Goal: Task Accomplishment & Management: Use online tool/utility

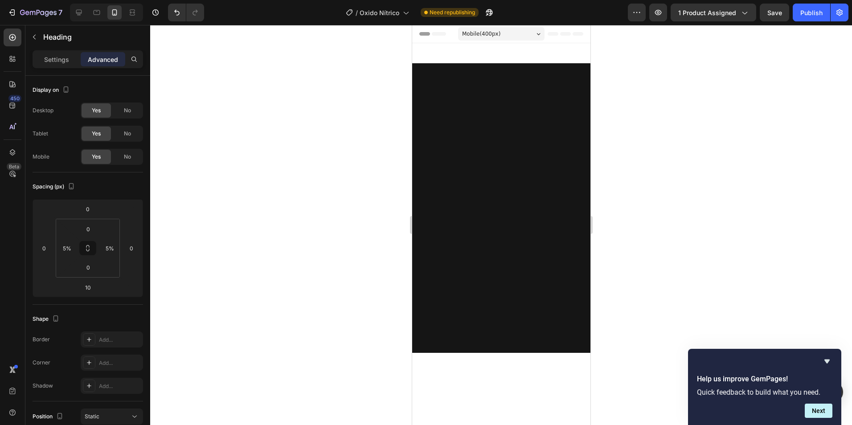
scroll to position [803, 0]
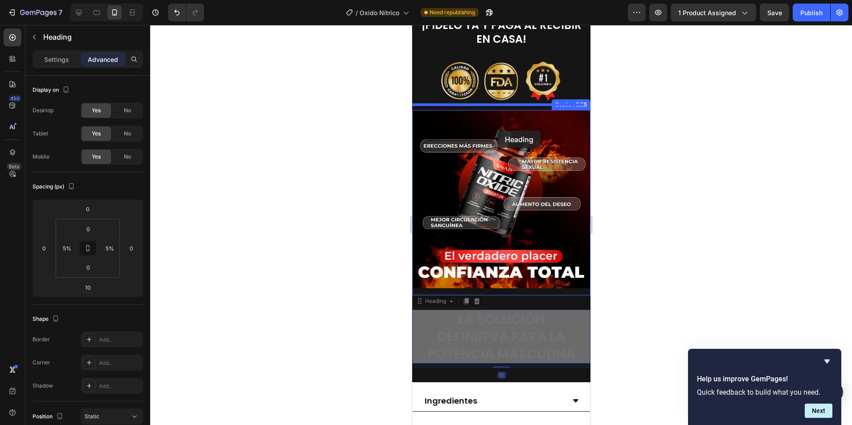
drag, startPoint x: 412, startPoint y: 25, endPoint x: 498, endPoint y: 131, distance: 136.0
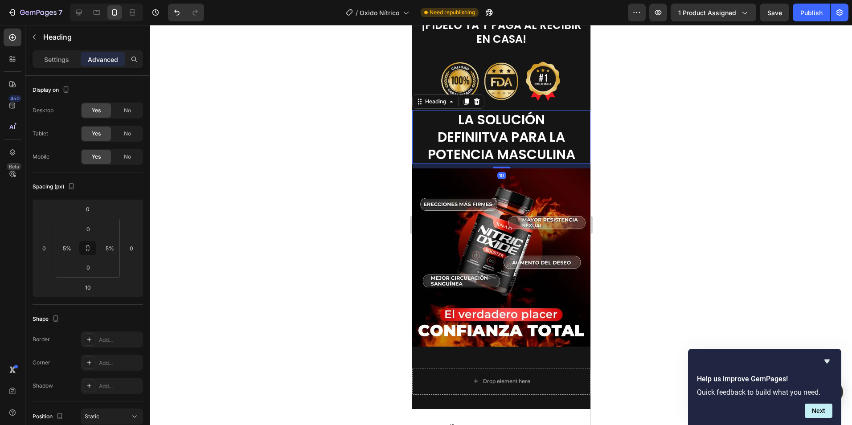
click at [672, 121] on div at bounding box center [501, 225] width 702 height 400
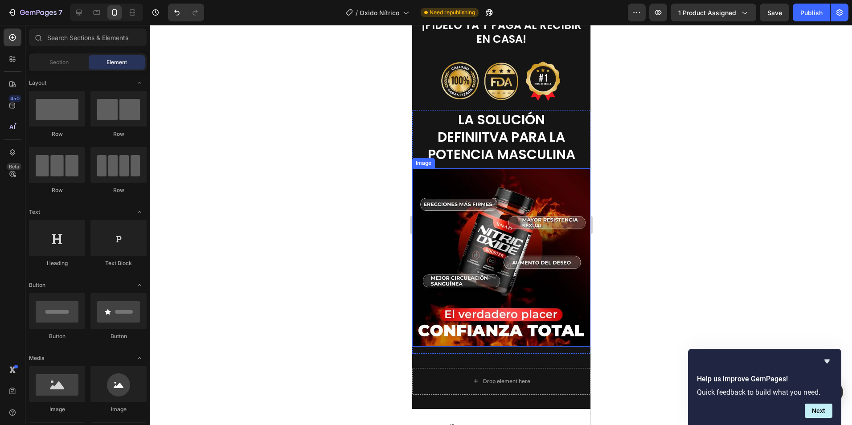
scroll to position [981, 0]
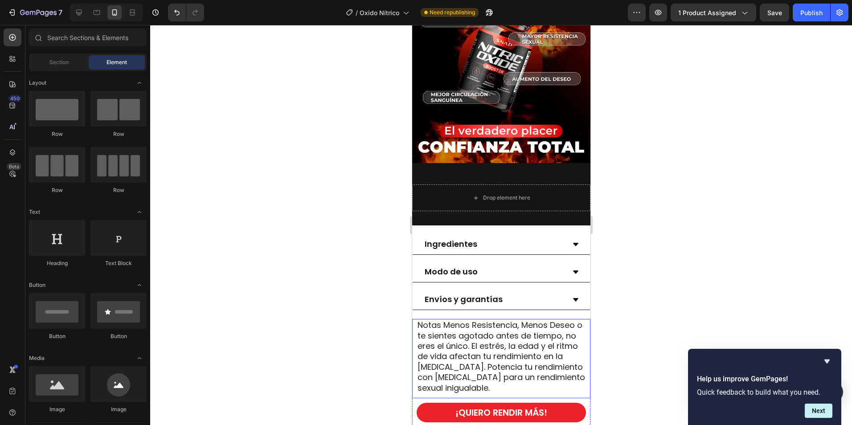
click at [465, 337] on span "Notas Menos Resistencia, Menos Deseo o te sientes agotado antes de tiempo, no e…" at bounding box center [501, 357] width 168 height 74
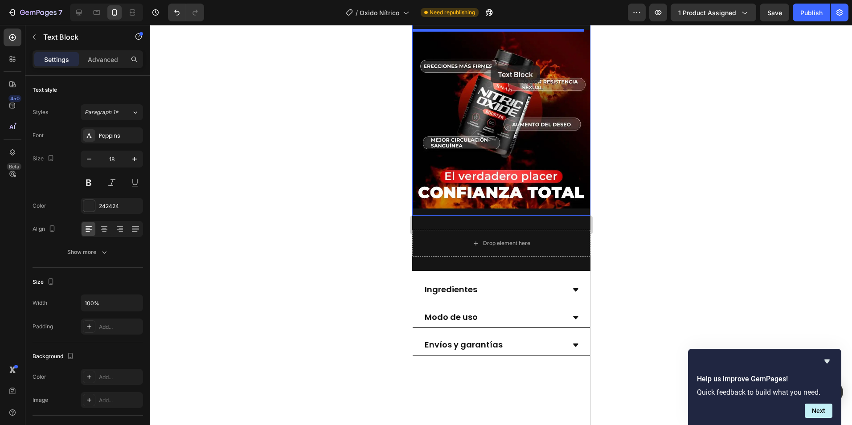
scroll to position [847, 0]
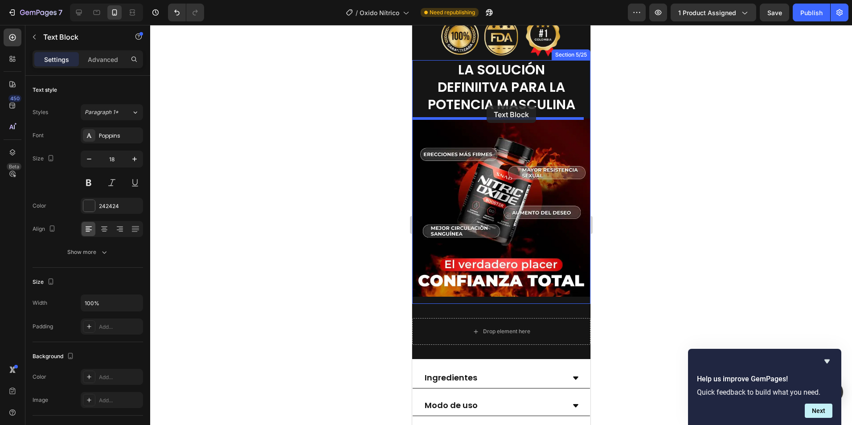
drag, startPoint x: 429, startPoint y: 307, endPoint x: 486, endPoint y: 103, distance: 211.2
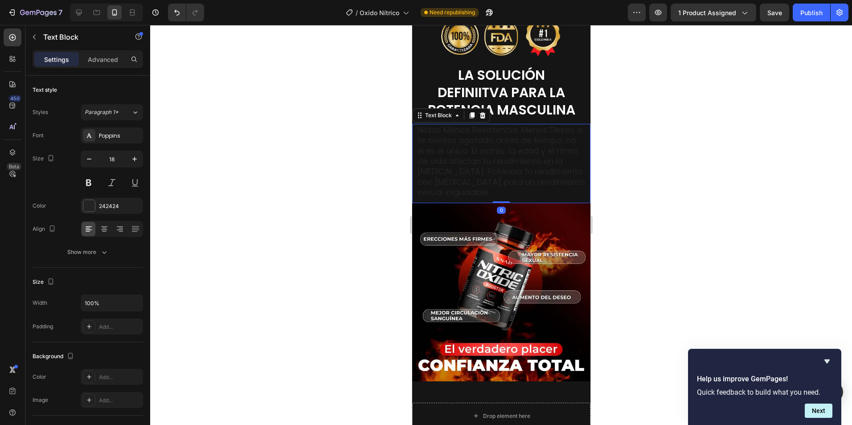
click at [499, 151] on span "Notas Menos Resistencia, Menos Deseo o te sientes agotado antes de tiempo, no e…" at bounding box center [501, 161] width 168 height 74
click at [502, 185] on p "Notas Menos Resistencia, Menos Deseo o te sientes agotado antes de tiempo, no e…" at bounding box center [501, 161] width 168 height 73
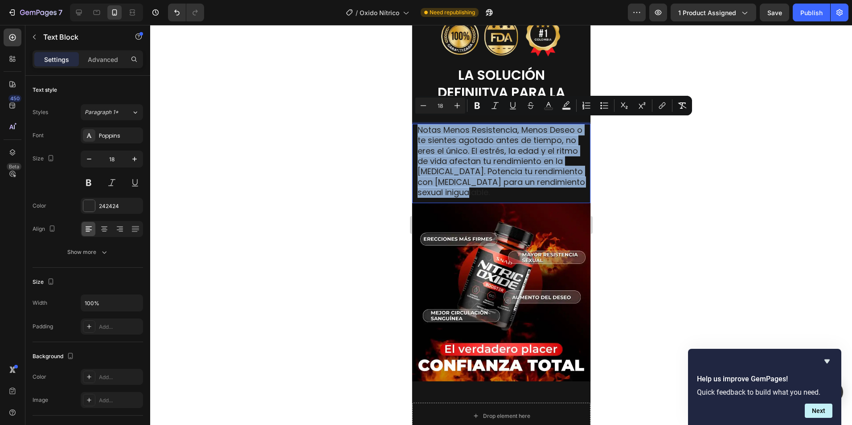
drag, startPoint x: 501, startPoint y: 188, endPoint x: 418, endPoint y: 123, distance: 105.4
click at [418, 125] on p "Notas Menos Resistencia, Menos Deseo o te sientes agotado antes de tiempo, no e…" at bounding box center [501, 161] width 168 height 73
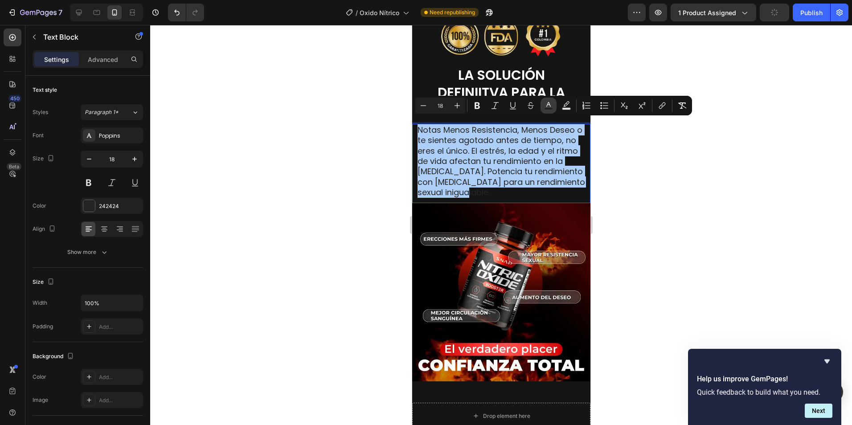
click at [551, 107] on icon "Editor contextual toolbar" at bounding box center [549, 104] width 4 height 5
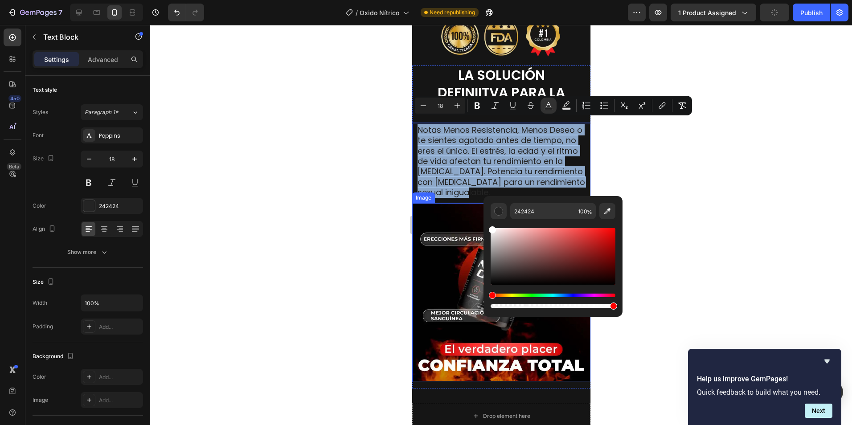
type input "FFFFFF"
drag, startPoint x: 906, startPoint y: 304, endPoint x: 482, endPoint y: 206, distance: 435.8
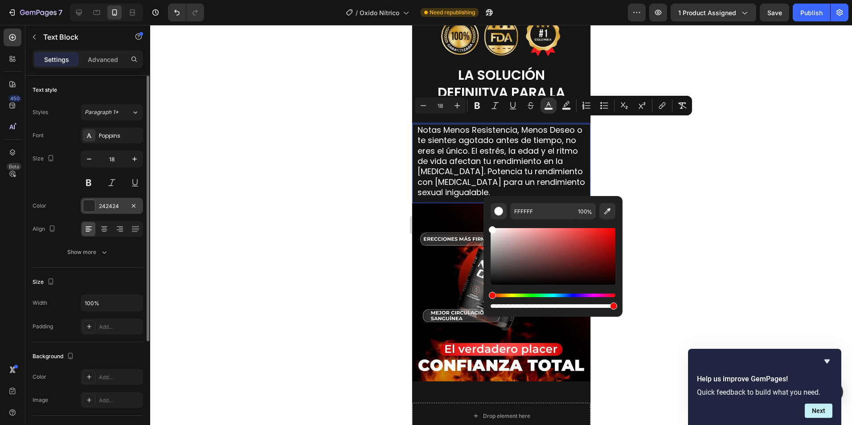
drag, startPoint x: 101, startPoint y: 205, endPoint x: 106, endPoint y: 206, distance: 5.0
click at [104, 206] on div "242424" at bounding box center [112, 206] width 26 height 8
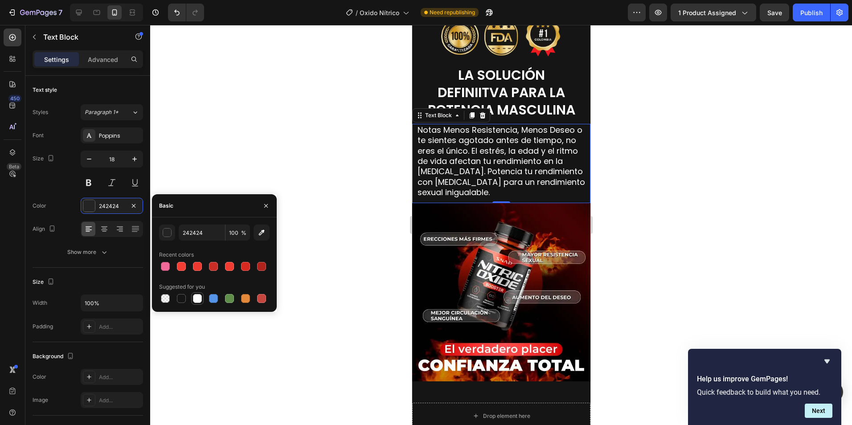
click at [198, 301] on div at bounding box center [197, 298] width 9 height 9
type input "FFFFFF"
drag, startPoint x: 383, startPoint y: 266, endPoint x: 390, endPoint y: 260, distance: 9.1
click at [383, 267] on div at bounding box center [501, 225] width 702 height 400
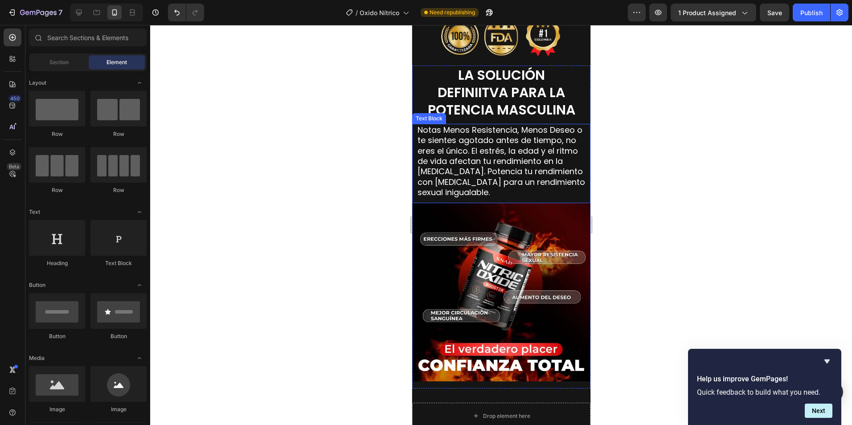
click at [670, 144] on div at bounding box center [501, 225] width 702 height 400
click at [509, 168] on span "Notas Menos Resistencia, Menos Deseo o te sientes agotado antes de tiempo, no e…" at bounding box center [501, 161] width 168 height 74
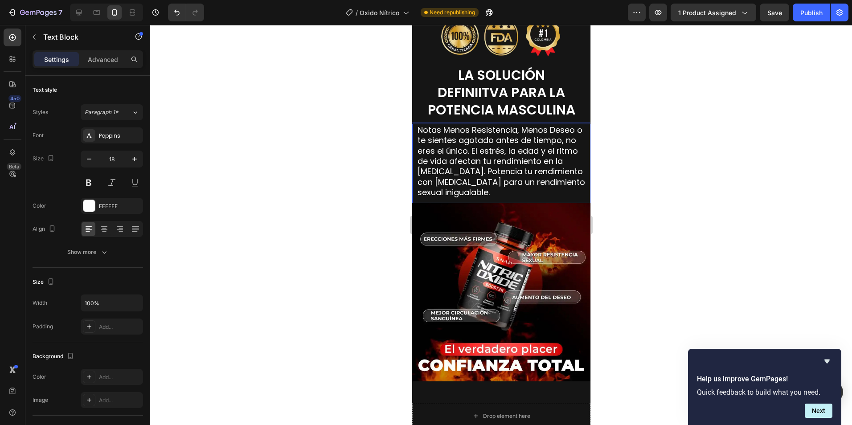
click at [482, 139] on span "Notas Menos Resistencia, Menos Deseo o te sientes agotado antes de tiempo, no e…" at bounding box center [501, 161] width 168 height 74
click at [496, 147] on span "Notas Menos Resistencia, Menos Deseo o te sientes agotado antes de tiempo, no e…" at bounding box center [501, 161] width 168 height 74
drag, startPoint x: 483, startPoint y: 144, endPoint x: 500, endPoint y: 143, distance: 16.5
click at [484, 144] on span "Notas Menos Resistencia, Menos Deseo o te sientes agotado antes de tiempo, no e…" at bounding box center [501, 161] width 168 height 74
click at [512, 173] on span "Notas Menos Resistencia, Menos Deseo o te sientes agotado antes de tiempo, no e…" at bounding box center [501, 161] width 168 height 74
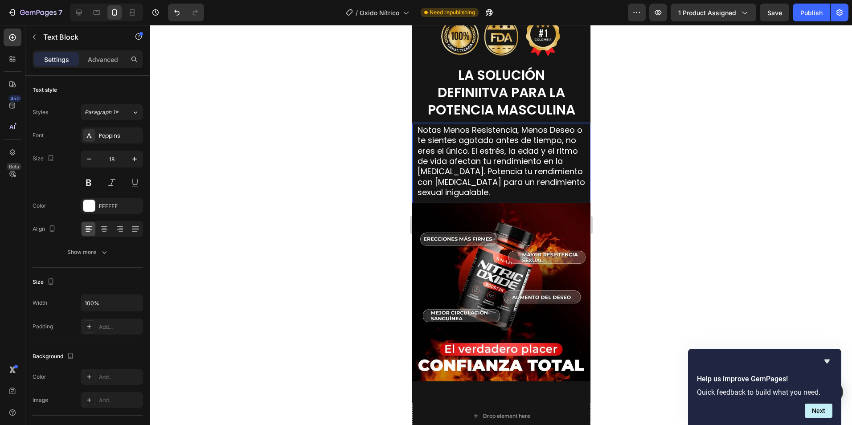
click at [502, 189] on p "Notas Menos Resistencia, Menos Deseo o te sientes agotado antes de tiempo, no e…" at bounding box center [501, 161] width 168 height 73
click at [656, 188] on div at bounding box center [501, 225] width 702 height 400
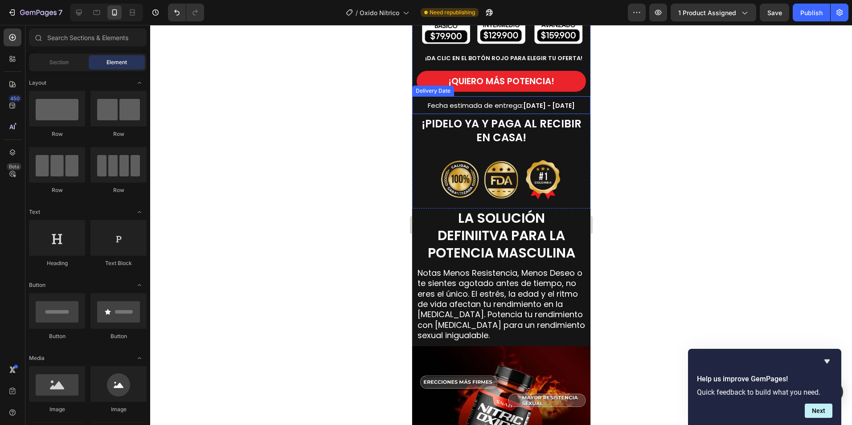
scroll to position [713, 0]
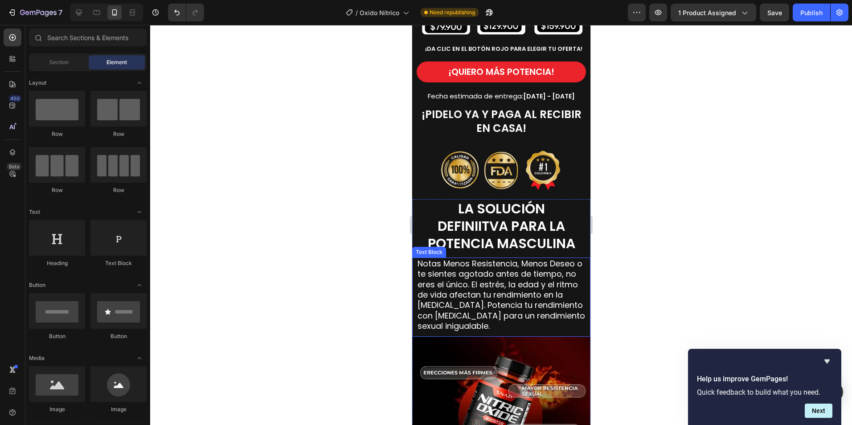
click at [462, 284] on span "Notas Menos Resistencia, Menos Deseo o te sientes agotado antes de tiempo, no e…" at bounding box center [501, 295] width 168 height 74
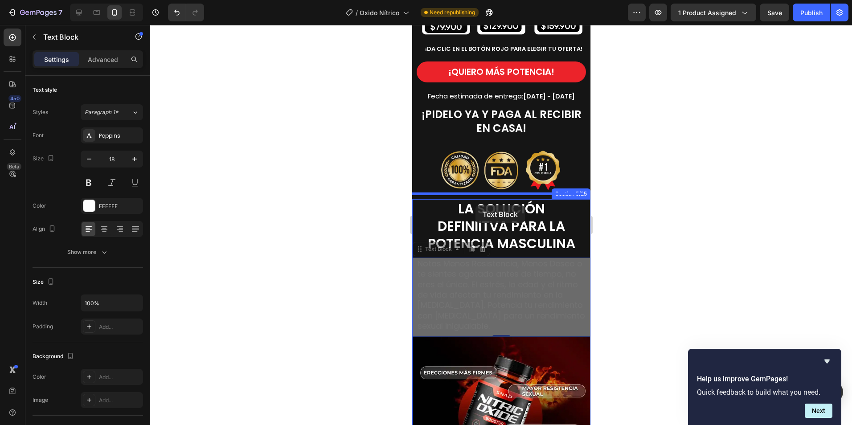
drag, startPoint x: 421, startPoint y: 249, endPoint x: 475, endPoint y: 206, distance: 69.5
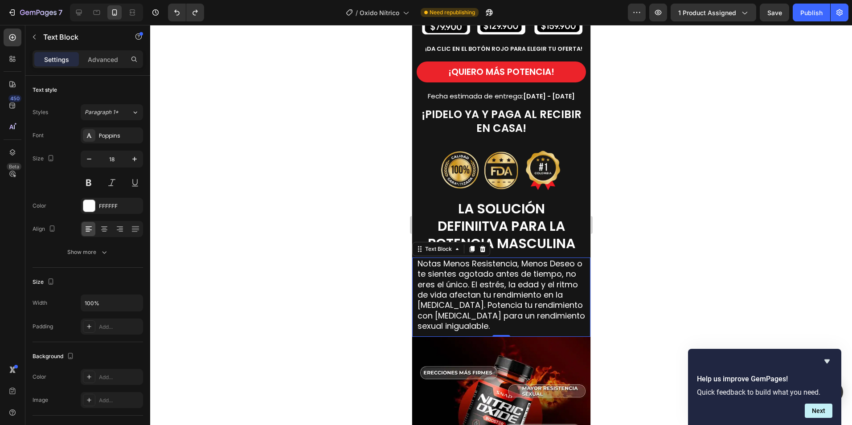
click at [663, 295] on div at bounding box center [501, 225] width 702 height 400
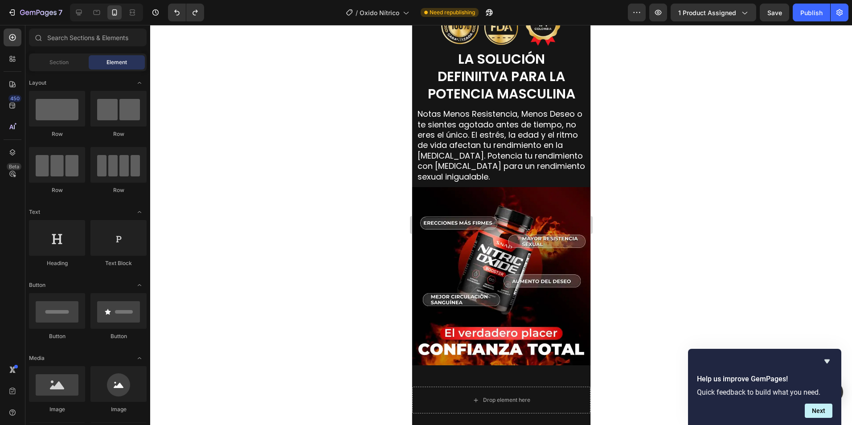
scroll to position [803, 0]
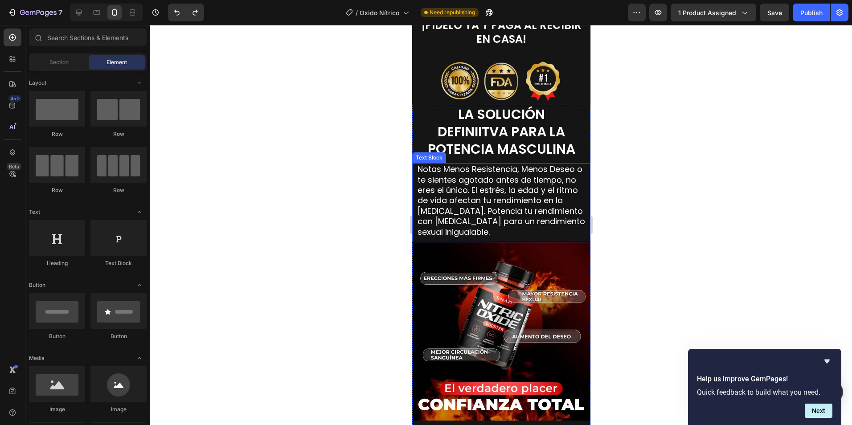
click at [475, 201] on span "Notas Menos Resistencia, Menos Deseo o te sientes agotado antes de tiempo, no e…" at bounding box center [501, 201] width 168 height 74
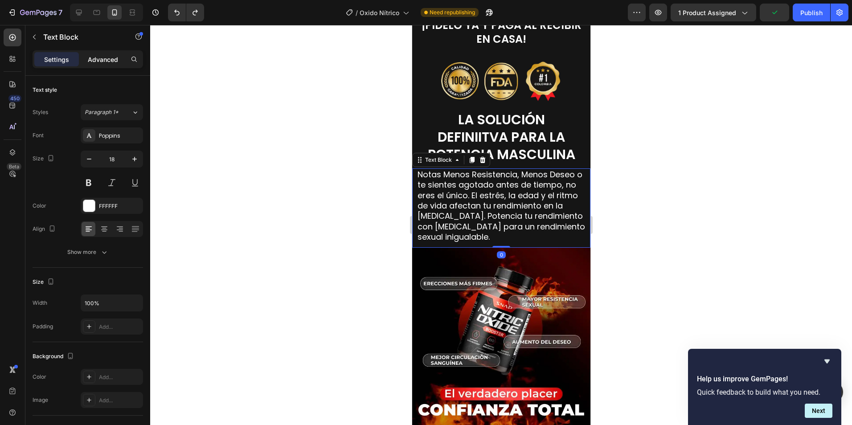
click at [101, 58] on p "Advanced" at bounding box center [103, 59] width 30 height 9
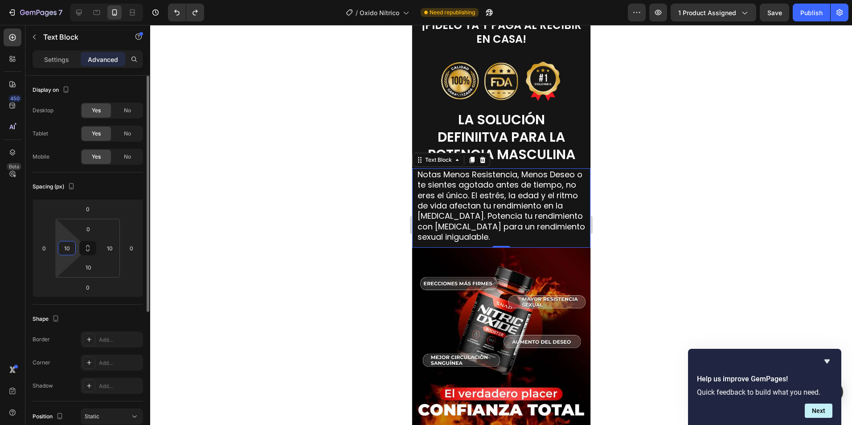
click at [68, 249] on input "10" at bounding box center [66, 248] width 13 height 13
type input "15"
drag, startPoint x: 110, startPoint y: 248, endPoint x: 150, endPoint y: 212, distance: 53.7
click at [111, 247] on input "10" at bounding box center [109, 248] width 13 height 13
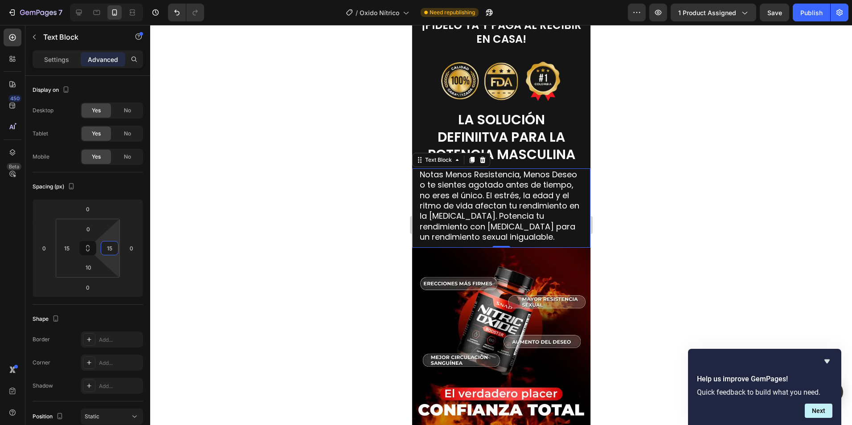
type input "15"
click at [702, 233] on div at bounding box center [501, 225] width 702 height 400
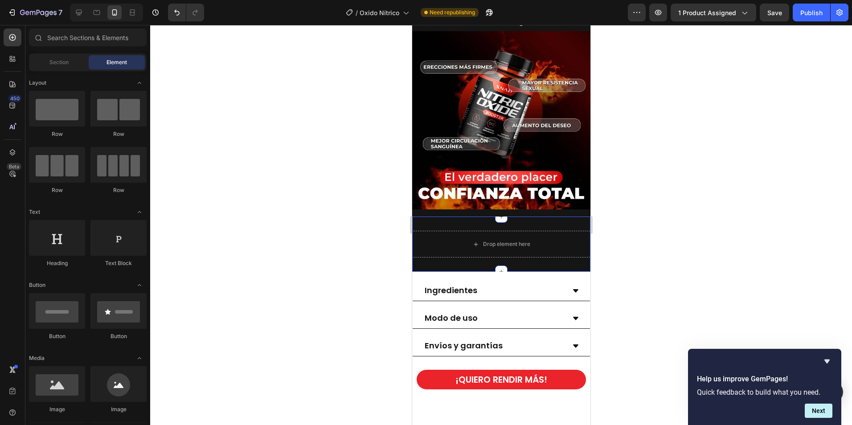
scroll to position [1025, 0]
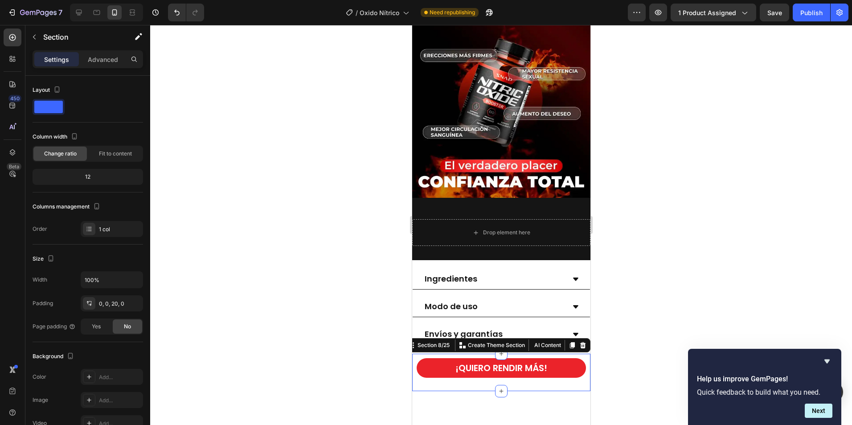
click at [425, 380] on div "¡QUIERO RENDIR MÁS! Button Section 8/25 Create Theme Section AI Content Write w…" at bounding box center [501, 372] width 178 height 37
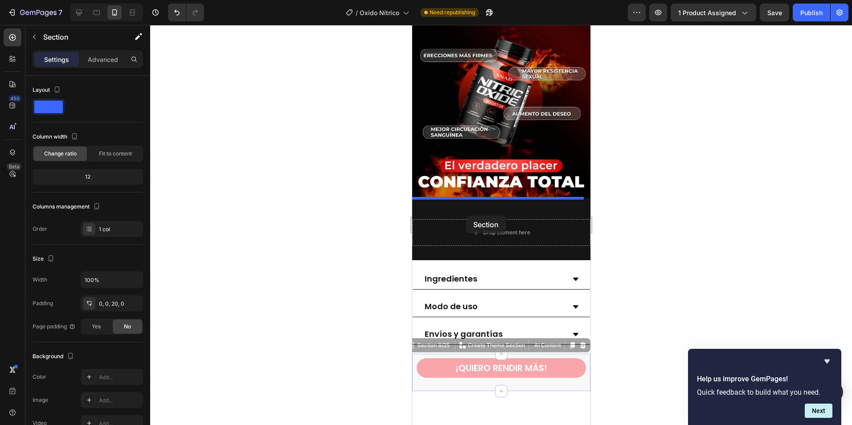
drag, startPoint x: 420, startPoint y: 342, endPoint x: 466, endPoint y: 216, distance: 134.4
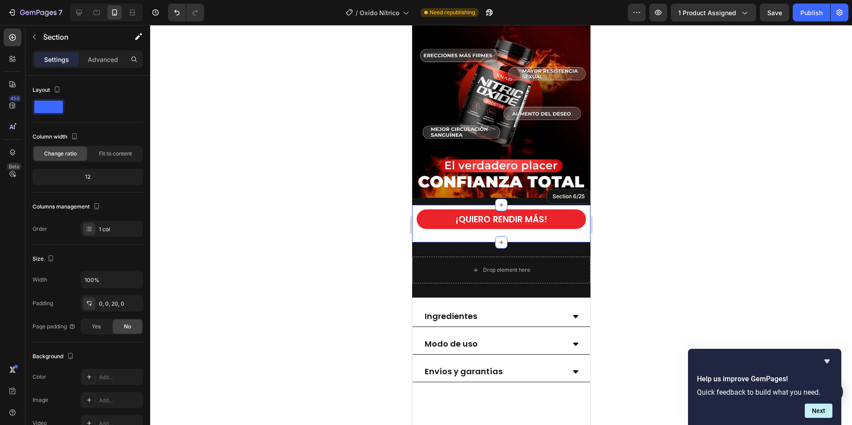
click at [577, 231] on div "¡QUIERO RENDIR MÁS! Button Section 6/25" at bounding box center [501, 223] width 178 height 37
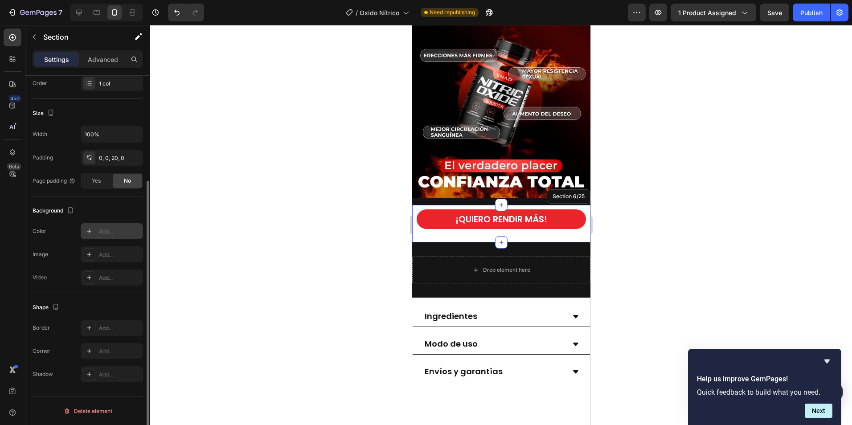
click at [87, 232] on icon at bounding box center [89, 231] width 7 height 7
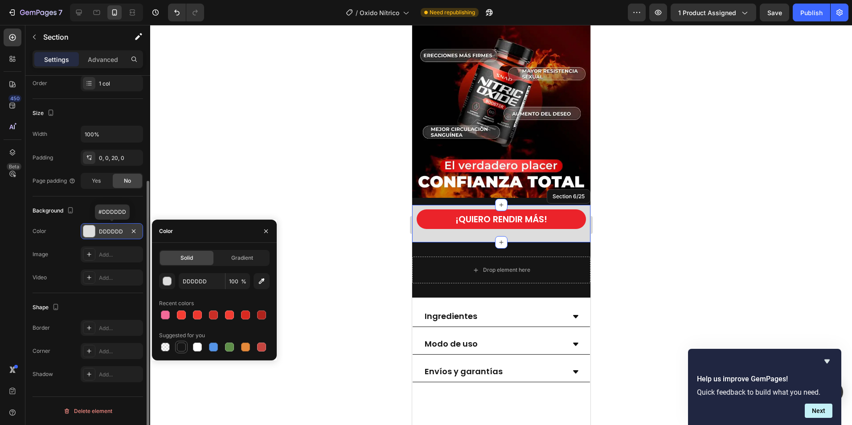
click at [181, 348] on div at bounding box center [181, 347] width 9 height 9
type input "151515"
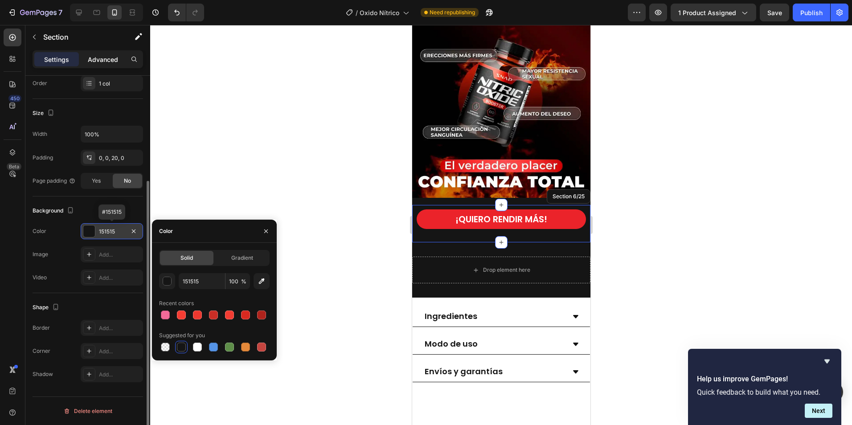
click at [102, 58] on p "Advanced" at bounding box center [103, 59] width 30 height 9
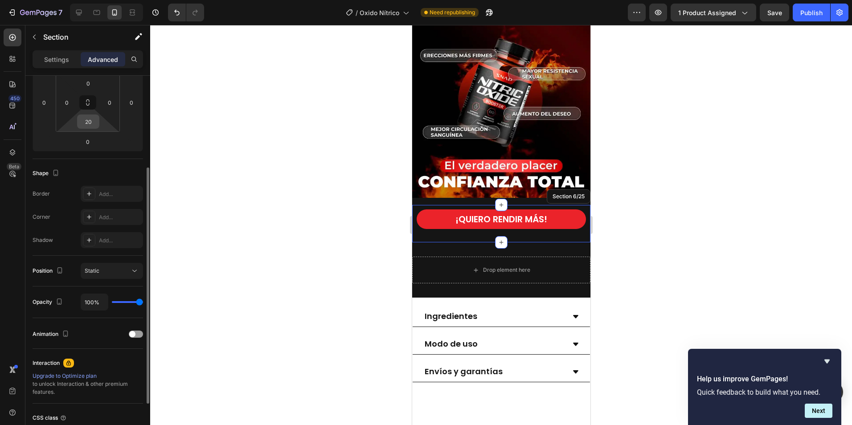
click at [96, 121] on input "20" at bounding box center [88, 121] width 18 height 13
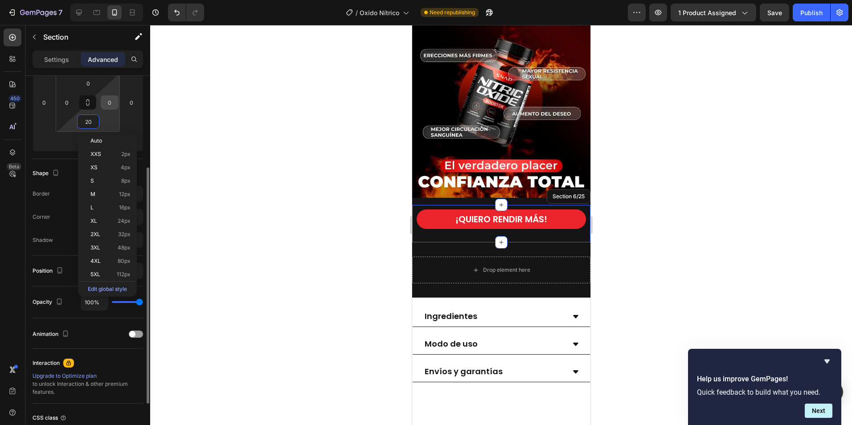
type input "0"
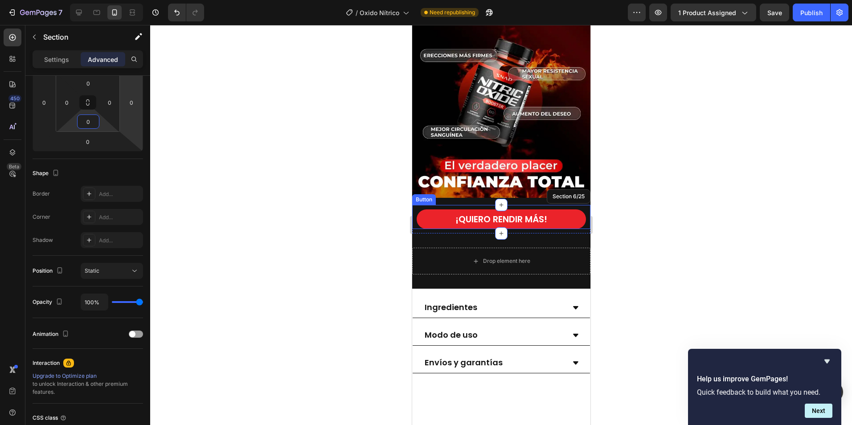
click at [685, 199] on div at bounding box center [501, 225] width 702 height 400
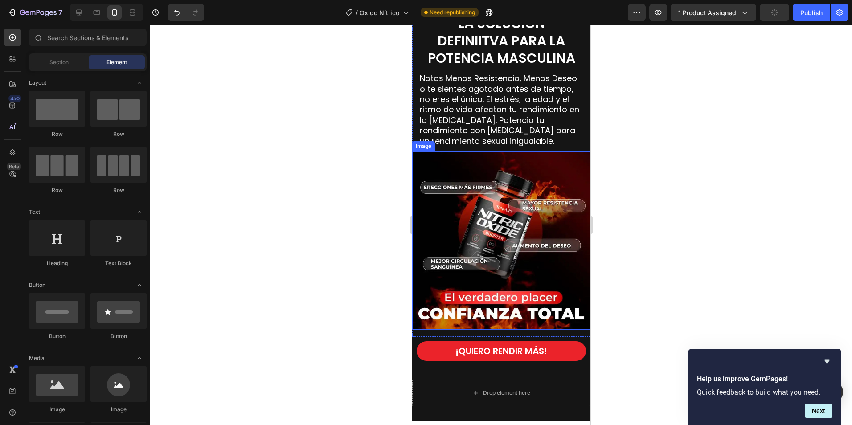
scroll to position [892, 0]
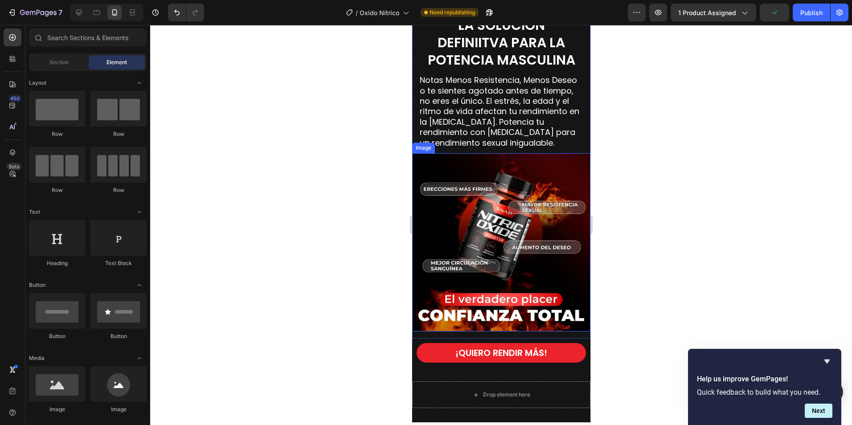
click at [540, 325] on img at bounding box center [501, 242] width 178 height 178
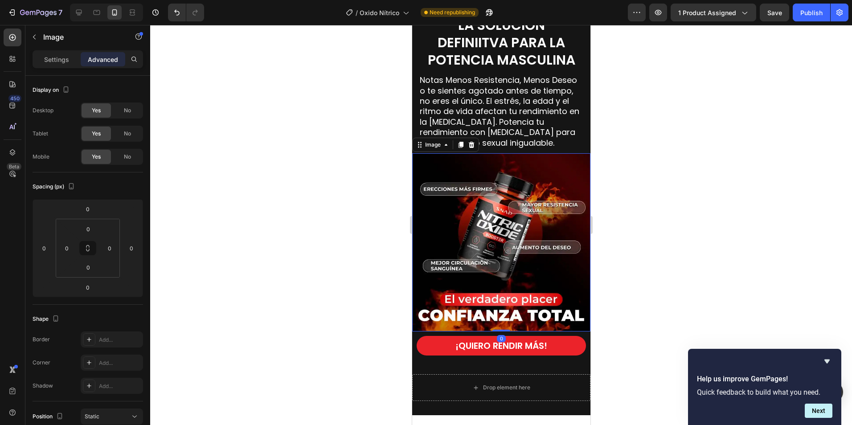
drag, startPoint x: 502, startPoint y: 331, endPoint x: 528, endPoint y: 315, distance: 30.6
click at [507, 310] on div "Image 0" at bounding box center [501, 242] width 178 height 178
click at [578, 332] on div "¡QUIERO RENDIR MÁS! Button" at bounding box center [501, 344] width 178 height 24
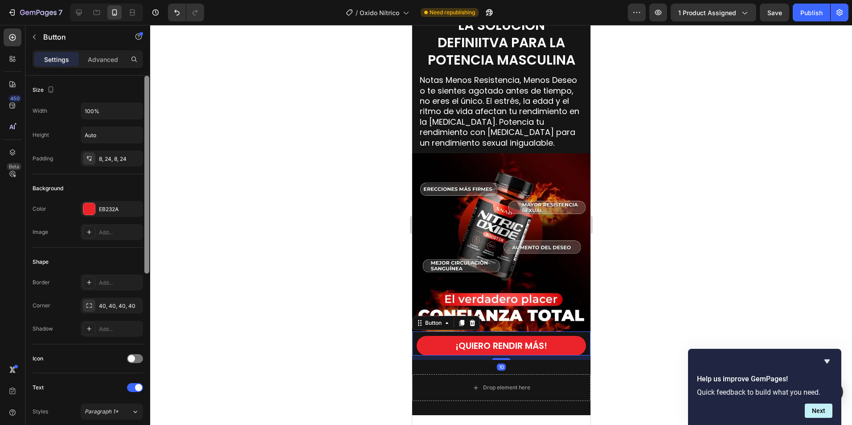
click at [102, 63] on p "Advanced" at bounding box center [103, 59] width 30 height 9
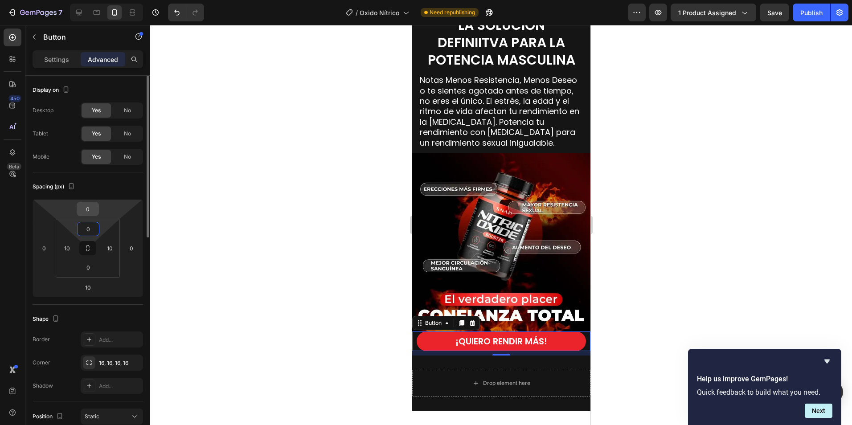
type input "0"
drag, startPoint x: 86, startPoint y: 209, endPoint x: 94, endPoint y: 206, distance: 7.8
click at [88, 209] on input "0" at bounding box center [88, 208] width 18 height 13
type input "-10"
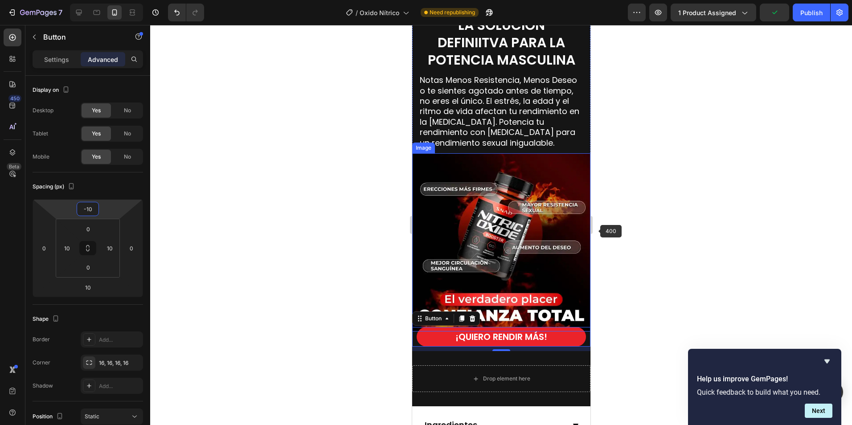
click at [744, 252] on div at bounding box center [501, 225] width 702 height 400
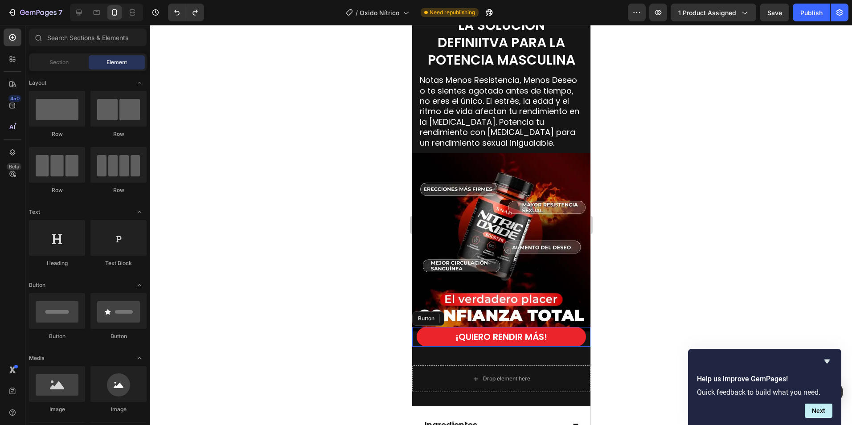
click at [277, 225] on div at bounding box center [501, 225] width 702 height 400
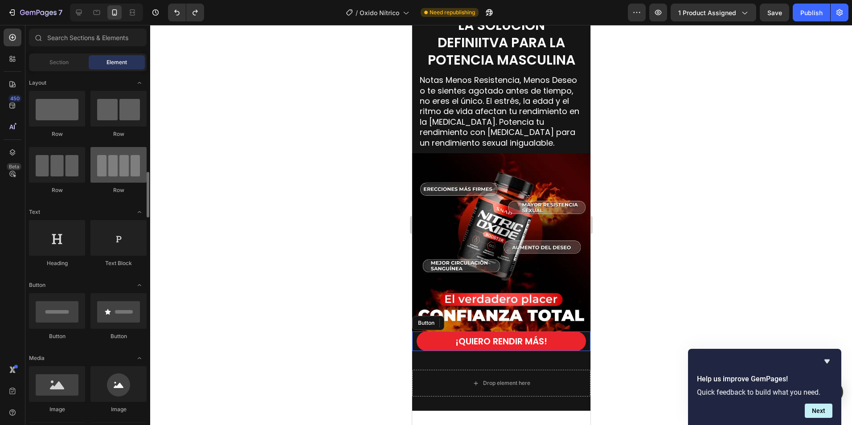
scroll to position [0, 0]
click at [416, 335] on button "¡QUIERO RENDIR MÁS!" at bounding box center [500, 342] width 169 height 20
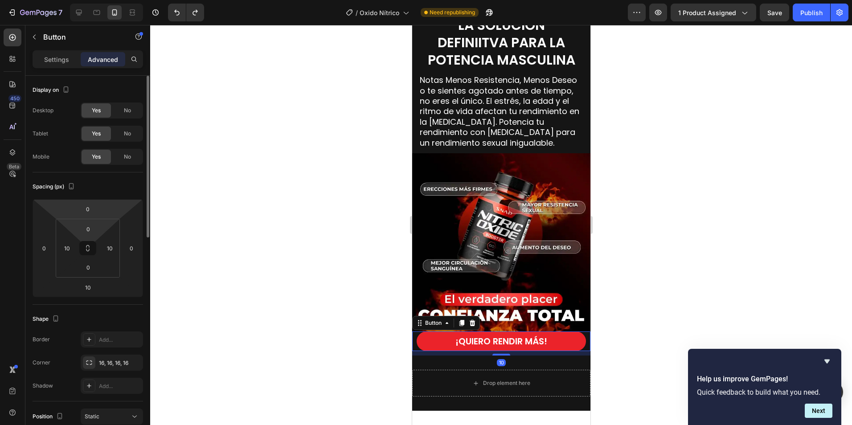
click at [96, 222] on div "0" at bounding box center [88, 229] width 22 height 14
type input "10"
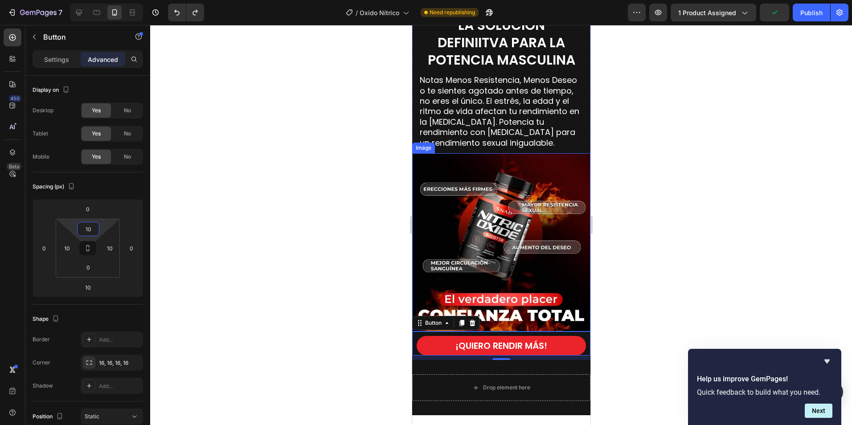
click at [688, 294] on div at bounding box center [501, 225] width 702 height 400
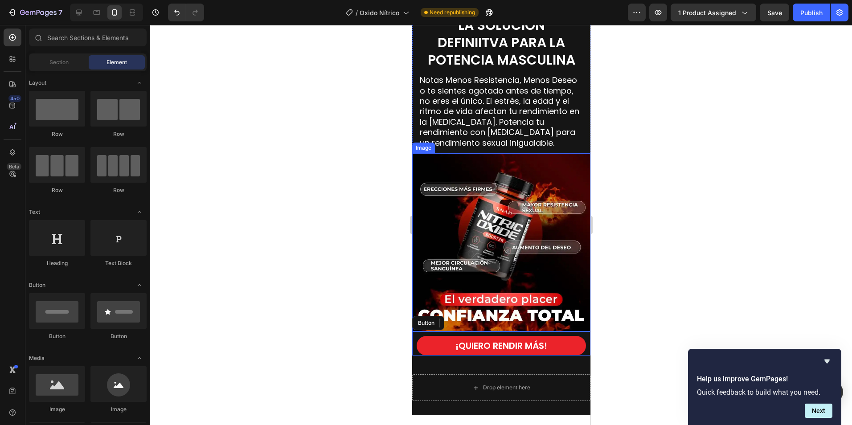
click at [552, 323] on img at bounding box center [501, 242] width 178 height 178
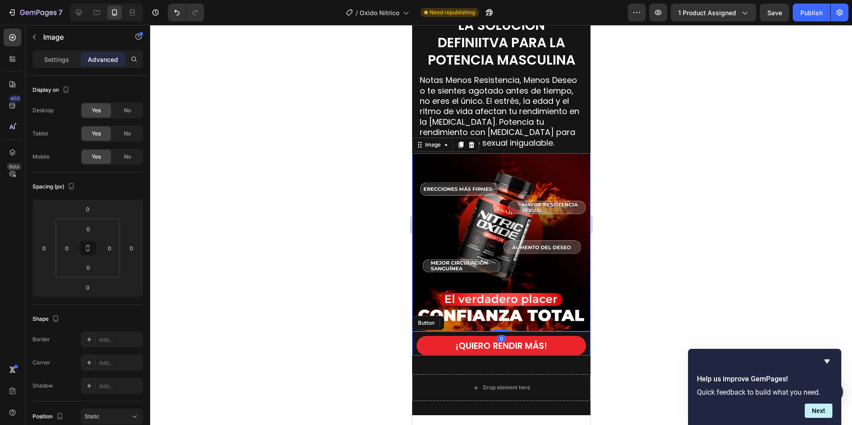
click at [682, 319] on div at bounding box center [501, 225] width 702 height 400
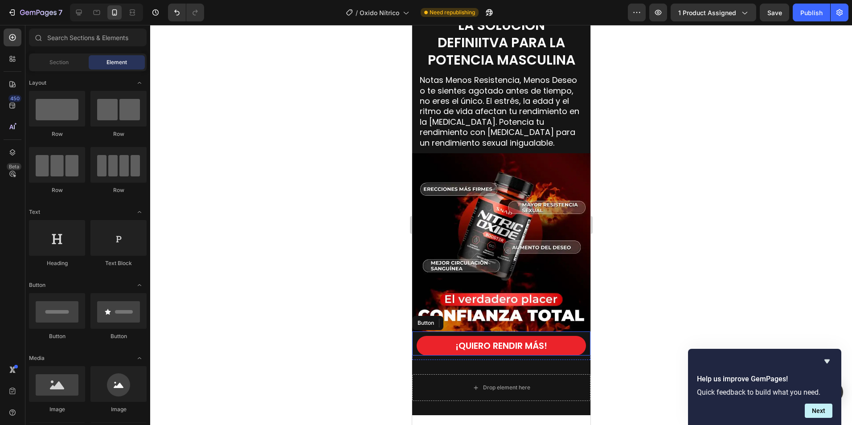
click at [571, 332] on div "¡QUIERO RENDIR MÁS! Button" at bounding box center [501, 344] width 178 height 24
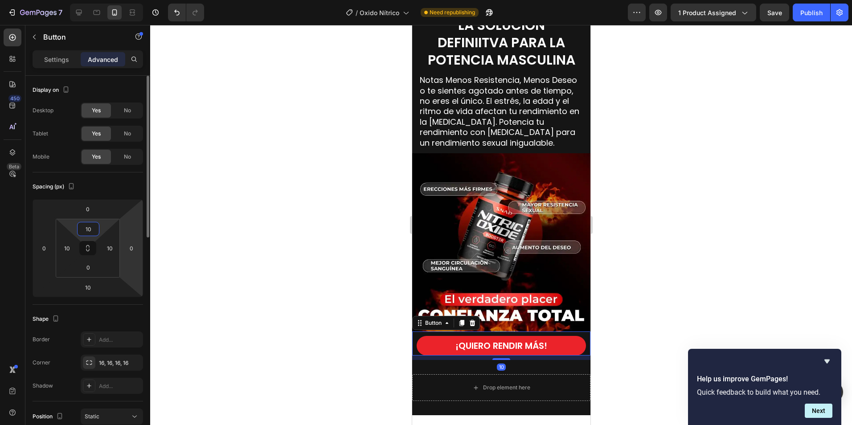
type input "0"
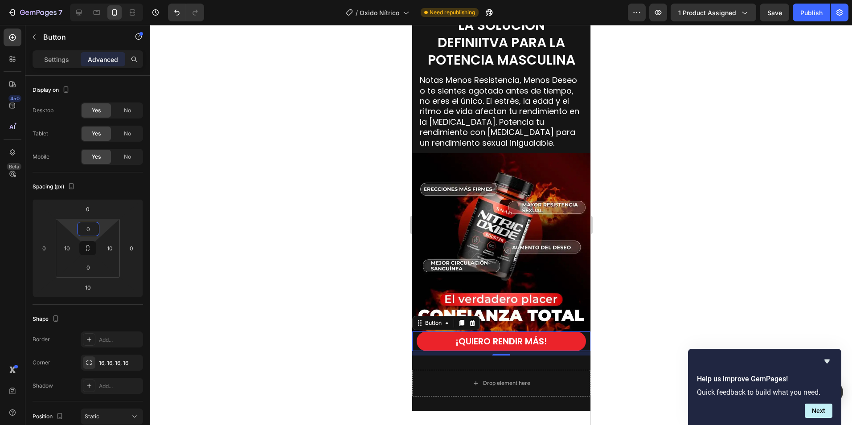
click at [715, 221] on div at bounding box center [501, 225] width 702 height 400
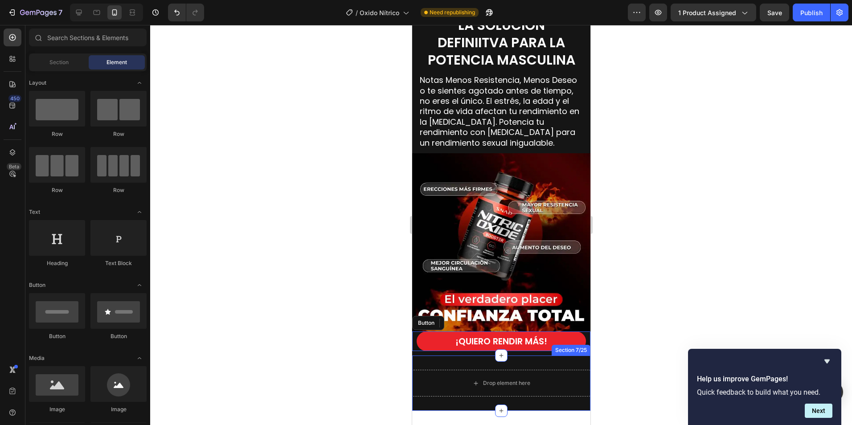
click at [449, 356] on div "Drop element here Section 7/25" at bounding box center [501, 383] width 178 height 55
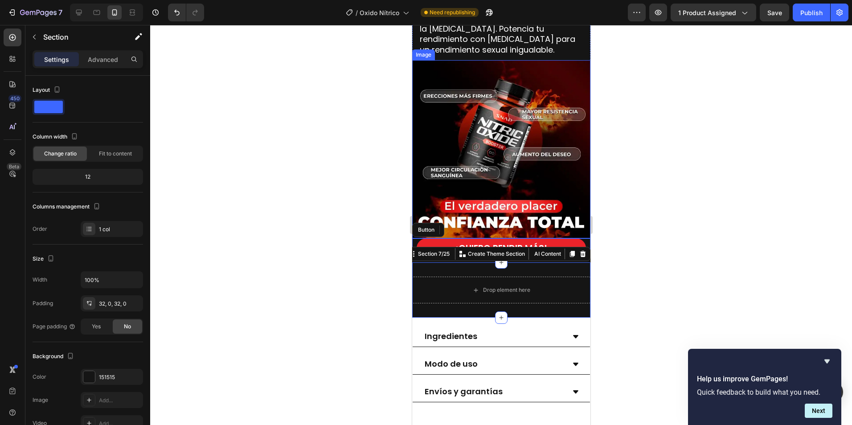
scroll to position [1070, 0]
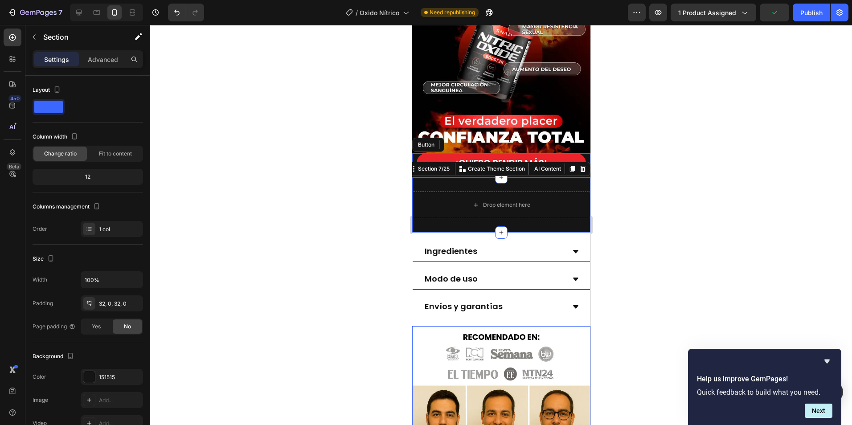
click at [454, 353] on img at bounding box center [501, 415] width 178 height 178
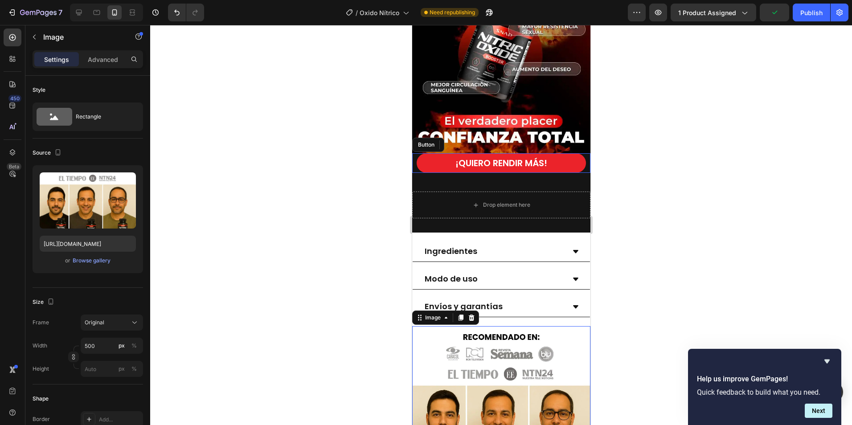
click at [358, 334] on div at bounding box center [501, 225] width 702 height 400
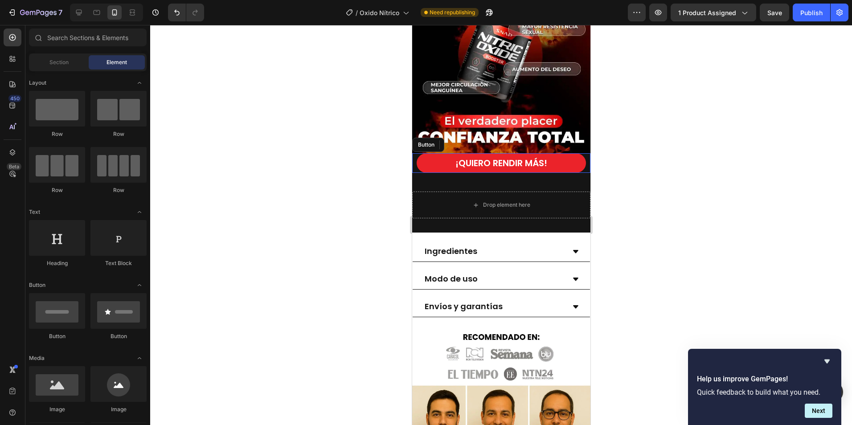
click at [702, 175] on div at bounding box center [501, 225] width 702 height 400
click at [818, 414] on button "Next" at bounding box center [819, 411] width 28 height 14
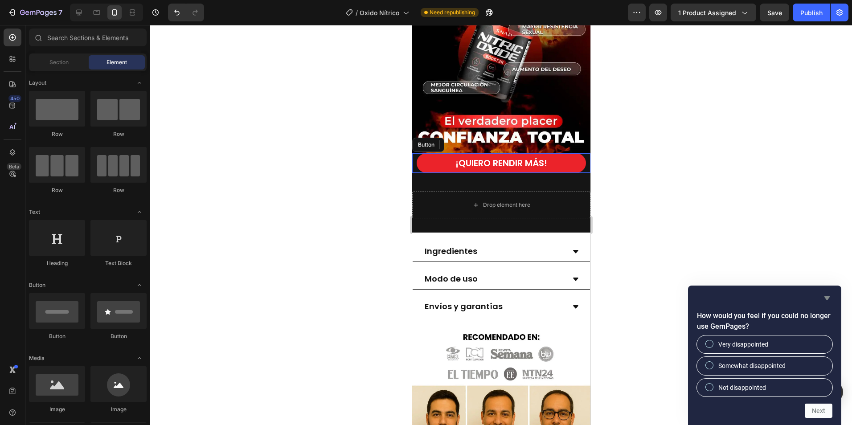
click at [826, 300] on icon "Hide survey" at bounding box center [827, 298] width 11 height 11
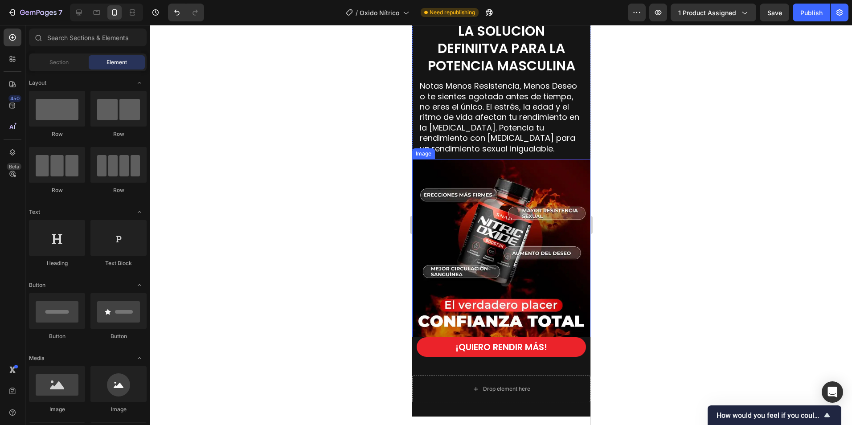
scroll to position [758, 0]
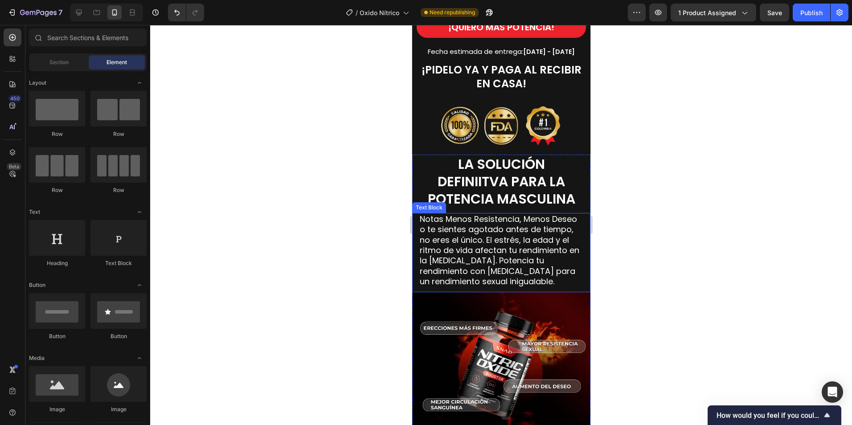
click at [457, 231] on span "Notas Menos Resistencia, Menos Deseo o te sientes agotado antes de tiempo, no e…" at bounding box center [500, 251] width 160 height 74
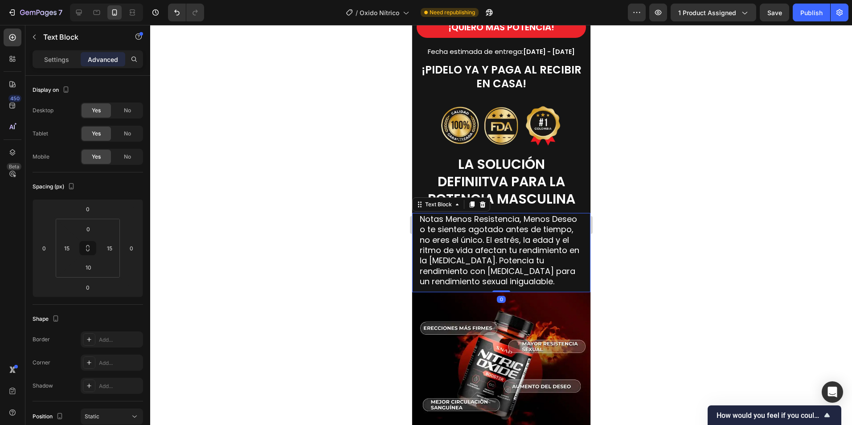
click at [537, 216] on span "Notas Menos Resistencia, Menos Deseo o te sientes agotado antes de tiempo, no e…" at bounding box center [500, 251] width 160 height 74
click at [516, 234] on span "Notas Menos Resistencia, Menos Deseo o te sientes agotado antes de tiempo, no e…" at bounding box center [500, 251] width 160 height 74
click at [536, 239] on span "Notas Menos Resistencia, Menos Deseo o te sientes agotado antes de tiempo, no e…" at bounding box center [500, 251] width 160 height 74
click at [519, 237] on span "Notas Menos Resistencia, Menos Deseo o te sientes agotado antes de tiempo, no e…" at bounding box center [500, 251] width 160 height 74
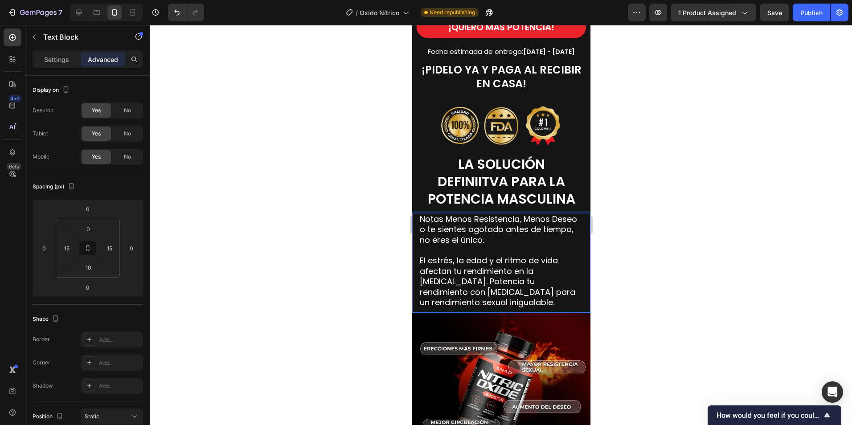
click at [506, 281] on span "El estrés, la edad y el ritmo de vida afectan tu rendimiento en la [MEDICAL_DAT…" at bounding box center [498, 281] width 156 height 53
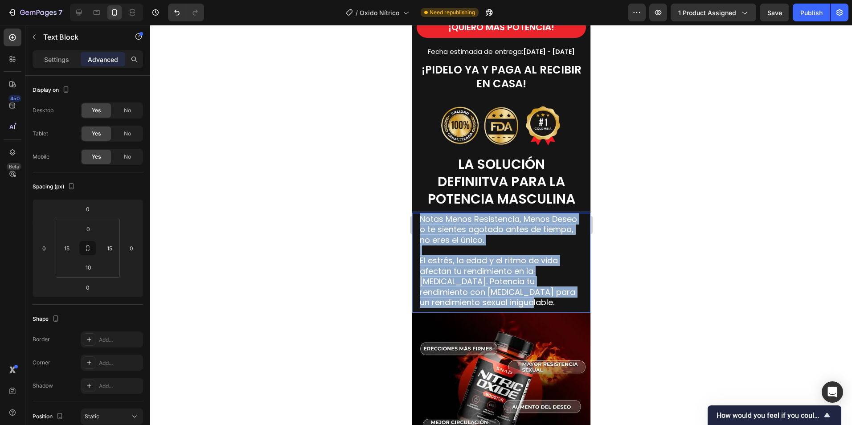
drag, startPoint x: 503, startPoint y: 300, endPoint x: 420, endPoint y: 215, distance: 118.2
click at [420, 215] on div "Notas Menos Resistencia, Menos Deseo o te sientes agotado antes de tiempo, no e…" at bounding box center [501, 261] width 165 height 96
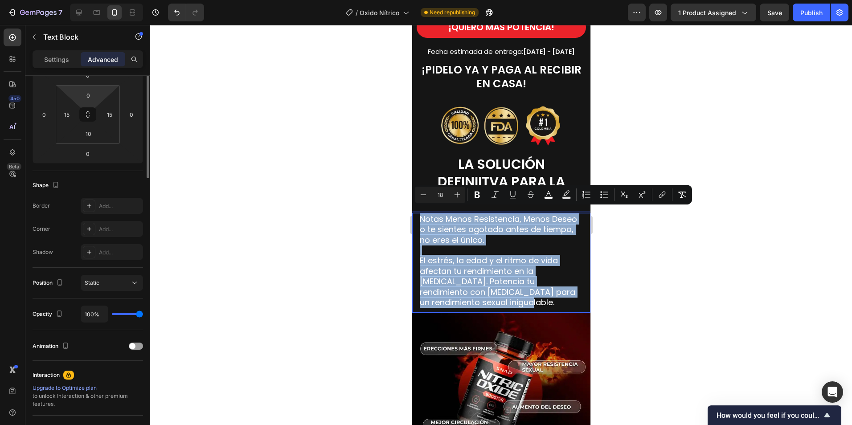
scroll to position [0, 0]
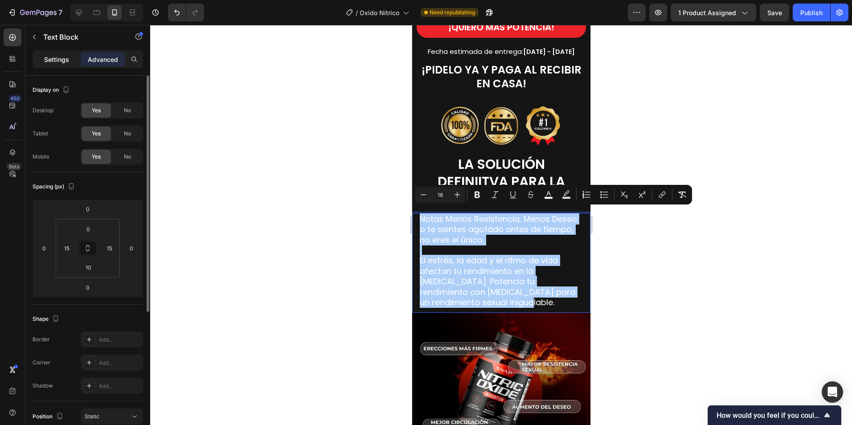
click at [62, 58] on p "Settings" at bounding box center [56, 59] width 25 height 9
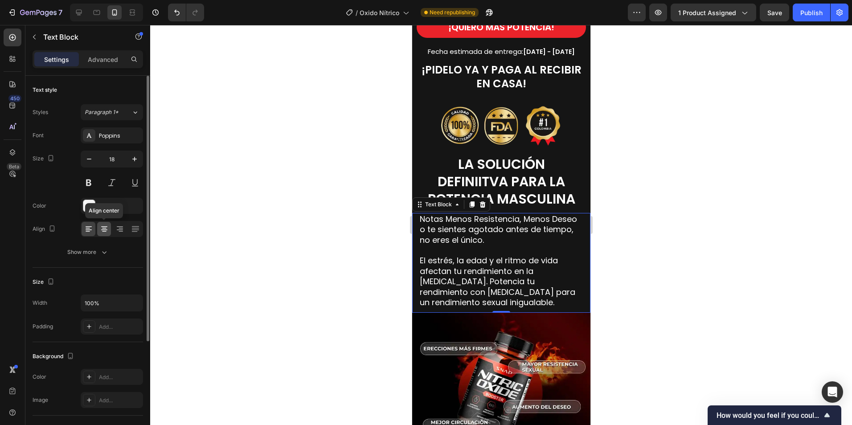
click at [105, 231] on icon at bounding box center [104, 231] width 4 height 1
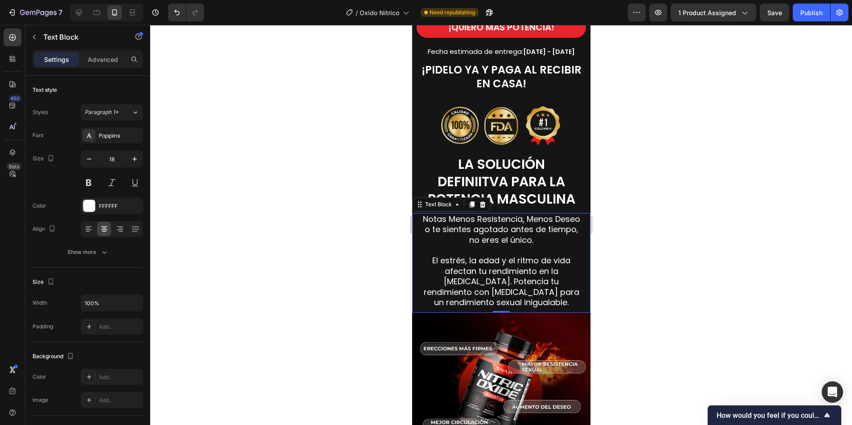
click at [672, 235] on div at bounding box center [501, 225] width 702 height 400
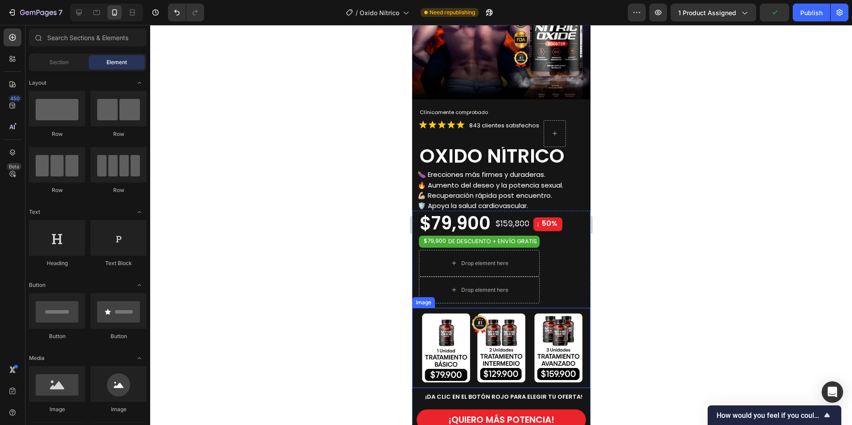
scroll to position [134, 0]
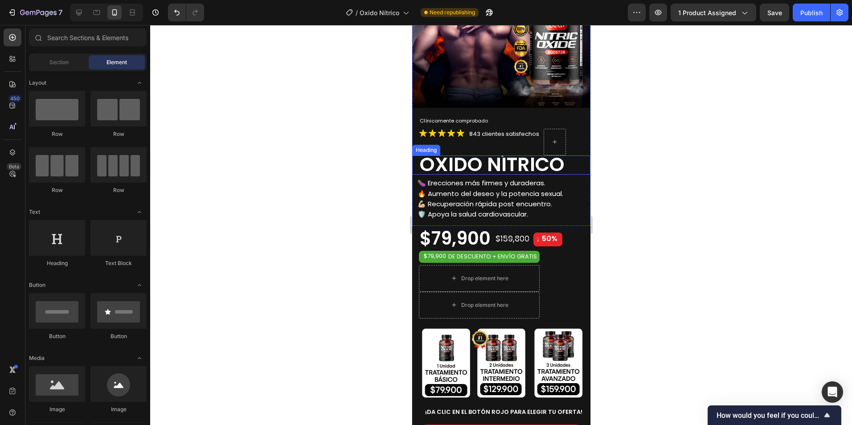
click at [533, 156] on span "OXIDO NÍTRICO" at bounding box center [492, 164] width 145 height 27
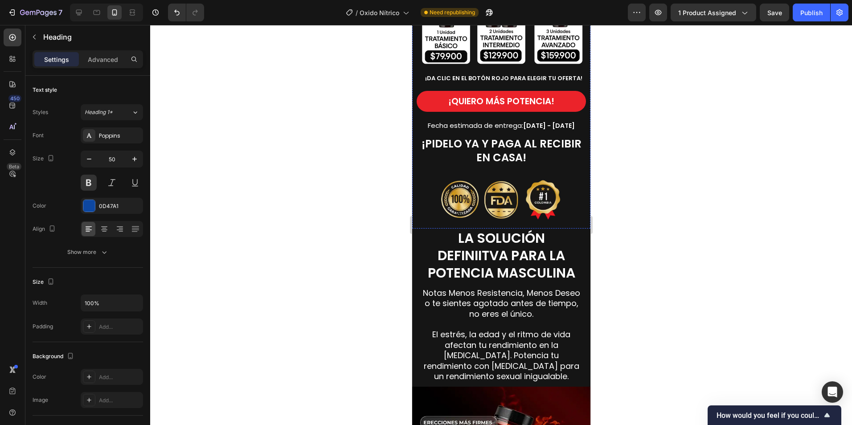
scroll to position [713, 0]
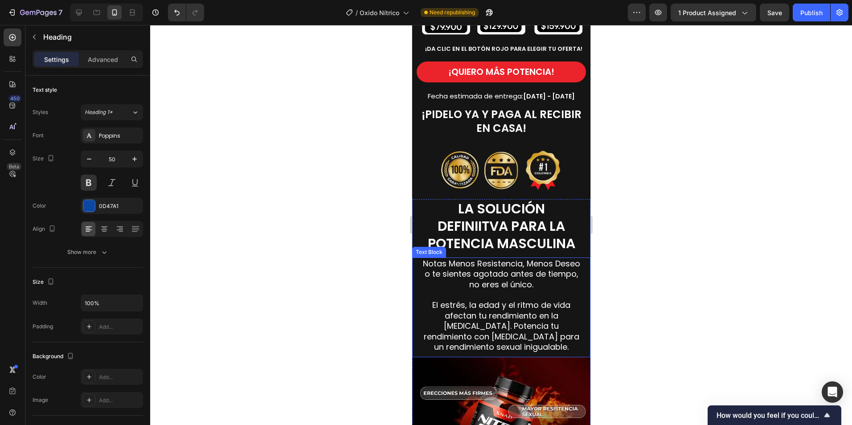
click at [515, 290] on p at bounding box center [501, 295] width 163 height 10
click at [90, 226] on icon at bounding box center [88, 229] width 9 height 9
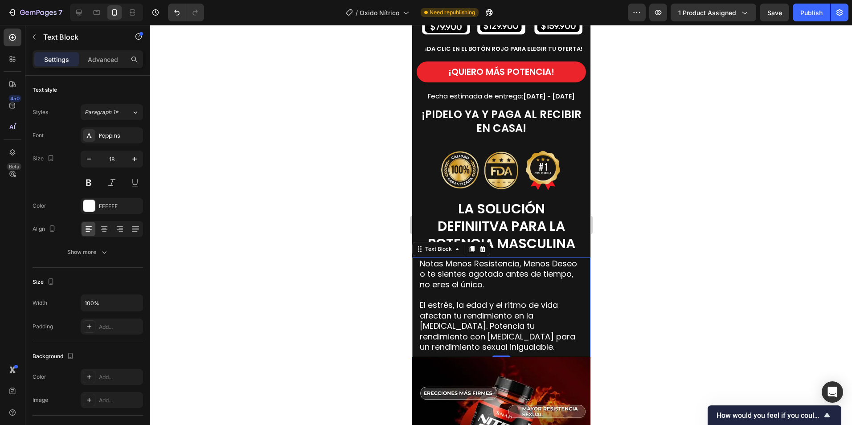
click at [676, 249] on div at bounding box center [501, 225] width 702 height 400
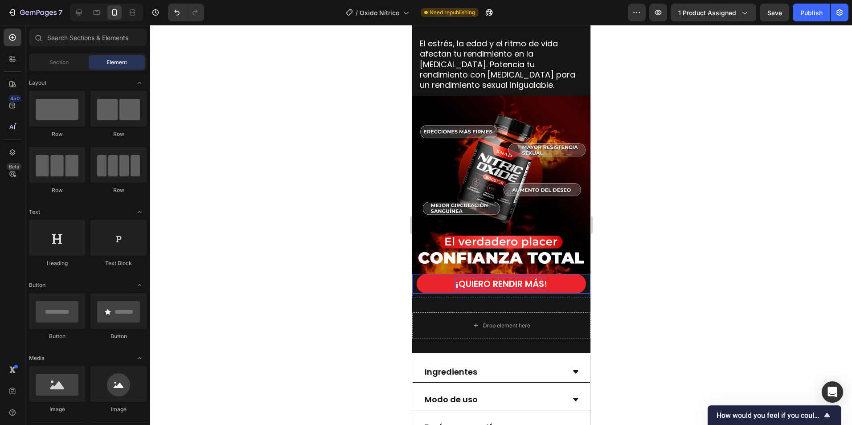
scroll to position [1025, 0]
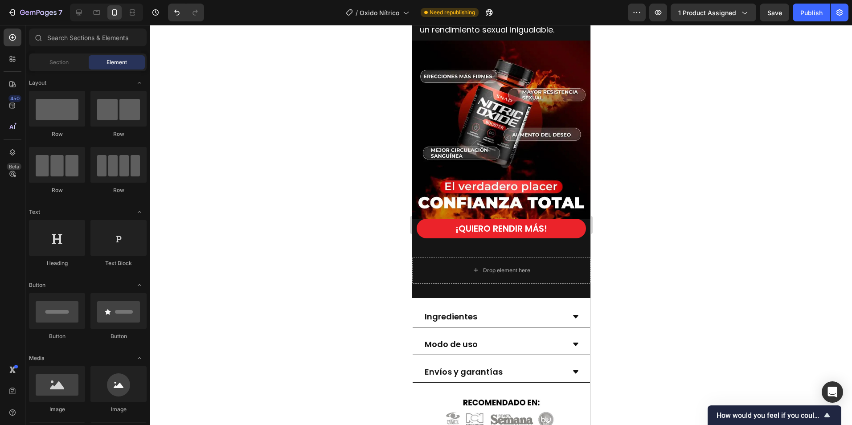
click at [683, 237] on div at bounding box center [501, 225] width 702 height 400
click at [577, 221] on button "¡QUIERO RENDIR MÁS!" at bounding box center [500, 229] width 169 height 20
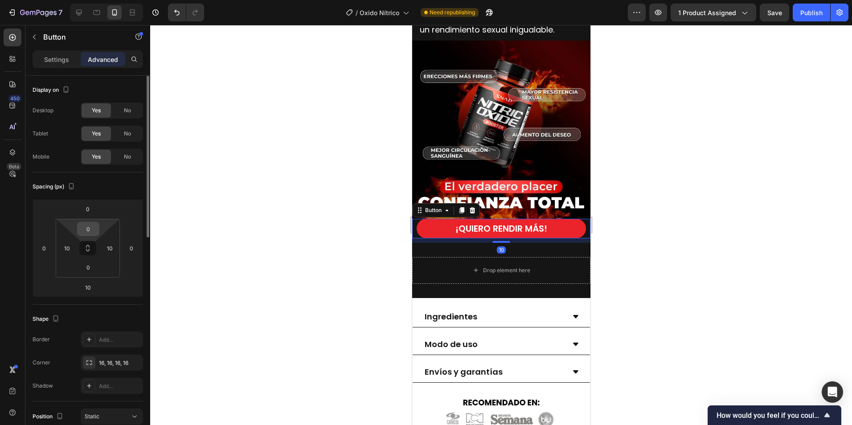
drag, startPoint x: 90, startPoint y: 228, endPoint x: 129, endPoint y: 179, distance: 63.1
click at [90, 228] on input "0" at bounding box center [88, 228] width 18 height 13
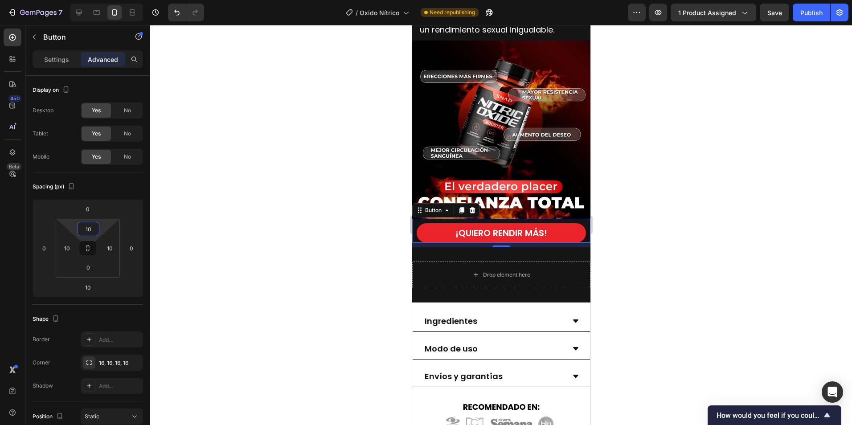
type input "10"
click at [713, 289] on div at bounding box center [501, 225] width 702 height 400
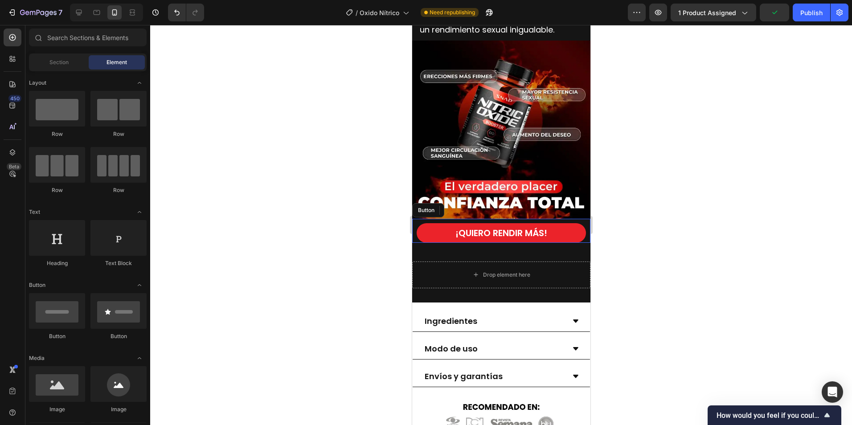
click at [329, 301] on div at bounding box center [501, 225] width 702 height 400
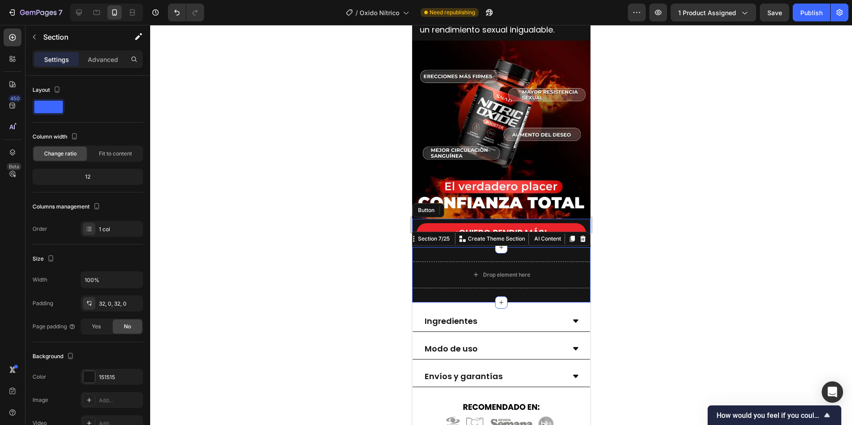
click at [448, 249] on div "Drop element here Section 7/25 Create Theme Section AI Content Write with GemAI…" at bounding box center [501, 274] width 178 height 55
click at [667, 202] on div at bounding box center [501, 225] width 702 height 400
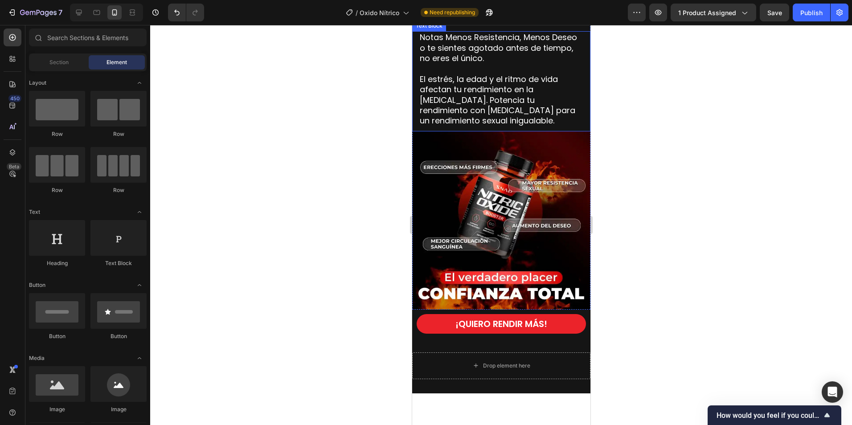
scroll to position [803, 0]
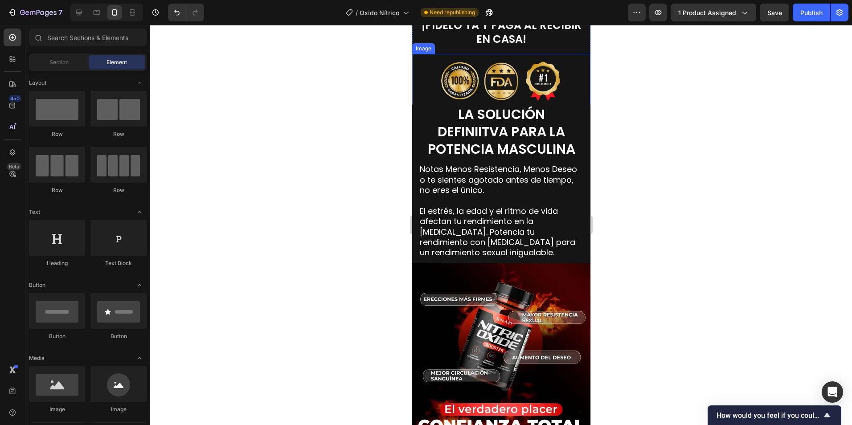
click at [509, 140] on span "LA SOLUCIÓN DEFINIITVA PARA LA POTENCIA MASCULINA" at bounding box center [502, 132] width 148 height 54
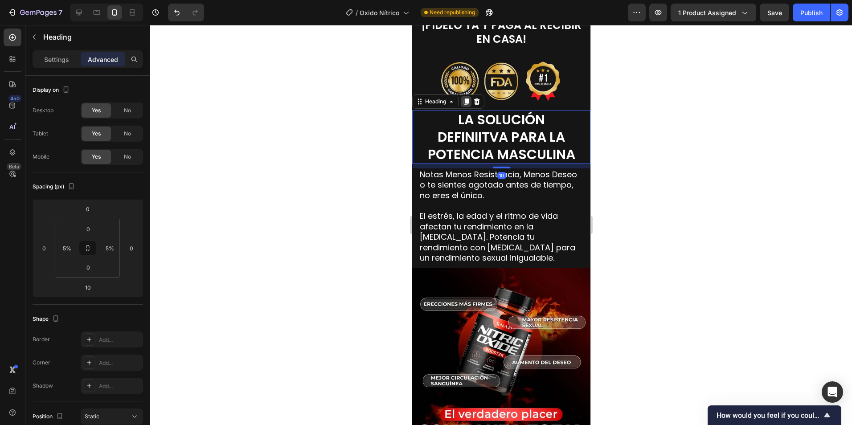
click at [470, 97] on div at bounding box center [466, 101] width 11 height 11
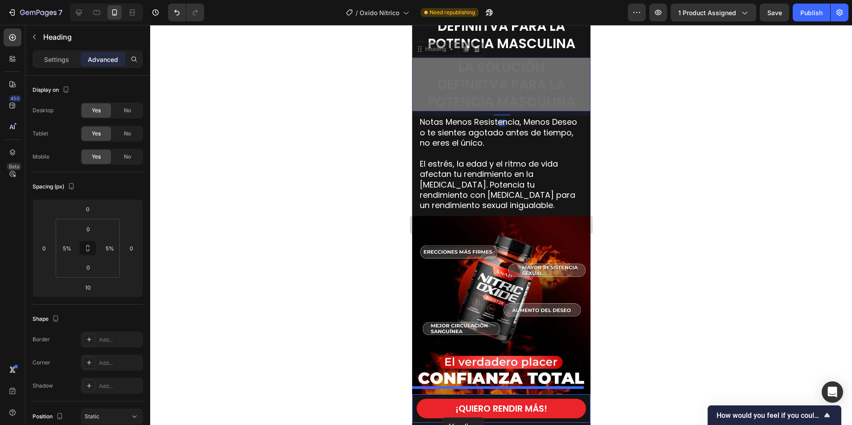
scroll to position [949, 0]
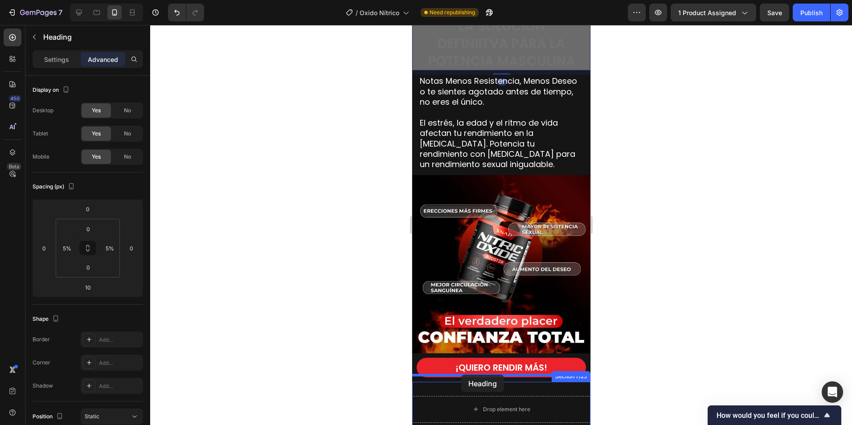
drag, startPoint x: 437, startPoint y: 156, endPoint x: 1021, endPoint y: 406, distance: 635.5
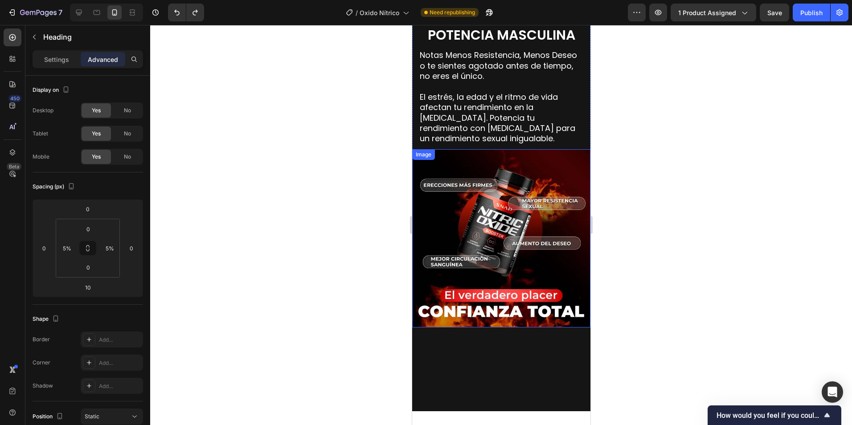
scroll to position [860, 0]
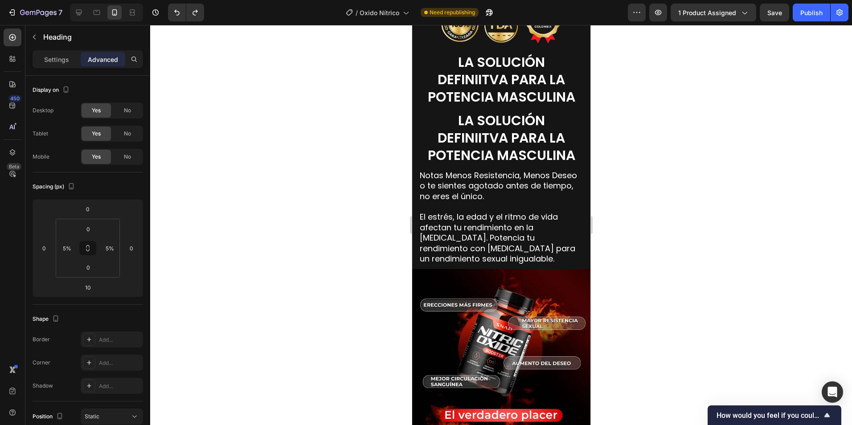
click at [676, 150] on div at bounding box center [501, 225] width 702 height 400
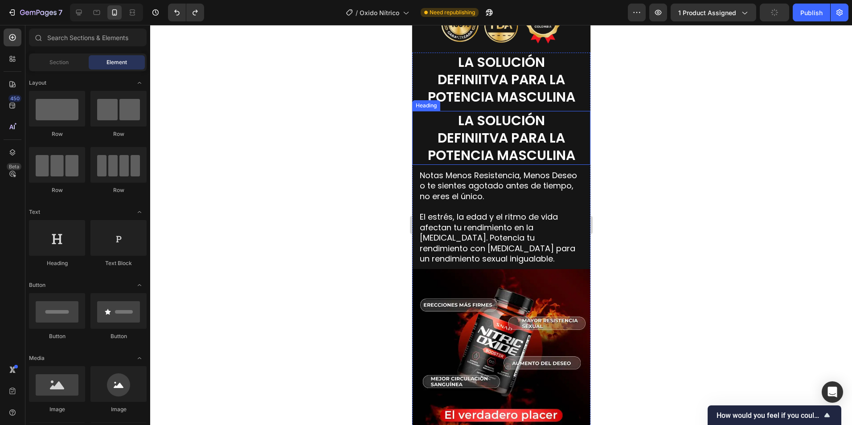
click at [494, 121] on span "LA SOLUCIÓN DEFINIITVA PARA LA POTENCIA MASCULINA" at bounding box center [502, 138] width 148 height 54
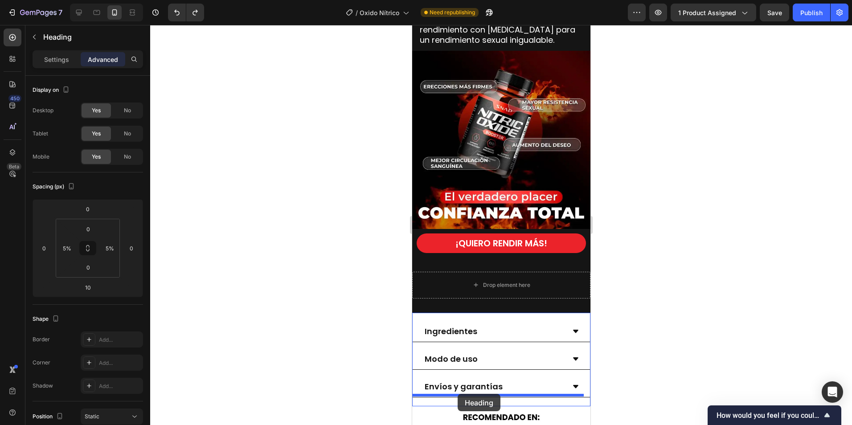
scroll to position [1084, 0]
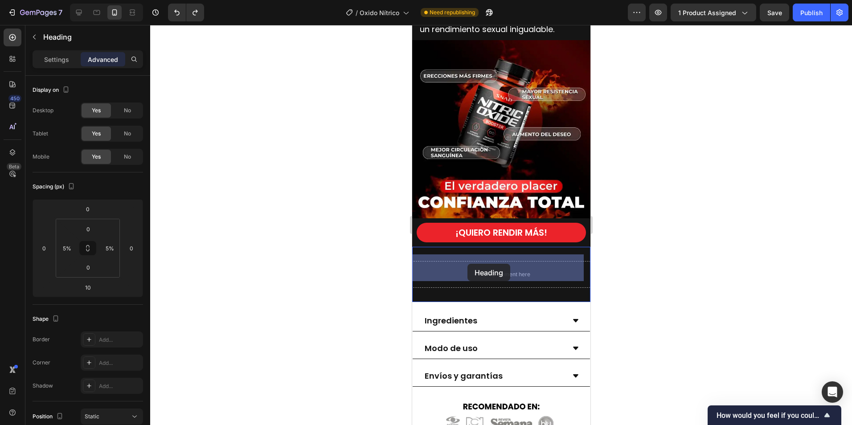
drag, startPoint x: 432, startPoint y: 100, endPoint x: 467, endPoint y: 264, distance: 167.8
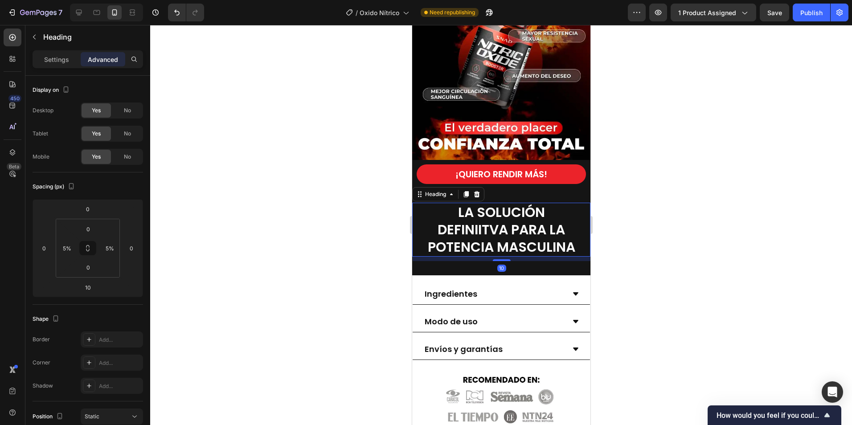
scroll to position [1026, 0]
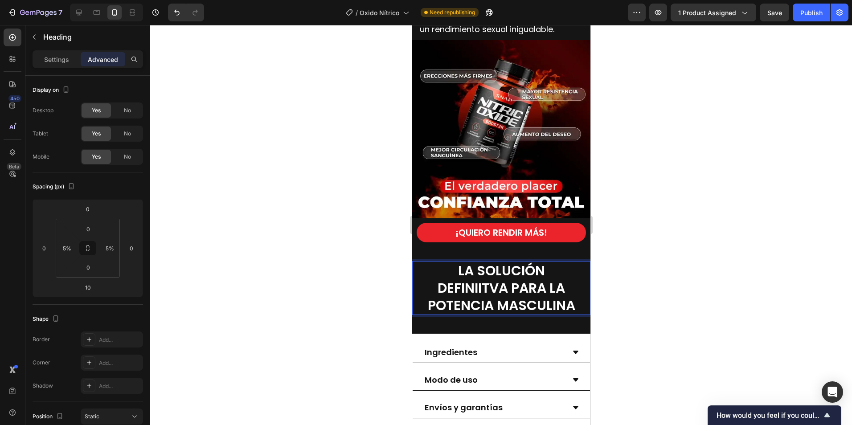
click at [562, 285] on span "LA SOLUCIÓN DEFINIITVA PARA LA POTENCIA MASCULINA" at bounding box center [502, 288] width 148 height 54
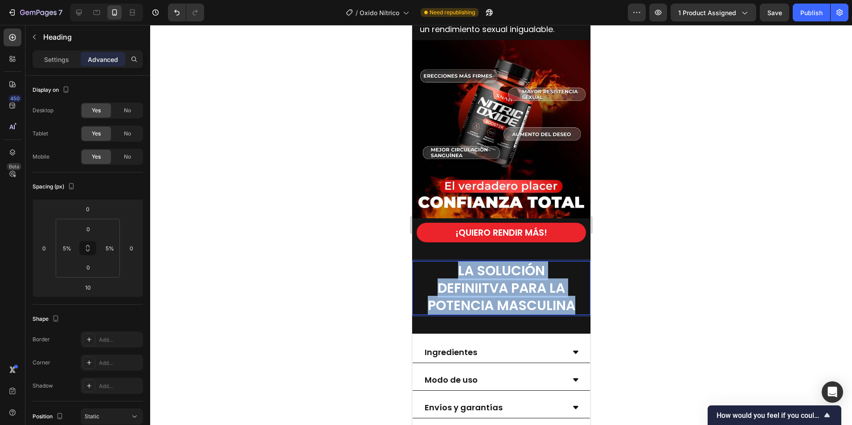
drag, startPoint x: 569, startPoint y: 299, endPoint x: 451, endPoint y: 255, distance: 126.5
click at [451, 262] on p "LA SOLUCIÓN DEFINIITVA PARA LA POTENCIA MASCULINA" at bounding box center [501, 288] width 159 height 52
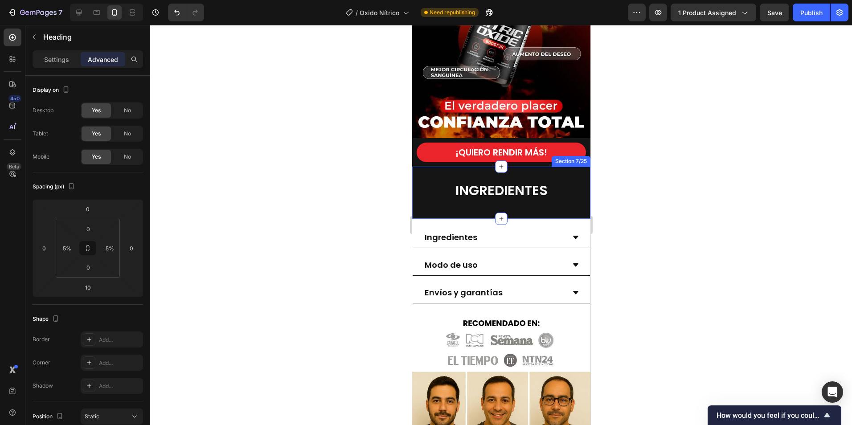
scroll to position [1160, 0]
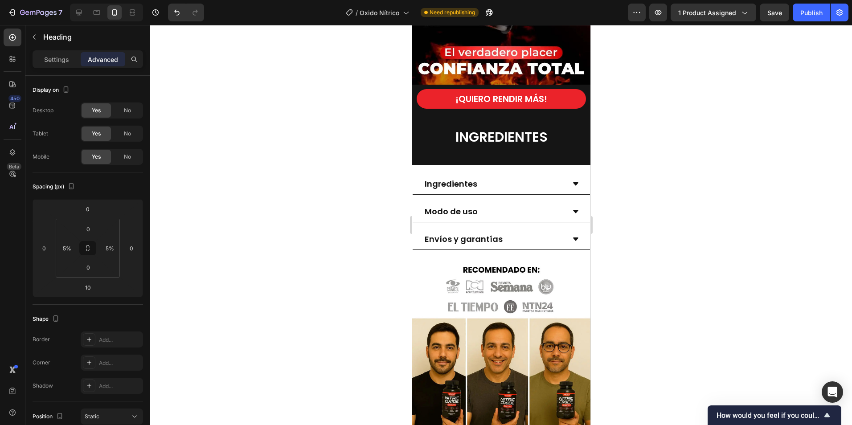
click at [515, 131] on span "INGREDIENTES" at bounding box center [501, 137] width 92 height 19
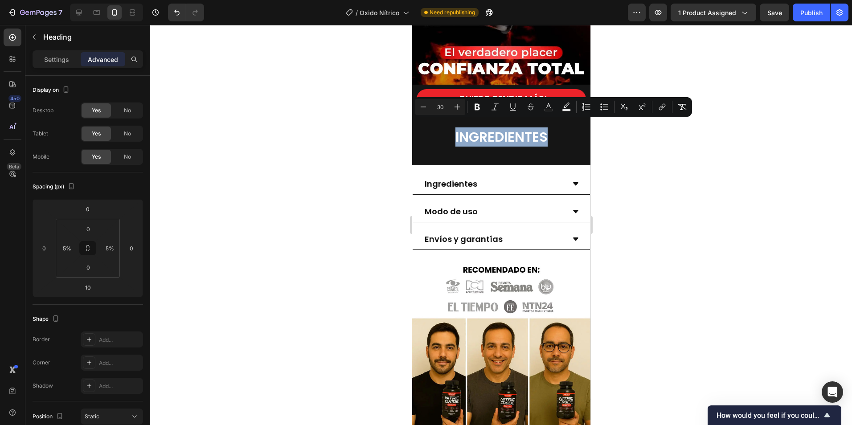
drag, startPoint x: 549, startPoint y: 128, endPoint x: 449, endPoint y: 131, distance: 100.8
click at [448, 131] on p "INGREDIENTES" at bounding box center [501, 136] width 159 height 17
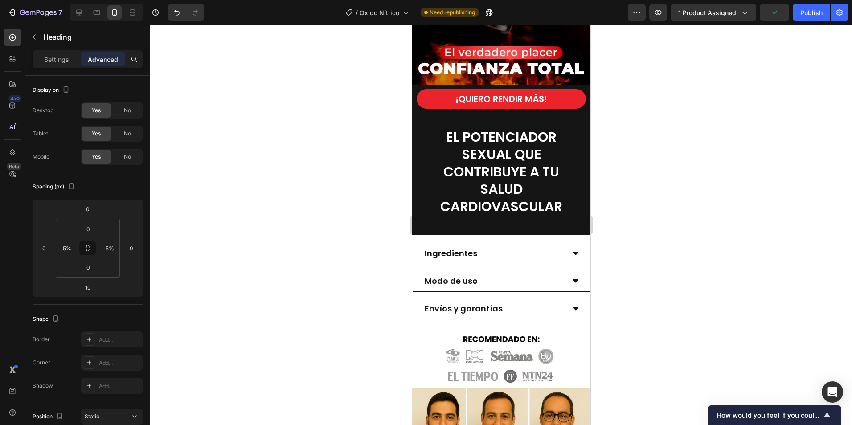
click at [540, 166] on span "EL POTENCIADOR SEXUAL QUE CONTRIBUYE A TU SALUD CARDIOVASCULAR" at bounding box center [501, 172] width 122 height 89
click at [631, 197] on div at bounding box center [501, 225] width 702 height 400
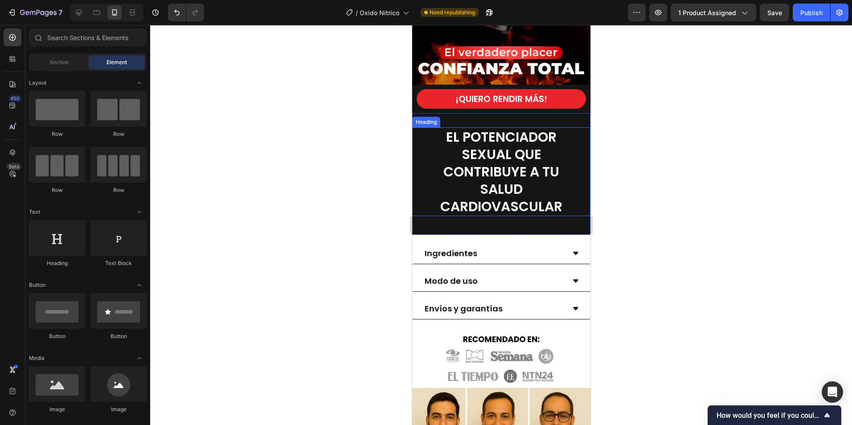
click at [561, 181] on p "⁠⁠⁠⁠⁠⁠⁠ EL POTENCIADOR SEXUAL QUE CONTRIBUYE A TU SALUD CARDIOVASCULAR" at bounding box center [501, 171] width 159 height 87
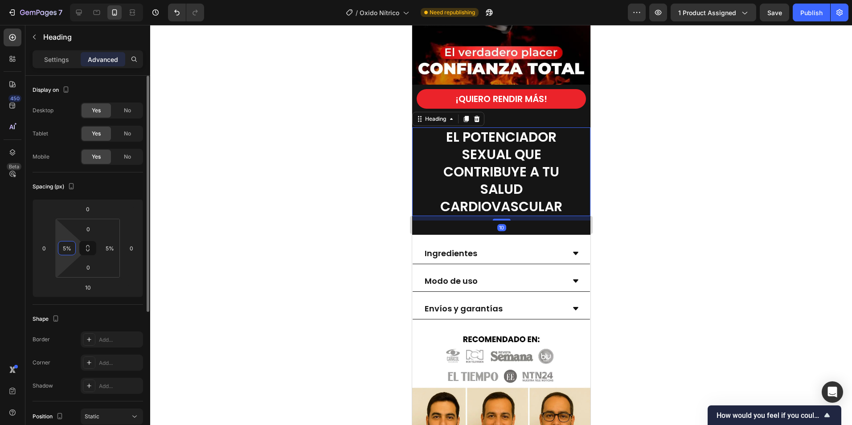
drag, startPoint x: 66, startPoint y: 249, endPoint x: 59, endPoint y: 250, distance: 6.4
click at [59, 250] on div "5%" at bounding box center [67, 248] width 18 height 14
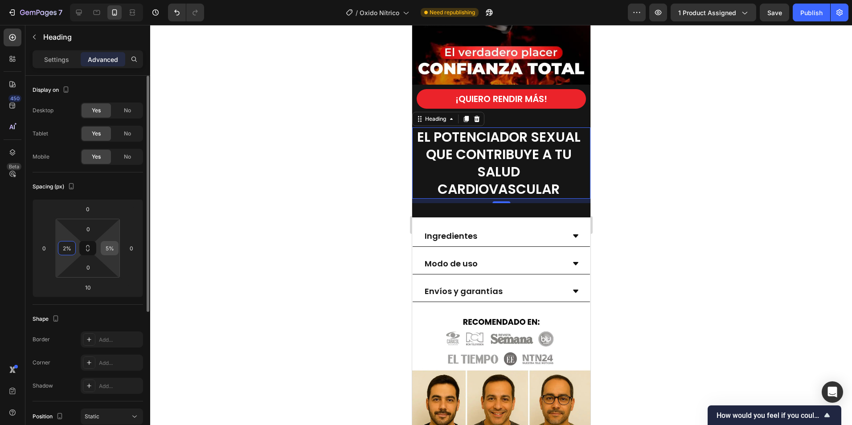
type input "2%"
click at [108, 249] on input "5%" at bounding box center [109, 248] width 13 height 13
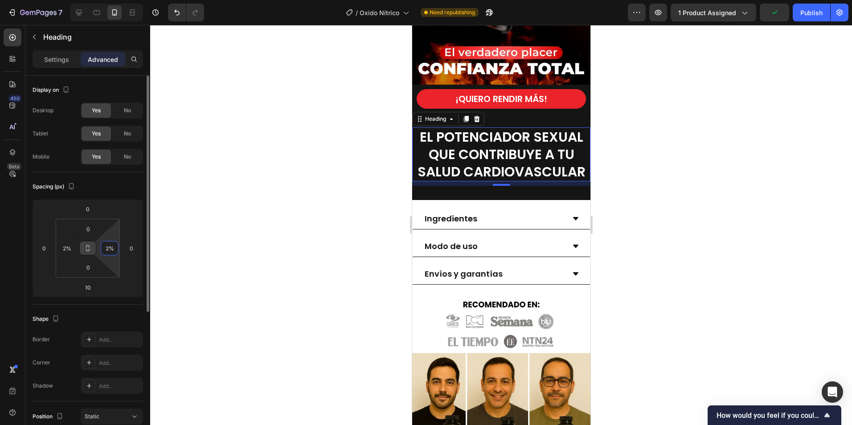
drag, startPoint x: 114, startPoint y: 249, endPoint x: 96, endPoint y: 251, distance: 17.9
click at [96, 251] on div "0 2% 0 2%" at bounding box center [88, 248] width 64 height 59
type input "5"
click at [48, 252] on div "0 0 10 0 0 2% 0 5" at bounding box center [88, 248] width 111 height 98
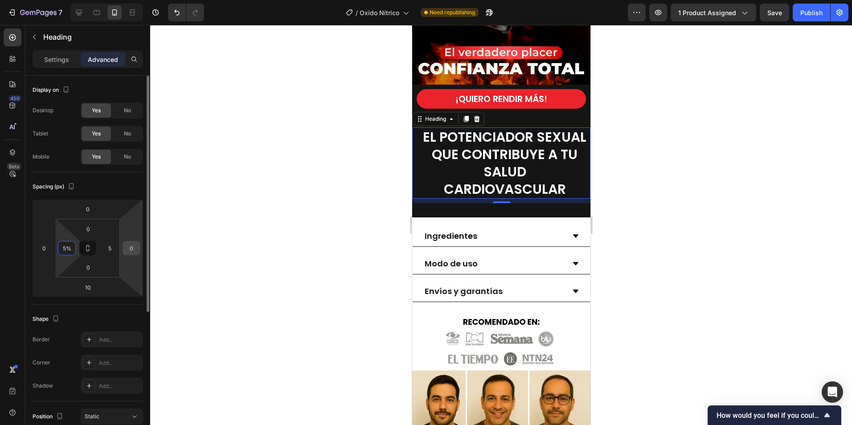
type input "5"
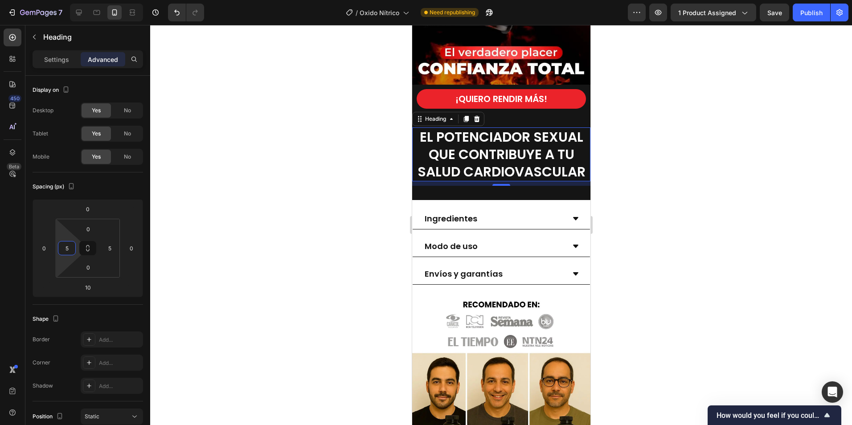
click at [218, 242] on div at bounding box center [501, 225] width 702 height 400
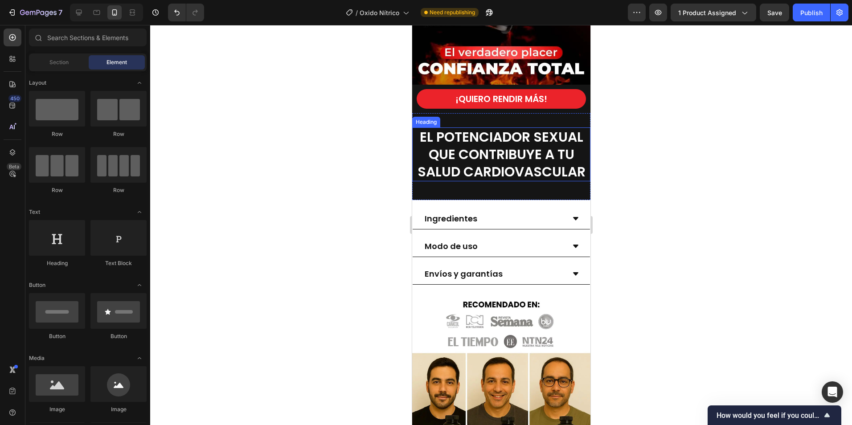
click at [519, 150] on span "EL POTENCIADOR SEXUAL QUE CONTRIBUYE A TU SALUD CARDIOVASCULAR" at bounding box center [501, 155] width 168 height 54
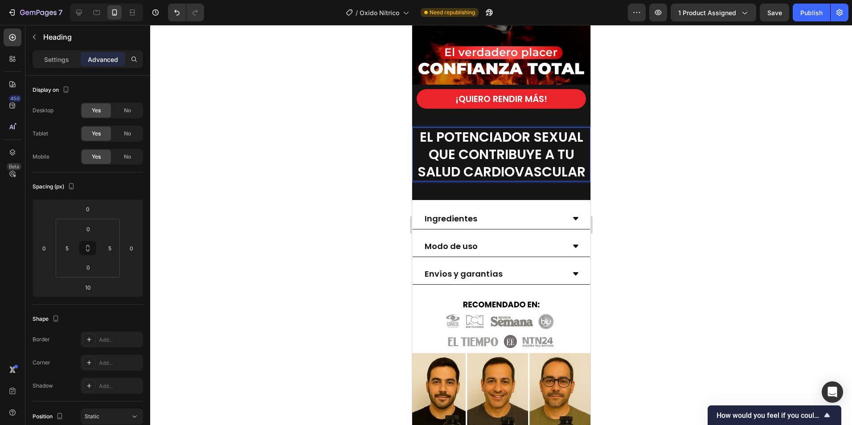
drag, startPoint x: 558, startPoint y: 171, endPoint x: 1036, endPoint y: 196, distance: 478.2
click at [648, 167] on div at bounding box center [501, 225] width 702 height 400
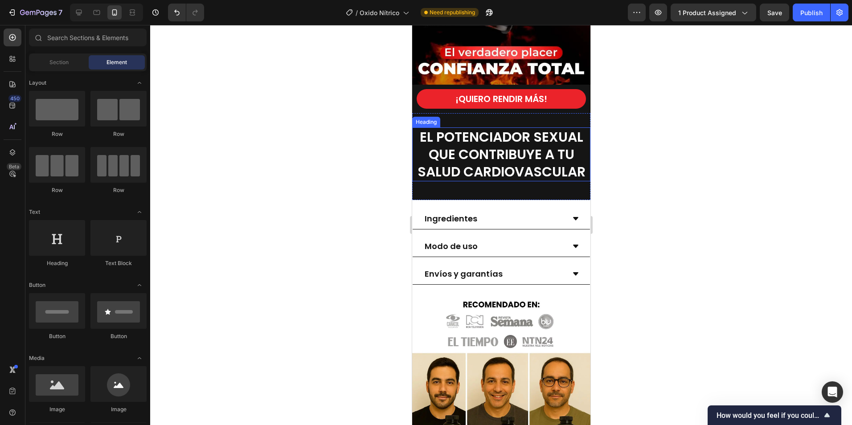
click at [484, 174] on span "EL POTENCIADOR SEXUAL QUE CONTRIBUYE A TU SALUD CARDIOVASCULAR" at bounding box center [501, 155] width 168 height 54
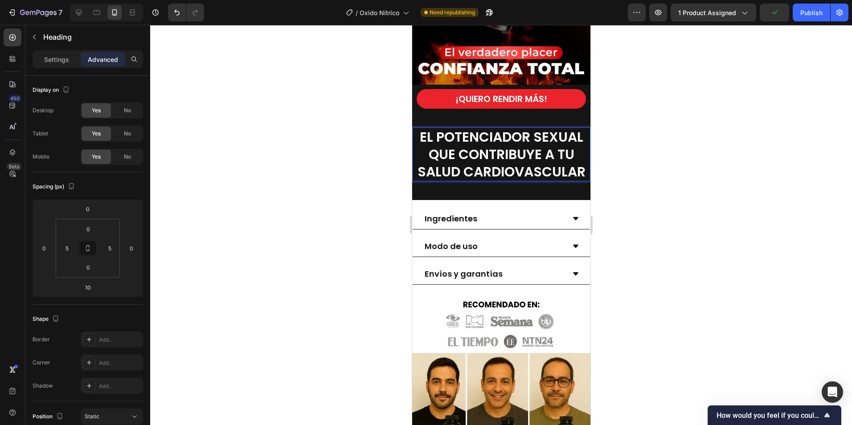
click at [548, 178] on span "EL POTENCIADOR SEXUAL QUE CONTRIBUYE A TU SALUD CARDIOVASCULAR" at bounding box center [501, 155] width 168 height 54
drag, startPoint x: 668, startPoint y: 148, endPoint x: 612, endPoint y: 182, distance: 66.1
click at [668, 148] on div at bounding box center [501, 225] width 702 height 400
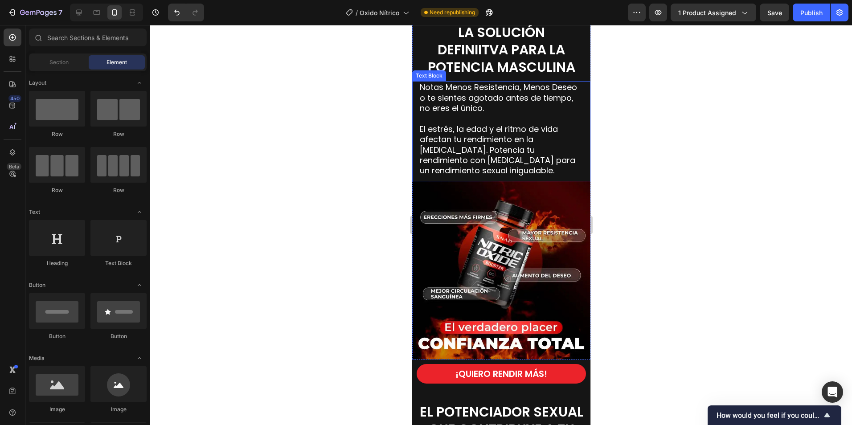
scroll to position [848, 0]
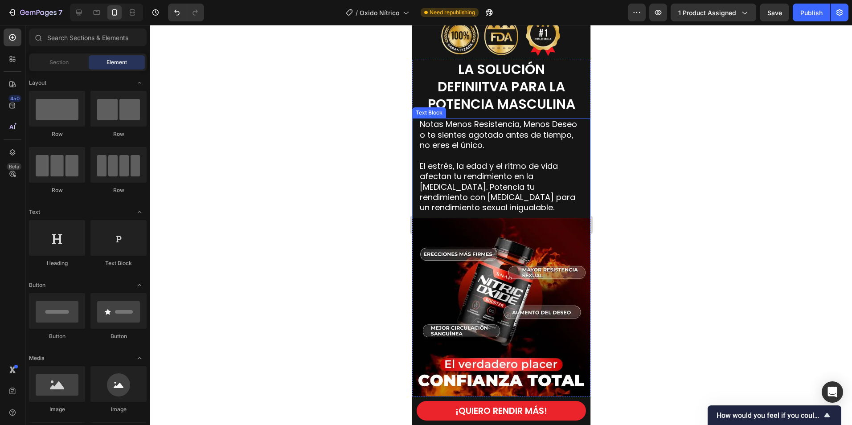
click at [503, 137] on span "Notas Menos Resistencia, Menos Deseo o te sientes agotado antes de tiempo, no e…" at bounding box center [498, 135] width 157 height 32
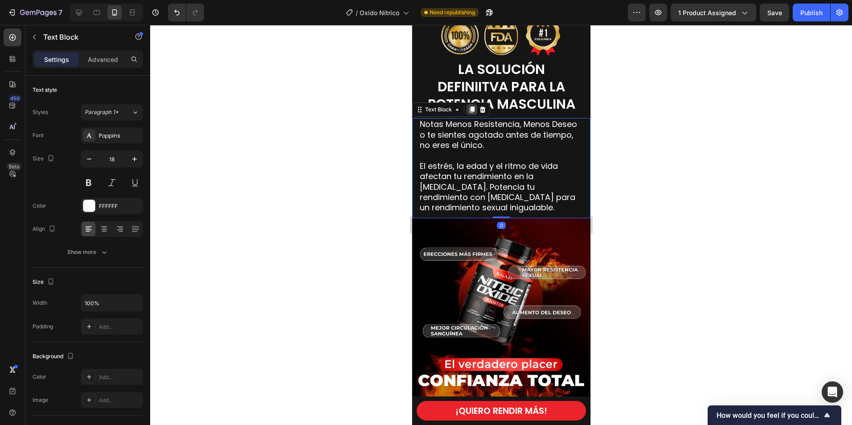
click at [474, 110] on icon at bounding box center [471, 110] width 5 height 6
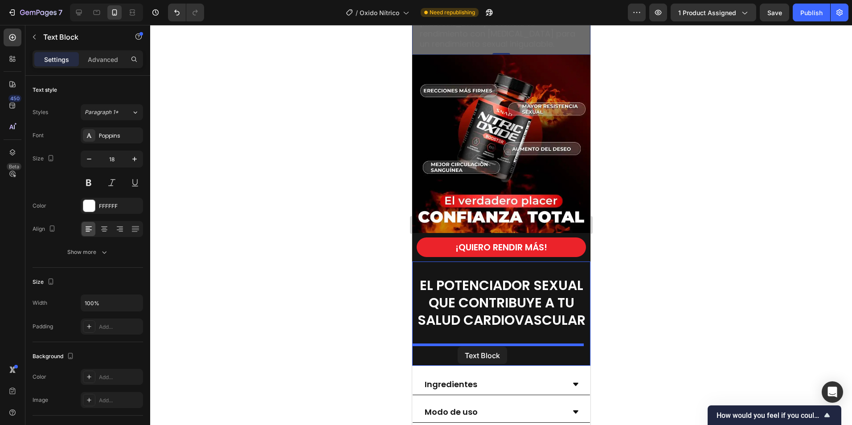
drag, startPoint x: 431, startPoint y: 210, endPoint x: 457, endPoint y: 347, distance: 139.4
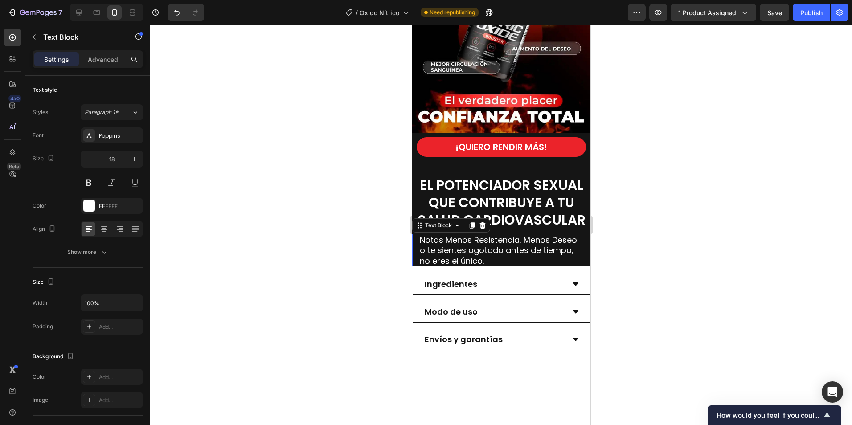
scroll to position [1011, 0]
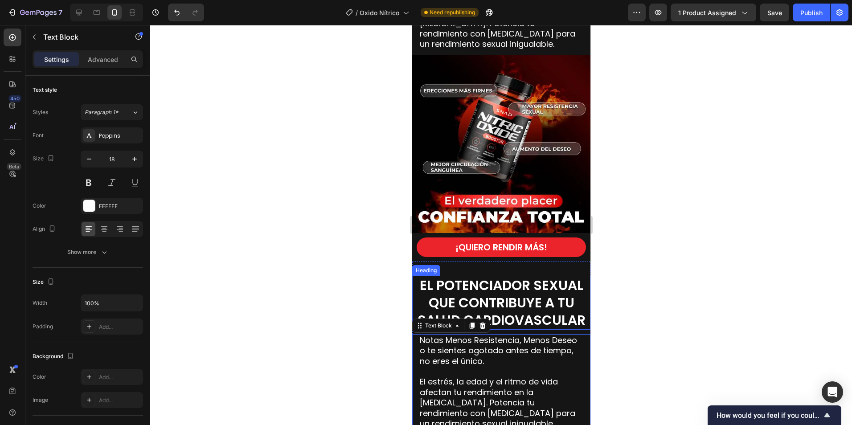
click at [536, 283] on span "EL POTENCIADOR SEXUAL QUE CONTRIBUYE A TU SALUD CARDIOVASCULAR" at bounding box center [501, 303] width 168 height 54
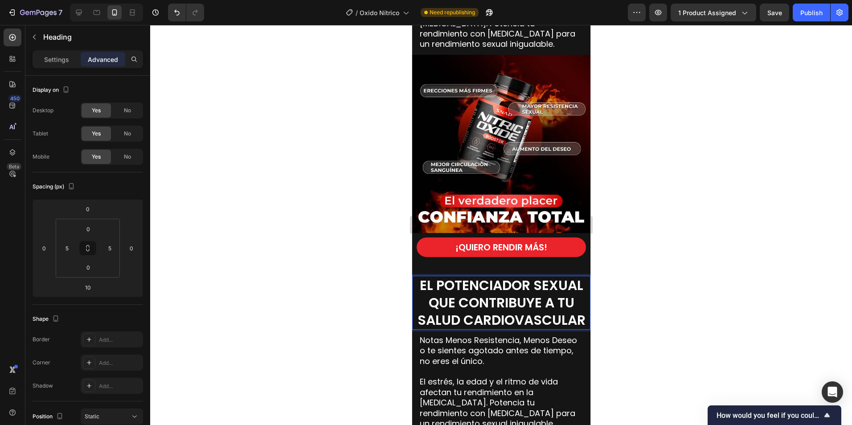
click at [529, 319] on p "EL POTENCIADOR SEXUAL QUE CONTRIBUYE A TU SALUD CARDIOVASCULAR" at bounding box center [501, 303] width 172 height 52
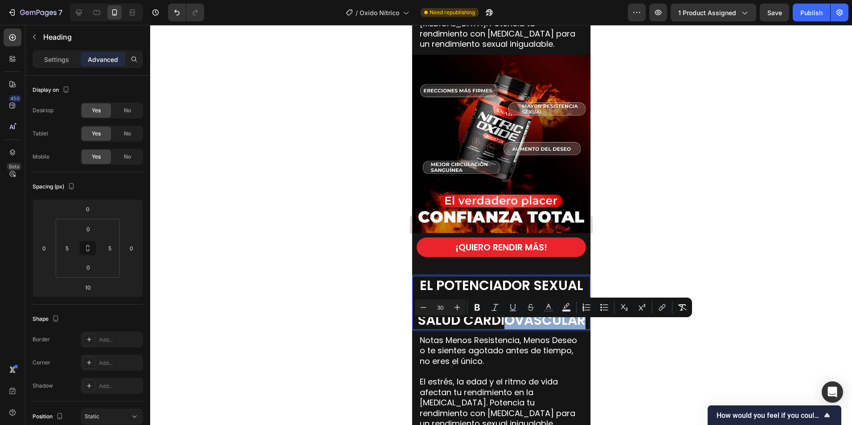
drag, startPoint x: 564, startPoint y: 331, endPoint x: 482, endPoint y: 329, distance: 82.1
click at [482, 329] on p "EL POTENCIADOR SEXUAL QUE CONTRIBUYE A TU SALUD CARDIOVASCULAR" at bounding box center [501, 303] width 172 height 52
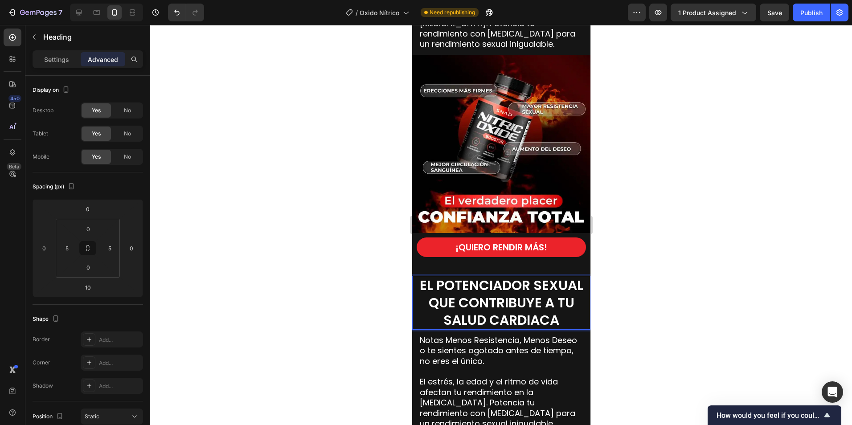
click at [696, 226] on div at bounding box center [501, 225] width 702 height 400
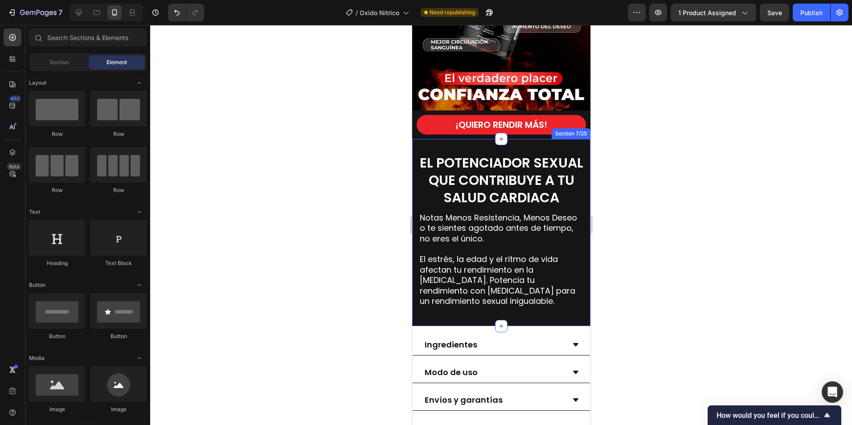
scroll to position [1145, 0]
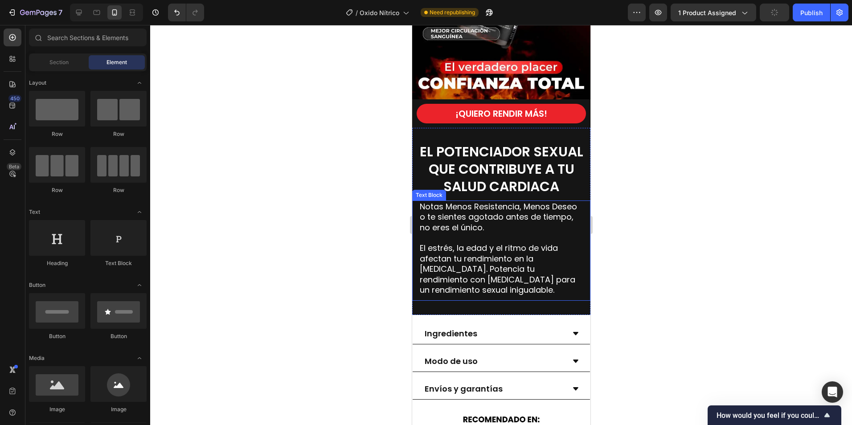
click at [496, 243] on span "El estrés, la edad y el ritmo de vida afectan tu rendimiento en la [MEDICAL_DAT…" at bounding box center [498, 269] width 156 height 53
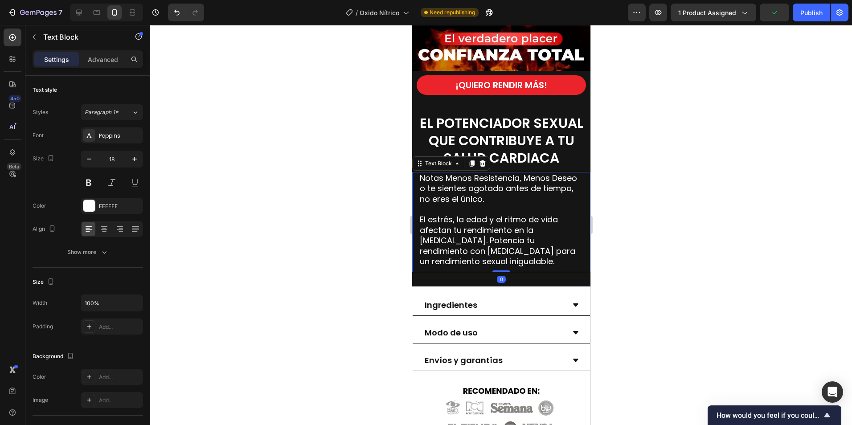
scroll to position [1190, 0]
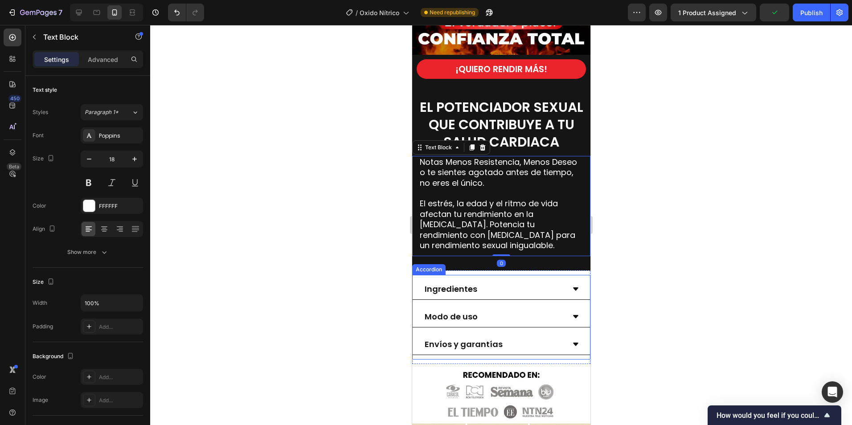
click at [572, 286] on icon at bounding box center [575, 289] width 7 height 7
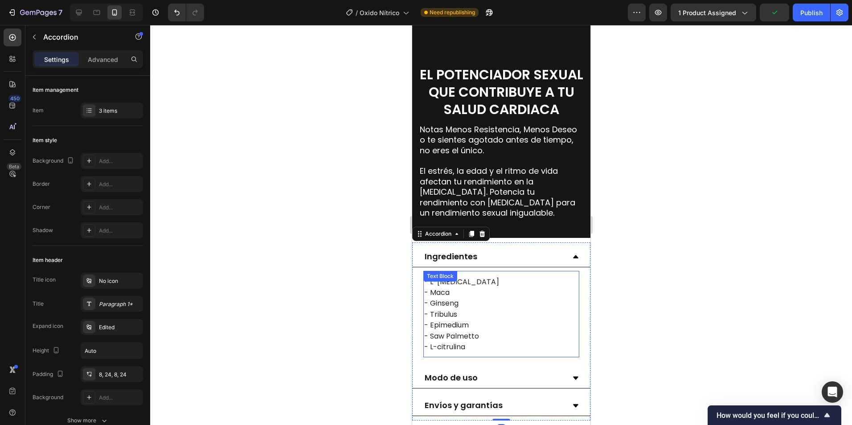
scroll to position [1279, 0]
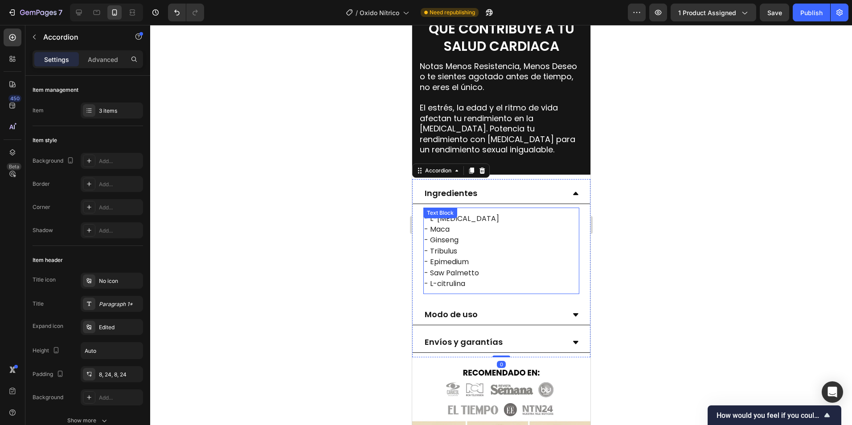
click at [448, 263] on span "- Epimedium" at bounding box center [446, 262] width 45 height 10
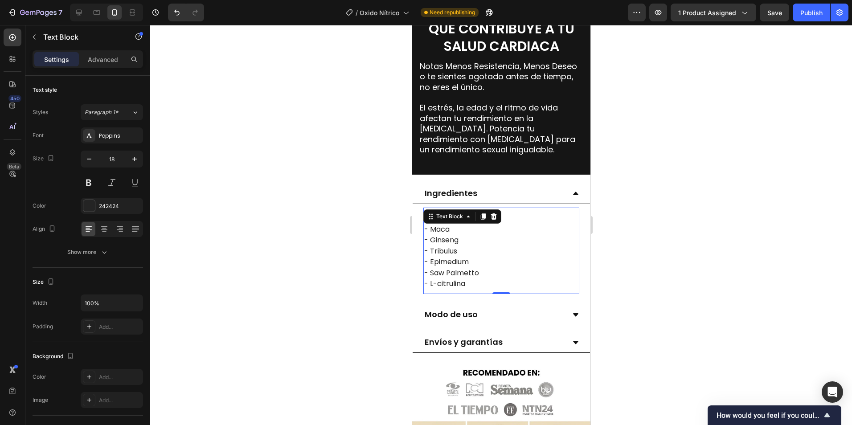
click at [486, 264] on p "- Epimedium" at bounding box center [501, 261] width 154 height 11
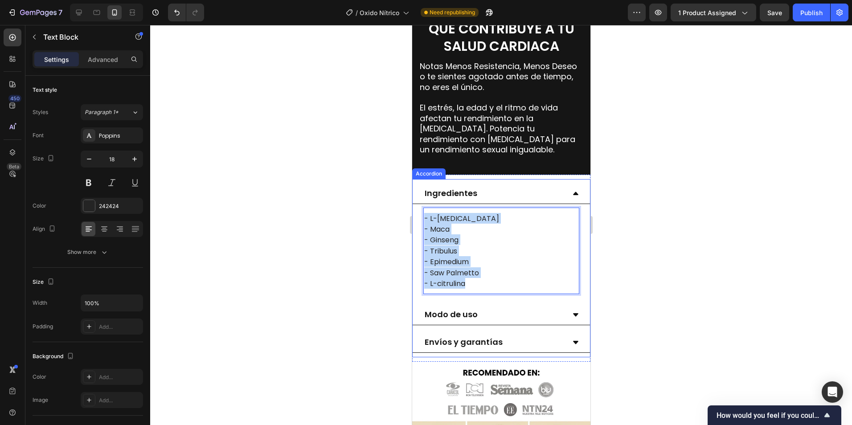
drag, startPoint x: 476, startPoint y: 282, endPoint x: 422, endPoint y: 218, distance: 83.2
click at [422, 218] on div "- L-arginina - Maca - Ginseng - Tribulus - Epimedium - Saw Palmetto - L-citruli…" at bounding box center [500, 251] width 177 height 94
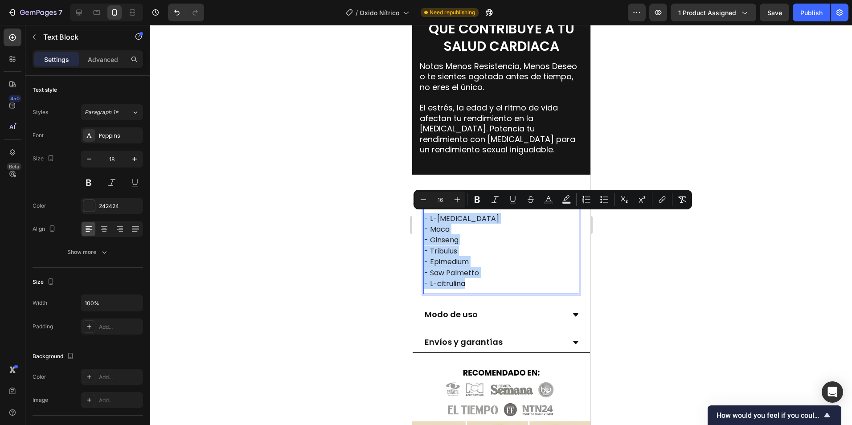
copy div "- L-arginina - Maca - Ginseng - Tribulus - Epimedium - Saw Palmetto - L-citruli…"
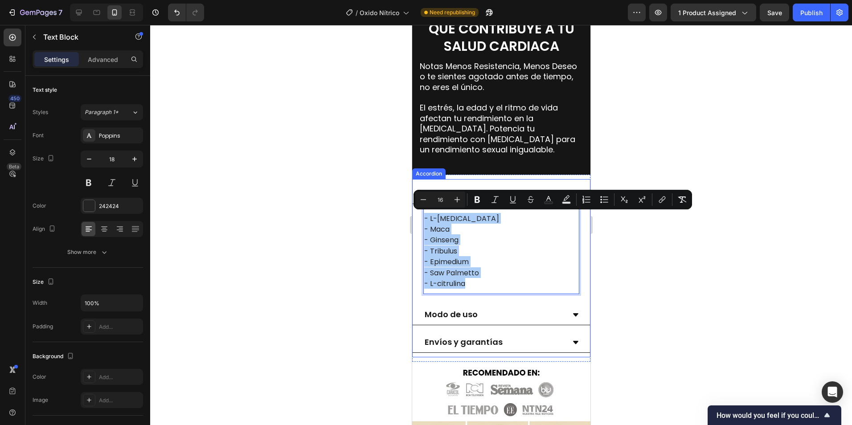
click at [664, 270] on div at bounding box center [501, 225] width 702 height 400
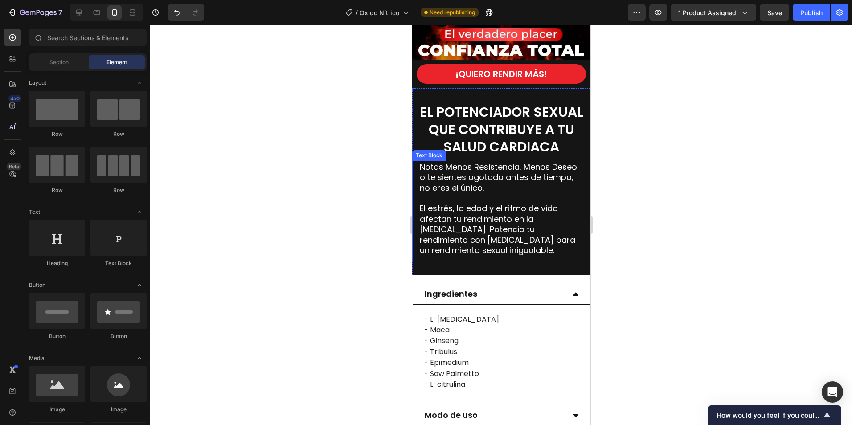
scroll to position [1145, 0]
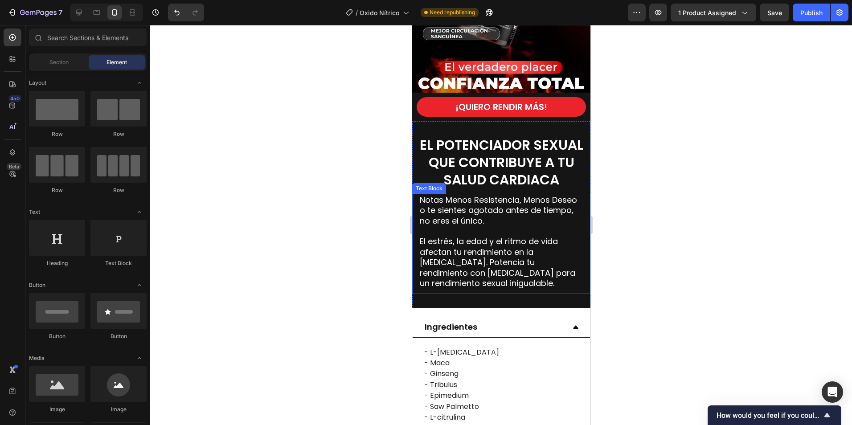
drag, startPoint x: 488, startPoint y: 258, endPoint x: 469, endPoint y: 227, distance: 36.4
click at [488, 259] on span "El estrés, la edad y el ritmo de vida afectan tu rendimiento en la [MEDICAL_DAT…" at bounding box center [498, 262] width 156 height 53
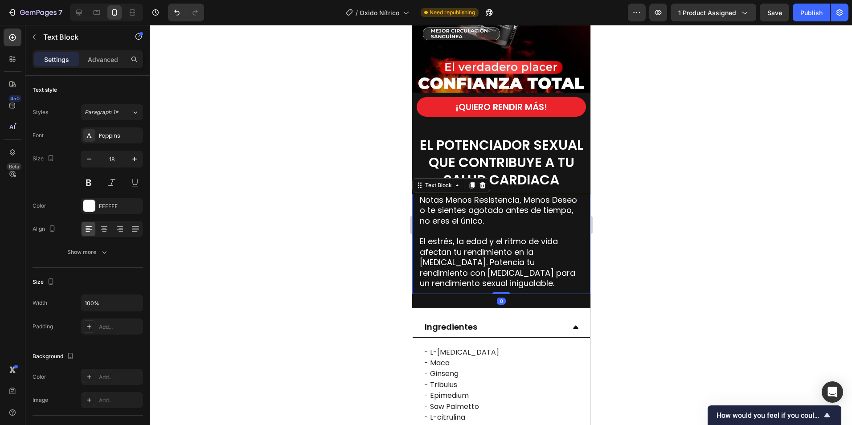
click at [453, 211] on span "Notas Menos Resistencia, Menos Deseo o te sientes agotado antes de tiempo, no e…" at bounding box center [498, 210] width 157 height 32
click at [428, 204] on span "Notas Menos Resistencia, Menos Deseo o te sientes agotado antes de tiempo, no e…" at bounding box center [498, 210] width 157 height 32
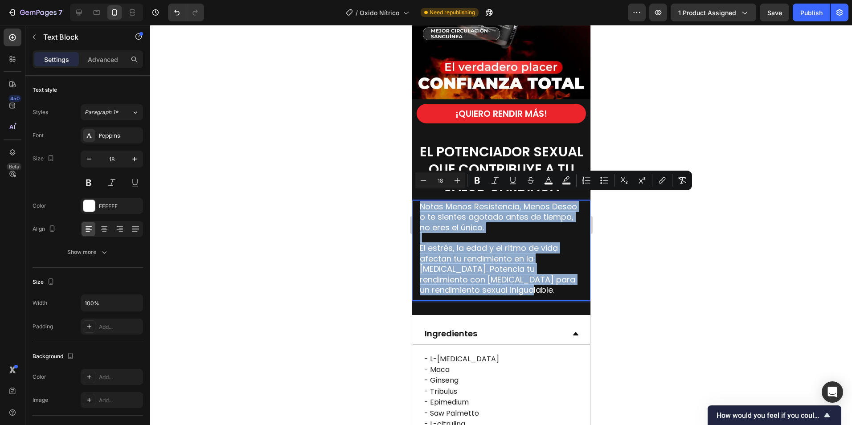
drag, startPoint x: 419, startPoint y: 200, endPoint x: 537, endPoint y: 282, distance: 143.8
click at [537, 282] on div "Notas Menos Resistencia, Menos Deseo o te sientes agotado antes de tiempo, no e…" at bounding box center [501, 249] width 165 height 96
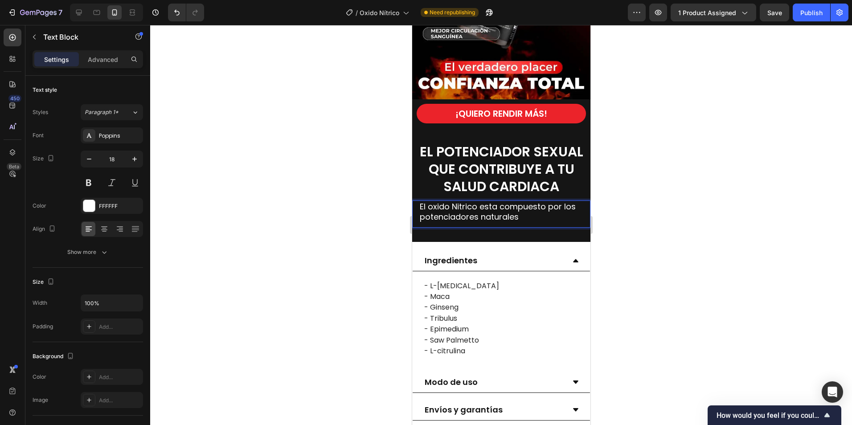
click at [490, 202] on p "El oxido Nitrico esta compuesto por los potenciadores naturales" at bounding box center [501, 212] width 163 height 21
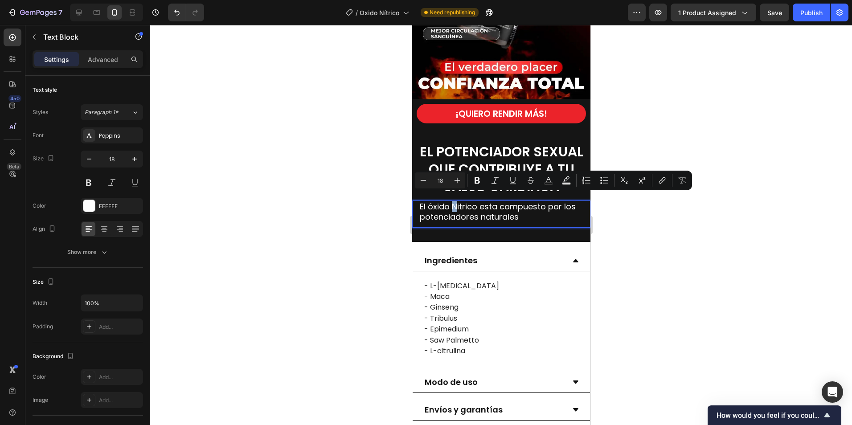
click at [453, 202] on p "El óxido Nitrico esta compuesto por los potenciadores naturales" at bounding box center [501, 212] width 163 height 21
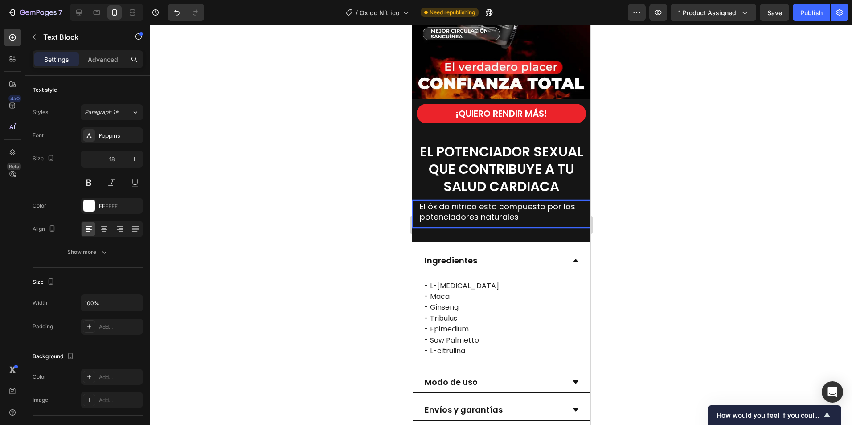
click at [501, 206] on p "El óxido nitrico esta compuesto por los potenciadores naturales" at bounding box center [501, 212] width 163 height 21
click at [481, 203] on p "El óxido nitrico esta compuesto por los potenciadores naturales" at bounding box center [501, 212] width 163 height 21
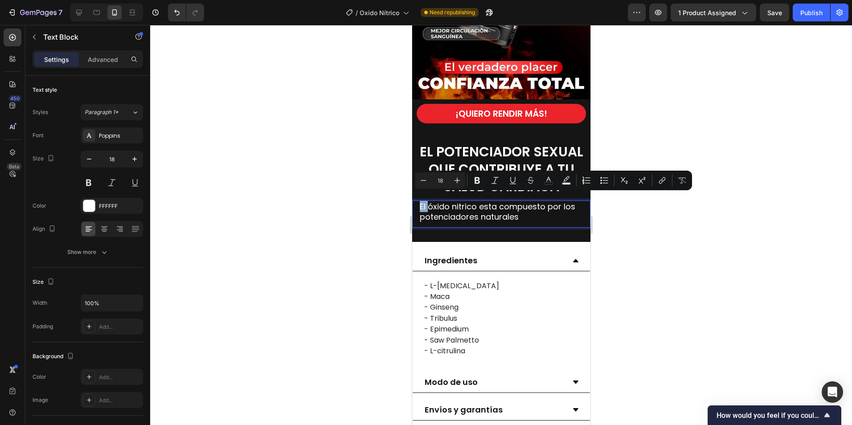
drag, startPoint x: 427, startPoint y: 202, endPoint x: 420, endPoint y: 202, distance: 7.6
click at [420, 202] on p "El óxido nitrico esta compuesto por los potenciadores naturales" at bounding box center [501, 212] width 163 height 21
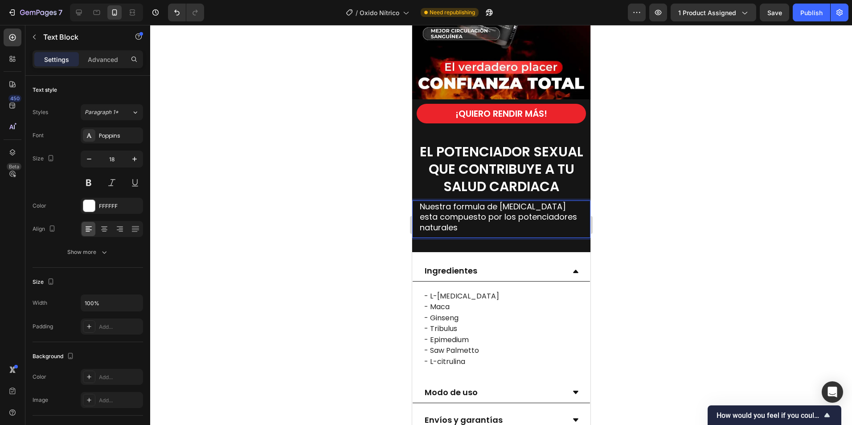
click at [559, 202] on p "Nuestra formula de óxido nítrico esta compuesto por los potenciadores naturales" at bounding box center [501, 217] width 163 height 31
click at [467, 219] on p "Nuestra formula de óxido nítrico esta compuesto por los potenciadores naturales" at bounding box center [501, 217] width 163 height 31
click at [468, 219] on p "Nuestra formula de óxido nítrico está compuesto por los potenciadores naturales" at bounding box center [501, 217] width 163 height 31
click at [492, 209] on p "Nuestra formula de óxido nítrico está compuesto por los potenciadores naturales" at bounding box center [501, 217] width 163 height 31
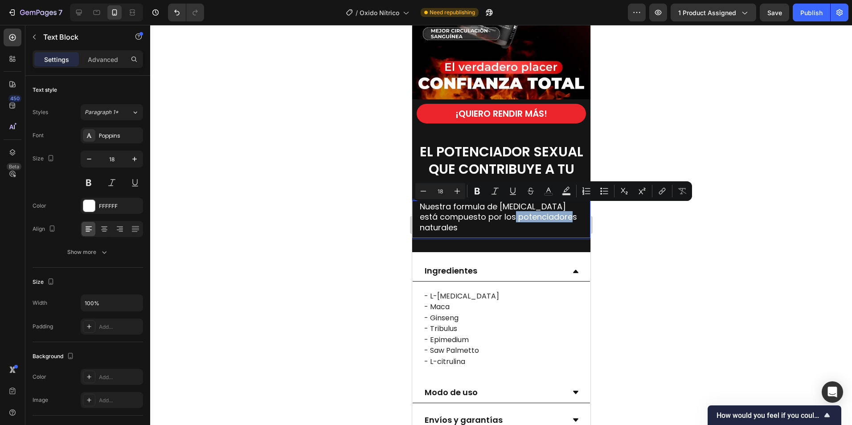
drag, startPoint x: 558, startPoint y: 212, endPoint x: 499, endPoint y: 215, distance: 59.0
click at [499, 215] on p "Nuestra formula de óxido nítrico está compuesto por los potenciadores naturales" at bounding box center [501, 217] width 163 height 31
click at [477, 222] on p "Nuestra formula de óxido nítrico está compuesto por los potenciadores naturales" at bounding box center [501, 217] width 163 height 31
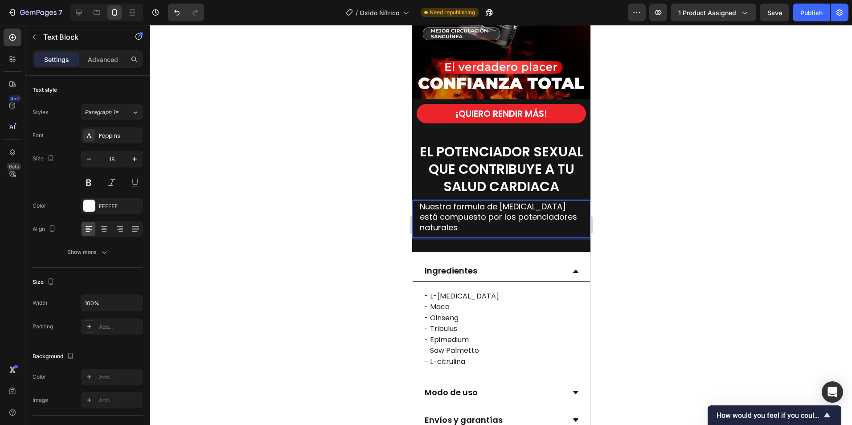
click at [473, 223] on p "Nuestra formula de óxido nítrico está compuesto por los potenciadores naturales" at bounding box center [501, 217] width 163 height 31
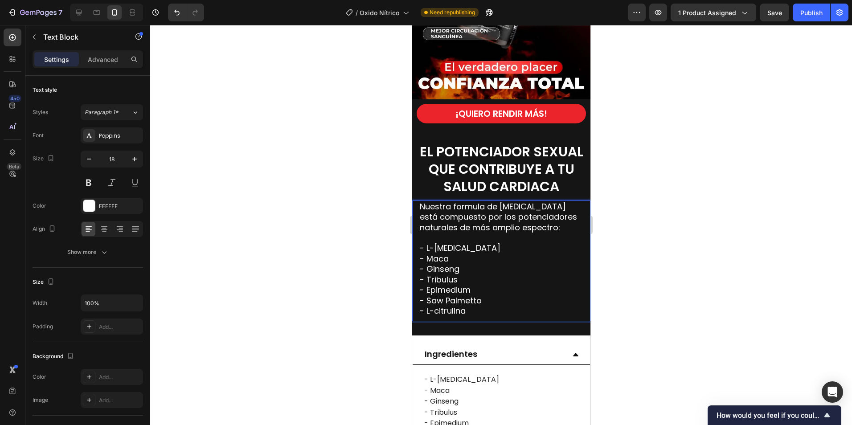
click at [637, 236] on div at bounding box center [501, 225] width 702 height 400
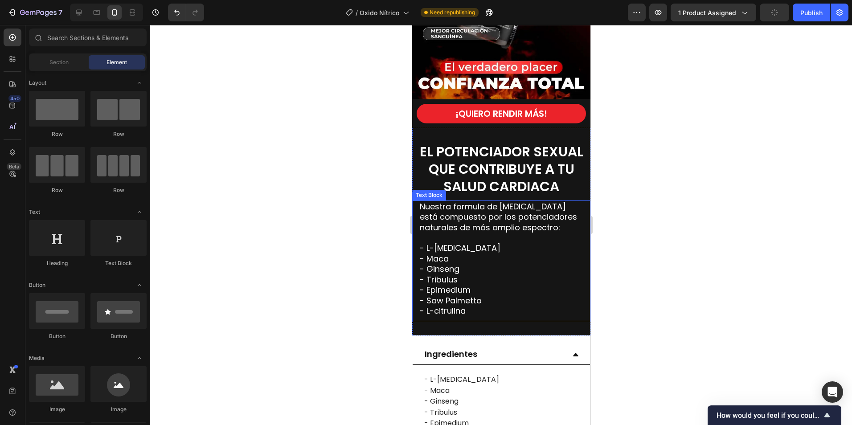
click at [446, 264] on p "- Ginseng" at bounding box center [501, 269] width 163 height 10
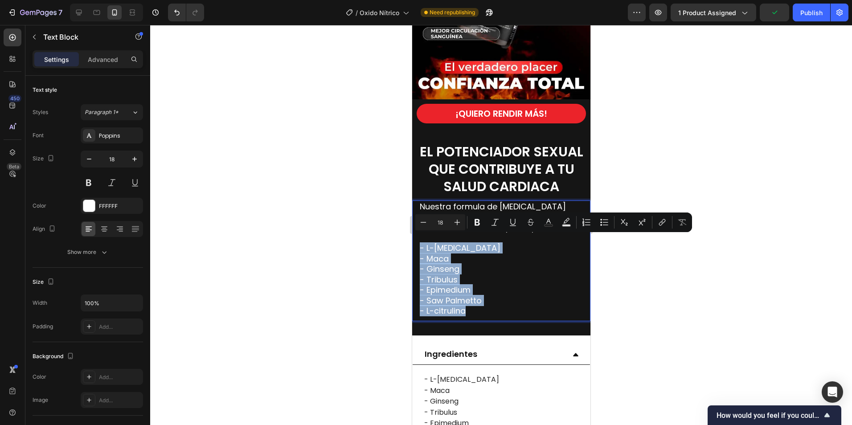
drag, startPoint x: 470, startPoint y: 301, endPoint x: 416, endPoint y: 239, distance: 81.8
click at [416, 239] on div "Nuestra formula de óxido nítrico está compuesto por los potenciadores naturales…" at bounding box center [501, 261] width 178 height 121
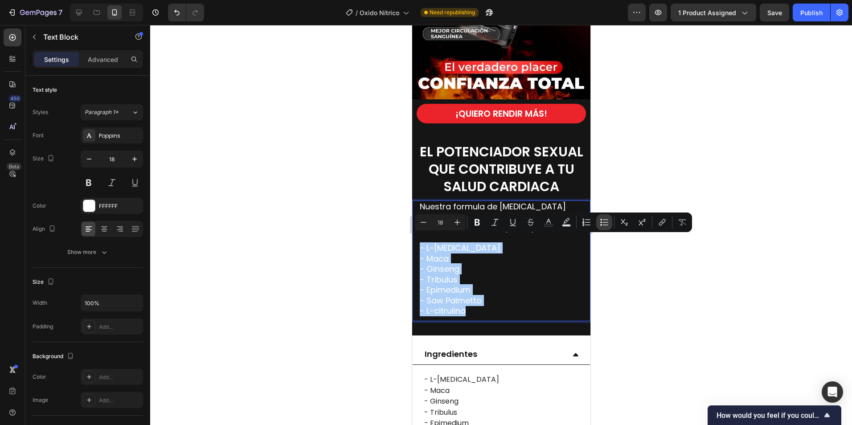
click at [606, 220] on icon "Editor contextual toolbar" at bounding box center [604, 222] width 9 height 9
type input "18"
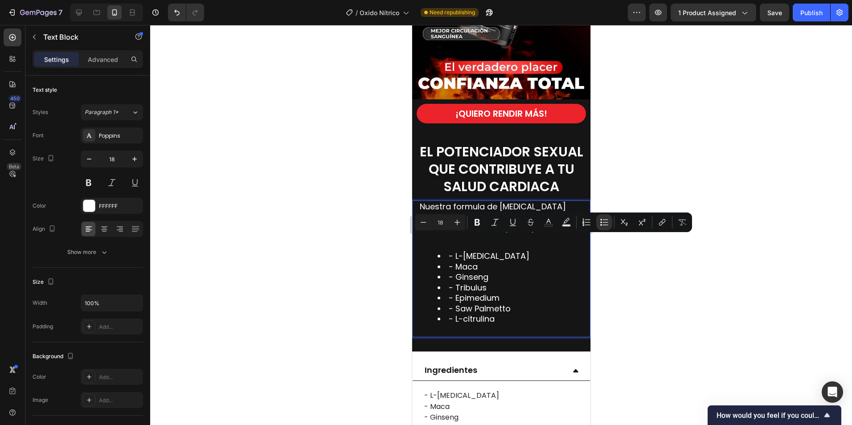
click at [439, 251] on li "- L-[MEDICAL_DATA]" at bounding box center [509, 256] width 145 height 10
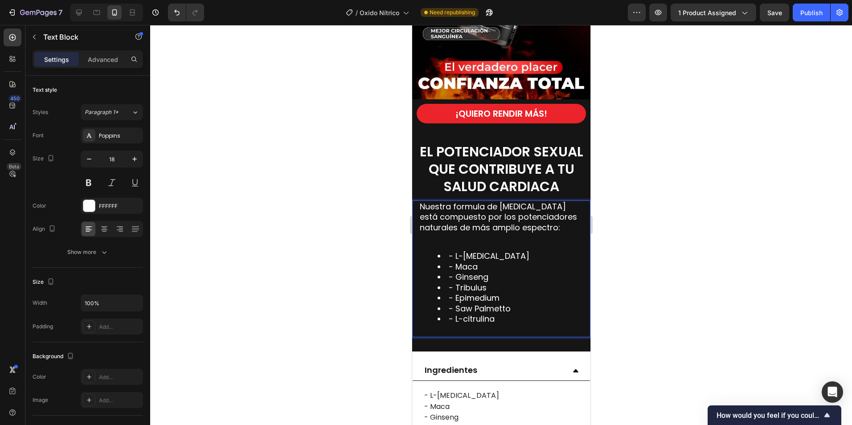
click at [438, 234] on p "Rich Text Editor. Editing area: main" at bounding box center [501, 238] width 163 height 10
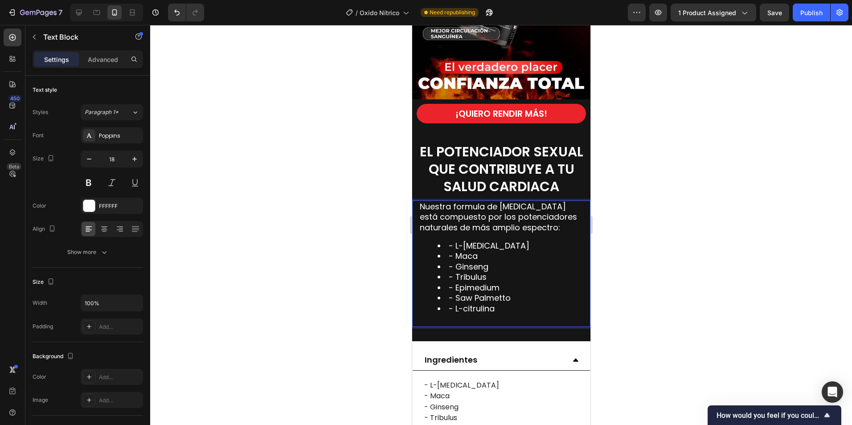
click at [663, 231] on div at bounding box center [501, 225] width 702 height 400
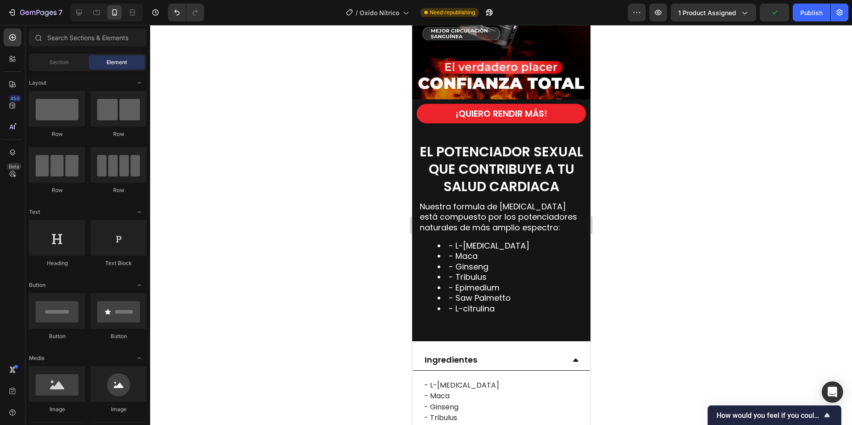
click at [695, 239] on div at bounding box center [501, 225] width 702 height 400
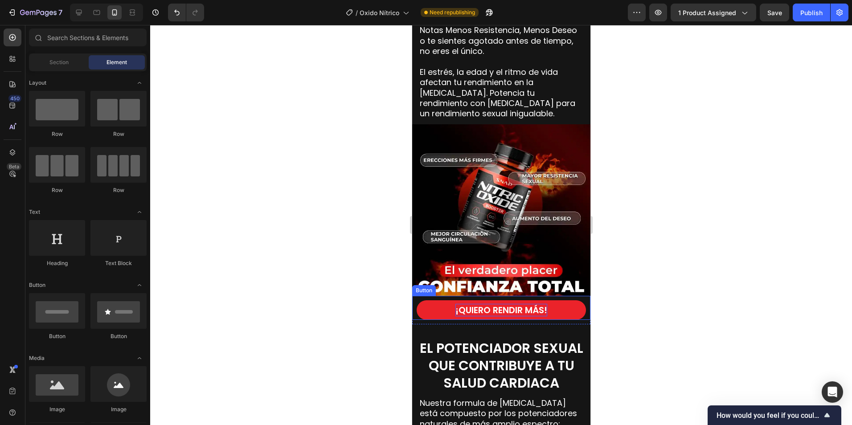
scroll to position [922, 0]
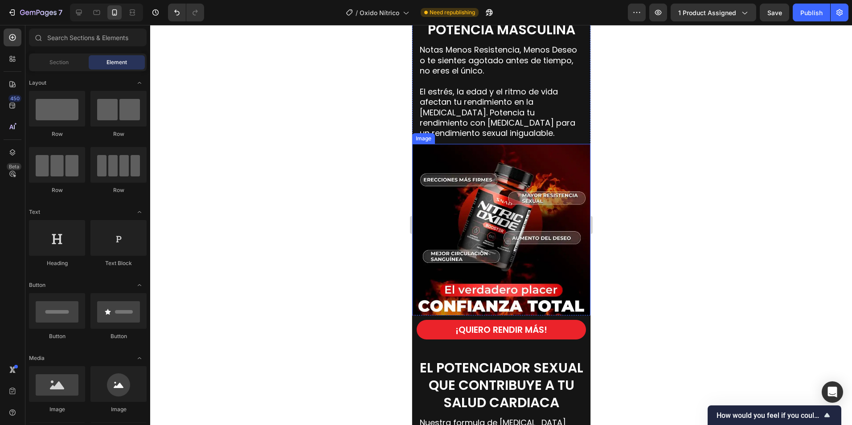
click at [504, 237] on img at bounding box center [501, 233] width 178 height 178
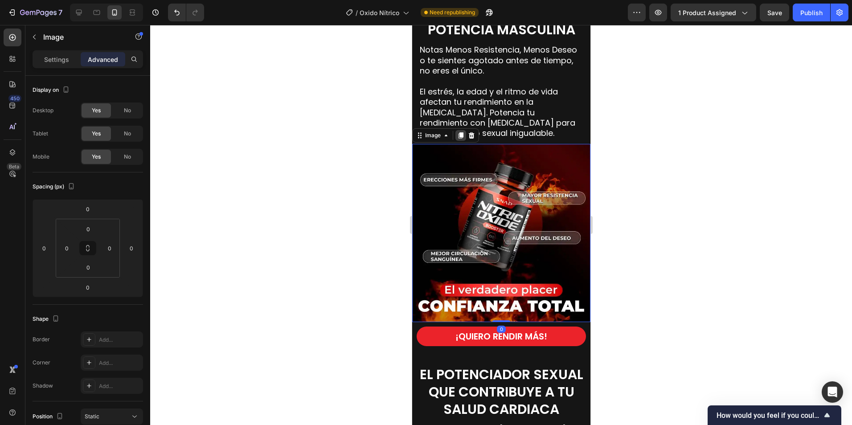
click at [462, 136] on icon at bounding box center [460, 135] width 5 height 6
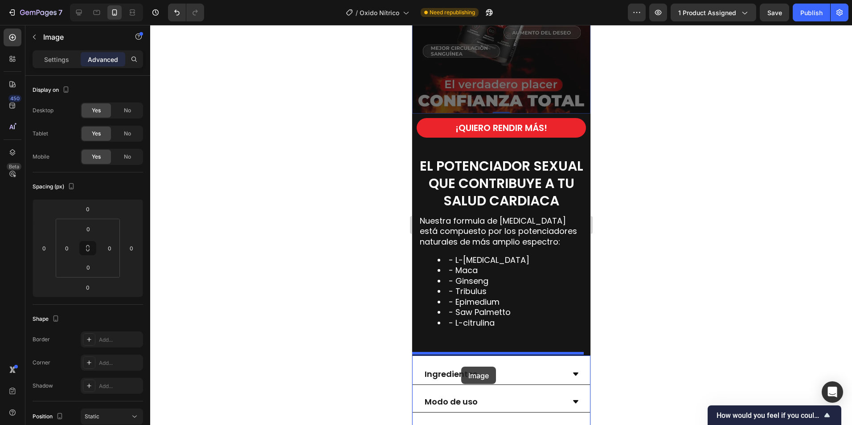
scroll to position [1307, 0]
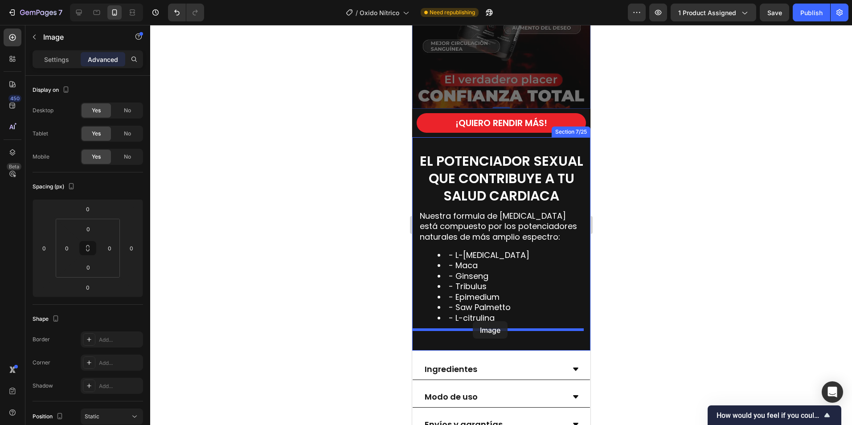
drag, startPoint x: 430, startPoint y: 51, endPoint x: 473, endPoint y: 321, distance: 273.6
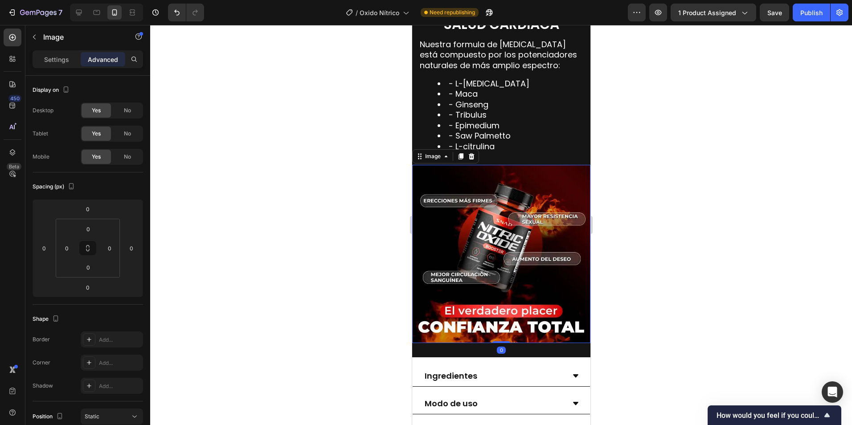
click at [664, 245] on div at bounding box center [501, 225] width 702 height 400
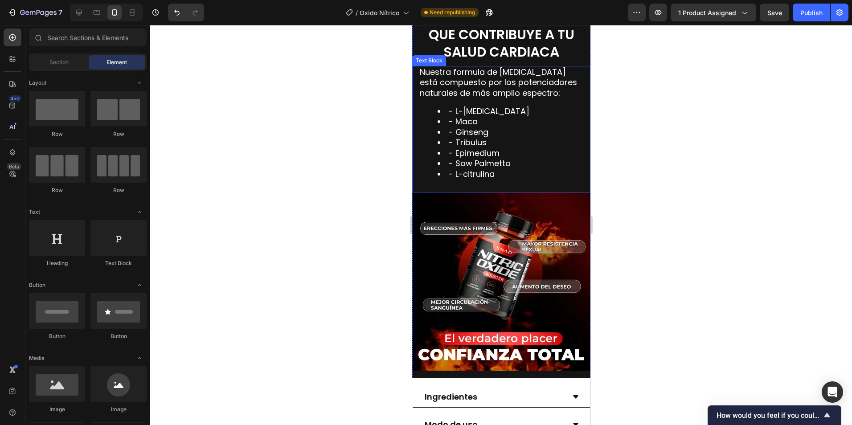
scroll to position [1352, 0]
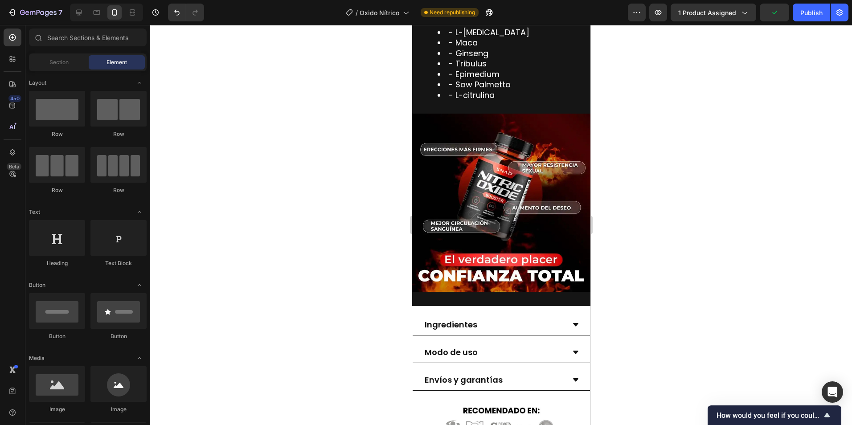
click at [729, 206] on div at bounding box center [501, 225] width 702 height 400
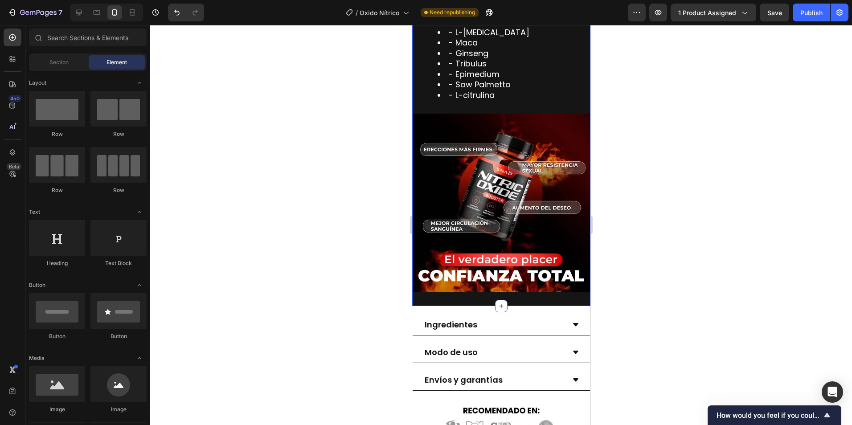
click at [531, 291] on div "EL POTENCIADOR SEXUAL QUE CONTRIBUYE A TU SALUD CARDIACA Heading Nuestra formul…" at bounding box center [501, 110] width 178 height 392
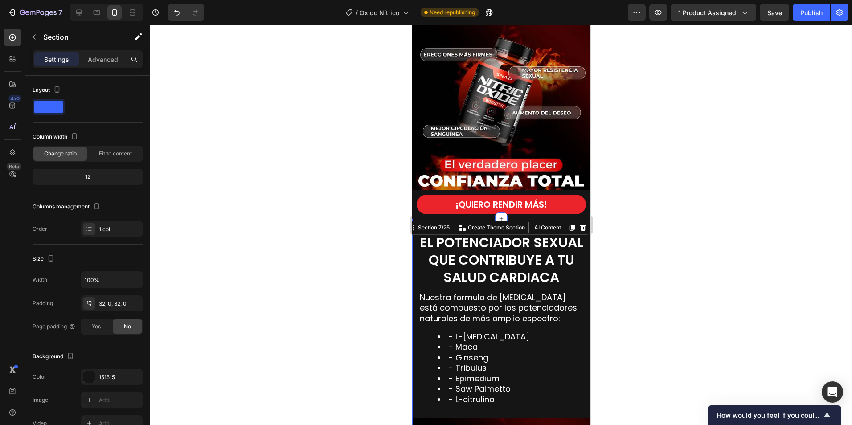
scroll to position [1040, 0]
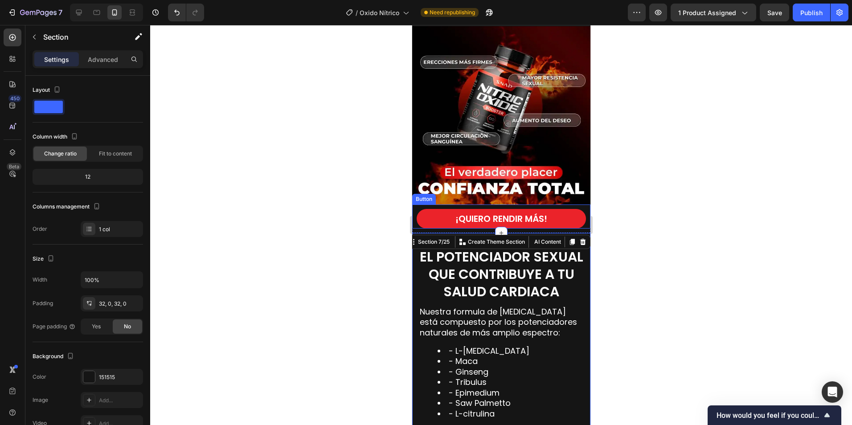
click at [581, 205] on div "¡QUIERO RENDIR MÁS! Button" at bounding box center [501, 217] width 178 height 24
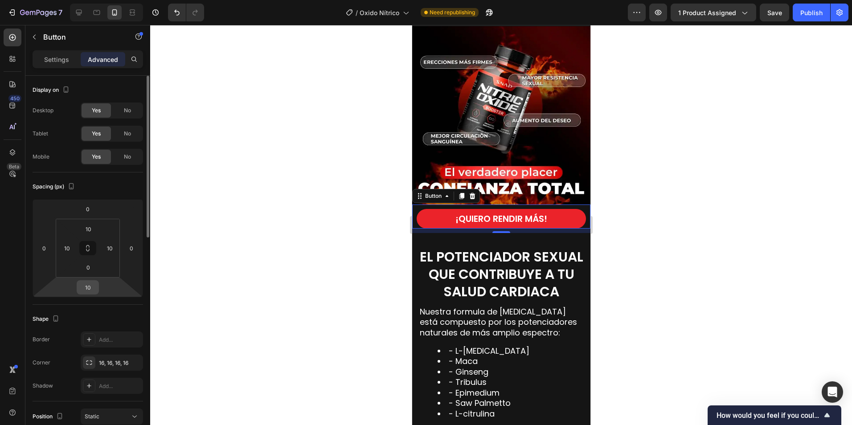
click at [90, 290] on input "10" at bounding box center [88, 287] width 18 height 13
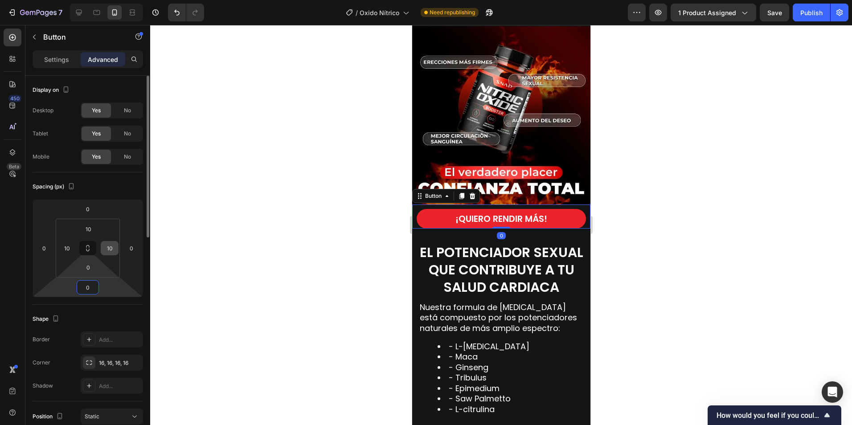
type input "0"
click at [90, 264] on input "0" at bounding box center [88, 267] width 18 height 13
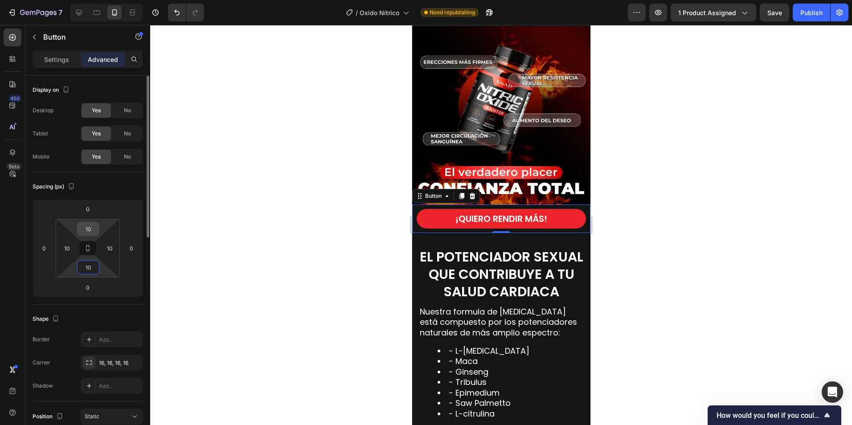
type input "10"
drag, startPoint x: 87, startPoint y: 228, endPoint x: 101, endPoint y: 211, distance: 21.9
click at [88, 228] on input "10" at bounding box center [88, 228] width 18 height 13
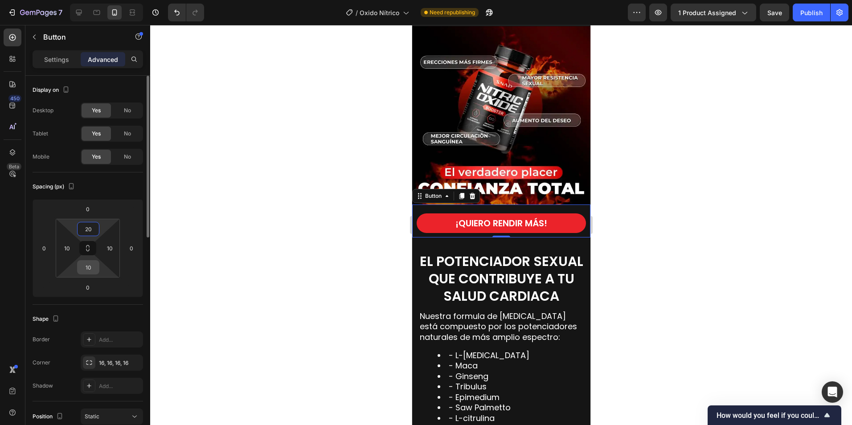
type input "20"
drag, startPoint x: 89, startPoint y: 269, endPoint x: 113, endPoint y: 238, distance: 39.7
click at [89, 269] on input "10" at bounding box center [88, 267] width 18 height 13
drag, startPoint x: 262, startPoint y: 252, endPoint x: 378, endPoint y: 208, distance: 123.6
click at [263, 252] on div at bounding box center [501, 225] width 702 height 400
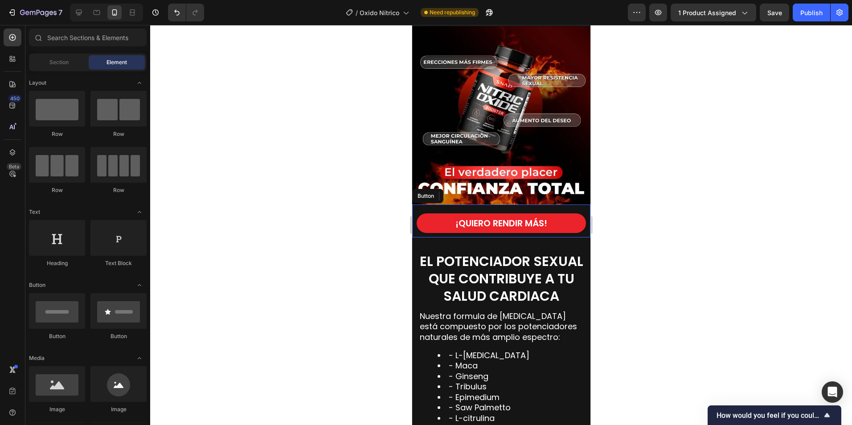
click at [473, 205] on div "¡QUIERO RENDIR MÁS! Button" at bounding box center [501, 221] width 178 height 33
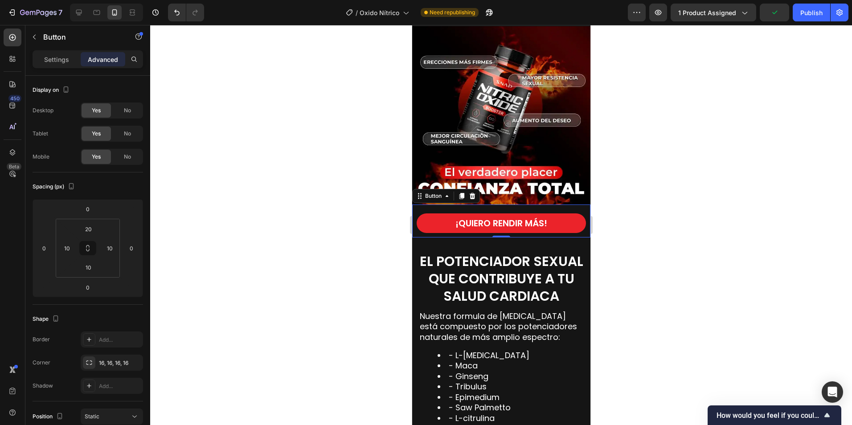
drag, startPoint x: 647, startPoint y: 255, endPoint x: 639, endPoint y: 255, distance: 7.2
click at [647, 256] on div at bounding box center [501, 225] width 702 height 400
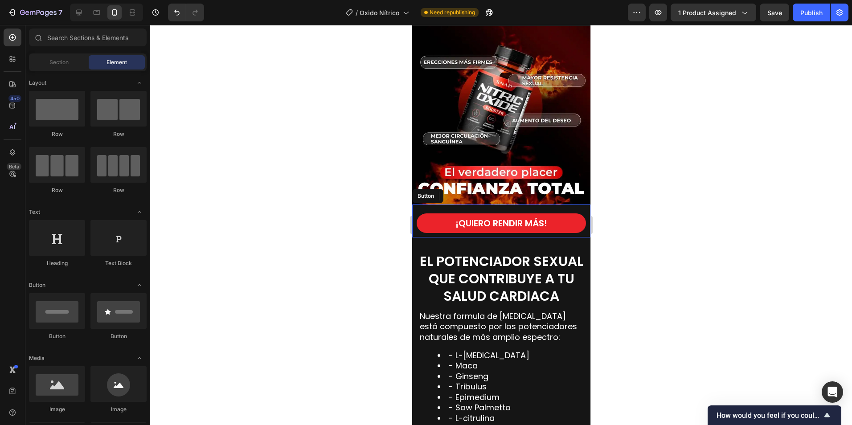
click at [581, 205] on div "¡QUIERO RENDIR MÁS! Button" at bounding box center [501, 221] width 178 height 33
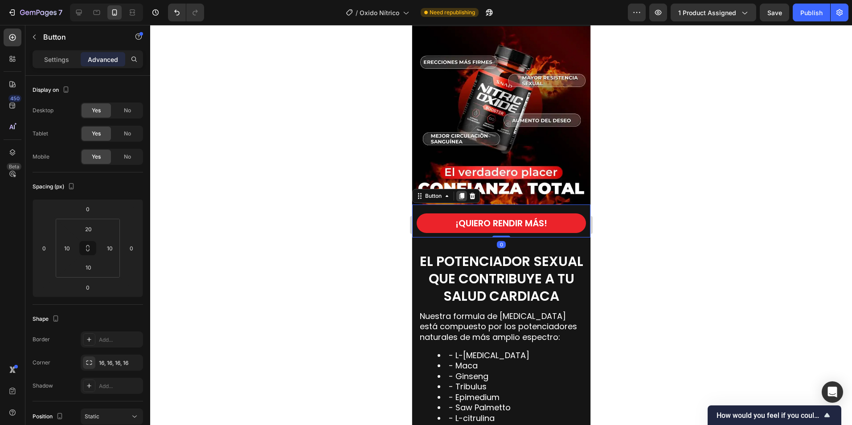
click at [463, 193] on icon at bounding box center [461, 196] width 5 height 6
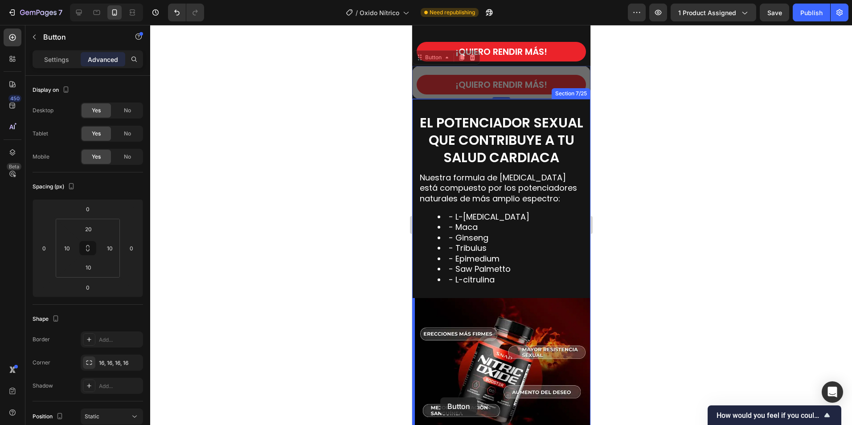
scroll to position [1296, 0]
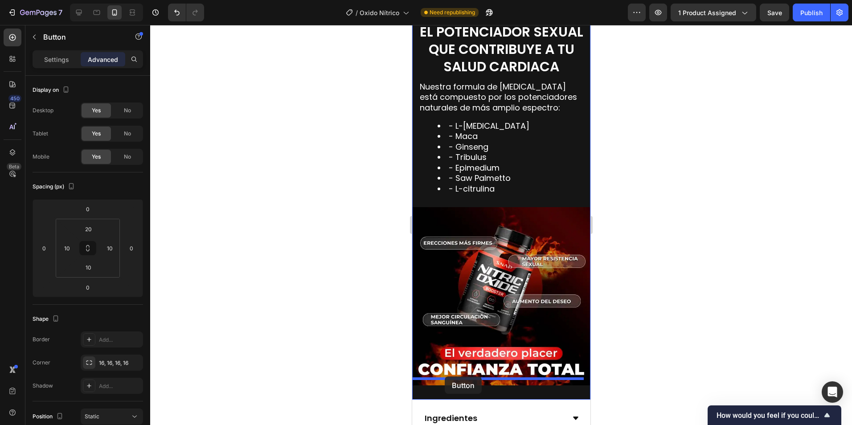
drag, startPoint x: 423, startPoint y: 223, endPoint x: 445, endPoint y: 377, distance: 155.4
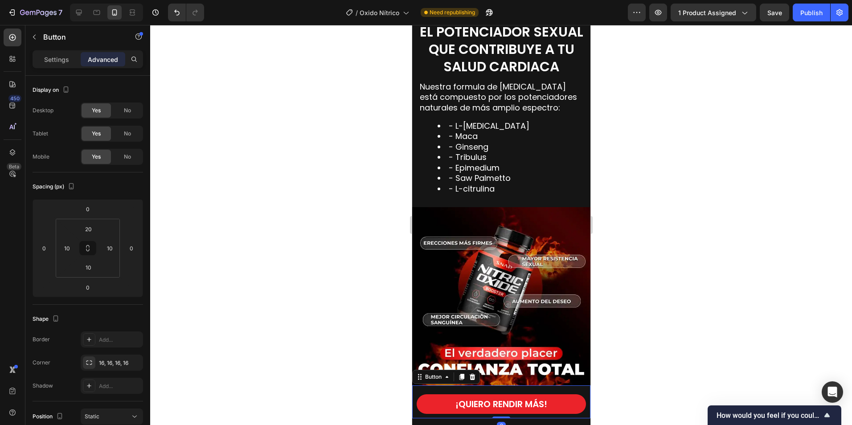
click at [688, 308] on div at bounding box center [501, 225] width 702 height 400
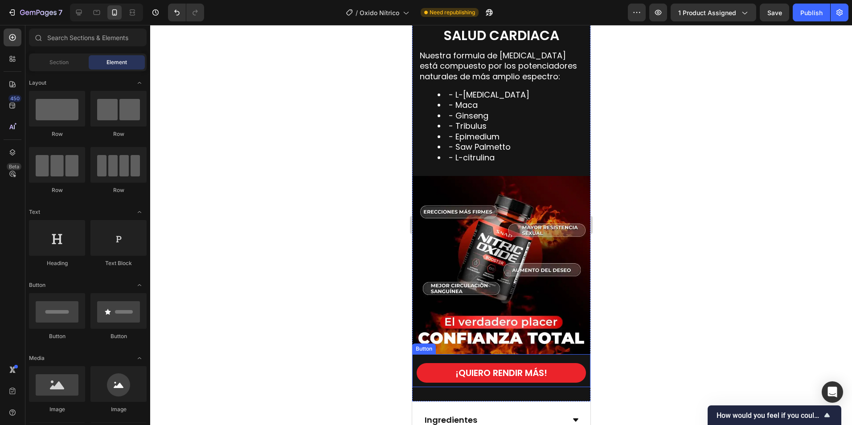
scroll to position [1474, 0]
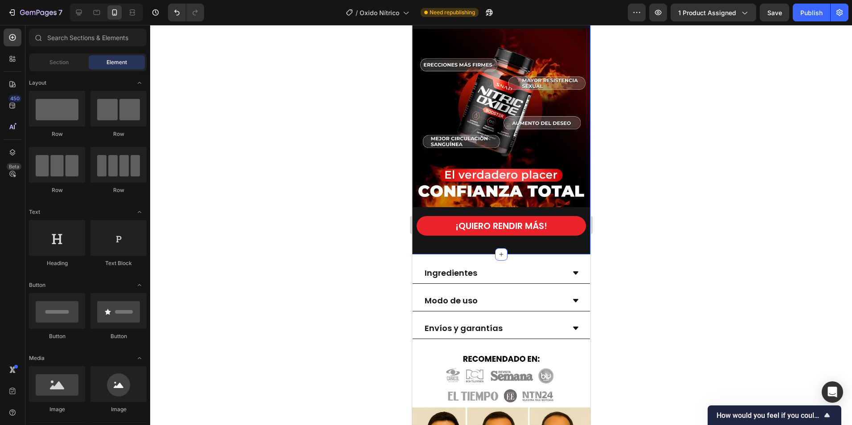
click at [444, 243] on div "EL POTENCIADOR SEXUAL QUE CONTRIBUYE A TU SALUD CARDIACA Heading Nuestra formul…" at bounding box center [501, 42] width 178 height 425
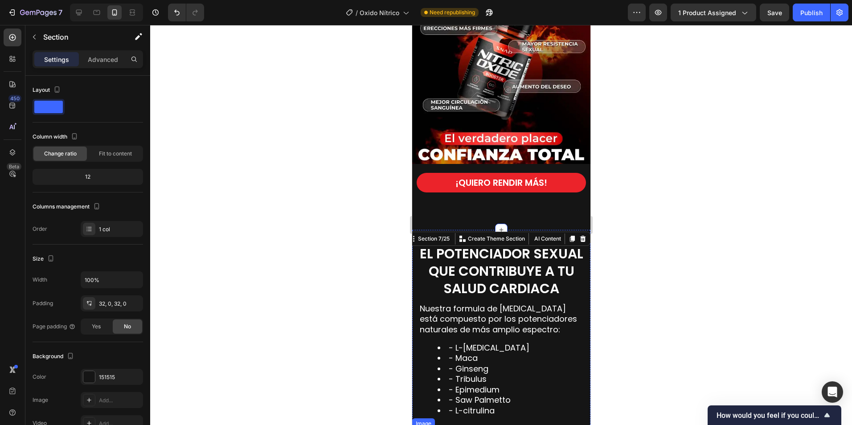
scroll to position [1028, 0]
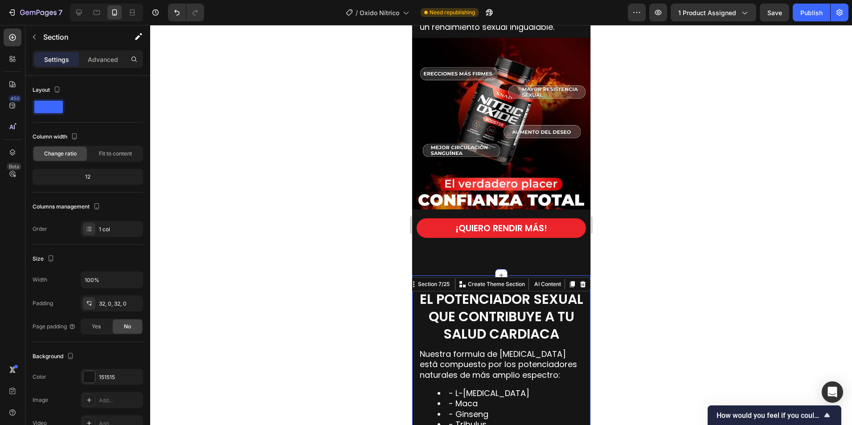
click at [740, 205] on div at bounding box center [501, 225] width 702 height 400
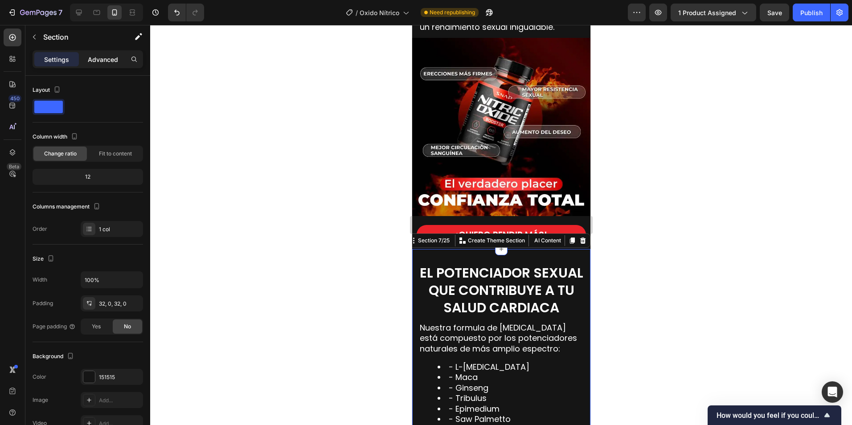
click at [108, 62] on p "Advanced" at bounding box center [103, 59] width 30 height 9
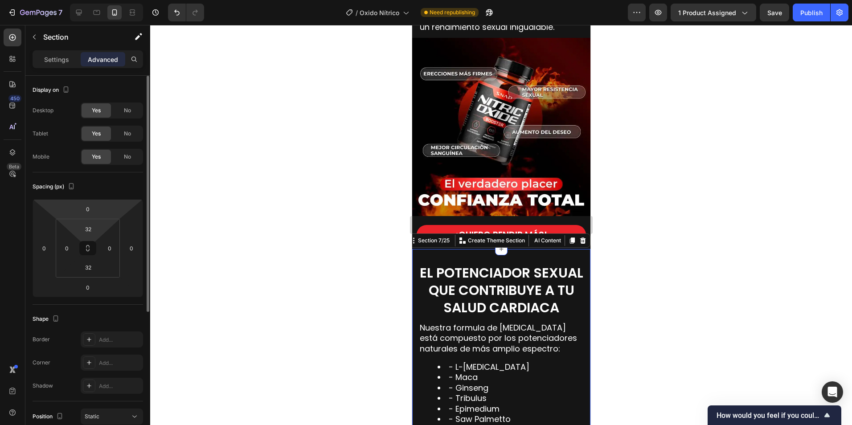
click at [95, 225] on input "32" at bounding box center [88, 228] width 18 height 13
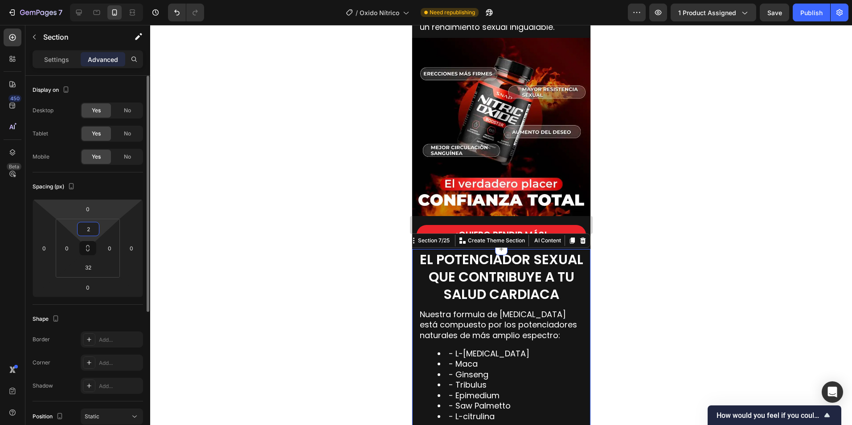
type input "20"
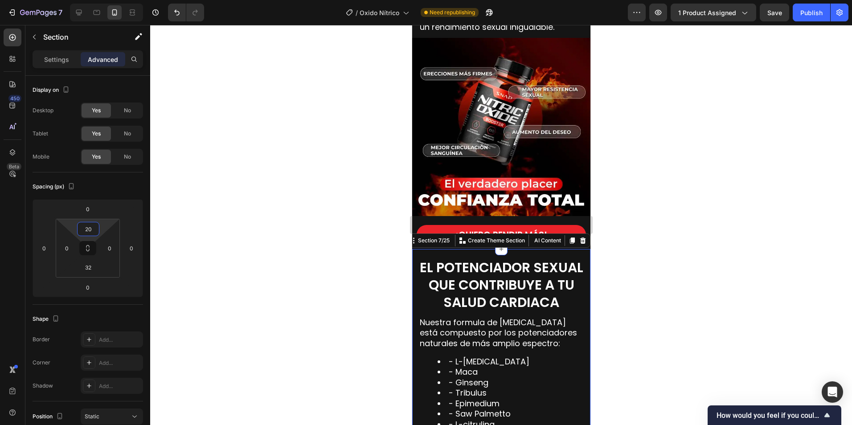
click at [751, 302] on div at bounding box center [501, 225] width 702 height 400
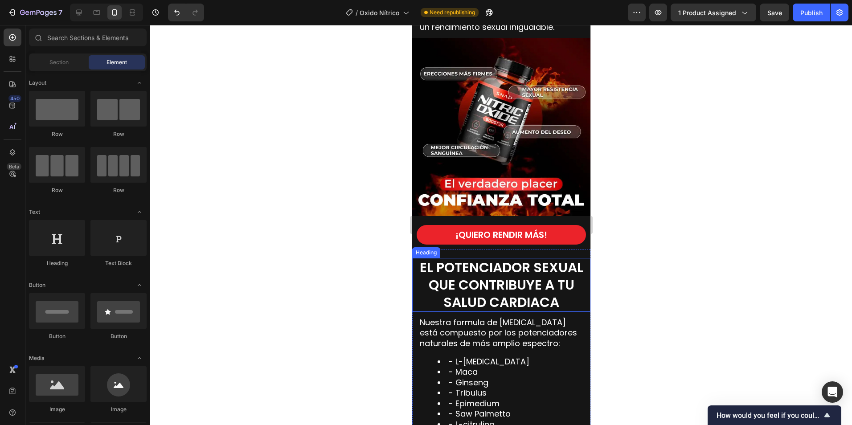
click at [473, 283] on span "EL POTENCIADOR SEXUAL QUE CONTRIBUYE A TU SALUD CARDIACA" at bounding box center [502, 285] width 164 height 54
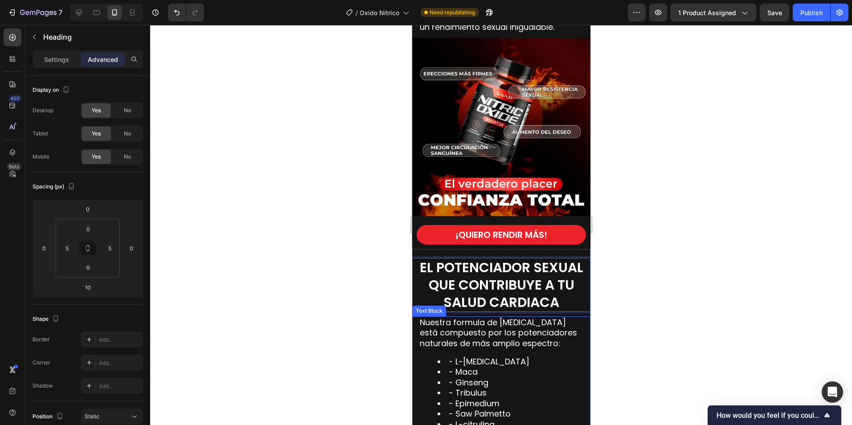
scroll to position [1162, 0]
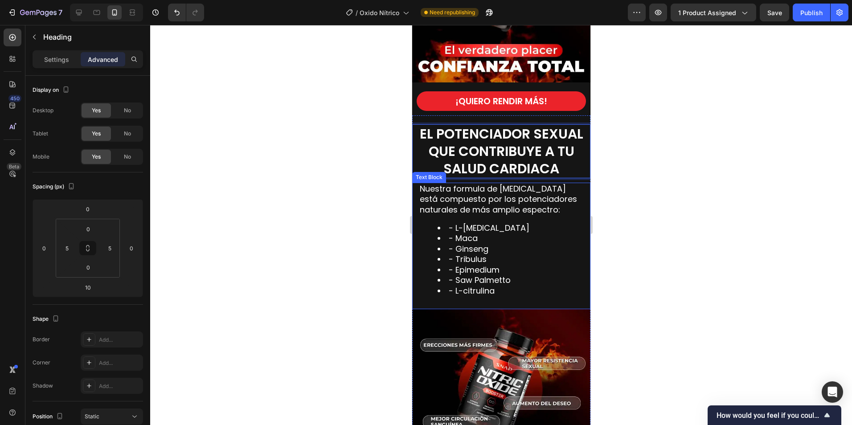
click at [523, 203] on p "Nuestra formula de óxido nítrico está compuesto por los potenciadores naturales…" at bounding box center [501, 199] width 163 height 31
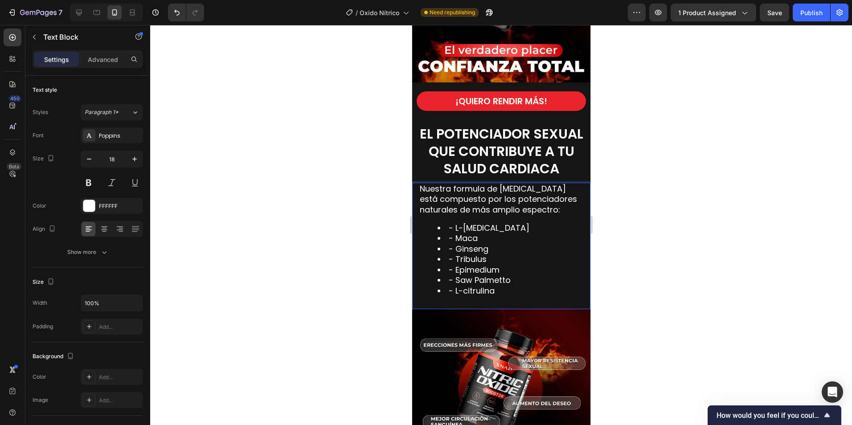
click at [482, 204] on p "Nuestra formula de óxido nítrico está compuesto por los potenciadores naturales…" at bounding box center [501, 199] width 163 height 31
click at [549, 205] on p "Nuestra formula de óxido nítrico está compuesto por los potenciadores naturales…" at bounding box center [501, 199] width 163 height 31
drag, startPoint x: 564, startPoint y: 203, endPoint x: 557, endPoint y: 220, distance: 18.0
click at [564, 203] on p "Nuestra formula de óxido nítrico está compuesto por los potenciadores naturales…" at bounding box center [501, 199] width 163 height 31
click at [453, 294] on div "Nuestra formula de óxido nítrico está compuesto por los potenciadores naturales…" at bounding box center [501, 244] width 165 height 122
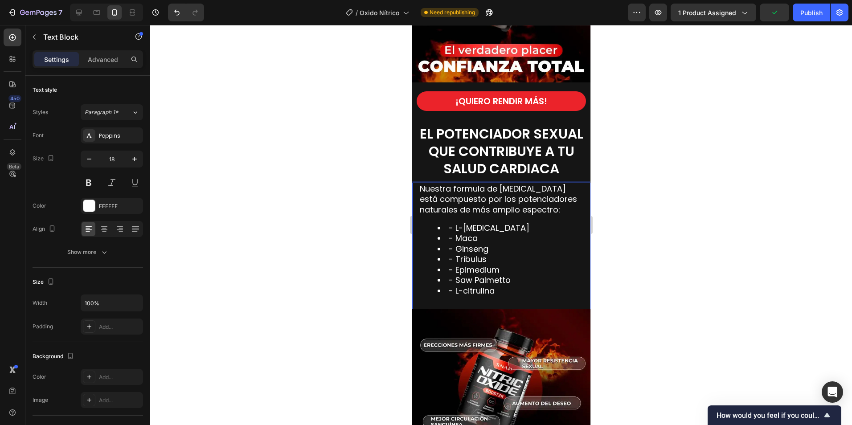
click at [517, 286] on li "- L-citrulina" at bounding box center [509, 291] width 145 height 10
click at [555, 198] on p "Nuestra formula de óxido nítrico está compuesto por los potenciadores naturales…" at bounding box center [501, 199] width 163 height 31
click at [569, 202] on p "Nuestra formula de óxido nítrico está compuesto por los potenciadores naturales…" at bounding box center [501, 199] width 163 height 31
click at [450, 301] on div "Nuestra formula de óxido nítrico está compuesto por los potenciadores naturales…" at bounding box center [501, 246] width 178 height 127
click at [422, 296] on div "Nuestra formula de óxido nítrico está compuesto por los potenciadores naturales…" at bounding box center [501, 244] width 165 height 122
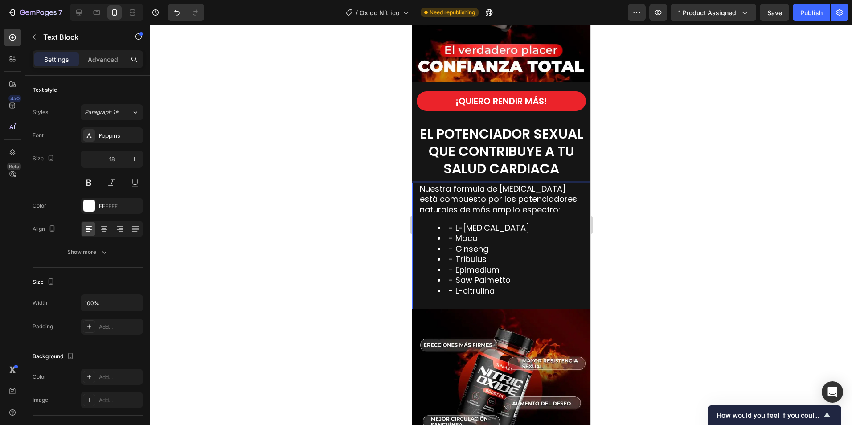
click at [506, 286] on li "- L-citrulina" at bounding box center [509, 291] width 145 height 10
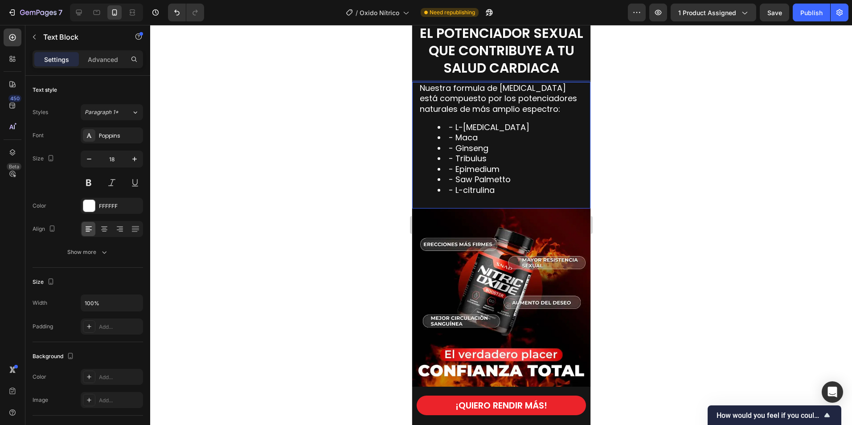
scroll to position [1251, 0]
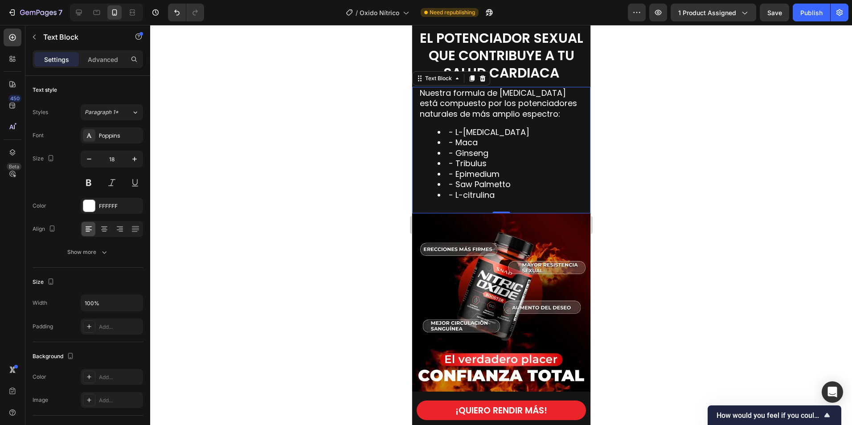
click at [651, 185] on div at bounding box center [501, 225] width 702 height 400
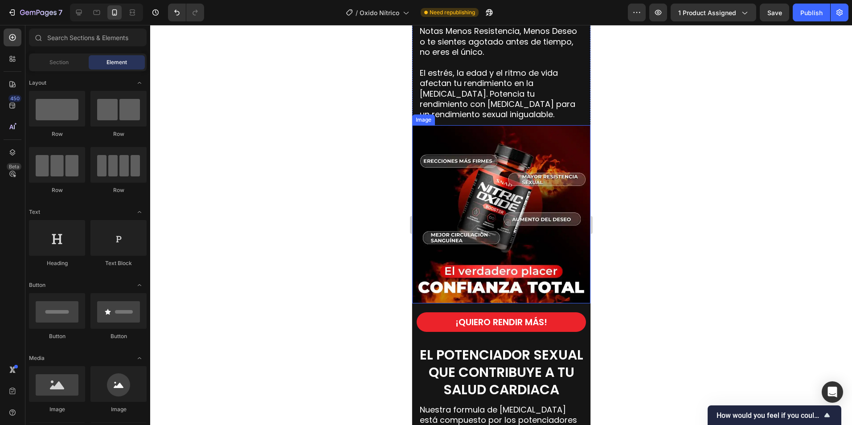
scroll to position [1070, 0]
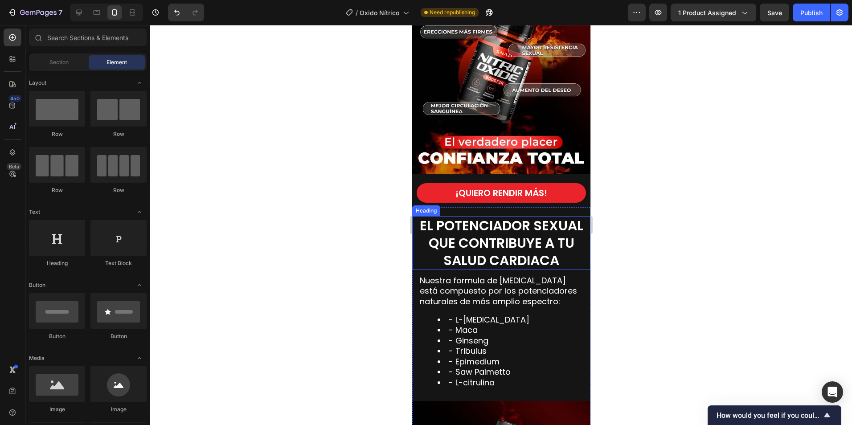
click at [520, 235] on span "EL POTENCIADOR SEXUAL QUE CONTRIBUYE A TU SALUD CARDIACA" at bounding box center [502, 243] width 164 height 54
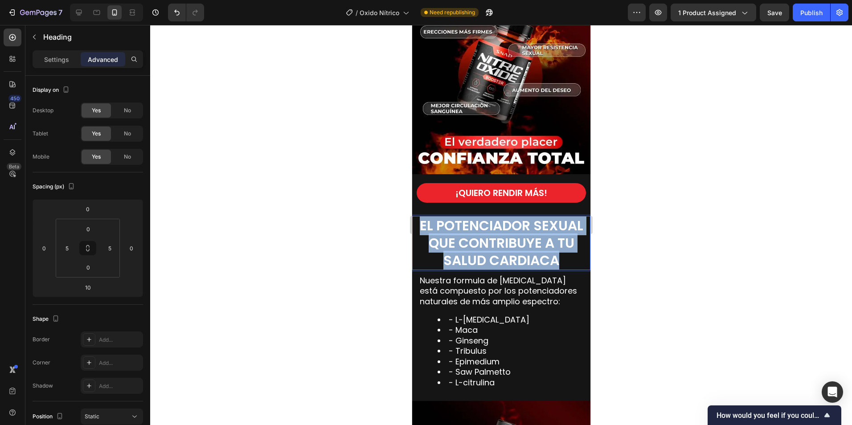
drag, startPoint x: 559, startPoint y: 254, endPoint x: 416, endPoint y: 219, distance: 147.8
click at [416, 219] on p "EL POTENCIADOR SEXUAL QUE CONTRIBUYE A TU SALUD CARDIACA" at bounding box center [501, 243] width 172 height 52
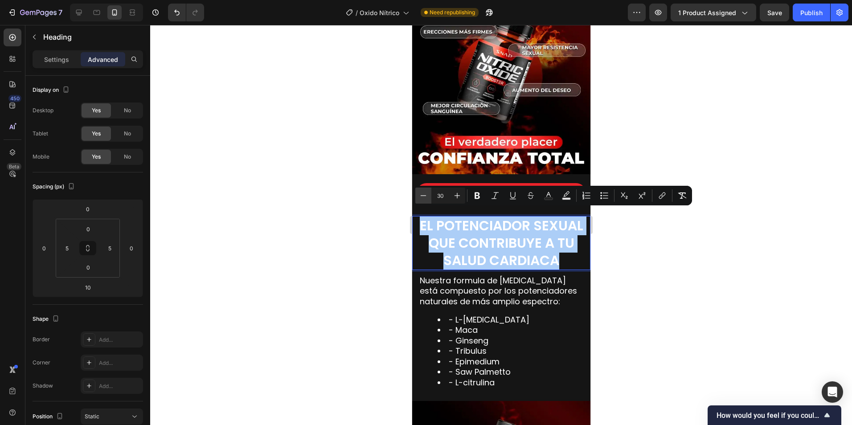
click at [423, 194] on icon "Editor contextual toolbar" at bounding box center [423, 195] width 9 height 9
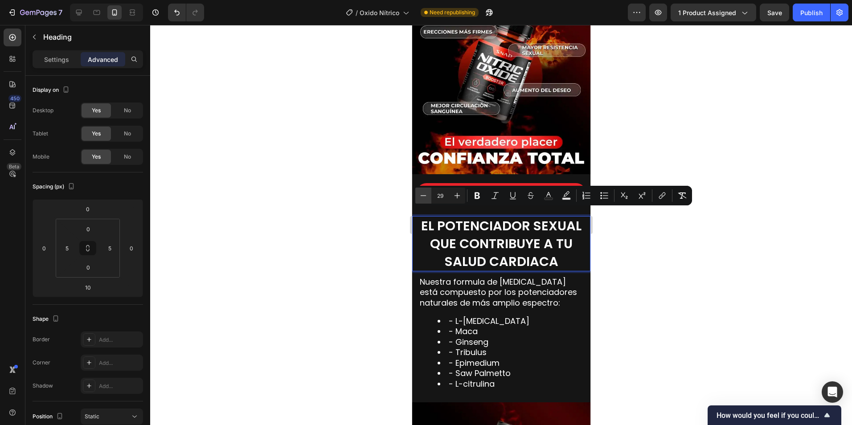
click at [423, 194] on icon "Editor contextual toolbar" at bounding box center [423, 195] width 9 height 9
type input "27"
click at [54, 62] on p "Settings" at bounding box center [56, 59] width 25 height 9
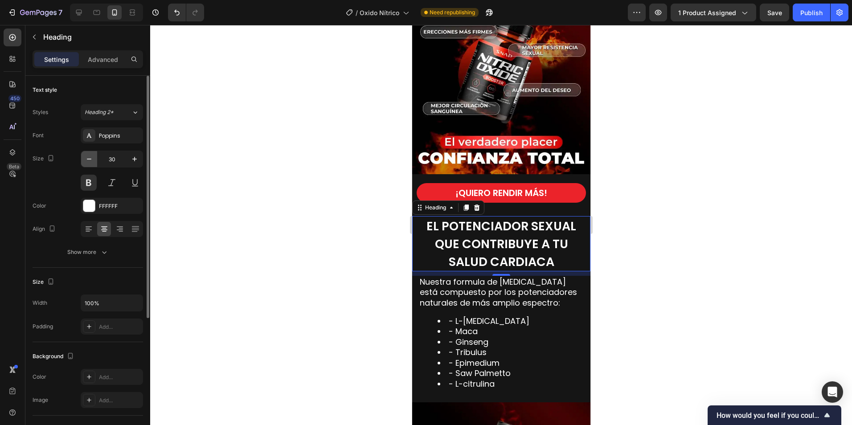
click at [93, 161] on icon "button" at bounding box center [89, 159] width 9 height 9
click at [94, 161] on button "button" at bounding box center [89, 159] width 16 height 16
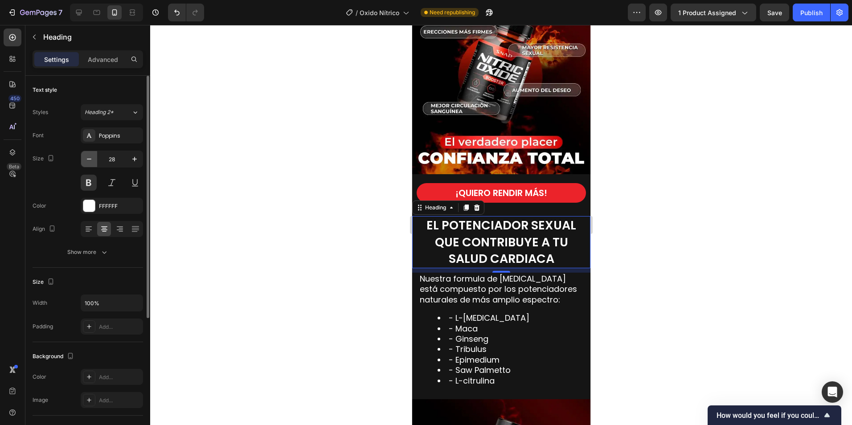
click at [94, 161] on button "button" at bounding box center [89, 159] width 16 height 16
type input "27"
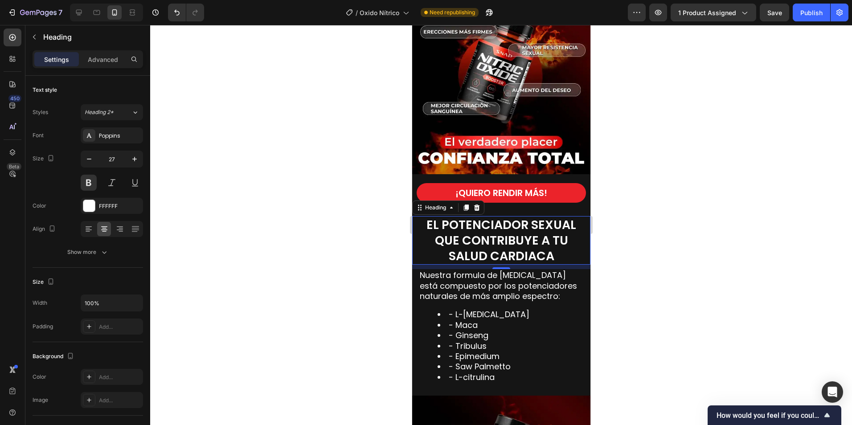
click at [715, 307] on div at bounding box center [501, 225] width 702 height 400
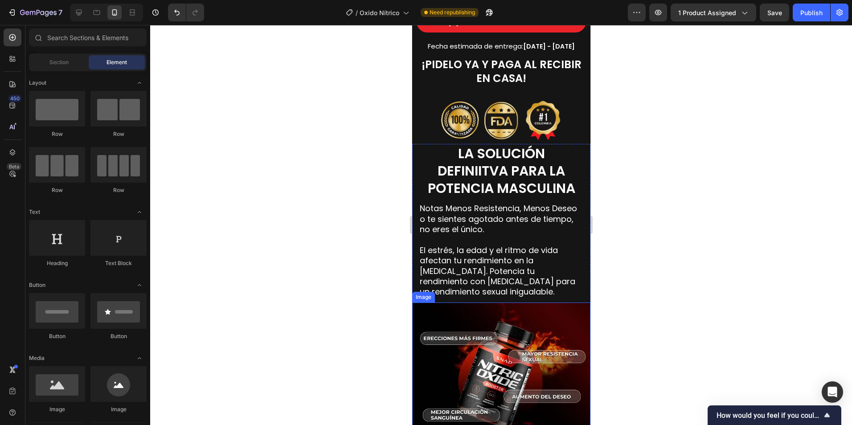
scroll to position [669, 0]
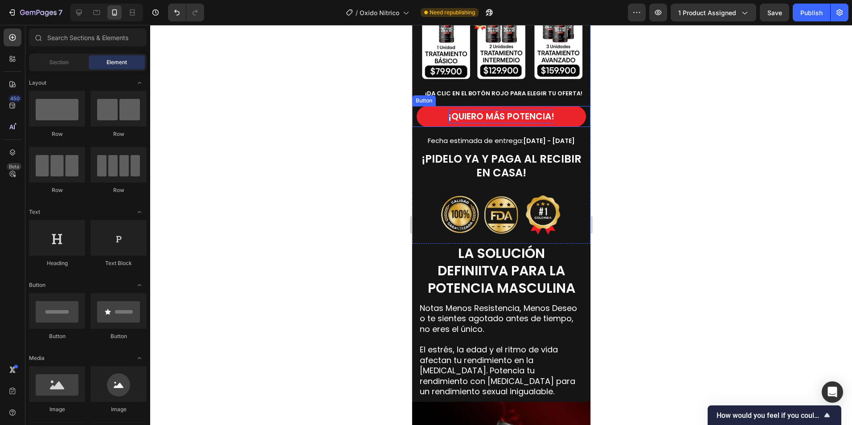
click at [530, 110] on strong "¡QUIERO MÁS POTENCIA!" at bounding box center [501, 116] width 106 height 12
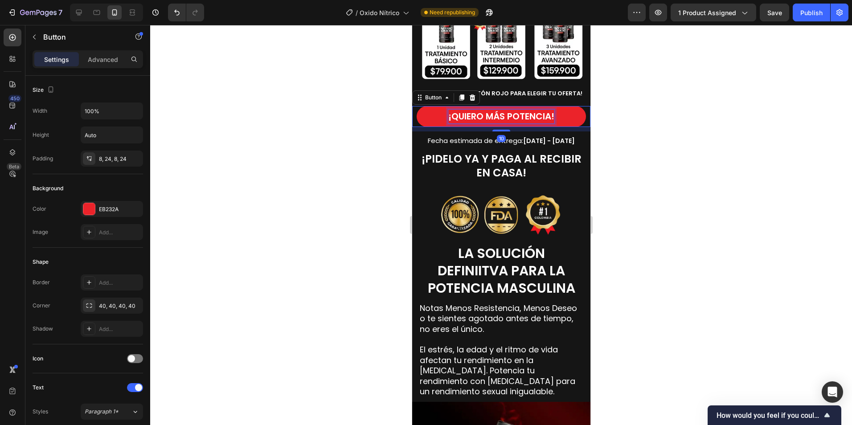
click at [532, 110] on strong "¡QUIERO MÁS POTENCIA!" at bounding box center [501, 116] width 106 height 12
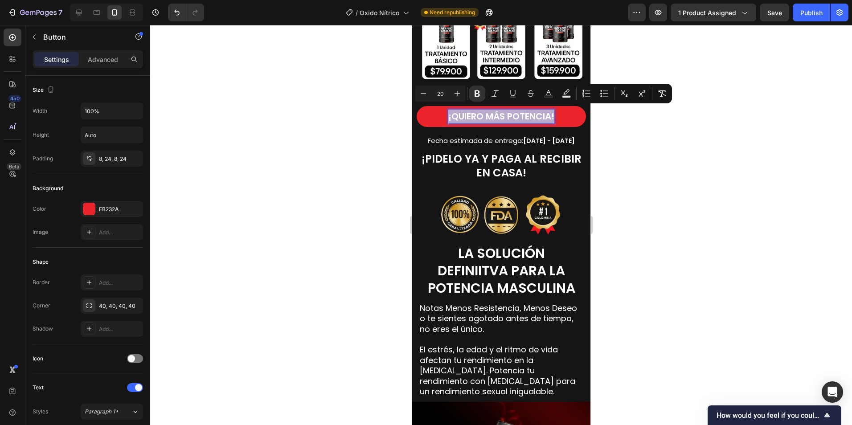
drag, startPoint x: 443, startPoint y: 111, endPoint x: 555, endPoint y: 115, distance: 111.5
click at [555, 115] on button "¡QUIERO MÁS POTENCIA!" at bounding box center [500, 116] width 169 height 21
copy strong "¡QUIERO MÁS POTENCIA!"
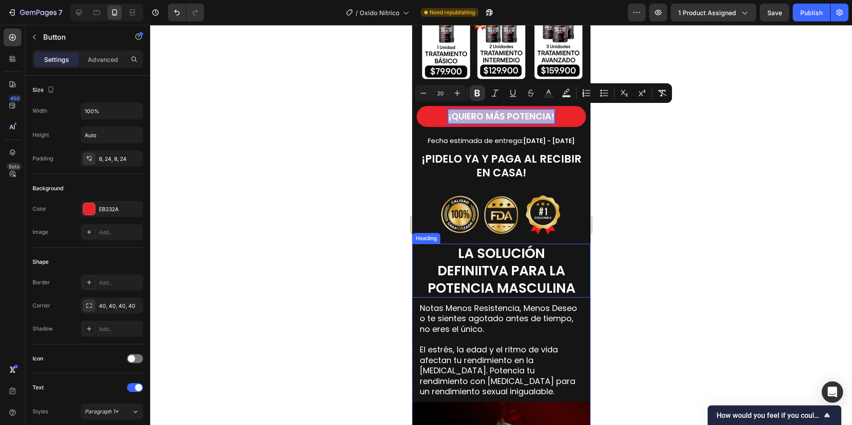
scroll to position [892, 0]
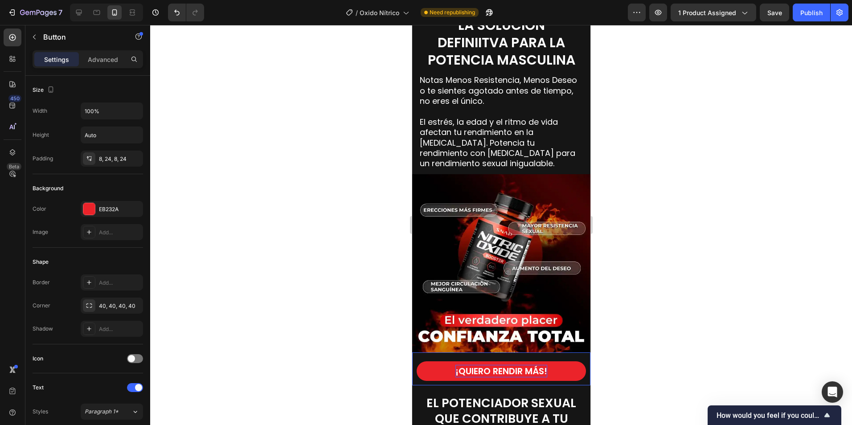
click at [516, 366] on strong "¡QUIERO RENDIR MÁS!" at bounding box center [501, 371] width 92 height 12
click at [530, 365] on strong "¡QUIERO RENDIR MÁS!" at bounding box center [501, 371] width 92 height 12
drag, startPoint x: 544, startPoint y: 362, endPoint x: 489, endPoint y: 362, distance: 54.4
click at [489, 365] on strong "¡QUIERO RENDIR MÁS!" at bounding box center [501, 371] width 92 height 12
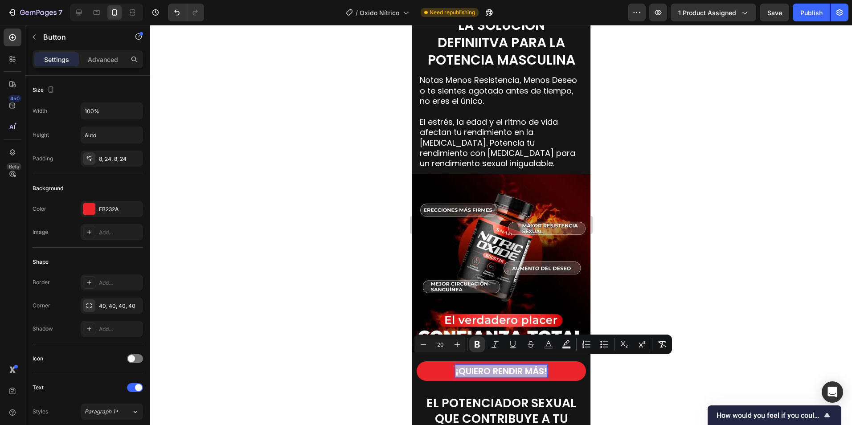
drag, startPoint x: 451, startPoint y: 362, endPoint x: 553, endPoint y: 362, distance: 102.1
click at [553, 362] on button "¡QUIERO RENDIR MÁS!" at bounding box center [500, 372] width 169 height 20
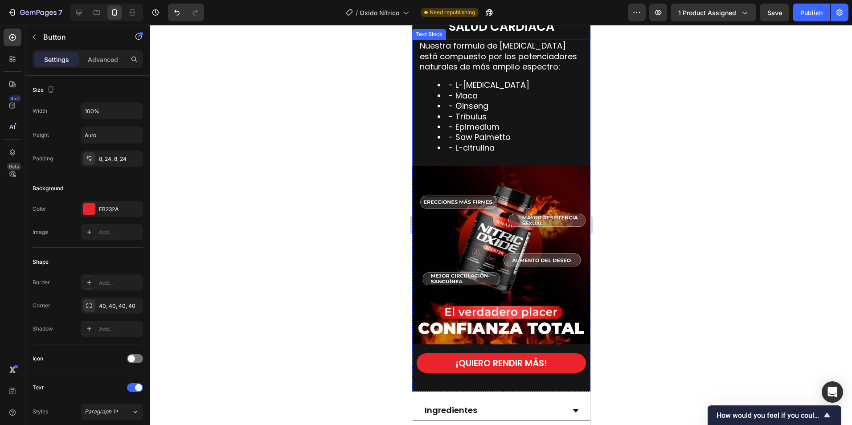
scroll to position [1338, 0]
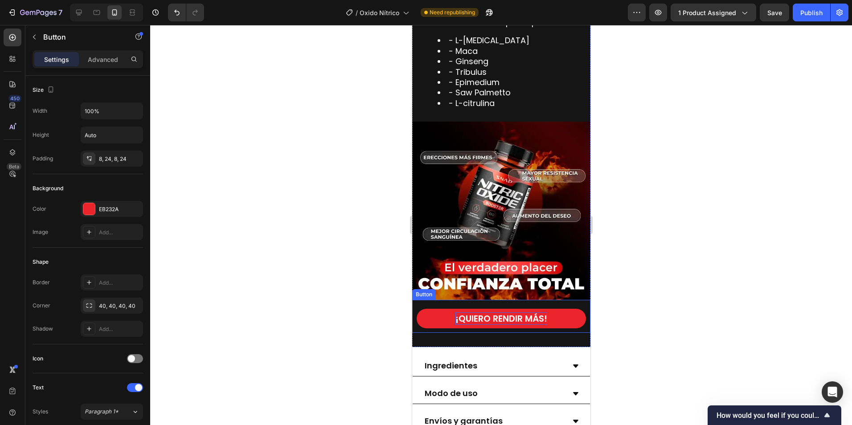
click at [521, 313] on strong "¡QUIERO RENDIR MÁS!" at bounding box center [501, 319] width 92 height 12
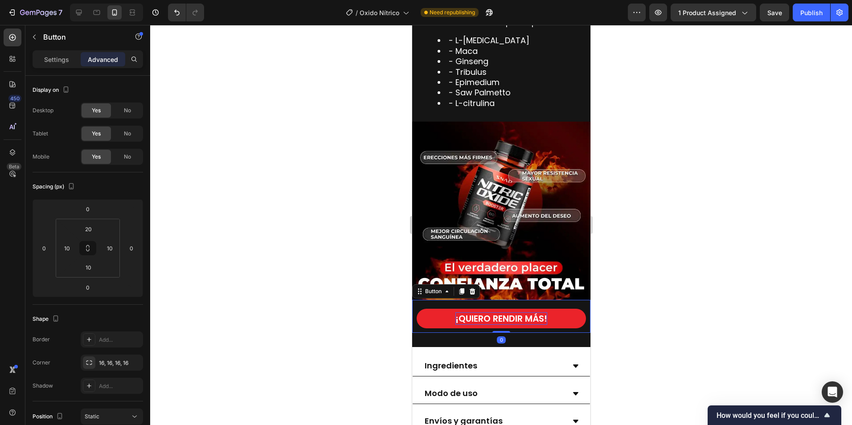
click at [533, 313] on strong "¡QUIERO RENDIR MÁS!" at bounding box center [501, 319] width 92 height 12
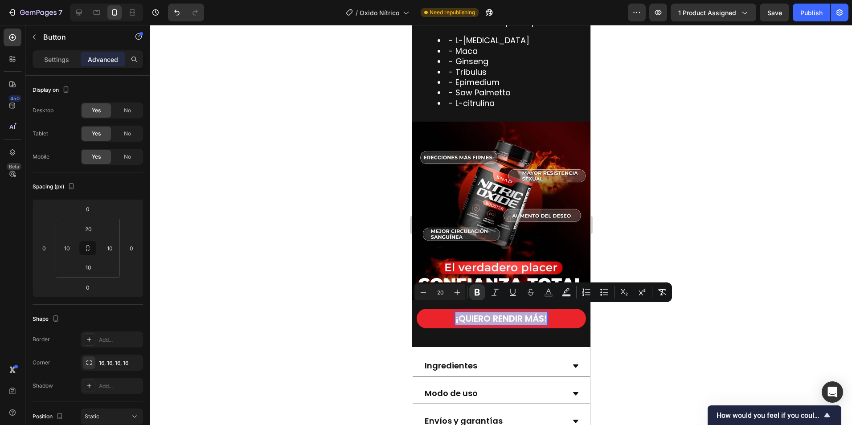
drag, startPoint x: 544, startPoint y: 310, endPoint x: 450, endPoint y: 313, distance: 94.6
click at [455, 313] on strong "¡QUIERO RENDIR MÁS!" at bounding box center [501, 319] width 92 height 12
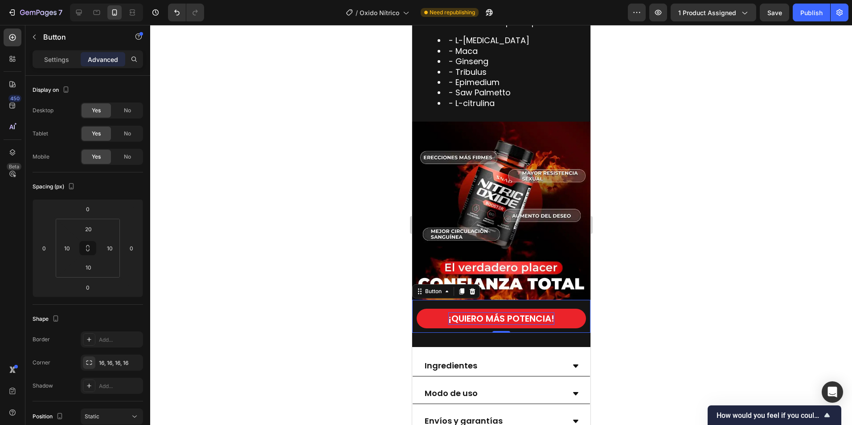
click at [700, 315] on div at bounding box center [501, 225] width 702 height 400
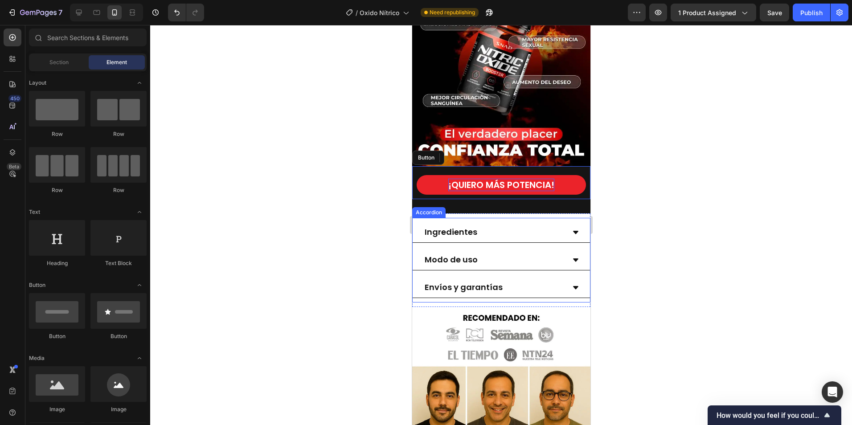
scroll to position [1293, 0]
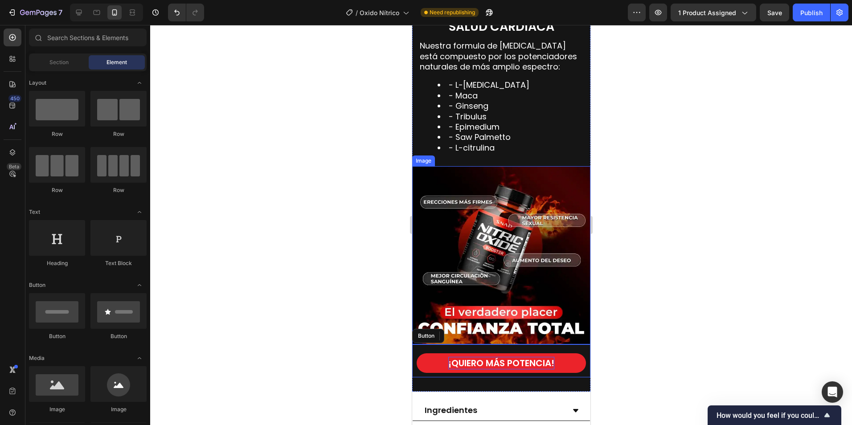
click at [488, 230] on img at bounding box center [501, 255] width 178 height 178
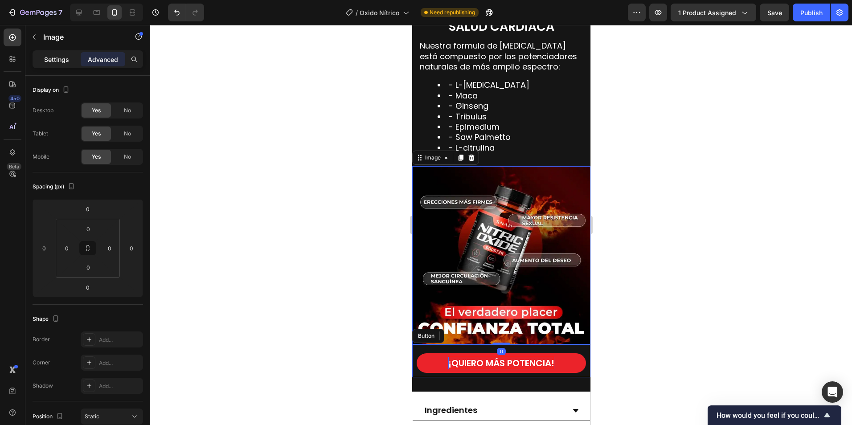
click at [55, 62] on p "Settings" at bounding box center [56, 59] width 25 height 9
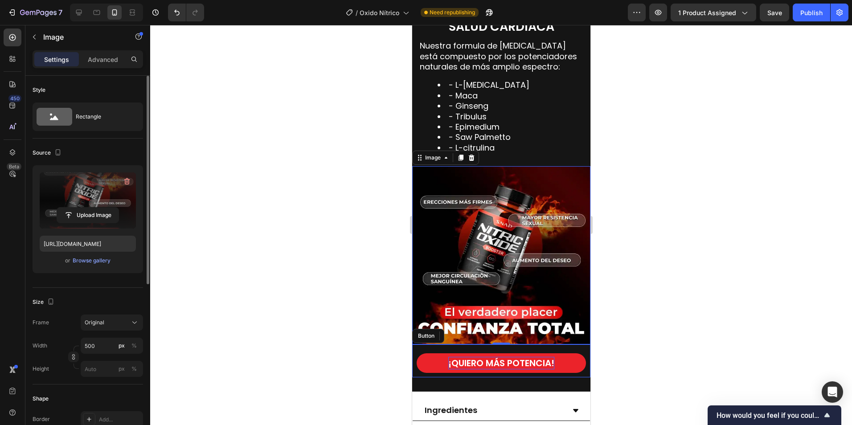
click at [72, 202] on label at bounding box center [88, 201] width 96 height 56
click at [72, 208] on input "file" at bounding box center [88, 215] width 62 height 15
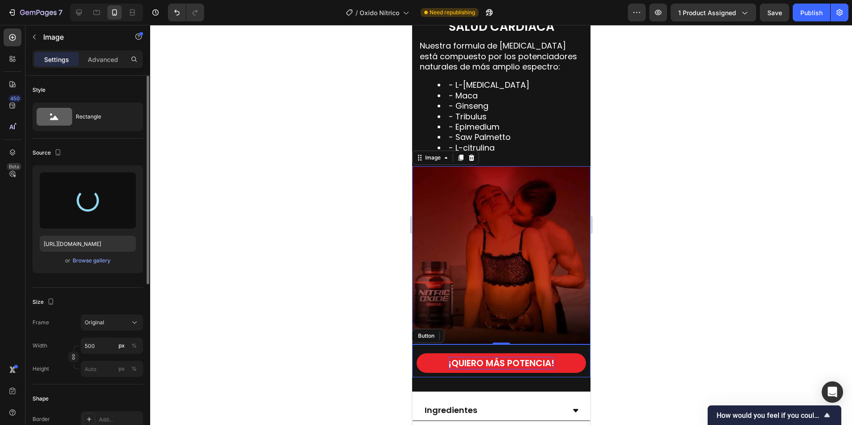
type input "https://cdn.shopify.com/s/files/1/0673/7615/2621/files/gempages_560809544775631…"
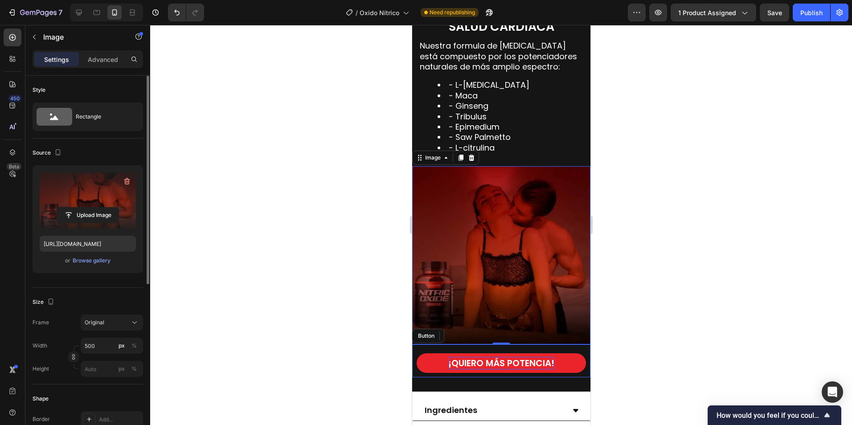
click at [665, 245] on div at bounding box center [501, 225] width 702 height 400
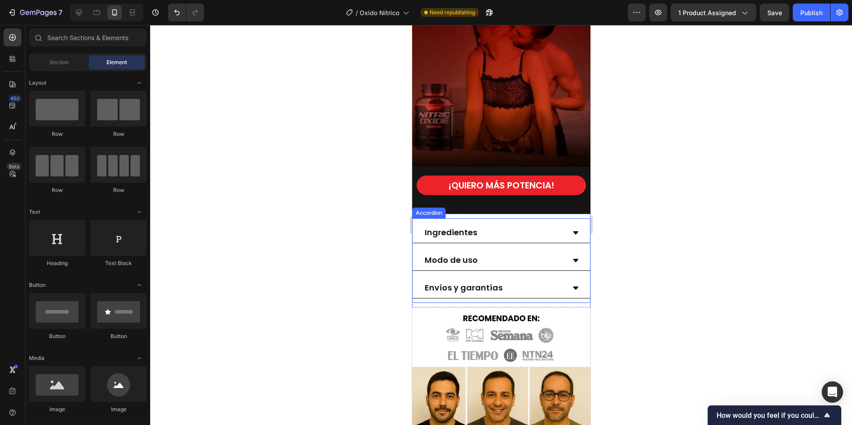
scroll to position [1471, 0]
click at [696, 206] on div at bounding box center [501, 225] width 702 height 400
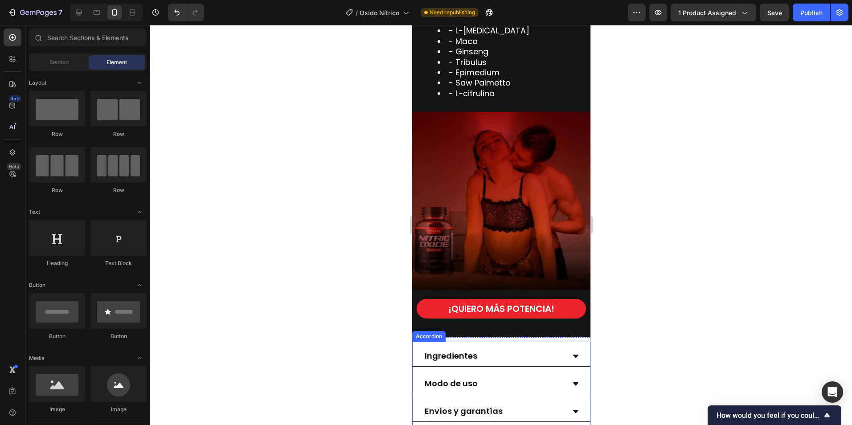
scroll to position [1338, 0]
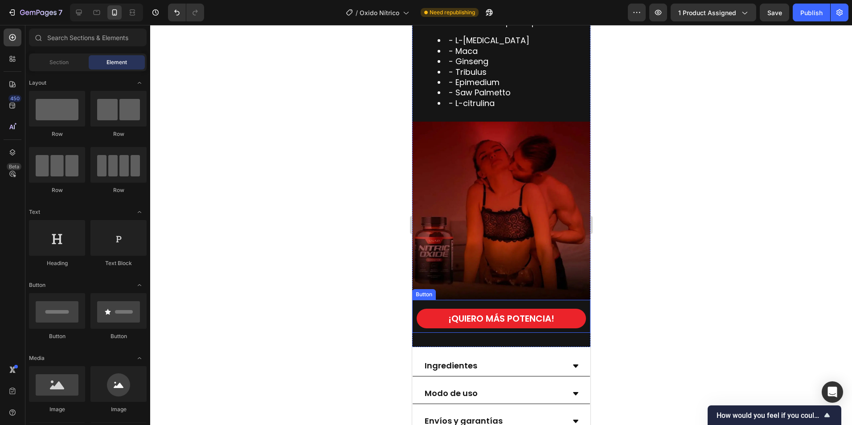
click at [501, 300] on div "¡QUIERO MÁS POTENCIA! Button" at bounding box center [501, 316] width 178 height 33
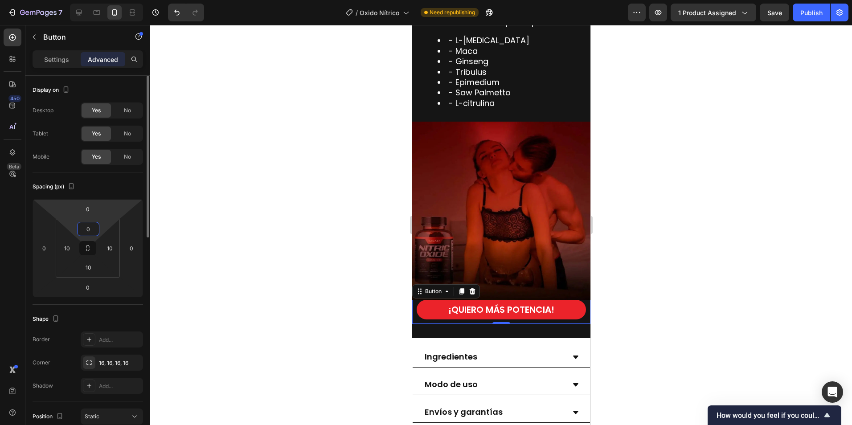
type input "0"
click at [91, 210] on input "0" at bounding box center [88, 208] width 18 height 13
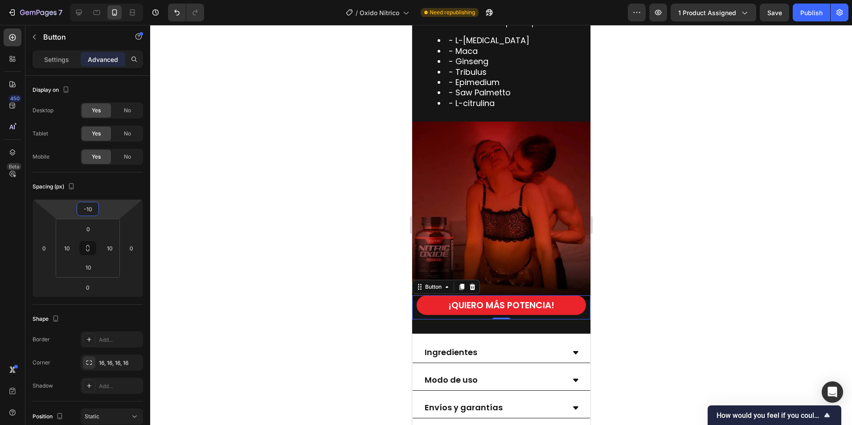
type input "-10"
click at [622, 323] on div at bounding box center [501, 225] width 702 height 400
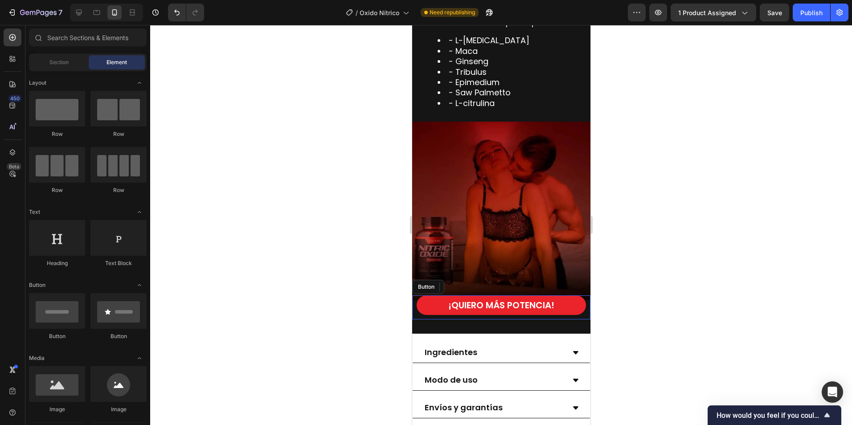
click at [300, 329] on div at bounding box center [501, 225] width 702 height 400
click at [235, 292] on div at bounding box center [501, 225] width 702 height 400
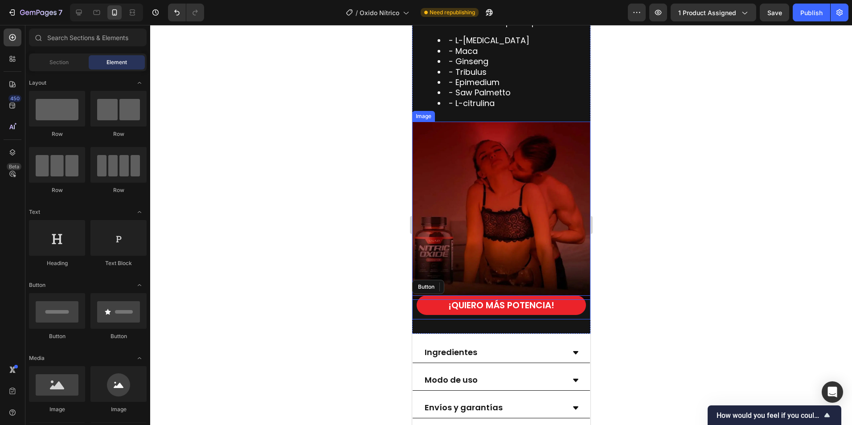
click at [489, 216] on img at bounding box center [501, 211] width 178 height 178
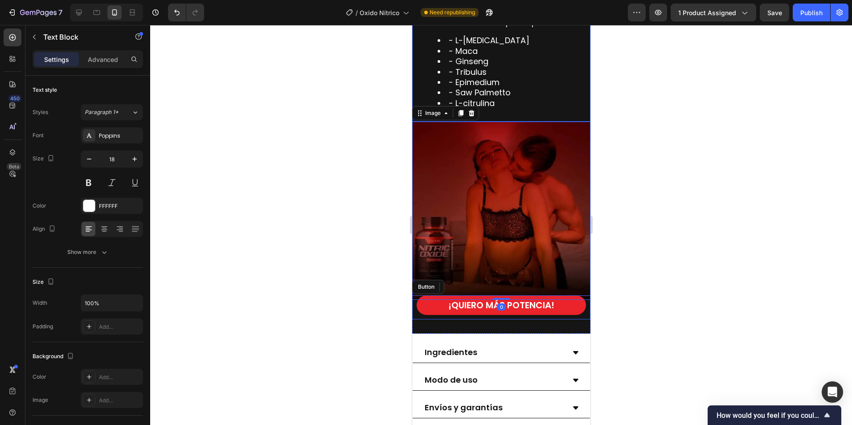
click at [516, 74] on li "- Tribulus" at bounding box center [509, 72] width 145 height 10
click at [503, 301] on strong "¡QUIERO MÁS POTENCIA!" at bounding box center [501, 305] width 106 height 12
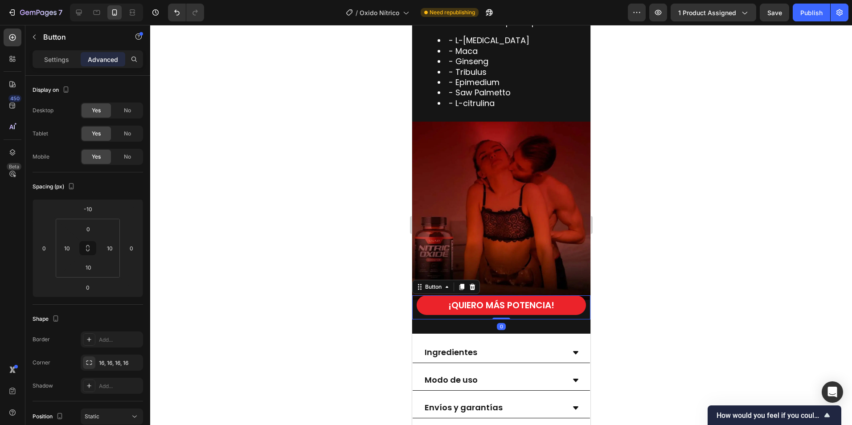
click at [580, 296] on div "¡QUIERO MÁS POTENCIA! Button 0" at bounding box center [501, 308] width 178 height 24
drag, startPoint x: 91, startPoint y: 208, endPoint x: 93, endPoint y: 203, distance: 5.2
click at [91, 208] on input "-10" at bounding box center [88, 208] width 18 height 13
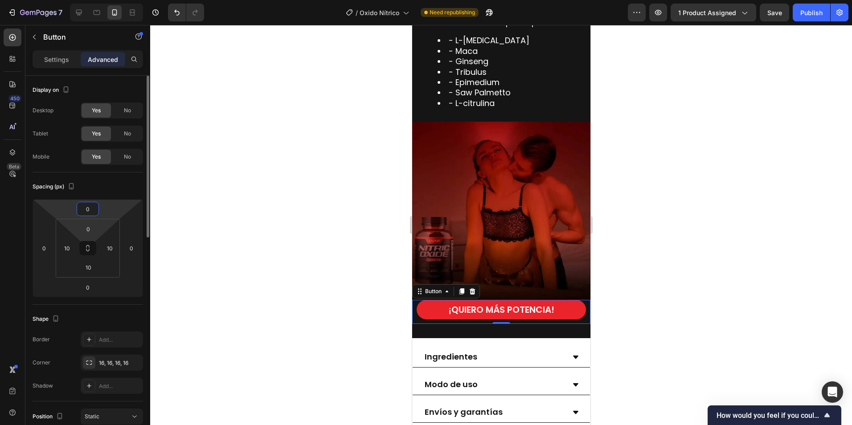
type input "0"
click at [92, 228] on input "0" at bounding box center [88, 228] width 18 height 13
type input "-10"
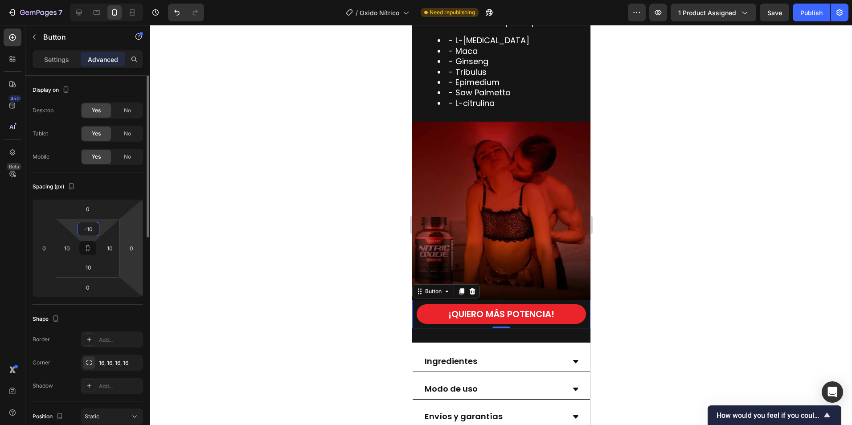
drag, startPoint x: 81, startPoint y: 231, endPoint x: 123, endPoint y: 226, distance: 42.3
click at [123, 226] on div "0 0 0 0 -10 10 10 10" at bounding box center [88, 248] width 111 height 98
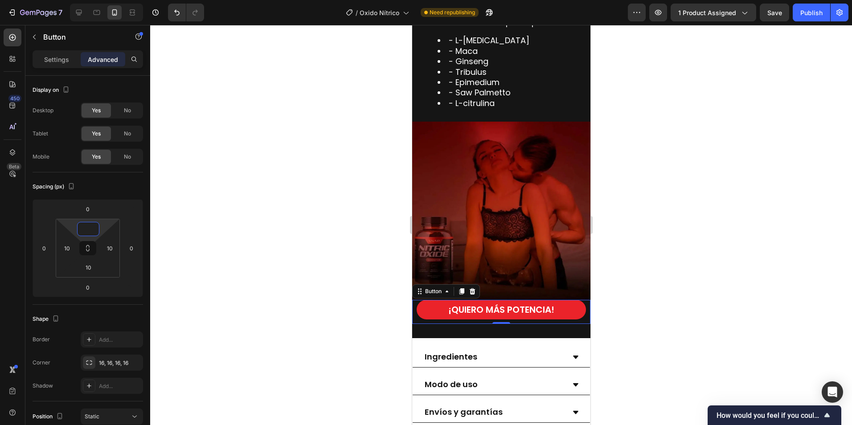
type input "0"
click at [717, 225] on div at bounding box center [501, 225] width 702 height 400
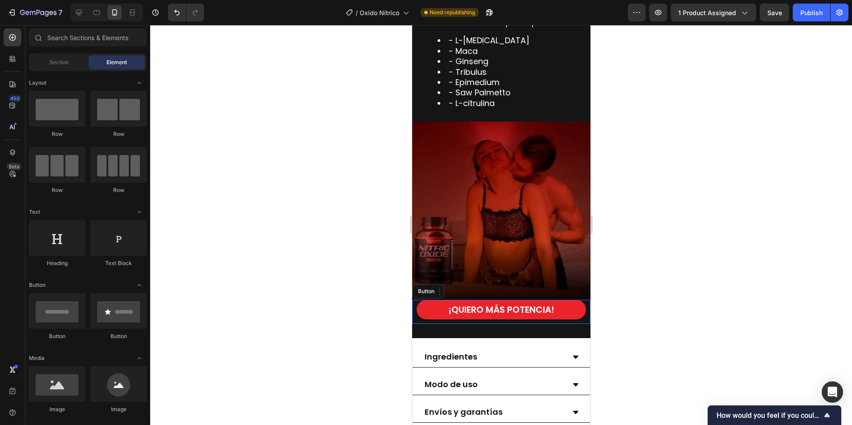
click at [330, 400] on div at bounding box center [501, 225] width 702 height 400
click at [548, 304] on strong "¡QUIERO MÁS POTENCIA!" at bounding box center [501, 310] width 106 height 12
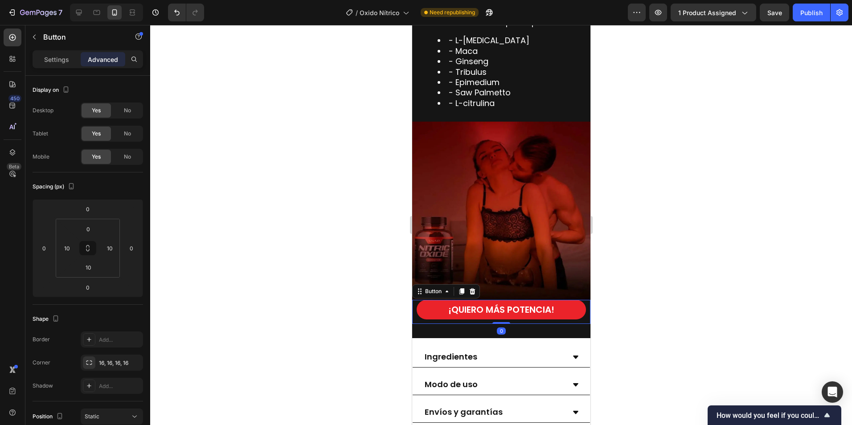
click at [579, 302] on div "¡QUIERO MÁS POTENCIA! Button 0" at bounding box center [501, 312] width 178 height 24
type input "-10"
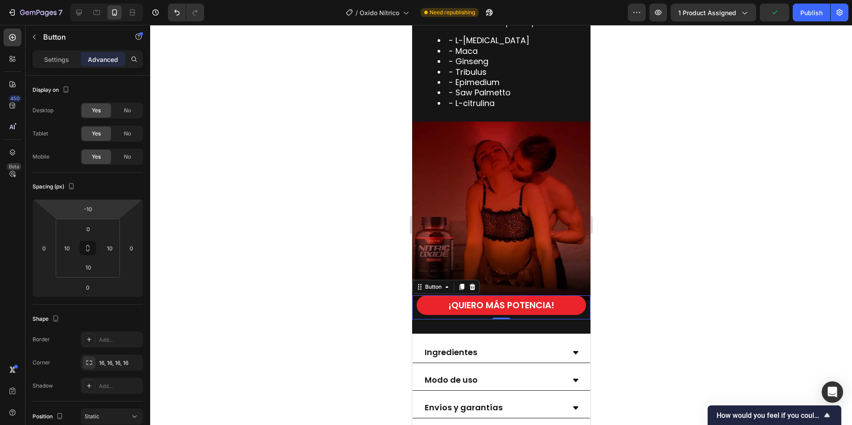
click at [681, 366] on div at bounding box center [501, 225] width 702 height 400
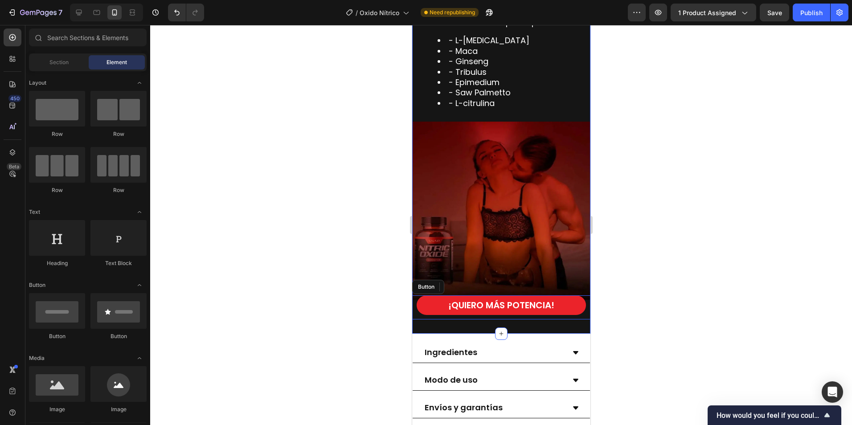
click at [522, 319] on div "EL POTENCIADOR SEXUAL QUE CONTRIBUYE A TU SALUD CARDIACA Heading Nuestra formul…" at bounding box center [501, 133] width 178 height 401
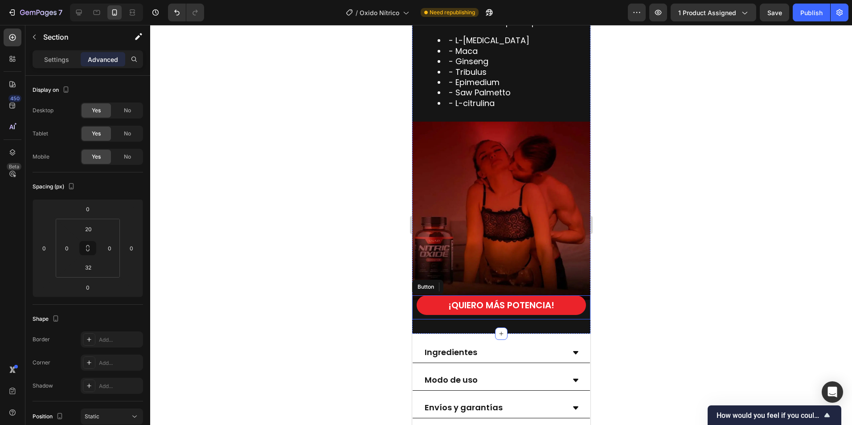
scroll to position [1427, 0]
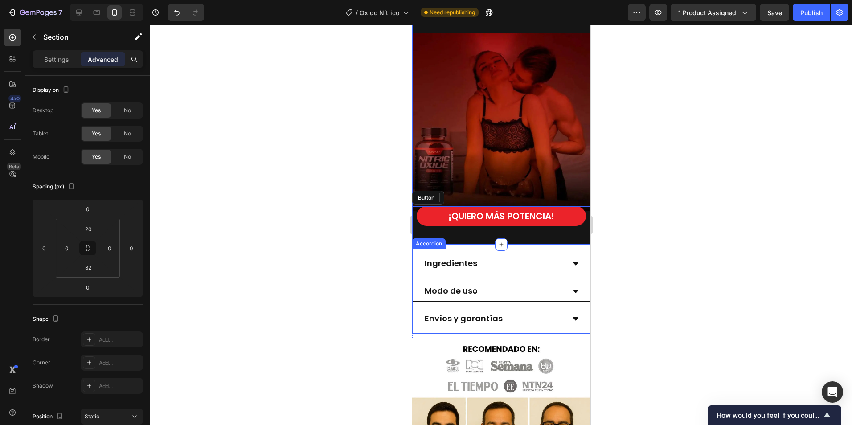
click at [572, 288] on icon at bounding box center [575, 291] width 7 height 7
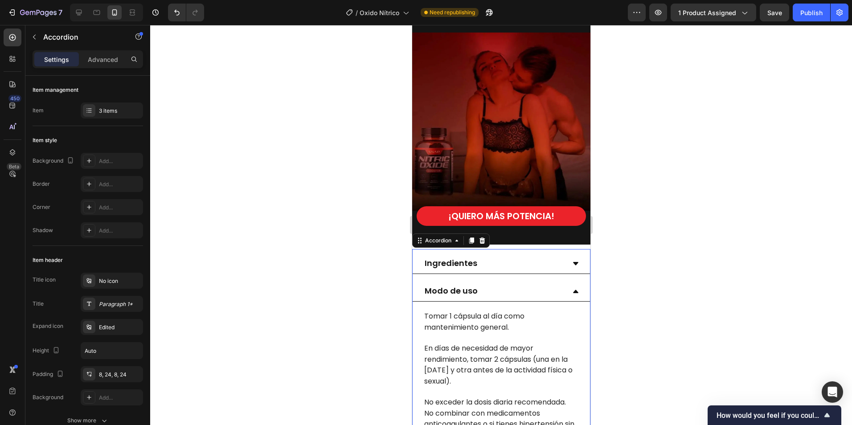
click at [572, 288] on icon at bounding box center [575, 291] width 7 height 7
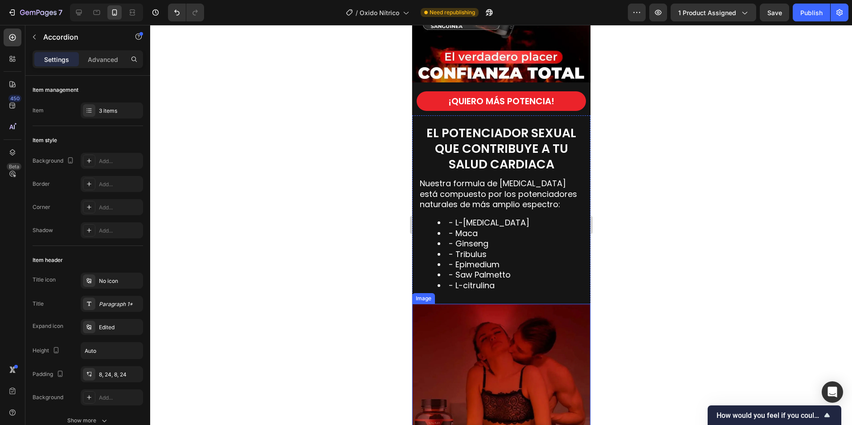
scroll to position [1115, 0]
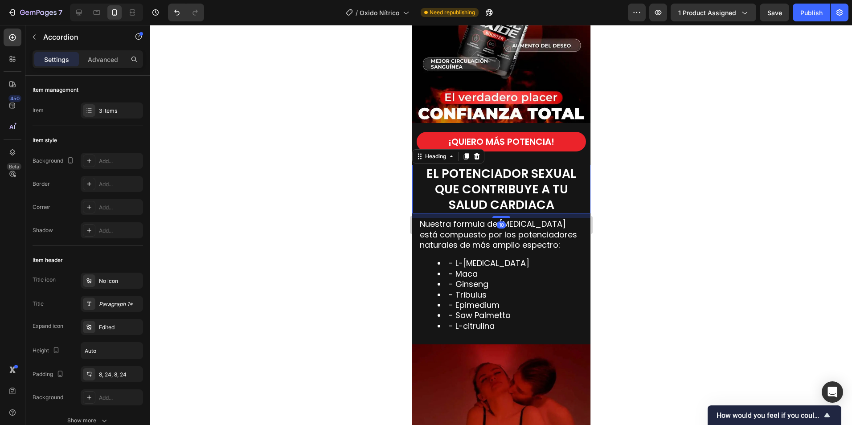
click at [494, 186] on span "EL POTENCIADOR SEXUAL QUE CONTRIBUYE A TU SALUD CARDIACA" at bounding box center [501, 189] width 150 height 48
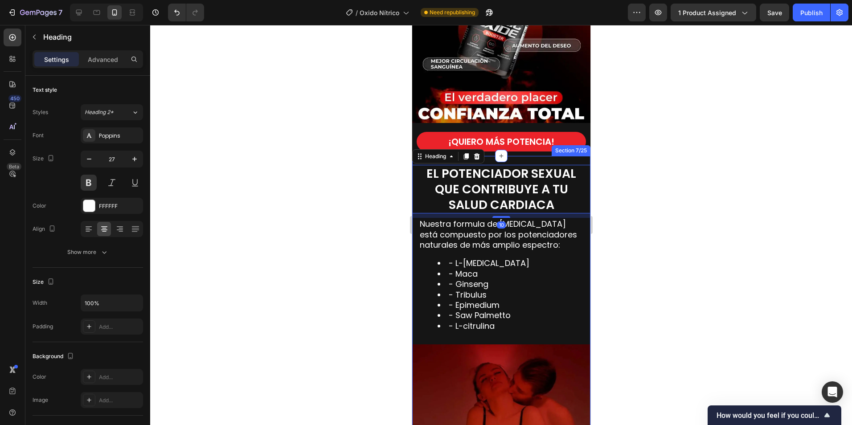
click at [519, 157] on div "EL POTENCIADOR SEXUAL QUE CONTRIBUYE A TU SALUD CARDIACA Heading 10 Nuestra for…" at bounding box center [501, 356] width 178 height 401
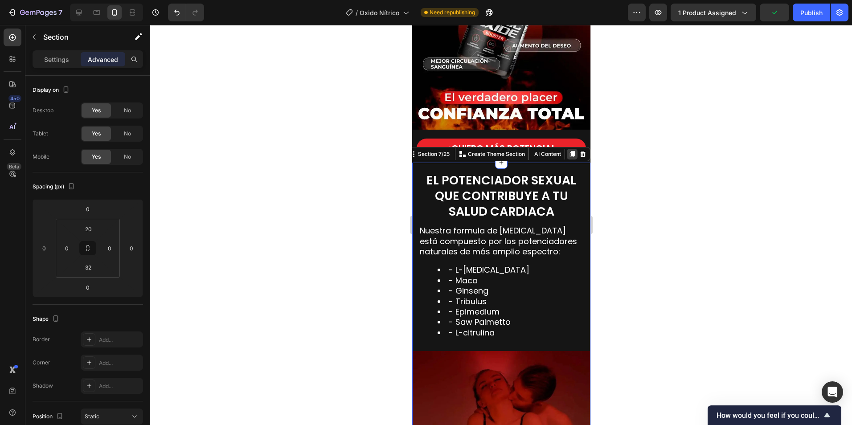
click at [570, 151] on icon at bounding box center [572, 154] width 5 height 6
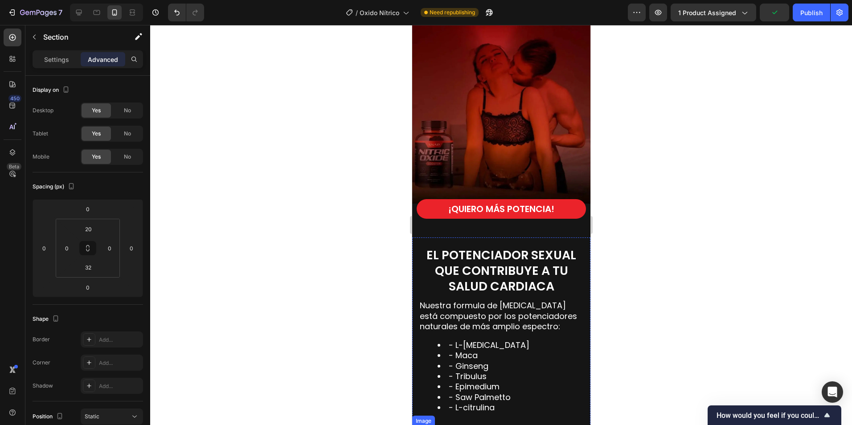
scroll to position [1430, 0]
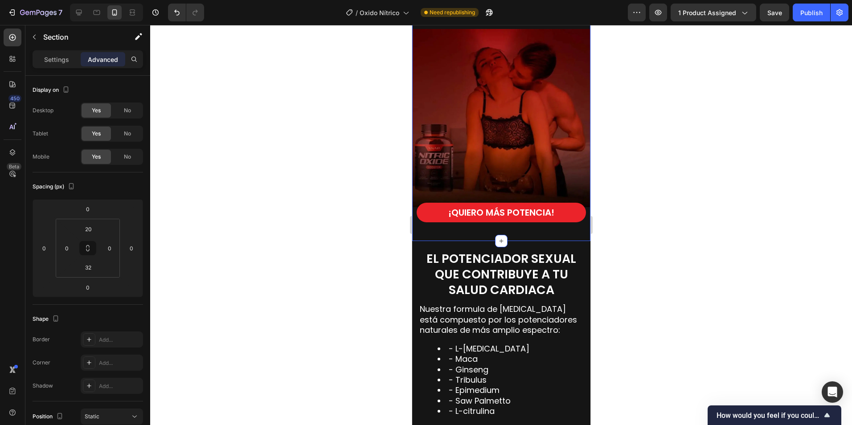
click at [522, 225] on div "EL POTENCIADOR SEXUAL QUE CONTRIBUYE A TU SALUD CARDIACA Heading Nuestra formul…" at bounding box center [501, 40] width 178 height 401
type input "0"
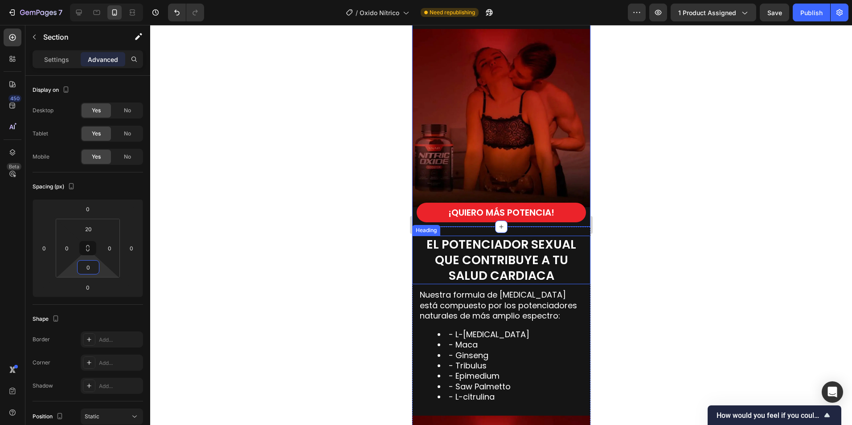
click at [632, 249] on div at bounding box center [501, 225] width 702 height 400
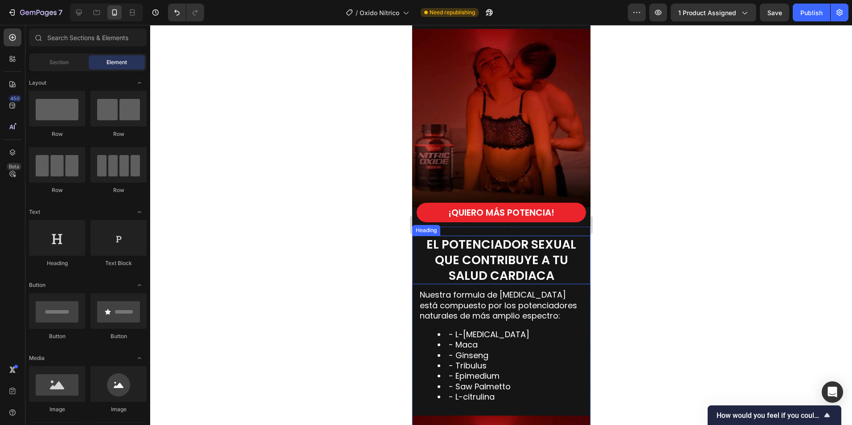
click at [480, 254] on span "EL POTENCIADOR SEXUAL QUE CONTRIBUYE A TU SALUD CARDIACA" at bounding box center [501, 260] width 150 height 48
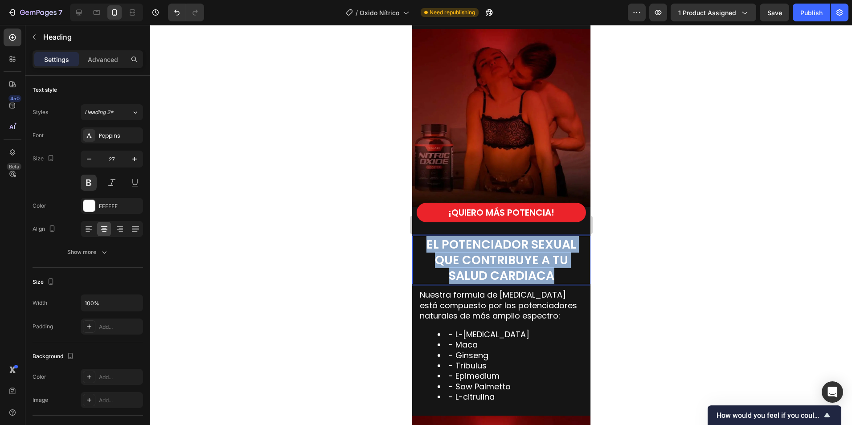
drag, startPoint x: 554, startPoint y: 268, endPoint x: 424, endPoint y: 235, distance: 133.9
click at [424, 237] on p "EL POTENCIADOR SEXUAL QUE CONTRIBUYE A TU SALUD CARDIACA" at bounding box center [501, 260] width 172 height 47
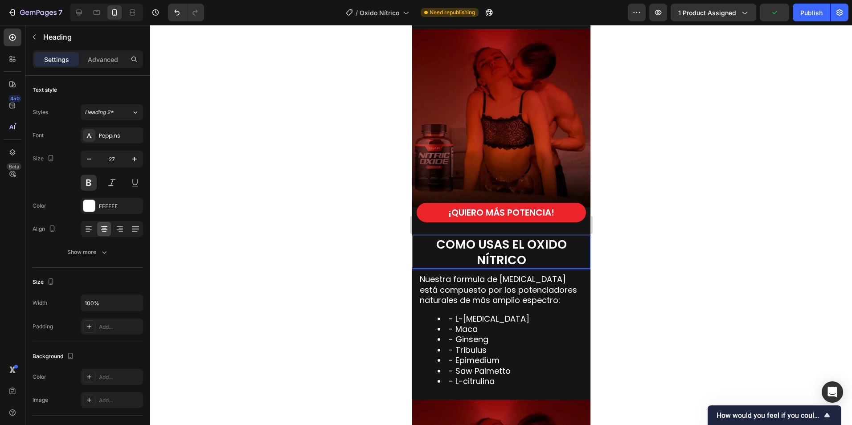
click at [535, 238] on span "COMO USAS EL OXIDO NÍTRICO" at bounding box center [501, 252] width 131 height 32
drag, startPoint x: 522, startPoint y: 238, endPoint x: 528, endPoint y: 236, distance: 6.4
click at [522, 237] on span "COMO USAS EL OXIDO NÍTRICO" at bounding box center [501, 252] width 131 height 32
drag, startPoint x: 525, startPoint y: 238, endPoint x: 577, endPoint y: 203, distance: 62.3
click at [526, 238] on span "COMO USAS EL OXIDO NÍTRICO" at bounding box center [501, 252] width 131 height 32
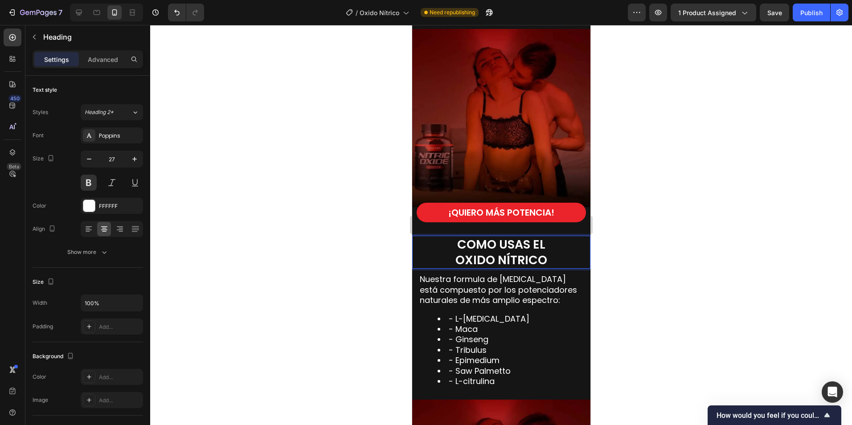
click at [663, 276] on div at bounding box center [501, 225] width 702 height 400
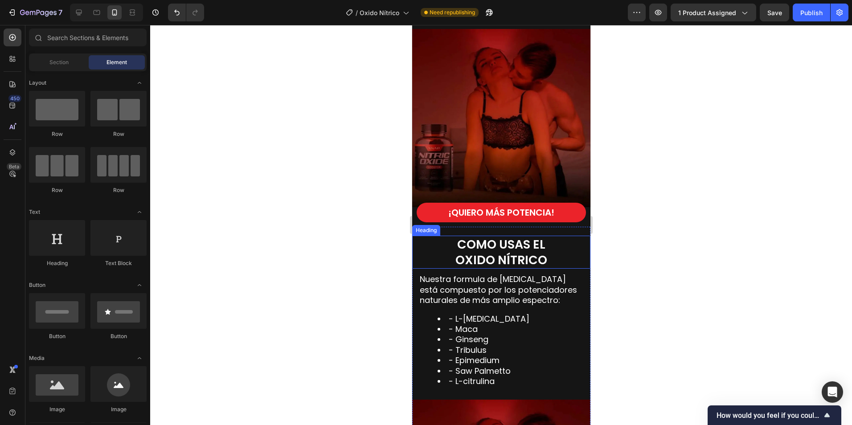
click at [529, 252] on span "OXIDO NÍTRICO" at bounding box center [501, 260] width 92 height 16
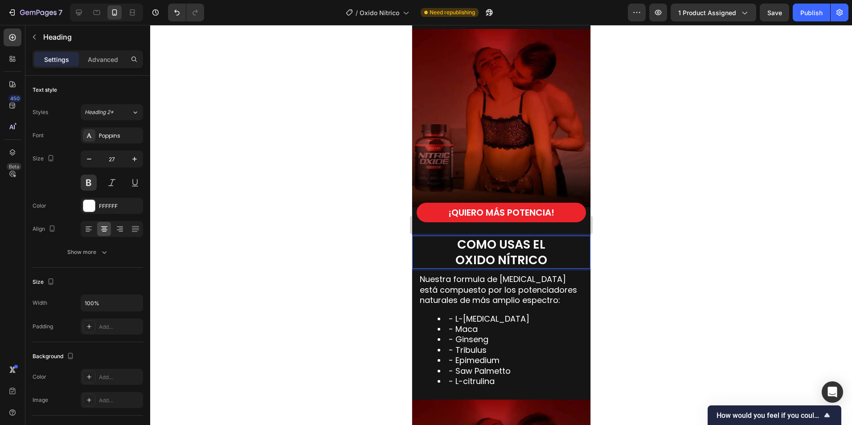
click at [545, 254] on p "COMO USAS EL OXIDO NÍTRICO" at bounding box center [501, 252] width 172 height 31
click at [488, 325] on li "- Maca" at bounding box center [509, 329] width 145 height 10
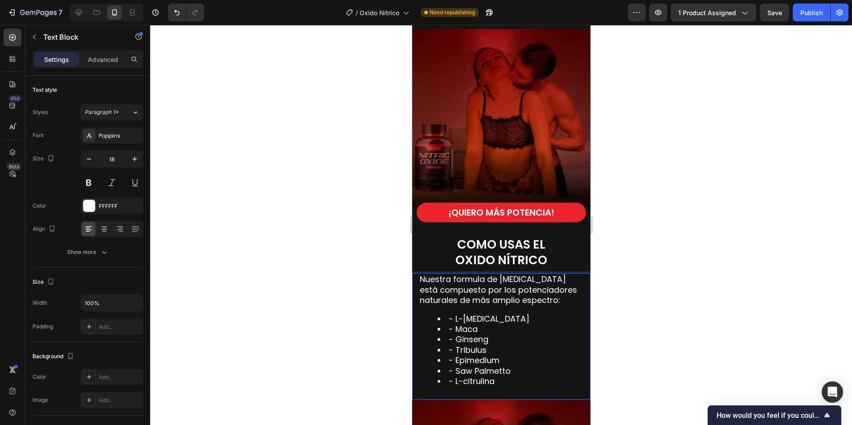
drag, startPoint x: 508, startPoint y: 291, endPoint x: 520, endPoint y: 311, distance: 23.0
click at [509, 290] on p "Nuestra formula de óxido nítrico está compuesto por los potenciadores naturales…" at bounding box center [501, 289] width 163 height 31
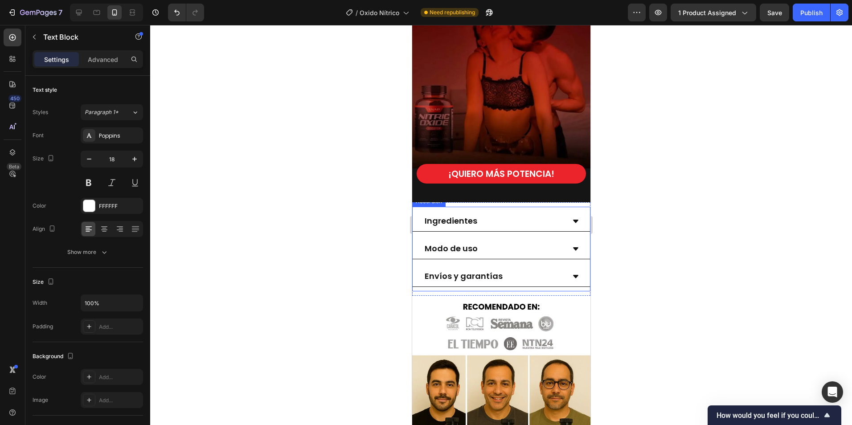
scroll to position [1921, 0]
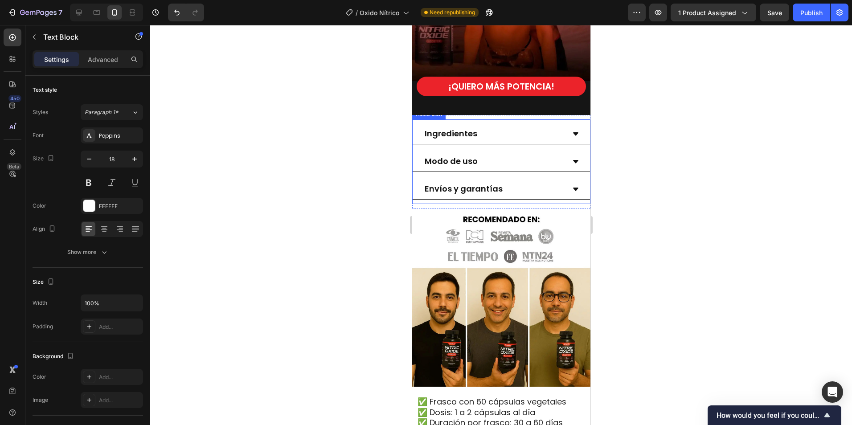
click at [573, 160] on icon at bounding box center [575, 161] width 5 height 3
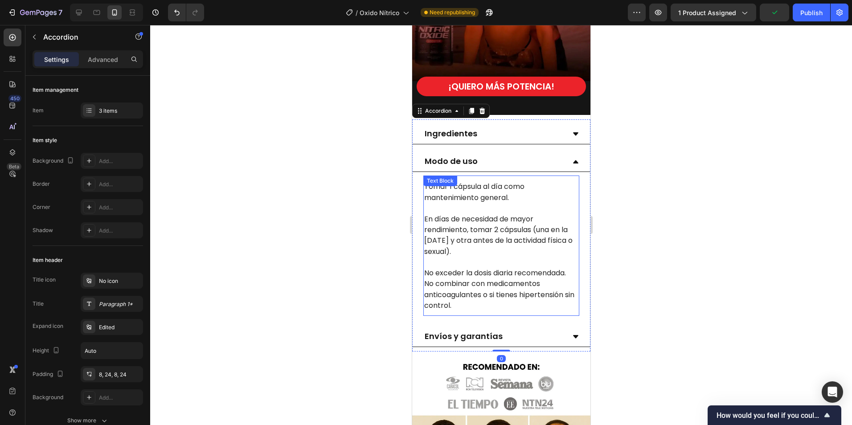
click at [439, 192] on span "Tomar 1 cápsula al día como mantenimiento general." at bounding box center [474, 191] width 100 height 21
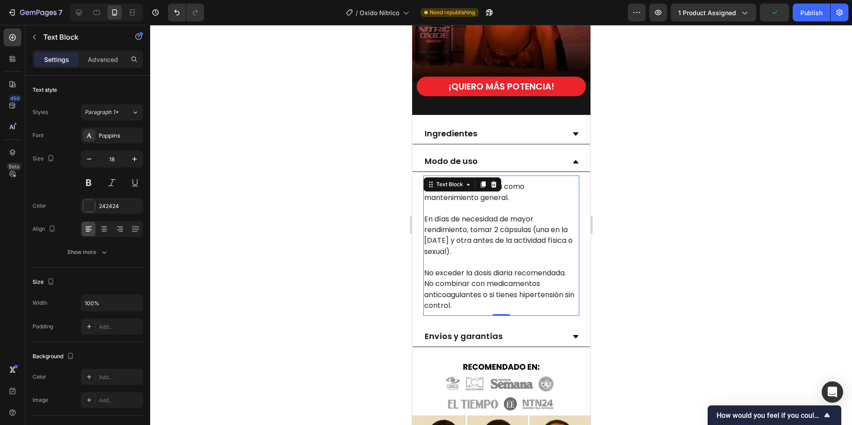
click at [460, 279] on span "No combinar con medicamentos anticoagulantes o si tienes hipertensión sin contr…" at bounding box center [499, 295] width 150 height 32
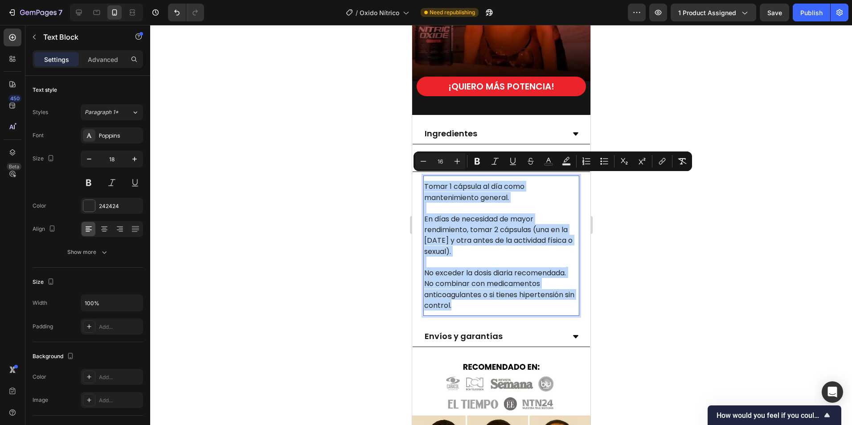
drag, startPoint x: 464, startPoint y: 300, endPoint x: 424, endPoint y: 181, distance: 125.6
click at [424, 181] on div "Tomar 1 cápsula al día como mantenimiento general. En días de necesidad de mayo…" at bounding box center [501, 246] width 156 height 132
copy div "Tomar 1 cápsula al día como mantenimiento general. En días de necesidad de mayo…"
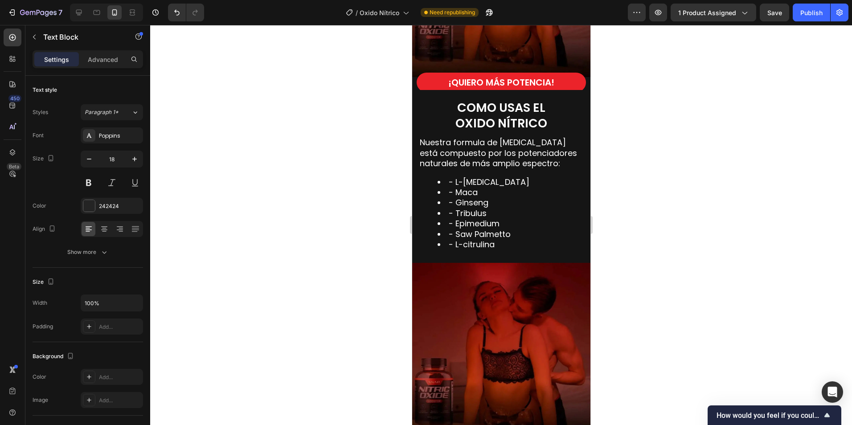
scroll to position [1520, 0]
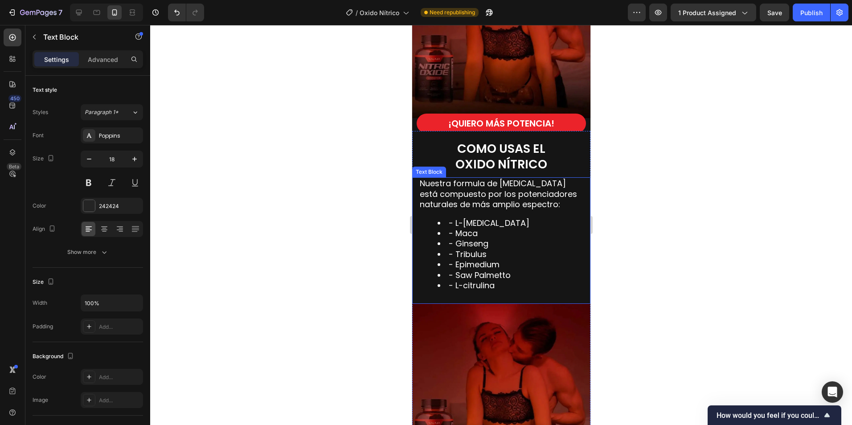
click at [474, 201] on p "Nuestra formula de óxido nítrico está compuesto por los potenciadores naturales…" at bounding box center [501, 193] width 163 height 31
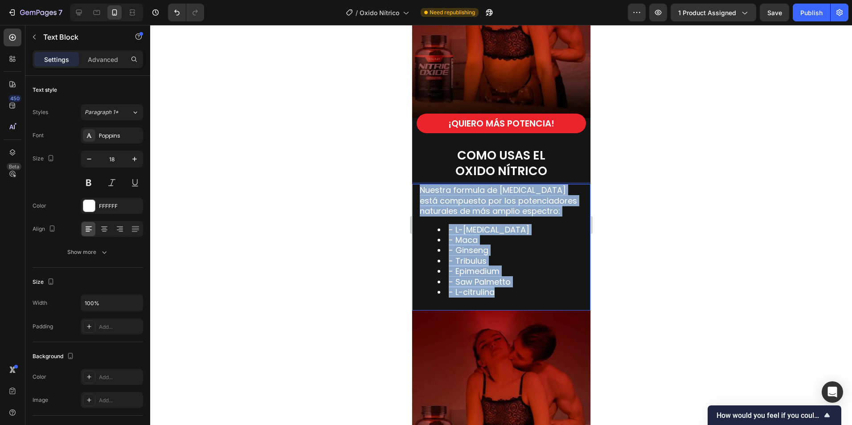
drag, startPoint x: 495, startPoint y: 284, endPoint x: 419, endPoint y: 187, distance: 123.1
click at [419, 187] on div "Nuestra formula de óxido nítrico está compuesto por los potenciadores naturales…" at bounding box center [501, 245] width 165 height 122
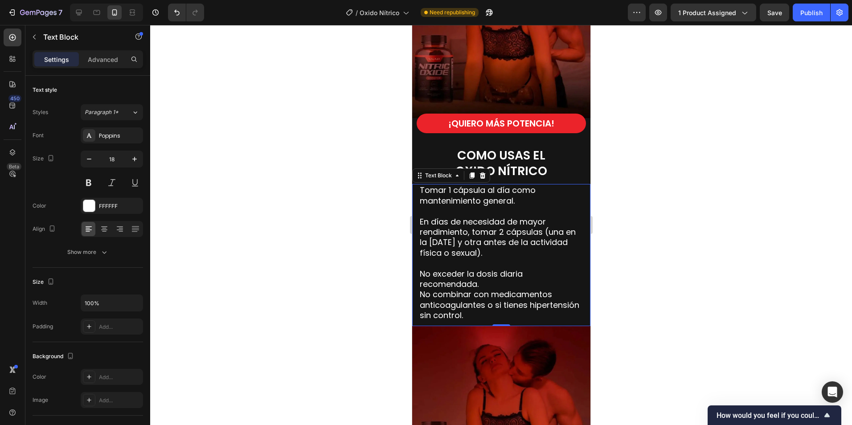
click at [716, 214] on div at bounding box center [501, 225] width 702 height 400
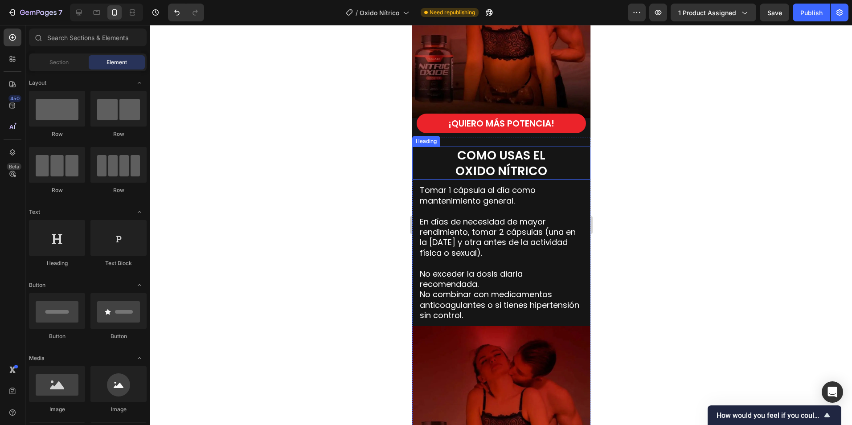
click at [516, 148] on span "COMO USAS EL" at bounding box center [501, 155] width 88 height 16
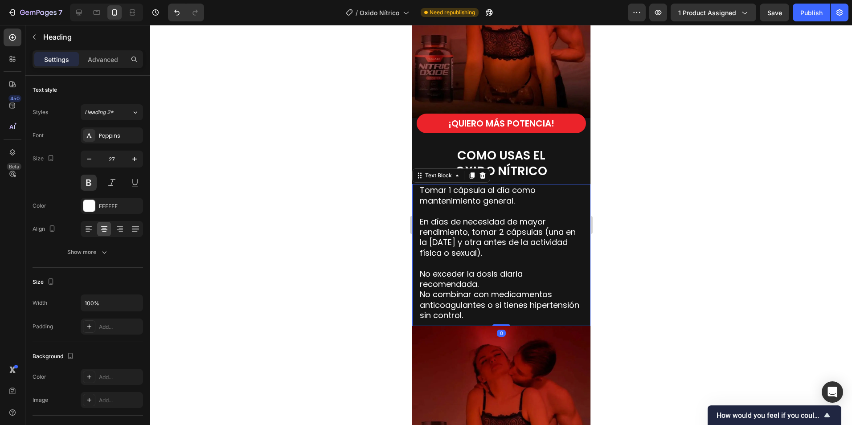
click at [500, 185] on p "Tomar 1 cápsula al día como mantenimiento general." at bounding box center [501, 195] width 163 height 21
drag, startPoint x: 645, startPoint y: 189, endPoint x: 615, endPoint y: 183, distance: 30.4
click at [644, 189] on div at bounding box center [501, 225] width 702 height 400
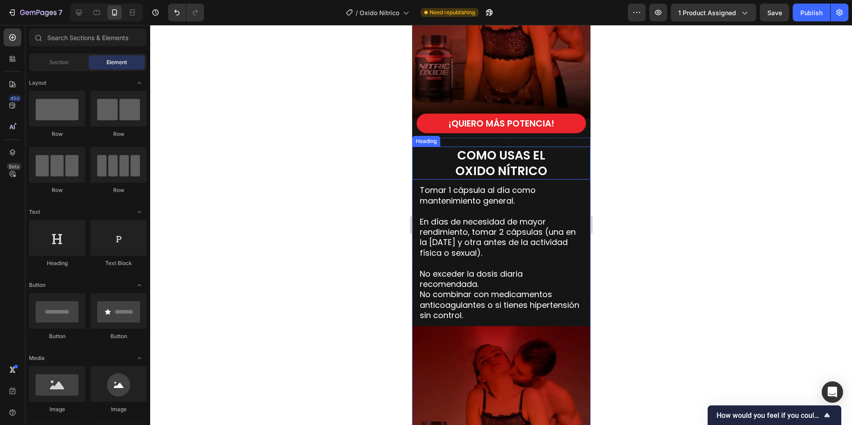
click at [529, 147] on span "COMO USAS EL" at bounding box center [501, 155] width 88 height 16
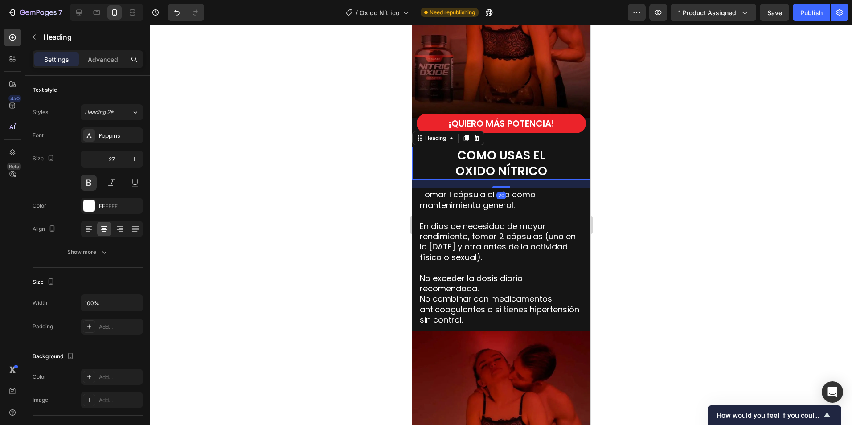
drag, startPoint x: 499, startPoint y: 177, endPoint x: 1100, endPoint y: 268, distance: 607.9
click at [502, 186] on div at bounding box center [501, 187] width 18 height 3
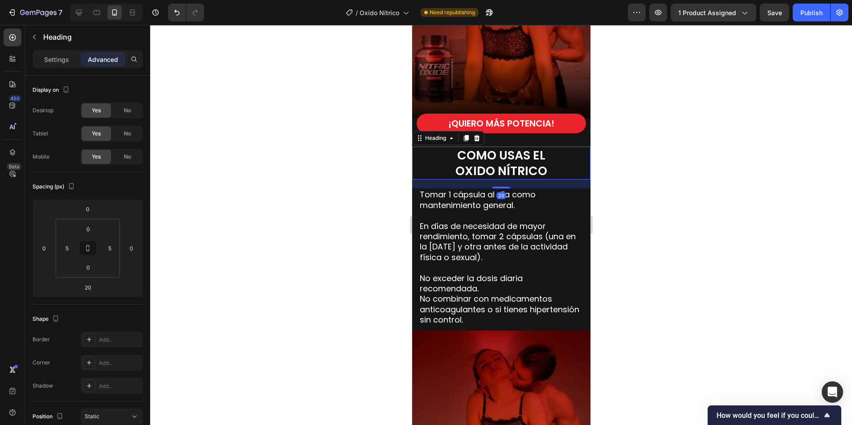
click at [690, 243] on div at bounding box center [501, 225] width 702 height 400
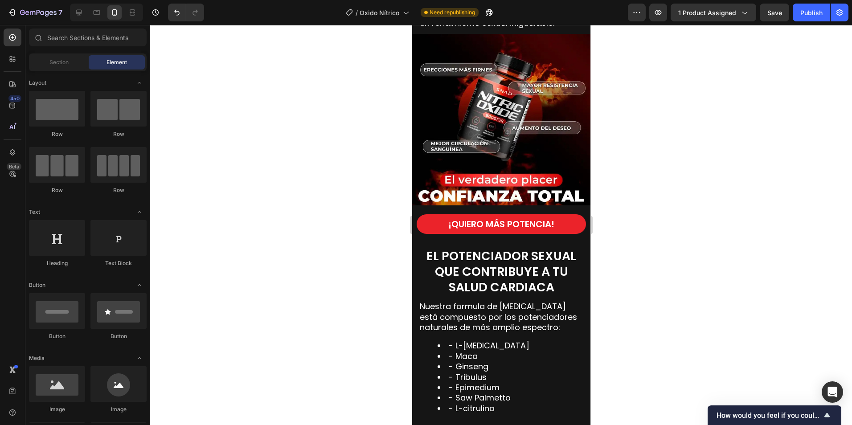
scroll to position [1029, 0]
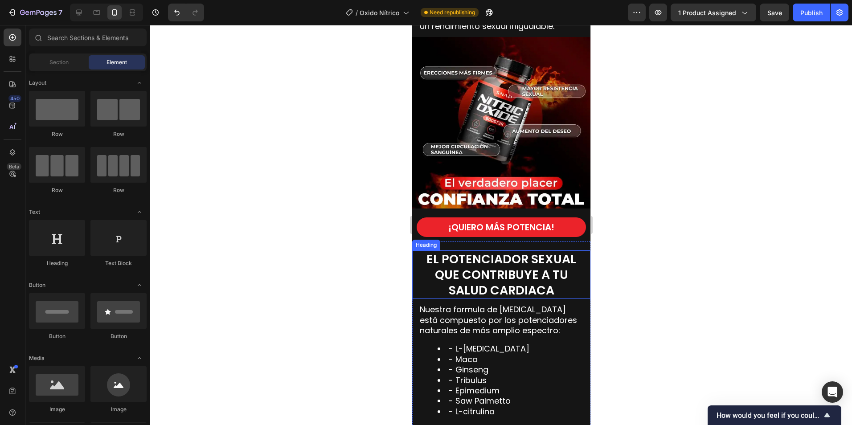
click at [503, 288] on span "EL POTENCIADOR SEXUAL QUE CONTRIBUYE A TU SALUD CARDIACA" at bounding box center [501, 275] width 150 height 48
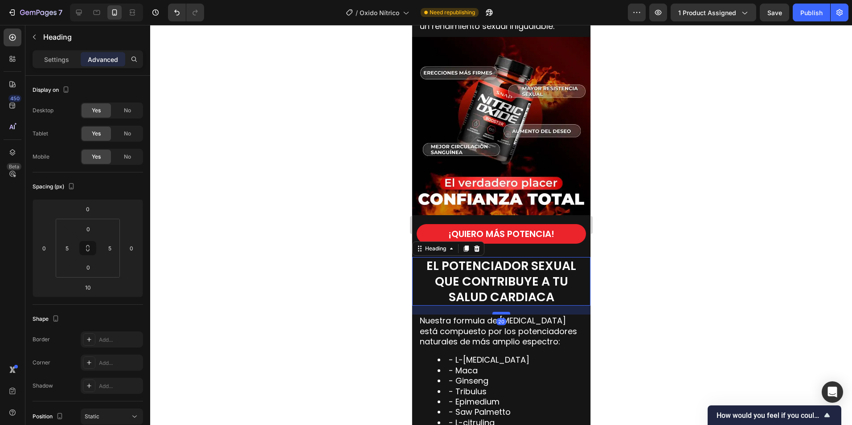
click at [503, 312] on div at bounding box center [501, 313] width 18 height 3
type input "20"
click at [667, 317] on div at bounding box center [501, 225] width 702 height 400
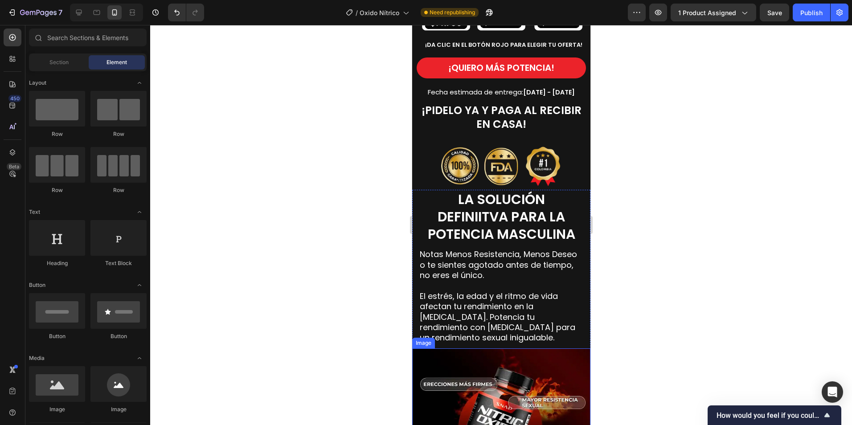
scroll to position [717, 0]
click at [510, 223] on span "LA SOLUCIÓN DEFINIITVA PARA LA POTENCIA MASCULINA" at bounding box center [502, 217] width 148 height 54
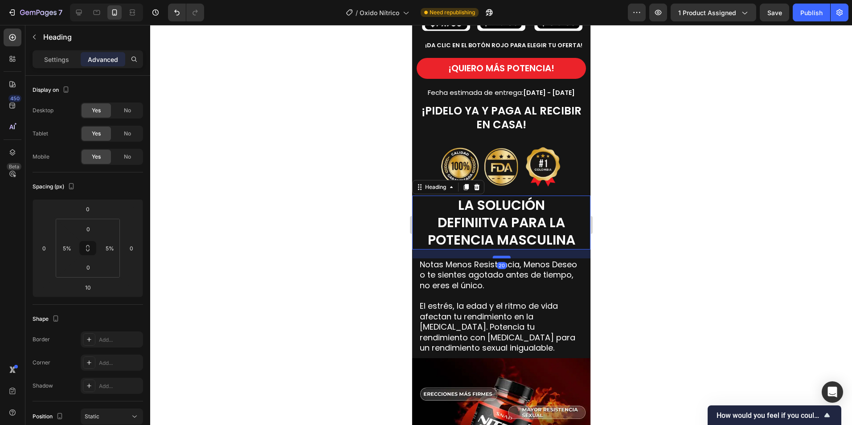
drag, startPoint x: 502, startPoint y: 248, endPoint x: 504, endPoint y: 253, distance: 5.0
click at [504, 256] on div at bounding box center [502, 257] width 18 height 3
type input "20"
click at [641, 299] on div at bounding box center [501, 225] width 702 height 400
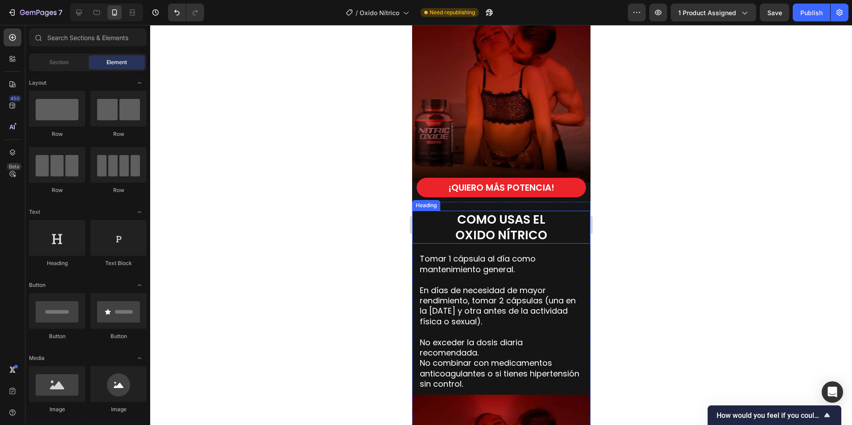
scroll to position [1516, 0]
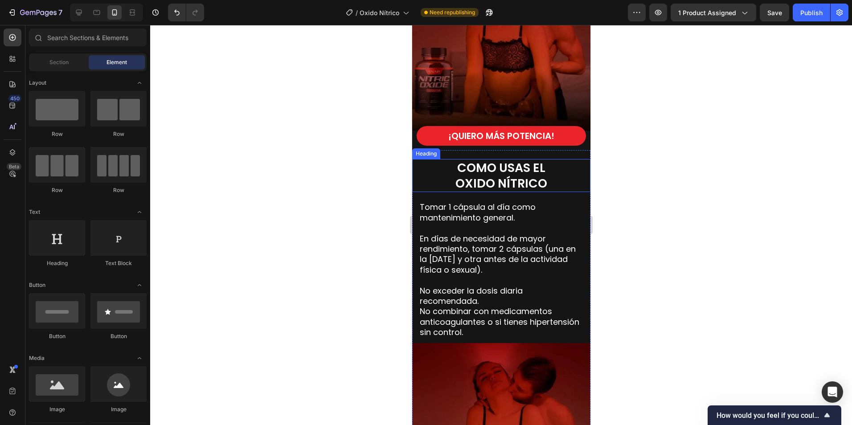
click at [523, 175] on span "OXIDO NÍTRICO" at bounding box center [501, 183] width 92 height 16
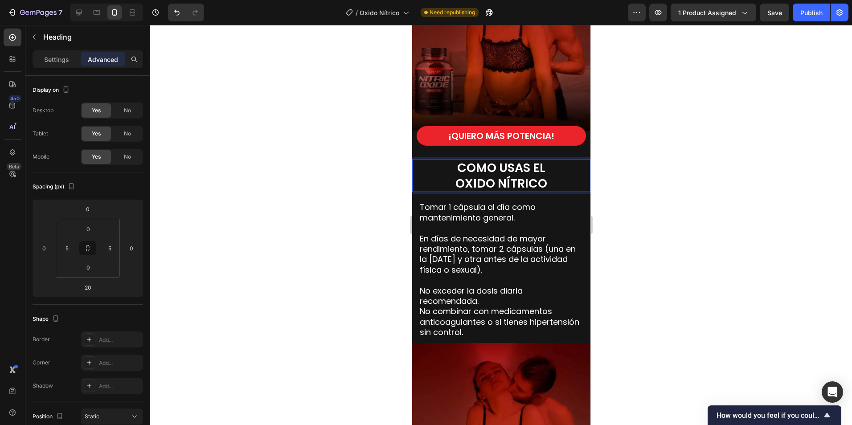
click at [519, 160] on span "COMO USAS EL" at bounding box center [501, 168] width 88 height 16
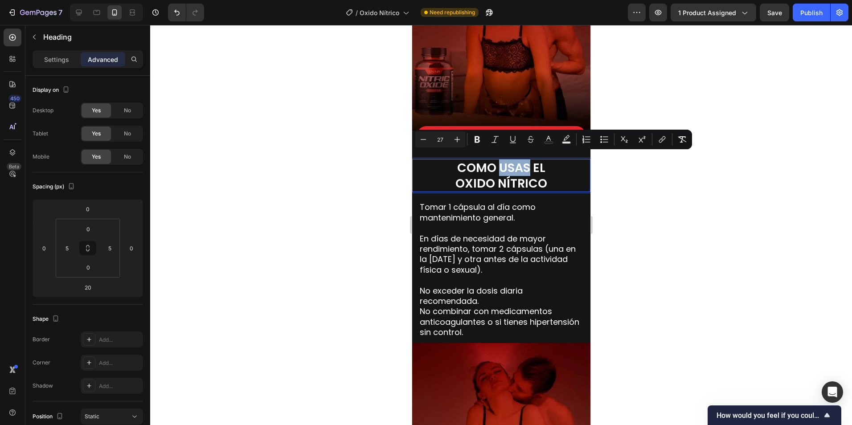
drag, startPoint x: 517, startPoint y: 162, endPoint x: 499, endPoint y: 162, distance: 18.3
click at [498, 162] on span "COMO USAS EL" at bounding box center [501, 168] width 88 height 16
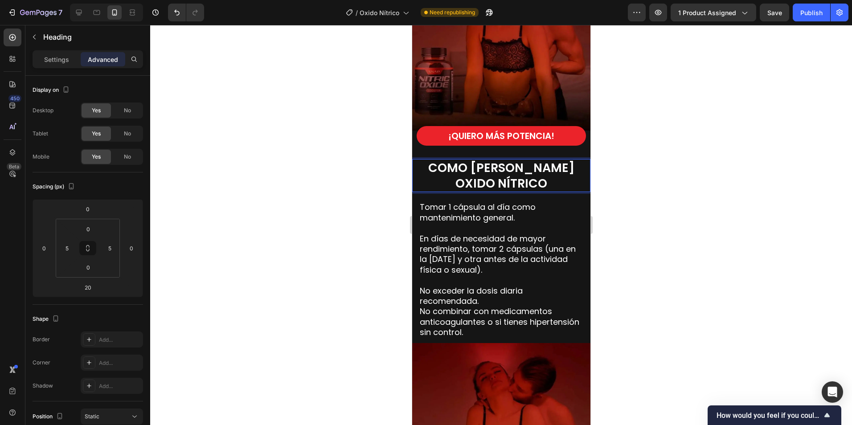
click at [657, 183] on div at bounding box center [501, 225] width 702 height 400
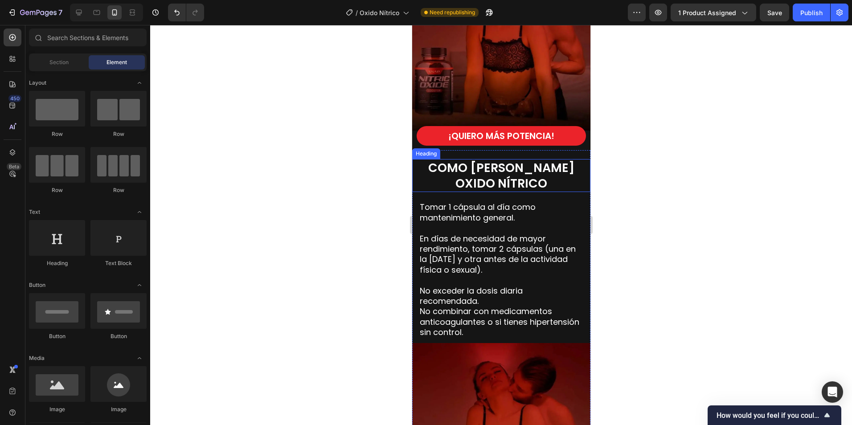
click at [500, 161] on span "COMO UTE TOMAS EL" at bounding box center [501, 168] width 147 height 16
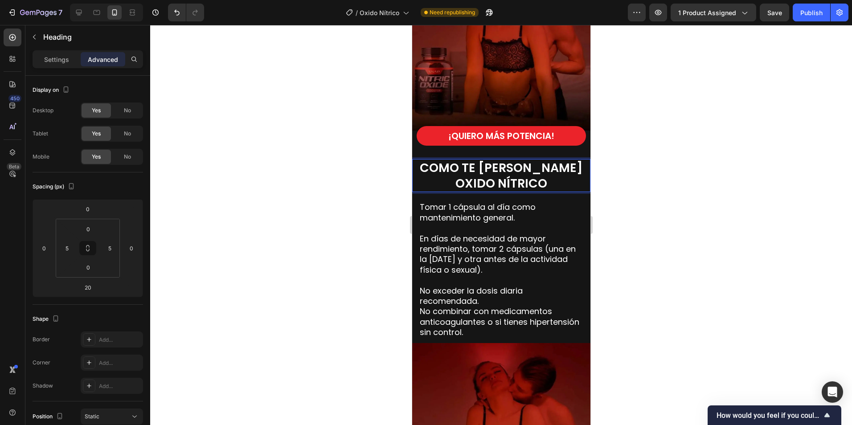
click at [653, 179] on div at bounding box center [501, 225] width 702 height 400
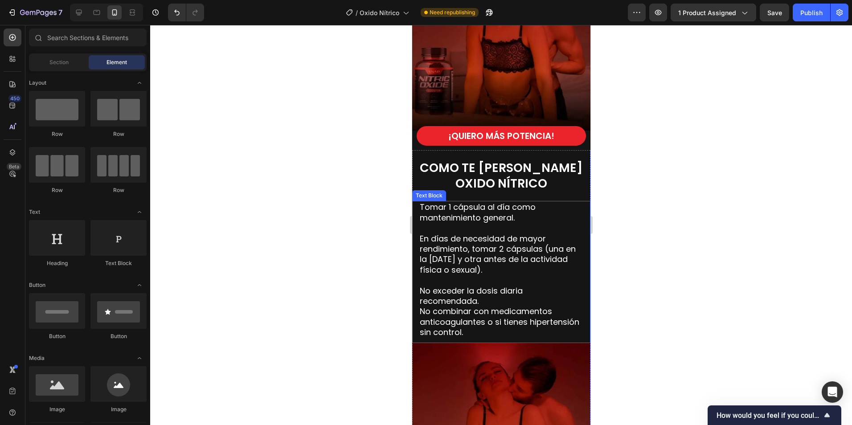
click at [461, 246] on p "En días de necesidad de mayor rendimiento, tomar 2 cápsulas (una en la [DATE] y…" at bounding box center [501, 249] width 163 height 52
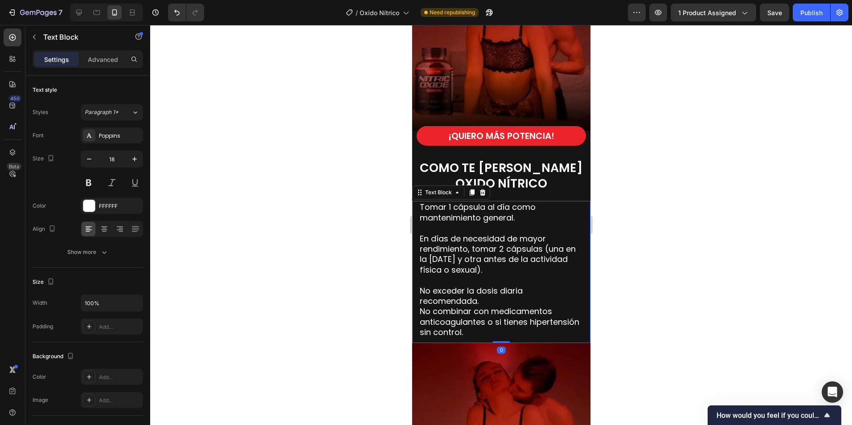
click at [473, 205] on p "Tomar 1 cápsula al día como mantenimiento general." at bounding box center [501, 212] width 163 height 21
click at [509, 312] on p "No exceder la dosis diaria recomendada. No combinar con medicamentos anticoagul…" at bounding box center [501, 306] width 163 height 62
drag, startPoint x: 527, startPoint y: 321, endPoint x: 1082, endPoint y: 325, distance: 554.7
click at [527, 321] on p "No exceder la dosis diaria recomendada. No combinar con medicamentos anticoagul…" at bounding box center [501, 306] width 163 height 62
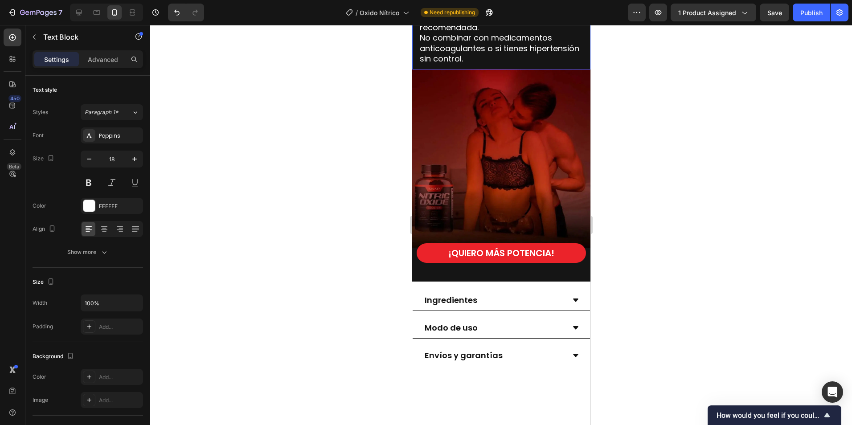
scroll to position [1783, 0]
click at [677, 243] on div at bounding box center [501, 225] width 702 height 400
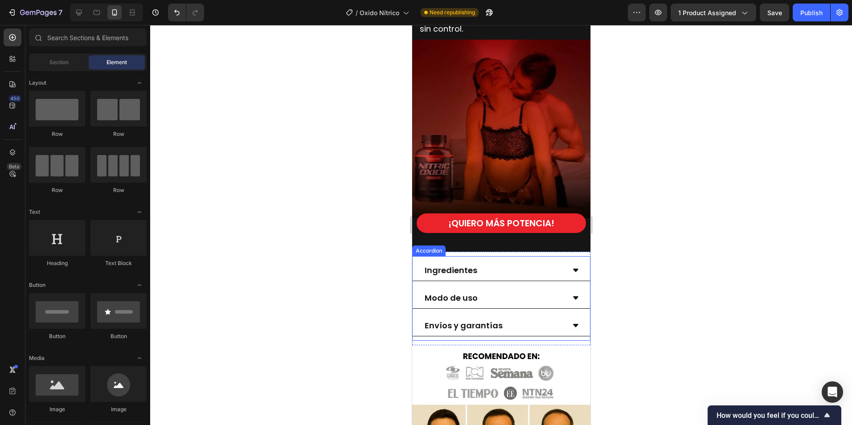
scroll to position [1828, 0]
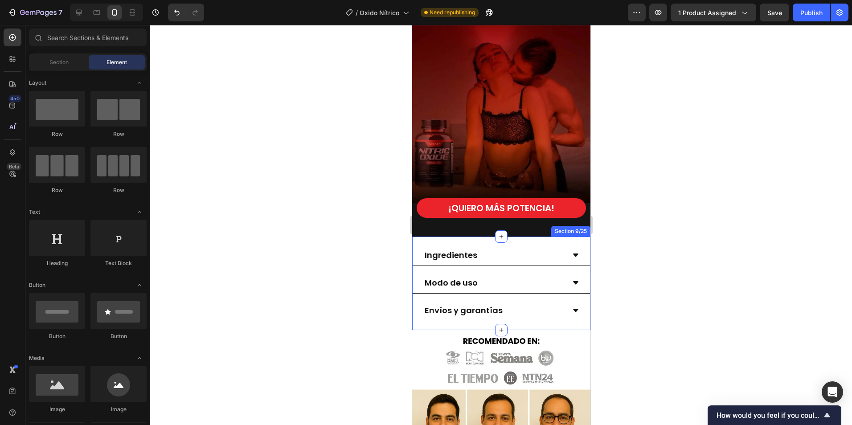
click at [573, 237] on div "Ingredientes Modo de uso Envíos y garantías Accordion Section 9/25" at bounding box center [501, 284] width 178 height 94
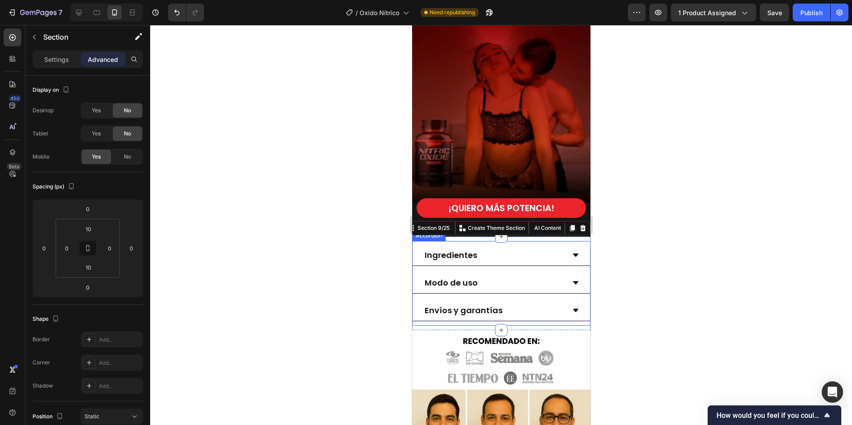
click at [518, 249] on div "Ingredientes" at bounding box center [494, 255] width 142 height 13
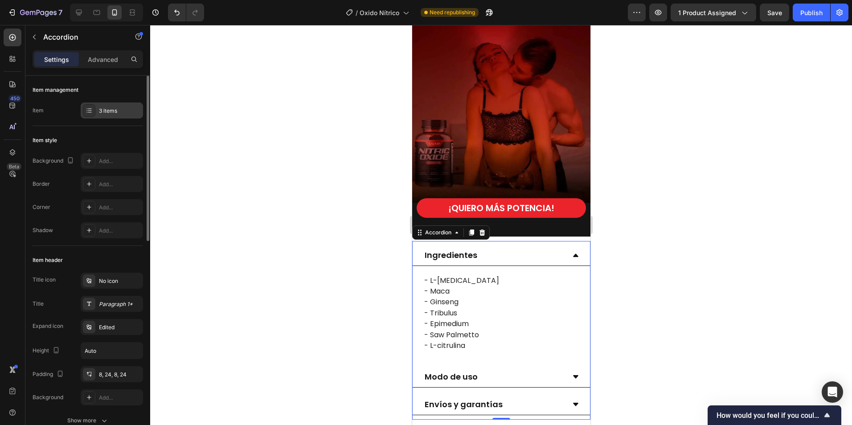
click at [115, 108] on div "3 items" at bounding box center [120, 111] width 42 height 8
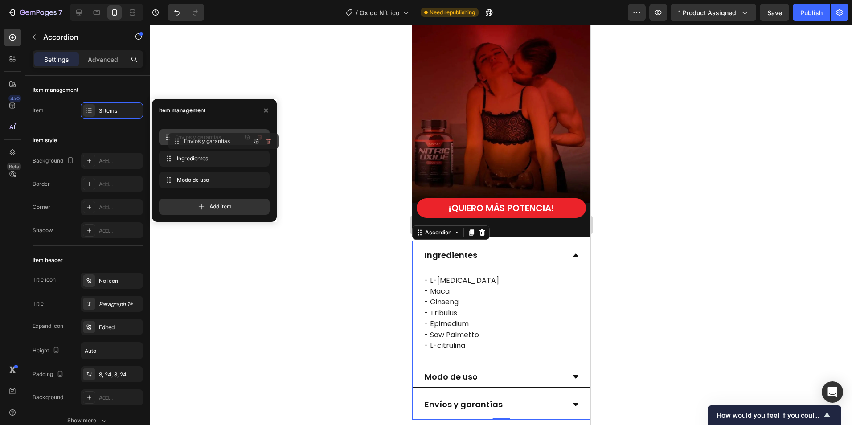
drag, startPoint x: 199, startPoint y: 176, endPoint x: 209, endPoint y: 128, distance: 48.7
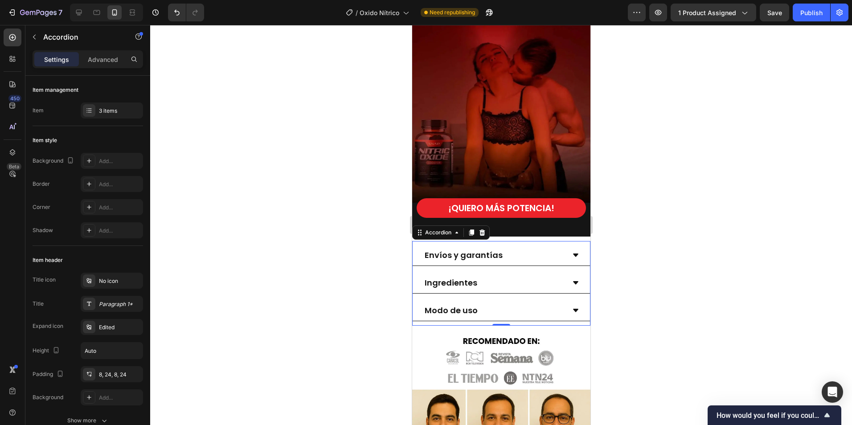
click at [668, 257] on div at bounding box center [501, 225] width 702 height 400
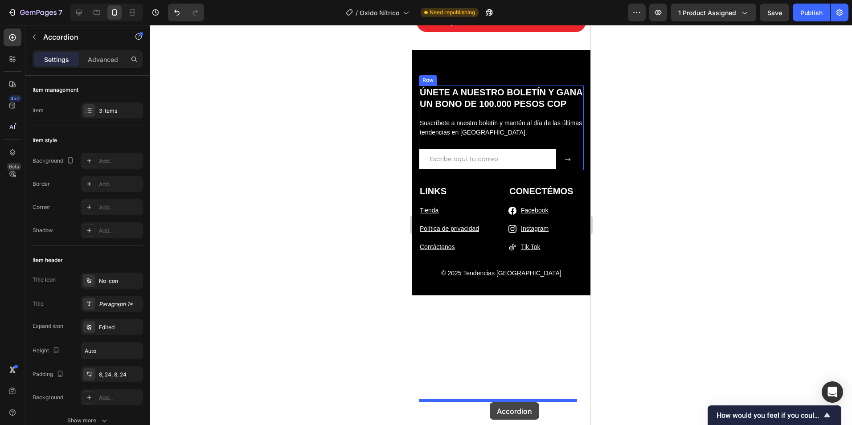
scroll to position [3983, 0]
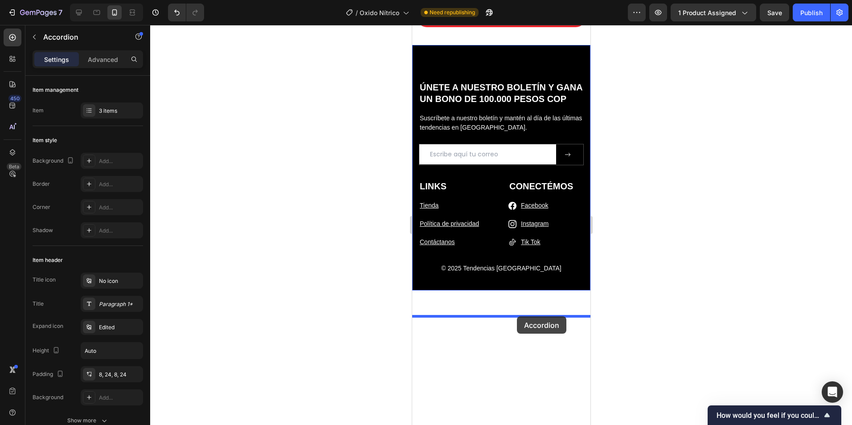
drag, startPoint x: 424, startPoint y: 229, endPoint x: 517, endPoint y: 317, distance: 127.8
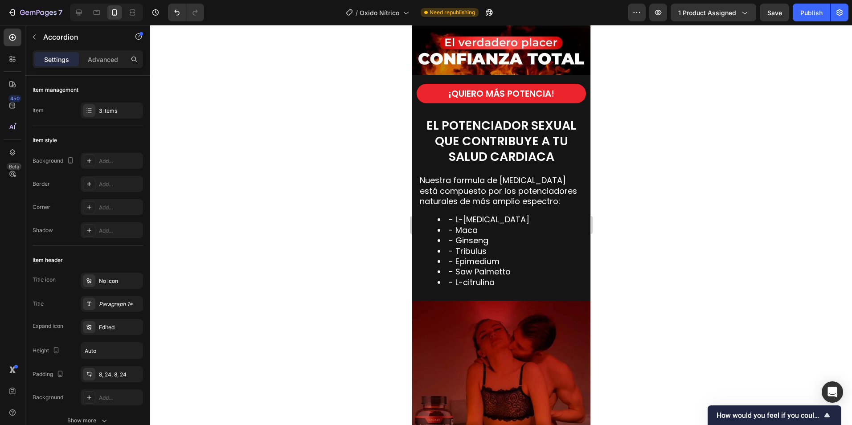
scroll to position [1174, 0]
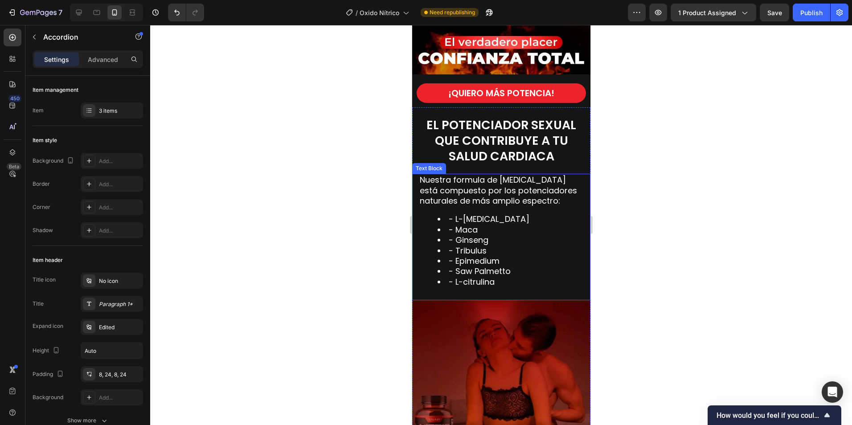
click at [484, 184] on p "Nuestra formula de óxido nítrico está compuesto por los potenciadores naturales…" at bounding box center [501, 190] width 163 height 31
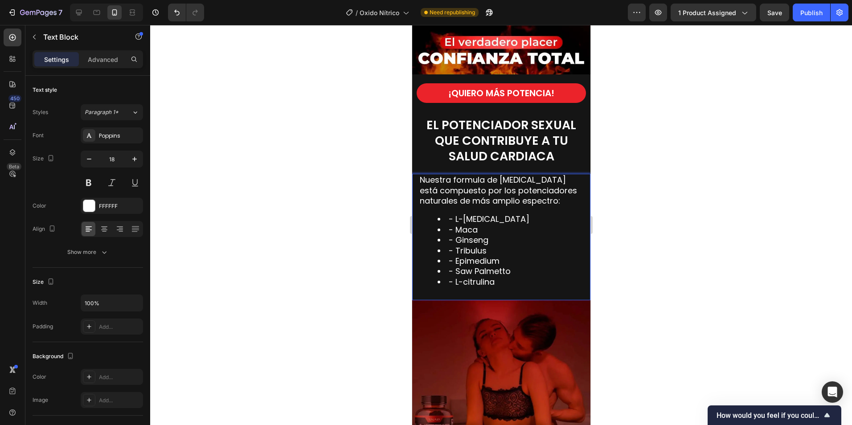
click at [526, 175] on p "Nuestra formula de óxido nítrico está compuesto por los potenciadores naturales…" at bounding box center [501, 190] width 163 height 31
click at [566, 175] on p "Nuestra formula de óxido nítrico está compuesto por los potenciadores naturales…" at bounding box center [501, 190] width 163 height 31
click at [514, 188] on p "Nuestra formula de óxido nítrico está compuesto por los potenciadores naturales…" at bounding box center [501, 190] width 163 height 31
click at [550, 181] on p "Nuestra formula de óxido nítrico está compuesto por los potenciadores naturales…" at bounding box center [501, 190] width 163 height 31
click at [561, 194] on p "Nuestra formula de óxido nítrico está compuesto por los potenciadores naturales…" at bounding box center [501, 190] width 163 height 31
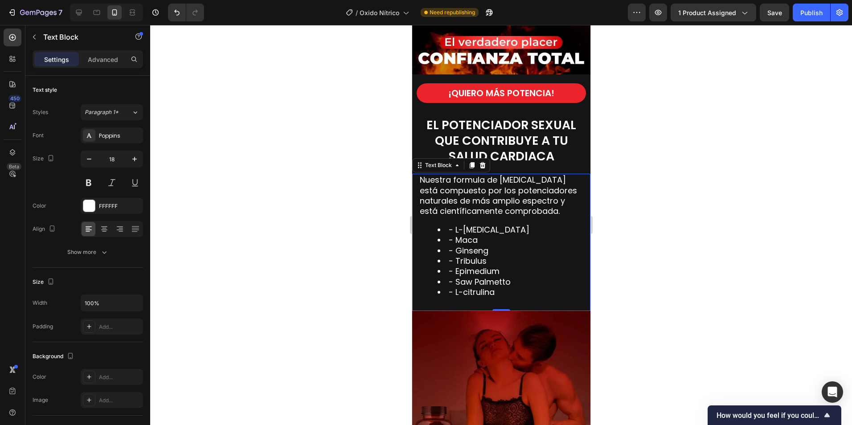
click at [661, 230] on div at bounding box center [501, 225] width 702 height 400
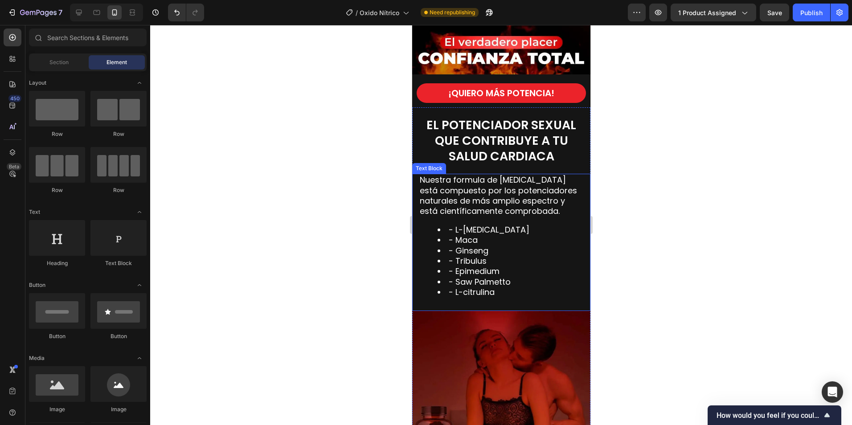
click at [558, 200] on p "Nuestra formula de óxido nítrico está compuesto por los potenciadores naturales…" at bounding box center [501, 196] width 163 height 42
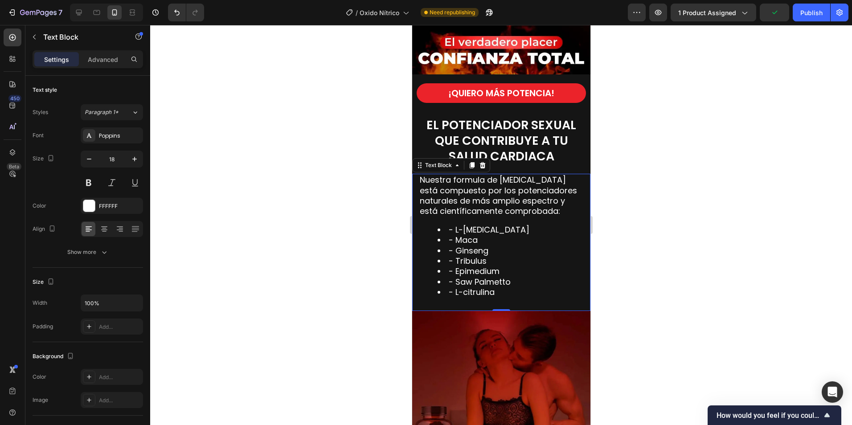
drag, startPoint x: 674, startPoint y: 263, endPoint x: 643, endPoint y: 283, distance: 37.0
click at [673, 262] on div at bounding box center [501, 225] width 702 height 400
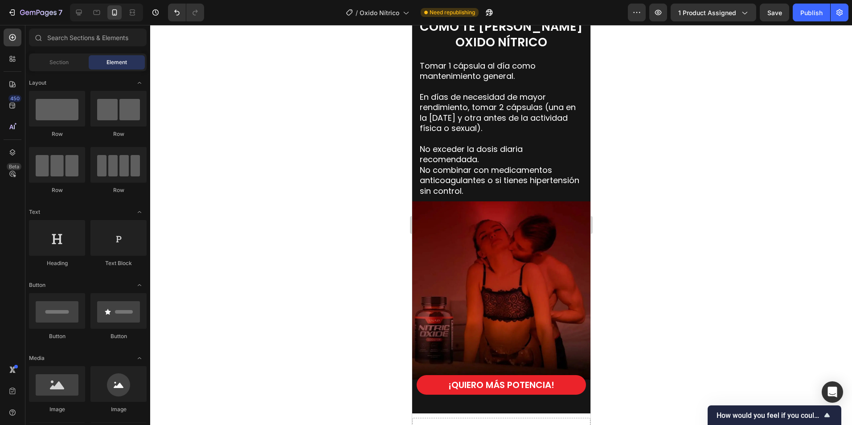
scroll to position [1665, 0]
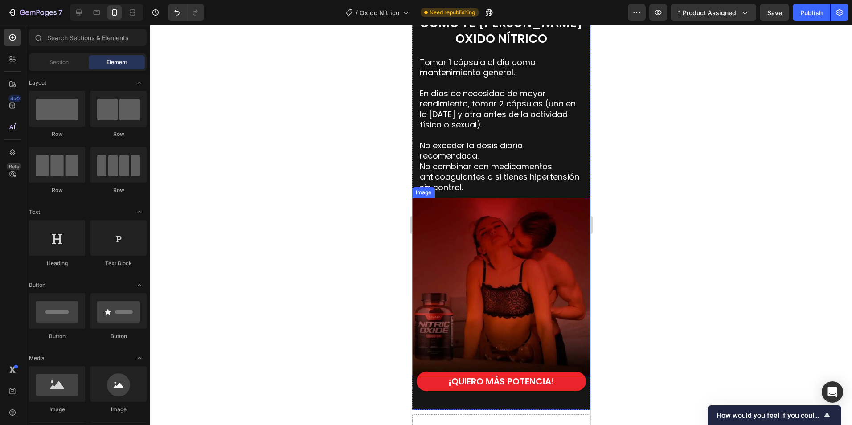
click at [544, 292] on img at bounding box center [501, 287] width 178 height 178
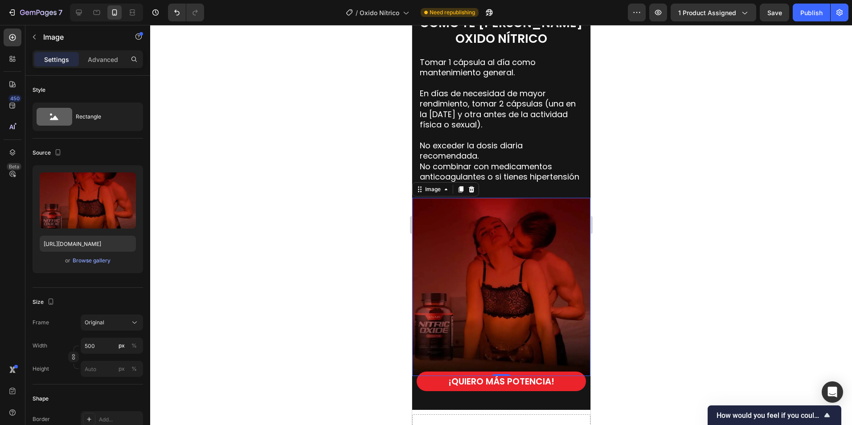
click at [486, 234] on img at bounding box center [501, 287] width 178 height 178
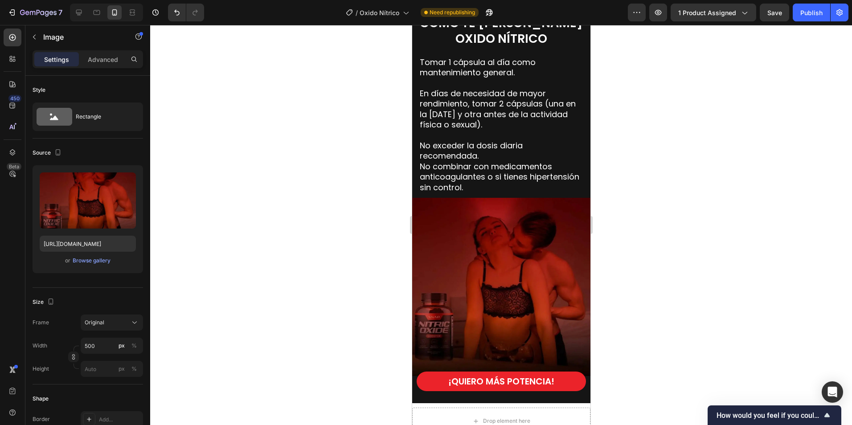
scroll to position [1754, 0]
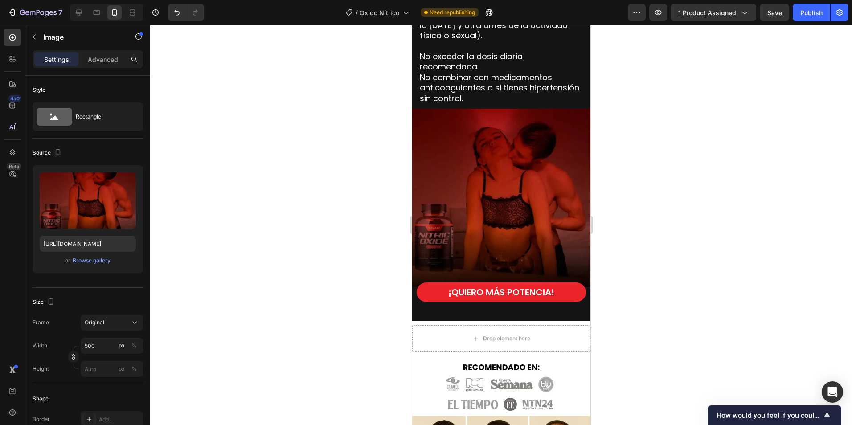
click at [504, 198] on img at bounding box center [501, 198] width 178 height 178
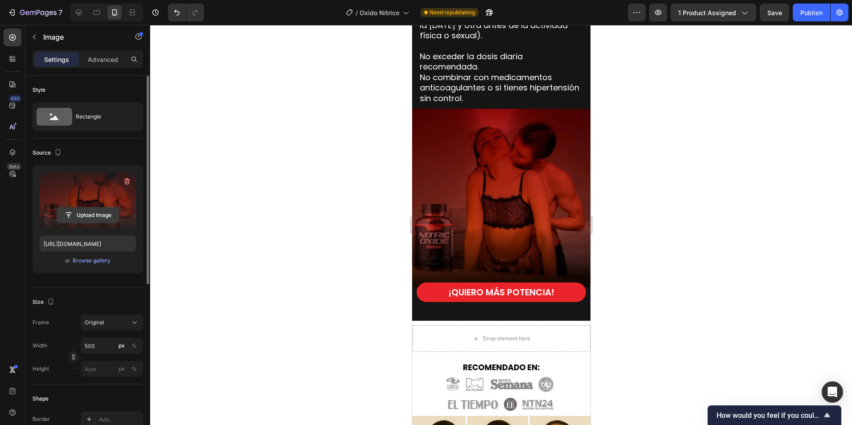
click at [88, 210] on input "file" at bounding box center [88, 215] width 62 height 15
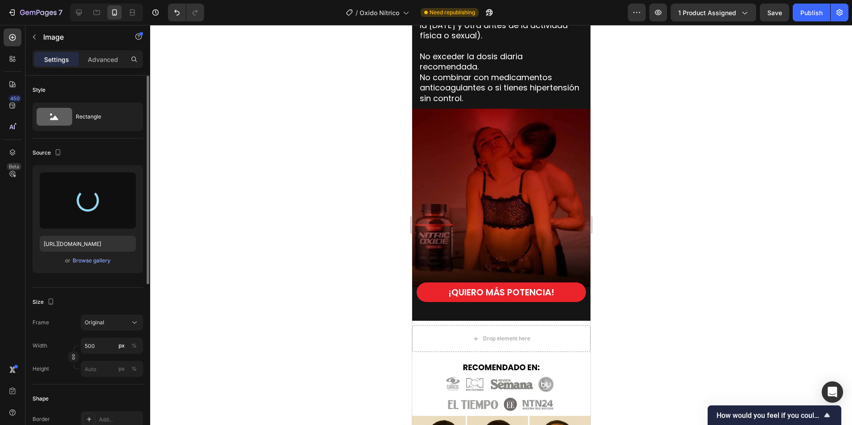
type input "https://cdn.shopify.com/s/files/1/0673/7615/2621/files/gempages_560809544775631…"
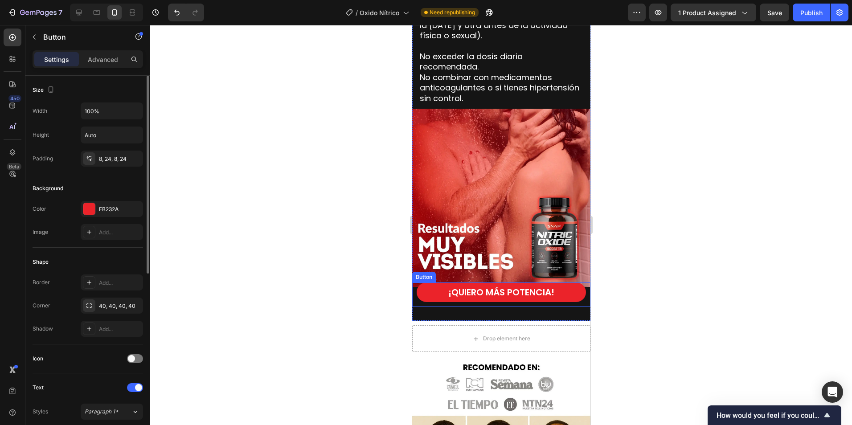
click at [571, 283] on button "¡QUIERO MÁS POTENCIA!" at bounding box center [500, 293] width 169 height 20
click at [105, 64] on p "Advanced" at bounding box center [103, 59] width 30 height 9
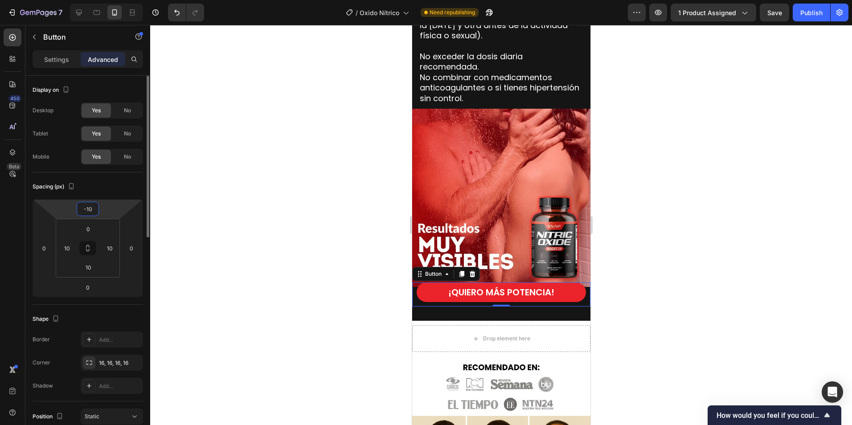
click at [92, 205] on input "-10" at bounding box center [88, 208] width 18 height 13
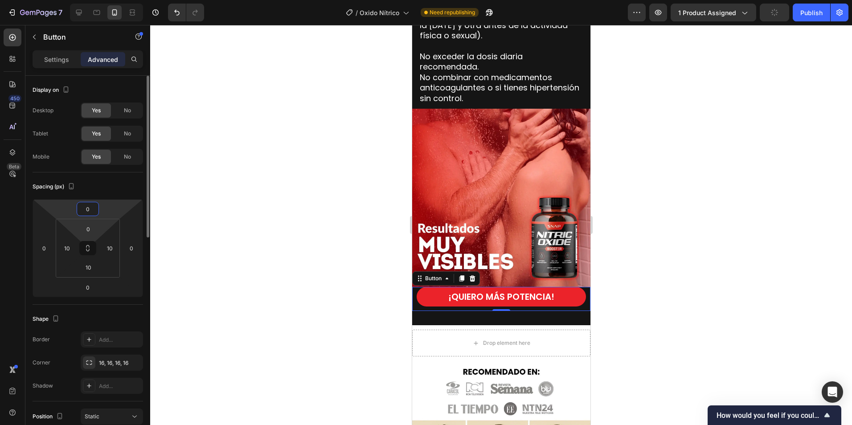
type input "0"
click at [93, 231] on input "0" at bounding box center [88, 228] width 18 height 13
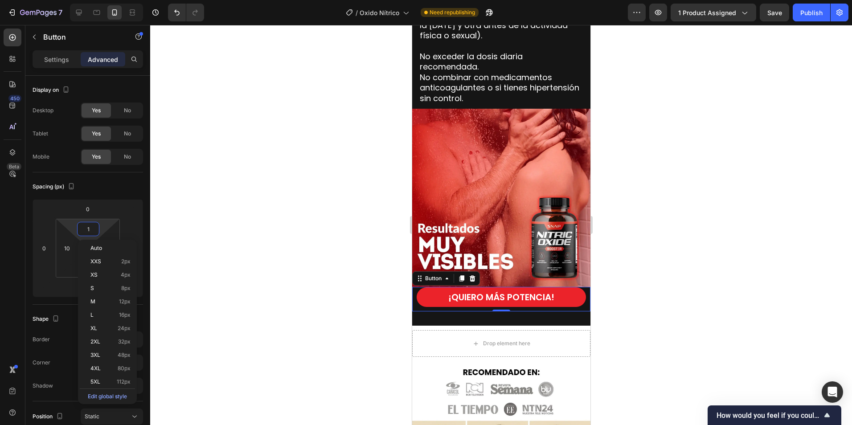
type input "10"
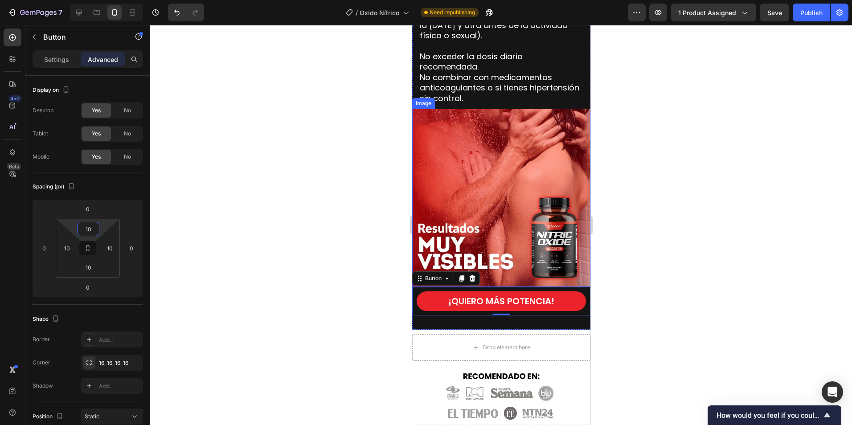
click at [745, 223] on div at bounding box center [501, 225] width 702 height 400
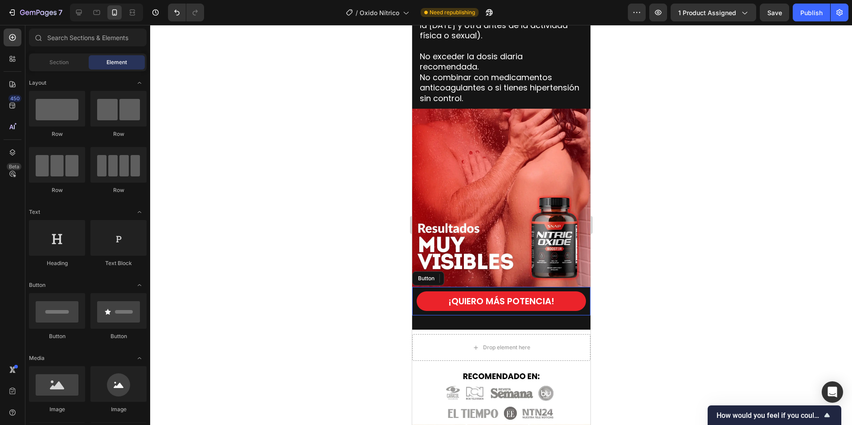
click at [669, 309] on div at bounding box center [501, 225] width 702 height 400
click at [643, 188] on div at bounding box center [501, 225] width 702 height 400
click at [576, 287] on div "¡QUIERO MÁS POTENCIA! Button" at bounding box center [501, 301] width 178 height 29
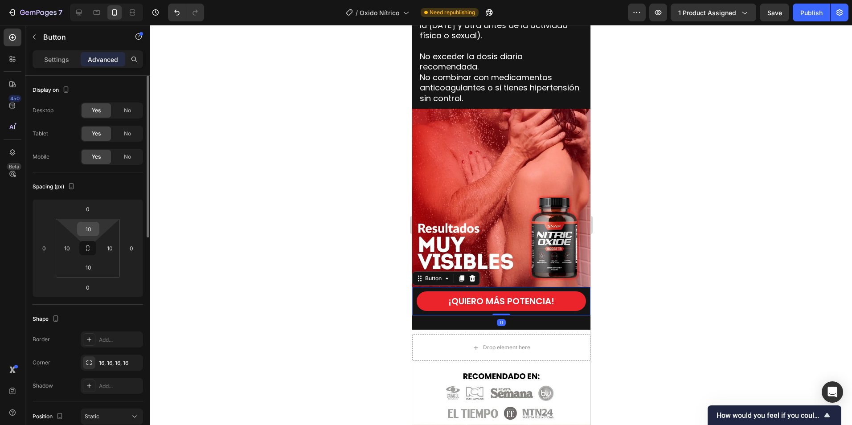
click at [91, 228] on input "10" at bounding box center [88, 228] width 18 height 13
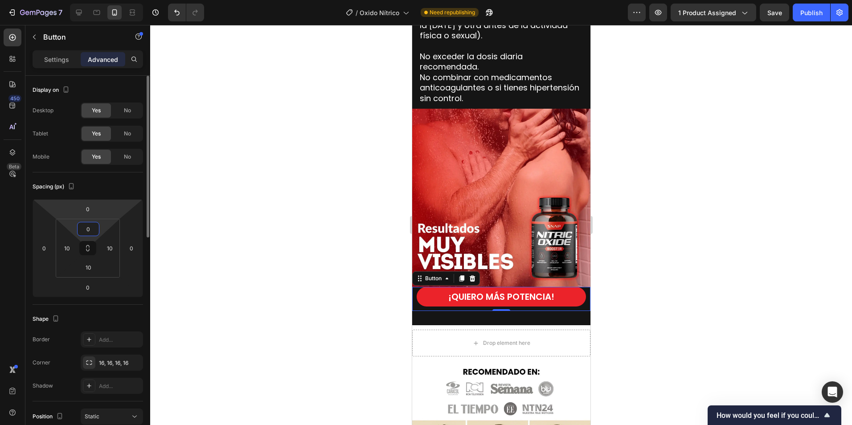
type input "0"
click at [91, 208] on input "0" at bounding box center [88, 208] width 18 height 13
type input "-5"
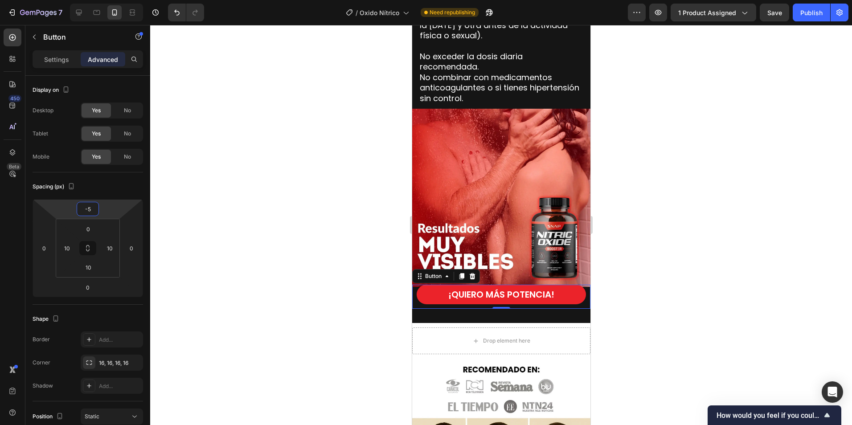
click at [738, 271] on div at bounding box center [501, 225] width 702 height 400
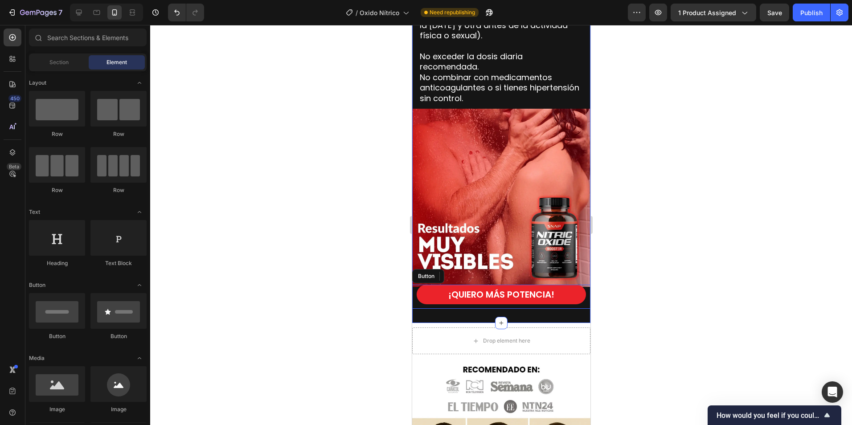
click at [436, 313] on div "COMO TE TOMAS EL OXIDO NÍTRICO Heading Tomar 1 cápsula al día como mantenimient…" at bounding box center [501, 119] width 178 height 407
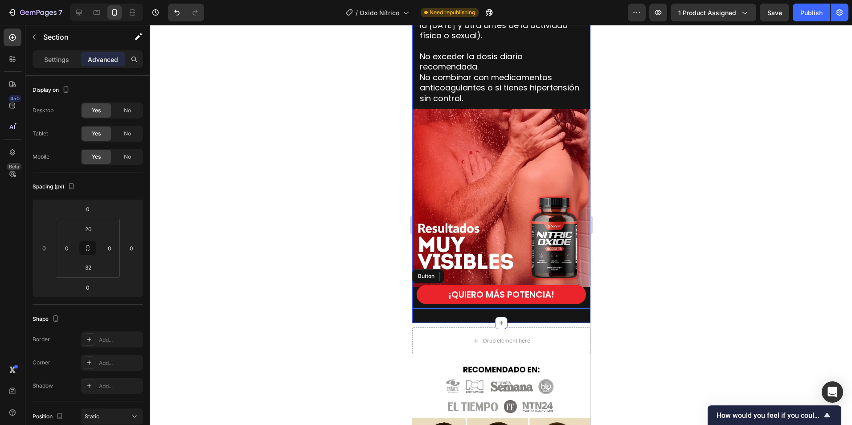
click at [428, 310] on div "COMO TE TOMAS EL OXIDO NÍTRICO Heading Tomar 1 cápsula al día como mantenimient…" at bounding box center [501, 119] width 178 height 407
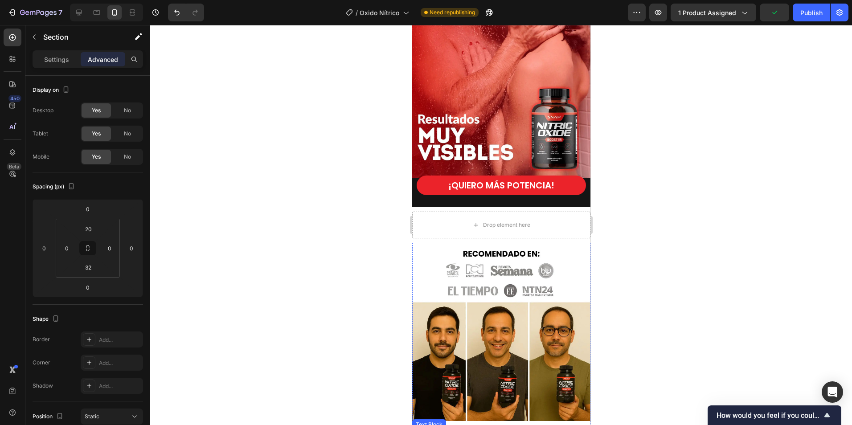
scroll to position [1799, 0]
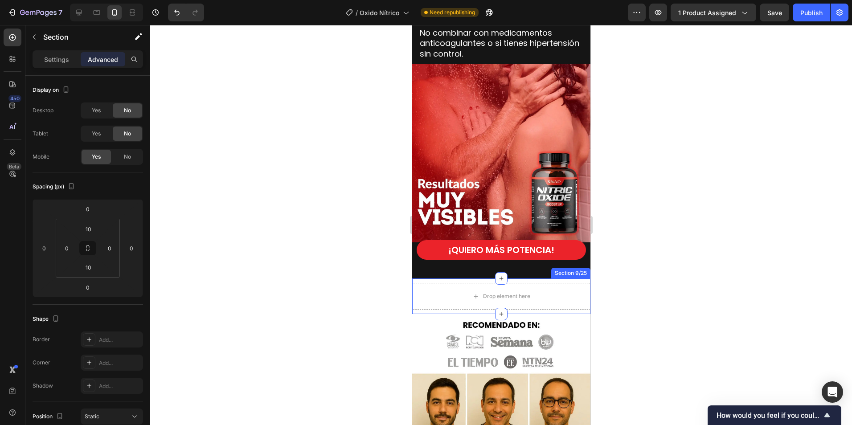
click at [556, 279] on div "Drop element here Section 9/25" at bounding box center [501, 297] width 178 height 36
click at [559, 279] on div "Drop element here Section 9/25 Create Theme Section AI Content Write with GemAI…" at bounding box center [501, 297] width 178 height 36
click at [498, 289] on div "Drop element here" at bounding box center [501, 296] width 72 height 14
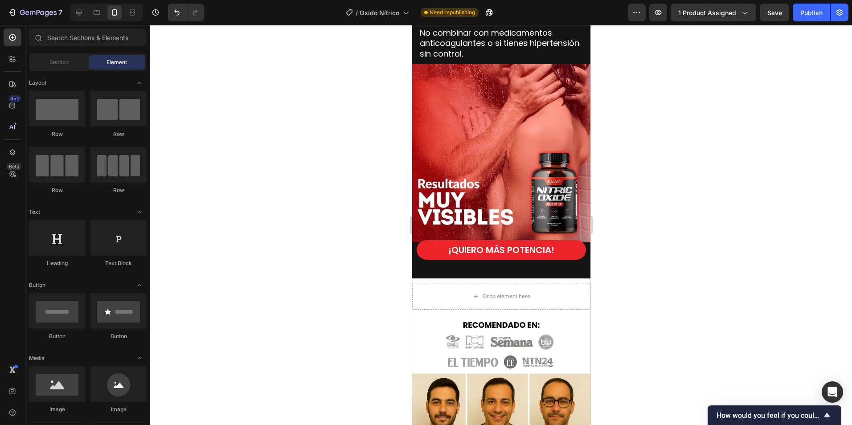
drag, startPoint x: 667, startPoint y: 268, endPoint x: 660, endPoint y: 266, distance: 6.9
click at [667, 267] on div at bounding box center [501, 225] width 702 height 400
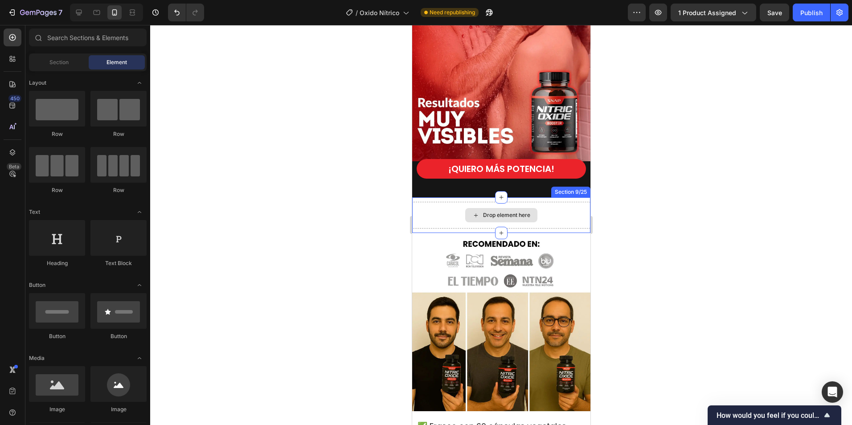
scroll to position [1888, 0]
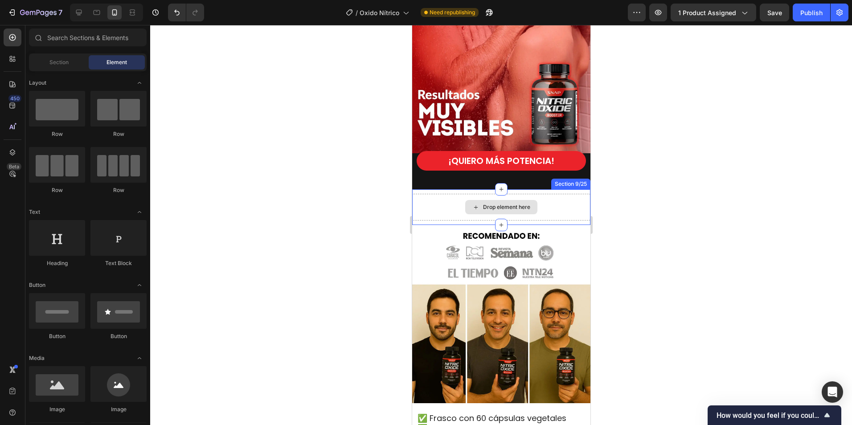
click at [553, 203] on div "Drop element here" at bounding box center [501, 207] width 178 height 27
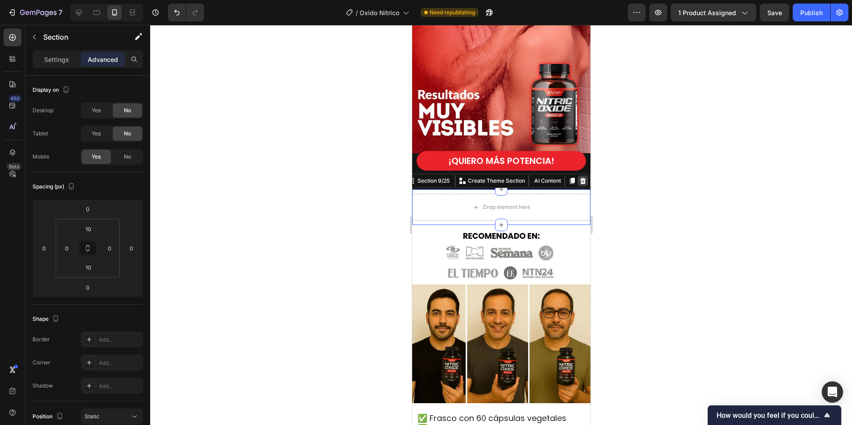
click at [580, 178] on icon at bounding box center [583, 181] width 6 height 6
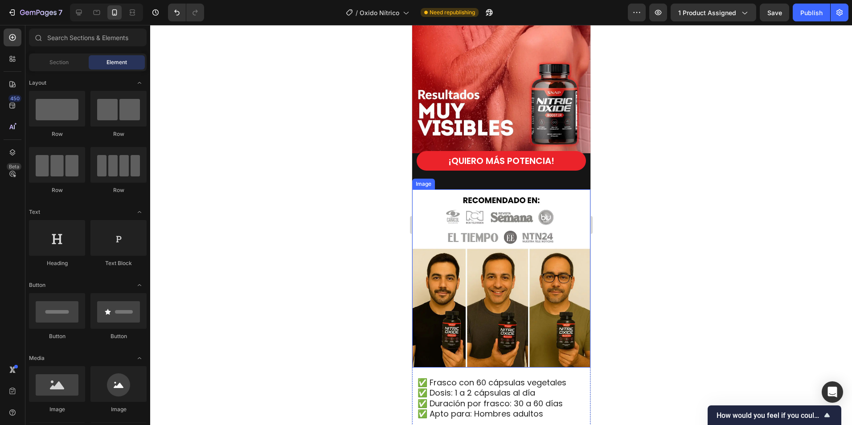
click at [507, 309] on img at bounding box center [501, 278] width 178 height 178
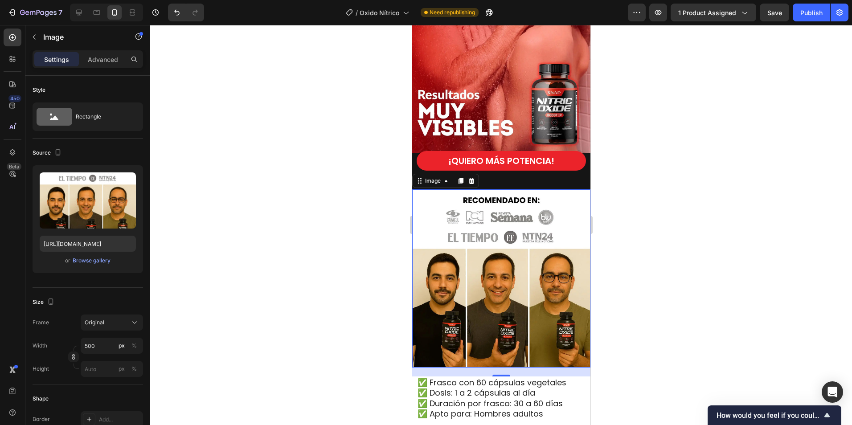
click at [658, 292] on div at bounding box center [501, 225] width 702 height 400
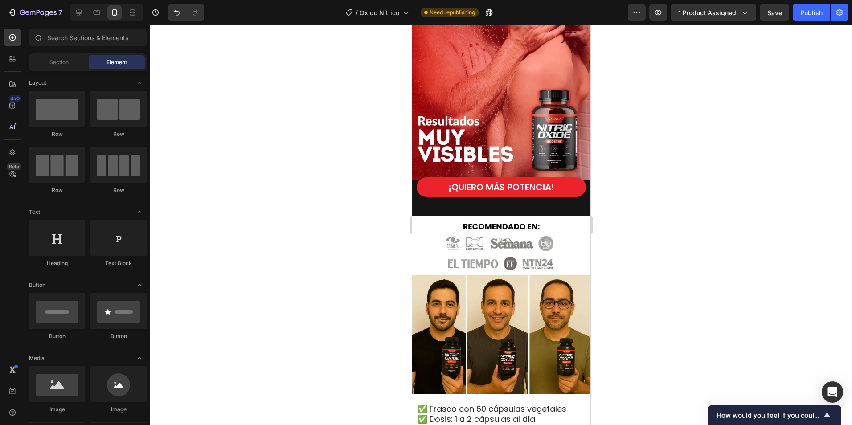
scroll to position [1932, 0]
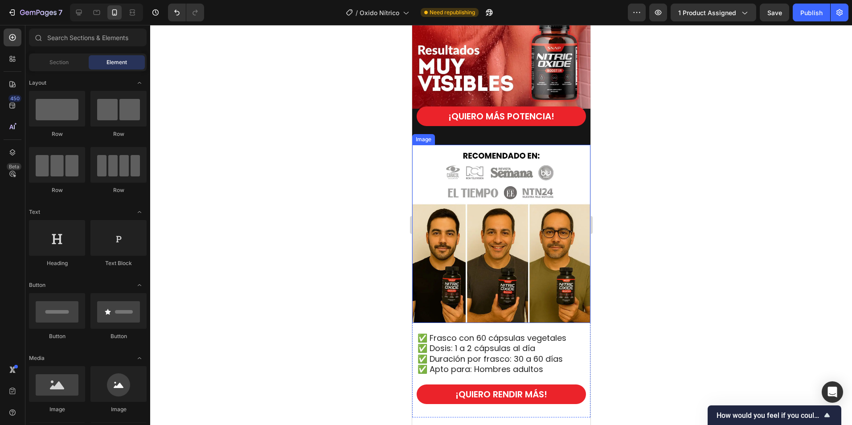
click at [488, 226] on img at bounding box center [501, 234] width 178 height 178
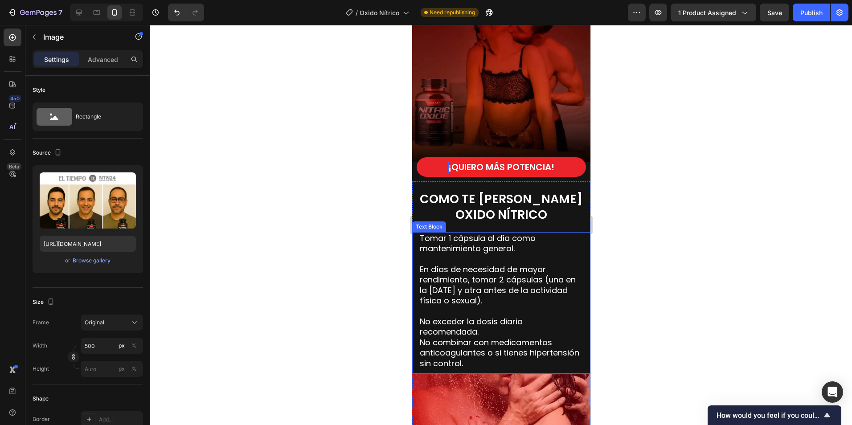
scroll to position [1487, 0]
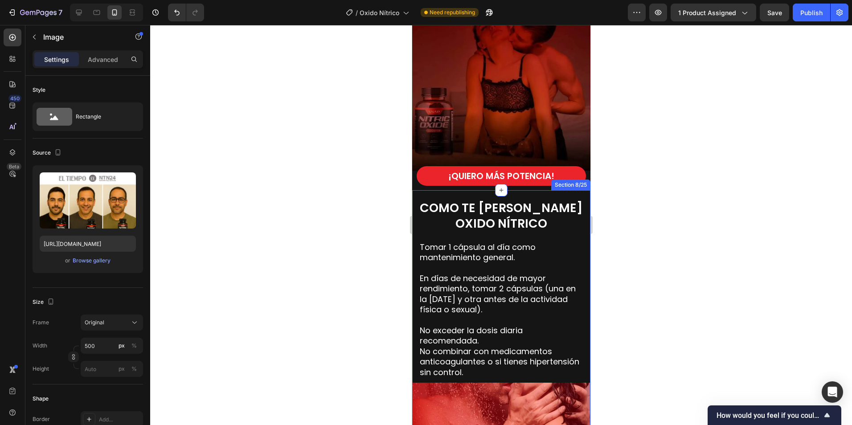
click at [557, 190] on div "COMO TE TOMAS EL OXIDO NÍTRICO Heading Tomar 1 cápsula al día como mantenimient…" at bounding box center [501, 393] width 178 height 407
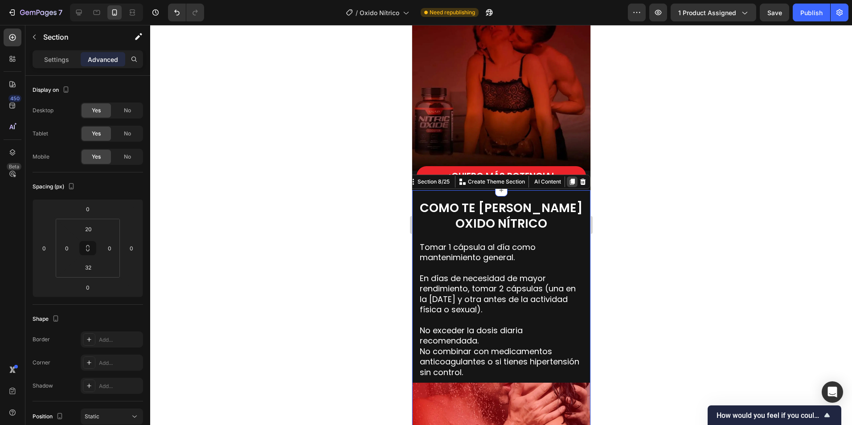
drag, startPoint x: 565, startPoint y: 174, endPoint x: 557, endPoint y: 286, distance: 112.2
click at [570, 179] on icon at bounding box center [572, 182] width 5 height 6
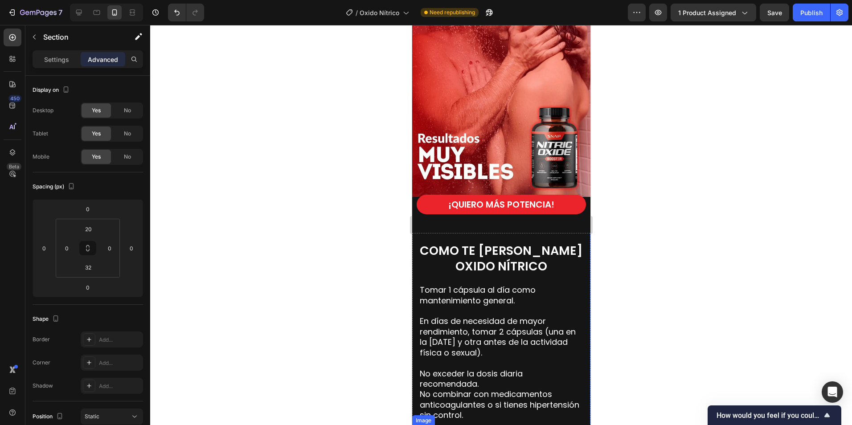
scroll to position [1836, 0]
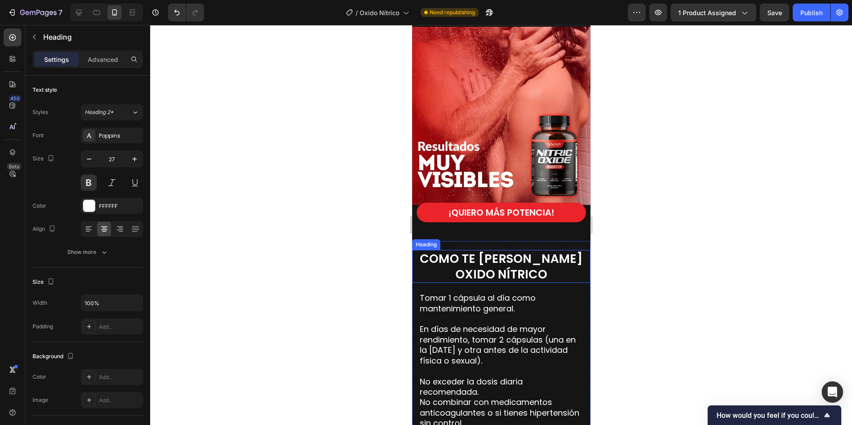
click at [495, 266] on span "OXIDO NÍTRICO" at bounding box center [501, 274] width 92 height 16
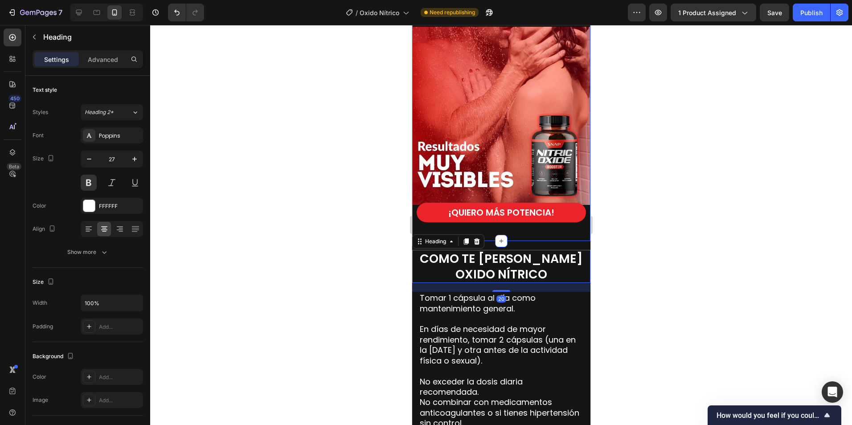
click at [516, 225] on div "COMO TE TOMAS EL OXIDO NÍTRICO Heading Tomar 1 cápsula al día como mantenimient…" at bounding box center [501, 37] width 178 height 407
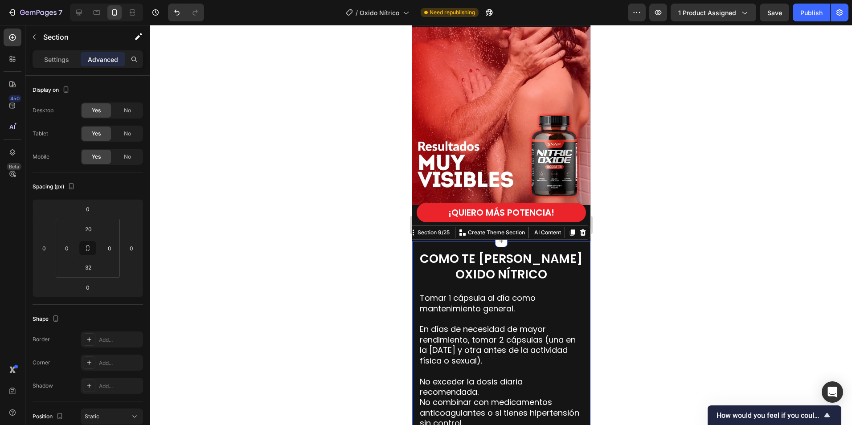
click at [580, 230] on icon at bounding box center [583, 233] width 6 height 6
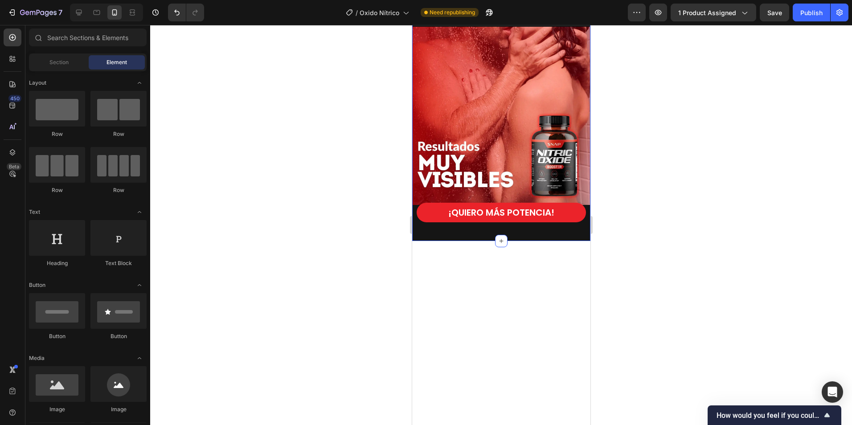
click at [529, 226] on div "COMO TE TOMAS EL OXIDO NÍTRICO Heading Tomar 1 cápsula al día como mantenimient…" at bounding box center [501, 37] width 178 height 407
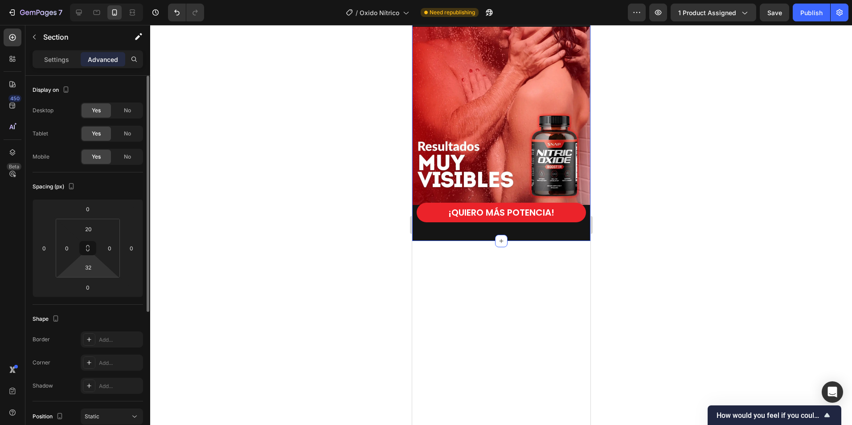
drag, startPoint x: 90, startPoint y: 264, endPoint x: 96, endPoint y: 259, distance: 7.8
click at [94, 262] on input "32" at bounding box center [88, 267] width 18 height 13
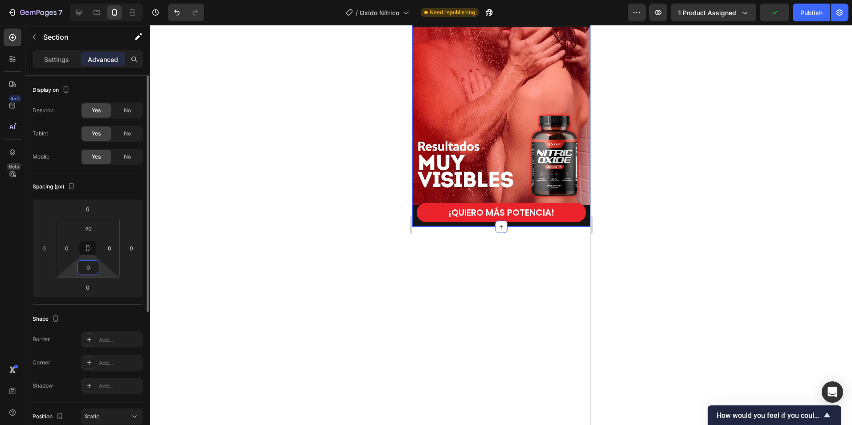
drag, startPoint x: 86, startPoint y: 268, endPoint x: 78, endPoint y: 271, distance: 8.5
click at [78, 271] on div "0" at bounding box center [88, 267] width 22 height 14
type input "10"
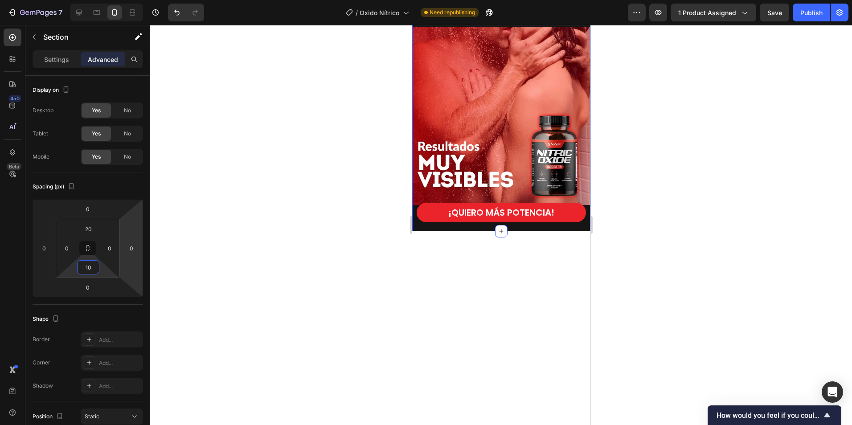
click at [651, 227] on div at bounding box center [501, 225] width 702 height 400
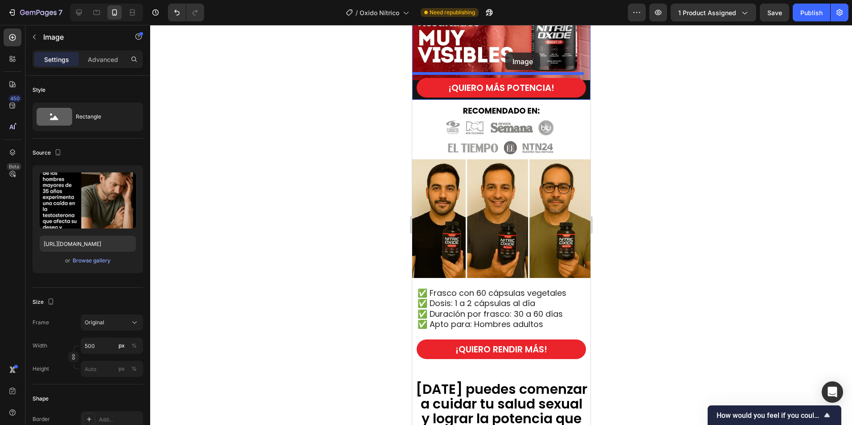
scroll to position [1957, 0]
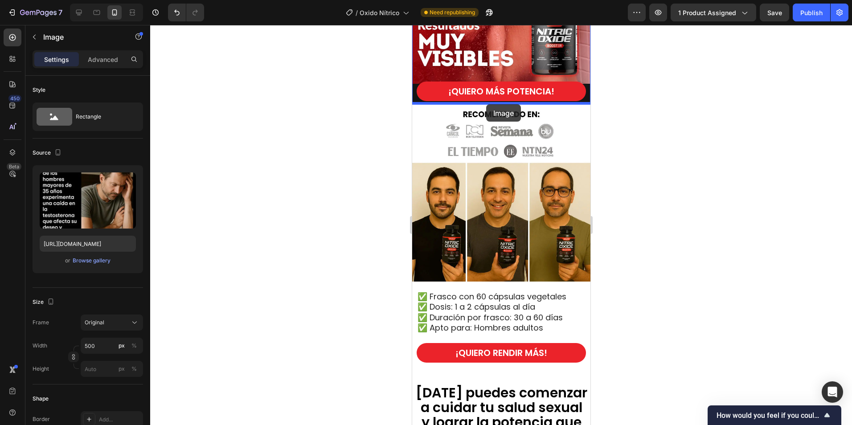
drag, startPoint x: 421, startPoint y: 346, endPoint x: 486, endPoint y: 105, distance: 249.7
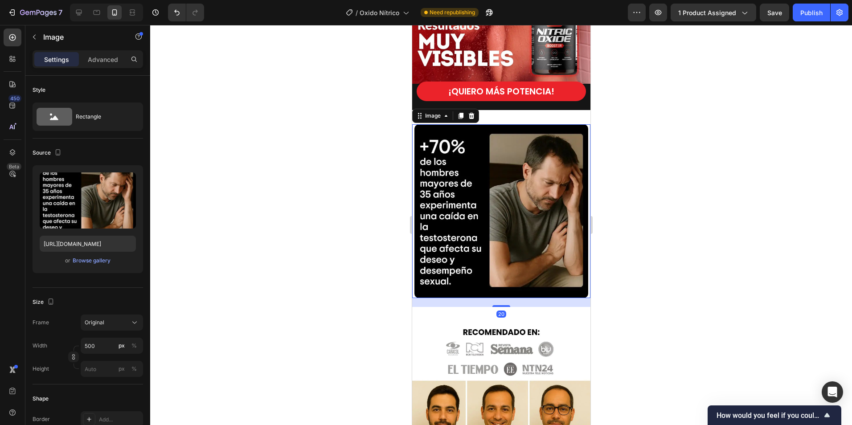
drag, startPoint x: 674, startPoint y: 221, endPoint x: 612, endPoint y: 246, distance: 66.4
click at [673, 221] on div at bounding box center [501, 225] width 702 height 400
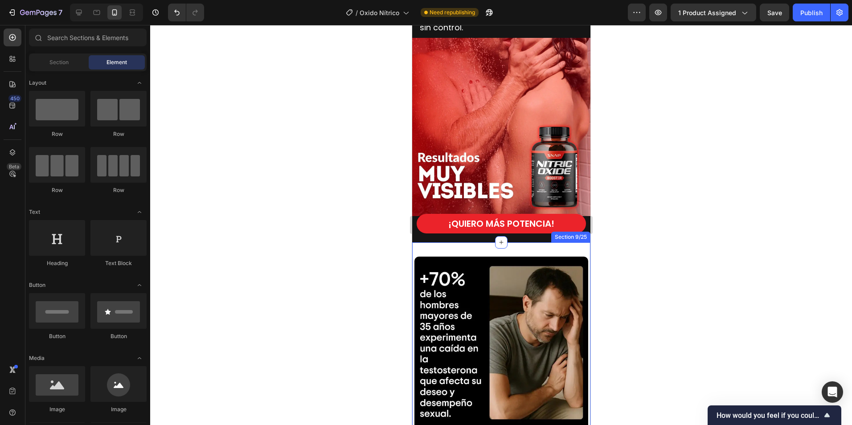
scroll to position [1824, 0]
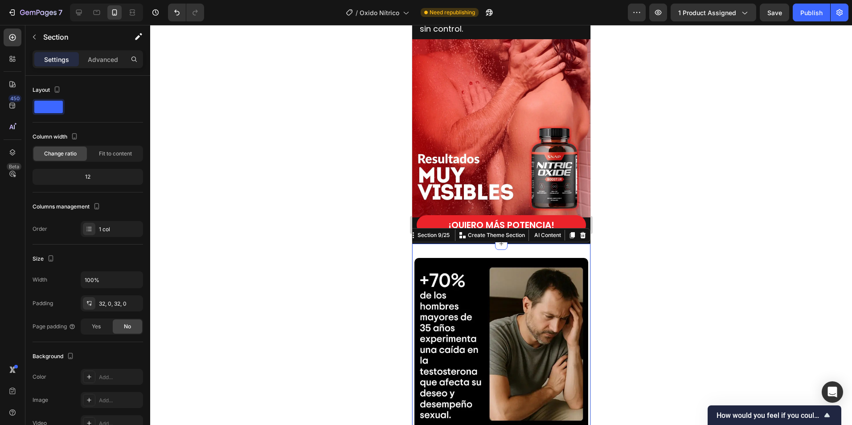
click at [503, 245] on div "Image Section 9/25 Create Theme Section AI Content Write with GemAI What would …" at bounding box center [501, 349] width 178 height 211
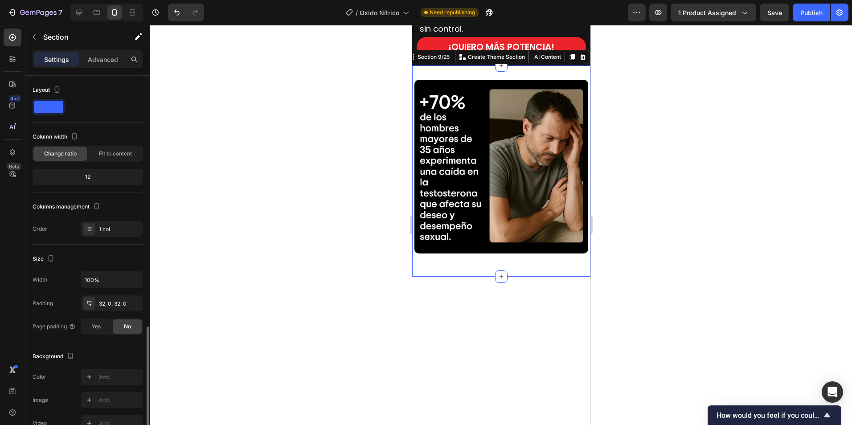
scroll to position [146, 0]
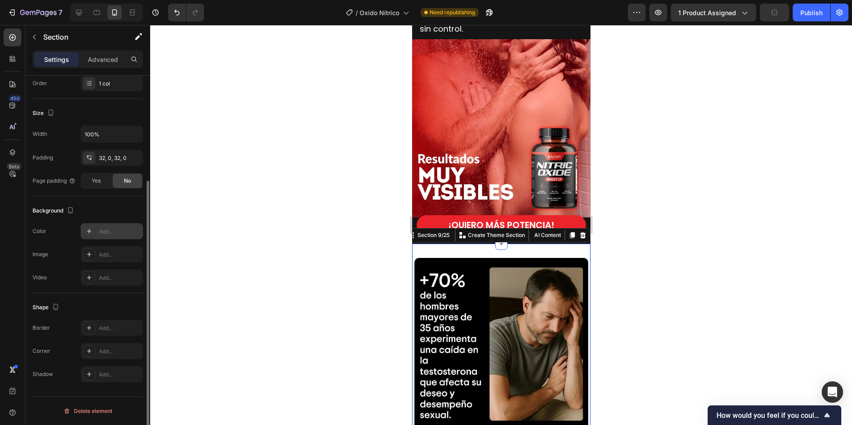
click at [88, 230] on icon at bounding box center [89, 231] width 7 height 7
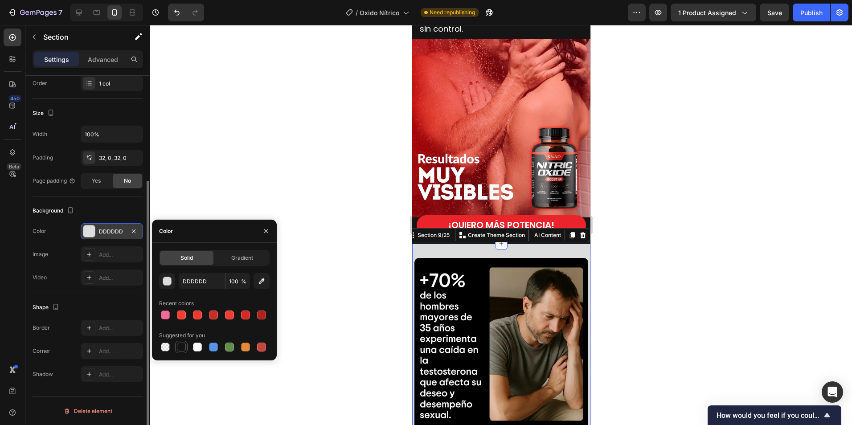
click at [185, 347] on div at bounding box center [181, 347] width 9 height 9
type input "151515"
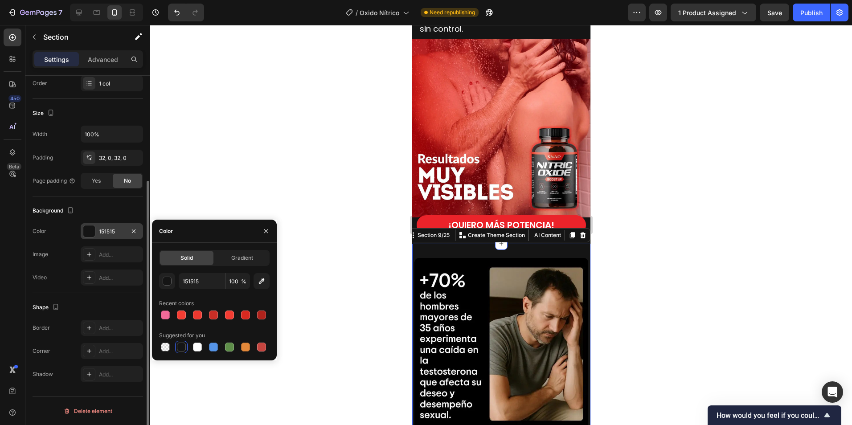
click at [695, 279] on div at bounding box center [501, 225] width 702 height 400
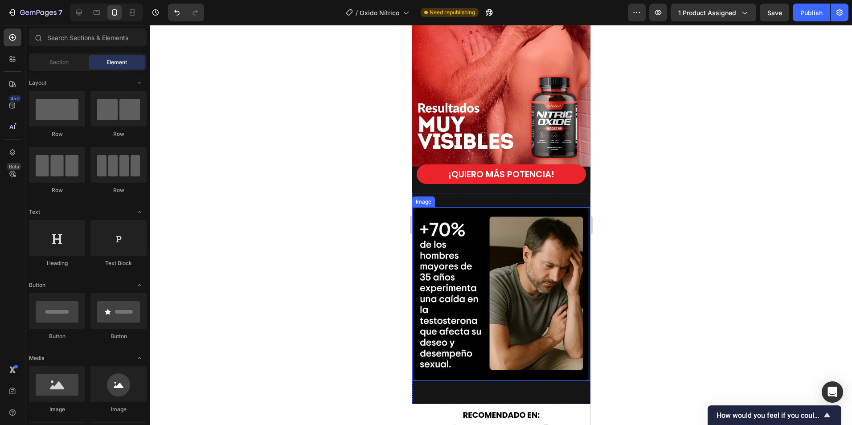
scroll to position [1957, 0]
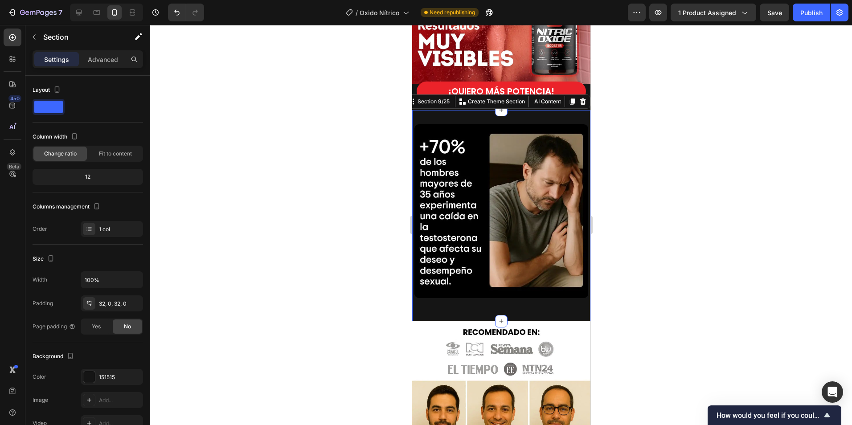
click at [443, 291] on div "Image" at bounding box center [501, 215] width 178 height 183
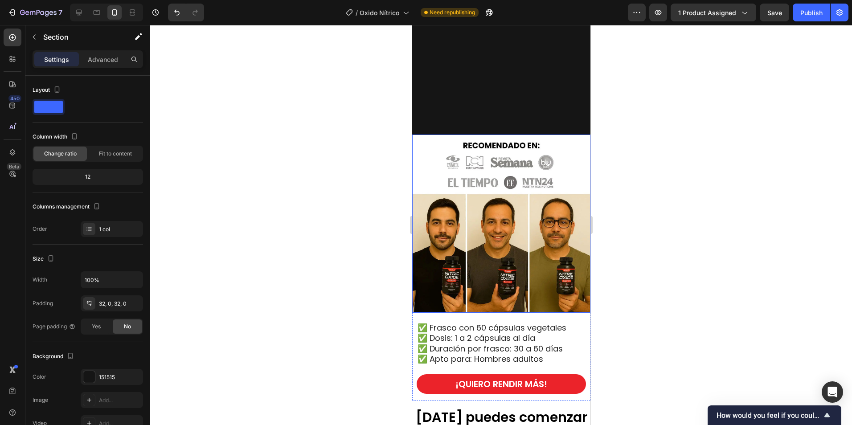
scroll to position [2269, 0]
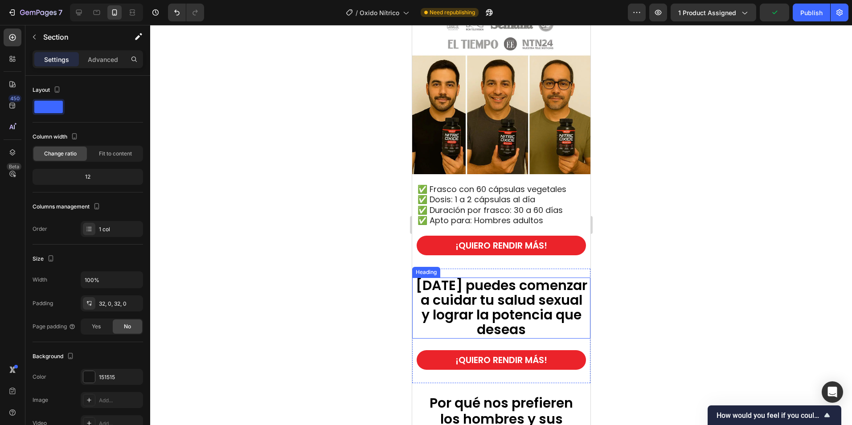
click at [531, 297] on span "[DATE] puedes comenzar a cuidar tu salud sexual y lograr la potencia que deseas" at bounding box center [502, 308] width 172 height 64
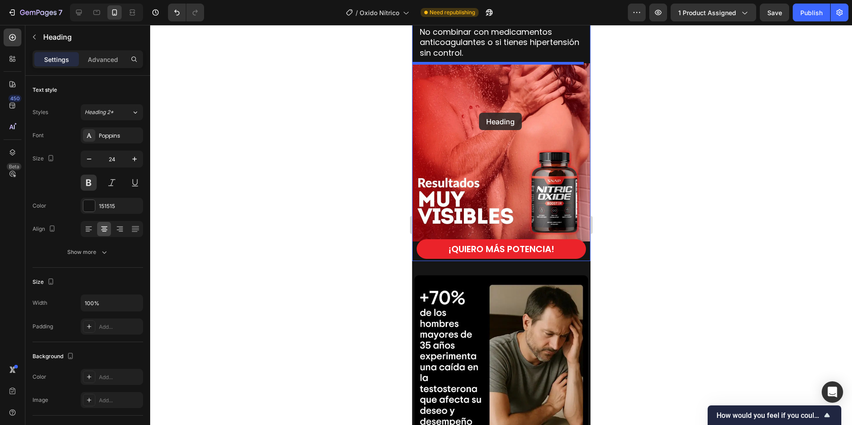
scroll to position [1791, 0]
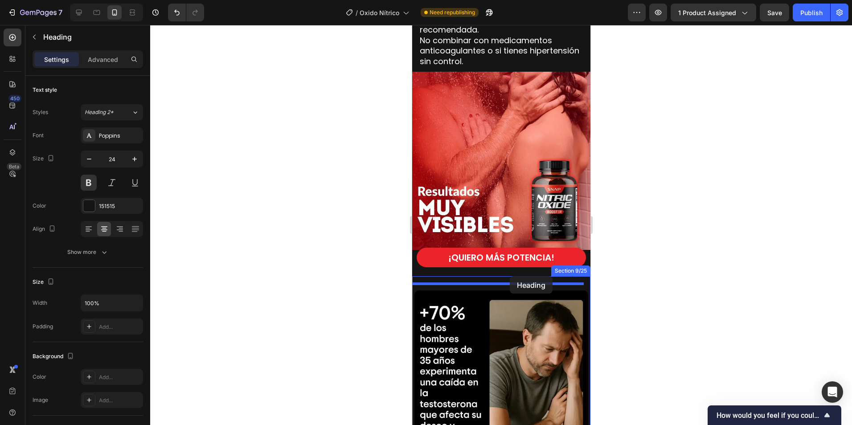
drag, startPoint x: 426, startPoint y: 265, endPoint x: 510, endPoint y: 276, distance: 84.1
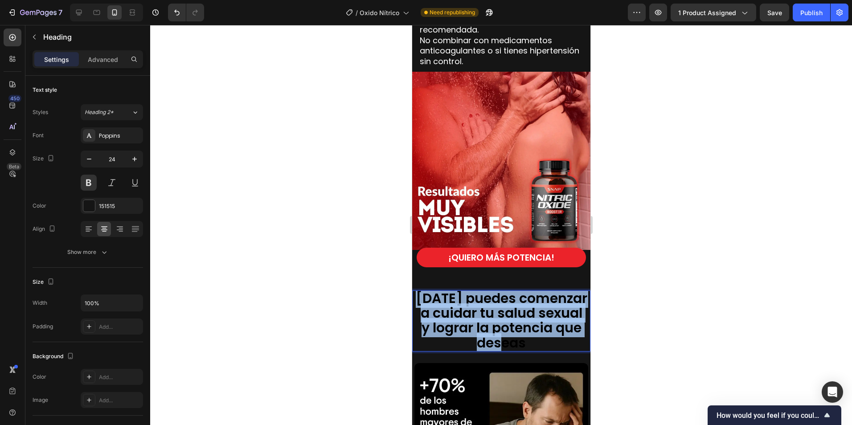
drag, startPoint x: 523, startPoint y: 336, endPoint x: 415, endPoint y: 293, distance: 116.1
click at [415, 293] on p "[DATE] puedes comenzar a cuidar tu salud sexual y lograr la potencia que deseas" at bounding box center [501, 321] width 172 height 59
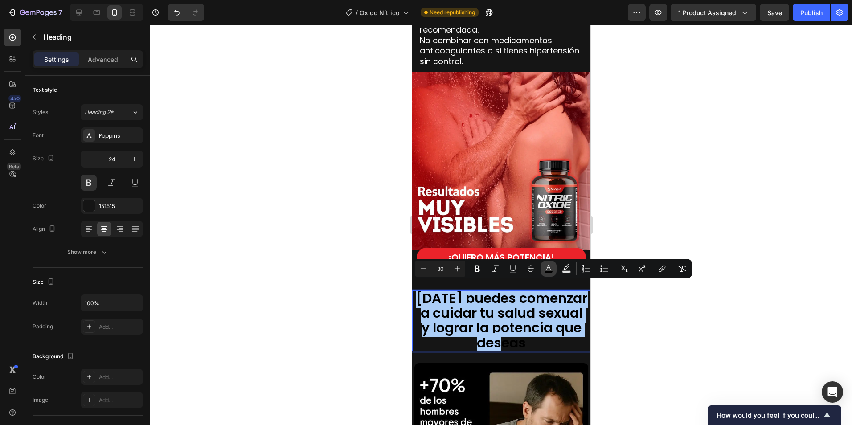
click at [546, 268] on icon "Editor contextual toolbar" at bounding box center [548, 268] width 9 height 9
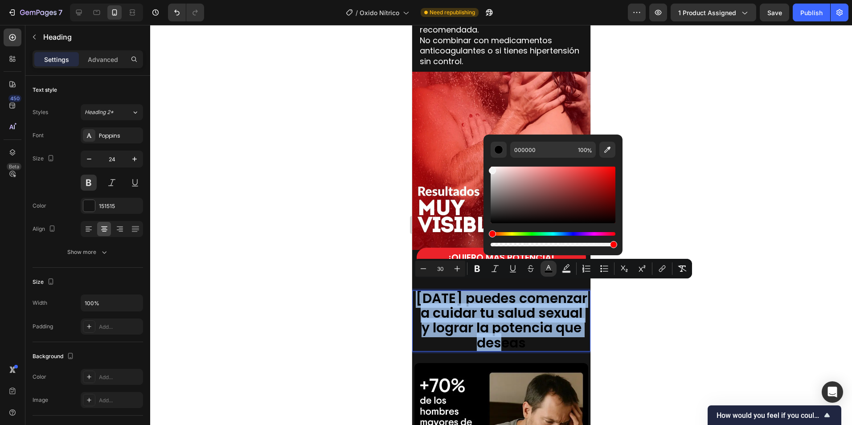
type input "FCFCFC"
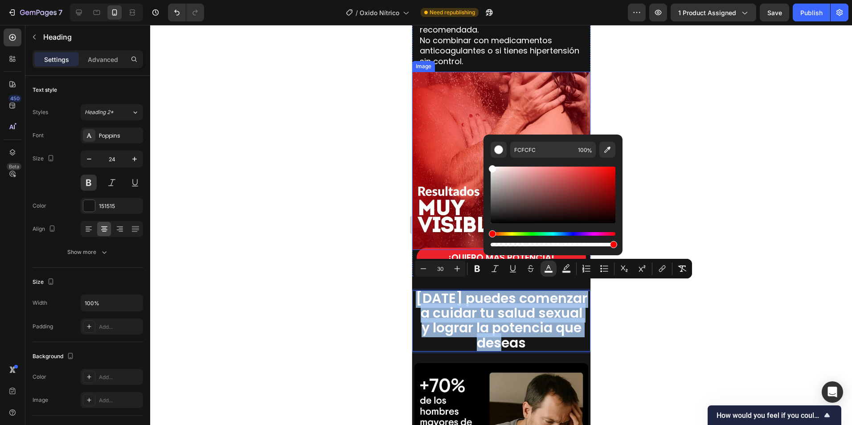
drag, startPoint x: 903, startPoint y: 246, endPoint x: 479, endPoint y: 157, distance: 433.6
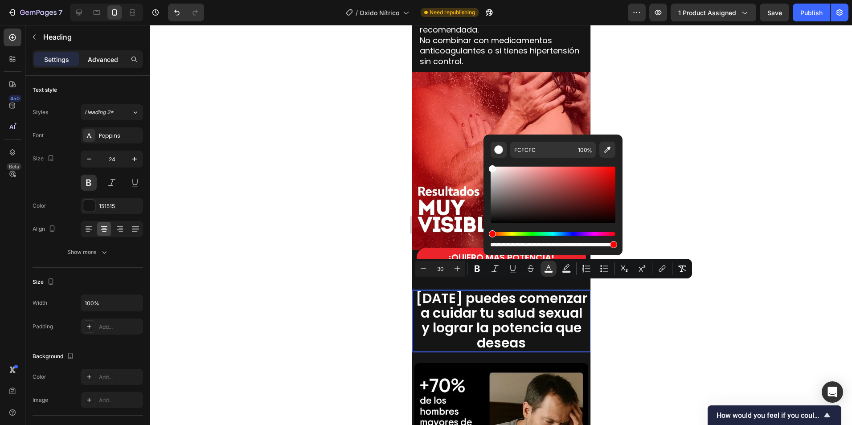
click at [109, 60] on p "Advanced" at bounding box center [103, 59] width 30 height 9
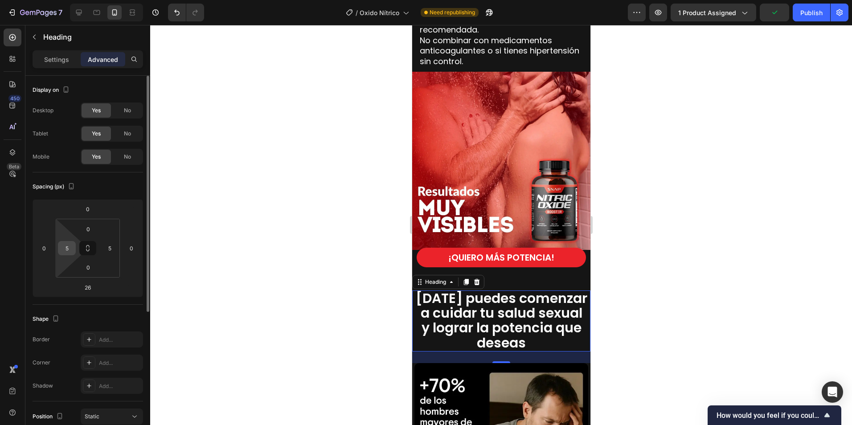
click at [71, 246] on input "5" at bounding box center [66, 248] width 13 height 13
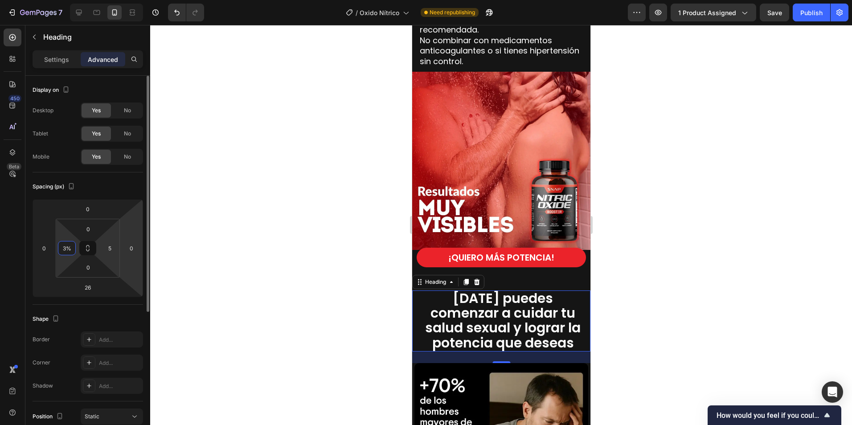
type input "3%"
click at [123, 247] on div "0 0 26 0 0 3% 0 5" at bounding box center [88, 248] width 111 height 98
type input "3%"
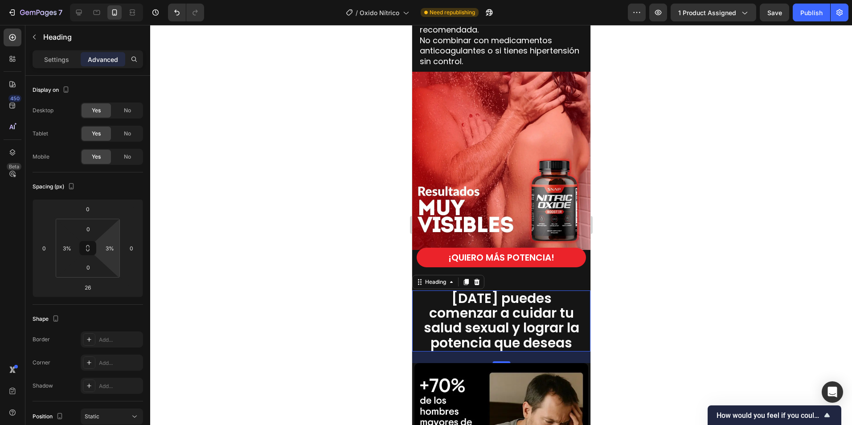
click at [665, 297] on div at bounding box center [501, 225] width 702 height 400
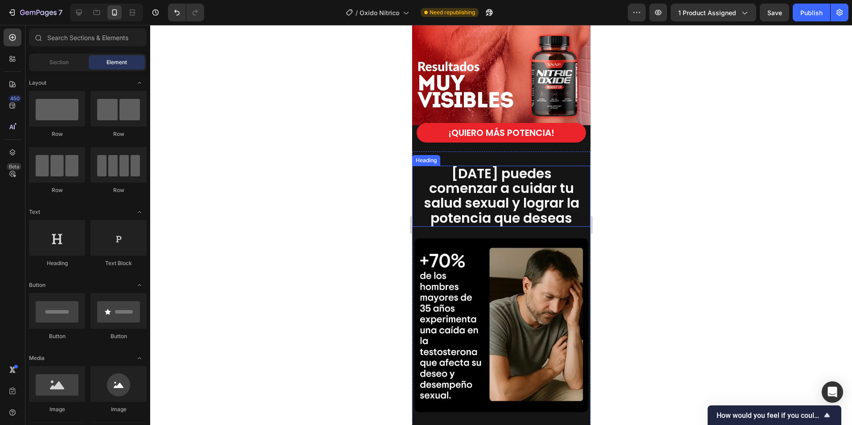
scroll to position [1925, 0]
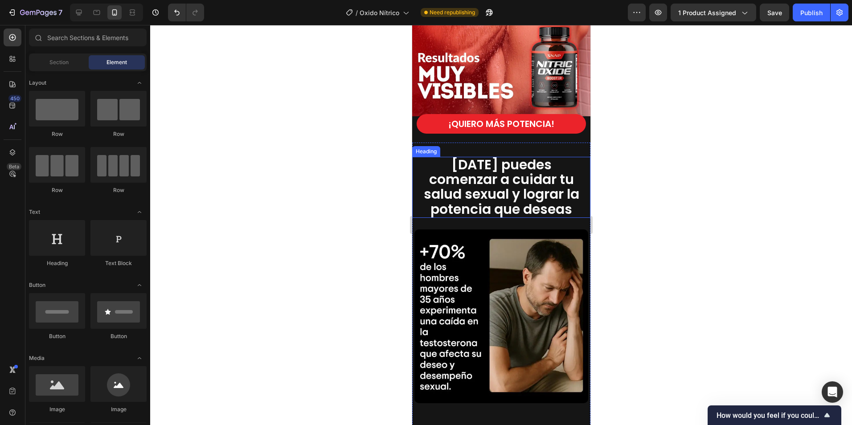
click at [517, 175] on span "[DATE] puedes comenzar a cuidar tu salud sexual y lograr la potencia que deseas" at bounding box center [502, 187] width 156 height 64
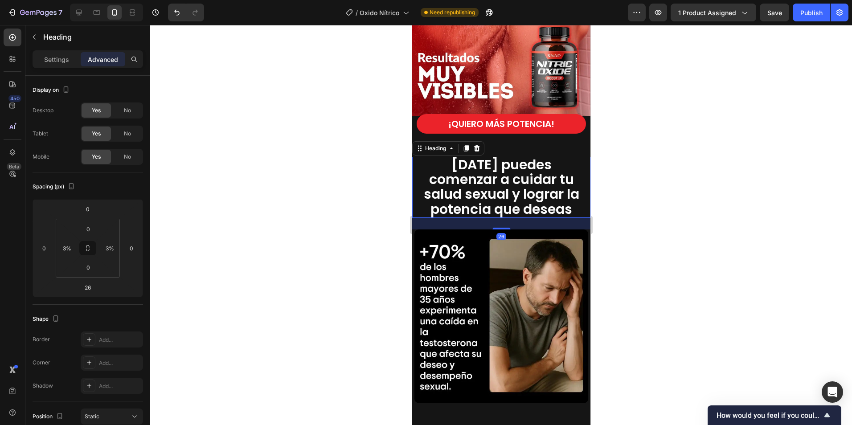
click at [709, 177] on div at bounding box center [501, 225] width 702 height 400
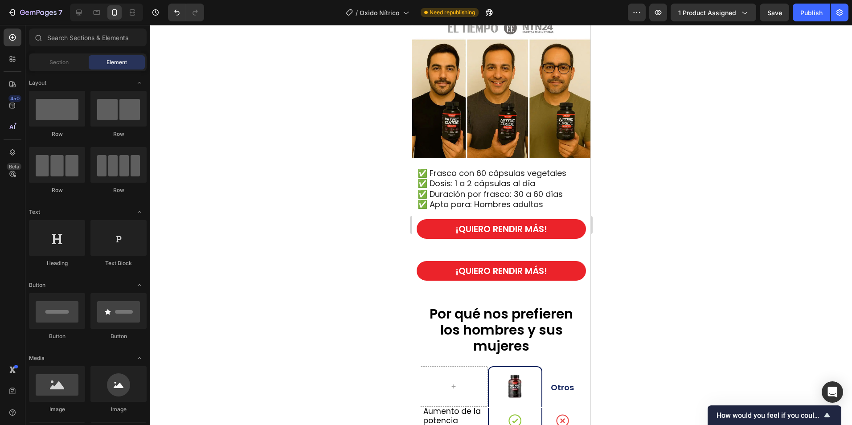
scroll to position [2371, 0]
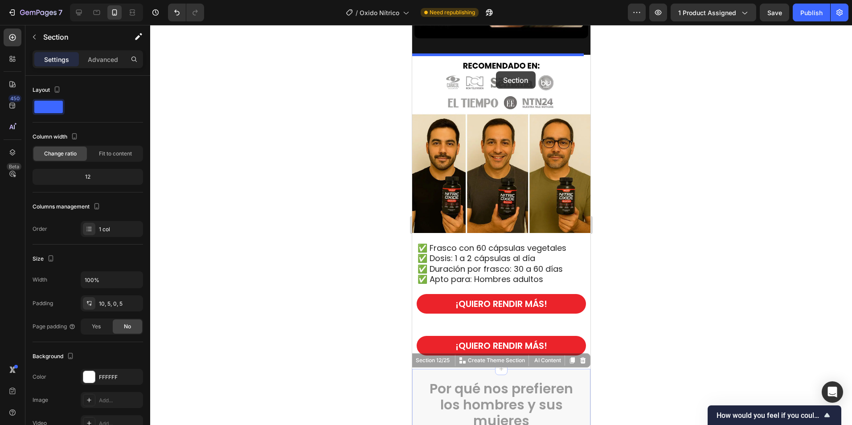
scroll to position [2282, 0]
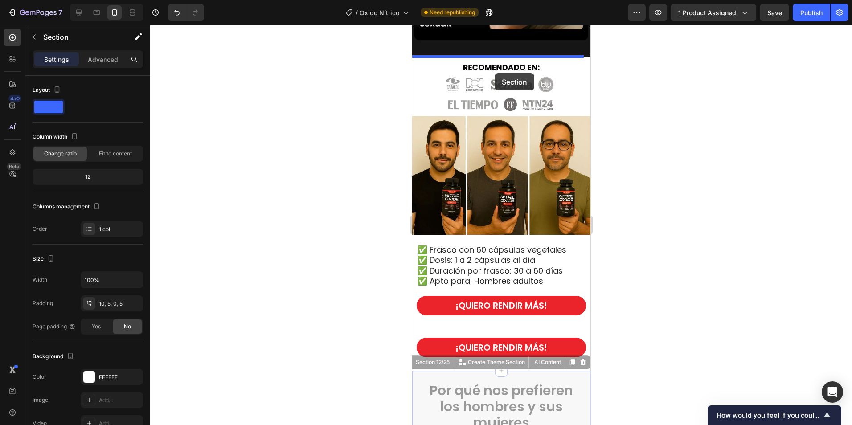
drag, startPoint x: 420, startPoint y: 267, endPoint x: 494, endPoint y: 72, distance: 209.0
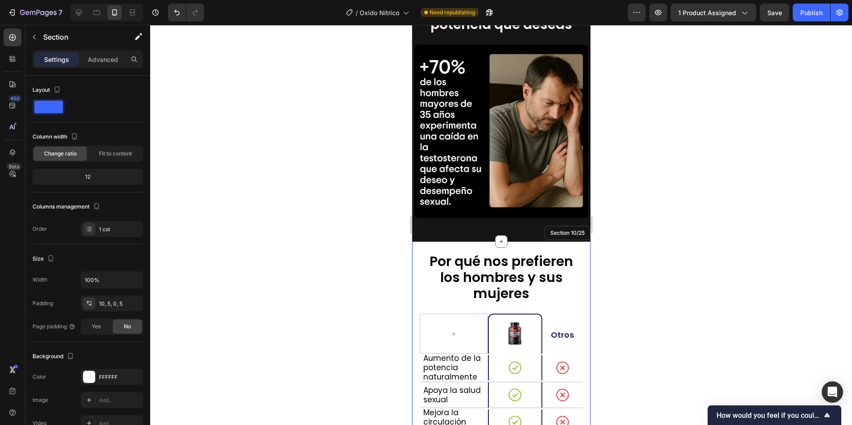
click at [686, 241] on div at bounding box center [501, 225] width 702 height 400
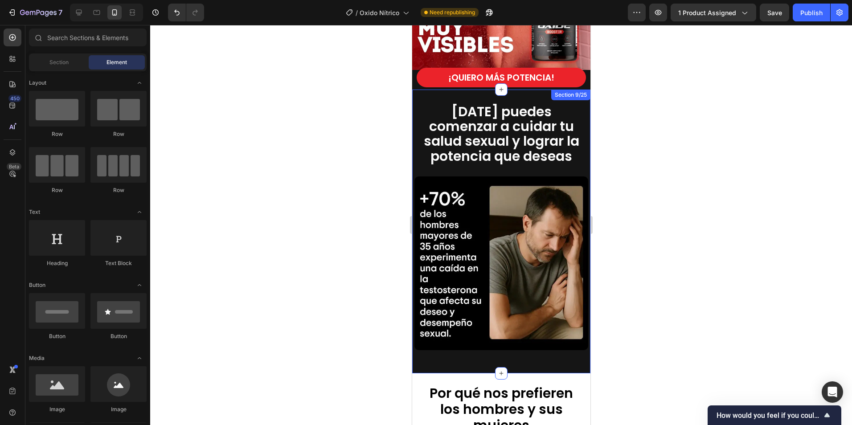
scroll to position [1969, 0]
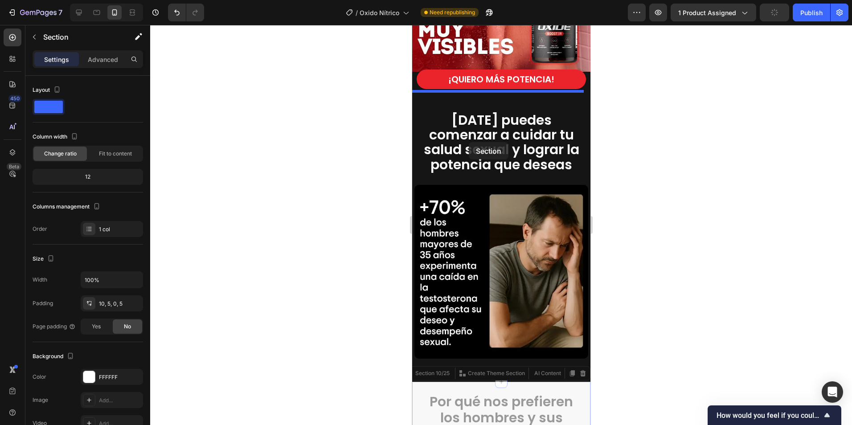
drag, startPoint x: 420, startPoint y: 362, endPoint x: 469, endPoint y: 142, distance: 225.0
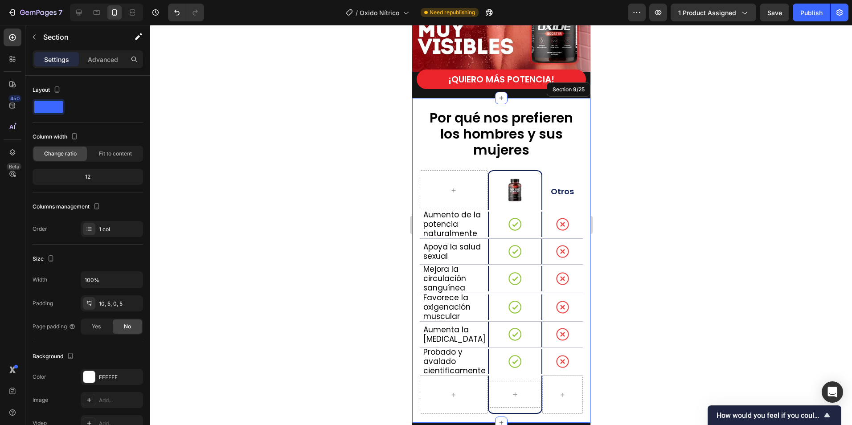
click at [570, 98] on div "Por qué nos prefieren los hombres y sus mujeres Heading Image Row Otros Text Bl…" at bounding box center [501, 260] width 178 height 325
click at [111, 377] on div "FFFFFF" at bounding box center [112, 378] width 26 height 8
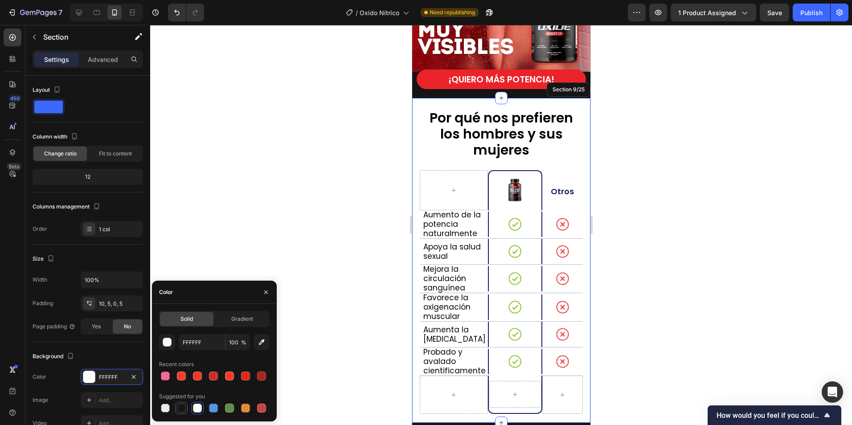
click at [184, 408] on div at bounding box center [181, 408] width 9 height 9
type input "151515"
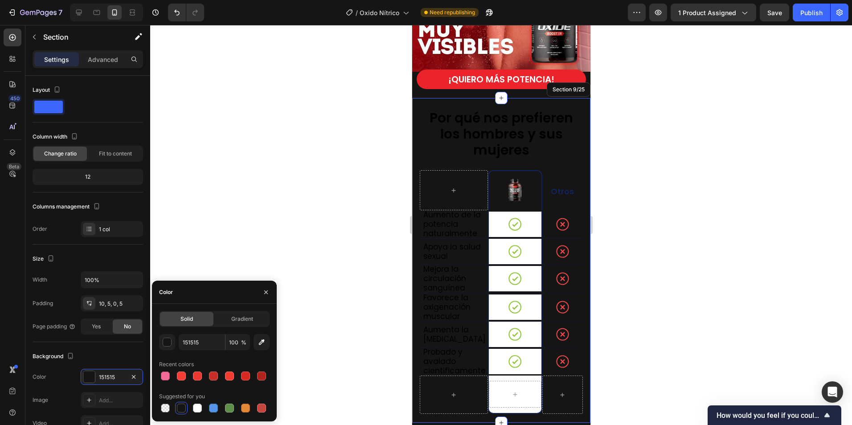
click at [738, 209] on div at bounding box center [501, 225] width 702 height 400
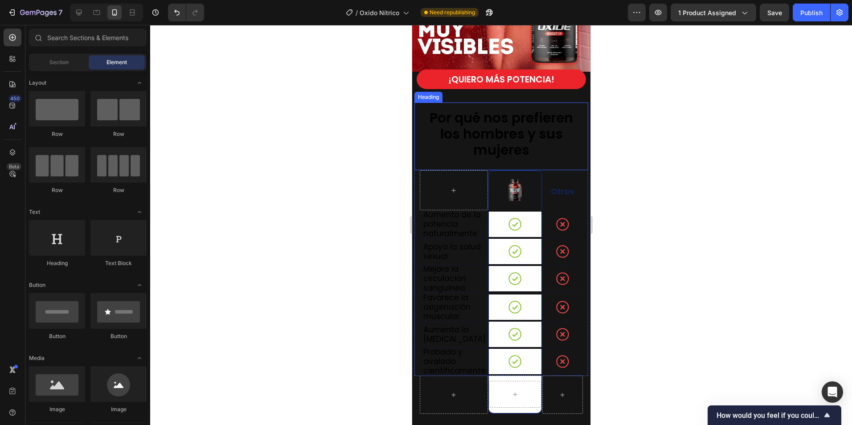
click at [505, 135] on span "Por qué nos prefieren los hombres y sus mujeres" at bounding box center [501, 133] width 144 height 51
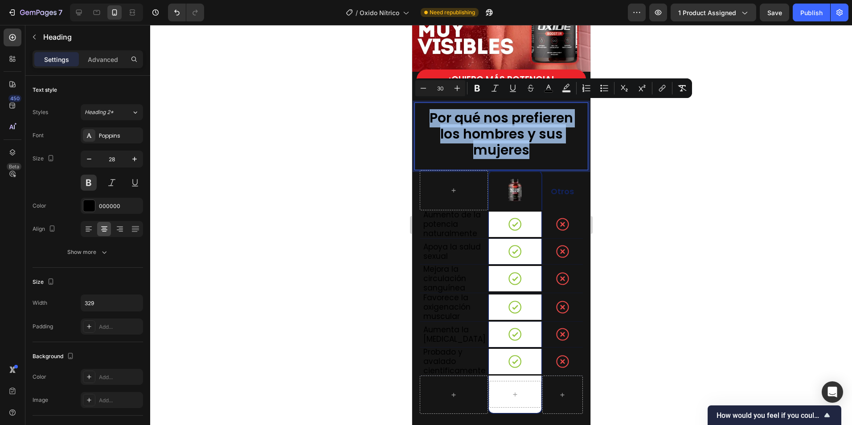
drag, startPoint x: 524, startPoint y: 145, endPoint x: 425, endPoint y: 112, distance: 103.8
click at [429, 112] on p "Por qué nos prefieren los hombres y sus mujeres" at bounding box center [501, 134] width 145 height 48
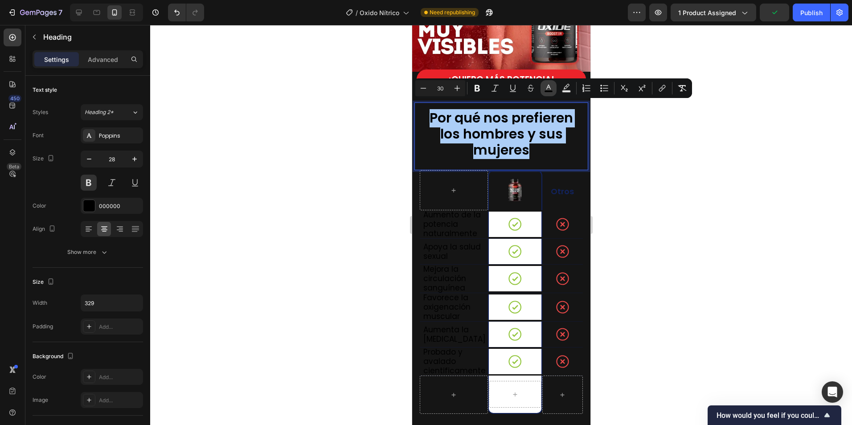
click at [550, 90] on icon "Editor contextual toolbar" at bounding box center [548, 88] width 9 height 9
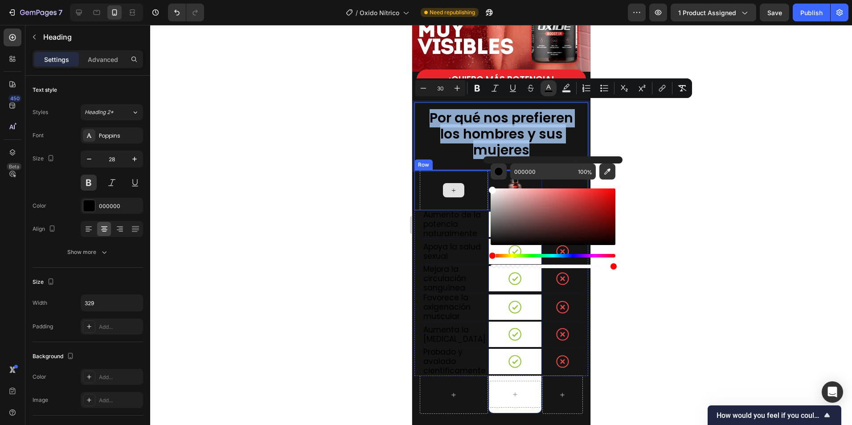
type input "FFFFFF"
drag, startPoint x: 903, startPoint y: 268, endPoint x: 481, endPoint y: 179, distance: 431.6
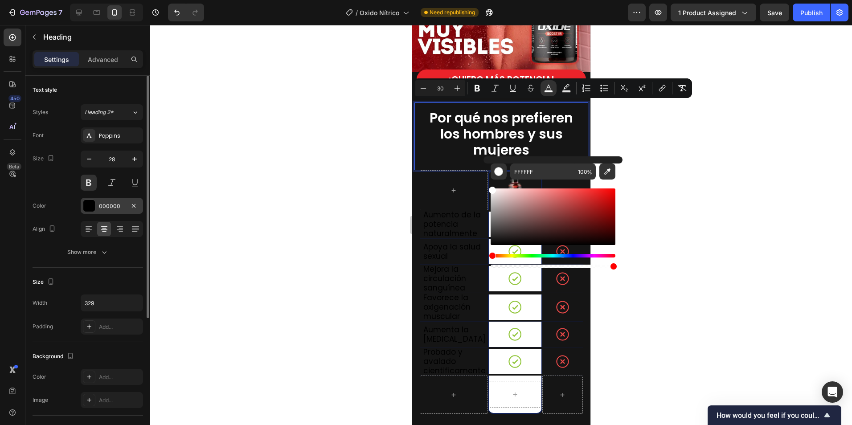
click at [110, 201] on div "000000" at bounding box center [112, 206] width 62 height 16
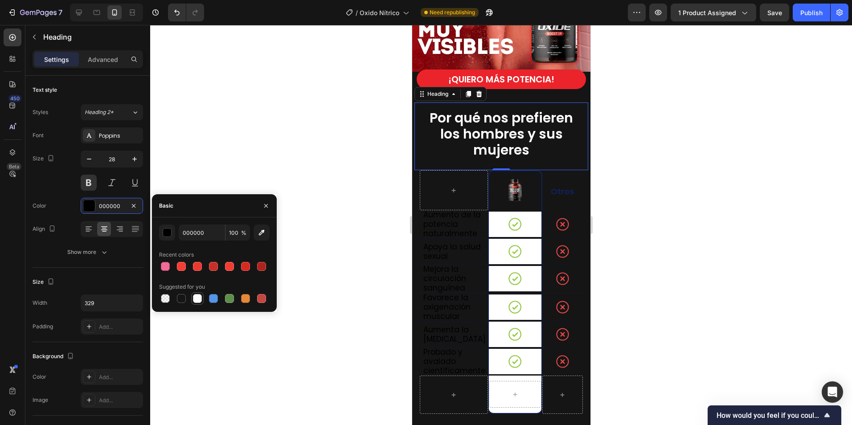
click at [194, 294] on div at bounding box center [197, 298] width 11 height 11
type input "FFFFFF"
click at [304, 144] on div at bounding box center [501, 225] width 702 height 400
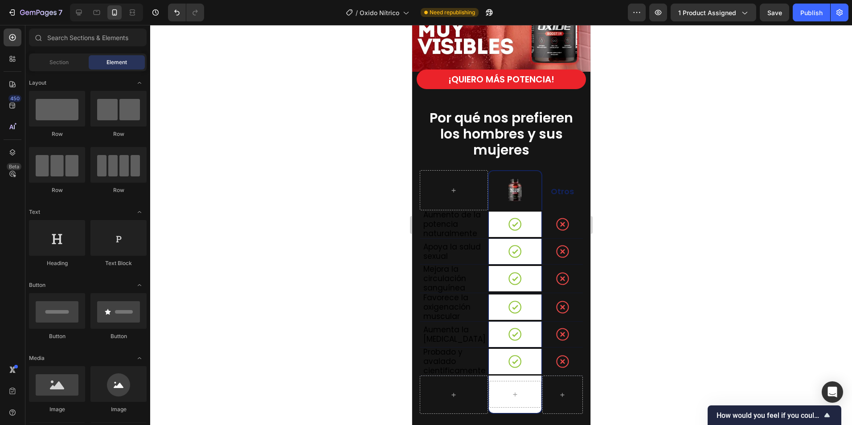
click at [686, 206] on div at bounding box center [501, 225] width 702 height 400
click at [553, 186] on span "Otros" at bounding box center [562, 191] width 23 height 11
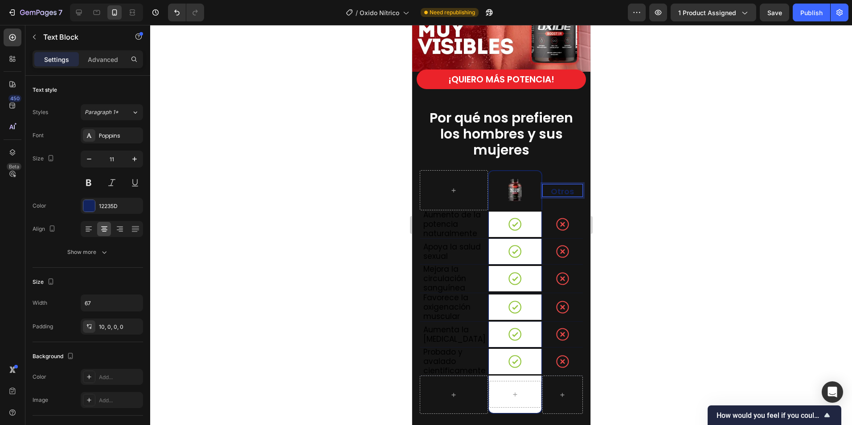
click at [560, 187] on span "Otros" at bounding box center [562, 191] width 23 height 11
drag, startPoint x: 570, startPoint y: 185, endPoint x: 540, endPoint y: 185, distance: 29.9
click at [542, 185] on div "Otros" at bounding box center [562, 190] width 41 height 13
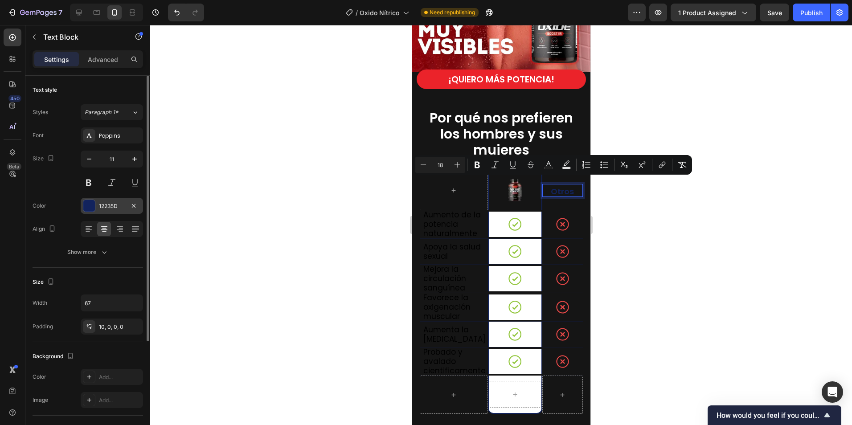
click at [109, 209] on div "12235D" at bounding box center [112, 206] width 26 height 8
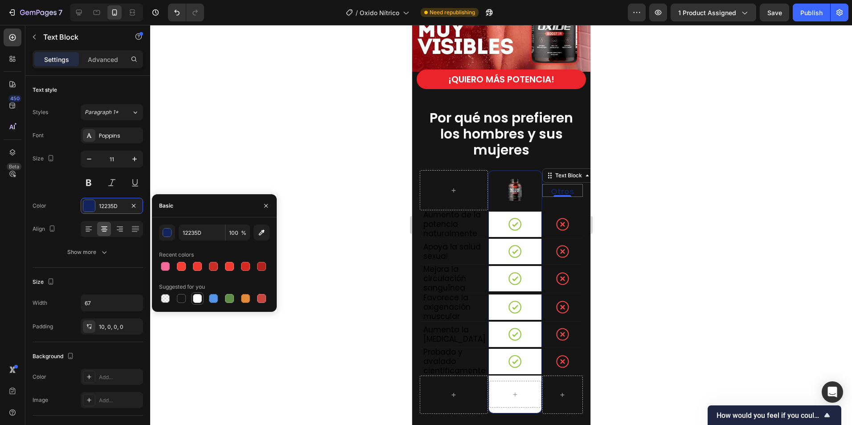
click at [197, 298] on div at bounding box center [197, 298] width 9 height 9
type input "FFFFFF"
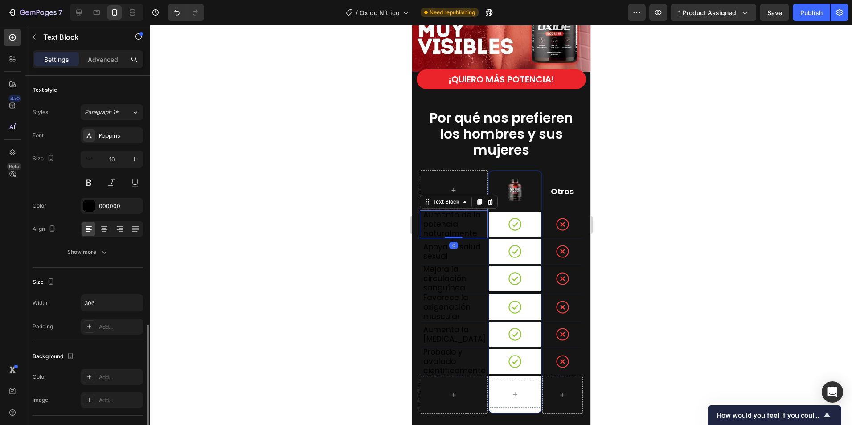
click at [451, 217] on span "Aumento de la potencia naturalmente" at bounding box center [452, 224] width 58 height 29
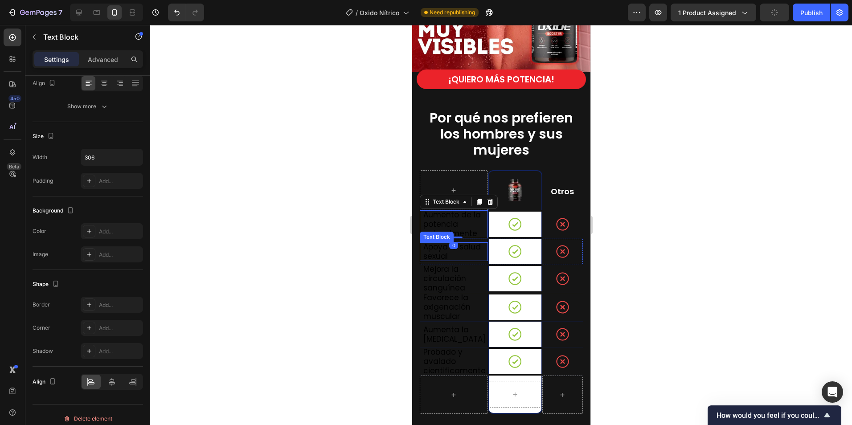
click at [443, 243] on span "Apoya la salud sexual" at bounding box center [452, 252] width 58 height 20
click at [443, 229] on div "Text Block" at bounding box center [446, 234] width 48 height 11
click at [360, 285] on div at bounding box center [501, 225] width 702 height 400
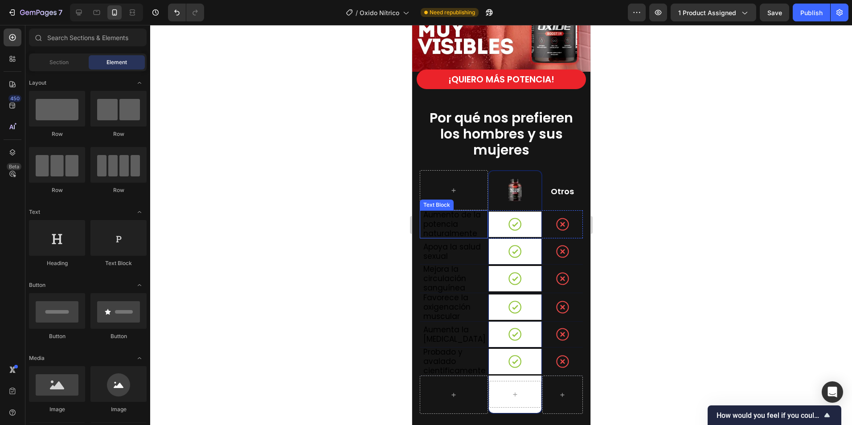
click at [459, 215] on p "Aumento de la potencia naturalmente" at bounding box center [455, 224] width 64 height 28
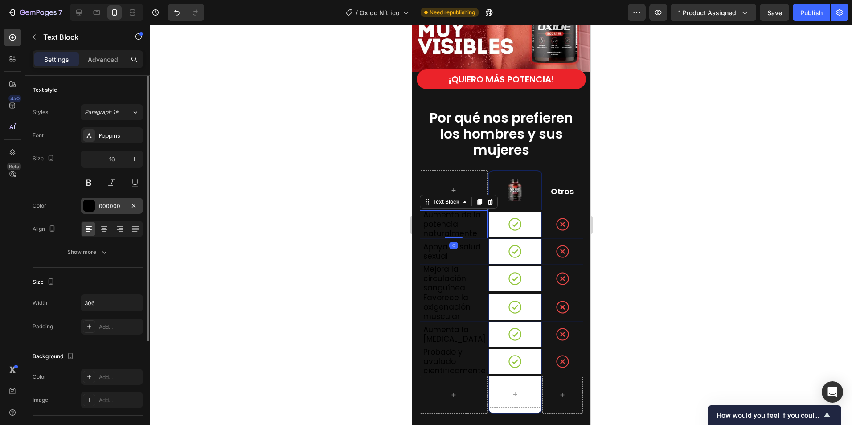
click at [121, 205] on div "000000" at bounding box center [112, 206] width 26 height 8
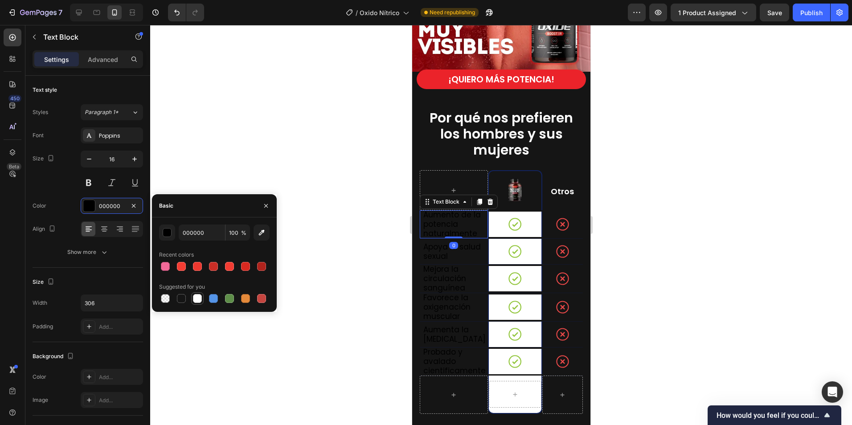
click at [196, 297] on div at bounding box center [197, 298] width 9 height 9
type input "FFFFFF"
click at [429, 247] on span "Apoya la salud sexual" at bounding box center [452, 252] width 58 height 20
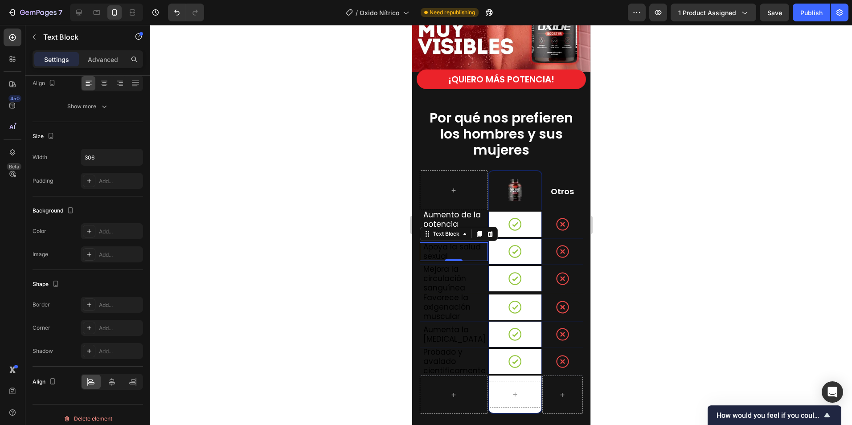
click at [300, 289] on div at bounding box center [501, 225] width 702 height 400
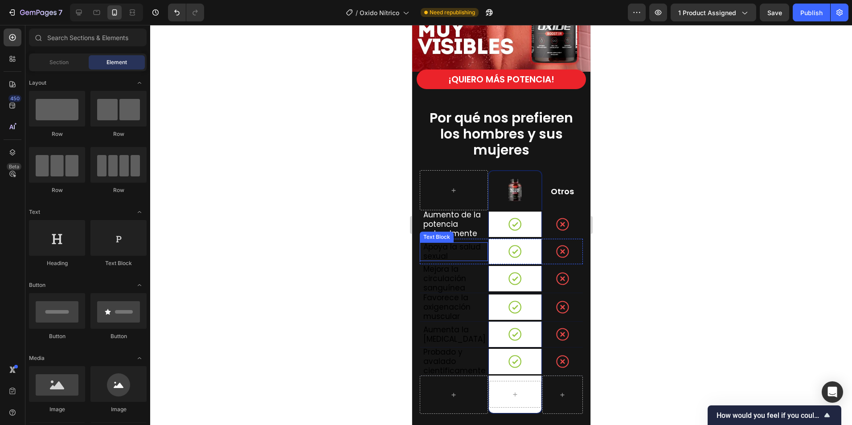
click at [440, 245] on span "Apoya la salud sexual" at bounding box center [452, 252] width 58 height 20
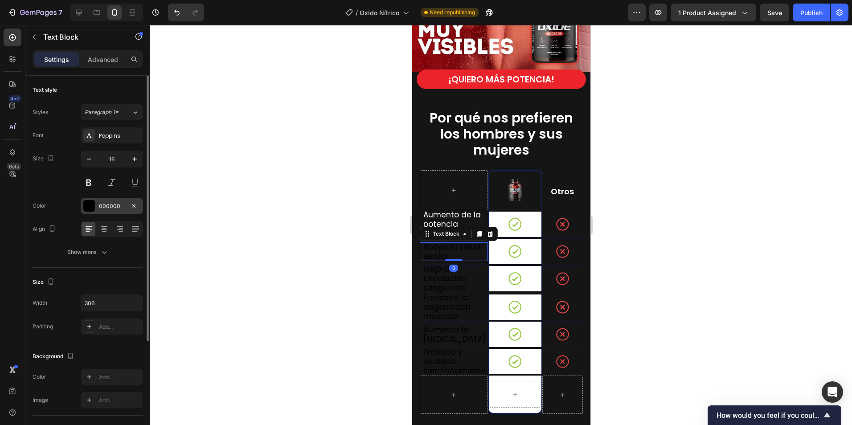
click at [118, 209] on div "000000" at bounding box center [112, 206] width 26 height 8
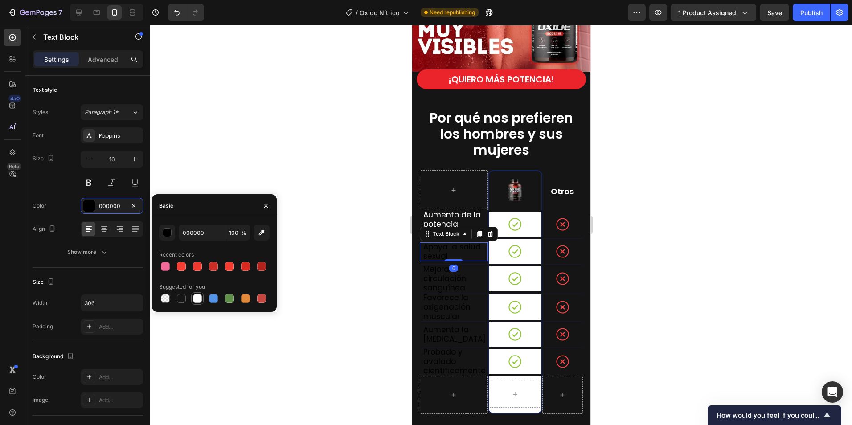
drag, startPoint x: 195, startPoint y: 298, endPoint x: 407, endPoint y: 255, distance: 216.6
click at [195, 298] on div at bounding box center [197, 298] width 9 height 9
type input "FFFFFF"
click at [432, 265] on span "Mejora la circulación sanguínea" at bounding box center [444, 278] width 43 height 29
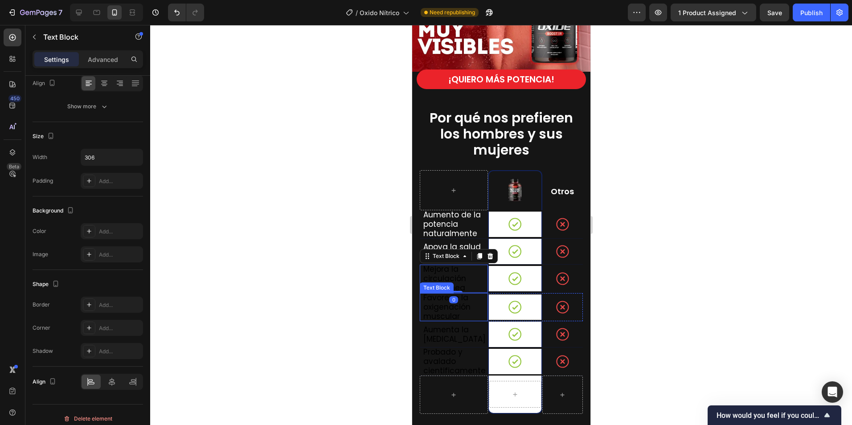
click at [431, 268] on span "Mejora la circulación sanguínea" at bounding box center [444, 278] width 43 height 29
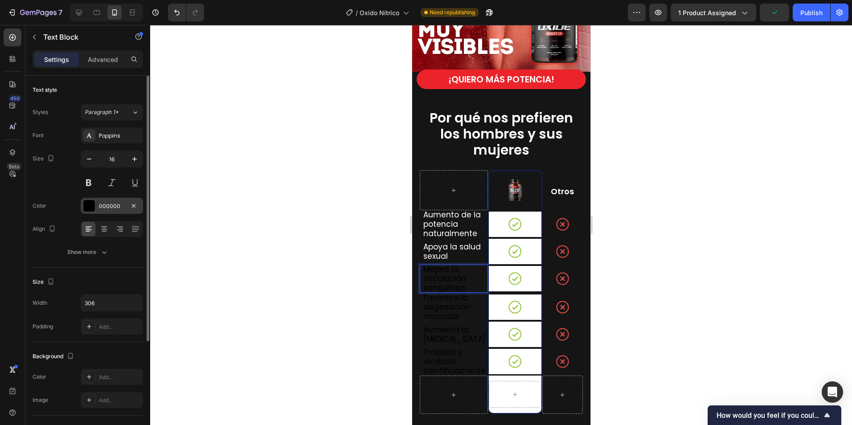
click at [111, 209] on div "000000" at bounding box center [112, 206] width 26 height 8
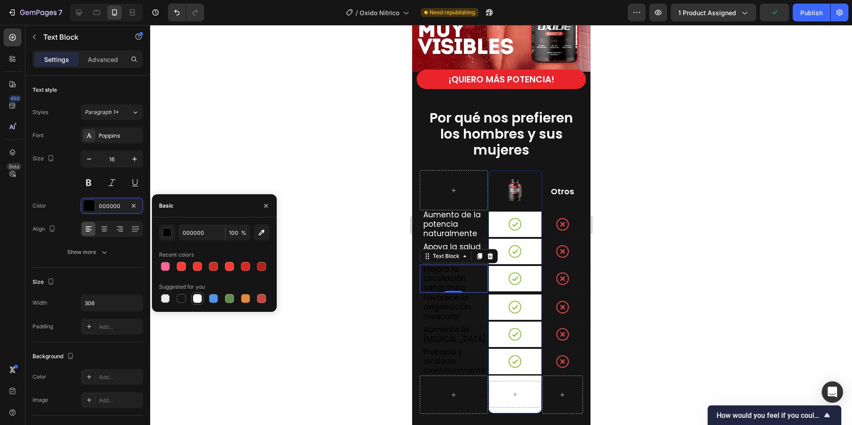
click at [195, 299] on div at bounding box center [197, 298] width 9 height 9
type input "FFFFFF"
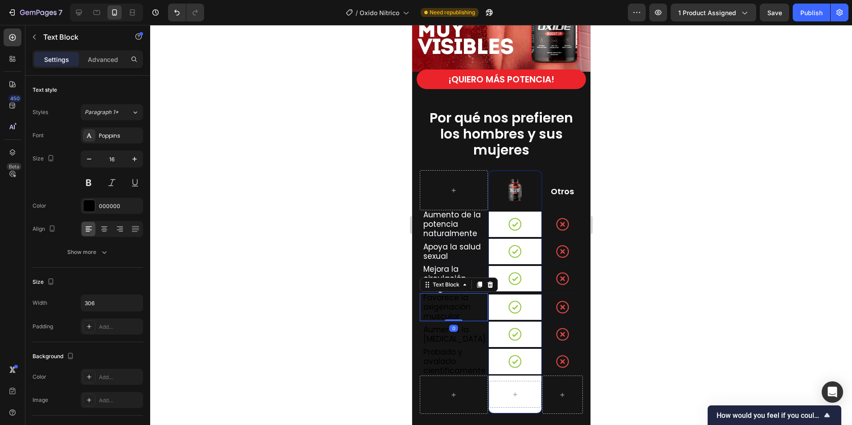
click at [441, 297] on span "Favorece la oxigenación muscular" at bounding box center [446, 306] width 47 height 29
click at [117, 207] on div "000000" at bounding box center [112, 206] width 26 height 8
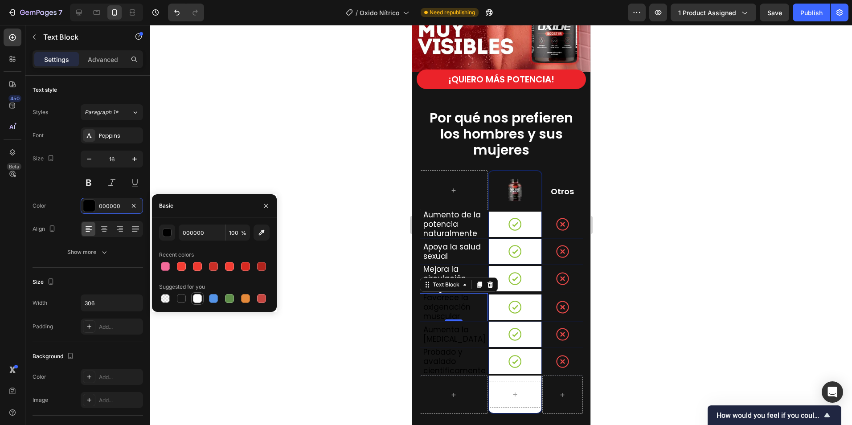
click at [198, 298] on div at bounding box center [197, 298] width 9 height 9
type input "FFFFFF"
click at [450, 325] on div "0" at bounding box center [453, 328] width 9 height 7
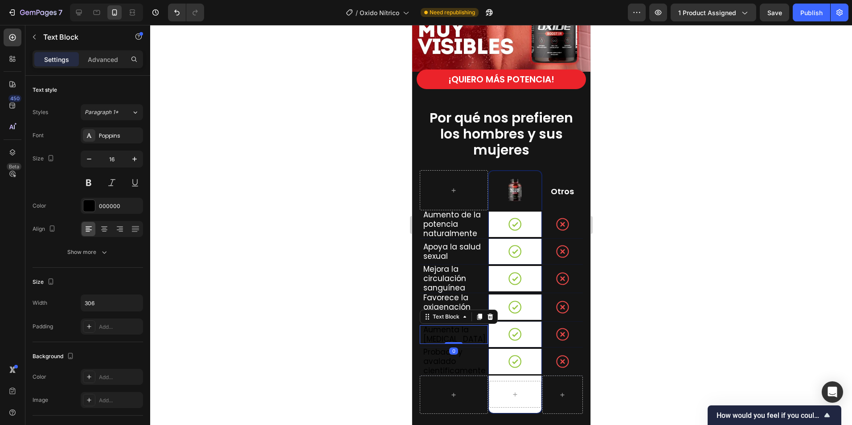
click at [442, 330] on span "Aumenta la [MEDICAL_DATA]" at bounding box center [454, 335] width 62 height 20
click at [105, 212] on div "000000" at bounding box center [112, 206] width 62 height 16
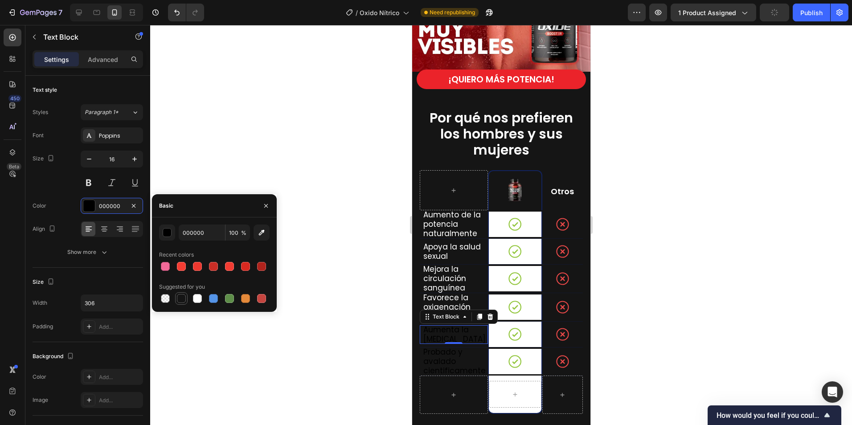
click at [182, 300] on div at bounding box center [181, 298] width 9 height 9
click at [197, 297] on div at bounding box center [197, 298] width 9 height 9
type input "FFFFFF"
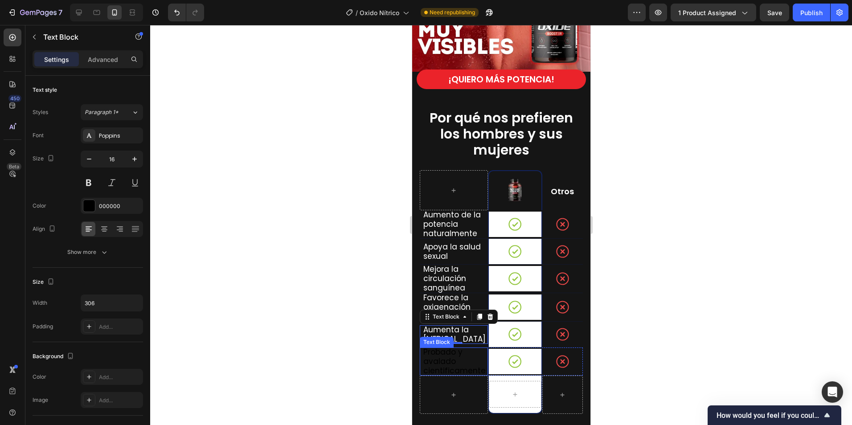
click at [461, 352] on p "Probado y avalado cientificamente" at bounding box center [455, 362] width 64 height 28
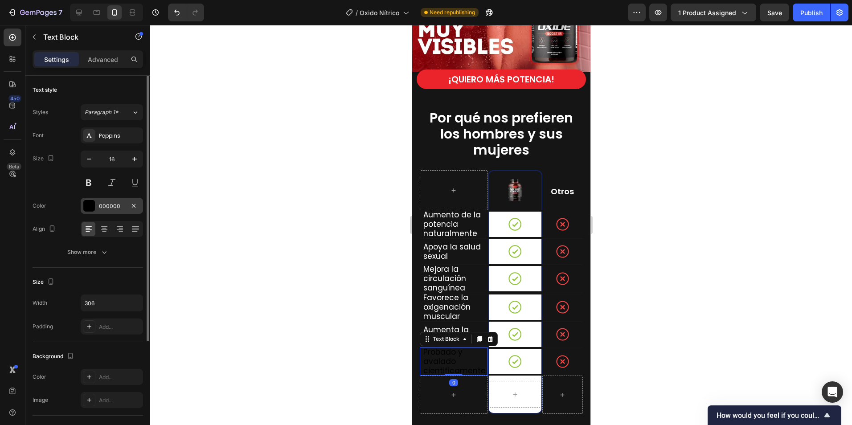
click at [107, 203] on div "000000" at bounding box center [112, 206] width 26 height 8
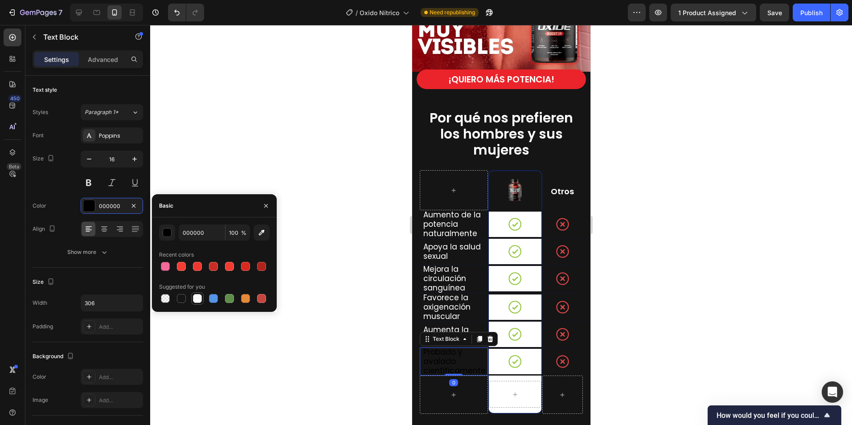
click at [196, 298] on div at bounding box center [197, 298] width 9 height 9
type input "FFFFFF"
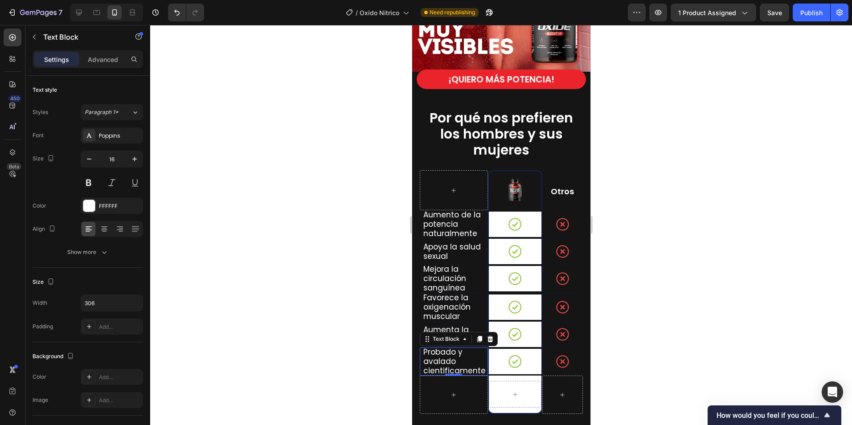
click at [699, 360] on div at bounding box center [501, 225] width 702 height 400
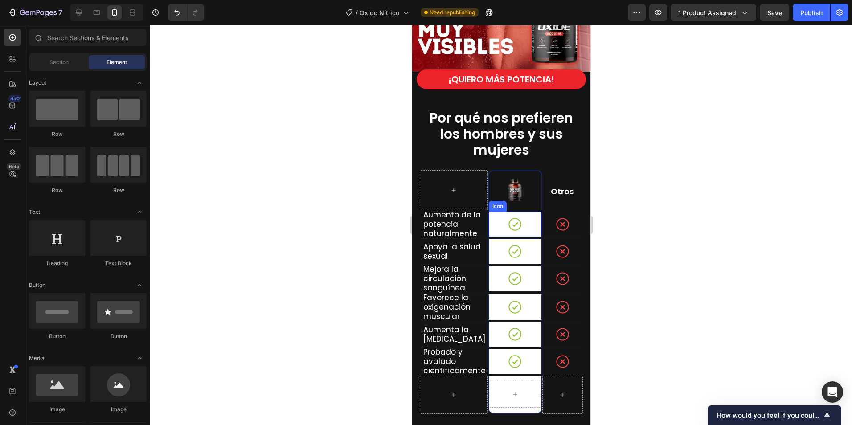
click at [530, 222] on div "Icon" at bounding box center [515, 224] width 53 height 25
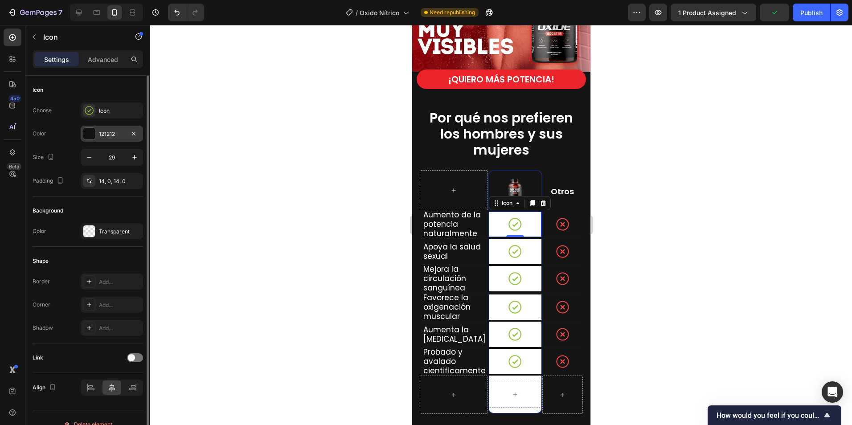
click at [104, 132] on div "121212" at bounding box center [112, 134] width 26 height 8
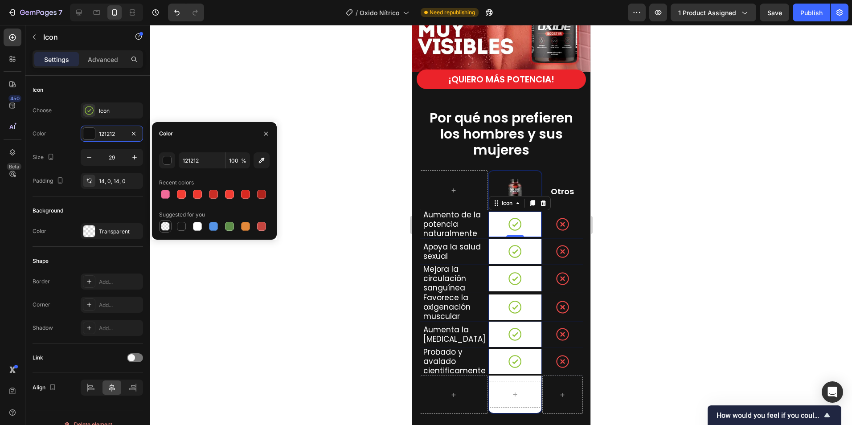
click at [166, 229] on div at bounding box center [165, 226] width 9 height 9
type input "000000"
type input "0"
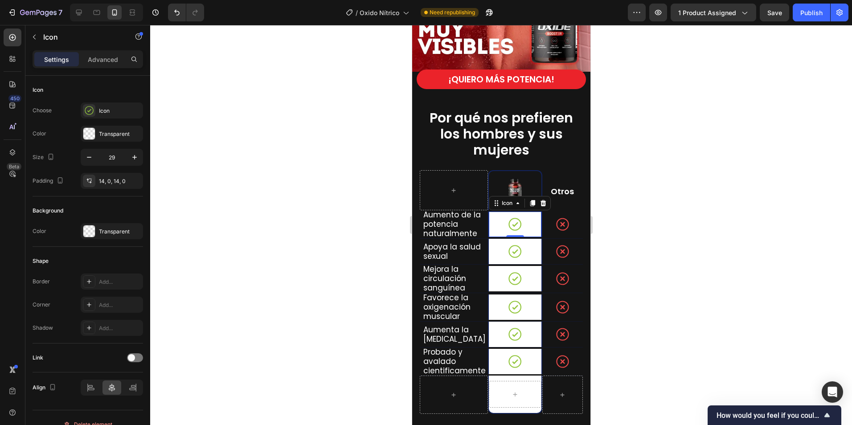
click at [250, 315] on div at bounding box center [501, 225] width 702 height 400
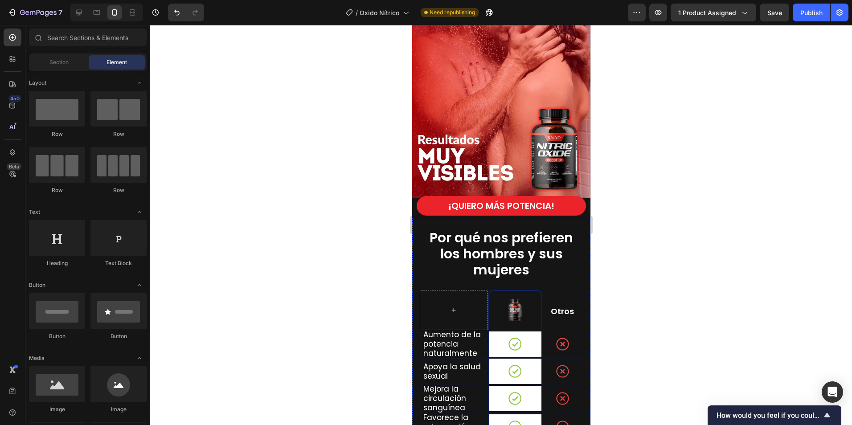
scroll to position [1836, 0]
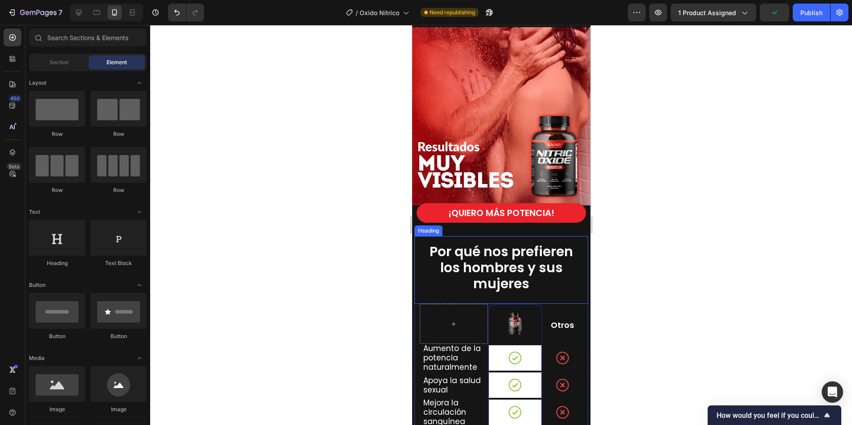
click at [472, 242] on span "Por qué nos prefieren los hombres y sus mujeres" at bounding box center [501, 267] width 144 height 51
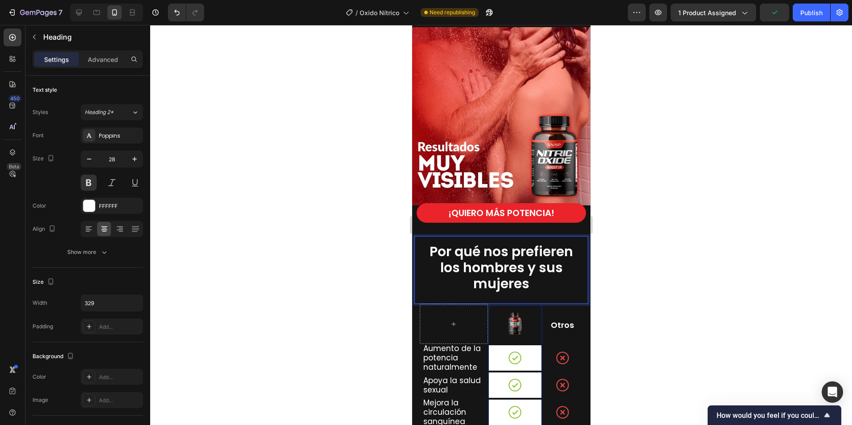
click at [535, 243] on span "Por qué nos prefieren los hombres y sus mujeres" at bounding box center [501, 267] width 144 height 51
click at [495, 263] on span "Por qué nos prefieren los hombres y sus mujeres" at bounding box center [501, 267] width 144 height 51
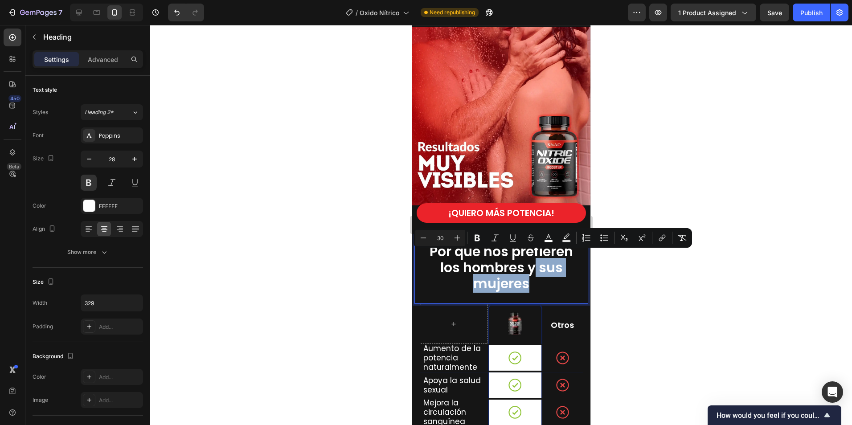
drag, startPoint x: 531, startPoint y: 264, endPoint x: 533, endPoint y: 277, distance: 13.6
click at [533, 277] on p "Por qué nos prefieren los hombres y sus mujeres" at bounding box center [501, 268] width 145 height 48
click at [530, 268] on span "Por qué nos prefieren los hombres y sus mujeres" at bounding box center [501, 267] width 144 height 51
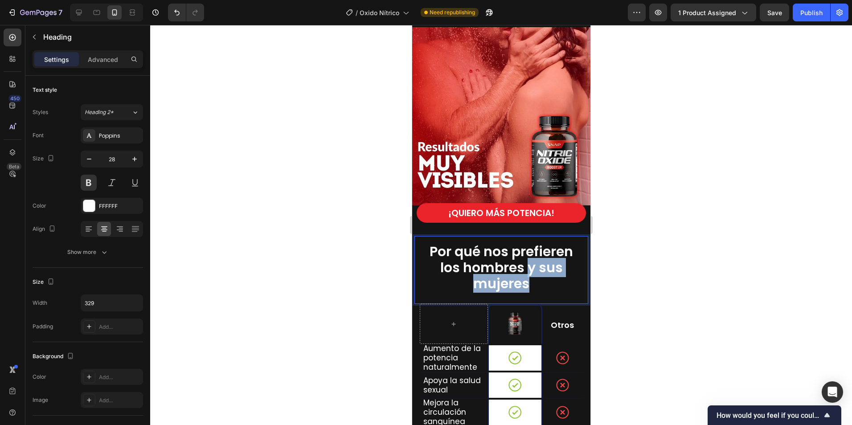
drag, startPoint x: 525, startPoint y: 262, endPoint x: 528, endPoint y: 280, distance: 19.1
click at [528, 280] on p "Por qué nos prefieren los hombres y sus mujeres" at bounding box center [501, 268] width 145 height 48
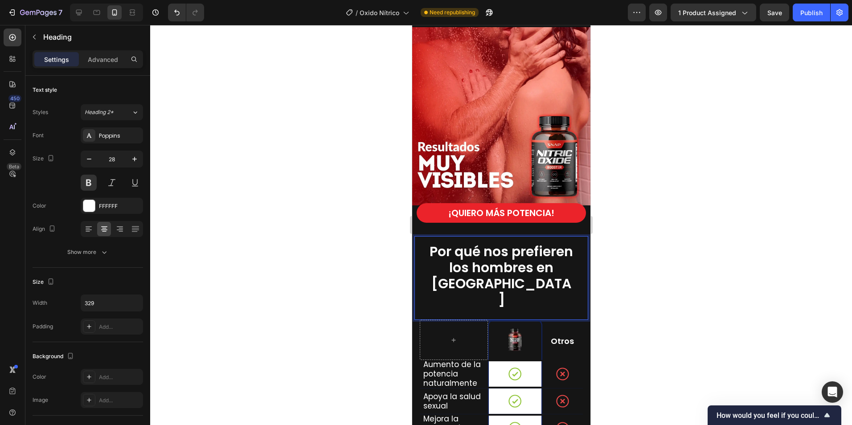
click at [722, 269] on div at bounding box center [501, 225] width 702 height 400
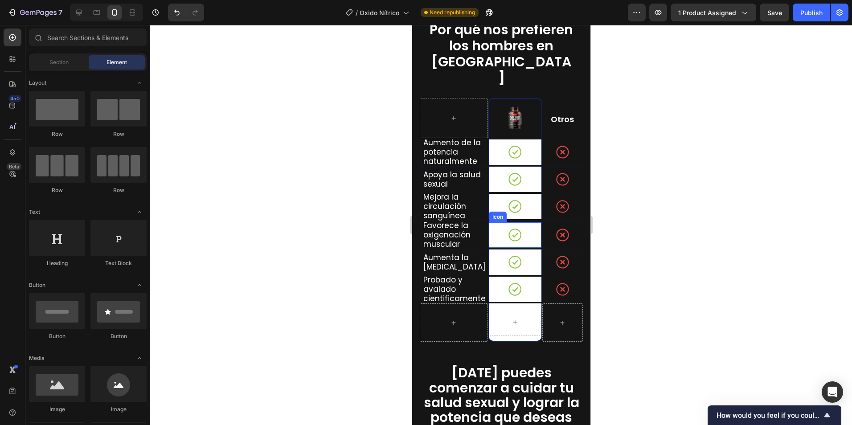
scroll to position [2059, 0]
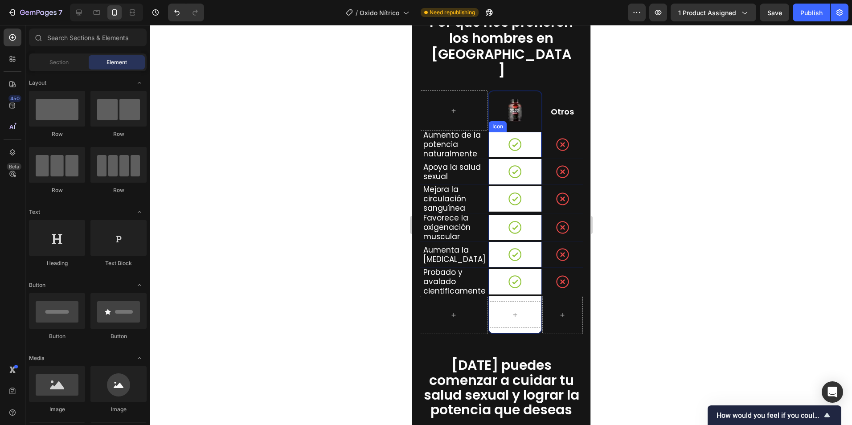
click at [512, 143] on icon at bounding box center [514, 145] width 5 height 4
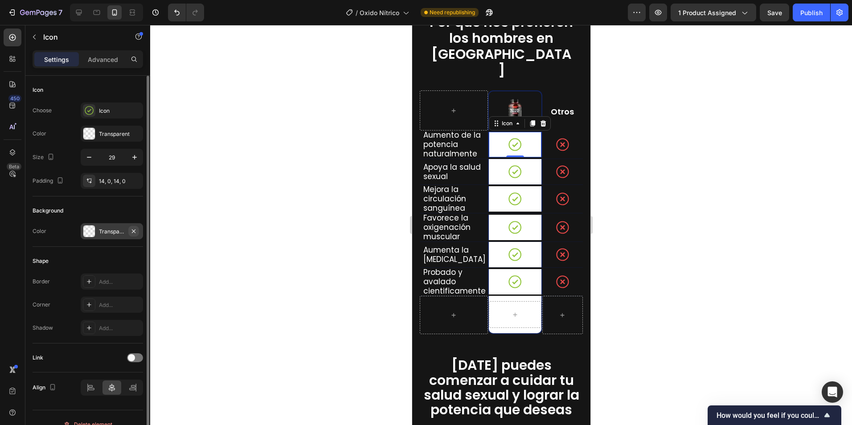
click at [136, 231] on icon "button" at bounding box center [133, 231] width 7 height 7
click at [249, 226] on div at bounding box center [501, 225] width 702 height 400
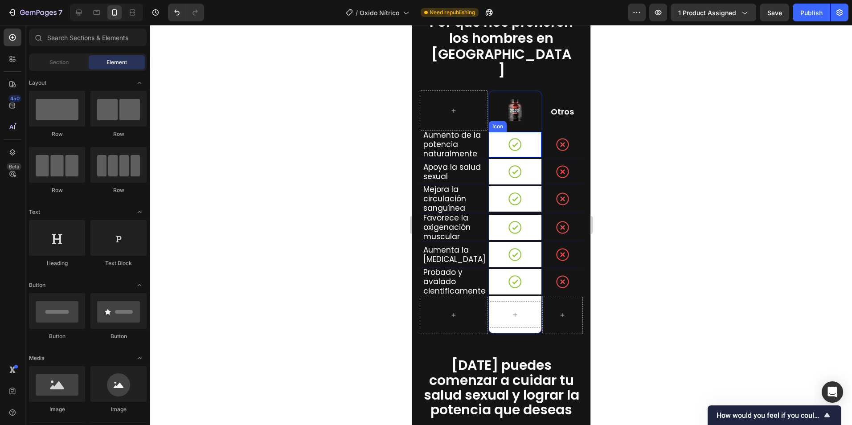
click at [493, 132] on div "Icon" at bounding box center [515, 144] width 53 height 25
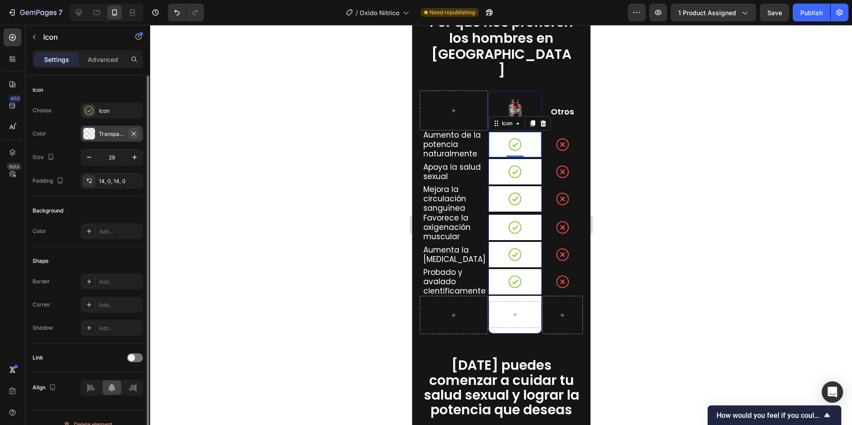
click at [135, 135] on icon "button" at bounding box center [134, 134] width 4 height 4
click at [257, 181] on div at bounding box center [501, 225] width 702 height 400
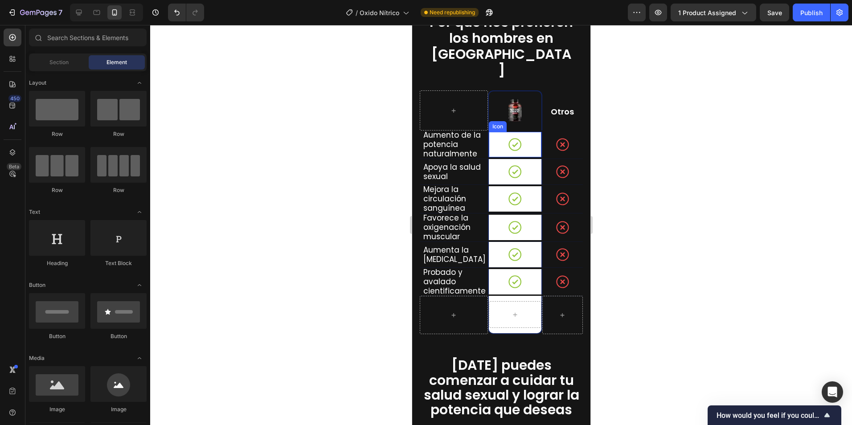
click at [514, 138] on icon at bounding box center [514, 144] width 13 height 13
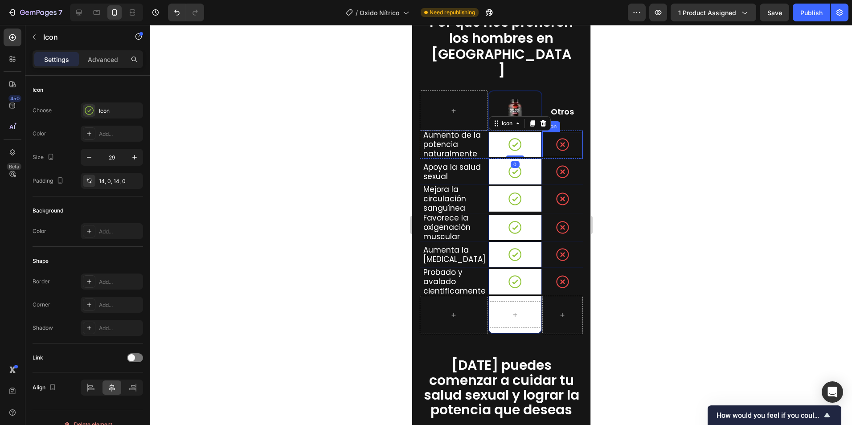
click at [556, 139] on circle at bounding box center [562, 145] width 12 height 12
click at [492, 133] on div "Icon 0" at bounding box center [515, 144] width 53 height 25
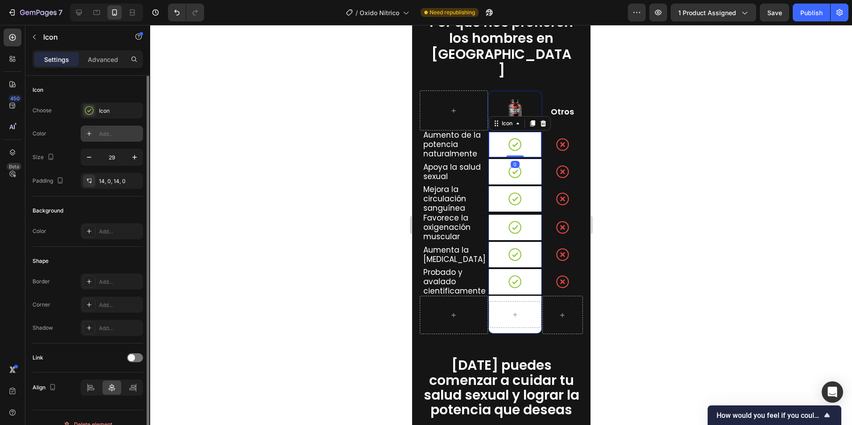
click at [104, 135] on div "Add..." at bounding box center [120, 134] width 42 height 8
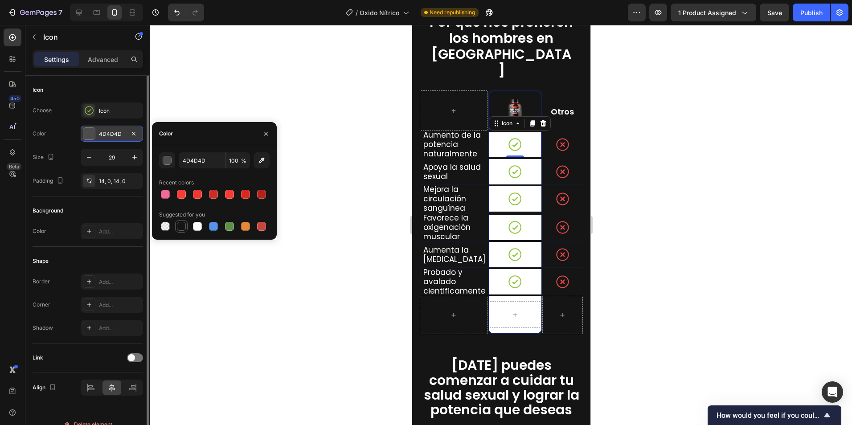
click at [185, 222] on div at bounding box center [181, 226] width 11 height 11
click at [182, 230] on div at bounding box center [181, 226] width 9 height 9
drag, startPoint x: 115, startPoint y: 140, endPoint x: 118, endPoint y: 134, distance: 6.8
click at [115, 140] on div "151515" at bounding box center [112, 134] width 62 height 16
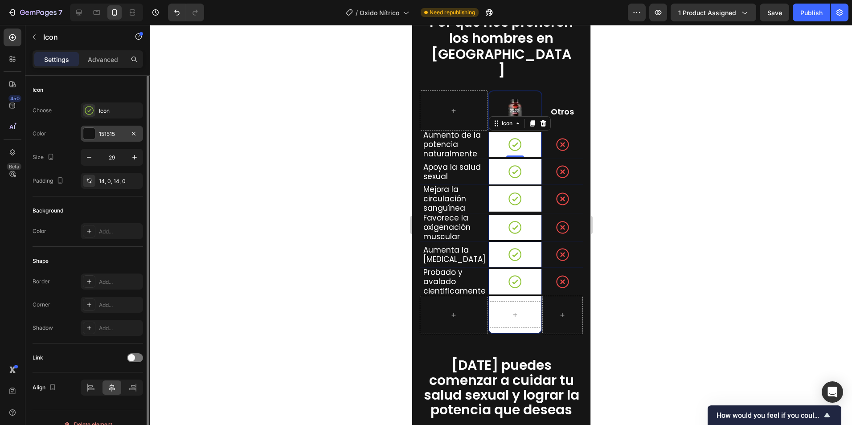
click at [115, 133] on div "151515" at bounding box center [112, 134] width 26 height 8
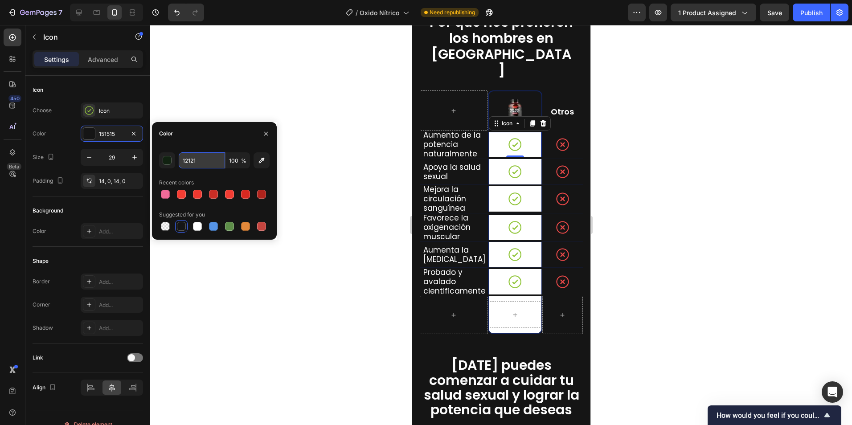
type input "121212"
click at [342, 137] on div at bounding box center [501, 225] width 702 height 400
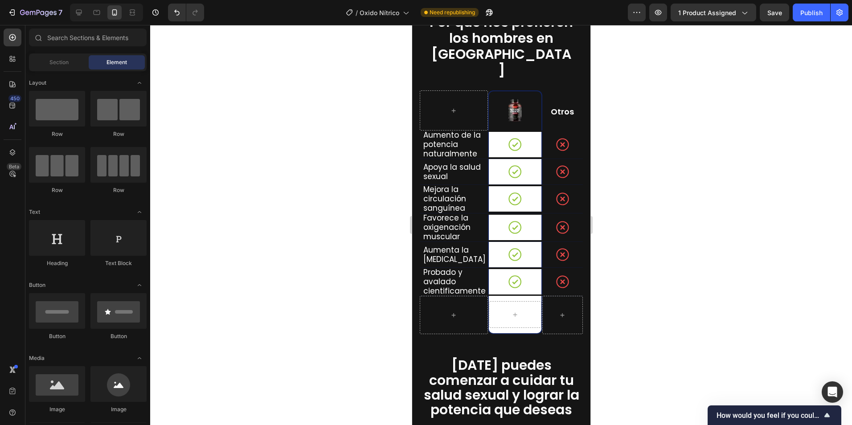
click at [687, 164] on div at bounding box center [501, 225] width 702 height 400
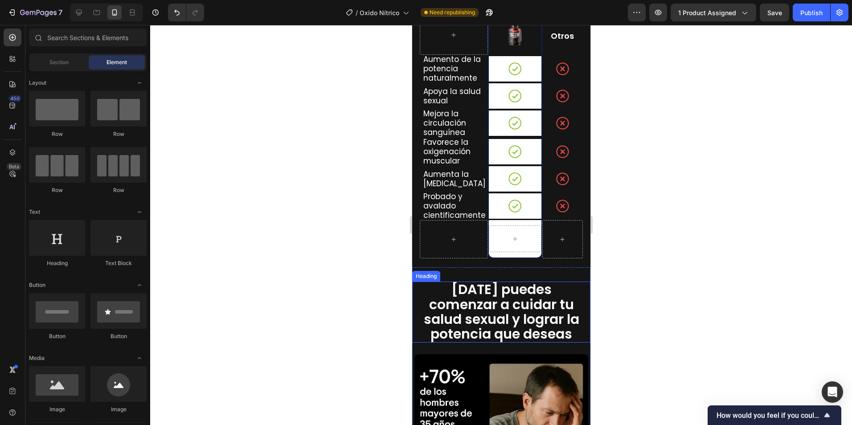
scroll to position [2237, 0]
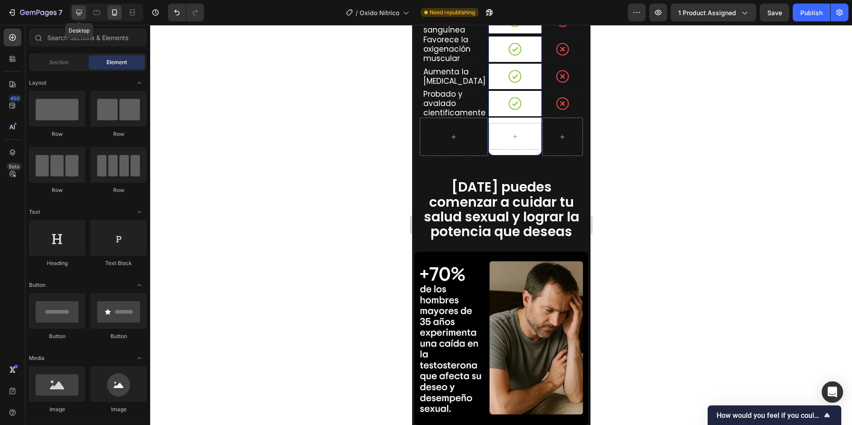
click at [79, 14] on icon at bounding box center [78, 12] width 9 height 9
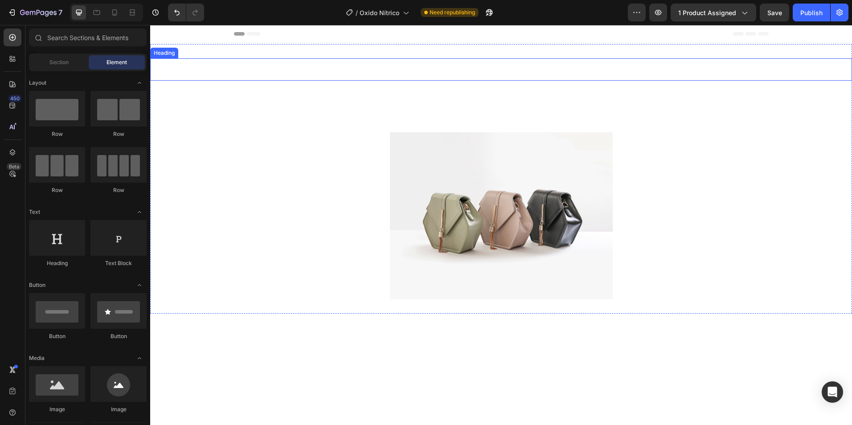
click at [338, 72] on span "LA SOLUCIÓN DEFINIITVA PARA LA POTENCIA MASCULINA" at bounding box center [501, 69] width 368 height 19
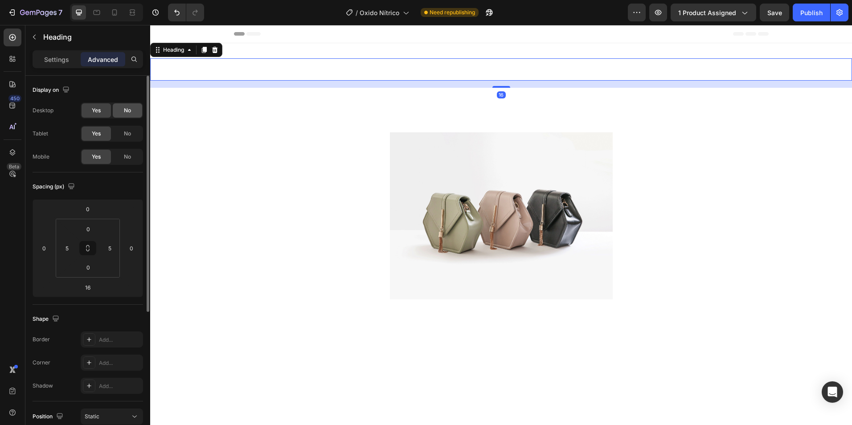
click at [127, 107] on span "No" at bounding box center [127, 111] width 7 height 8
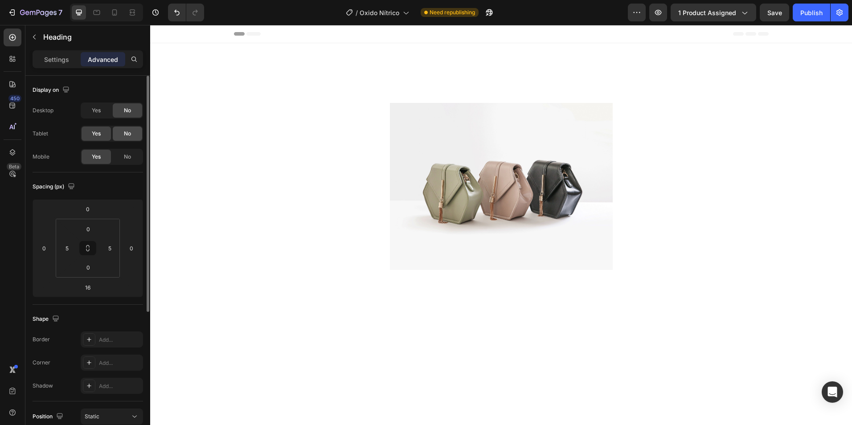
click at [122, 128] on div "No" at bounding box center [127, 134] width 29 height 14
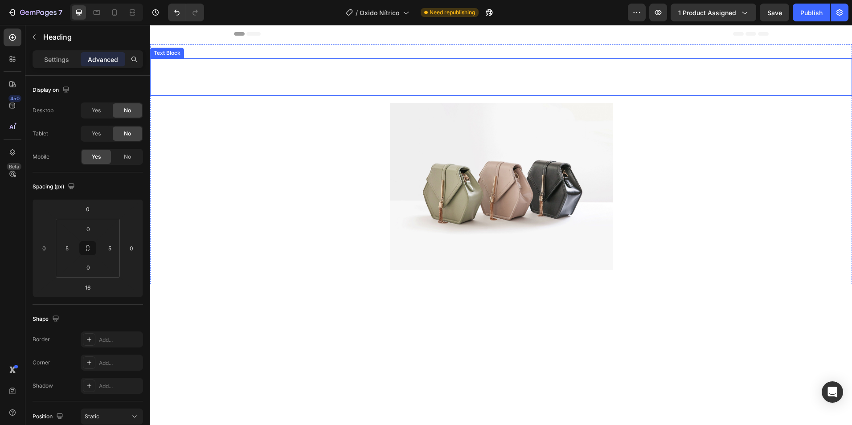
click at [337, 65] on span "Notas Menos Resistencia, Menos Deseo o te sientes agotado antes de tiempo, no e…" at bounding box center [502, 64] width 380 height 11
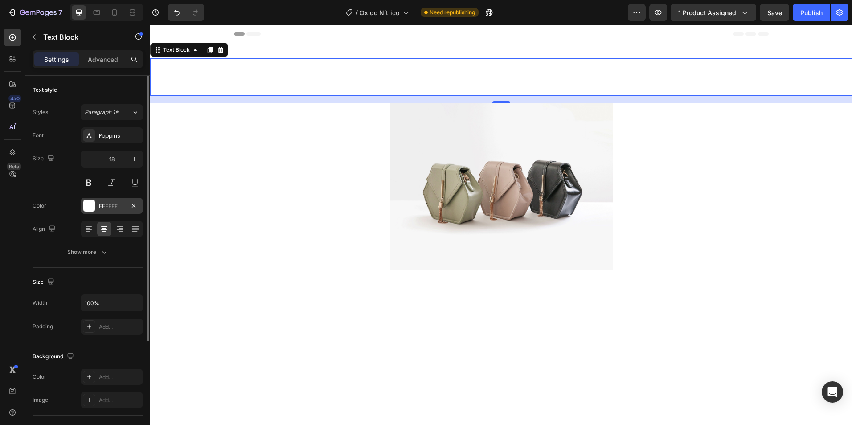
click at [107, 206] on div "FFFFFF" at bounding box center [112, 206] width 26 height 8
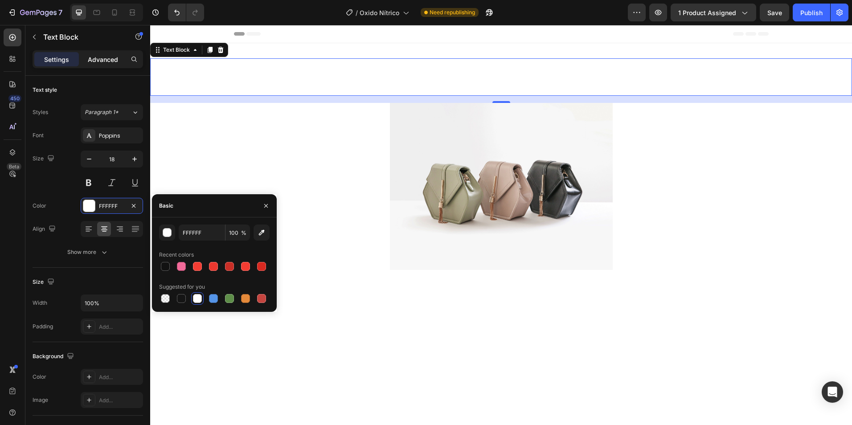
click at [111, 64] on p "Advanced" at bounding box center [103, 59] width 30 height 9
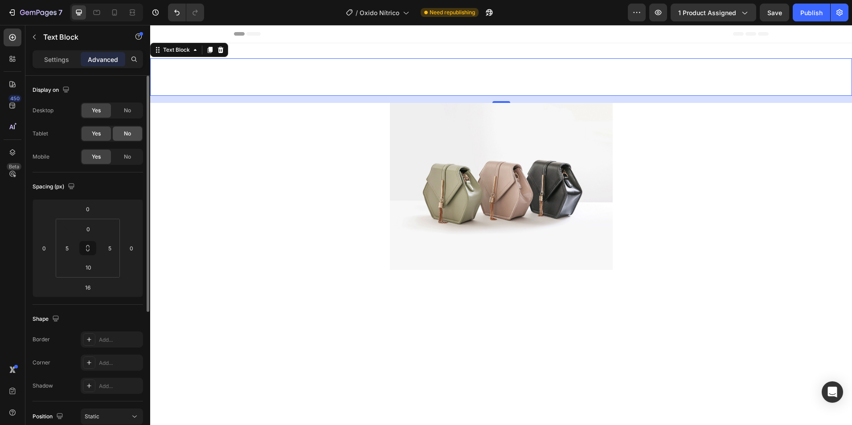
click at [122, 108] on div "No" at bounding box center [127, 110] width 29 height 14
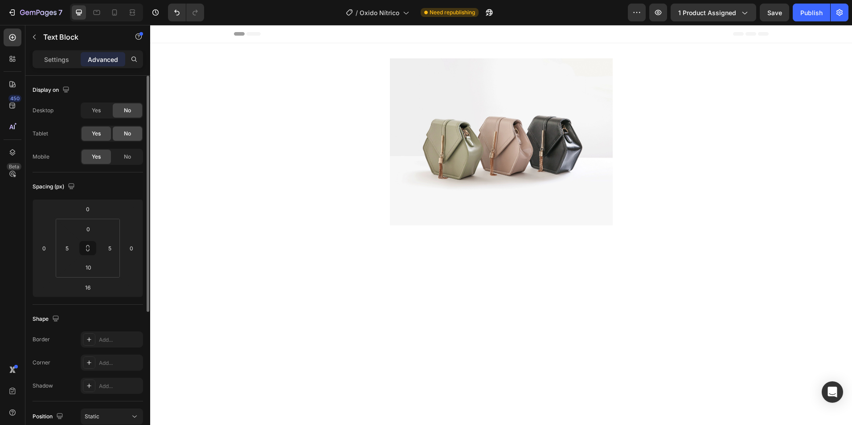
click at [122, 136] on div "No" at bounding box center [127, 134] width 29 height 14
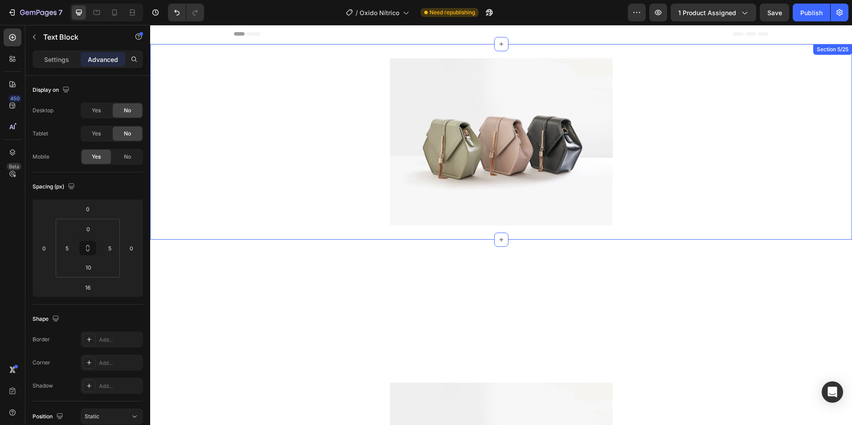
scroll to position [134, 0]
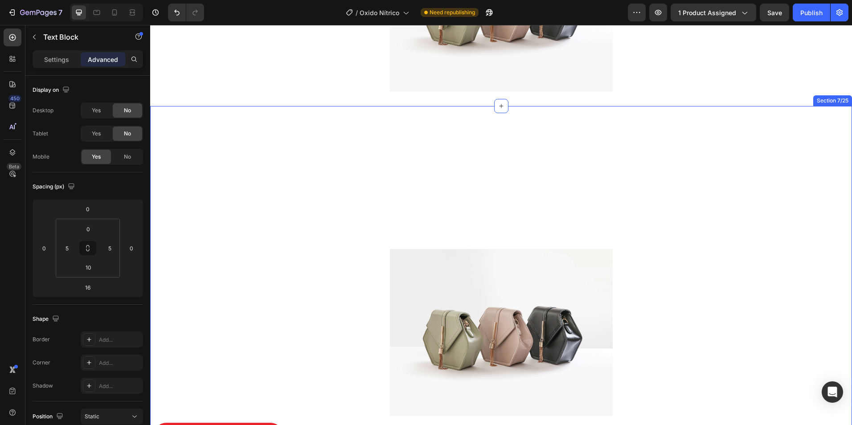
click at [376, 108] on div "EL POTENCIADOR SEXUAL QUE CONTRIBUYE A TU SALUD CARDIACA Heading Nuestra formul…" at bounding box center [501, 285] width 702 height 358
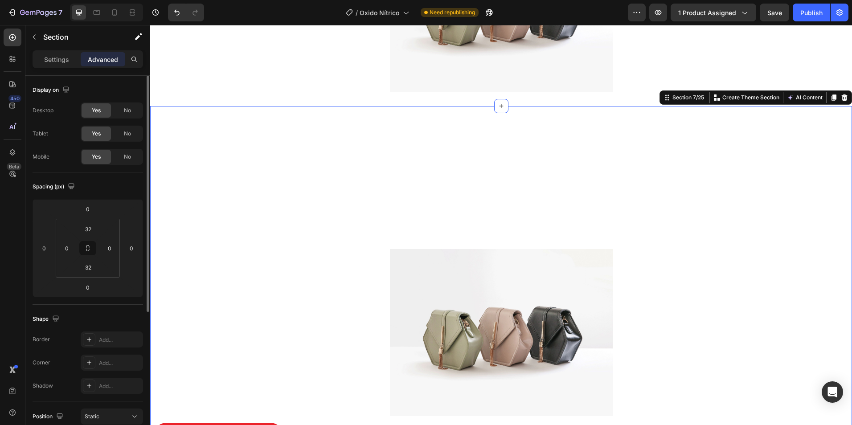
click at [129, 107] on span "No" at bounding box center [127, 111] width 7 height 8
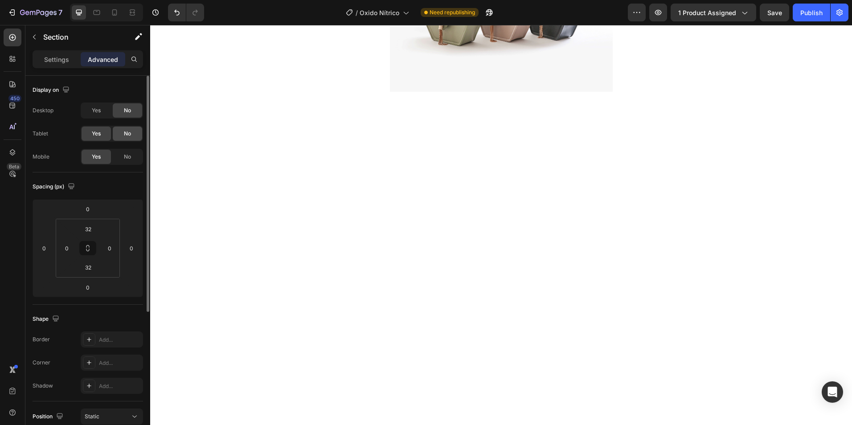
click at [128, 132] on span "No" at bounding box center [127, 134] width 7 height 8
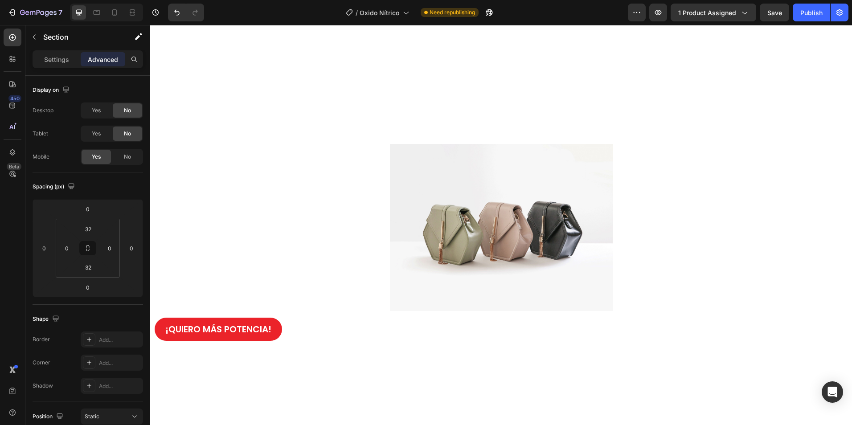
scroll to position [89, 0]
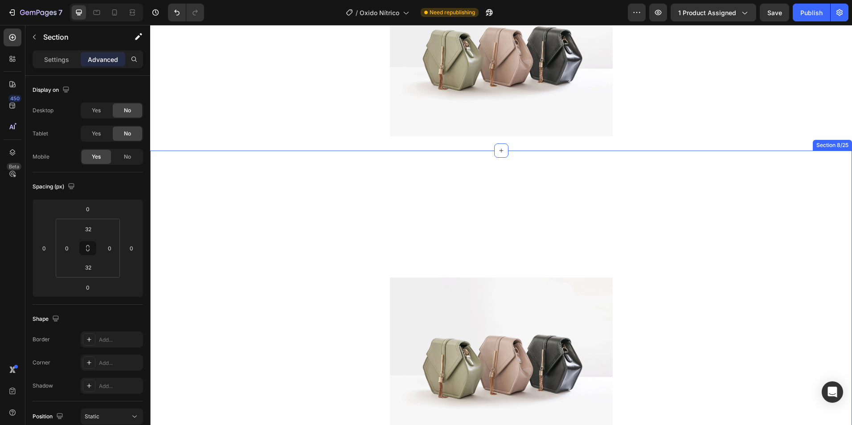
click at [395, 153] on div "COMO TE TOMAS EL OXIDO NÍTRICO Heading Tomar 1 cápsula al día como mantenimient…" at bounding box center [501, 322] width 702 height 342
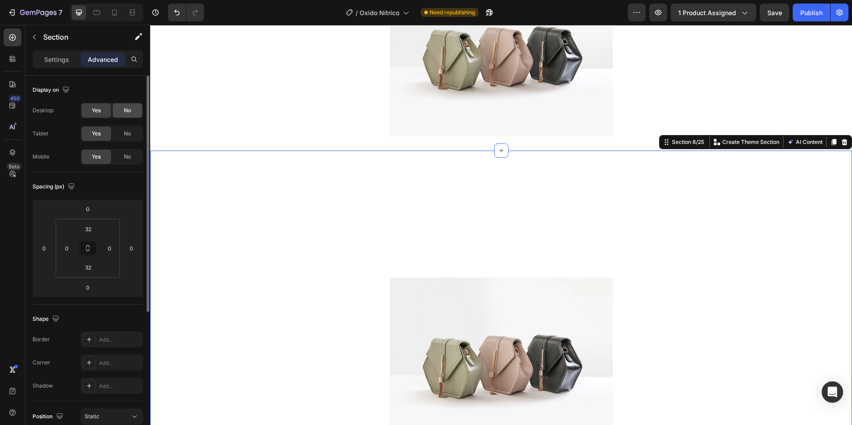
click at [127, 112] on span "No" at bounding box center [127, 111] width 7 height 8
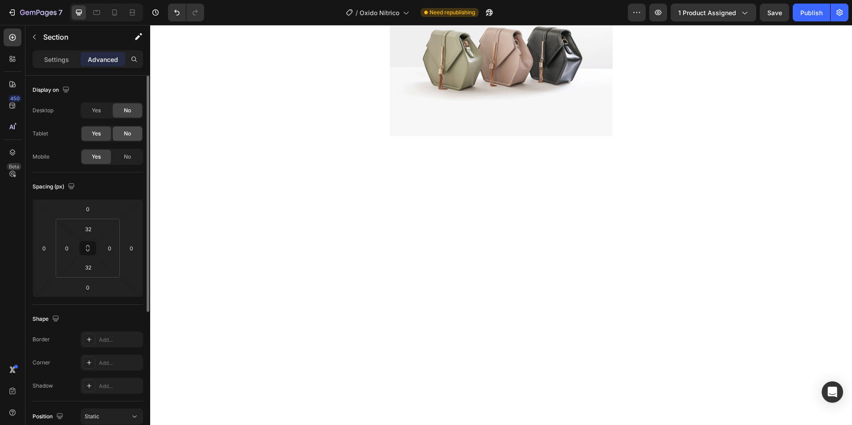
click at [127, 132] on span "No" at bounding box center [127, 134] width 7 height 8
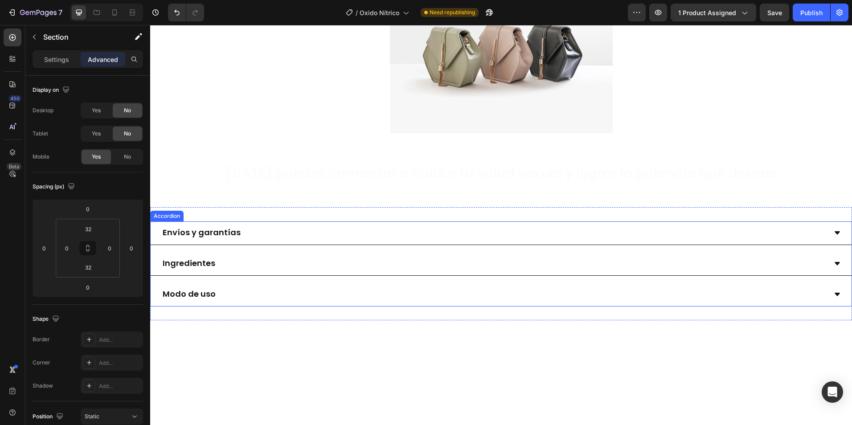
scroll to position [0, 0]
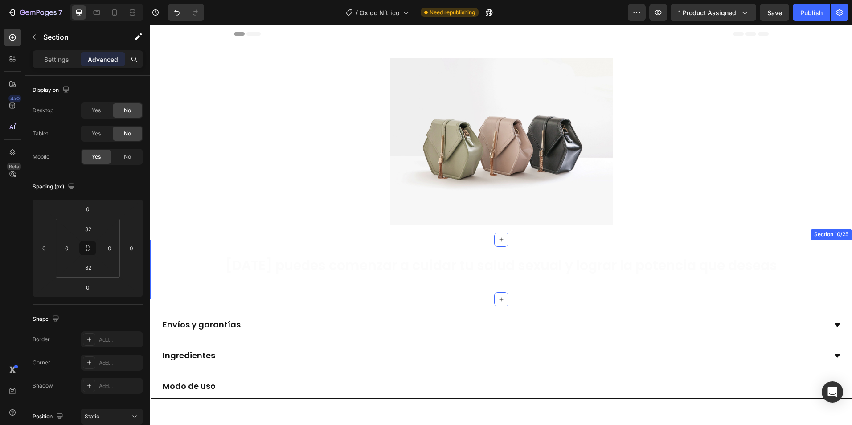
click at [362, 242] on div "[DATE] puedes comenzar a cuidar tu salud sexual y lograr la potencia que deseas…" at bounding box center [501, 270] width 702 height 60
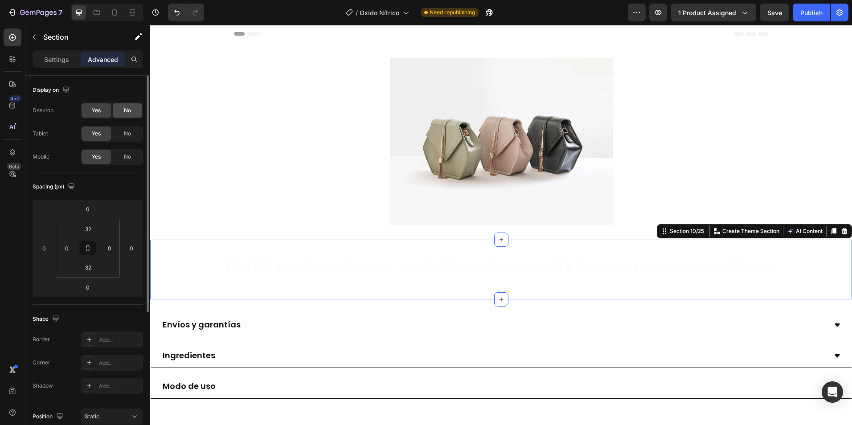
click at [124, 115] on div "No" at bounding box center [127, 110] width 29 height 14
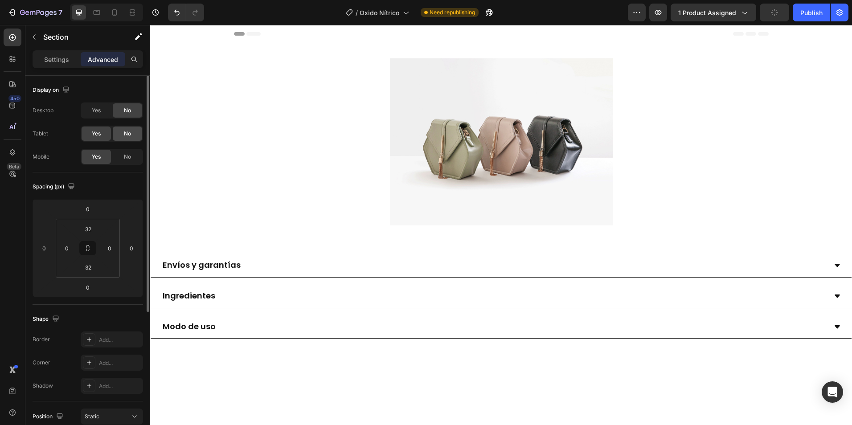
click at [124, 132] on span "No" at bounding box center [127, 134] width 7 height 8
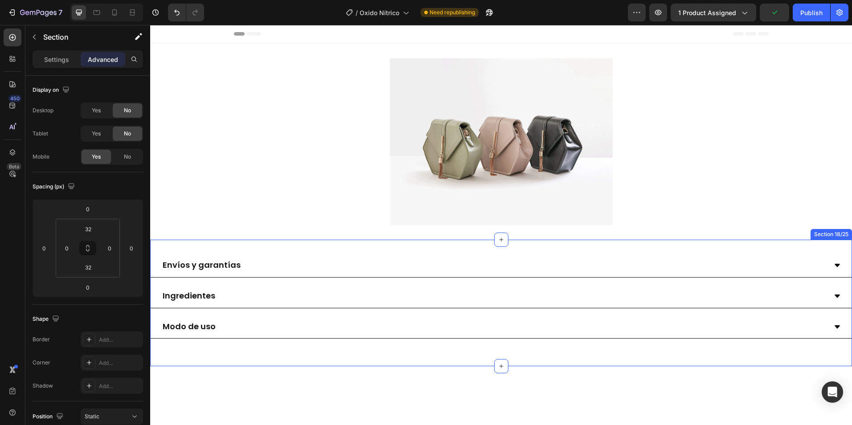
click at [308, 245] on div "Envíos y garantías Ingredientes Modo de uso Accordion Section 18/25" at bounding box center [501, 303] width 702 height 127
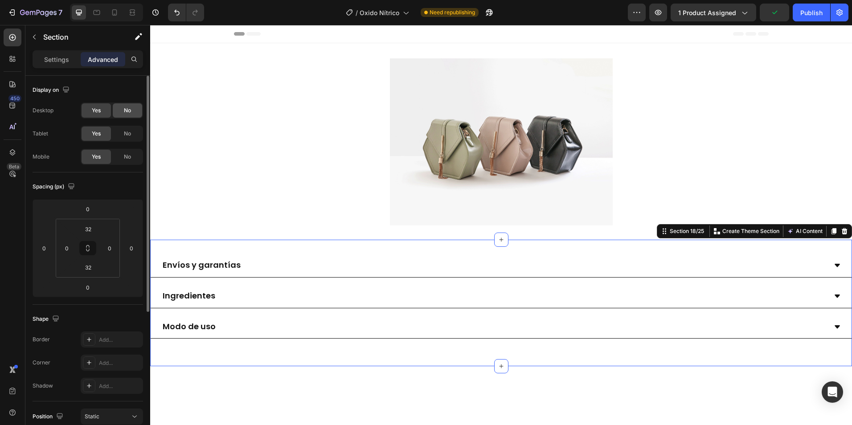
click at [129, 115] on div "No" at bounding box center [127, 110] width 29 height 14
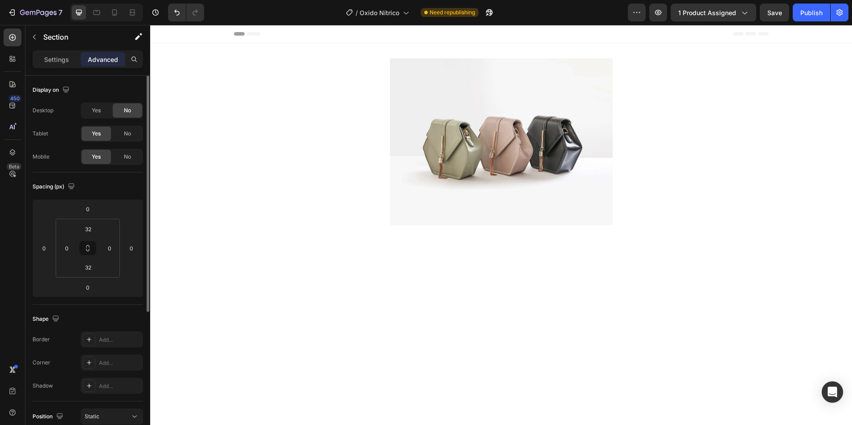
click at [129, 142] on div "Desktop Yes No Tablet Yes No Mobile Yes No" at bounding box center [88, 134] width 111 height 62
click at [133, 135] on div "No" at bounding box center [127, 134] width 29 height 14
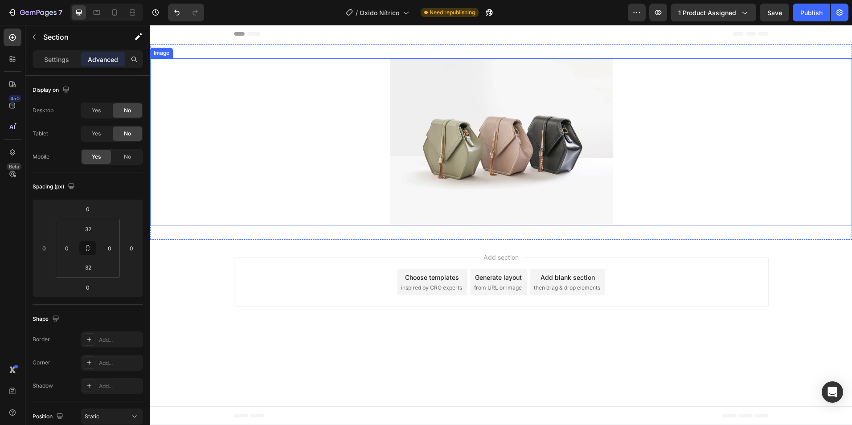
click at [522, 160] on img at bounding box center [501, 141] width 223 height 167
click at [62, 62] on p "Settings" at bounding box center [56, 59] width 25 height 9
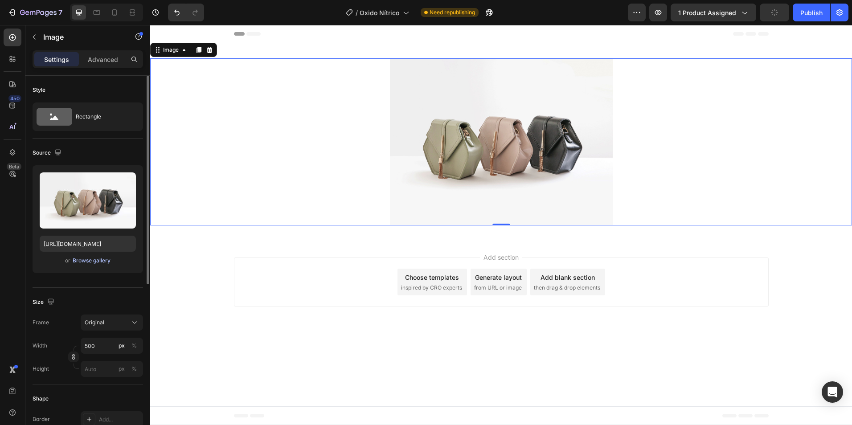
click at [97, 261] on div "Browse gallery" at bounding box center [92, 261] width 38 height 8
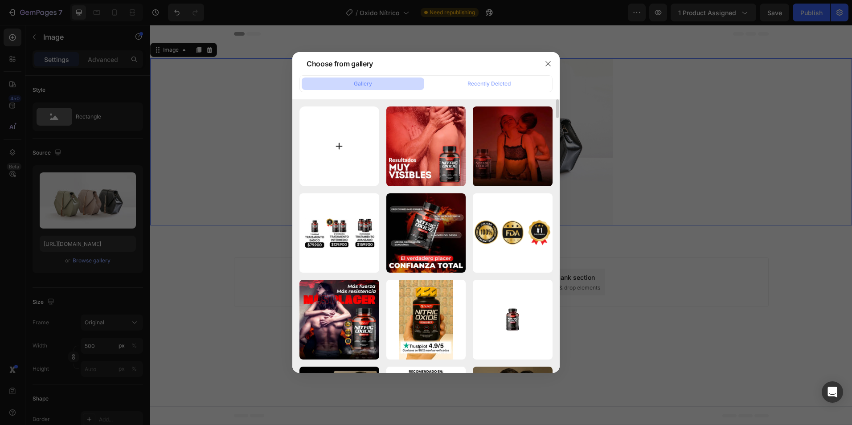
click at [342, 152] on input "file" at bounding box center [340, 147] width 80 height 80
click at [549, 59] on button "button" at bounding box center [548, 64] width 14 height 14
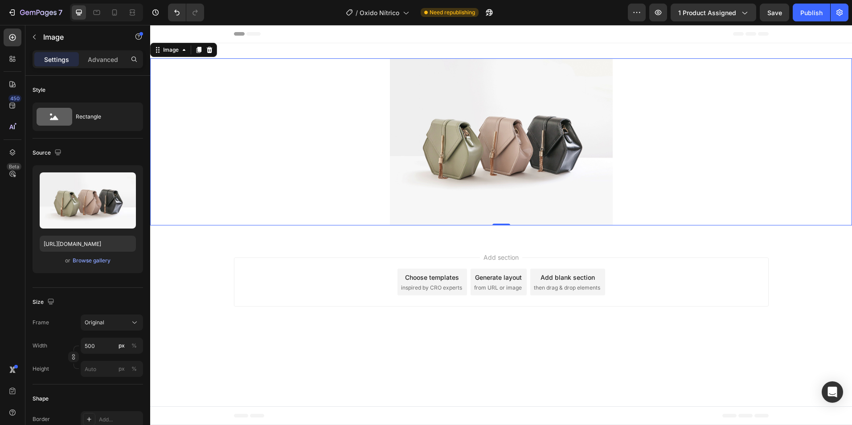
click at [265, 95] on div at bounding box center [501, 141] width 702 height 167
click at [110, 62] on p "Advanced" at bounding box center [103, 59] width 30 height 9
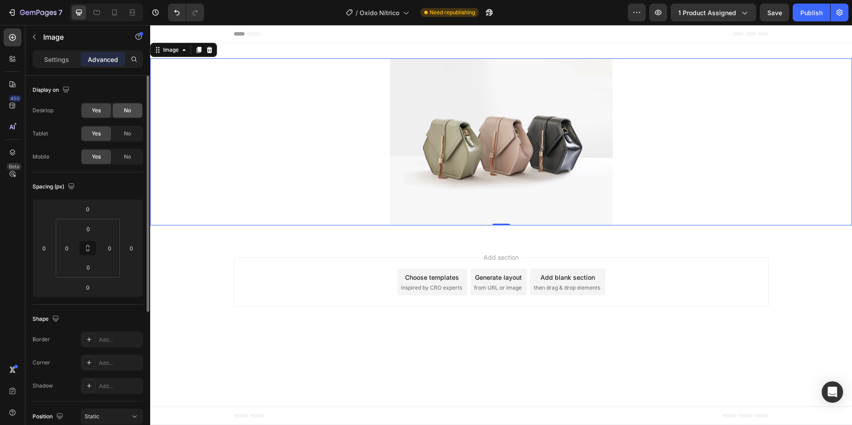
click at [126, 104] on div "No" at bounding box center [127, 110] width 29 height 14
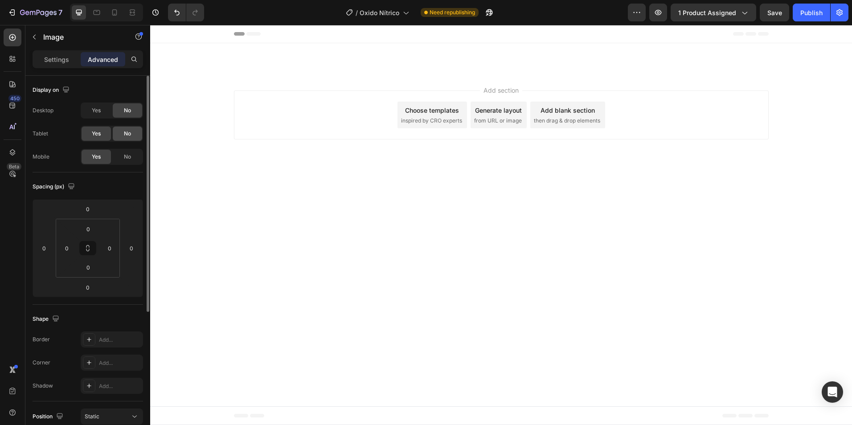
click at [126, 132] on span "No" at bounding box center [127, 134] width 7 height 8
drag, startPoint x: 506, startPoint y: 258, endPoint x: 504, endPoint y: 252, distance: 5.6
click at [506, 257] on body "Header 🚚 ENVÍO GRATIS Text Block 📦 GARANTÍA DE CALIDAD DE LOS PRODUCTOS Text Bl…" at bounding box center [501, 225] width 702 height 400
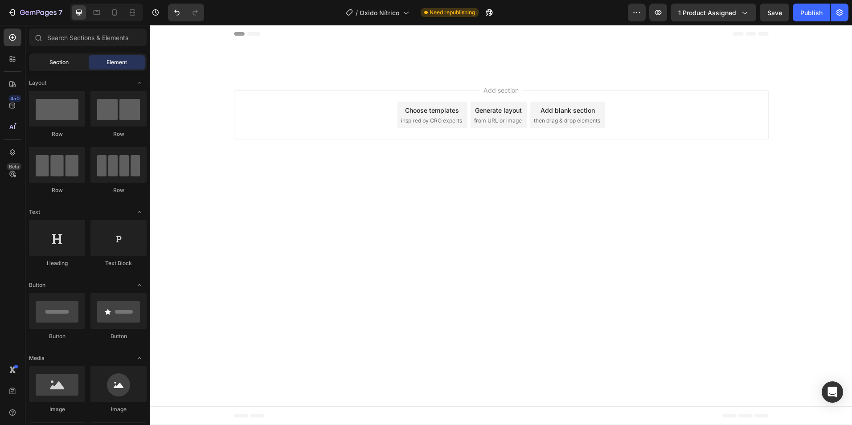
click at [71, 56] on div "Section" at bounding box center [59, 62] width 56 height 14
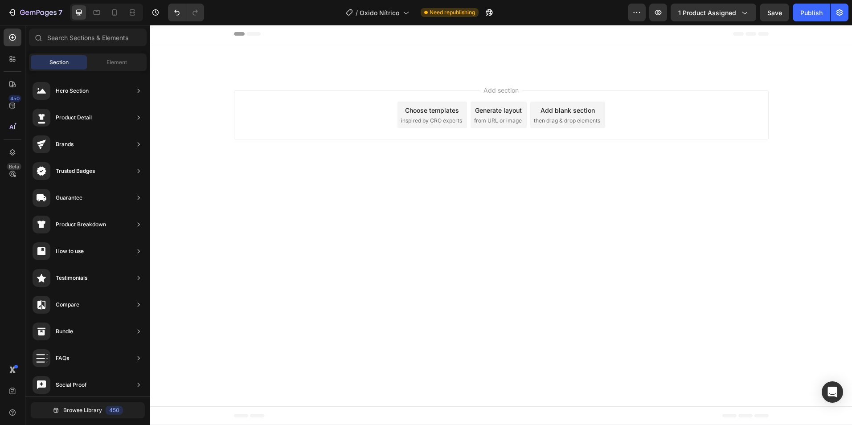
drag, startPoint x: 131, startPoint y: 70, endPoint x: 146, endPoint y: 62, distance: 17.4
click at [131, 70] on div "Section Element" at bounding box center [88, 63] width 118 height 18
click at [115, 12] on icon at bounding box center [114, 12] width 9 height 9
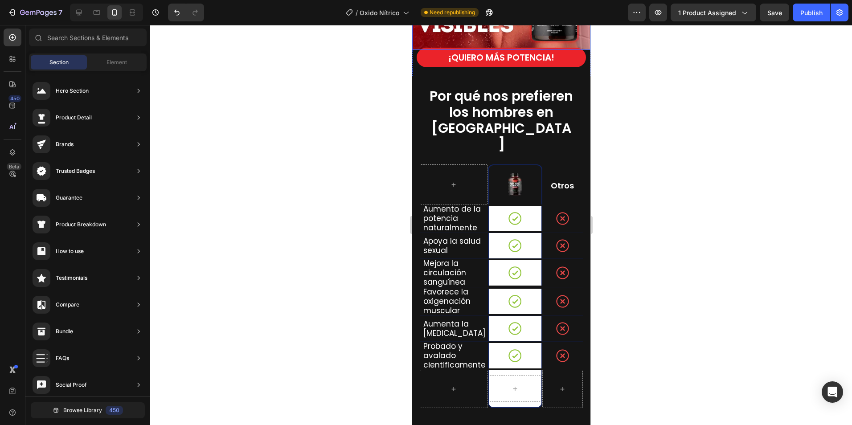
scroll to position [2006, 0]
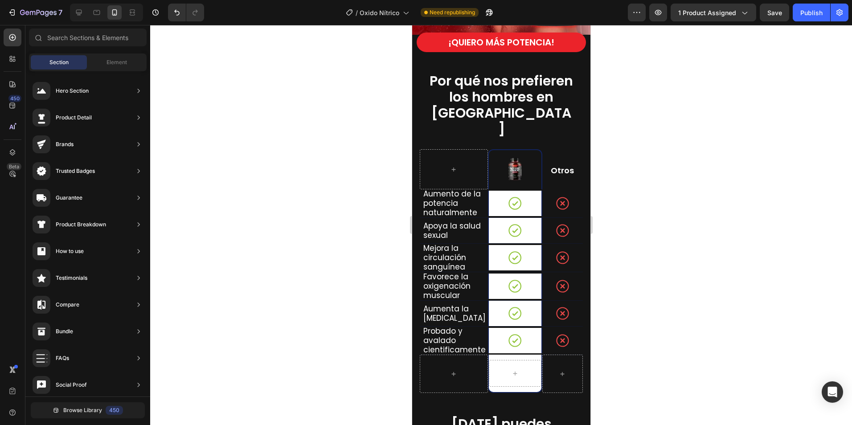
click at [712, 185] on div at bounding box center [501, 225] width 702 height 400
click at [522, 191] on div "Icon" at bounding box center [515, 203] width 53 height 25
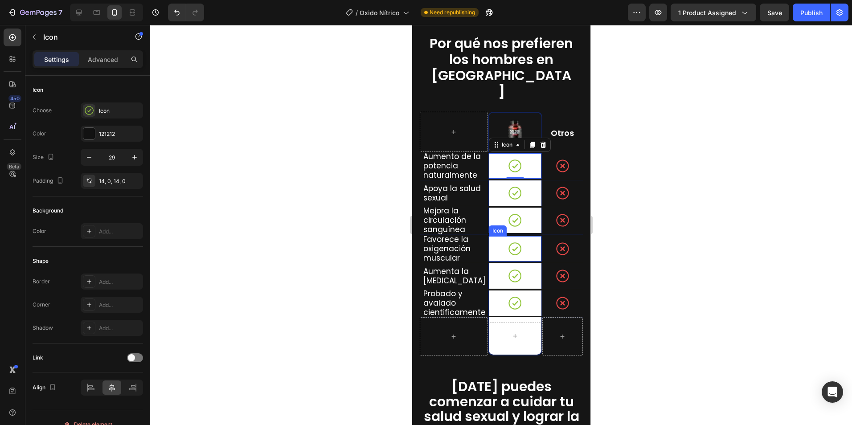
scroll to position [2051, 0]
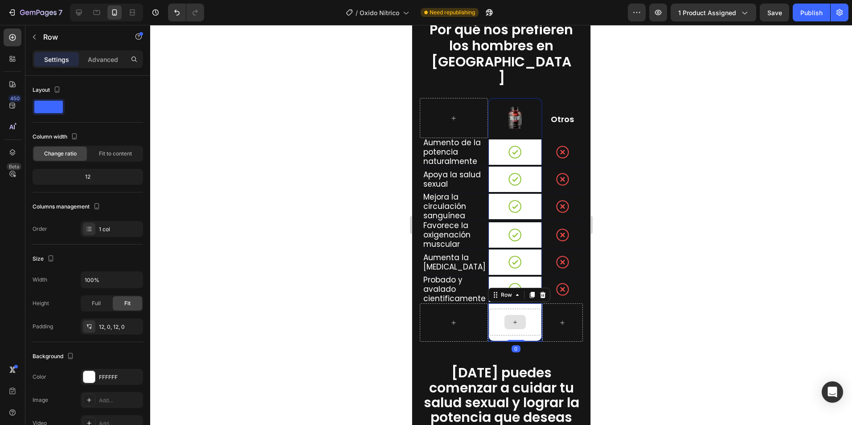
click at [497, 309] on div at bounding box center [515, 322] width 53 height 27
click at [136, 377] on icon "button" at bounding box center [133, 377] width 7 height 7
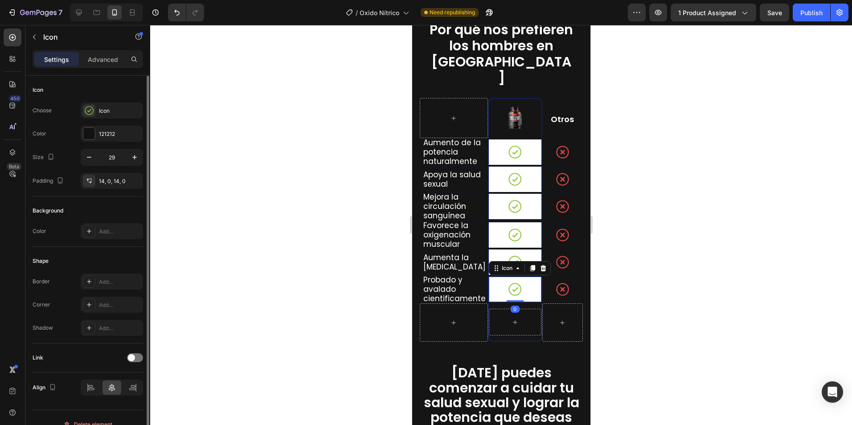
click at [531, 277] on div "Icon 0" at bounding box center [515, 289] width 53 height 25
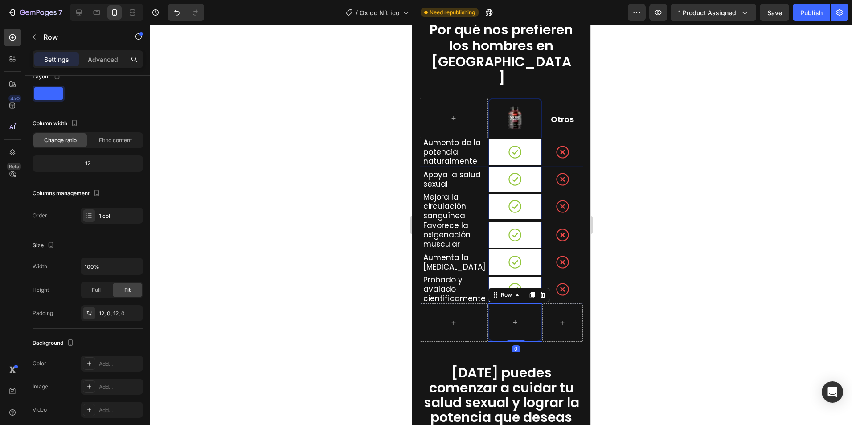
click at [531, 304] on div "Row 0" at bounding box center [515, 323] width 54 height 38
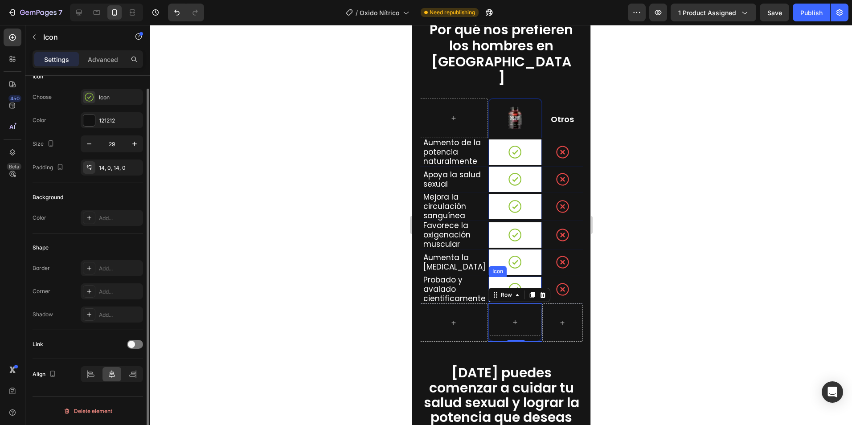
scroll to position [0, 0]
click at [489, 277] on div "Icon 0" at bounding box center [515, 289] width 53 height 25
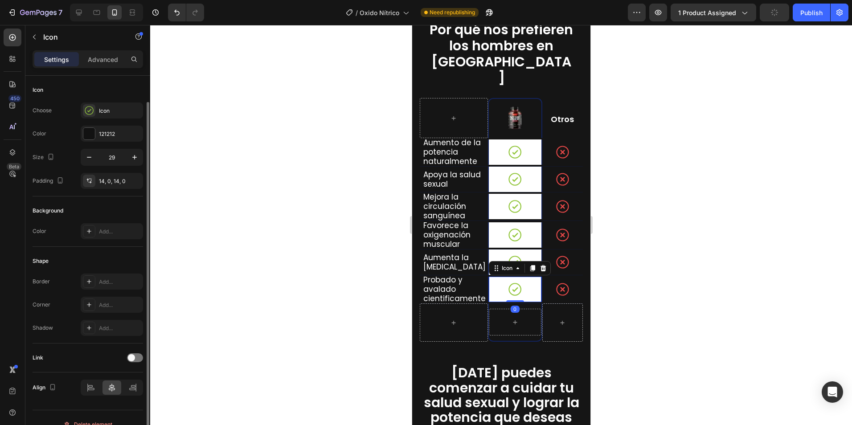
scroll to position [13, 0]
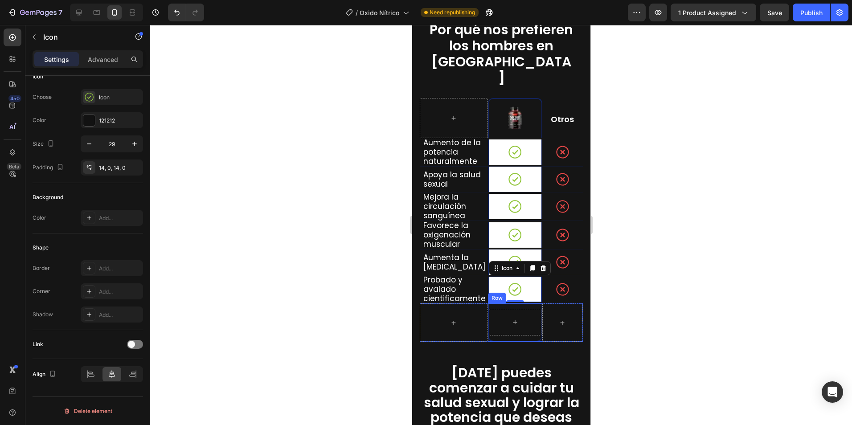
click at [491, 304] on div "Row" at bounding box center [515, 323] width 54 height 38
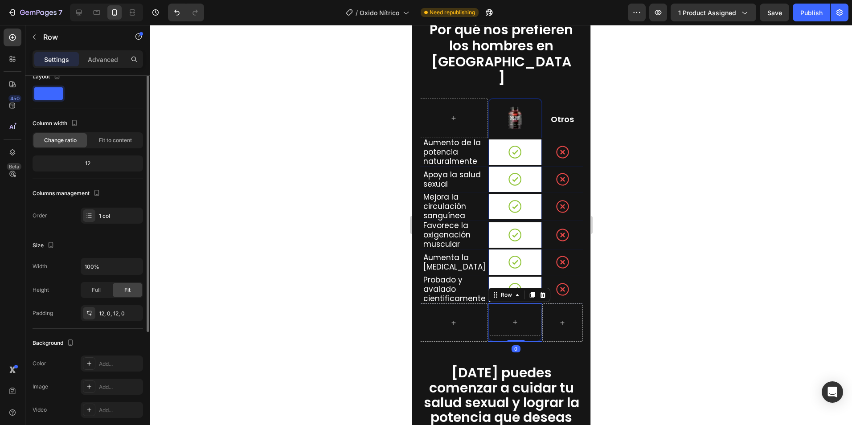
scroll to position [0, 0]
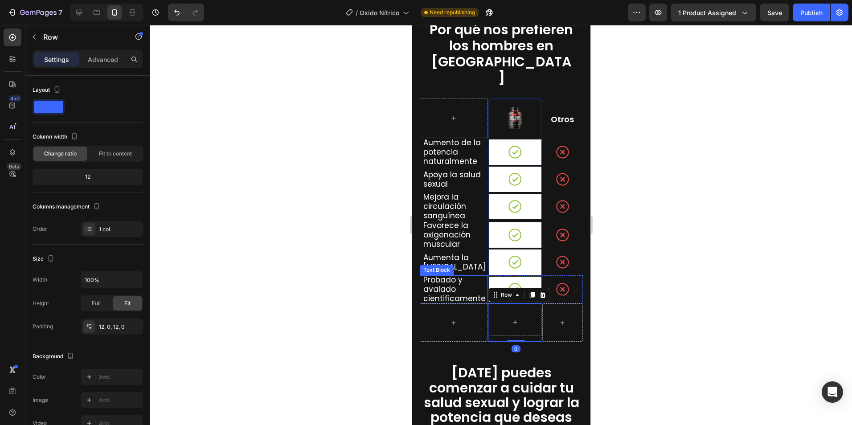
click at [478, 276] on p "Probado y avalado cientificamente" at bounding box center [455, 290] width 64 height 28
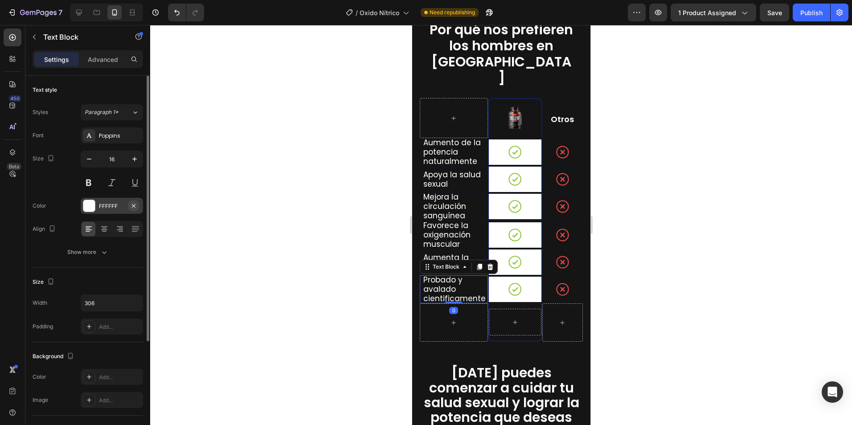
click at [135, 205] on icon "button" at bounding box center [133, 205] width 7 height 7
click at [526, 286] on div "Icon Row" at bounding box center [515, 290] width 54 height 28
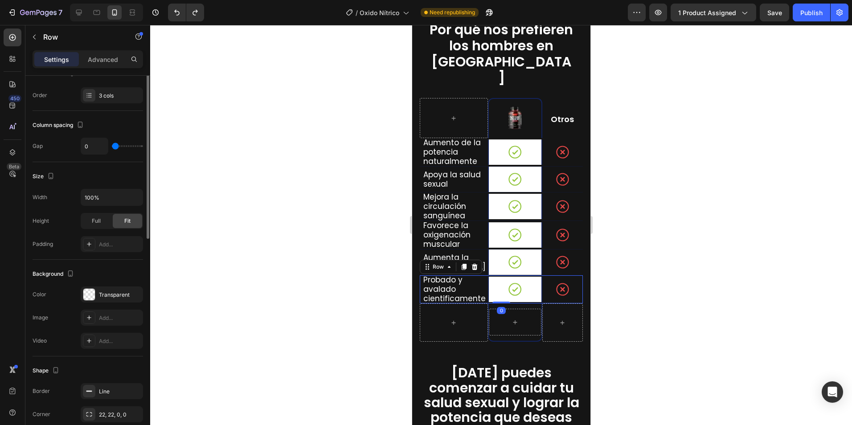
scroll to position [223, 0]
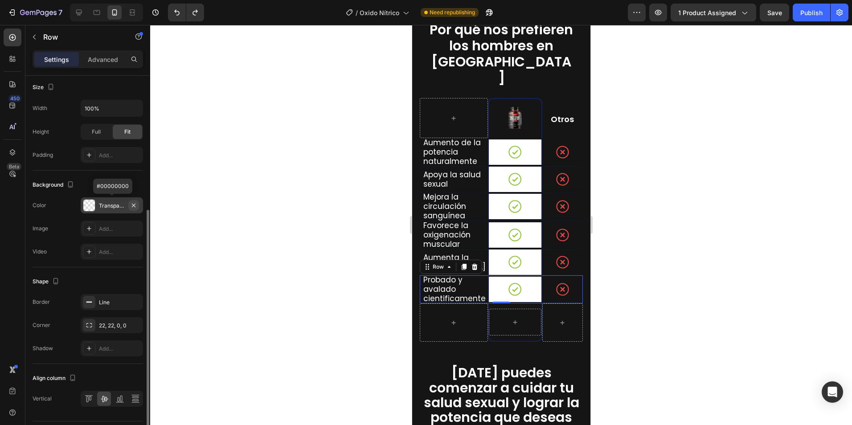
click at [134, 205] on icon "button" at bounding box center [134, 205] width 4 height 4
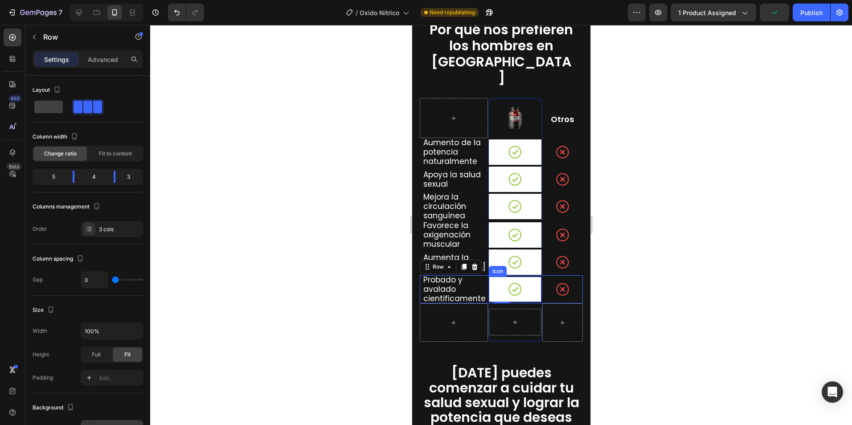
click at [489, 278] on div "Icon" at bounding box center [515, 289] width 53 height 25
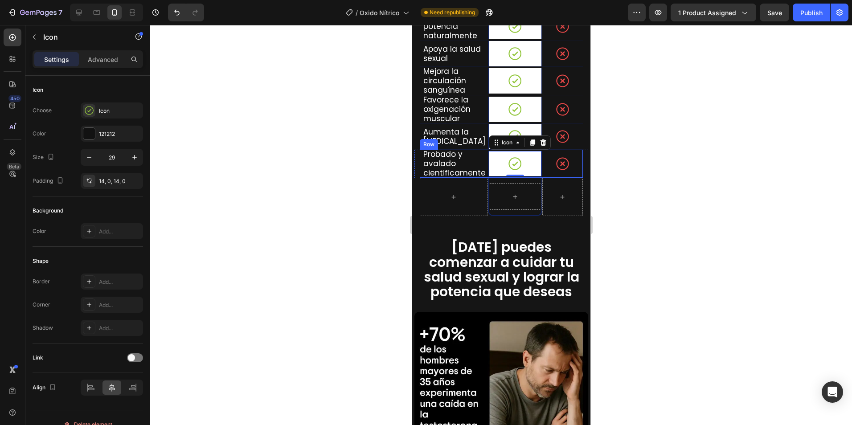
scroll to position [2185, 0]
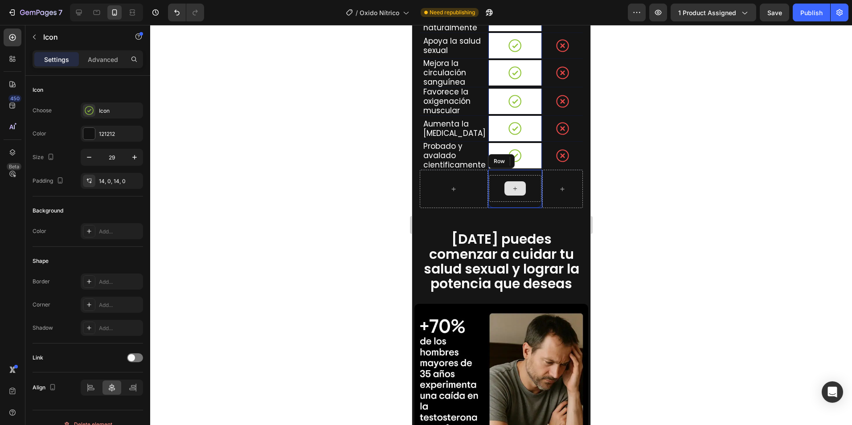
click at [492, 185] on div at bounding box center [515, 188] width 53 height 27
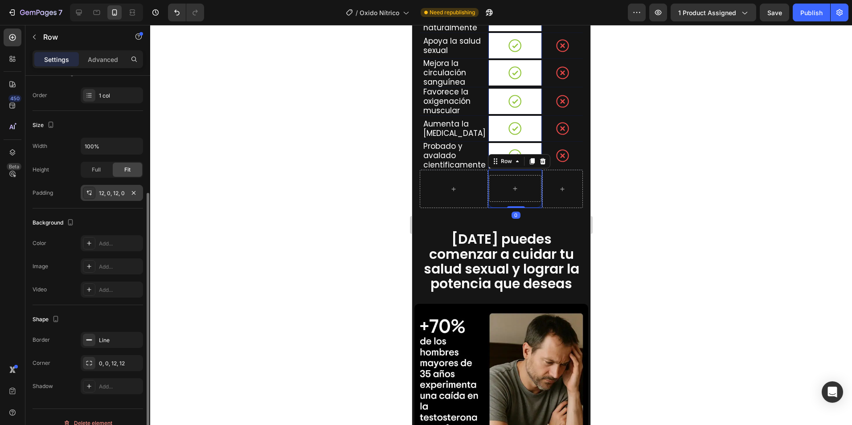
scroll to position [146, 0]
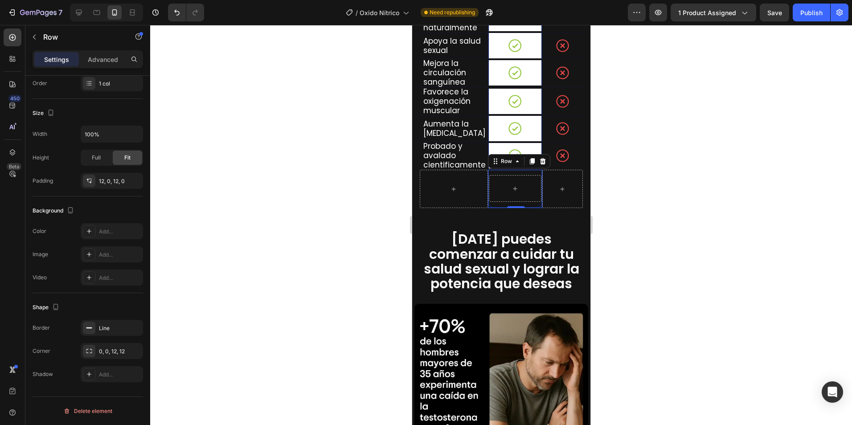
click at [664, 197] on div at bounding box center [501, 225] width 702 height 400
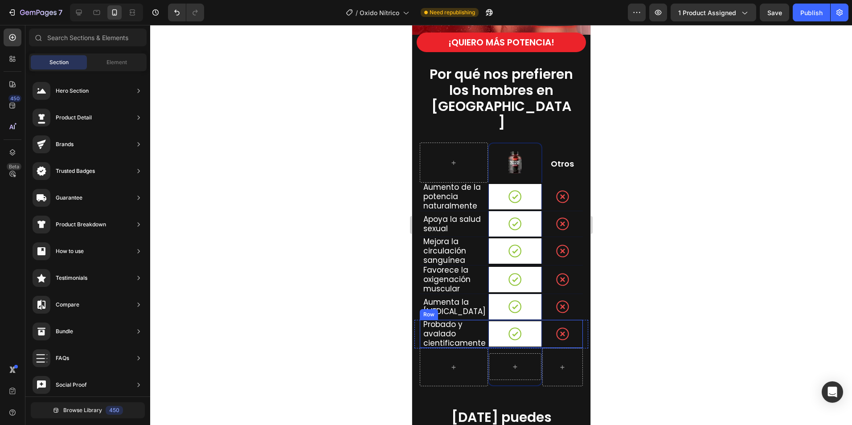
scroll to position [1962, 0]
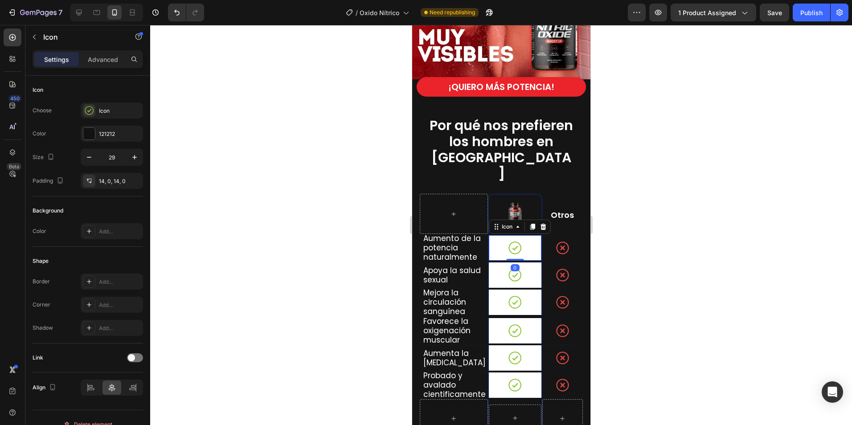
click at [521, 235] on div "Icon 0" at bounding box center [515, 247] width 53 height 25
click at [509, 242] on icon at bounding box center [514, 248] width 13 height 13
click at [531, 235] on div "Icon 0" at bounding box center [515, 247] width 53 height 25
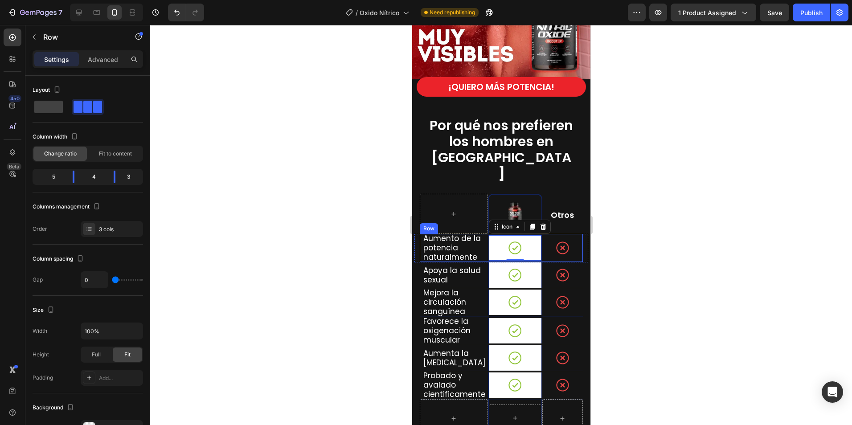
click at [532, 238] on div "Icon 0 Row" at bounding box center [515, 248] width 54 height 28
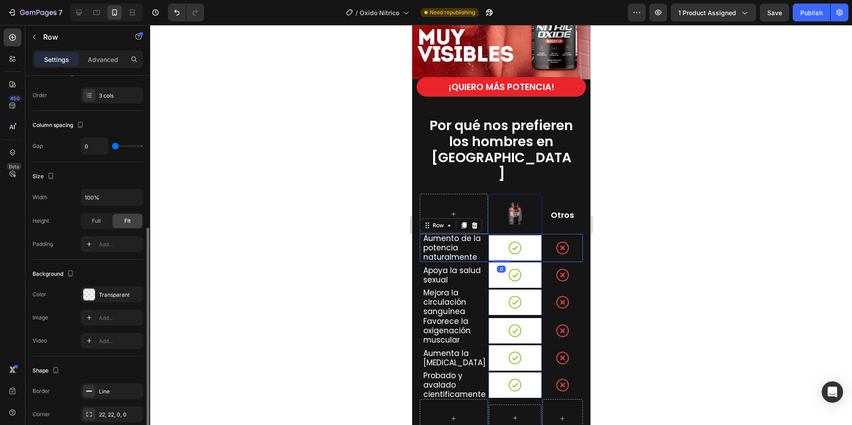
scroll to position [178, 0]
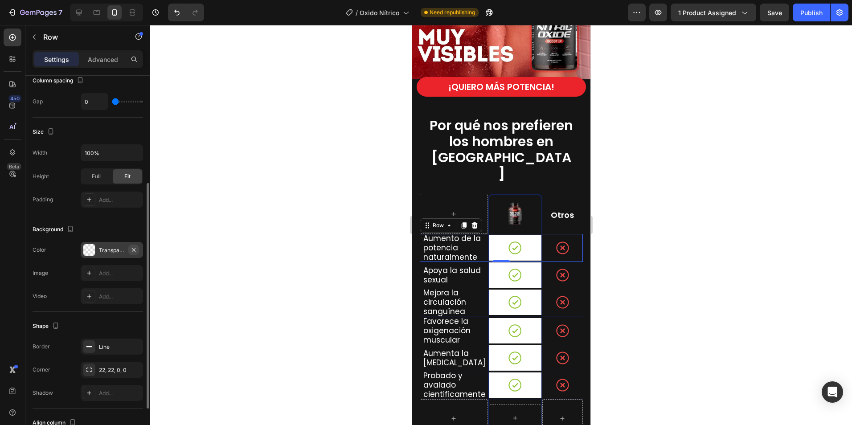
click at [135, 251] on icon "button" at bounding box center [133, 250] width 7 height 7
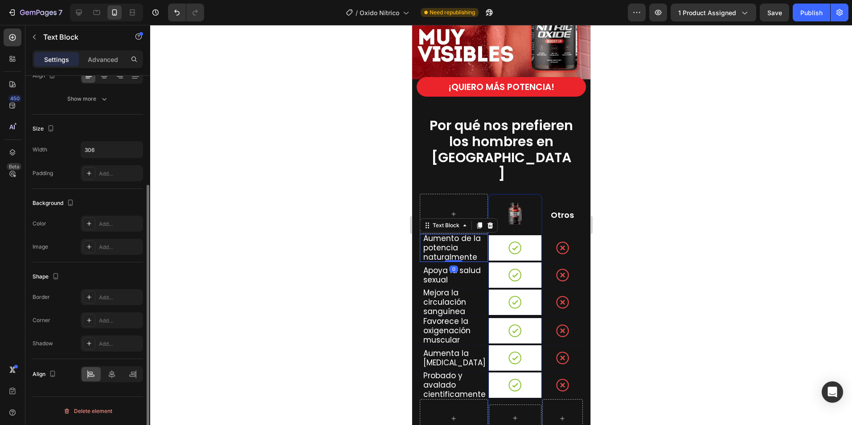
click at [458, 235] on span "Aumento de la potencia naturalmente" at bounding box center [452, 247] width 58 height 29
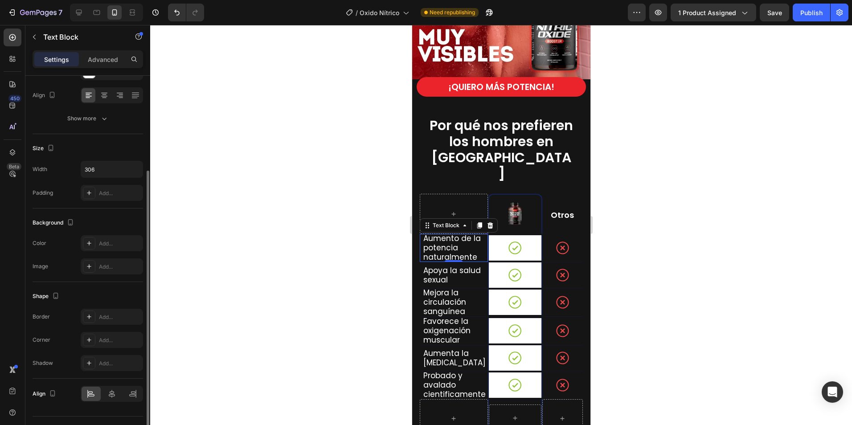
scroll to position [0, 0]
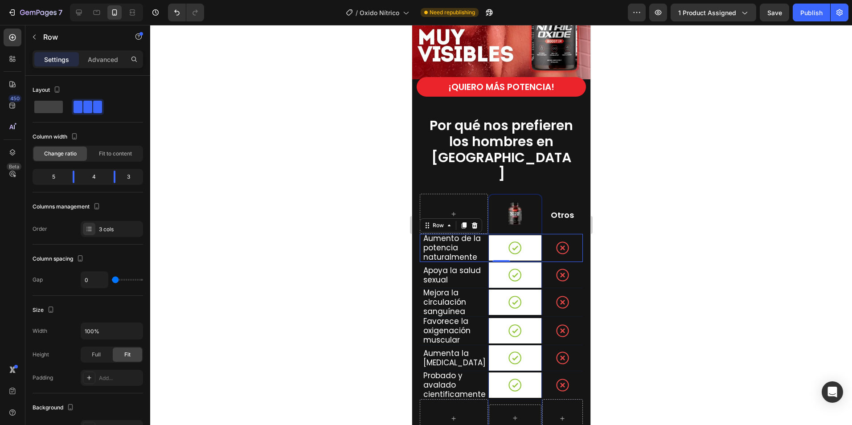
click at [506, 237] on div "Aumento de la potencia naturalmente Text Block Icon Row Icon Row 0" at bounding box center [501, 248] width 163 height 29
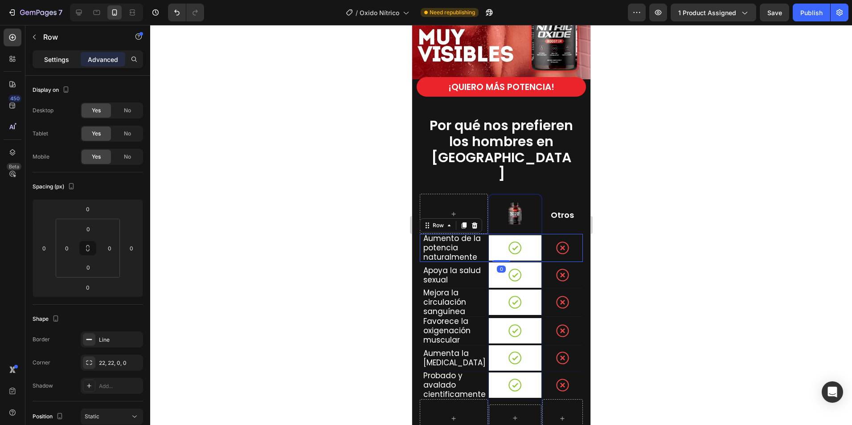
click at [65, 66] on div "Settings" at bounding box center [56, 59] width 45 height 14
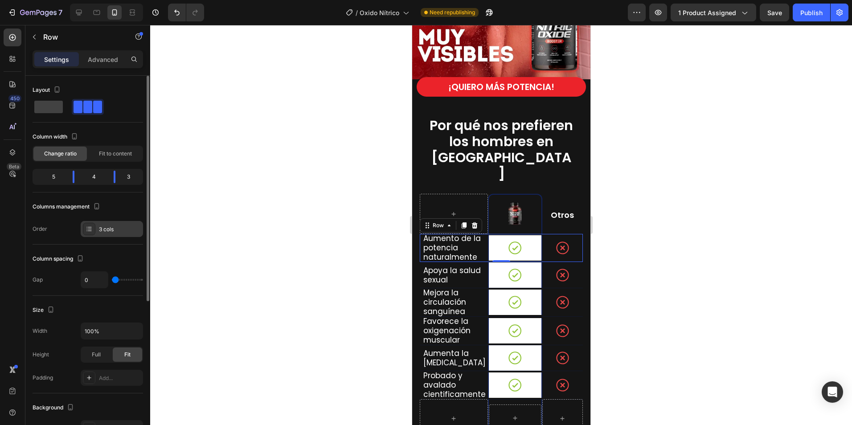
click at [114, 230] on div "3 cols" at bounding box center [120, 230] width 42 height 8
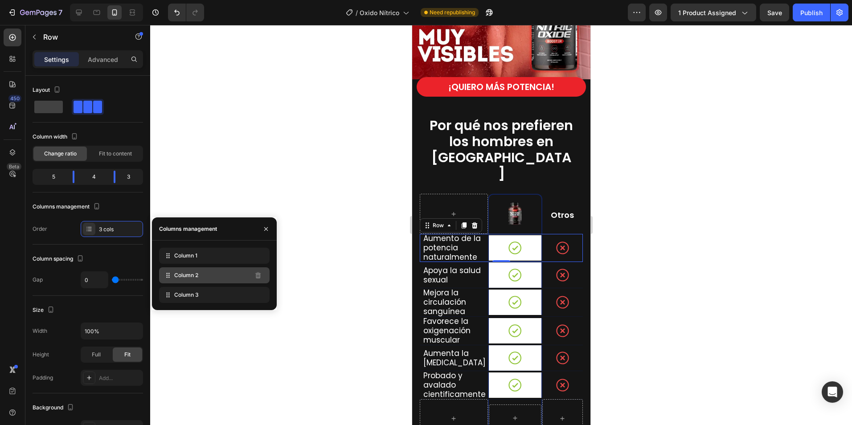
click at [181, 274] on span "Column 2" at bounding box center [186, 276] width 24 height 8
click at [183, 275] on span "Column 2" at bounding box center [186, 276] width 24 height 8
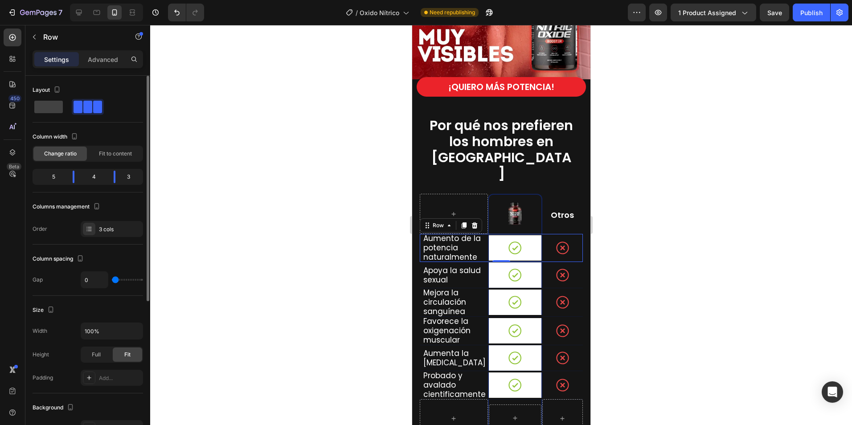
click at [99, 258] on div "Column spacing" at bounding box center [88, 259] width 111 height 14
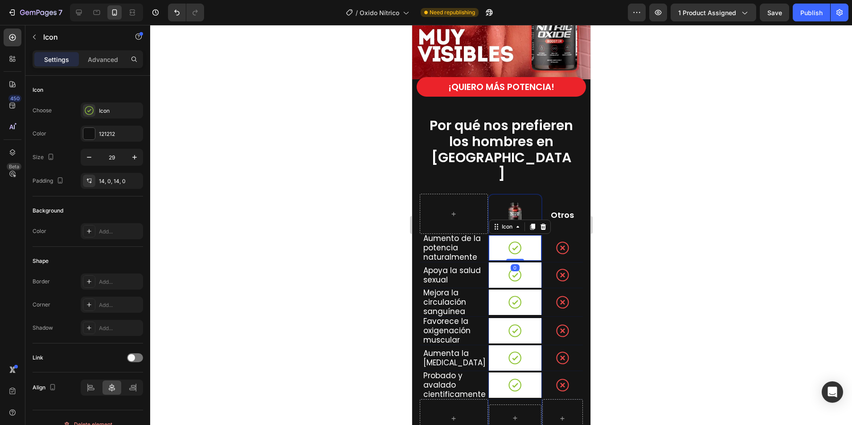
click at [526, 236] on div "Icon 0" at bounding box center [515, 247] width 53 height 25
drag, startPoint x: 498, startPoint y: 207, endPoint x: 456, endPoint y: 193, distance: 43.7
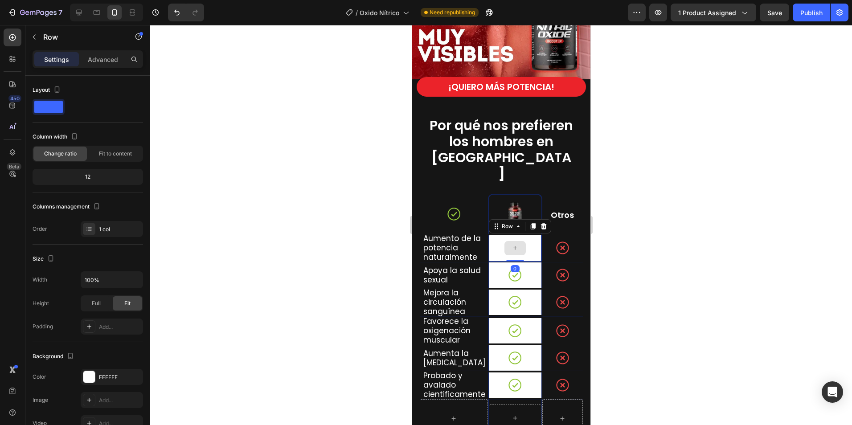
click at [494, 235] on div at bounding box center [515, 248] width 53 height 27
click at [132, 376] on icon "button" at bounding box center [133, 377] width 7 height 7
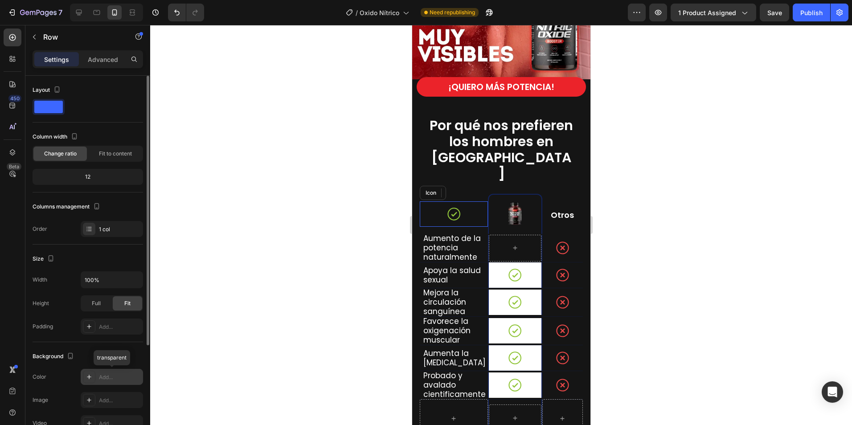
click at [447, 208] on icon at bounding box center [453, 214] width 13 height 13
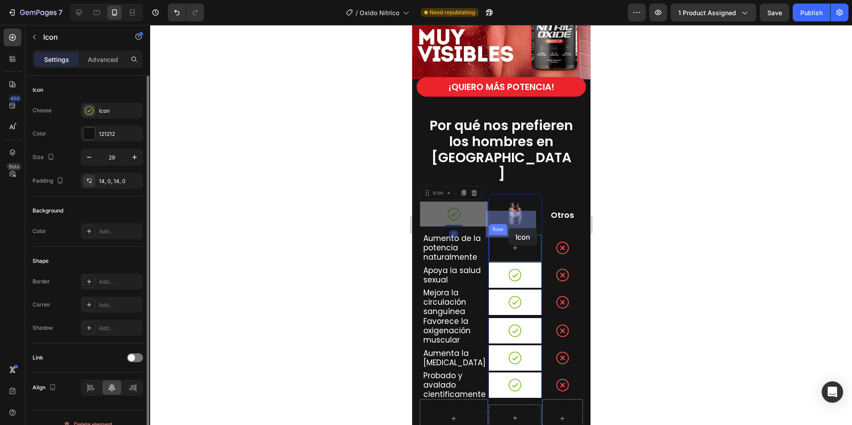
drag, startPoint x: 432, startPoint y: 172, endPoint x: 508, endPoint y: 228, distance: 94.7
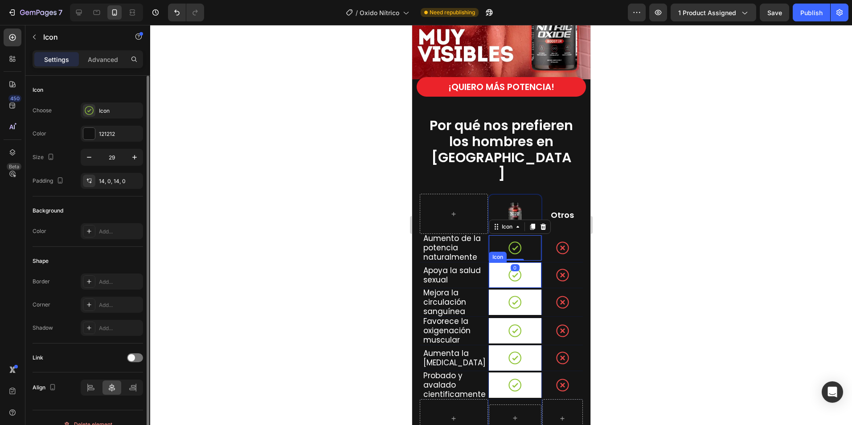
click at [494, 263] on div "Icon" at bounding box center [515, 275] width 53 height 25
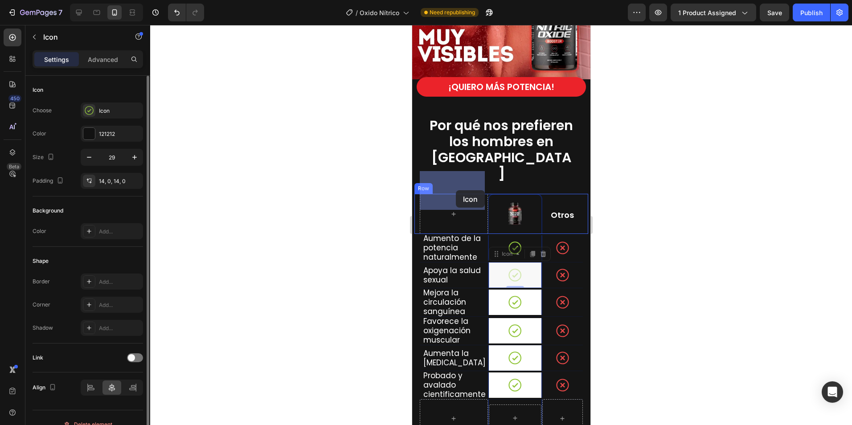
drag, startPoint x: 498, startPoint y: 234, endPoint x: 457, endPoint y: 190, distance: 60.5
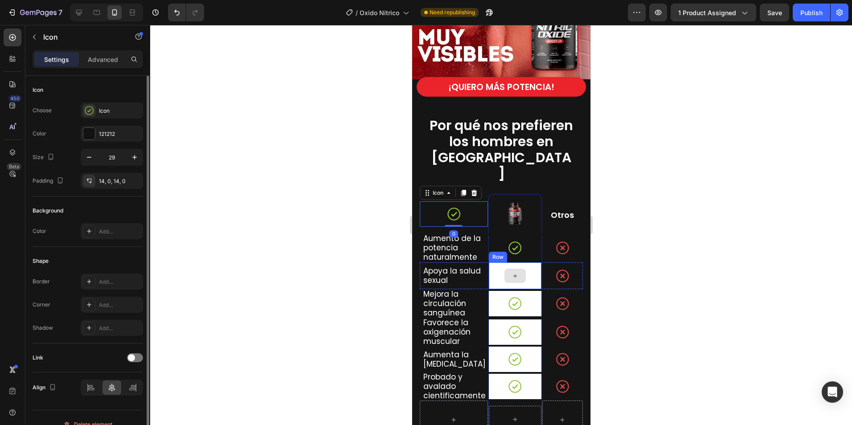
click at [494, 263] on div at bounding box center [515, 276] width 53 height 27
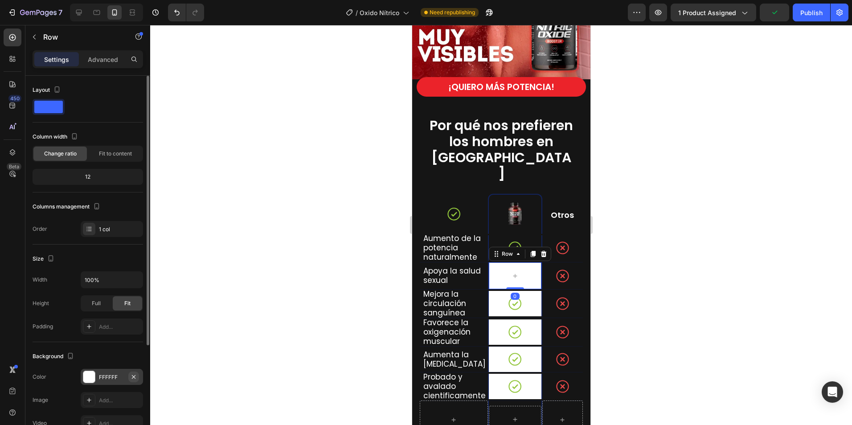
click at [137, 377] on button "button" at bounding box center [133, 377] width 11 height 11
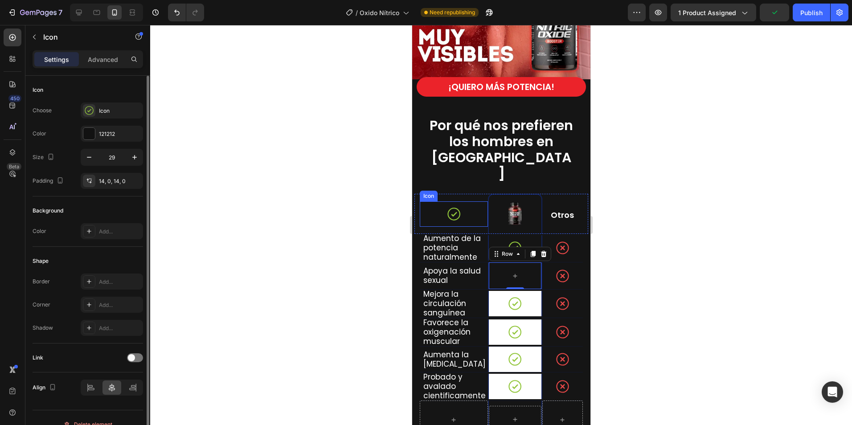
click at [434, 202] on div "Icon" at bounding box center [454, 214] width 68 height 25
drag, startPoint x: 433, startPoint y: 172, endPoint x: 506, endPoint y: 251, distance: 107.3
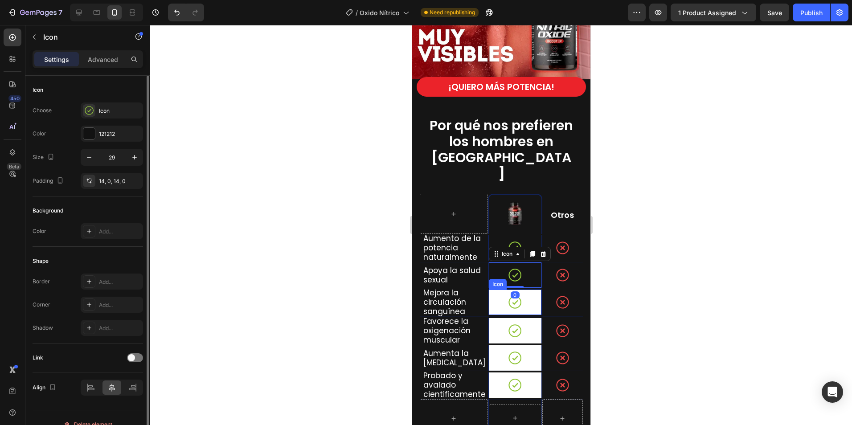
click at [490, 290] on div "Icon" at bounding box center [515, 302] width 53 height 25
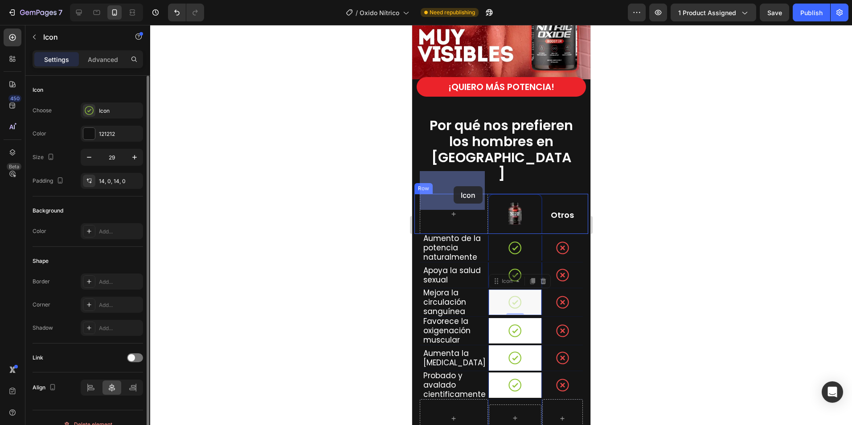
drag, startPoint x: 496, startPoint y: 259, endPoint x: 455, endPoint y: 187, distance: 83.2
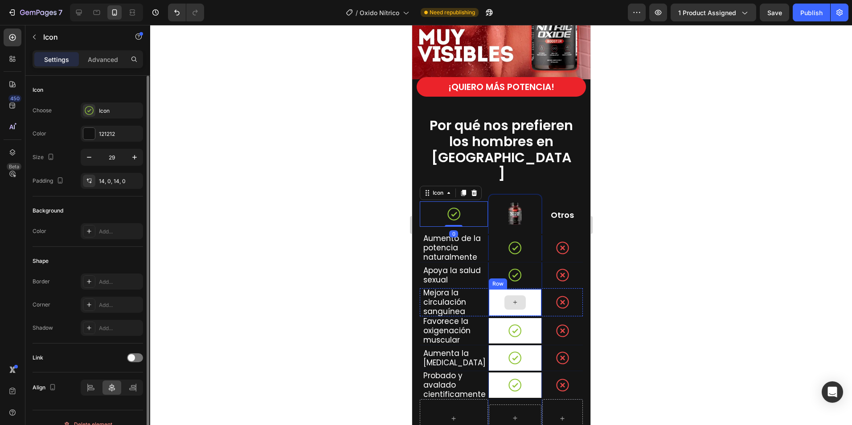
click at [496, 289] on div at bounding box center [515, 302] width 53 height 27
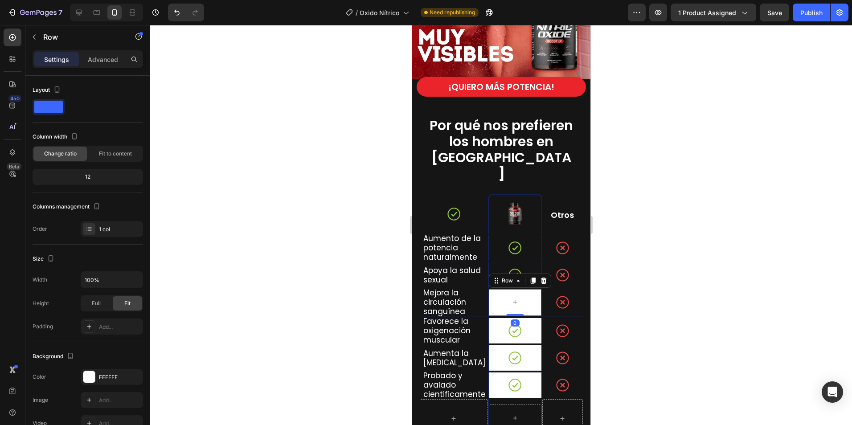
drag, startPoint x: 135, startPoint y: 377, endPoint x: 345, endPoint y: 311, distance: 220.1
click at [140, 375] on div "FFFFFF" at bounding box center [112, 377] width 62 height 16
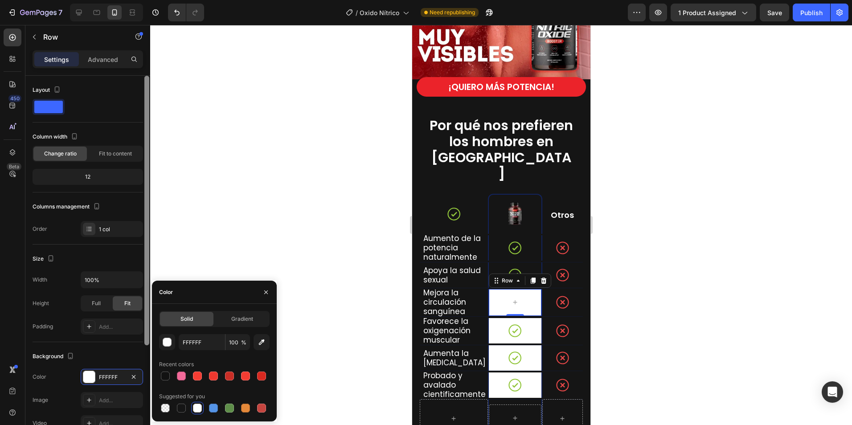
click at [135, 377] on icon "button" at bounding box center [133, 377] width 7 height 7
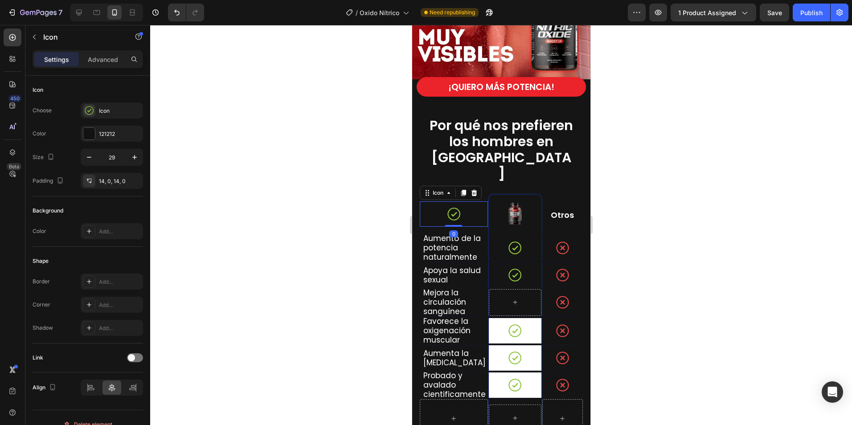
click at [444, 202] on div "Icon 0" at bounding box center [454, 214] width 68 height 25
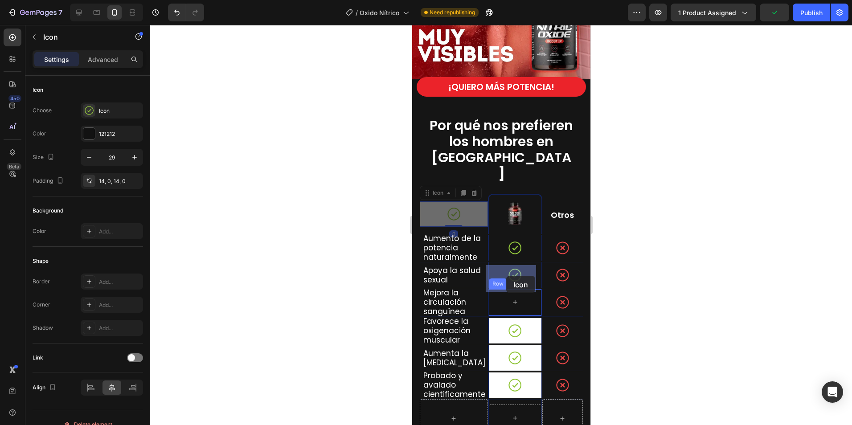
drag, startPoint x: 432, startPoint y: 172, endPoint x: 514, endPoint y: 313, distance: 163.0
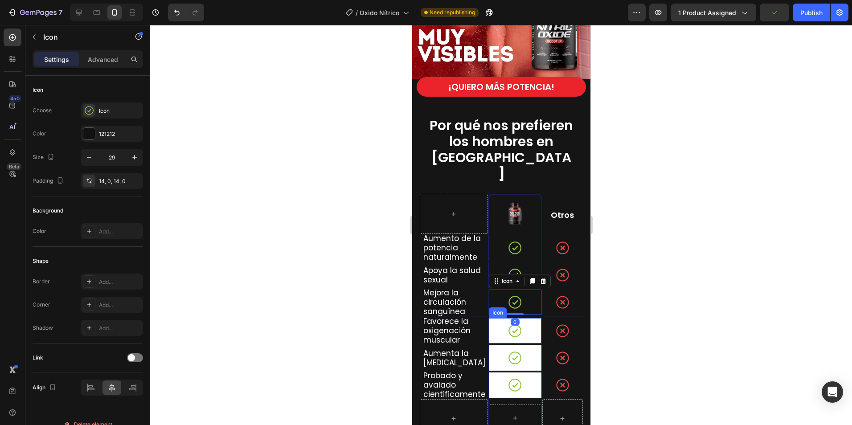
click at [495, 318] on div "Icon" at bounding box center [515, 330] width 53 height 25
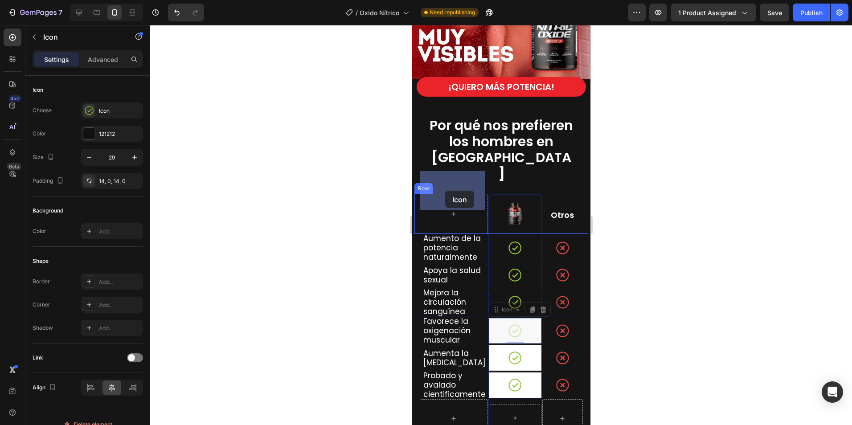
drag, startPoint x: 493, startPoint y: 287, endPoint x: 445, endPoint y: 191, distance: 107.1
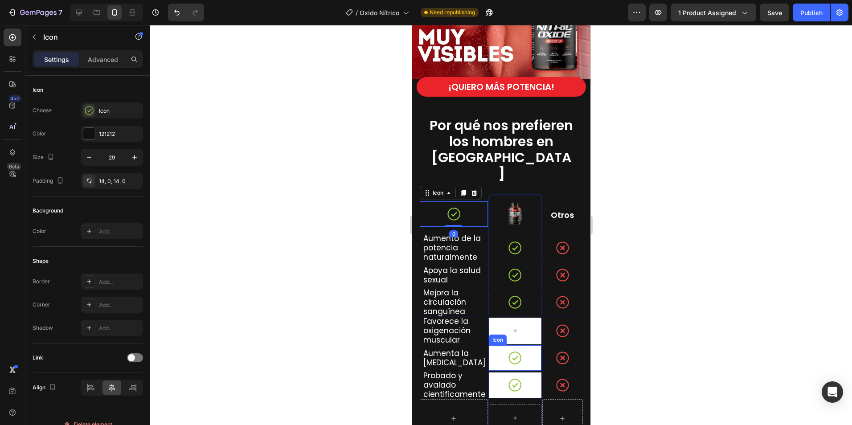
click at [492, 335] on div "Icon" at bounding box center [498, 340] width 18 height 11
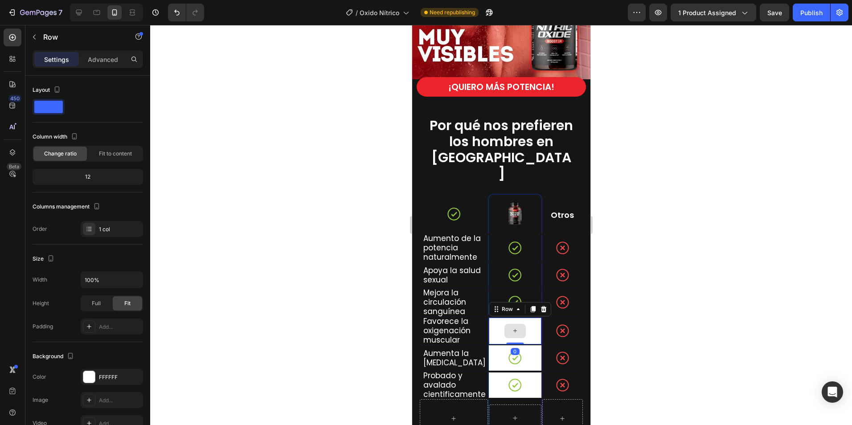
click at [494, 318] on div at bounding box center [515, 331] width 53 height 27
click at [131, 379] on icon "button" at bounding box center [133, 377] width 7 height 7
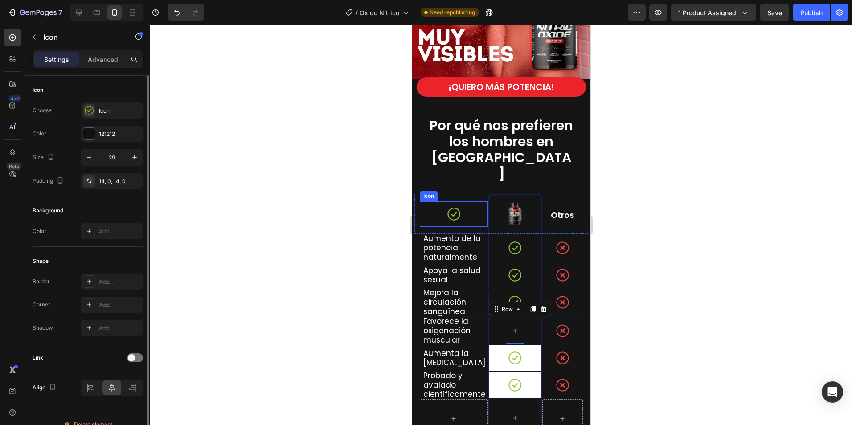
click at [453, 208] on icon at bounding box center [453, 214] width 13 height 13
drag, startPoint x: 434, startPoint y: 172, endPoint x: 505, endPoint y: 306, distance: 152.0
click at [494, 346] on div "Icon 0" at bounding box center [515, 358] width 53 height 25
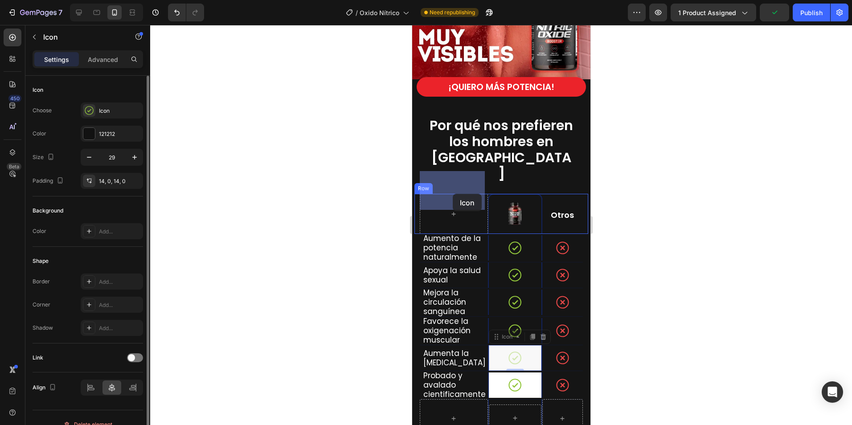
drag, startPoint x: 499, startPoint y: 316, endPoint x: 453, endPoint y: 194, distance: 130.3
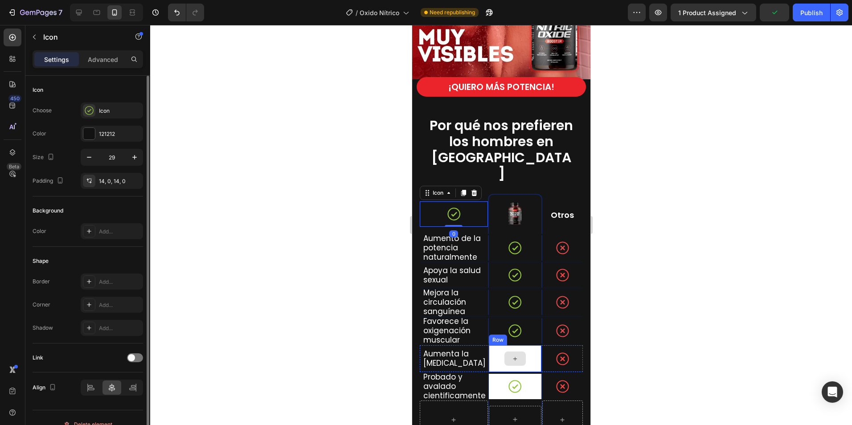
click at [493, 346] on div at bounding box center [515, 359] width 53 height 27
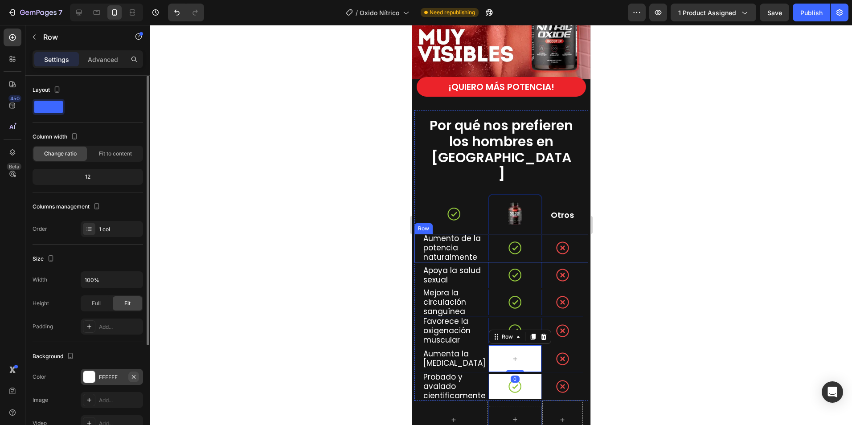
click at [136, 377] on icon "button" at bounding box center [133, 377] width 7 height 7
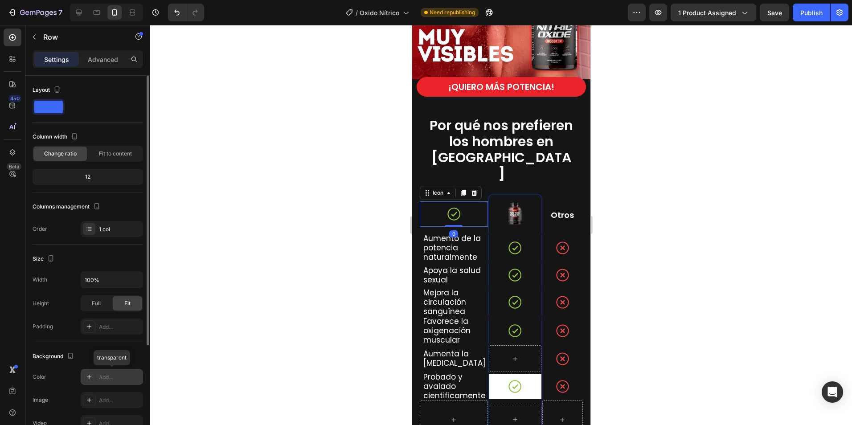
click at [450, 208] on icon at bounding box center [453, 214] width 13 height 13
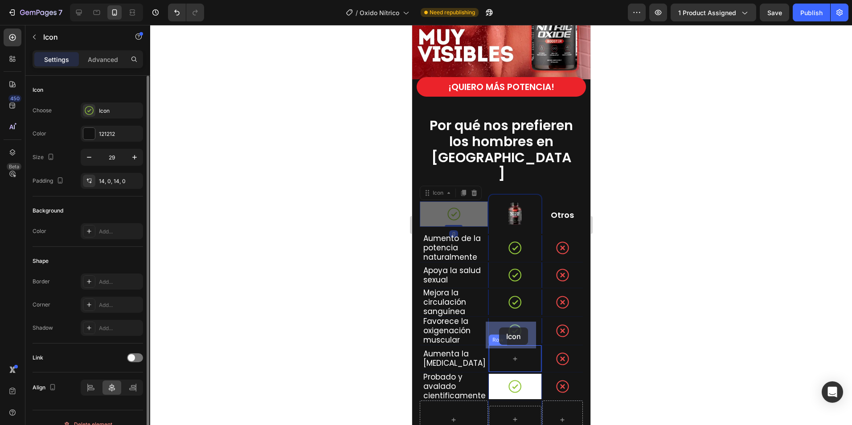
drag, startPoint x: 431, startPoint y: 171, endPoint x: 499, endPoint y: 327, distance: 170.5
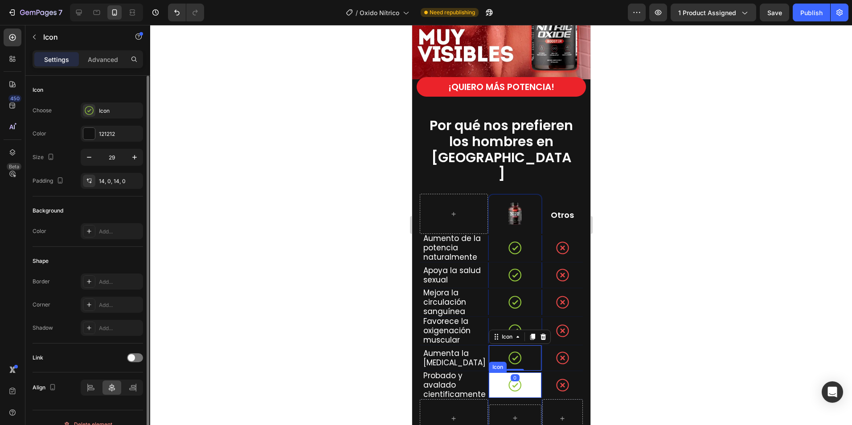
click at [495, 373] on div "Icon" at bounding box center [515, 385] width 53 height 25
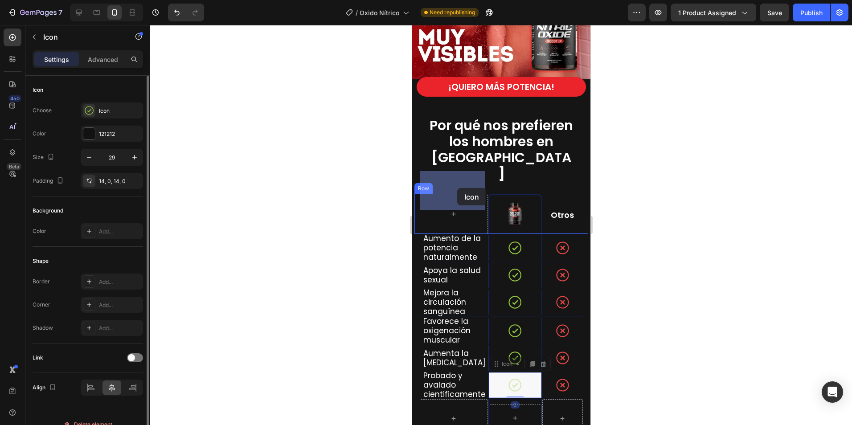
drag, startPoint x: 503, startPoint y: 344, endPoint x: 457, endPoint y: 188, distance: 162.7
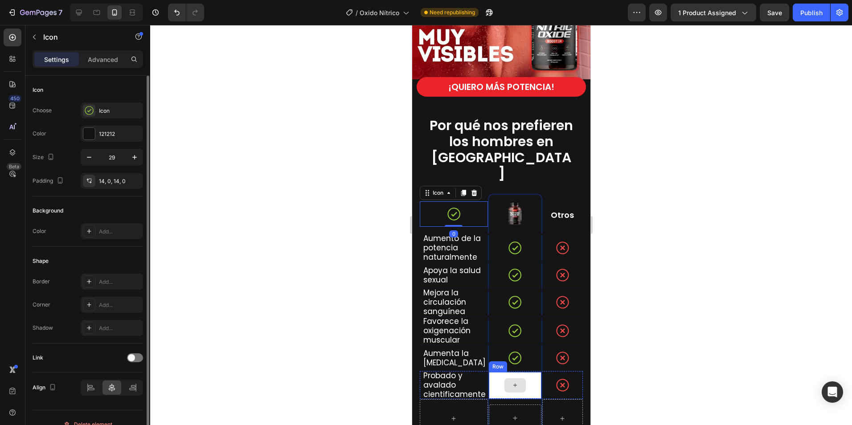
click at [497, 372] on div at bounding box center [515, 385] width 53 height 27
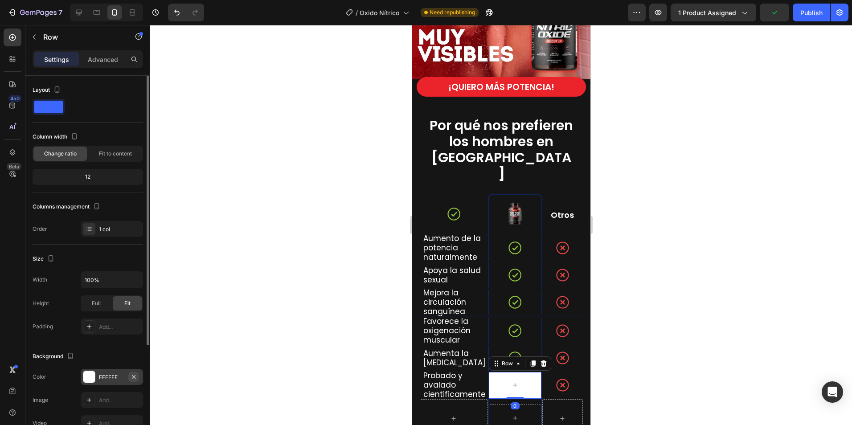
click at [137, 379] on button "button" at bounding box center [133, 377] width 11 height 11
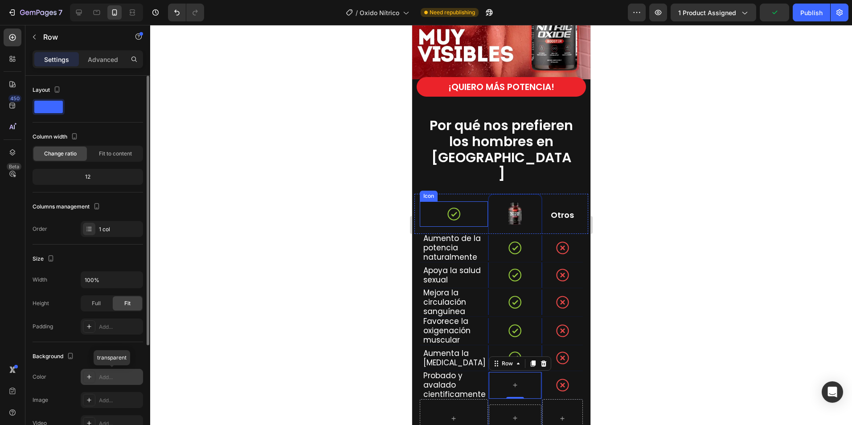
click at [447, 208] on icon at bounding box center [453, 214] width 13 height 13
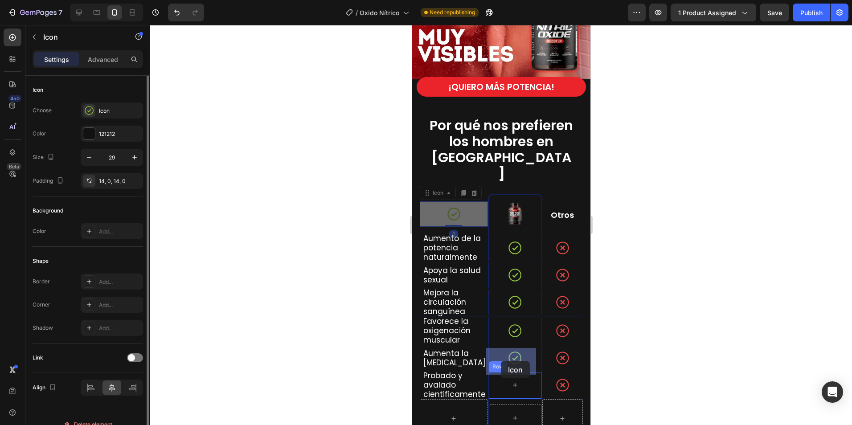
drag, startPoint x: 428, startPoint y: 171, endPoint x: 501, endPoint y: 360, distance: 202.9
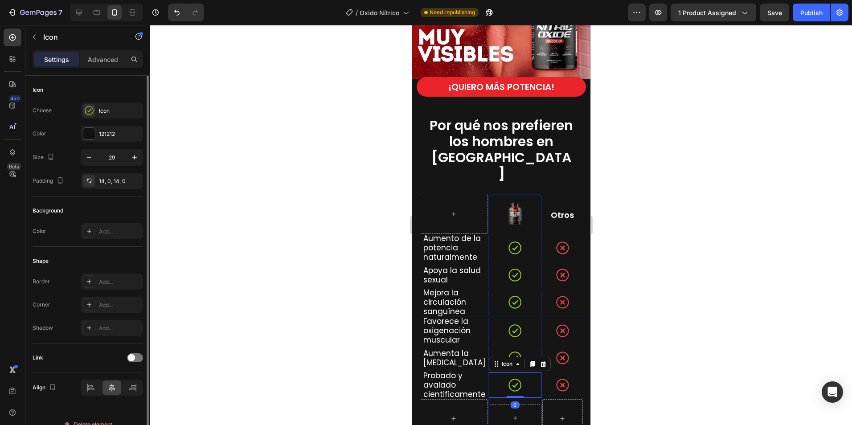
click at [680, 316] on div at bounding box center [501, 225] width 702 height 400
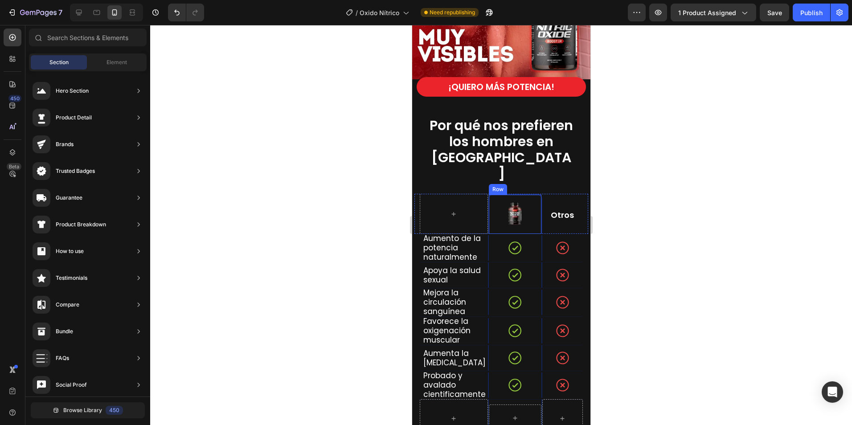
click at [527, 194] on div "Image Row" at bounding box center [515, 214] width 54 height 40
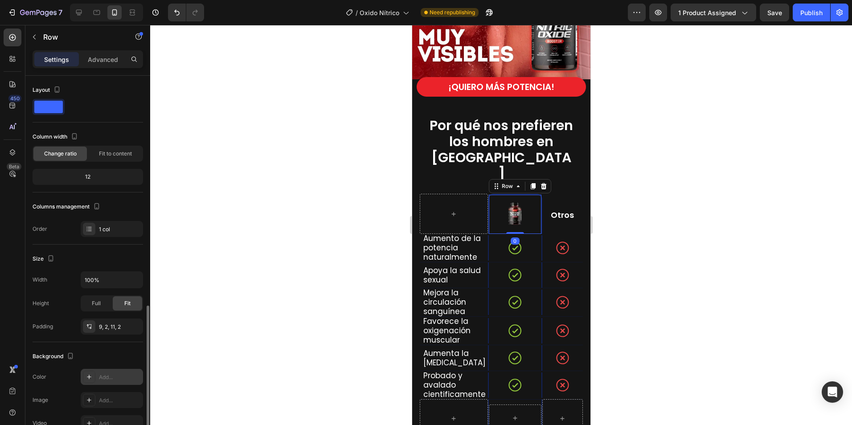
scroll to position [146, 0]
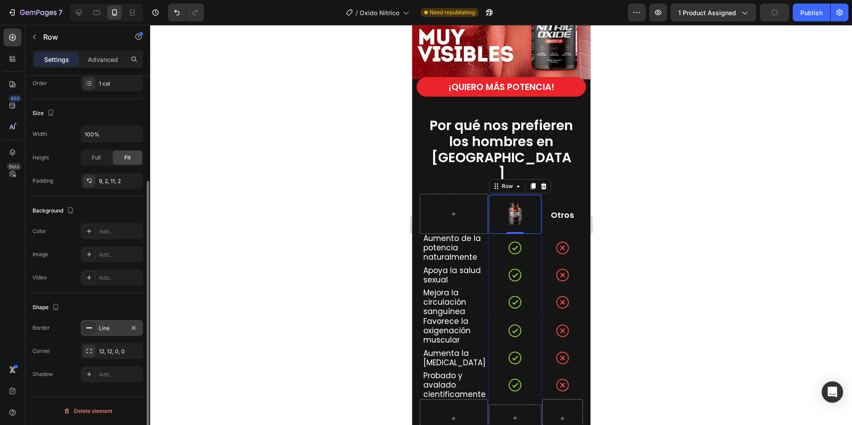
click at [108, 330] on div "Line" at bounding box center [112, 329] width 26 height 8
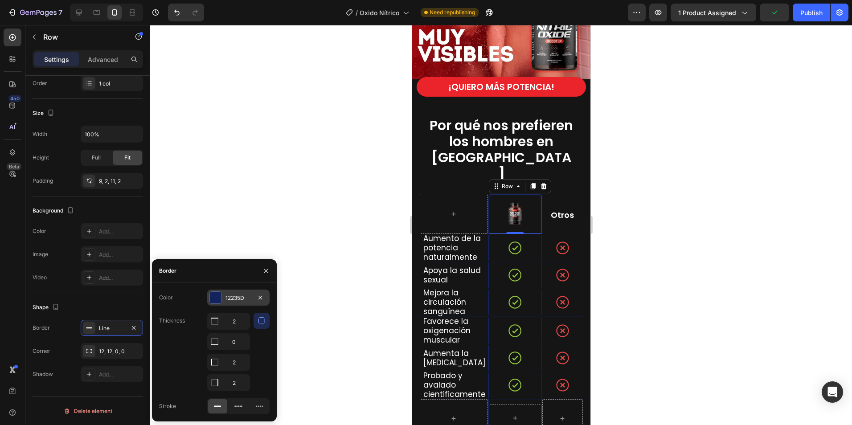
click at [235, 296] on div "12235D" at bounding box center [239, 298] width 26 height 8
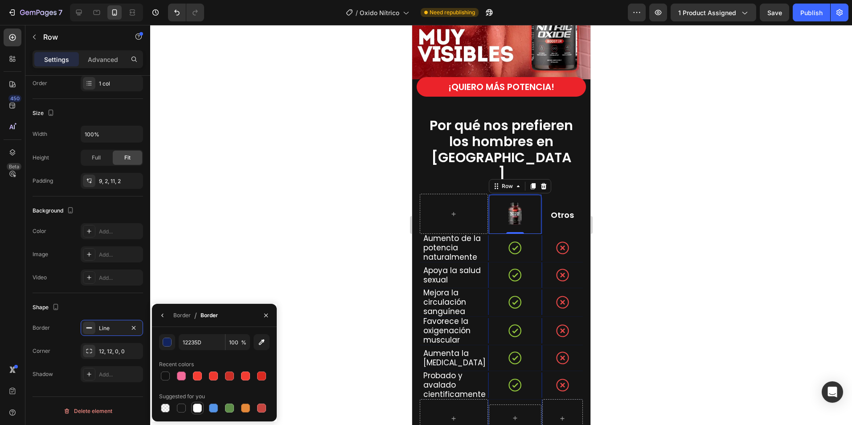
click at [198, 411] on div at bounding box center [197, 408] width 9 height 9
type input "FFFFFF"
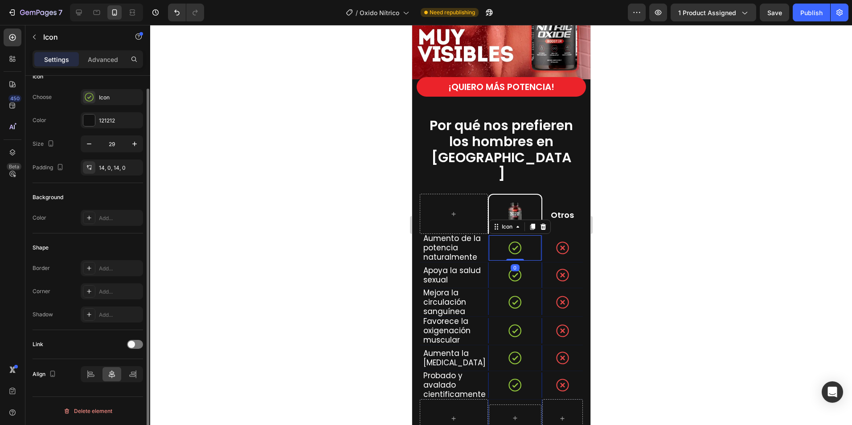
click at [531, 235] on div "Icon 0" at bounding box center [515, 247] width 53 height 25
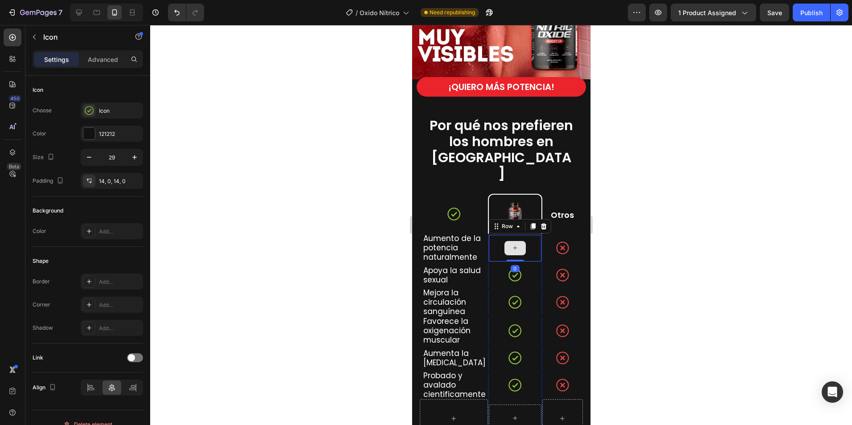
click at [491, 235] on div at bounding box center [515, 248] width 53 height 27
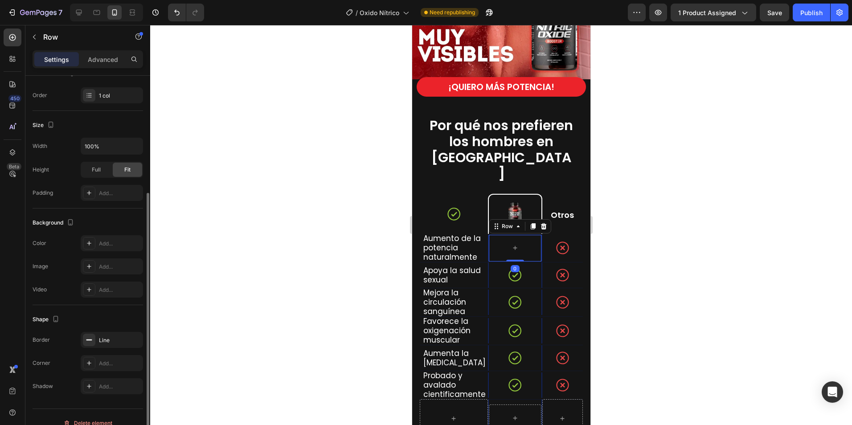
scroll to position [146, 0]
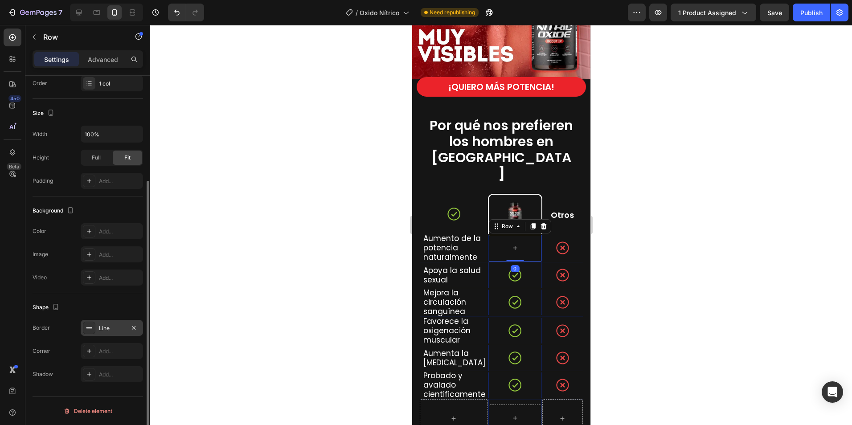
click at [111, 328] on div "Line" at bounding box center [112, 329] width 26 height 8
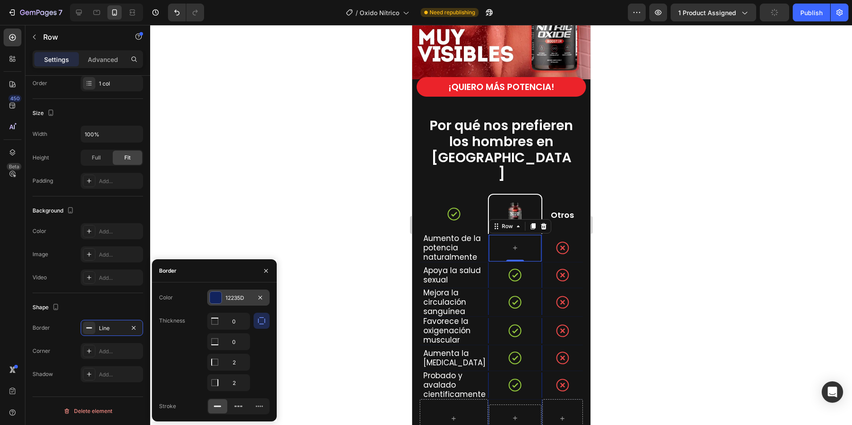
click at [236, 300] on div "12235D" at bounding box center [239, 298] width 26 height 8
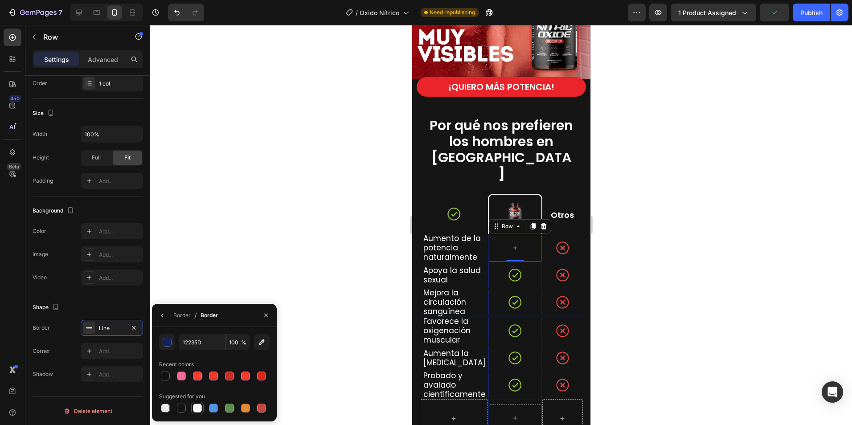
click at [199, 409] on div at bounding box center [197, 408] width 9 height 9
type input "FFFFFF"
click at [456, 208] on icon at bounding box center [453, 214] width 13 height 13
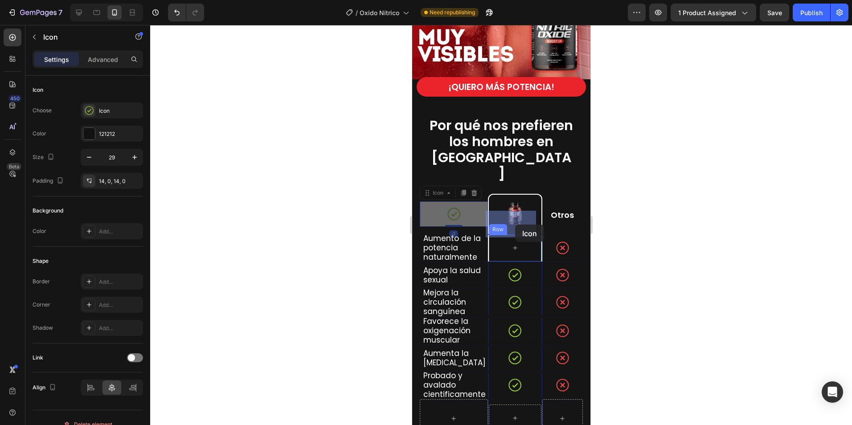
drag, startPoint x: 440, startPoint y: 172, endPoint x: 517, endPoint y: 227, distance: 94.4
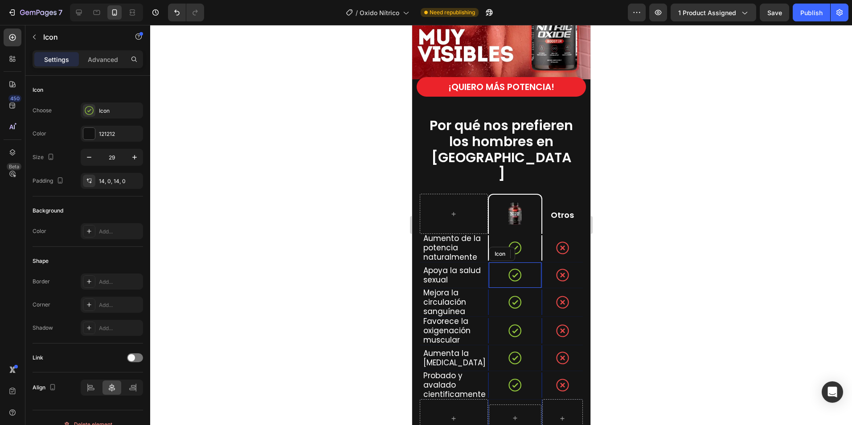
click at [530, 263] on div "Icon" at bounding box center [515, 275] width 53 height 25
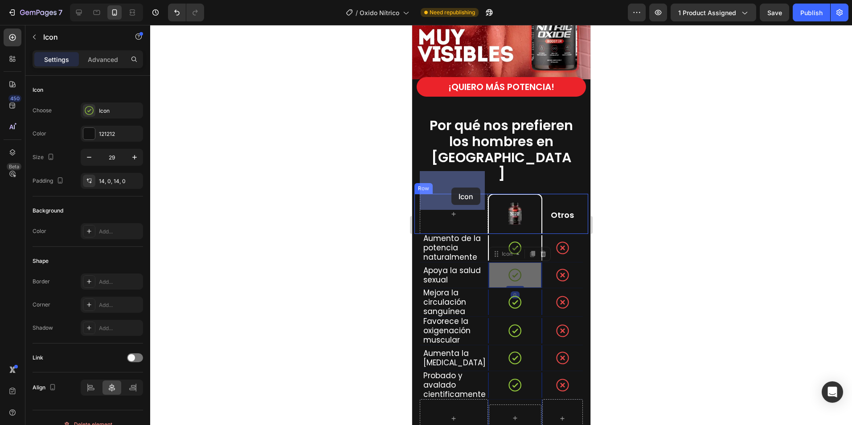
drag, startPoint x: 490, startPoint y: 233, endPoint x: 452, endPoint y: 188, distance: 59.8
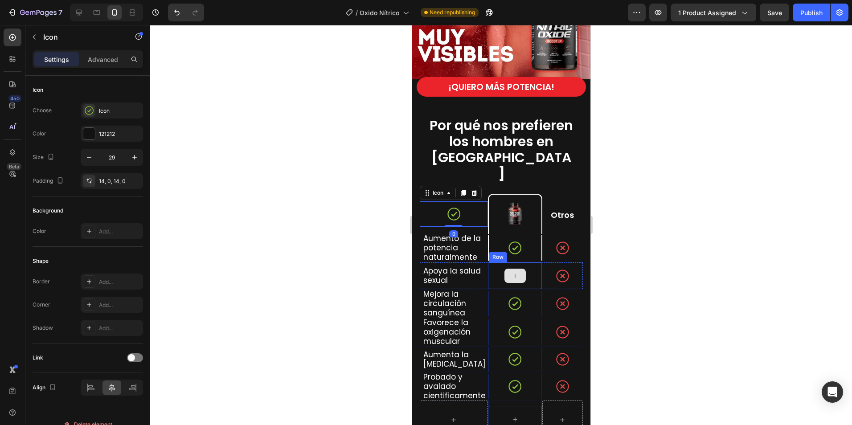
click at [526, 263] on div at bounding box center [515, 276] width 53 height 27
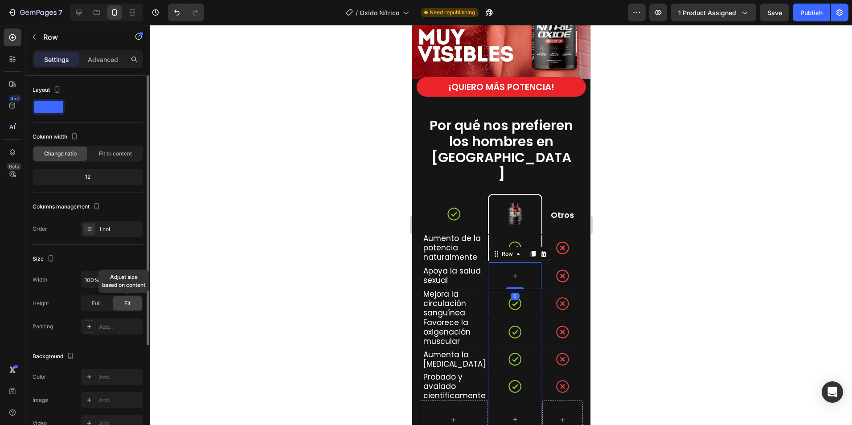
scroll to position [146, 0]
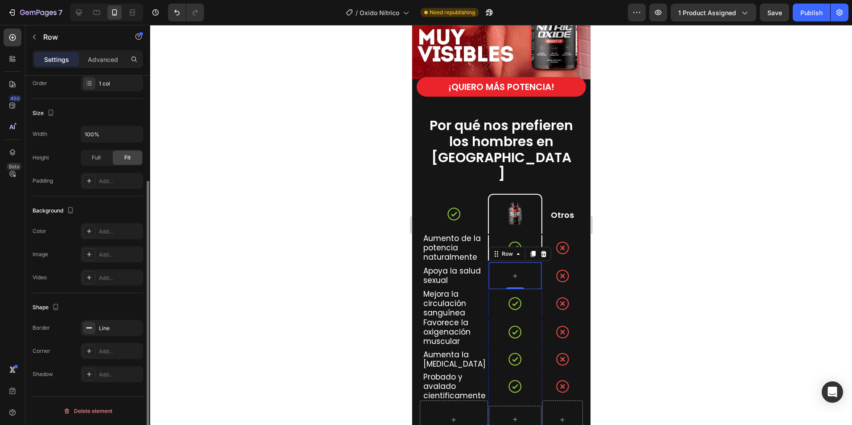
click at [99, 338] on div "Border Line Corner Add... Shadow Add..." at bounding box center [88, 351] width 111 height 62
click at [111, 327] on div "Line" at bounding box center [112, 329] width 26 height 8
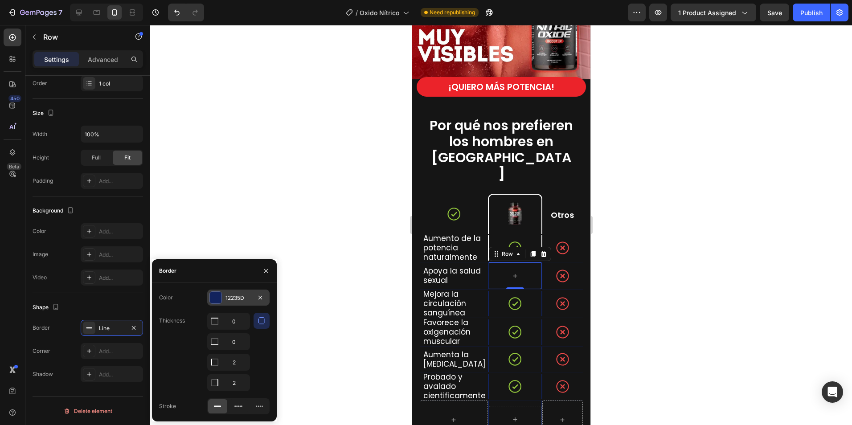
click at [242, 293] on div "12235D" at bounding box center [238, 298] width 62 height 16
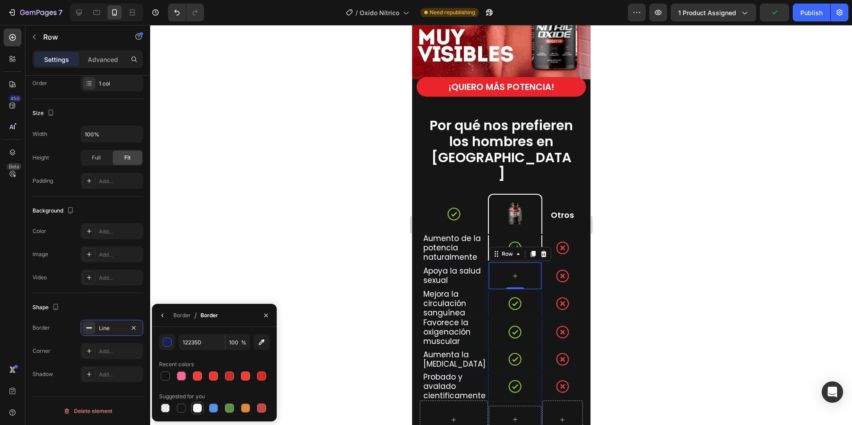
click at [199, 406] on div at bounding box center [197, 408] width 9 height 9
type input "FFFFFF"
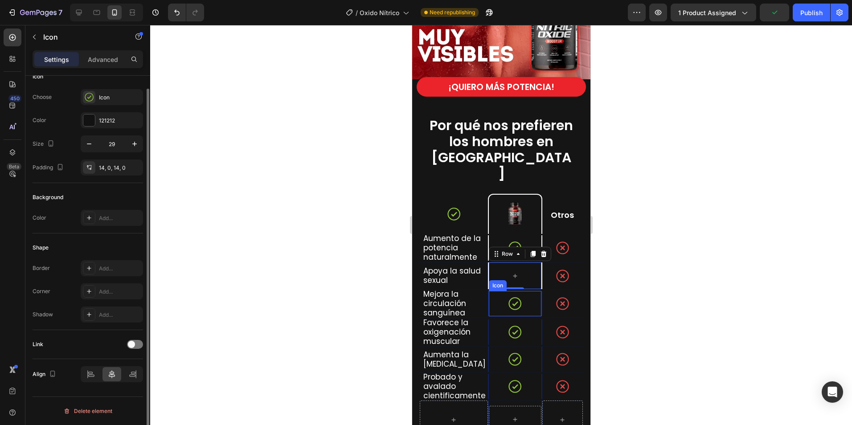
click at [526, 291] on div "Icon" at bounding box center [515, 303] width 53 height 25
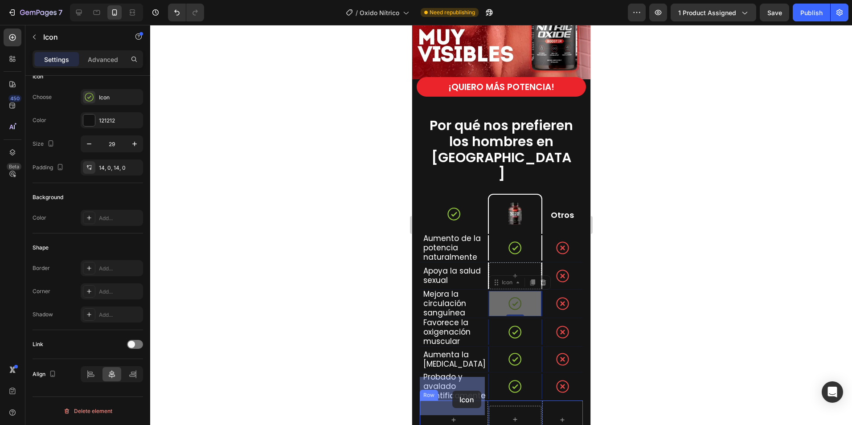
drag, startPoint x: 498, startPoint y: 263, endPoint x: 509, endPoint y: 325, distance: 63.3
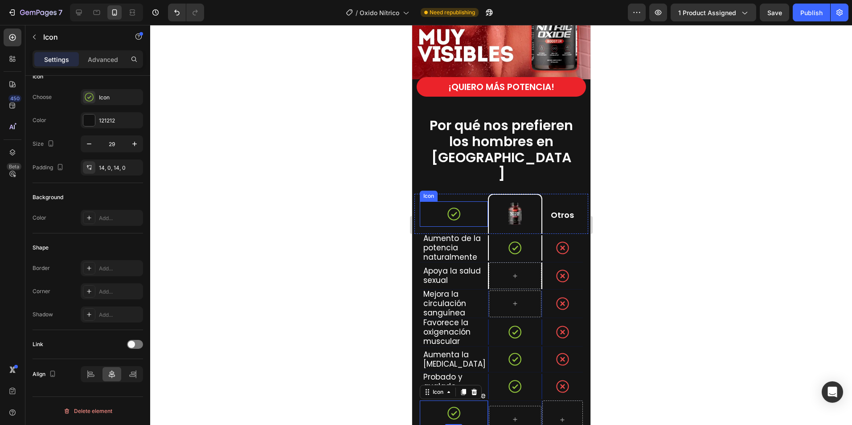
click at [447, 208] on icon at bounding box center [453, 214] width 13 height 13
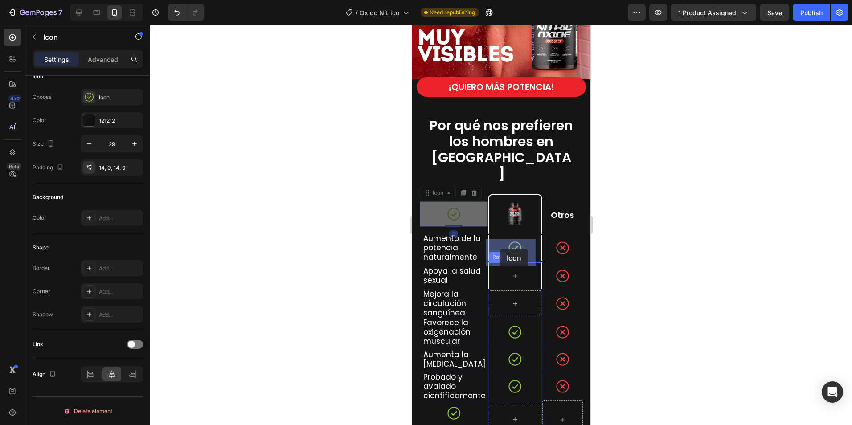
drag, startPoint x: 431, startPoint y: 169, endPoint x: 514, endPoint y: 291, distance: 147.7
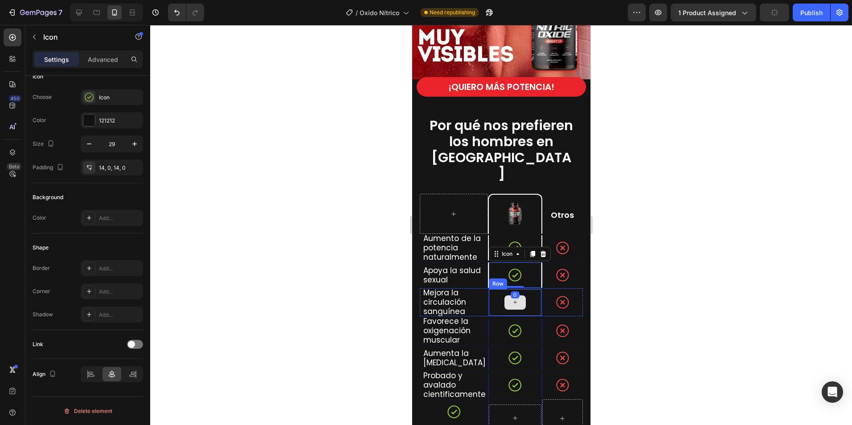
click at [526, 289] on div at bounding box center [515, 302] width 53 height 27
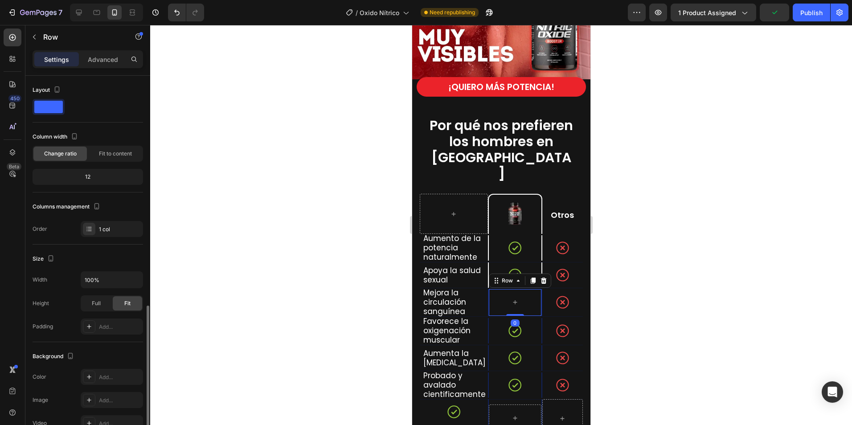
scroll to position [134, 0]
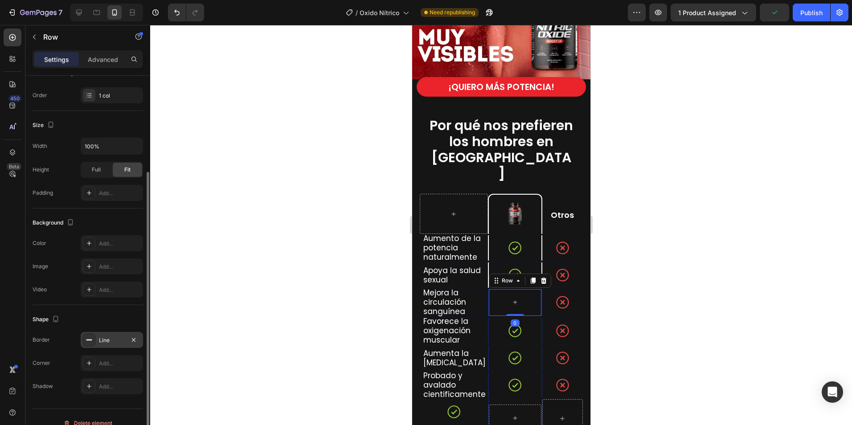
drag, startPoint x: 107, startPoint y: 341, endPoint x: 115, endPoint y: 340, distance: 7.6
click at [108, 340] on div "Line" at bounding box center [112, 341] width 26 height 8
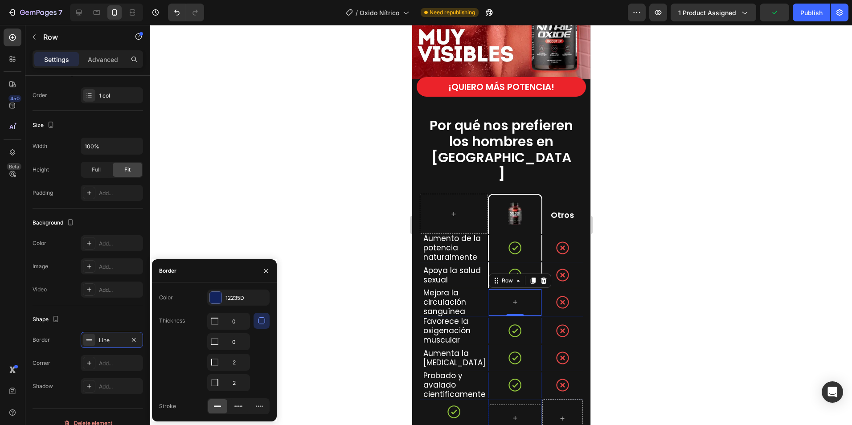
click at [233, 295] on div "12235D" at bounding box center [247, 298] width 42 height 8
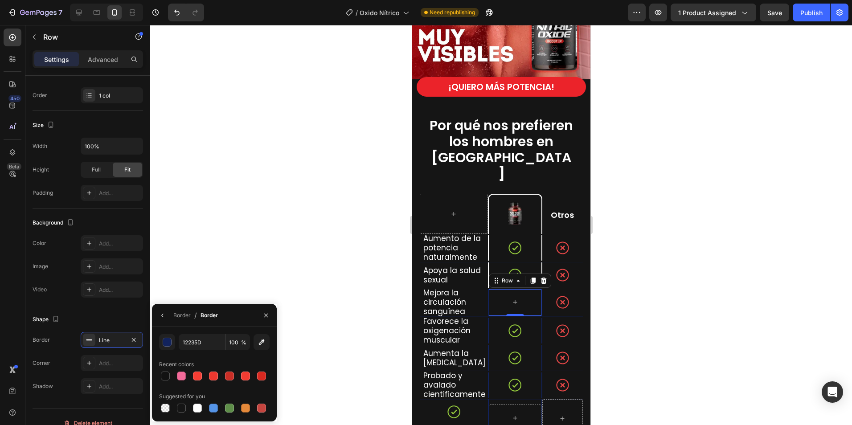
drag, startPoint x: 198, startPoint y: 409, endPoint x: 374, endPoint y: 344, distance: 188.2
click at [198, 409] on div at bounding box center [197, 408] width 9 height 9
type input "FFFFFF"
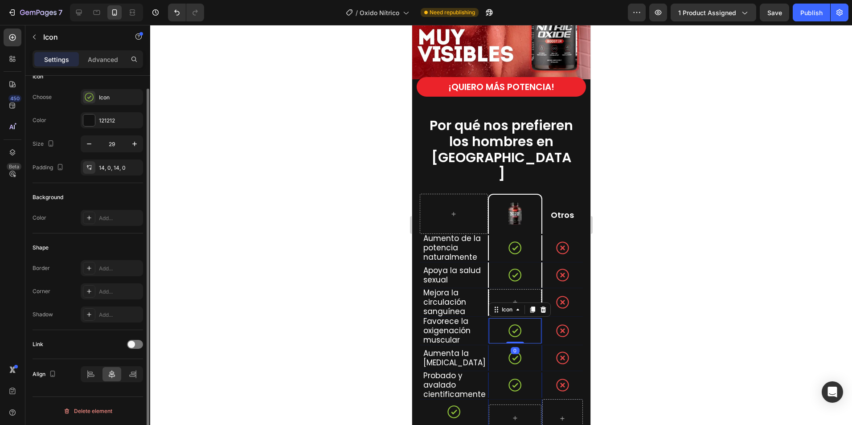
click at [527, 318] on div "Icon 0" at bounding box center [515, 330] width 53 height 25
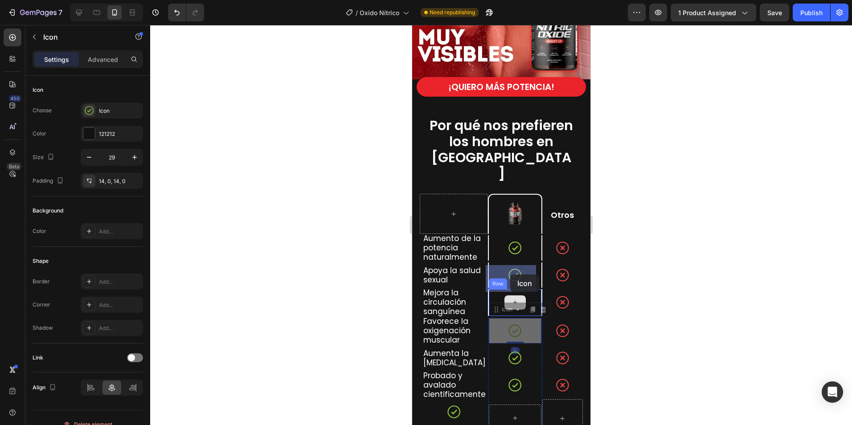
drag, startPoint x: 496, startPoint y: 288, endPoint x: 510, endPoint y: 275, distance: 19.2
click at [527, 318] on div at bounding box center [515, 331] width 53 height 27
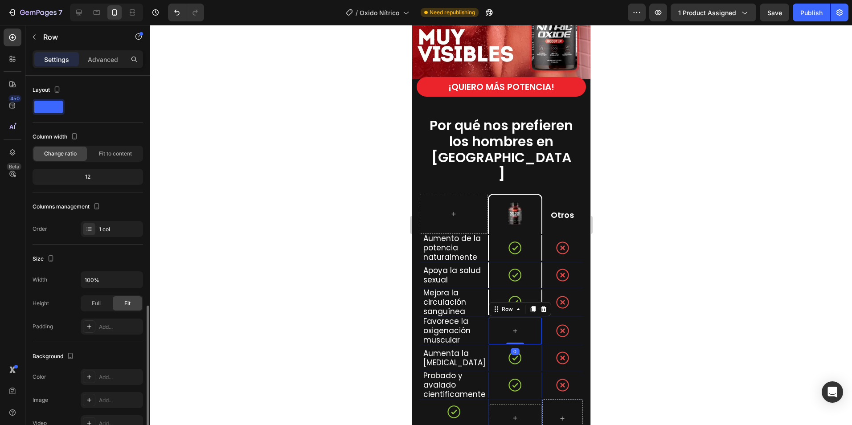
scroll to position [146, 0]
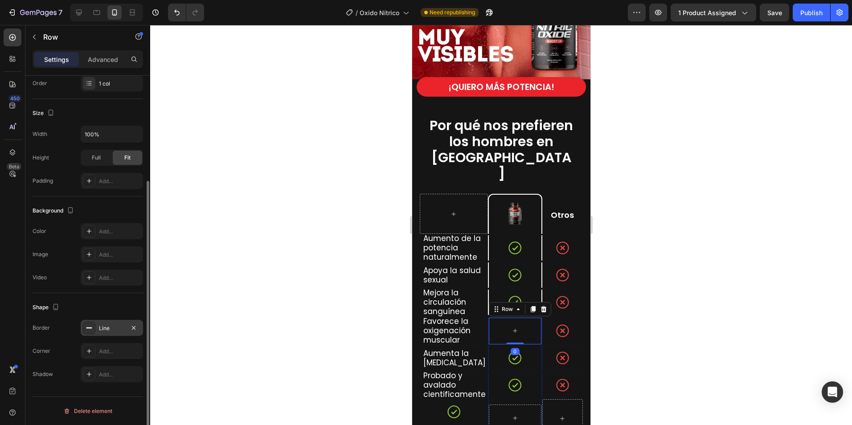
click at [115, 329] on div "Line" at bounding box center [112, 329] width 26 height 8
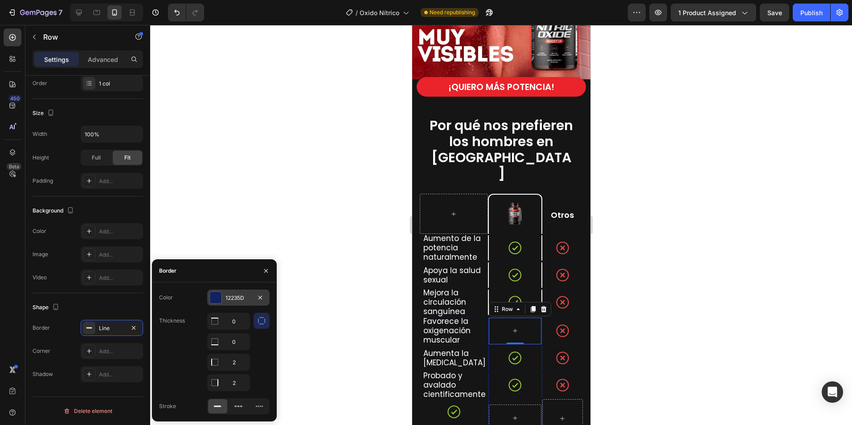
click at [225, 297] on div "12235D" at bounding box center [238, 298] width 62 height 16
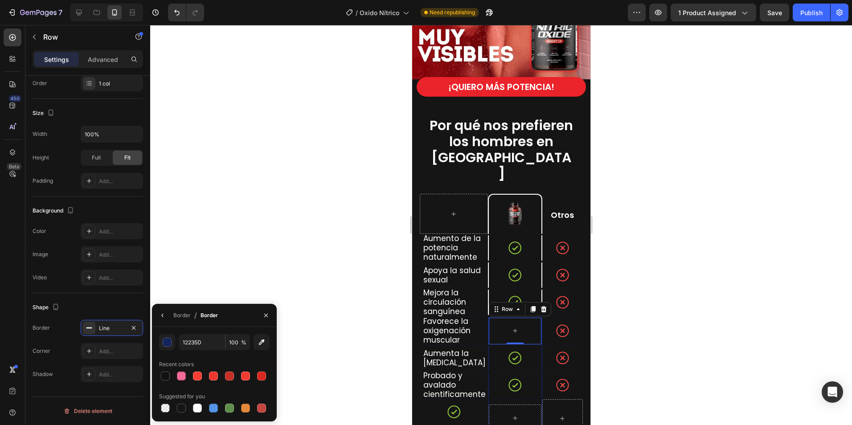
drag, startPoint x: 196, startPoint y: 406, endPoint x: 370, endPoint y: 311, distance: 198.7
click at [199, 404] on div at bounding box center [197, 408] width 9 height 9
type input "FFFFFF"
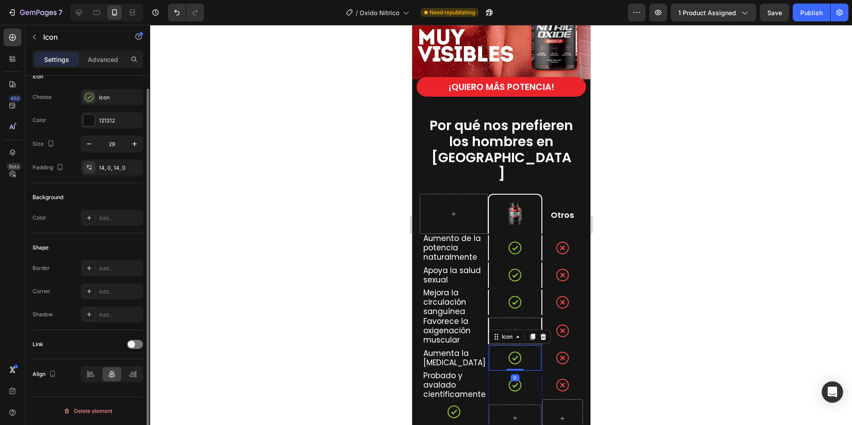
scroll to position [0, 0]
click at [523, 346] on div "Icon 0" at bounding box center [515, 358] width 53 height 25
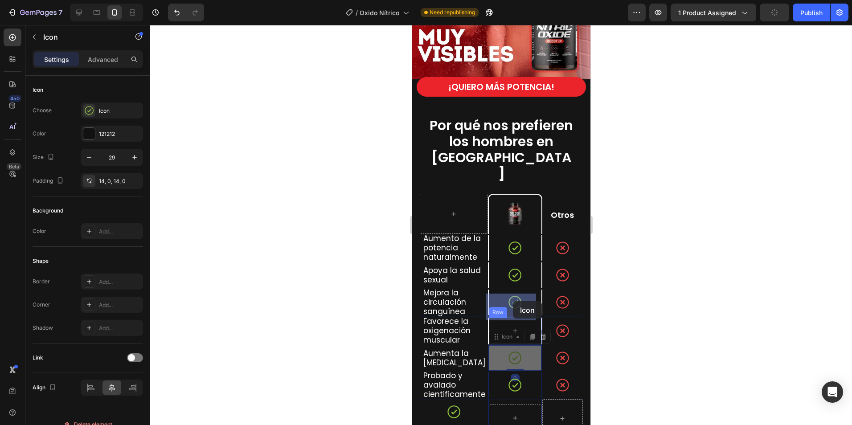
drag, startPoint x: 496, startPoint y: 316, endPoint x: 513, endPoint y: 302, distance: 21.8
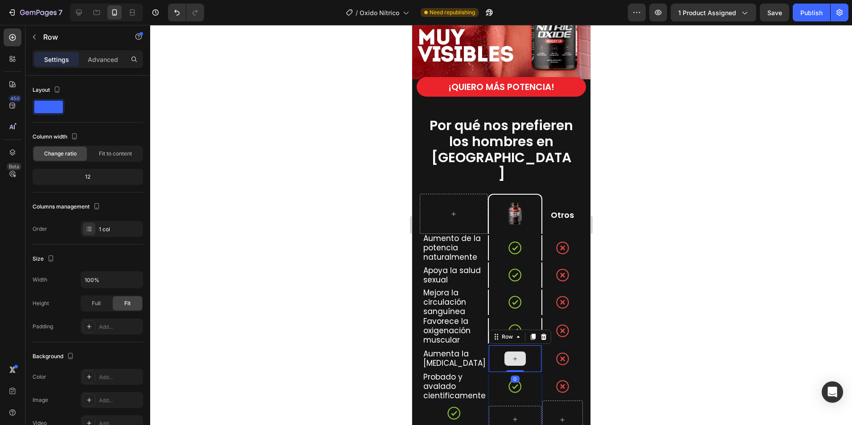
click at [529, 346] on div at bounding box center [515, 359] width 53 height 27
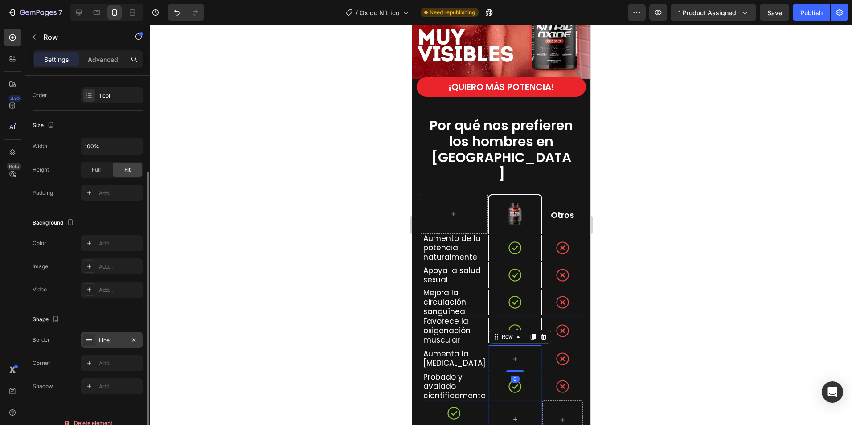
click at [108, 339] on div "Line" at bounding box center [112, 341] width 26 height 8
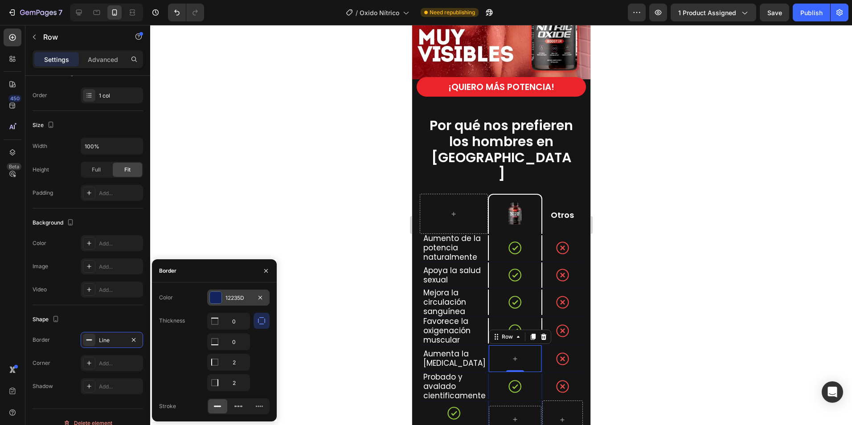
click at [231, 295] on div "12235D" at bounding box center [239, 298] width 26 height 8
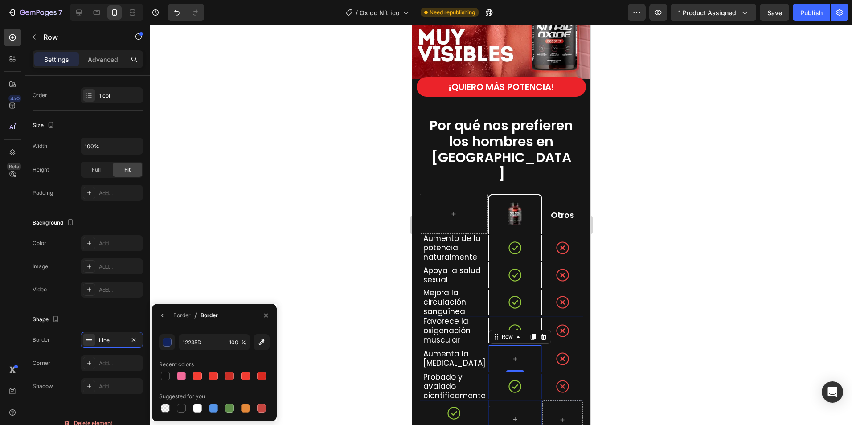
drag, startPoint x: 197, startPoint y: 409, endPoint x: 370, endPoint y: 349, distance: 183.3
click at [203, 406] on div at bounding box center [197, 408] width 12 height 12
type input "FFFFFF"
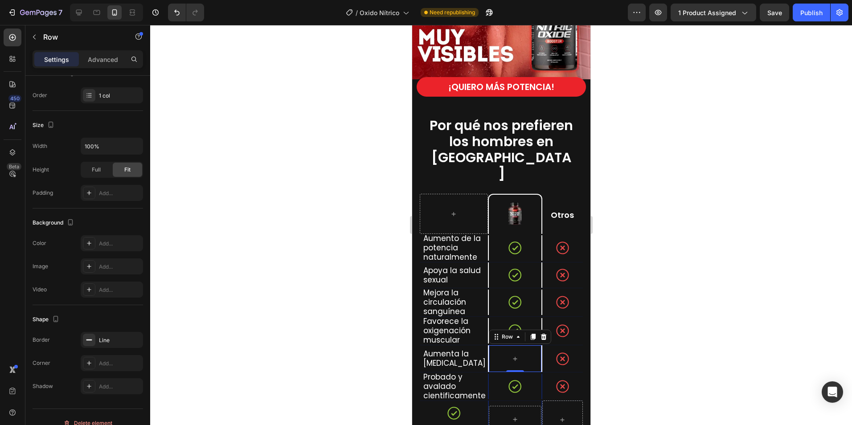
click at [667, 313] on div at bounding box center [501, 225] width 702 height 400
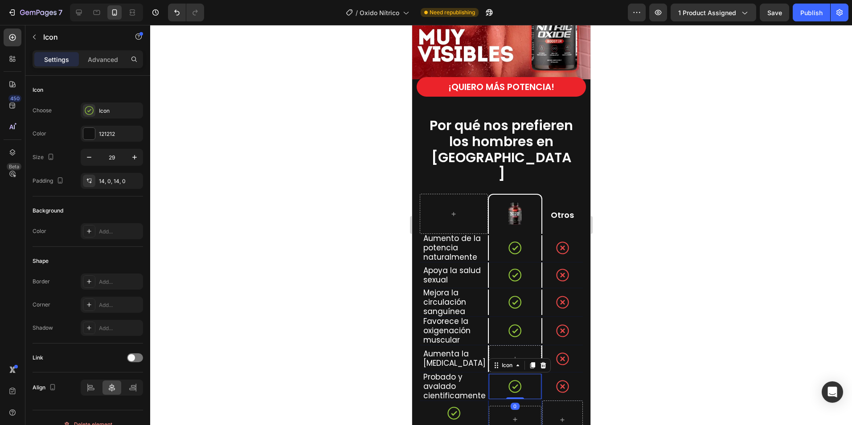
click at [513, 380] on icon at bounding box center [514, 386] width 13 height 13
drag, startPoint x: 499, startPoint y: 343, endPoint x: 512, endPoint y: 330, distance: 18.6
click at [523, 372] on div at bounding box center [515, 385] width 53 height 27
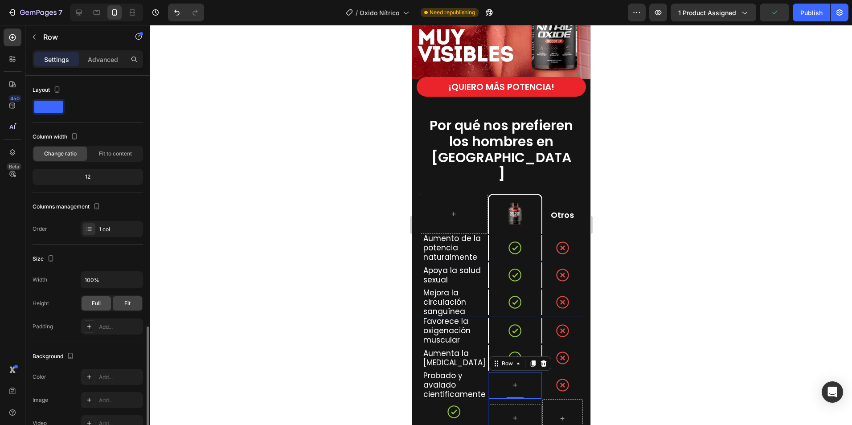
scroll to position [146, 0]
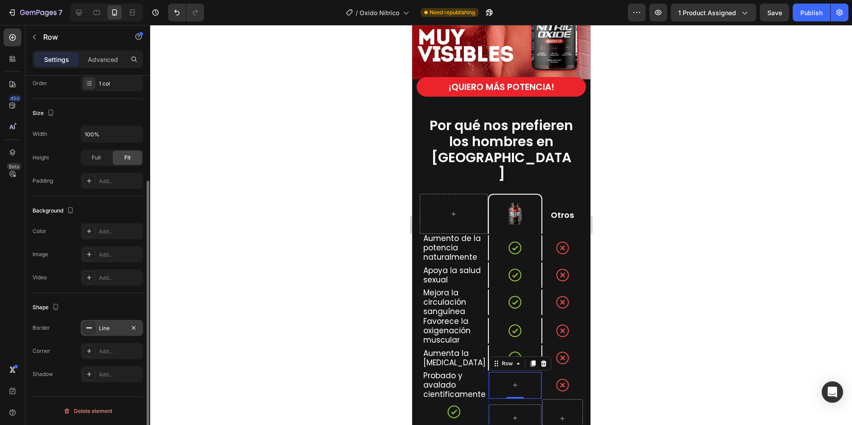
click at [108, 329] on div "Line" at bounding box center [112, 329] width 26 height 8
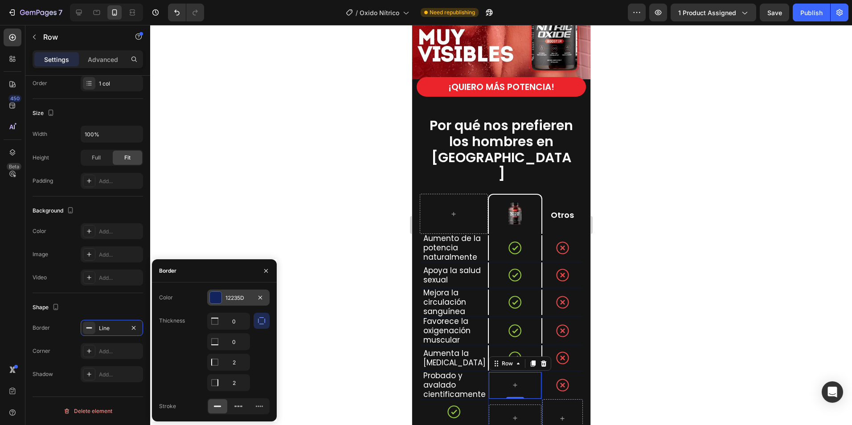
click at [237, 297] on div "12235D" at bounding box center [239, 298] width 26 height 8
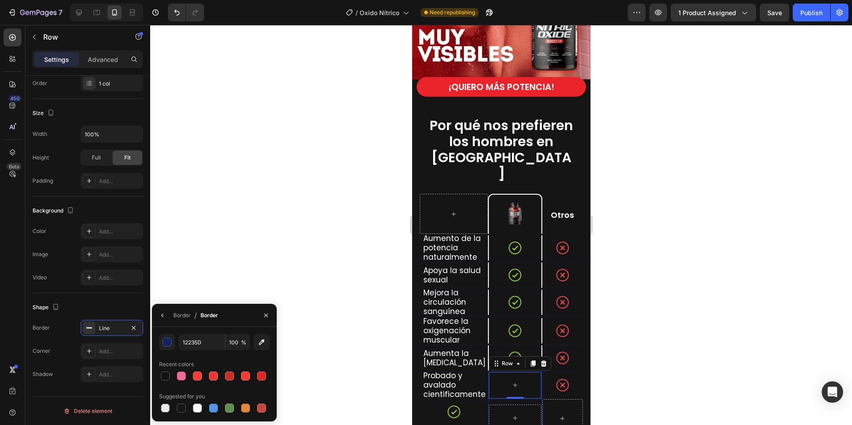
click at [199, 404] on div at bounding box center [197, 408] width 9 height 9
type input "FFFFFF"
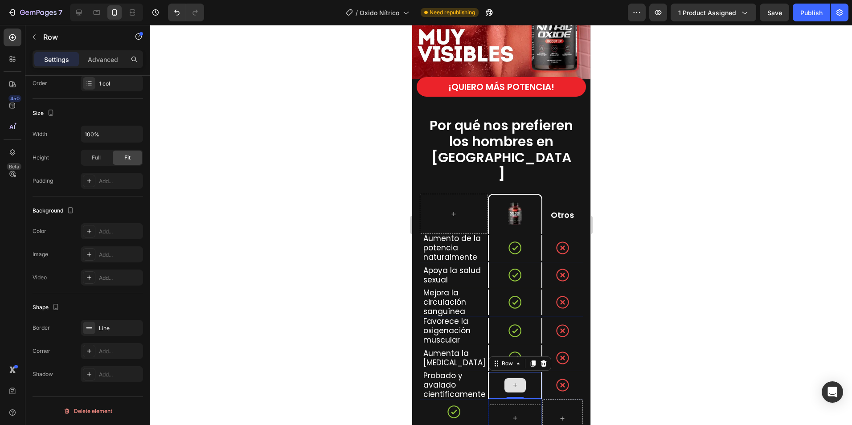
click at [531, 372] on div at bounding box center [515, 385] width 53 height 27
click at [449, 406] on icon at bounding box center [453, 412] width 13 height 13
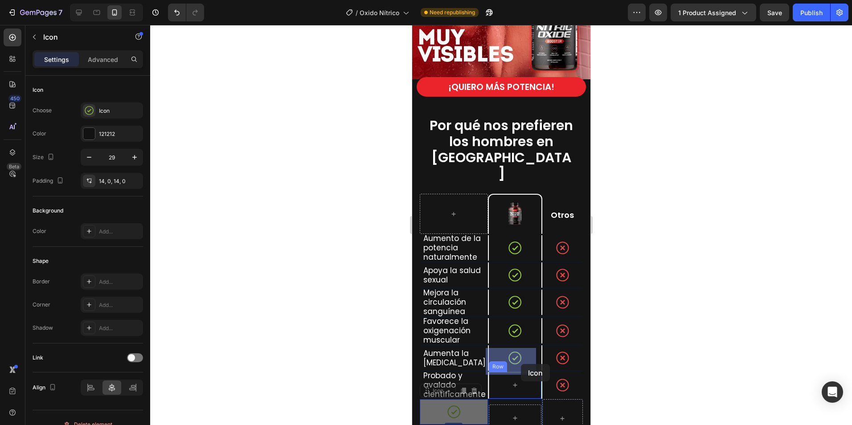
drag, startPoint x: 428, startPoint y: 369, endPoint x: 521, endPoint y: 364, distance: 93.3
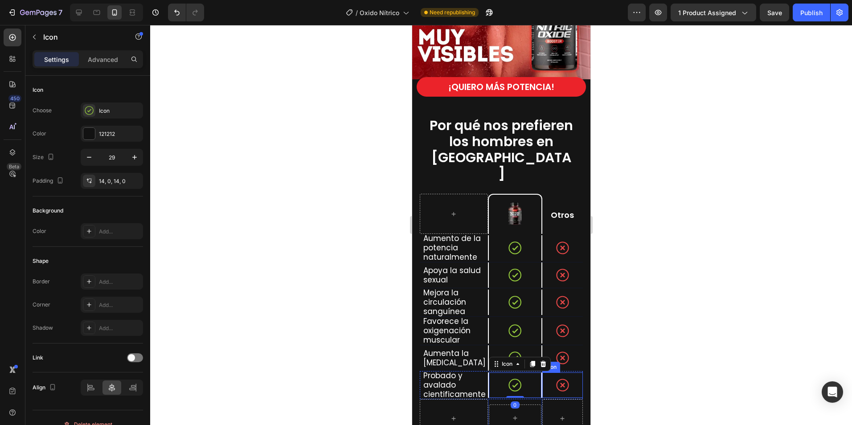
click at [644, 345] on div at bounding box center [501, 225] width 702 height 400
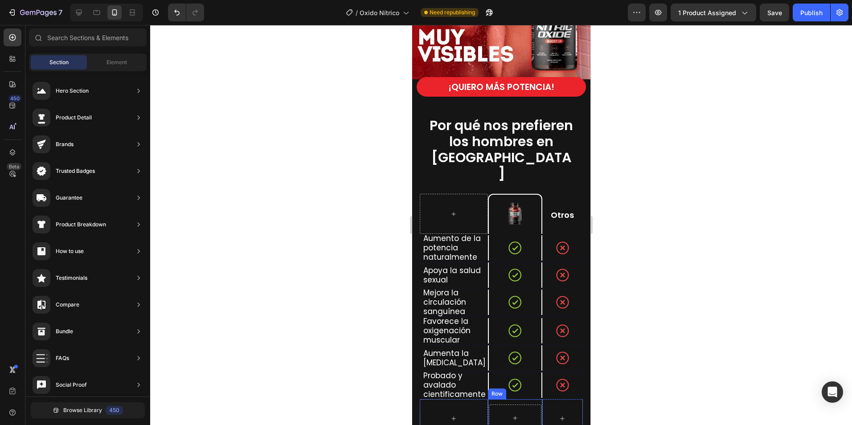
click at [493, 410] on div "Row" at bounding box center [515, 418] width 54 height 38
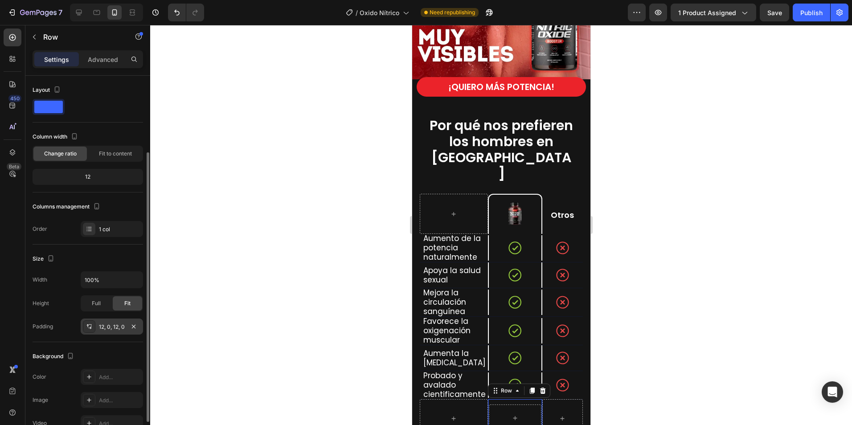
scroll to position [89, 0]
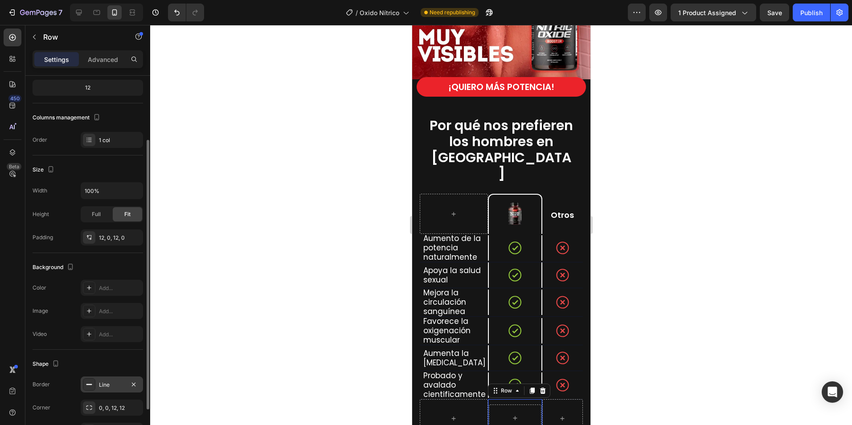
click at [111, 384] on div "Line" at bounding box center [112, 385] width 26 height 8
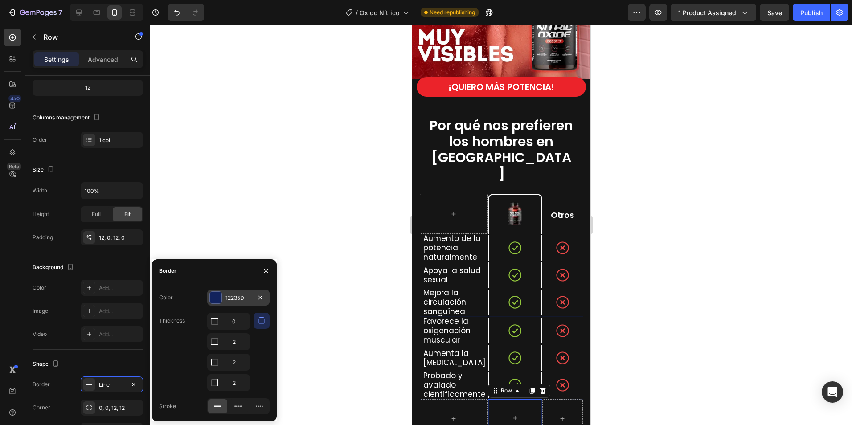
click at [231, 300] on div "12235D" at bounding box center [239, 298] width 26 height 8
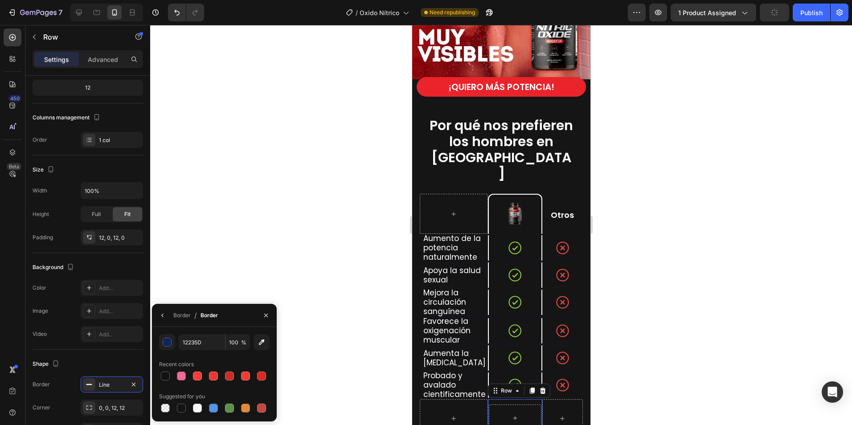
drag, startPoint x: 197, startPoint y: 407, endPoint x: 358, endPoint y: 264, distance: 216.1
click at [198, 406] on div at bounding box center [197, 408] width 9 height 9
type input "FFFFFF"
click at [325, 239] on div at bounding box center [501, 225] width 702 height 400
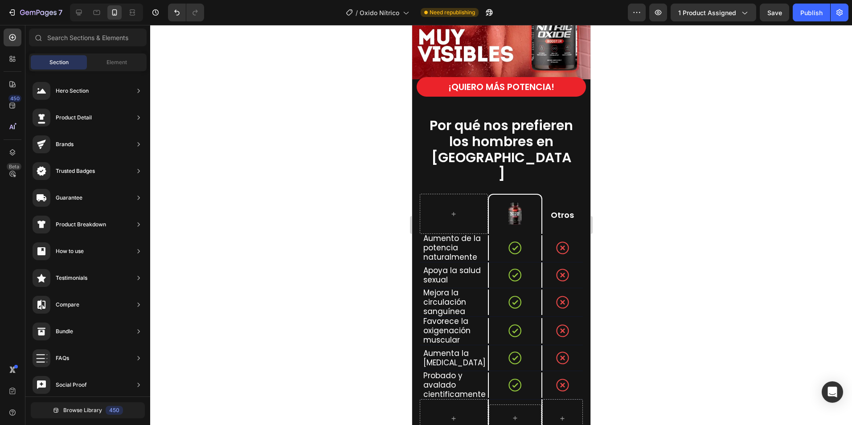
click at [650, 265] on div at bounding box center [501, 225] width 702 height 400
click at [685, 329] on div at bounding box center [501, 225] width 702 height 400
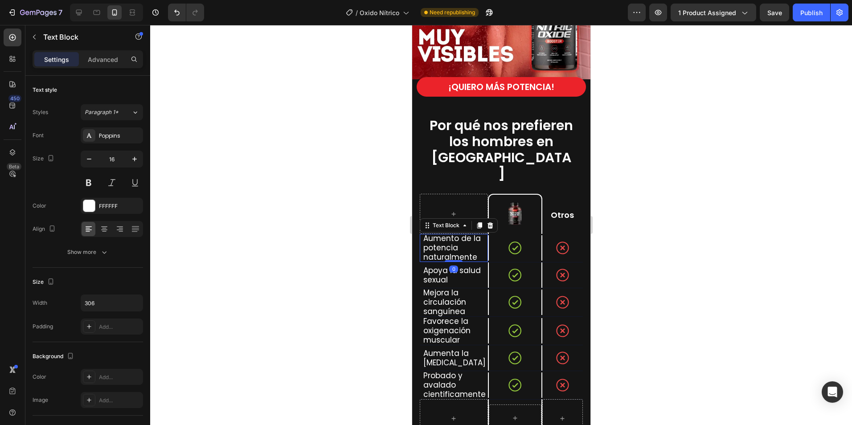
click at [468, 238] on span "Aumento de la potencia naturalmente" at bounding box center [452, 247] width 58 height 29
click at [548, 238] on div "Icon" at bounding box center [562, 248] width 41 height 28
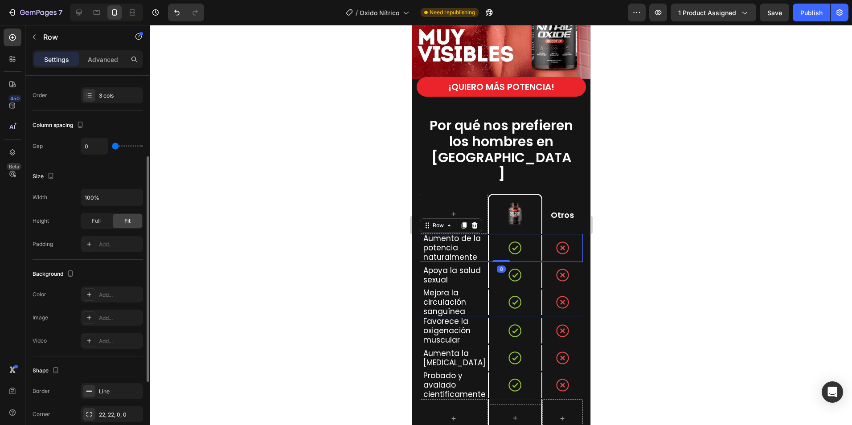
scroll to position [247, 0]
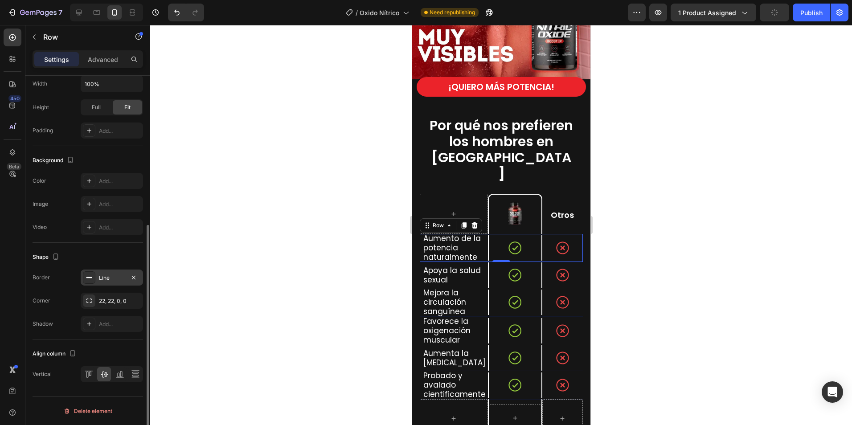
click at [117, 280] on div "Line" at bounding box center [112, 278] width 26 height 8
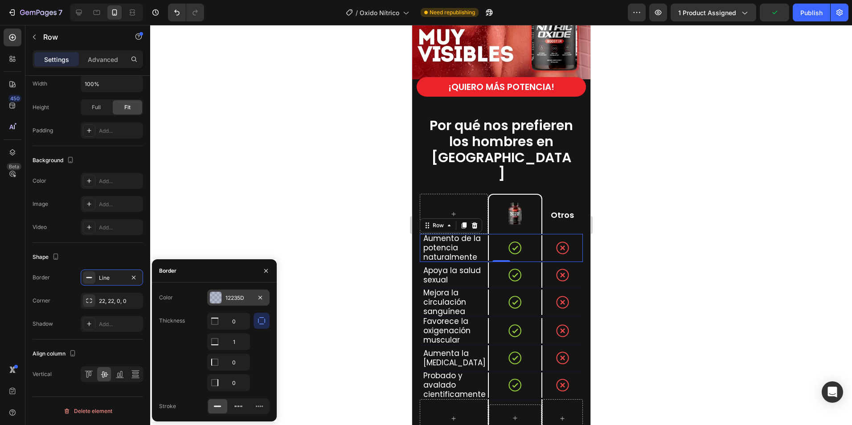
click at [240, 303] on div "12235D" at bounding box center [238, 298] width 62 height 16
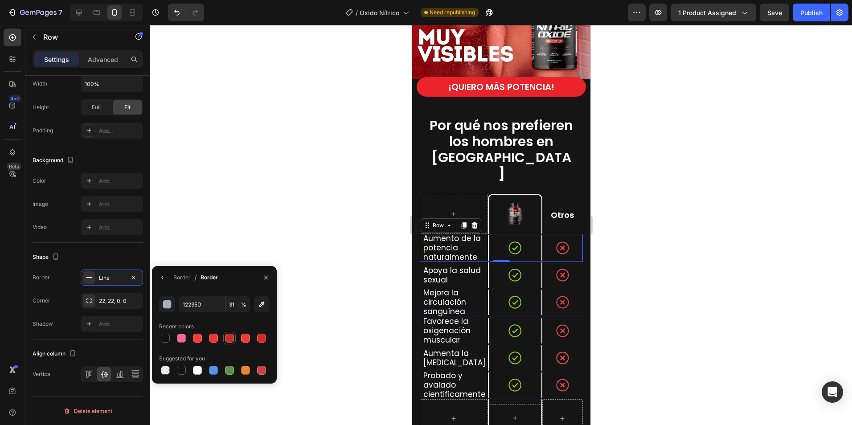
click at [230, 339] on div at bounding box center [229, 338] width 9 height 9
type input "C92E26"
type input "100"
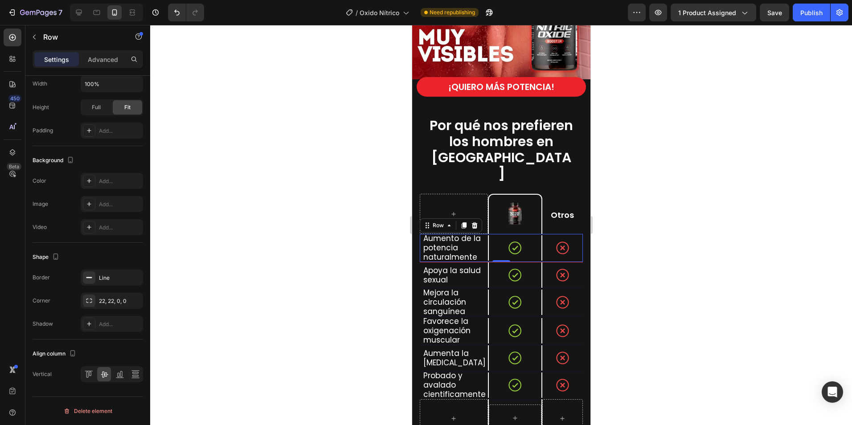
click at [297, 221] on div at bounding box center [501, 225] width 702 height 400
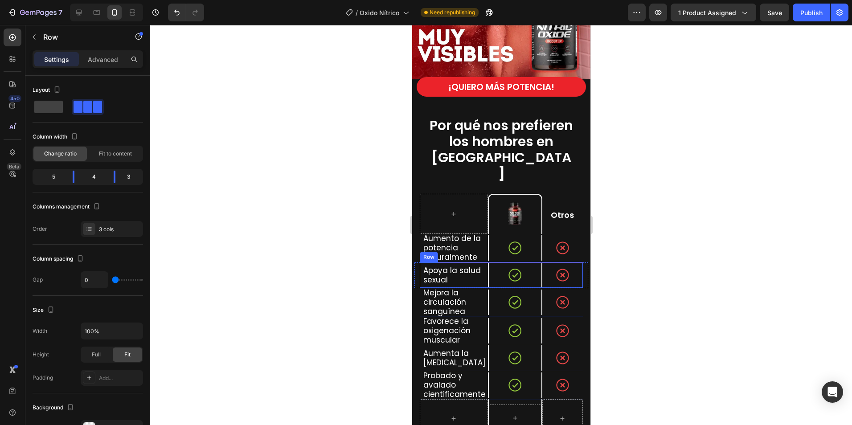
click at [478, 263] on div "Apoya la salud sexual Text Block" at bounding box center [454, 275] width 68 height 25
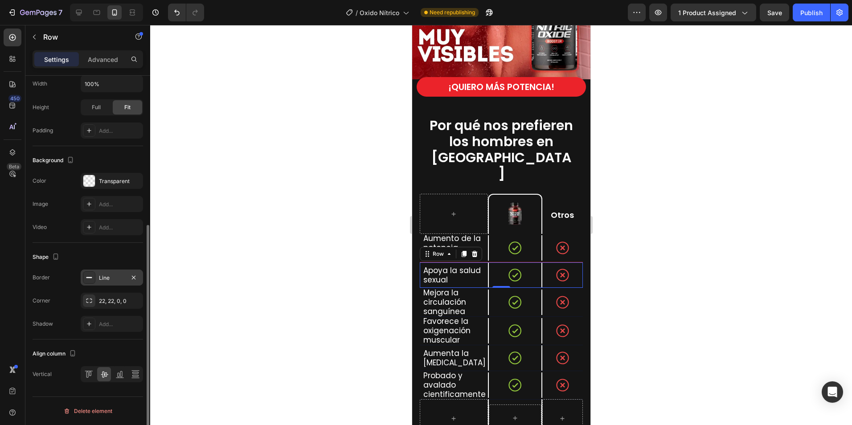
click at [109, 275] on div "Line" at bounding box center [112, 278] width 26 height 8
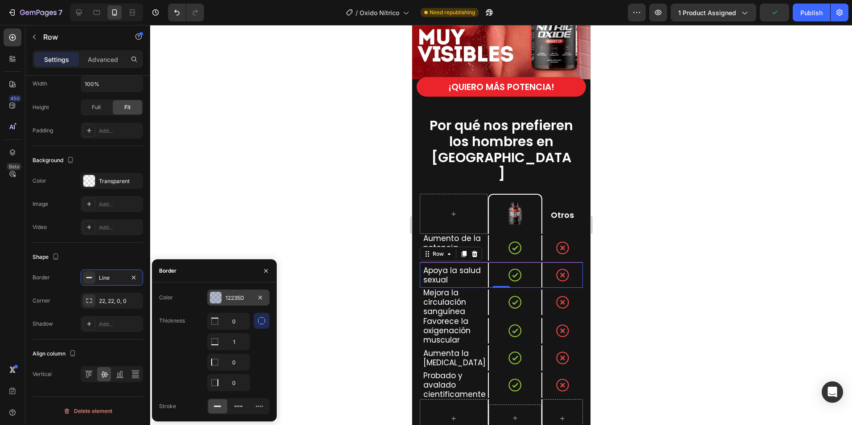
click at [235, 294] on div "12235D" at bounding box center [239, 298] width 26 height 8
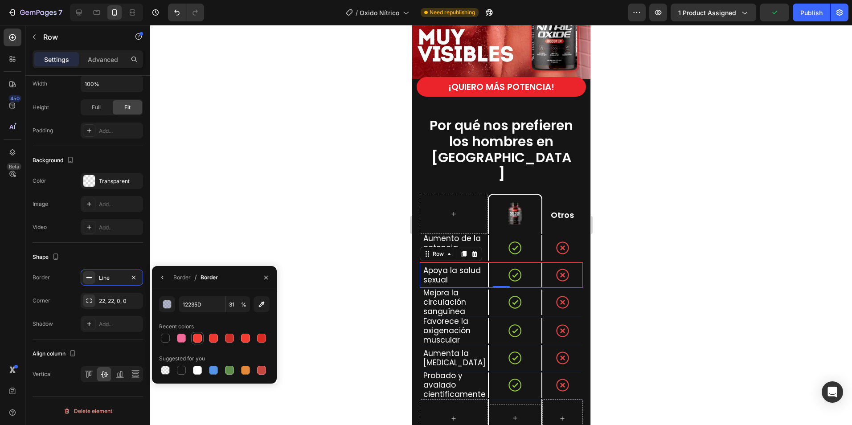
click at [198, 338] on div at bounding box center [197, 338] width 9 height 9
type input "F43D33"
type input "100"
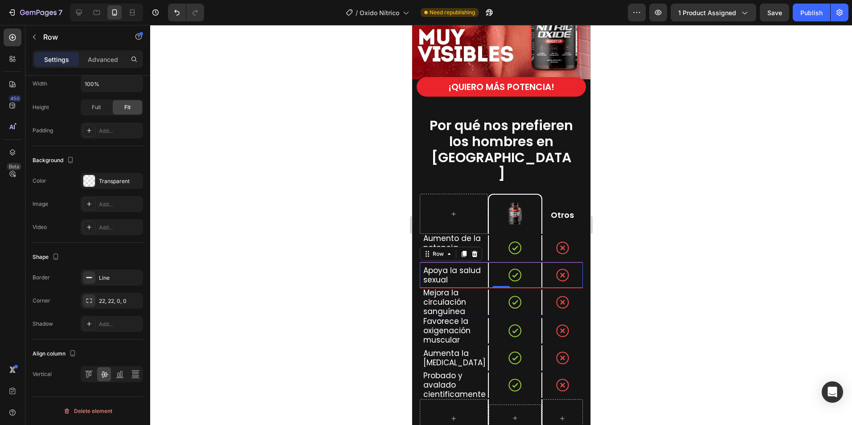
click at [318, 217] on div at bounding box center [501, 225] width 702 height 400
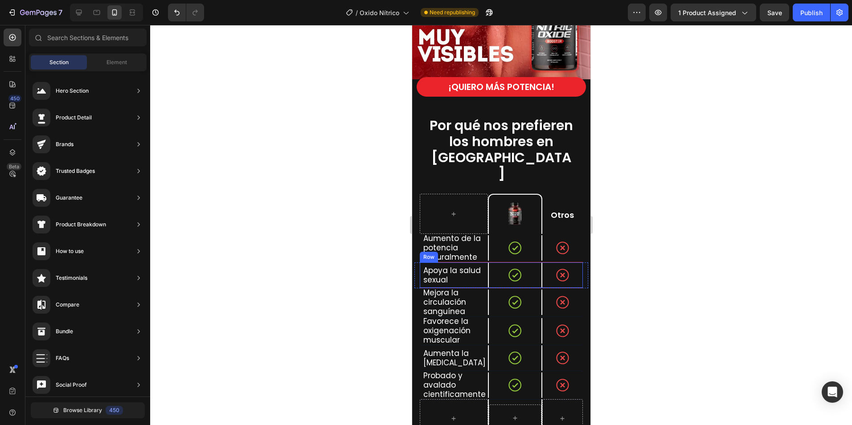
click at [480, 263] on div "Apoya la salud sexual Text Block" at bounding box center [454, 275] width 68 height 25
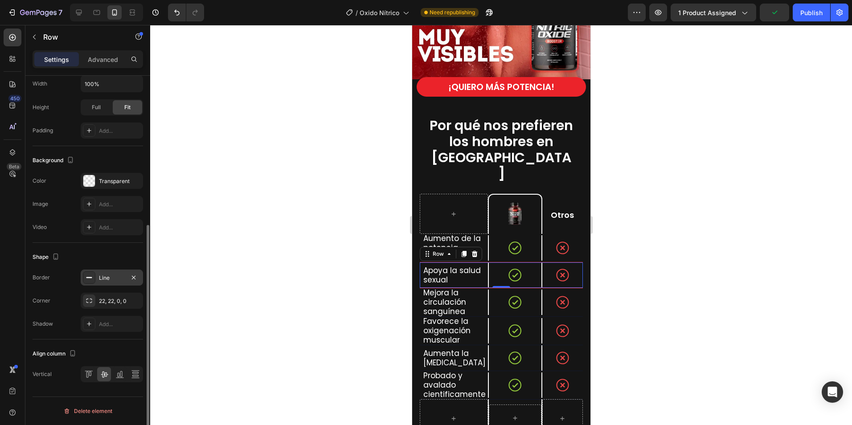
click at [108, 282] on div "Line" at bounding box center [112, 278] width 26 height 8
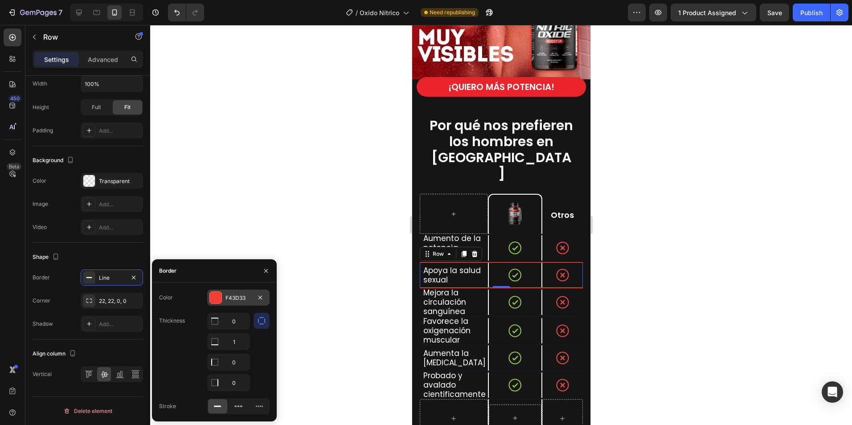
click at [239, 301] on div "F43D33" at bounding box center [239, 298] width 26 height 8
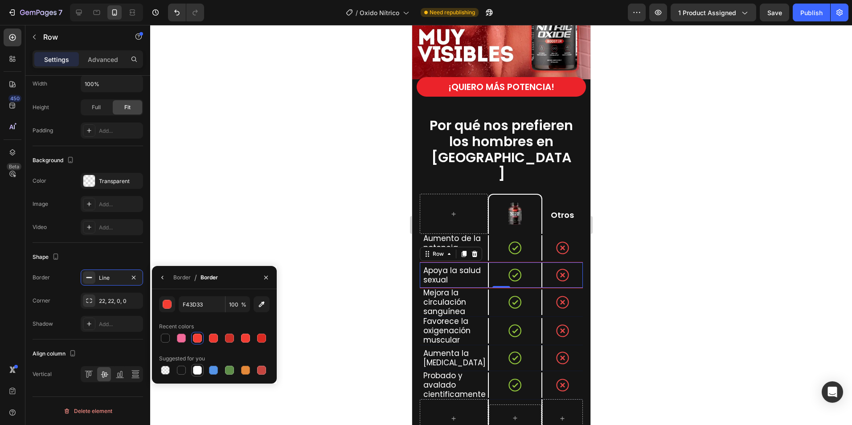
click at [195, 373] on div at bounding box center [197, 370] width 9 height 9
type input "FFFFFF"
click at [346, 248] on div at bounding box center [501, 225] width 702 height 400
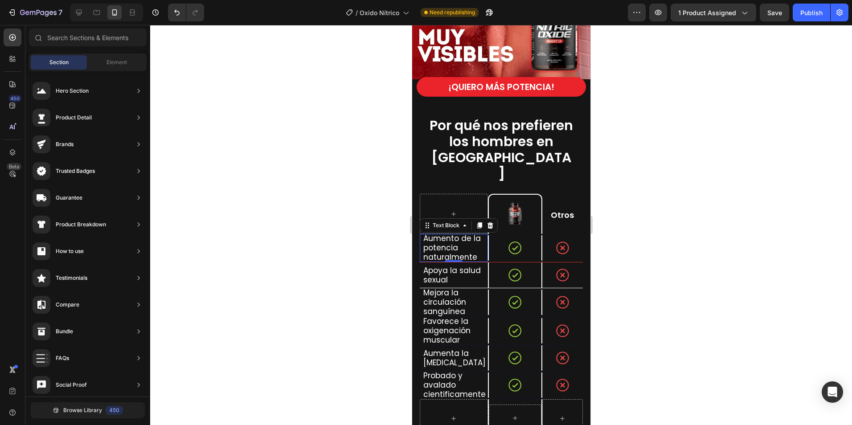
click at [475, 234] on p "Aumento de la potencia naturalmente" at bounding box center [455, 248] width 64 height 28
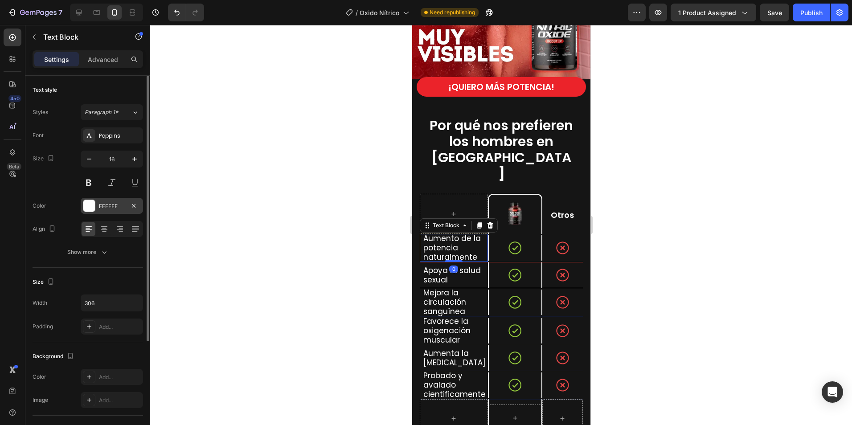
click at [115, 206] on div "FFFFFF" at bounding box center [112, 206] width 26 height 8
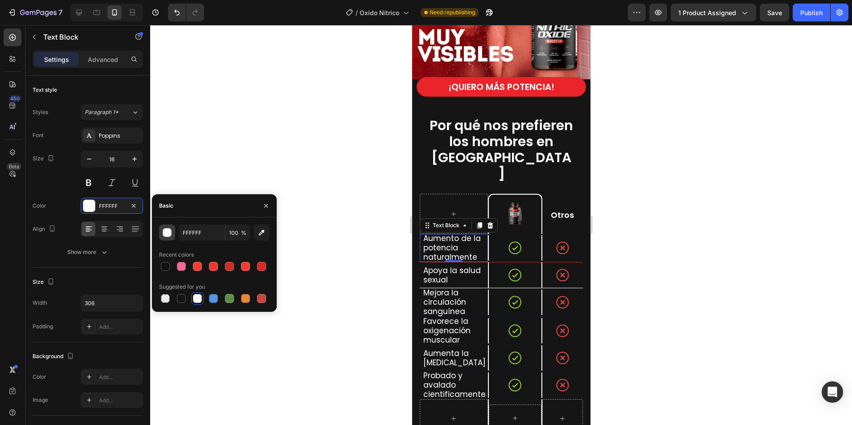
click at [165, 231] on div "button" at bounding box center [167, 233] width 9 height 9
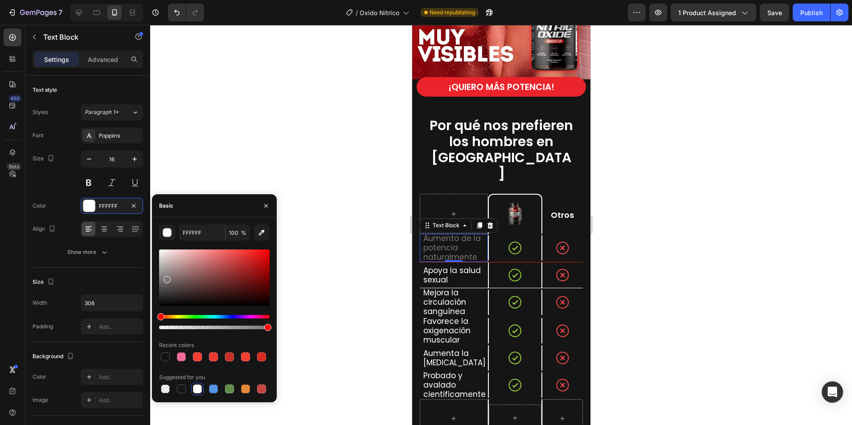
click at [166, 278] on div at bounding box center [214, 278] width 111 height 57
type input "7C7575"
type input "FFFFFF"
click at [492, 235] on div "Icon" at bounding box center [515, 247] width 53 height 25
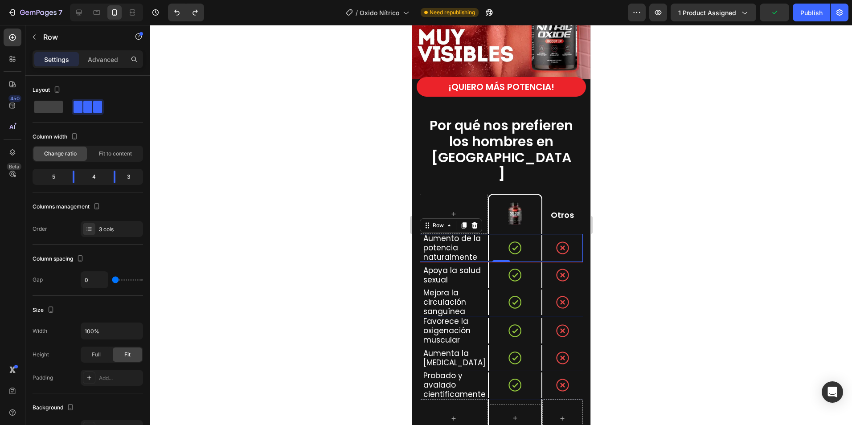
click at [488, 238] on div "Icon Row" at bounding box center [515, 248] width 54 height 28
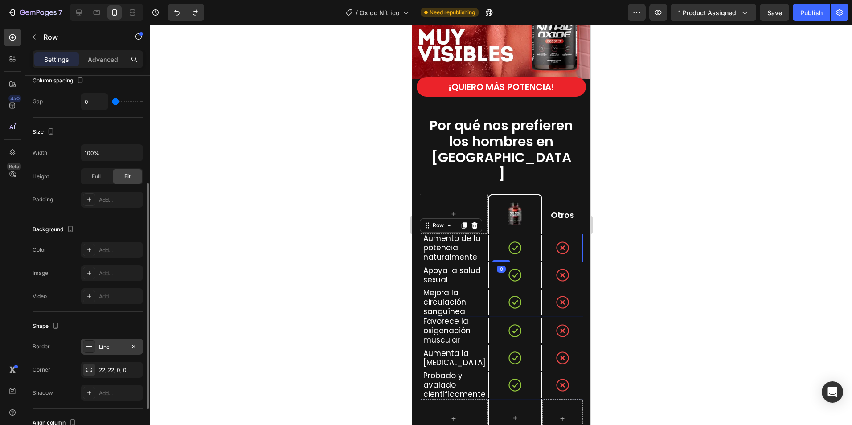
click at [106, 348] on div "Line" at bounding box center [112, 347] width 26 height 8
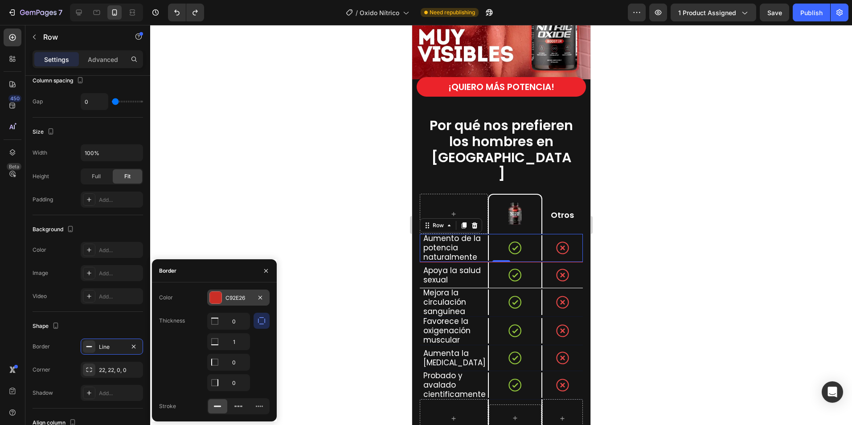
click at [242, 301] on div "C92E26" at bounding box center [239, 298] width 26 height 8
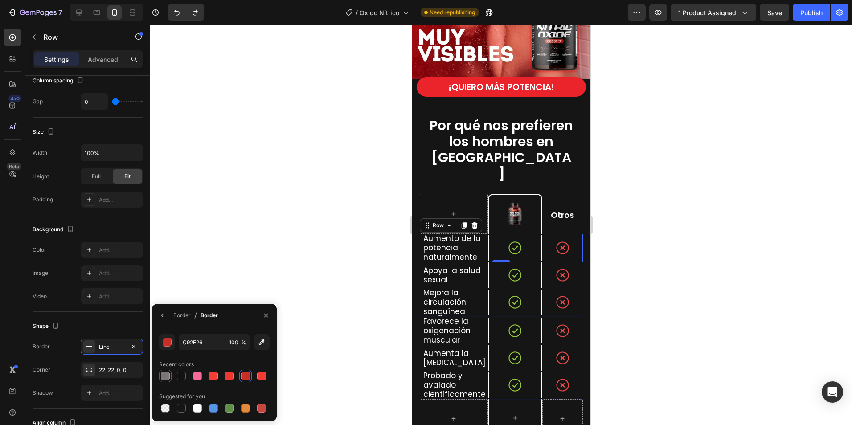
click at [163, 377] on div at bounding box center [165, 376] width 9 height 9
type input "7C7575"
click at [294, 253] on div at bounding box center [501, 225] width 702 height 400
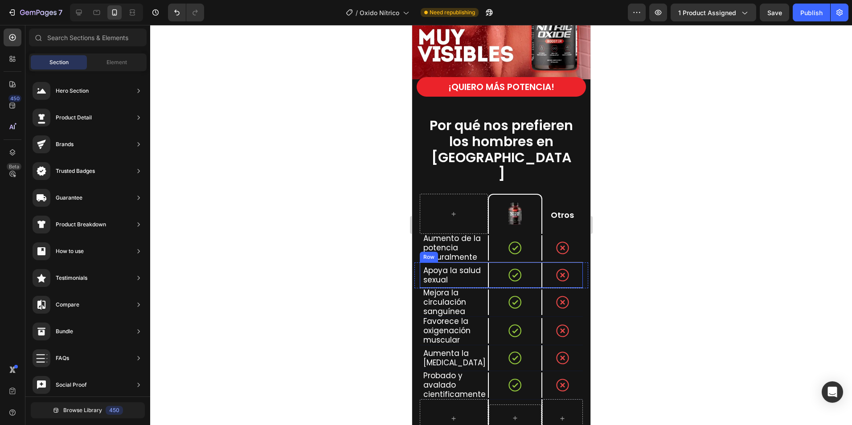
click at [483, 263] on div "Apoya la salud sexual Text Block" at bounding box center [454, 275] width 68 height 25
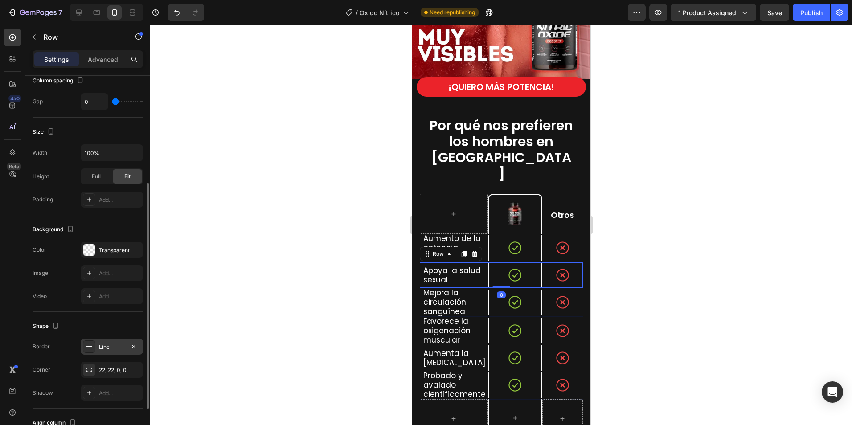
click at [108, 345] on div "Line" at bounding box center [112, 347] width 26 height 8
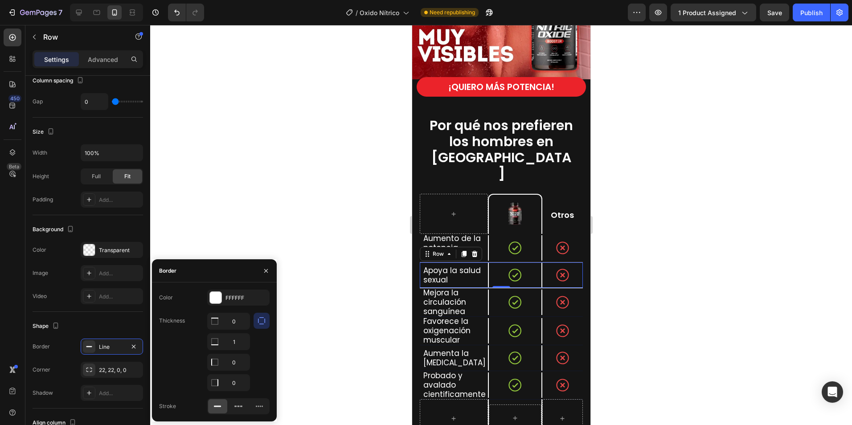
drag, startPoint x: 231, startPoint y: 300, endPoint x: 225, endPoint y: 302, distance: 6.6
click at [231, 299] on div "FFFFFF" at bounding box center [247, 298] width 42 height 8
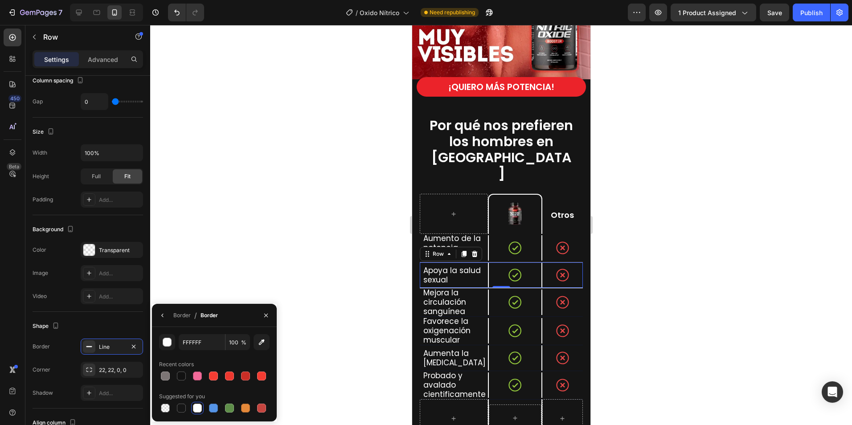
drag, startPoint x: 163, startPoint y: 375, endPoint x: 228, endPoint y: 331, distance: 78.2
click at [164, 375] on div at bounding box center [165, 376] width 9 height 9
type input "7C7575"
click at [313, 241] on div at bounding box center [501, 225] width 702 height 400
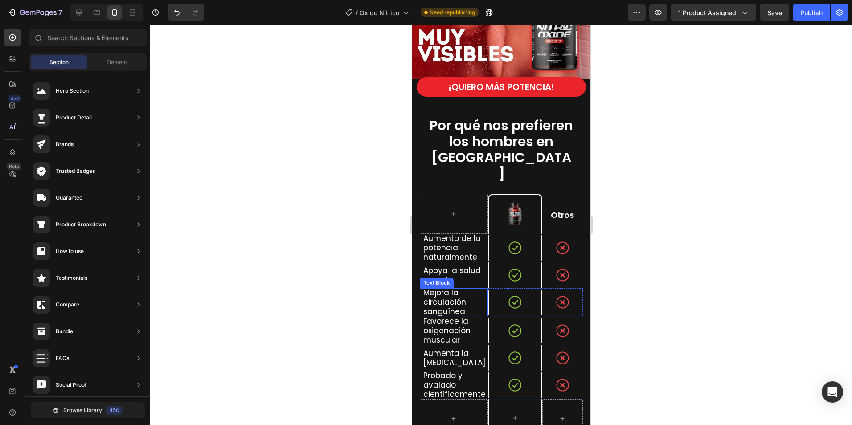
click at [478, 291] on p "Mejora la circulación sanguínea" at bounding box center [455, 302] width 64 height 28
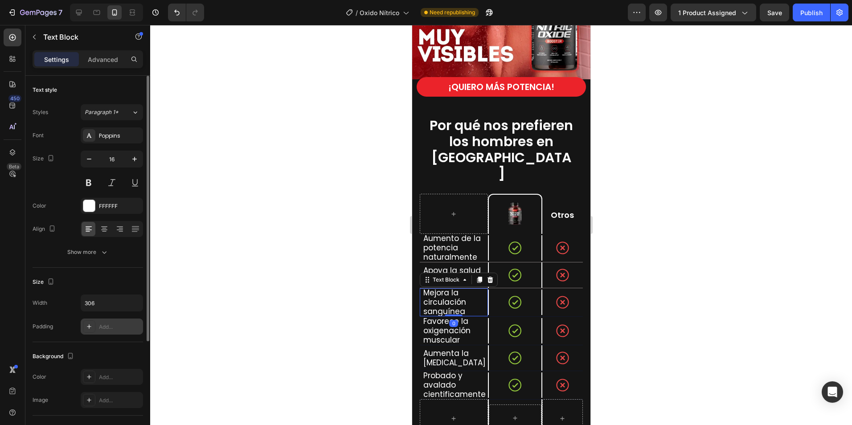
scroll to position [134, 0]
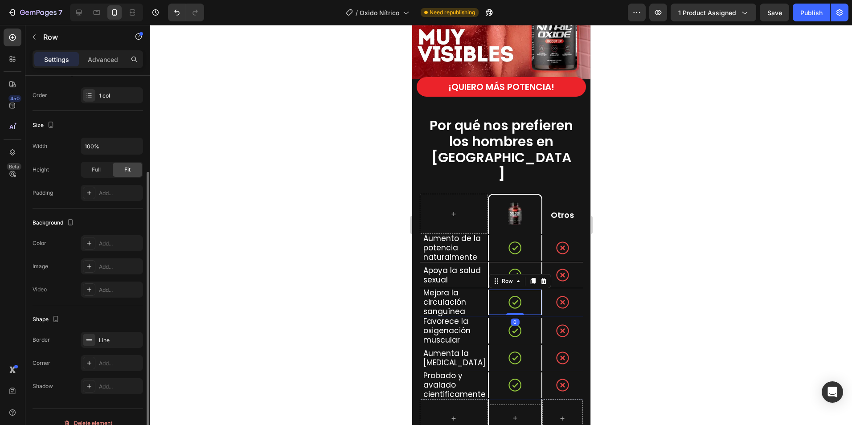
click at [536, 291] on div "Icon Row 0" at bounding box center [515, 302] width 54 height 25
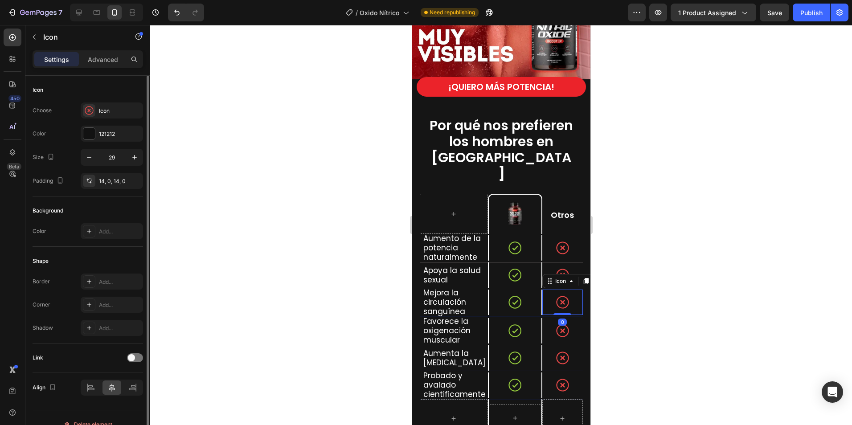
click at [542, 291] on div "Icon 0" at bounding box center [562, 302] width 41 height 25
click at [536, 292] on div "Icon Row" at bounding box center [515, 302] width 54 height 28
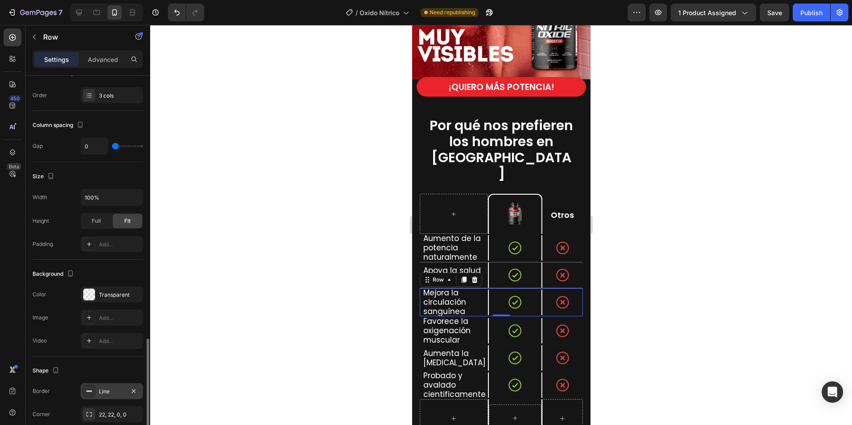
scroll to position [247, 0]
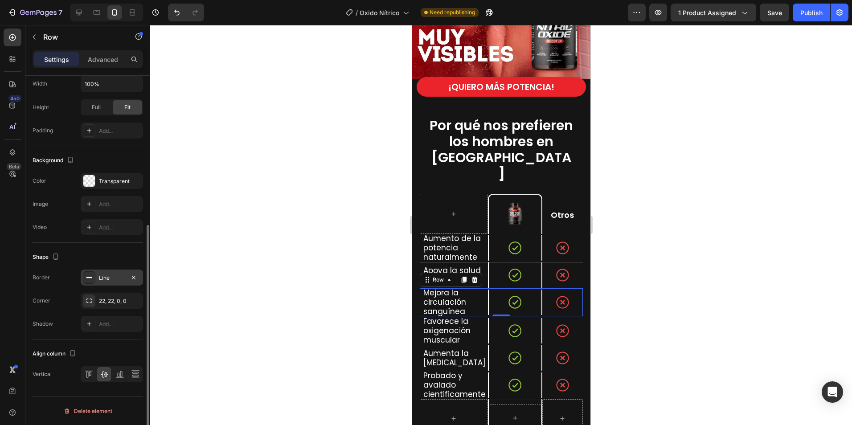
click at [112, 280] on div "Line" at bounding box center [112, 278] width 26 height 8
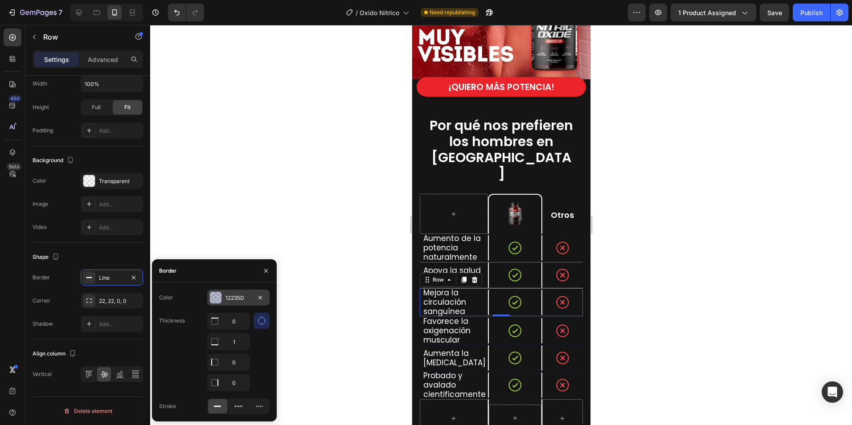
click at [225, 300] on div "12235D" at bounding box center [238, 298] width 62 height 16
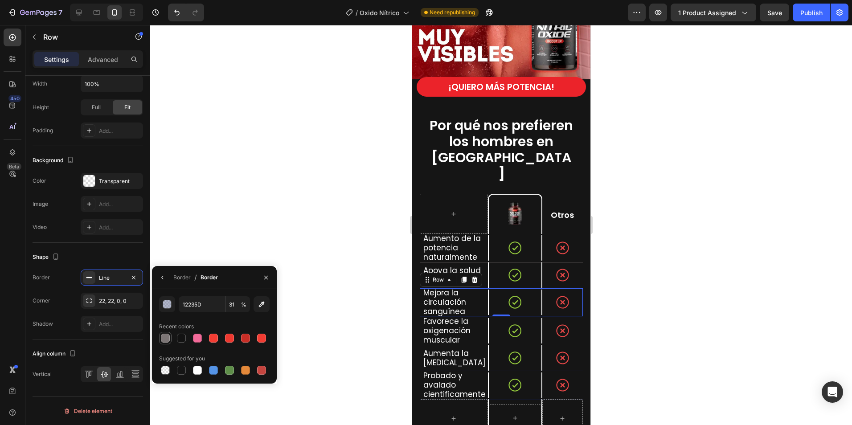
click at [166, 335] on div at bounding box center [165, 338] width 9 height 9
type input "7C7575"
type input "100"
drag, startPoint x: 342, startPoint y: 219, endPoint x: 360, endPoint y: 222, distance: 18.5
click at [341, 219] on div at bounding box center [501, 225] width 702 height 400
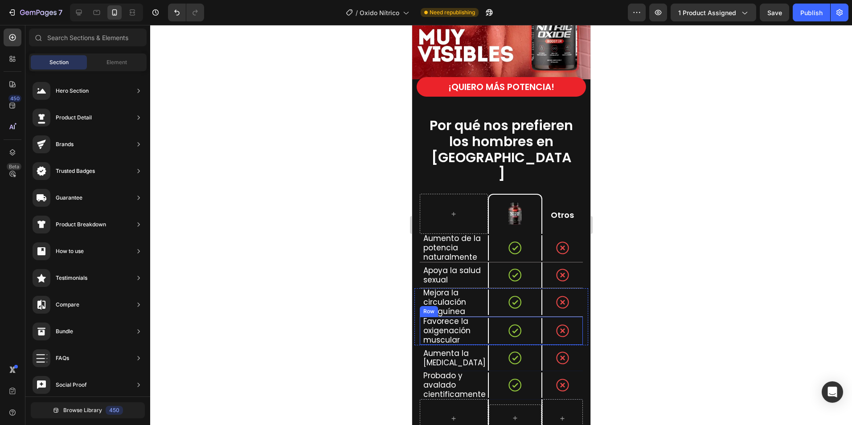
click at [528, 321] on div "Icon Row" at bounding box center [515, 331] width 54 height 28
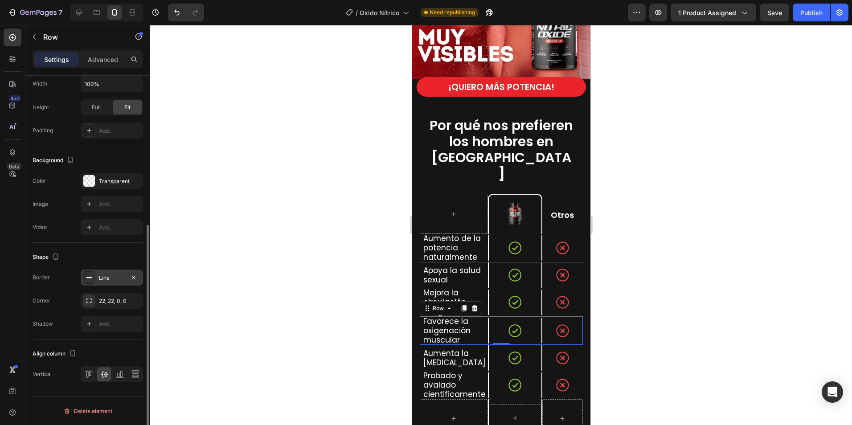
click at [107, 277] on div "Line" at bounding box center [112, 278] width 26 height 8
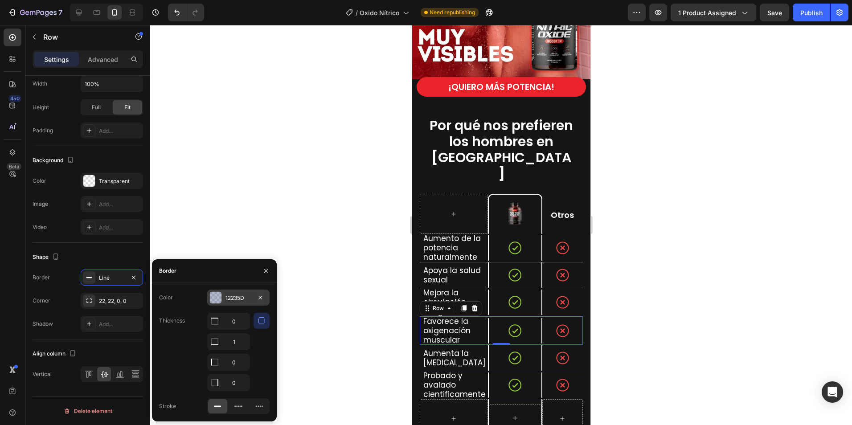
click at [218, 298] on div at bounding box center [216, 298] width 12 height 12
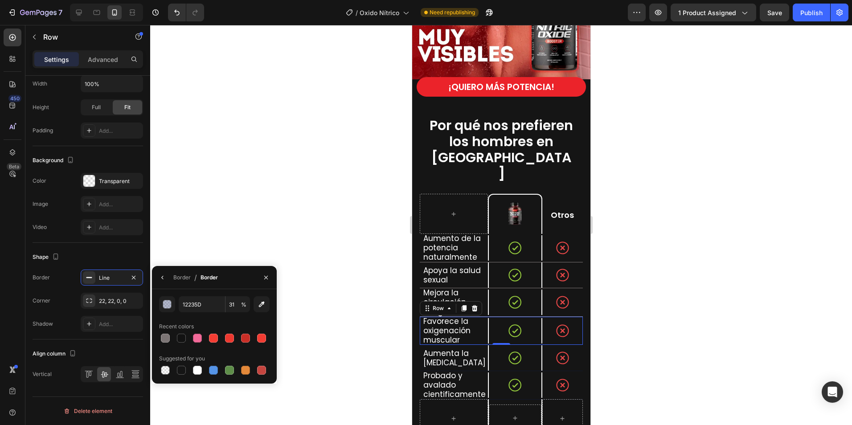
drag, startPoint x: 164, startPoint y: 338, endPoint x: 277, endPoint y: 265, distance: 134.3
click at [164, 337] on div at bounding box center [165, 338] width 9 height 9
type input "7C7575"
type input "100"
click at [293, 214] on div at bounding box center [501, 225] width 702 height 400
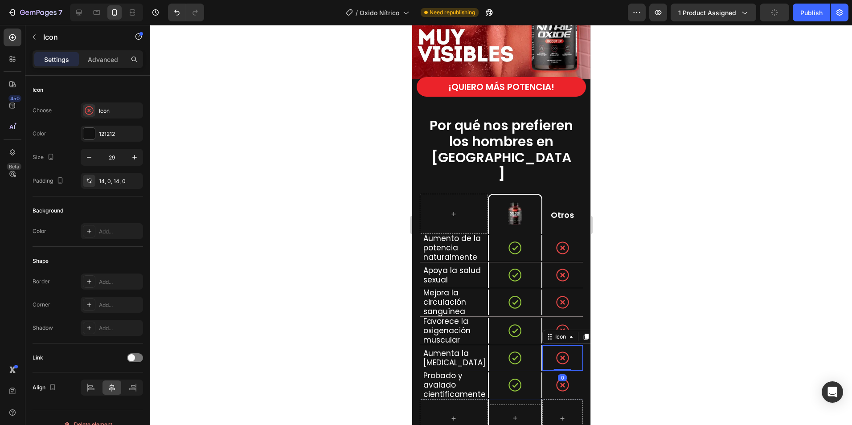
click at [542, 346] on div "Icon 0" at bounding box center [562, 358] width 41 height 25
click at [620, 354] on div at bounding box center [501, 225] width 702 height 400
click at [548, 346] on div "Icon" at bounding box center [562, 358] width 41 height 25
drag, startPoint x: 644, startPoint y: 360, endPoint x: 591, endPoint y: 358, distance: 53.5
click at [644, 360] on div at bounding box center [501, 225] width 702 height 400
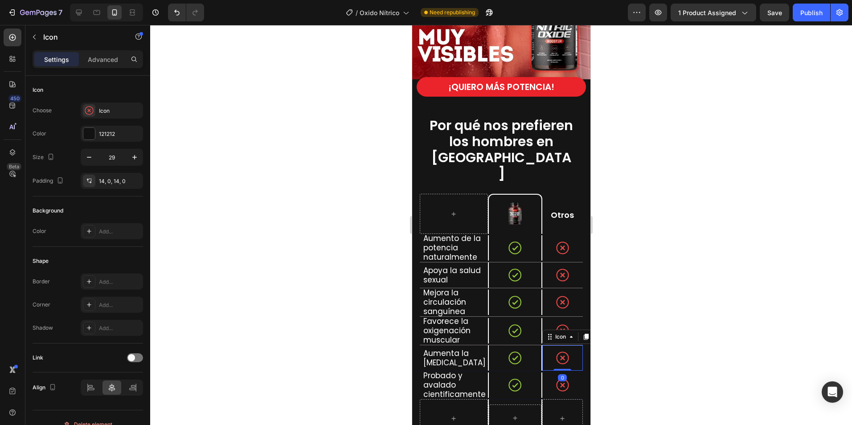
click at [542, 346] on div "Icon 0" at bounding box center [562, 358] width 41 height 25
drag, startPoint x: 664, startPoint y: 359, endPoint x: 630, endPoint y: 350, distance: 35.5
click at [662, 358] on div at bounding box center [501, 225] width 702 height 400
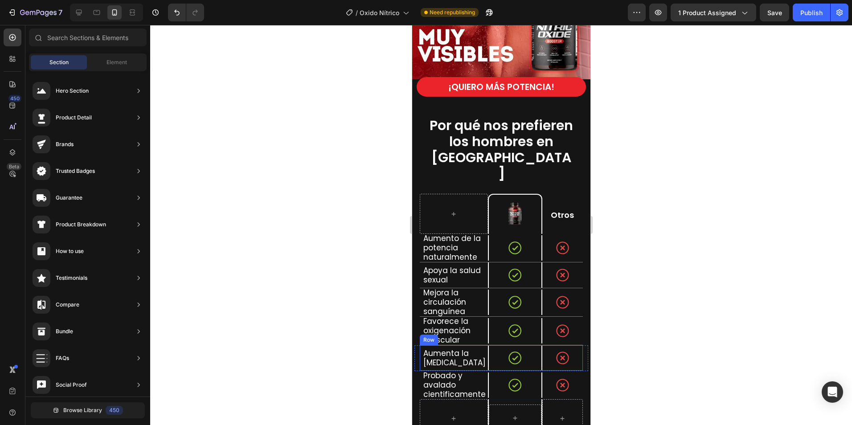
click at [480, 346] on div "Aumenta la [MEDICAL_DATA] Text Block" at bounding box center [454, 358] width 68 height 25
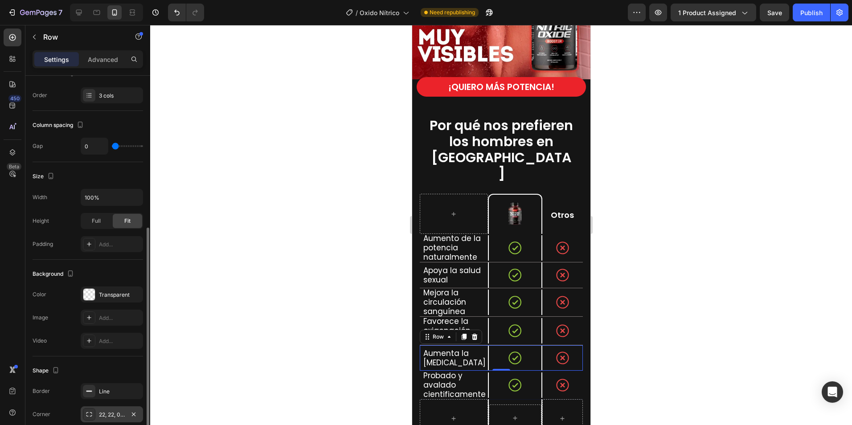
scroll to position [178, 0]
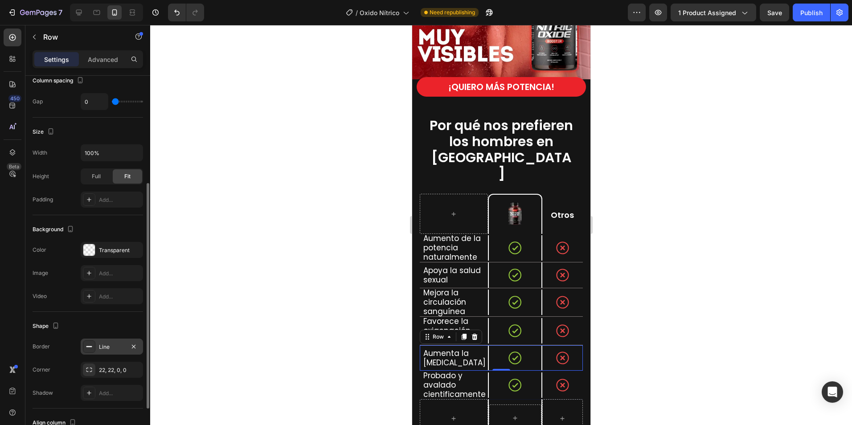
click at [108, 341] on div "Line" at bounding box center [112, 347] width 62 height 16
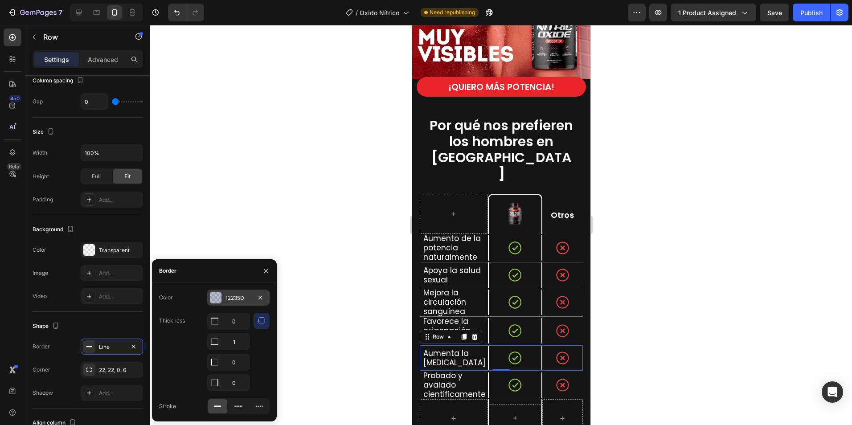
click at [240, 297] on div "12235D" at bounding box center [239, 298] width 26 height 8
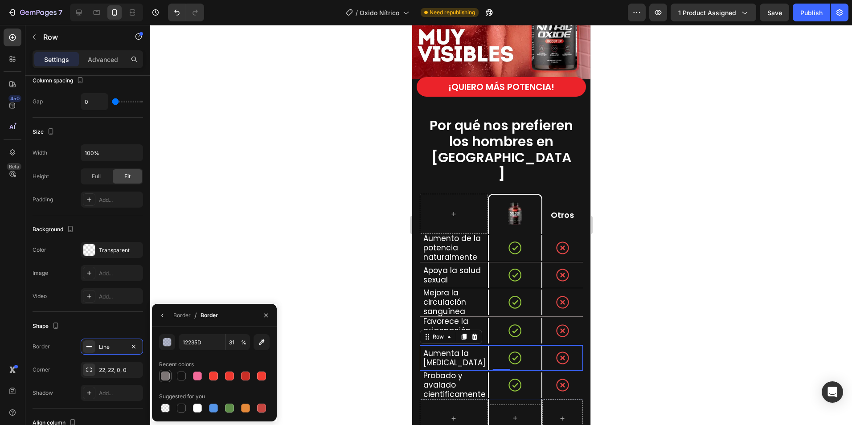
click at [162, 374] on div at bounding box center [165, 376] width 9 height 9
type input "7C7575"
type input "100"
drag, startPoint x: 291, startPoint y: 237, endPoint x: 378, endPoint y: 233, distance: 87.0
click at [290, 237] on div at bounding box center [501, 225] width 702 height 400
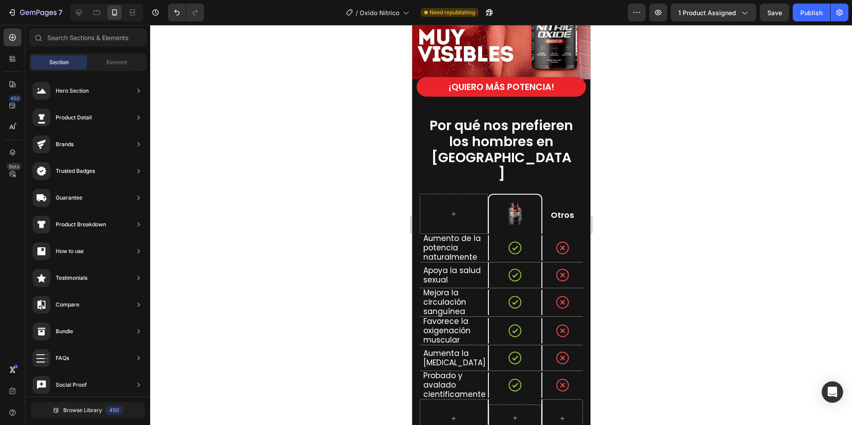
drag, startPoint x: 659, startPoint y: 364, endPoint x: 653, endPoint y: 361, distance: 6.8
click at [658, 363] on div at bounding box center [501, 225] width 702 height 400
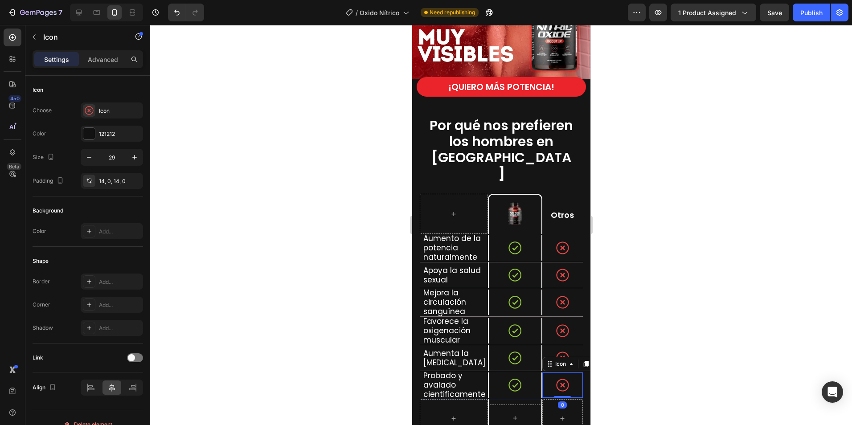
click at [558, 373] on div at bounding box center [562, 385] width 13 height 25
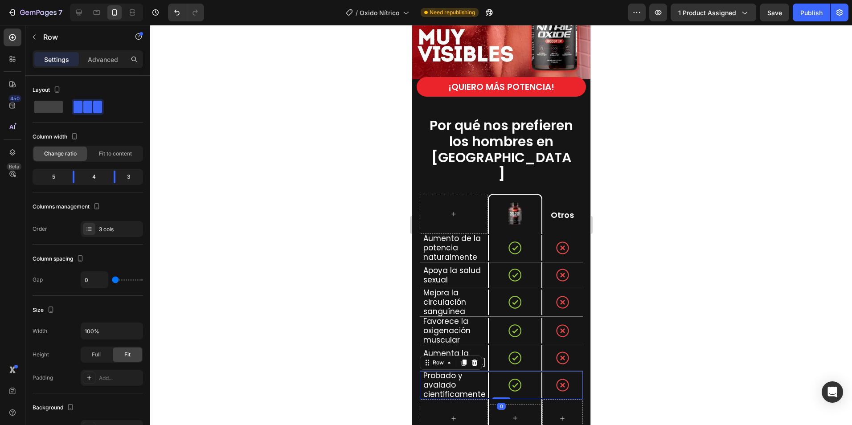
click at [531, 375] on div "Icon Row" at bounding box center [515, 385] width 54 height 28
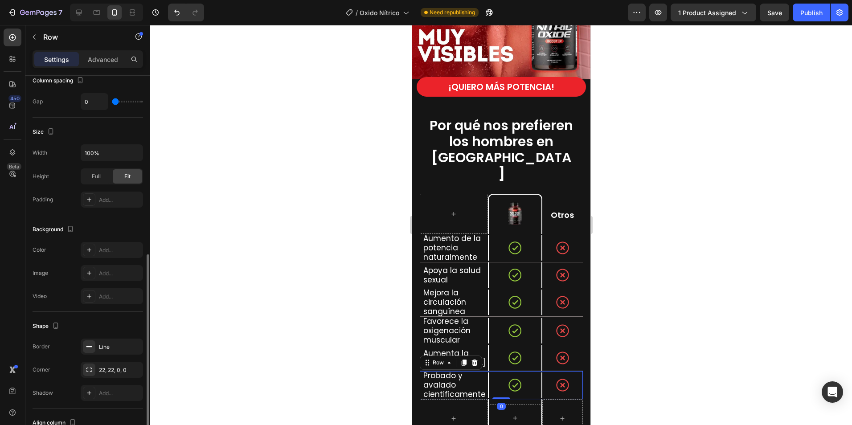
scroll to position [223, 0]
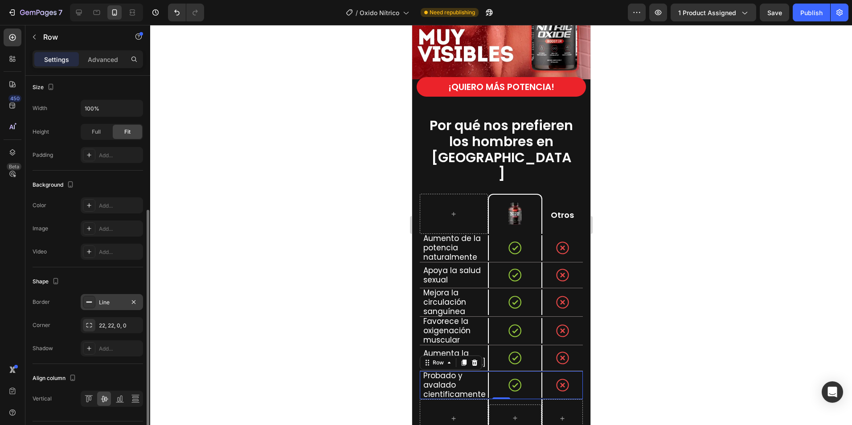
click at [105, 298] on div "Line" at bounding box center [112, 302] width 62 height 16
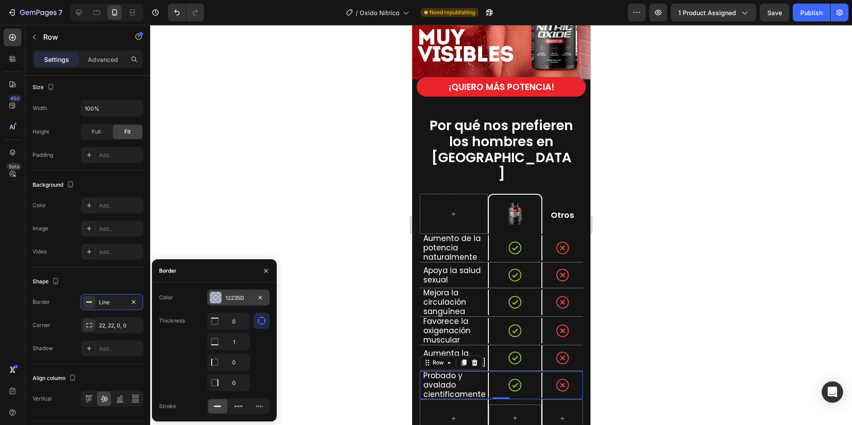
click at [223, 301] on div "12235D" at bounding box center [238, 298] width 62 height 16
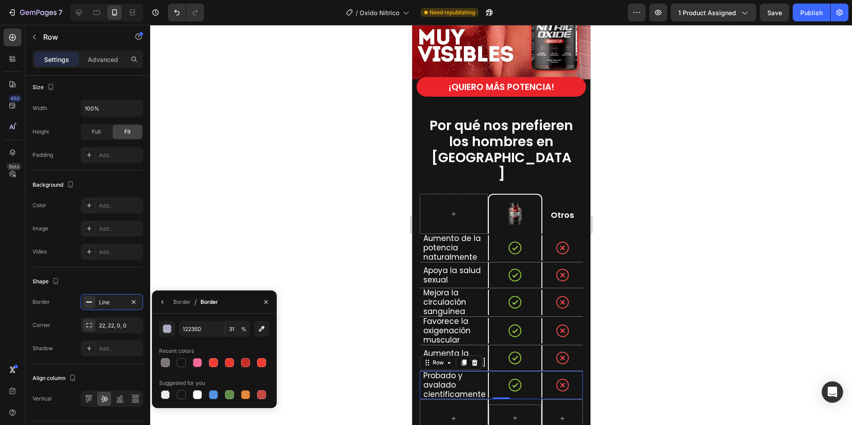
drag, startPoint x: 167, startPoint y: 362, endPoint x: 267, endPoint y: 239, distance: 158.8
click at [167, 362] on div at bounding box center [165, 362] width 9 height 9
type input "7C7575"
type input "100"
click at [290, 214] on div at bounding box center [501, 225] width 702 height 400
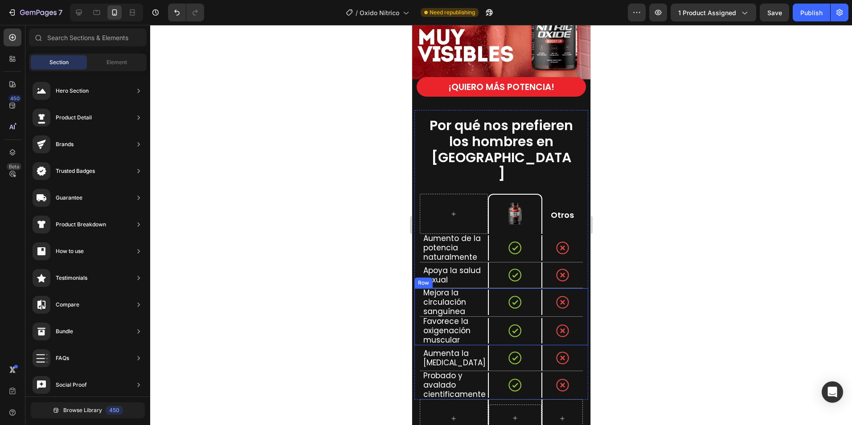
click at [675, 379] on div at bounding box center [501, 225] width 702 height 400
click at [369, 370] on div at bounding box center [501, 225] width 702 height 400
click at [535, 208] on div "Image Row 0" at bounding box center [515, 214] width 54 height 40
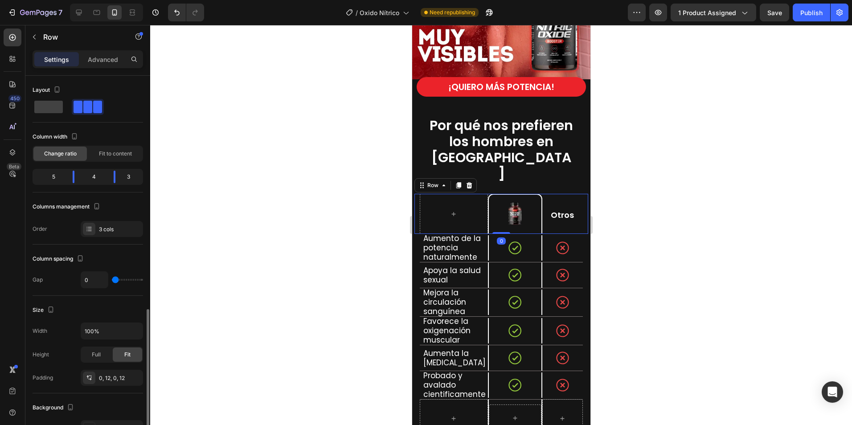
click at [548, 207] on div "Otros Text Block" at bounding box center [562, 214] width 41 height 40
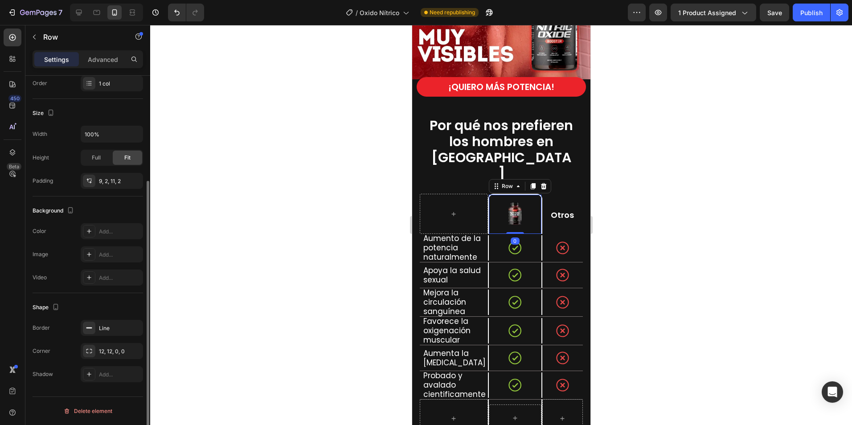
scroll to position [146, 0]
click at [488, 206] on div "Image Row 0" at bounding box center [515, 214] width 54 height 40
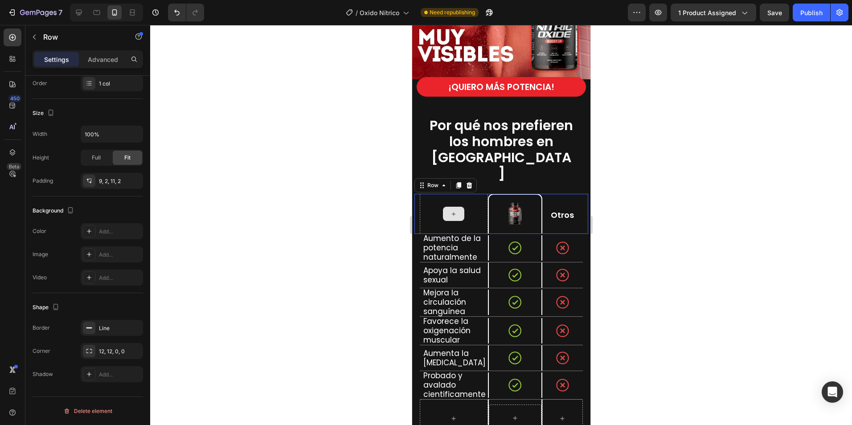
click at [481, 206] on div at bounding box center [454, 214] width 68 height 40
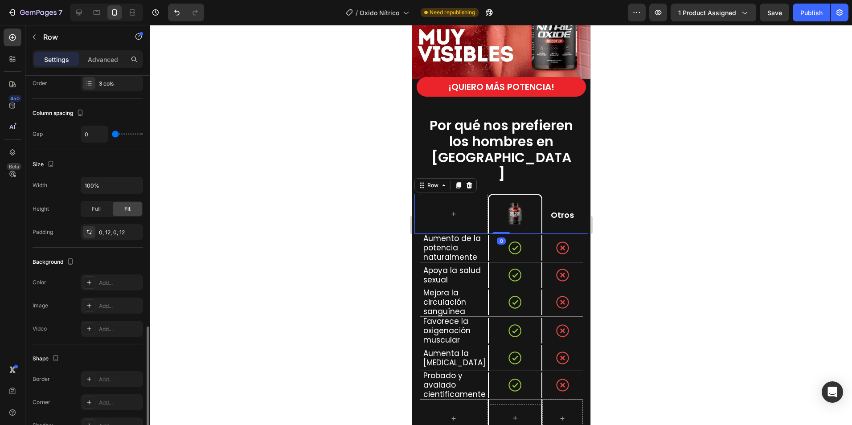
scroll to position [247, 0]
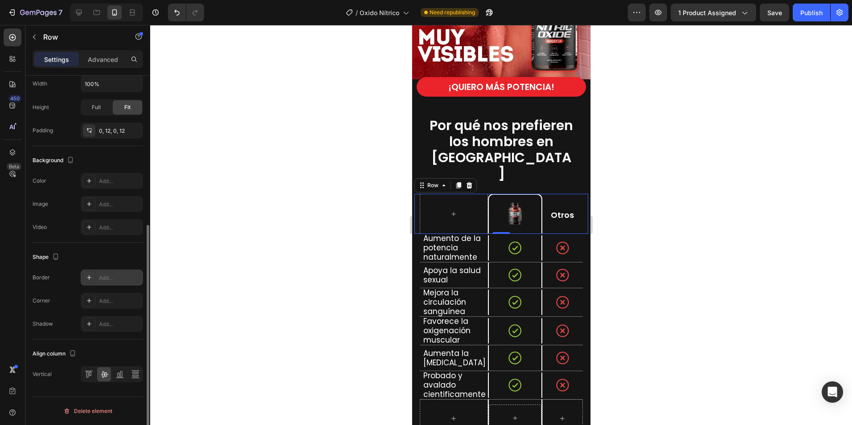
click at [122, 273] on div "Add..." at bounding box center [112, 278] width 62 height 16
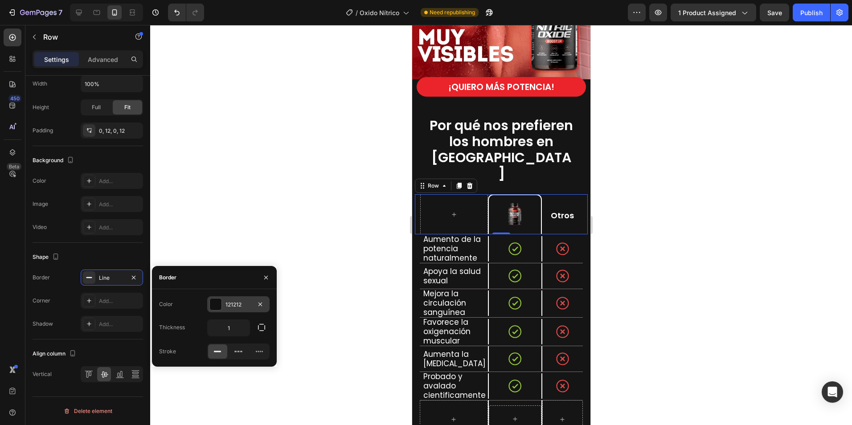
click at [227, 307] on div "121212" at bounding box center [239, 305] width 26 height 8
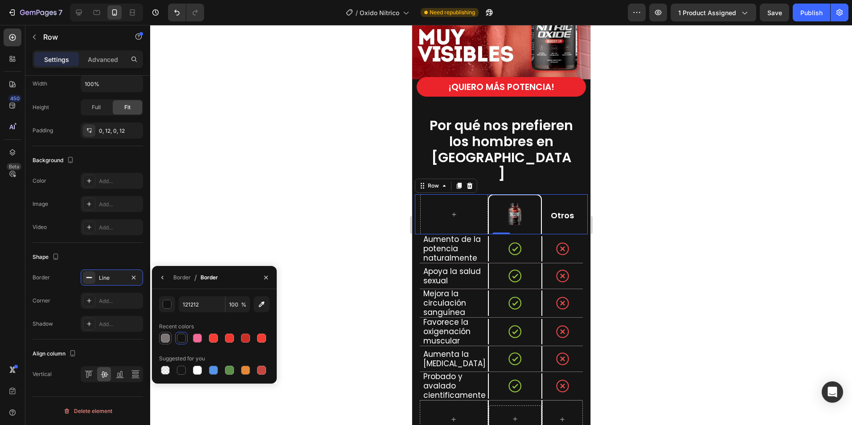
click at [165, 336] on div at bounding box center [165, 338] width 9 height 9
type input "7C7575"
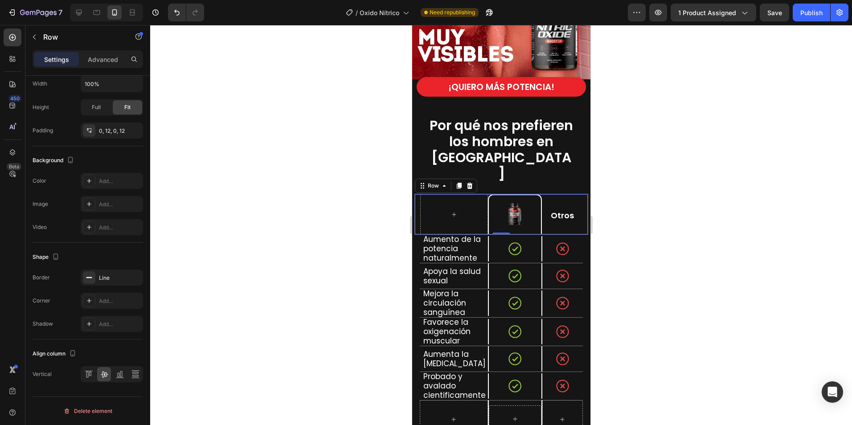
click at [280, 202] on div at bounding box center [501, 225] width 702 height 400
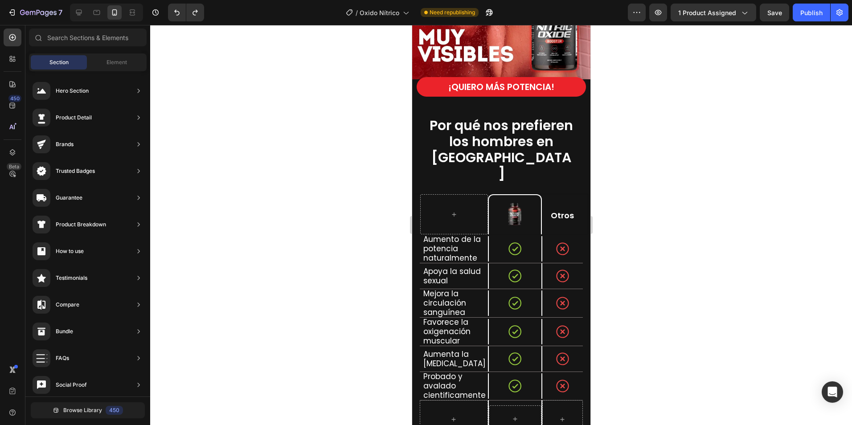
click at [695, 239] on div at bounding box center [501, 225] width 702 height 400
click at [555, 209] on div "Otros Text Block" at bounding box center [562, 214] width 41 height 40
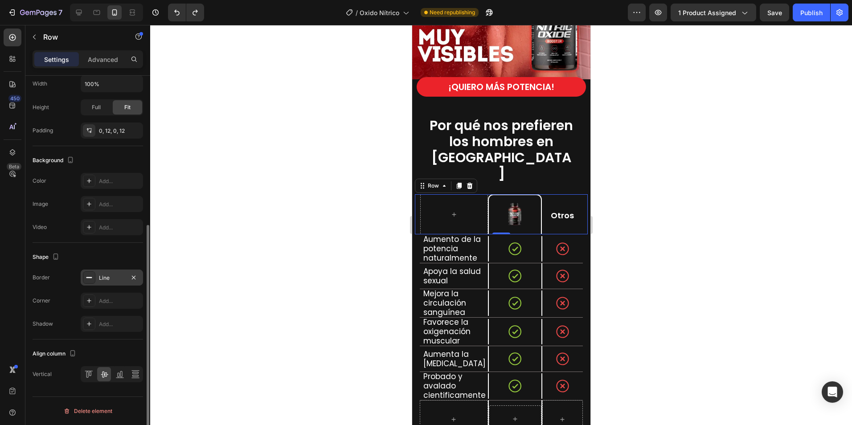
click at [109, 280] on div "Line" at bounding box center [112, 278] width 26 height 8
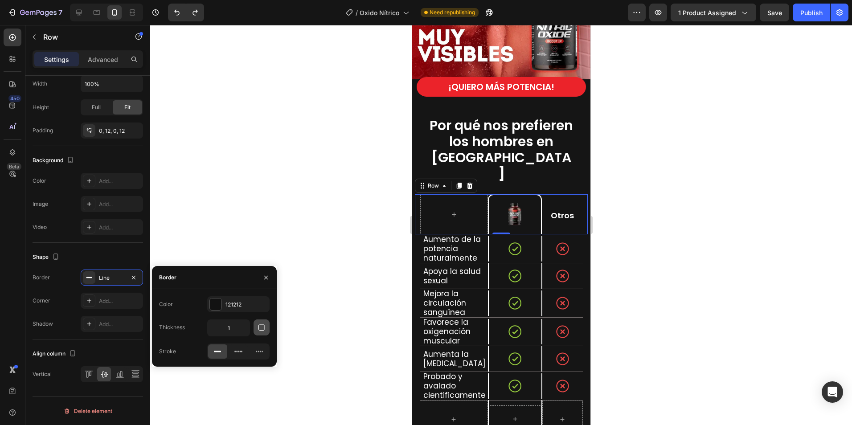
click at [260, 329] on icon "button" at bounding box center [261, 327] width 9 height 9
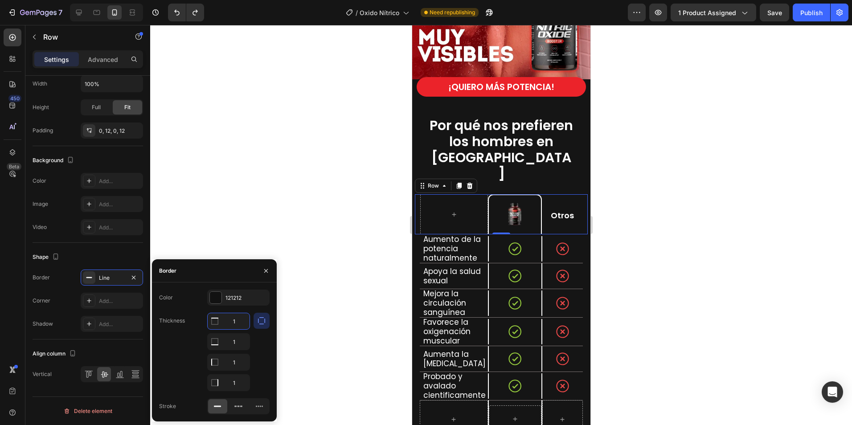
click at [235, 322] on input "1" at bounding box center [229, 321] width 42 height 16
type input "0"
click at [227, 300] on div "121212" at bounding box center [239, 298] width 26 height 8
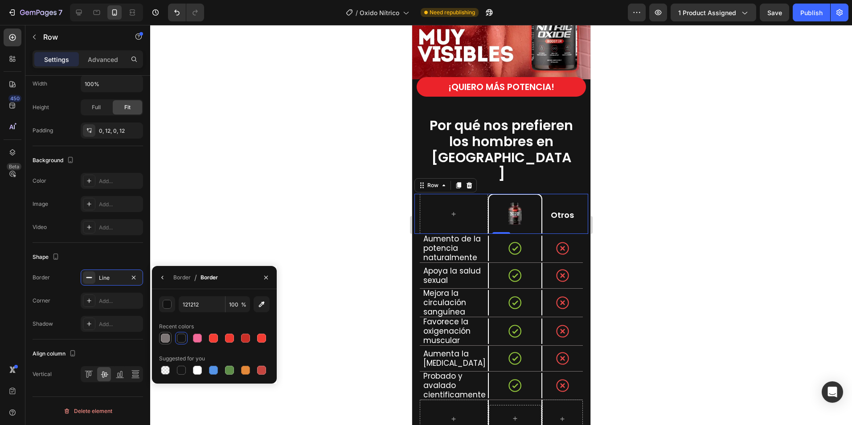
click at [167, 338] on div at bounding box center [165, 338] width 9 height 9
type input "7C7575"
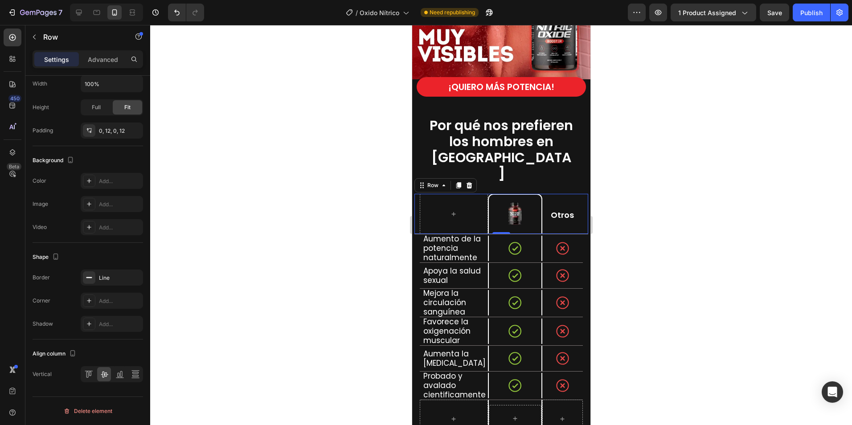
click at [321, 223] on div at bounding box center [501, 225] width 702 height 400
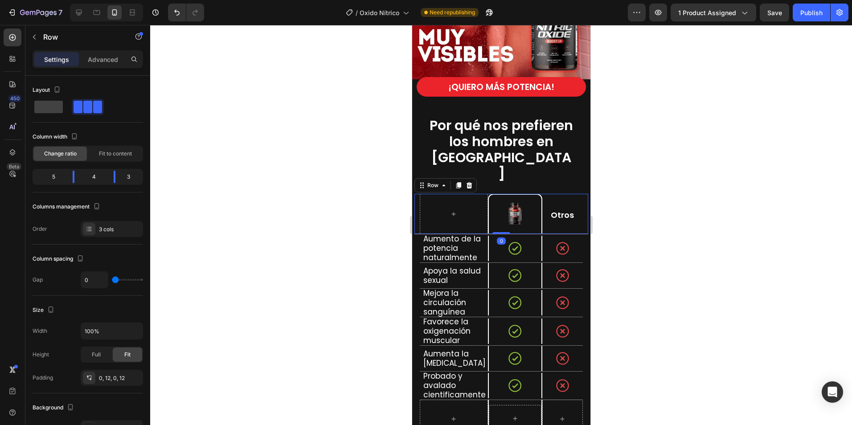
click at [573, 203] on div "Otros Text Block" at bounding box center [562, 214] width 41 height 40
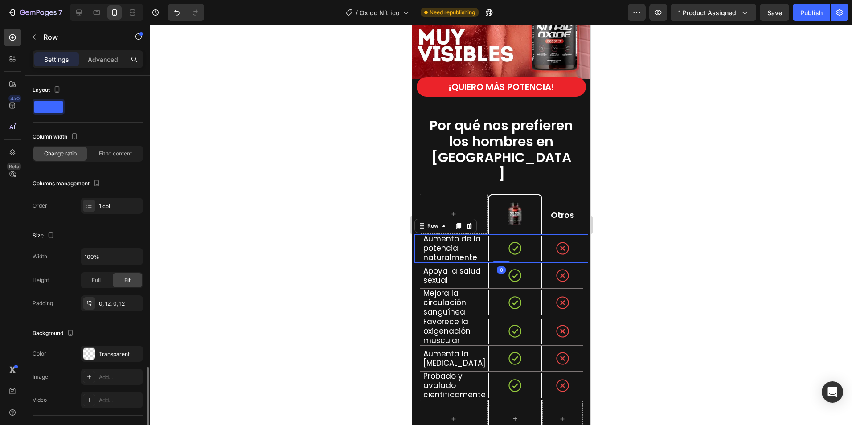
click at [418, 235] on div "Aumento de la potencia naturalmente Text Block Icon Row Icon Row Row 0" at bounding box center [501, 249] width 174 height 29
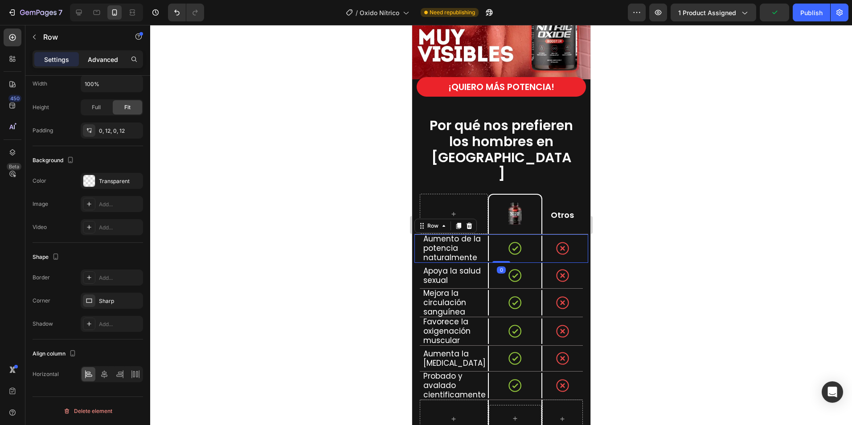
click at [105, 58] on p "Advanced" at bounding box center [103, 59] width 30 height 9
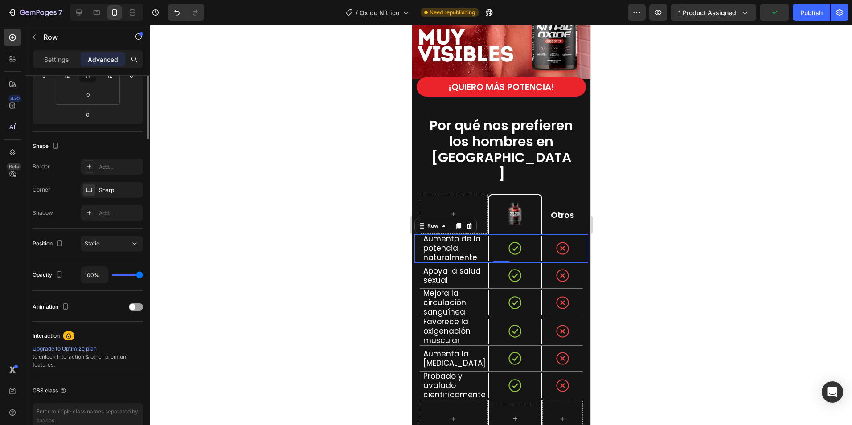
scroll to position [0, 0]
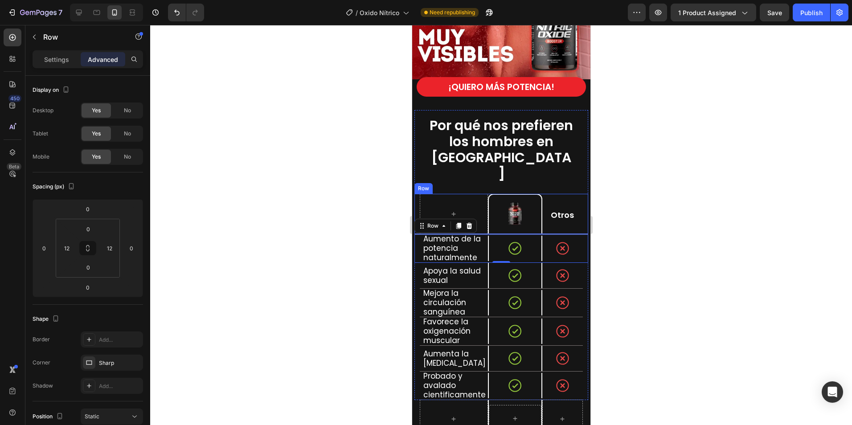
click at [417, 194] on div "Image Row Otros Text Block Row" at bounding box center [501, 214] width 174 height 41
click at [416, 235] on div "Aumento de la potencia naturalmente Text Block Icon Row Icon Row Row" at bounding box center [501, 249] width 174 height 29
click at [662, 215] on div at bounding box center [501, 225] width 702 height 400
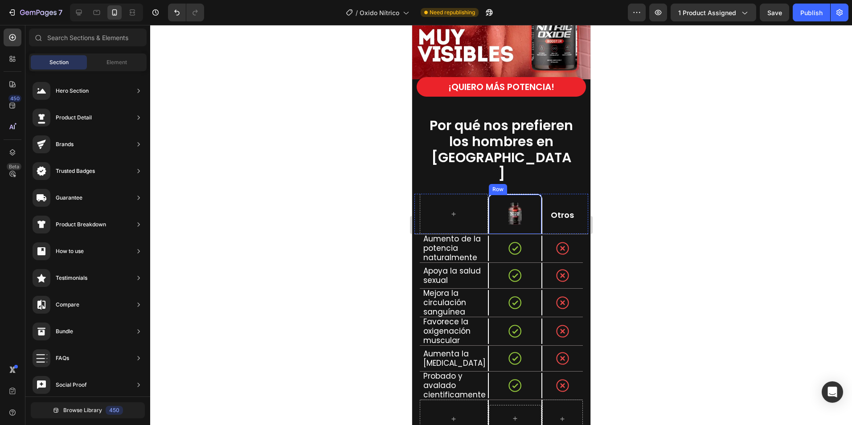
click at [488, 206] on div "Image Row" at bounding box center [515, 214] width 54 height 40
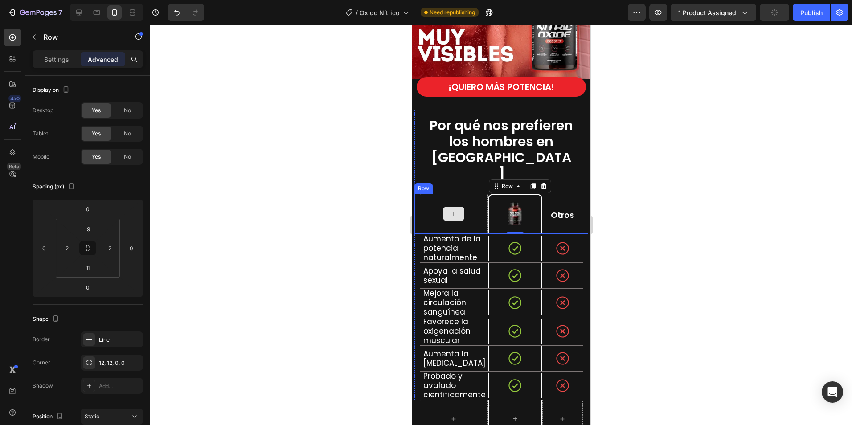
click at [482, 207] on div at bounding box center [454, 214] width 68 height 40
click at [642, 209] on div at bounding box center [501, 225] width 702 height 400
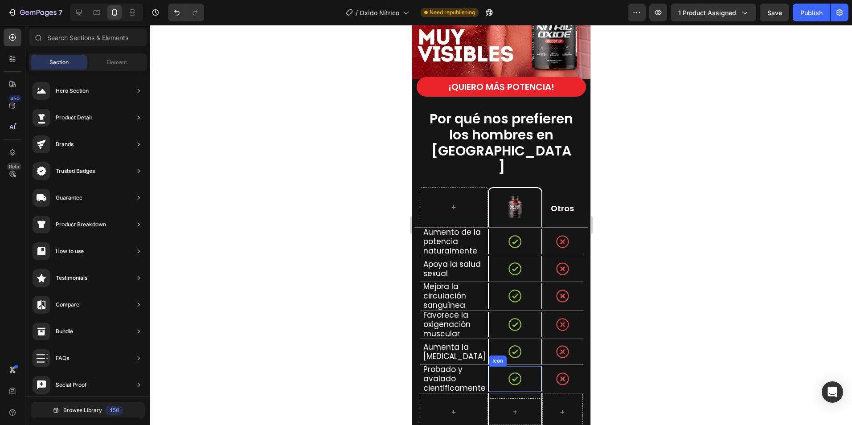
scroll to position [1828, 0]
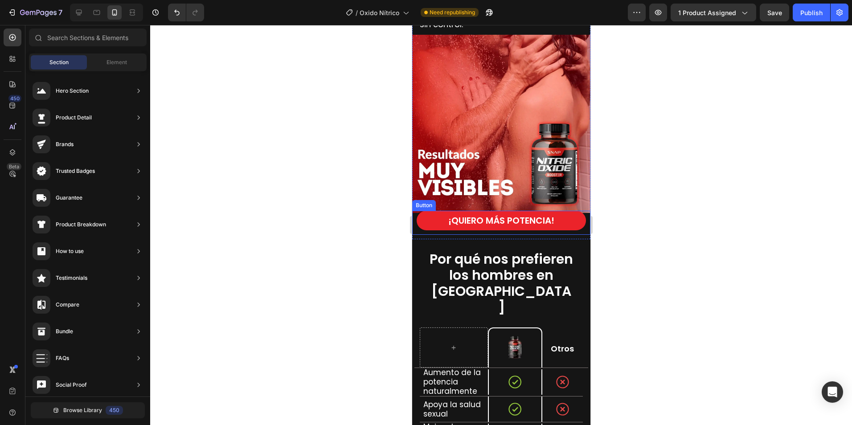
click at [580, 223] on div "¡QUIERO MÁS POTENCIA! Button" at bounding box center [501, 223] width 178 height 24
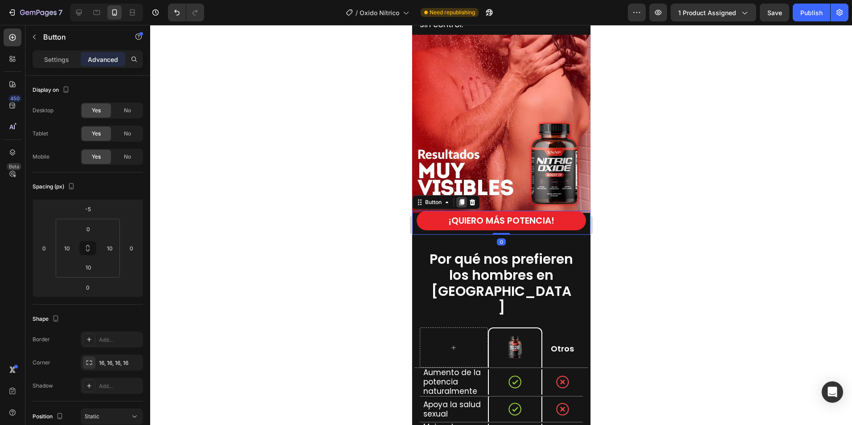
click at [465, 199] on icon at bounding box center [461, 202] width 7 height 7
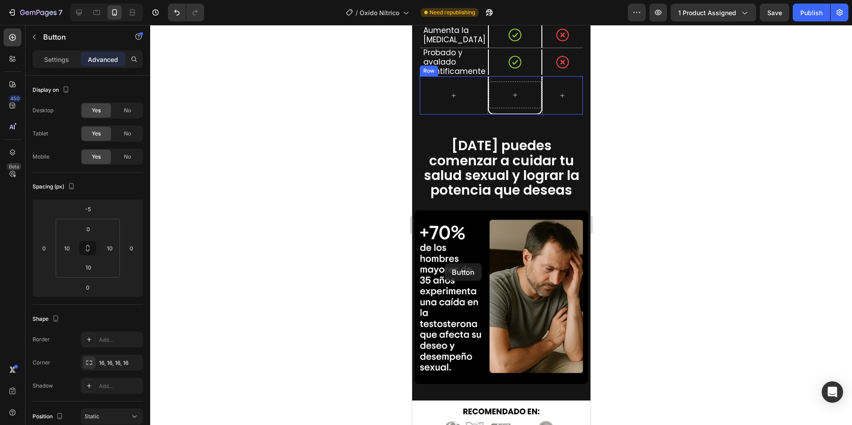
scroll to position [2314, 0]
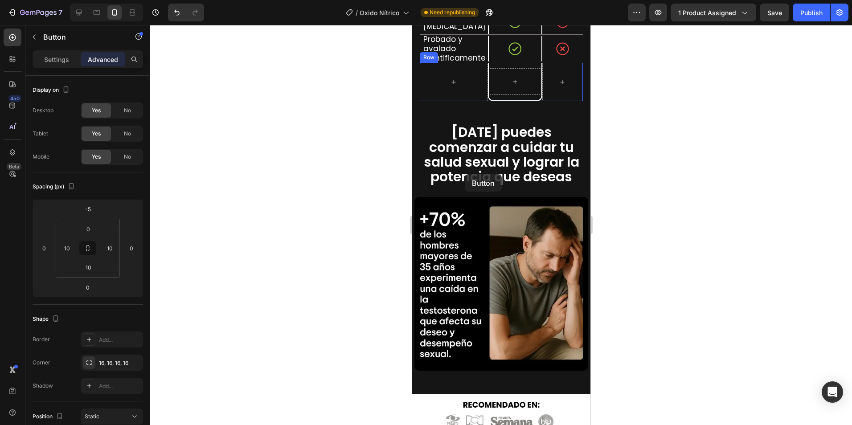
drag, startPoint x: 425, startPoint y: 221, endPoint x: 465, endPoint y: 174, distance: 61.7
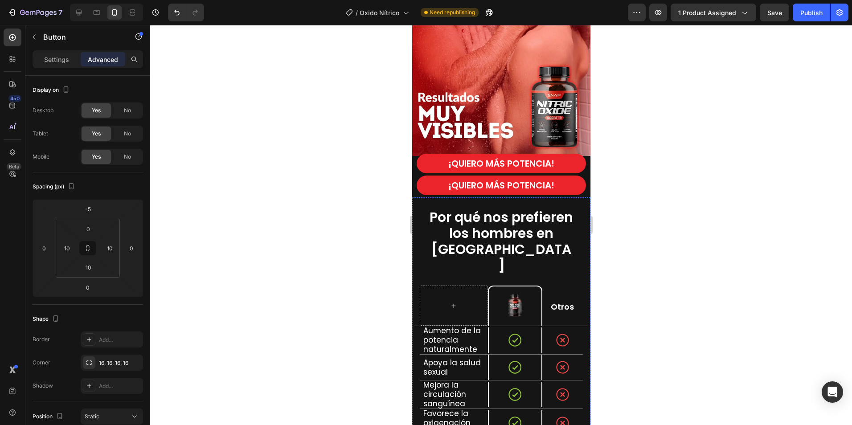
scroll to position [1868, 0]
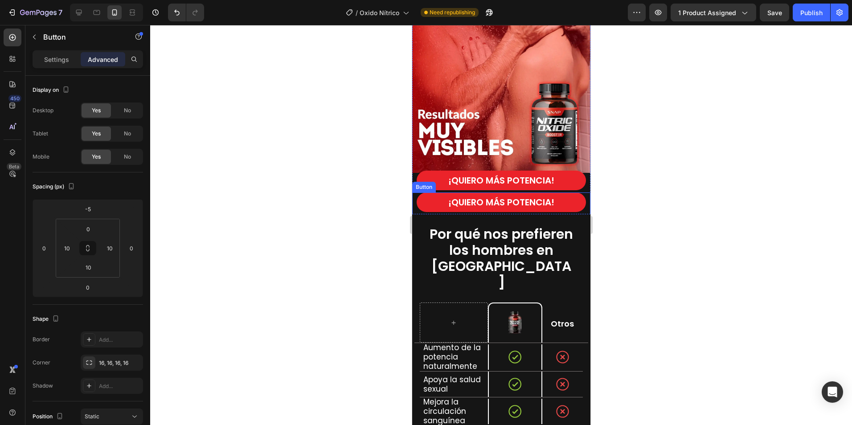
click at [416, 206] on div "¡QUIERO MÁS POTENCIA! Button" at bounding box center [501, 205] width 178 height 24
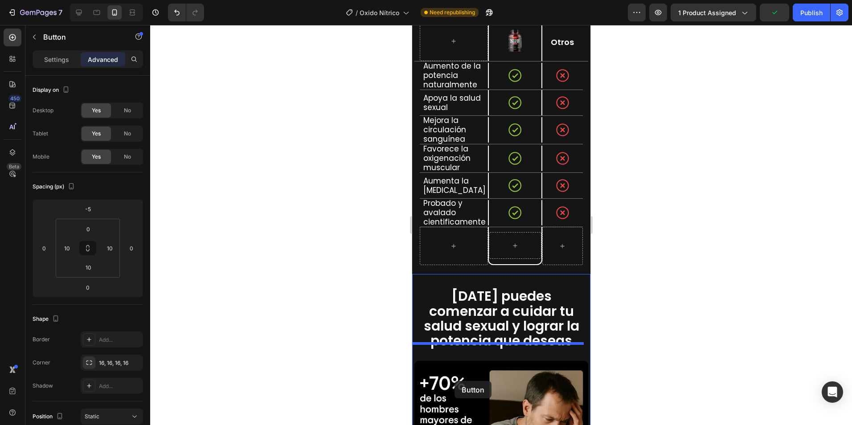
scroll to position [2155, 0]
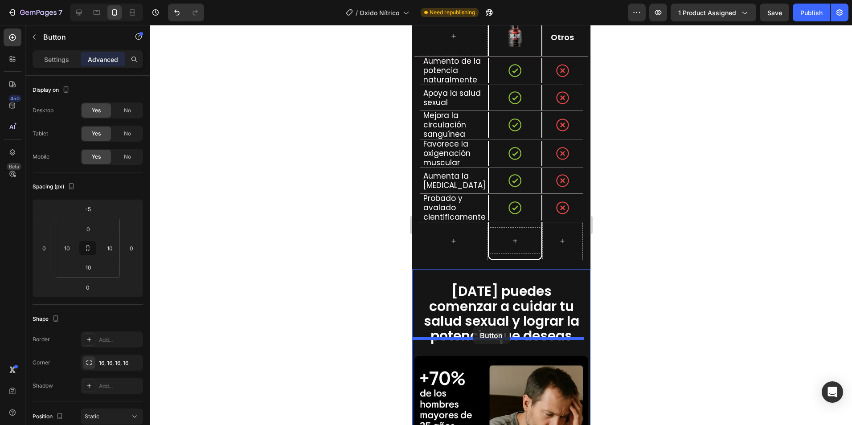
drag, startPoint x: 421, startPoint y: 183, endPoint x: 473, endPoint y: 327, distance: 152.9
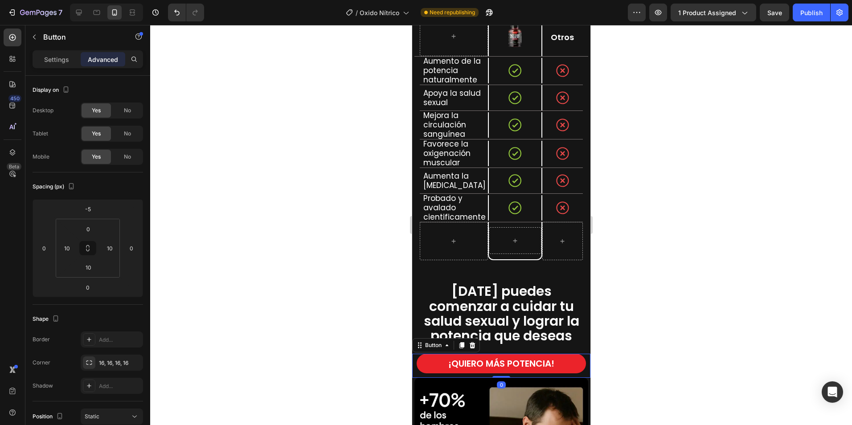
click at [678, 330] on div at bounding box center [501, 225] width 702 height 400
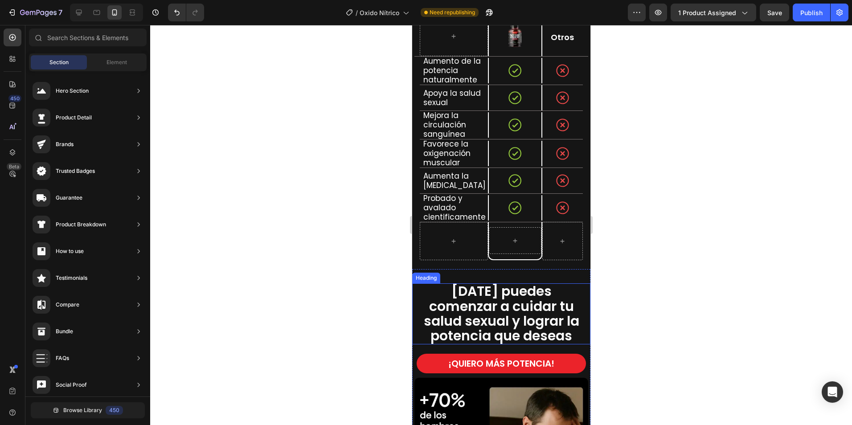
click at [513, 303] on span "[DATE] puedes comenzar a cuidar tu salud sexual y lograr la potencia que deseas" at bounding box center [502, 314] width 156 height 64
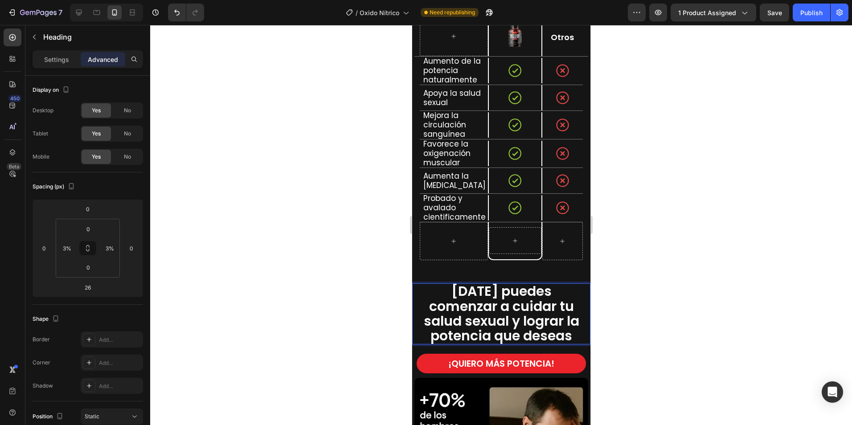
click at [556, 307] on p "[DATE] puedes comenzar a cuidar tu salud sexual y lograr la potencia que deseas" at bounding box center [501, 313] width 166 height 59
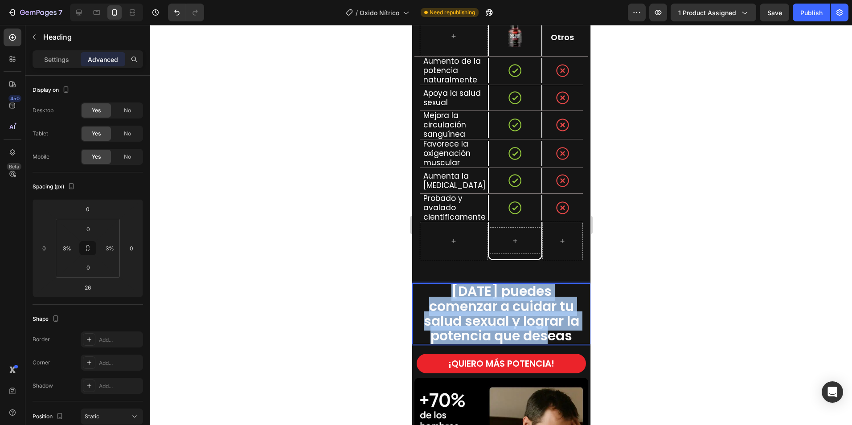
drag, startPoint x: 570, startPoint y: 317, endPoint x: 424, endPoint y: 268, distance: 154.0
click at [424, 284] on p "[DATE] puedes comenzar a cuidar tu salud sexual y lograr la potencia que deseas" at bounding box center [501, 313] width 166 height 59
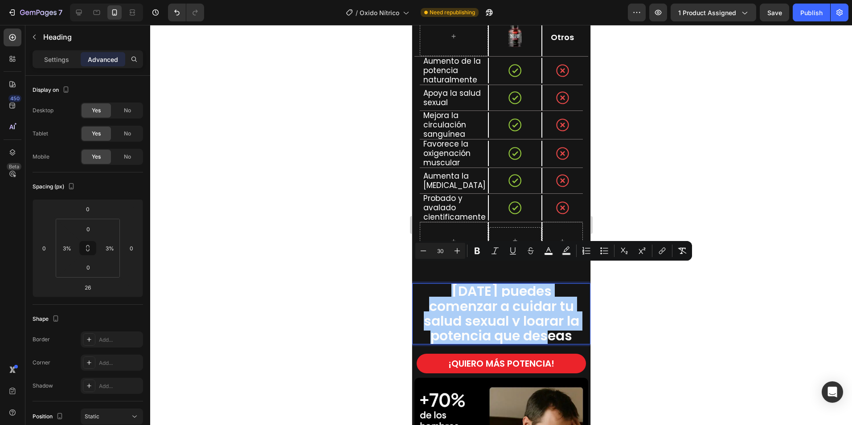
click at [444, 252] on input "30" at bounding box center [441, 251] width 18 height 11
click at [442, 251] on input "30" at bounding box center [441, 251] width 18 height 11
drag, startPoint x: 442, startPoint y: 251, endPoint x: 430, endPoint y: 252, distance: 12.0
click at [430, 252] on div "Minus 30 Plus" at bounding box center [441, 251] width 50 height 16
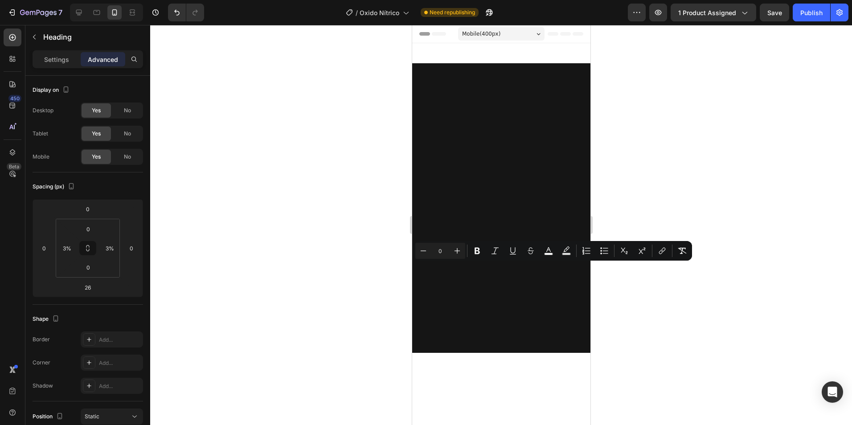
scroll to position [2155, 0]
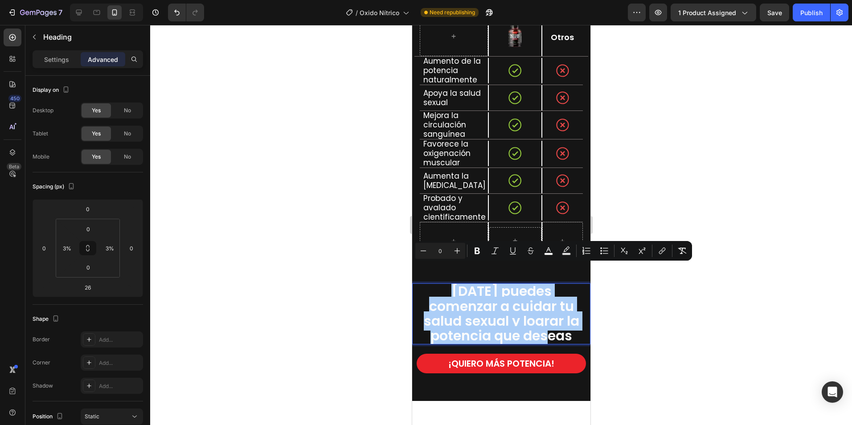
type input "0"
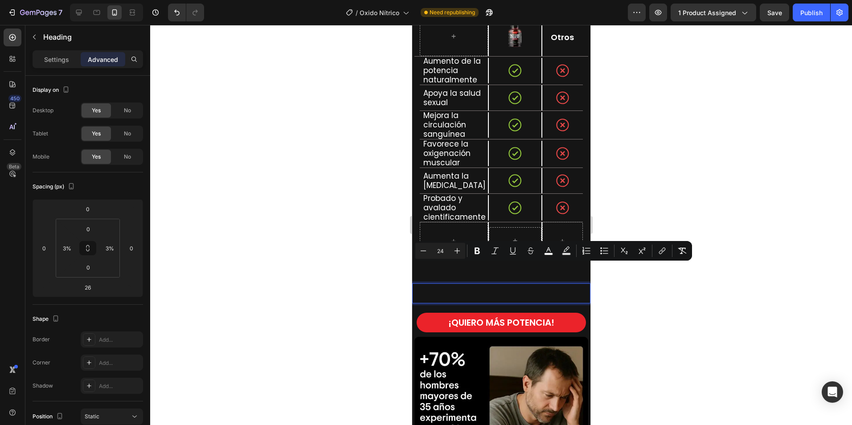
type input "24"
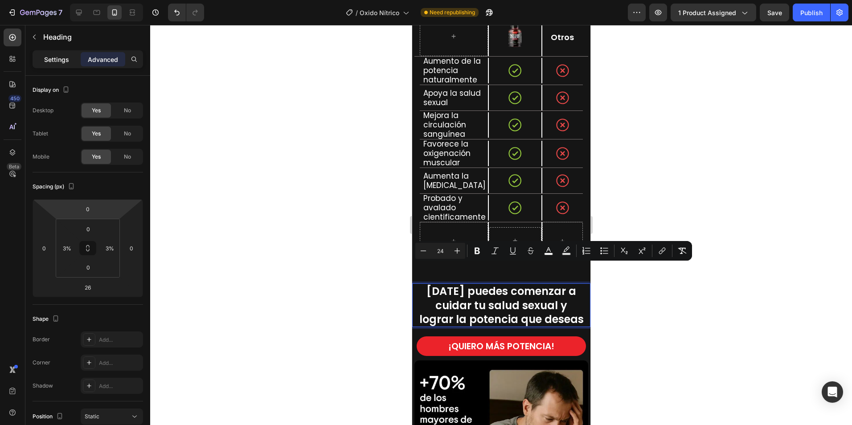
click at [49, 52] on div "Settings Advanced" at bounding box center [88, 59] width 111 height 18
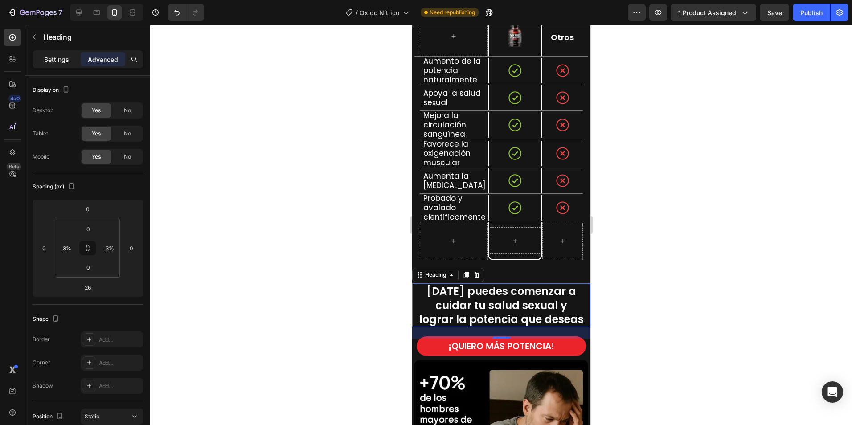
click at [60, 61] on p "Settings" at bounding box center [56, 59] width 25 height 9
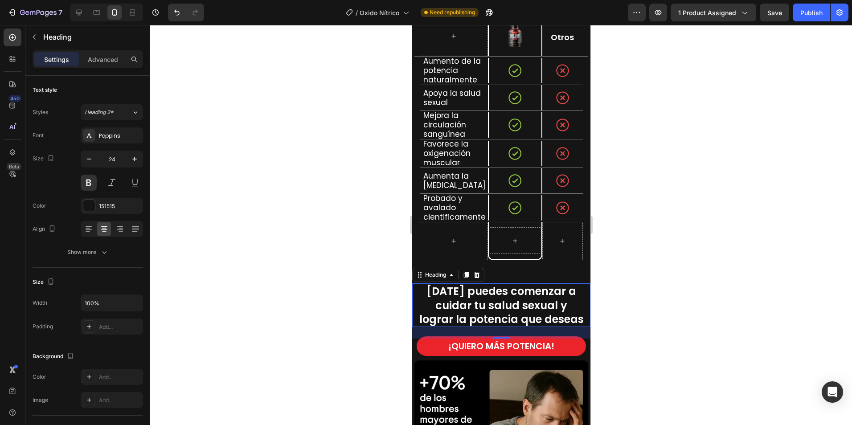
click at [713, 307] on div at bounding box center [501, 225] width 702 height 400
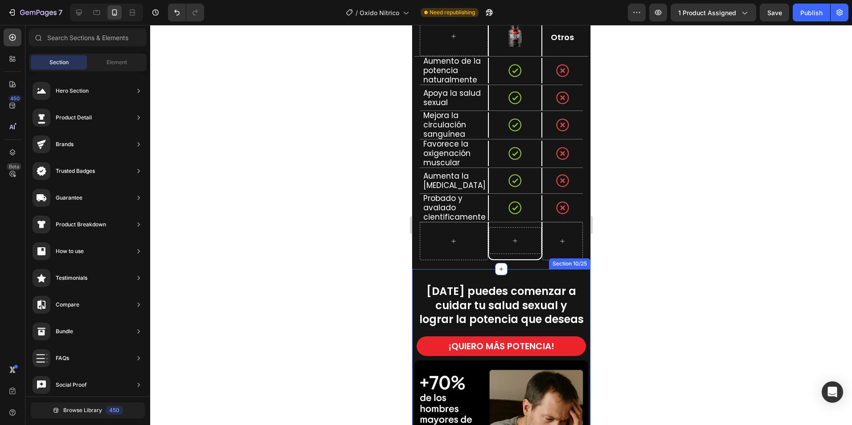
click at [532, 269] on div "⁠⁠⁠⁠⁠⁠⁠ Hoy puedes comenzar a cuidar tu salud sexual y lograr la potencia que d…" at bounding box center [501, 413] width 178 height 288
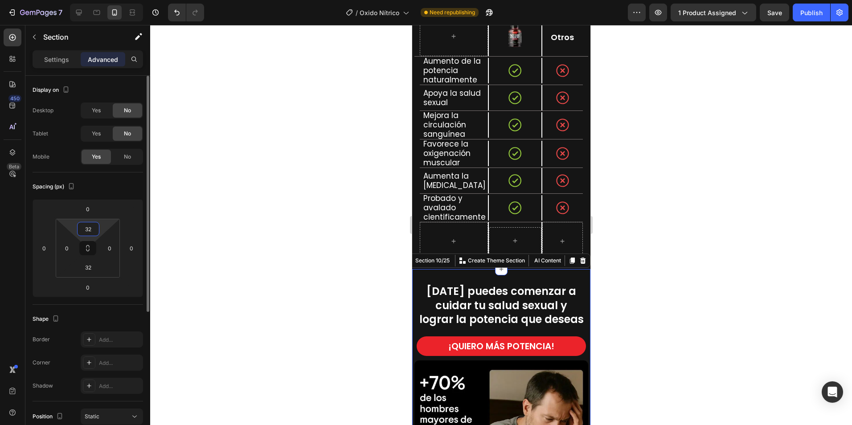
drag, startPoint x: 87, startPoint y: 224, endPoint x: 161, endPoint y: 201, distance: 77.1
click at [88, 224] on input "32" at bounding box center [88, 228] width 18 height 13
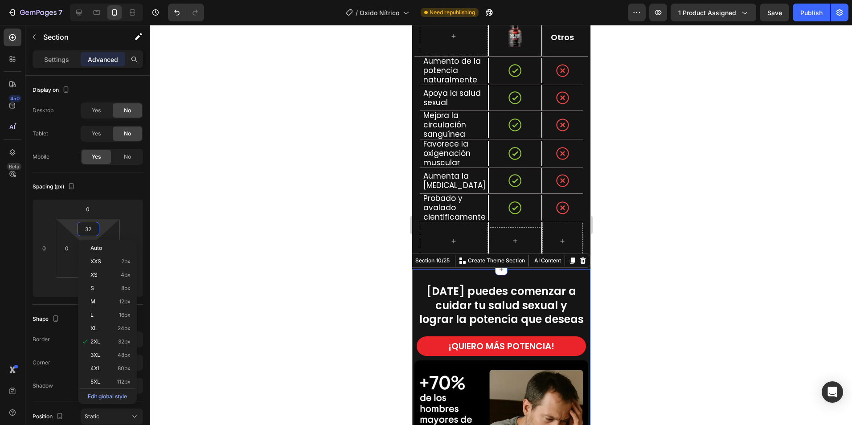
type input "0"
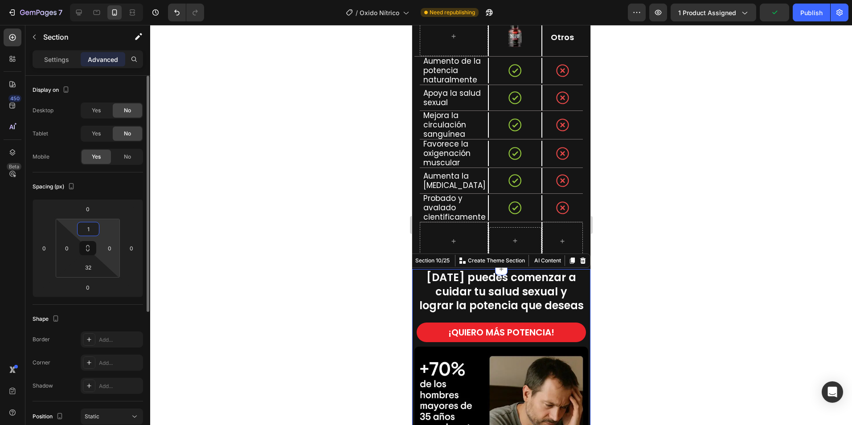
type input "10"
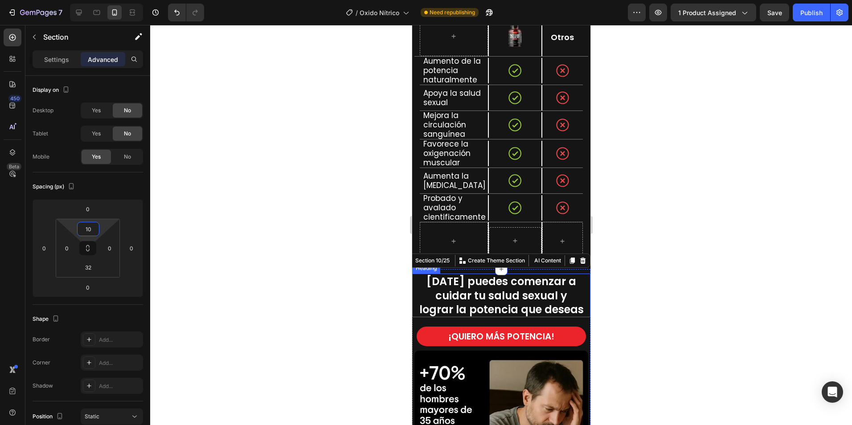
click at [709, 276] on div at bounding box center [501, 225] width 702 height 400
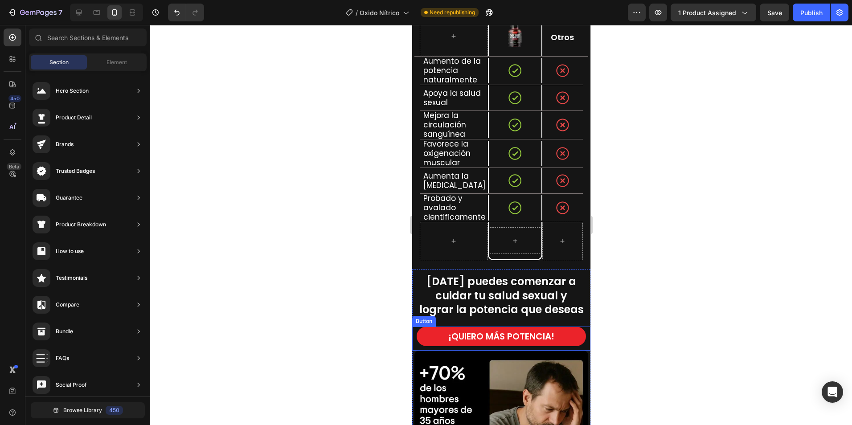
scroll to position [1932, 0]
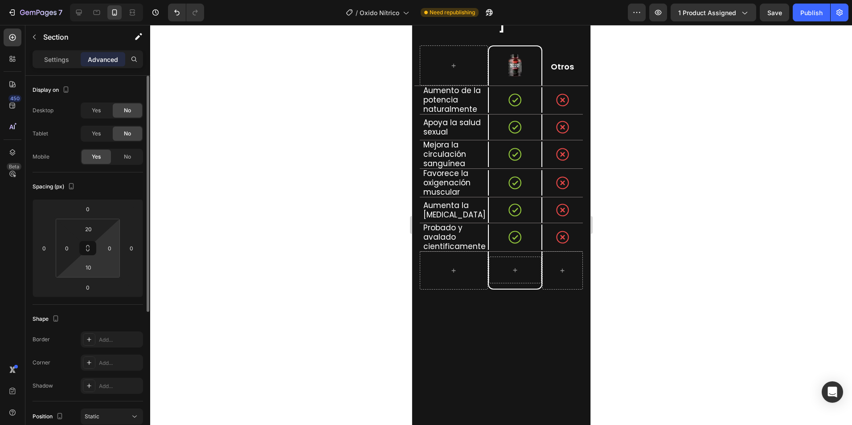
drag, startPoint x: 93, startPoint y: 272, endPoint x: 100, endPoint y: 255, distance: 18.2
click at [93, 271] on input "10" at bounding box center [88, 267] width 18 height 13
type input "5"
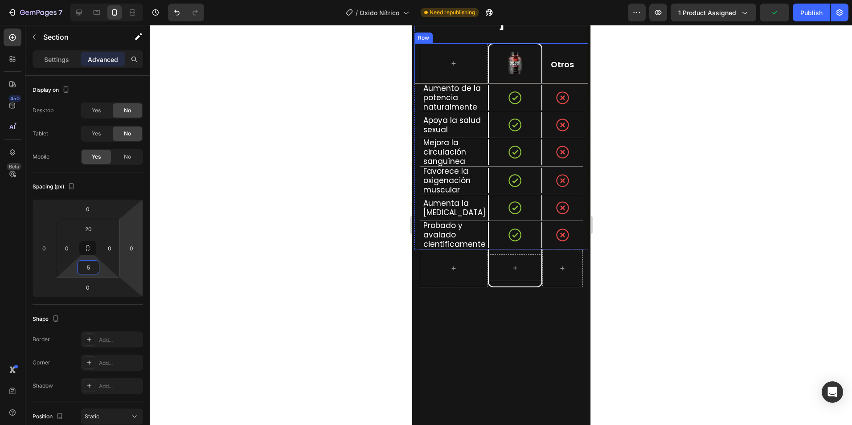
click at [699, 223] on div at bounding box center [501, 225] width 702 height 400
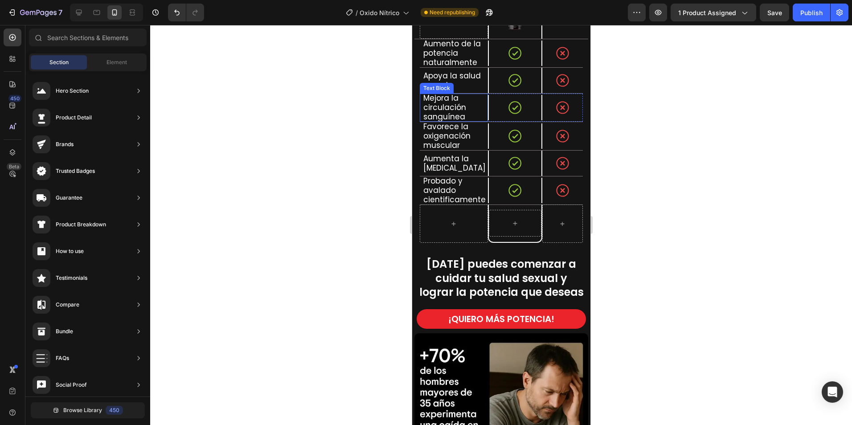
scroll to position [2199, 0]
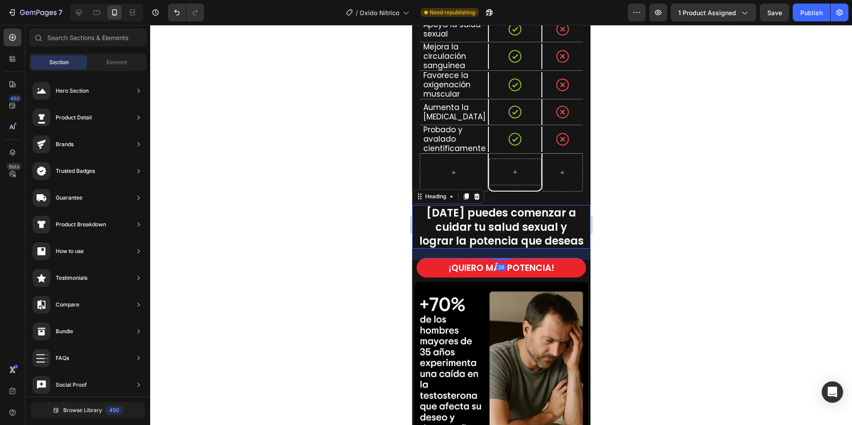
click at [505, 206] on span "[DATE] puedes comenzar a cuidar tu salud sexual y lograr la potencia que deseas" at bounding box center [501, 227] width 165 height 42
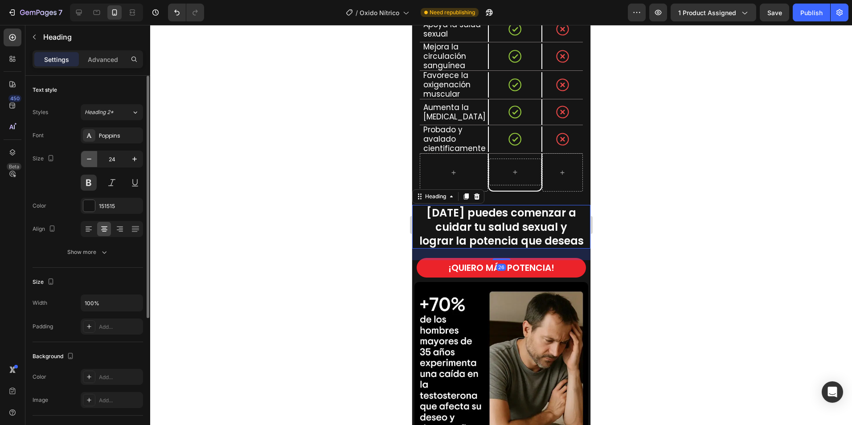
click at [90, 161] on icon "button" at bounding box center [89, 159] width 9 height 9
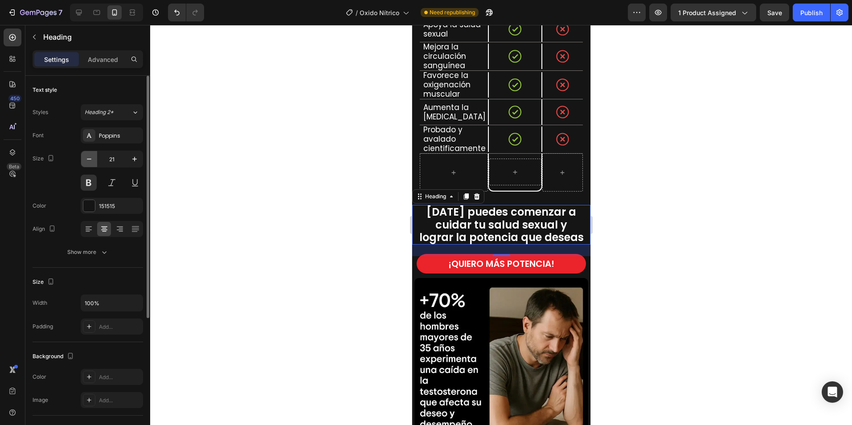
click at [90, 161] on icon "button" at bounding box center [89, 159] width 9 height 9
type input "20"
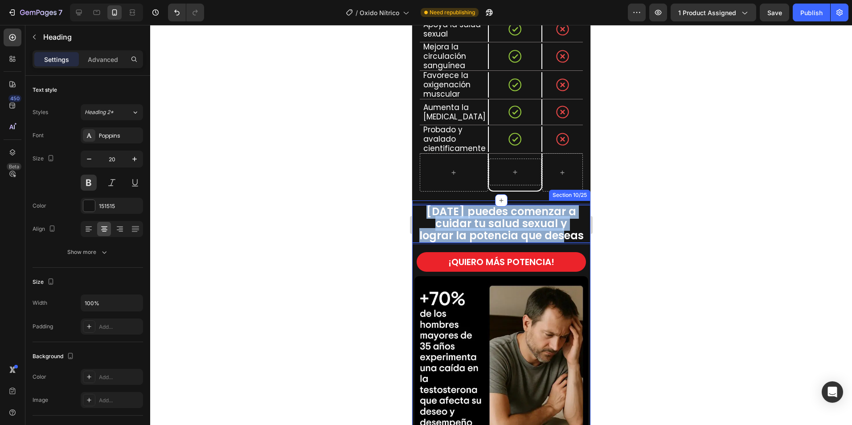
drag, startPoint x: 518, startPoint y: 230, endPoint x: 429, endPoint y: 185, distance: 99.5
click at [426, 201] on div "Hoy puedes comenzar a cuidar tu salud sexual y lograr la potencia que deseas He…" at bounding box center [501, 337] width 178 height 273
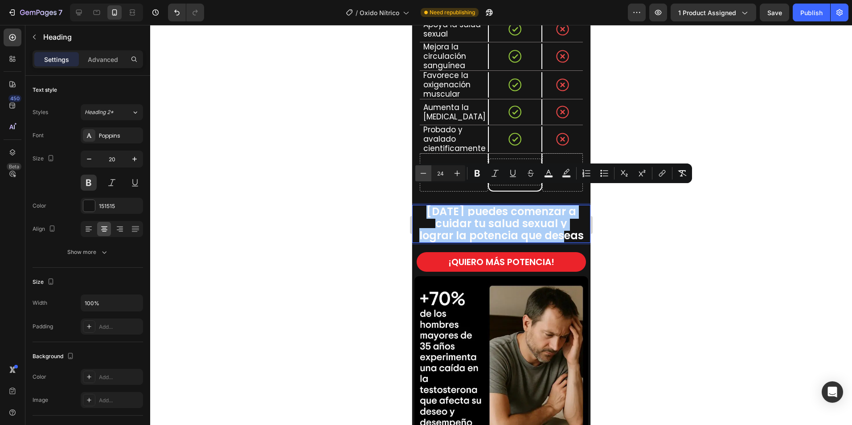
click at [423, 176] on icon "Editor contextual toolbar" at bounding box center [423, 173] width 9 height 9
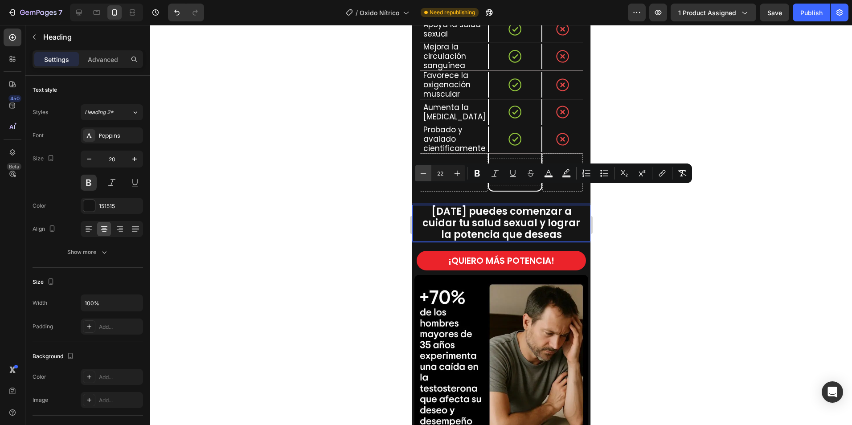
click at [423, 176] on icon "Editor contextual toolbar" at bounding box center [423, 173] width 9 height 9
click at [422, 176] on icon "Editor contextual toolbar" at bounding box center [423, 173] width 9 height 9
type input "20"
click at [704, 260] on div at bounding box center [501, 225] width 702 height 400
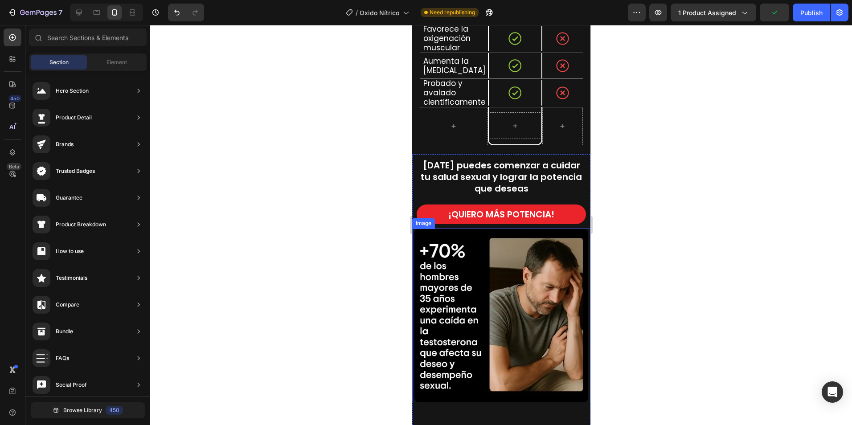
scroll to position [2333, 0]
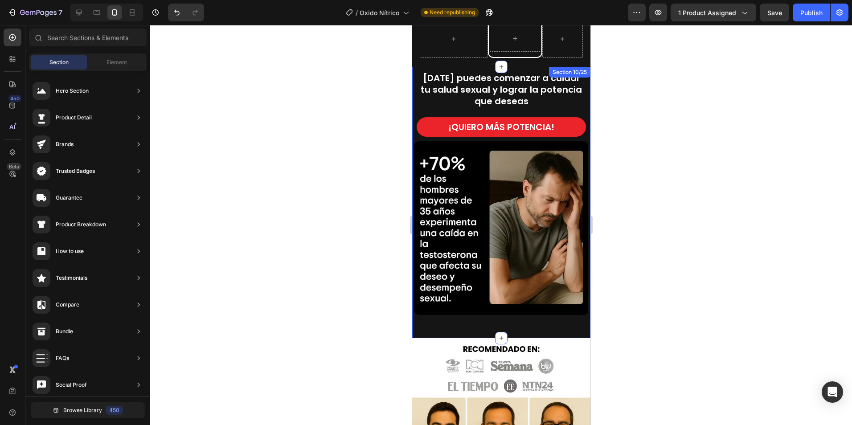
click at [509, 254] on img at bounding box center [501, 228] width 174 height 174
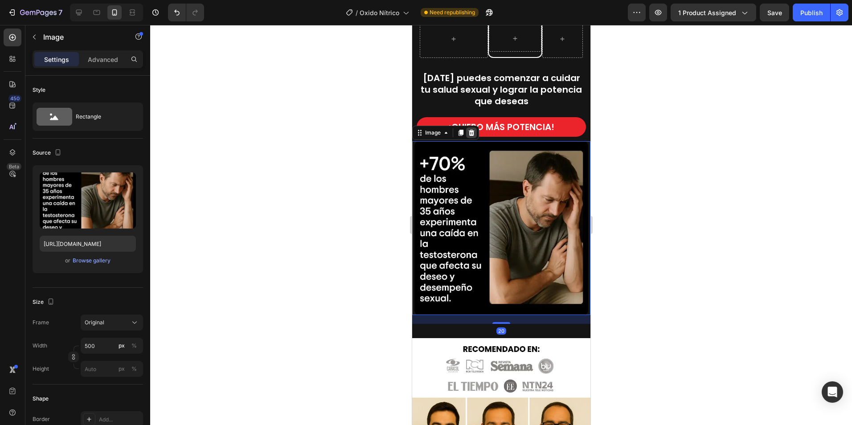
click at [470, 129] on icon at bounding box center [471, 132] width 7 height 7
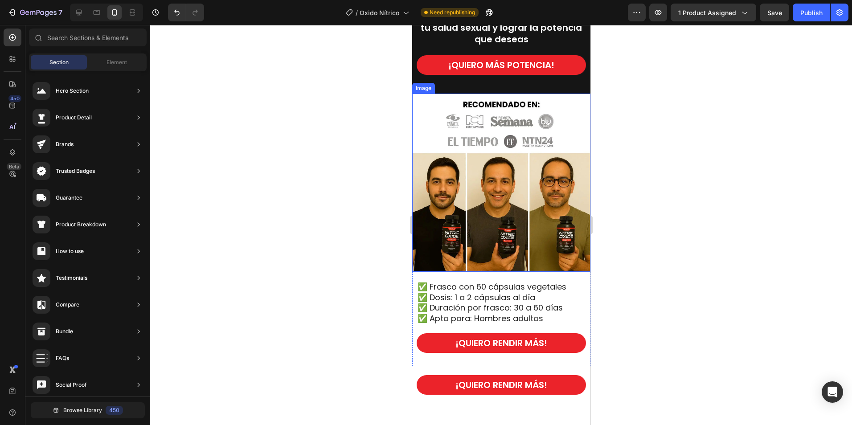
scroll to position [2289, 0]
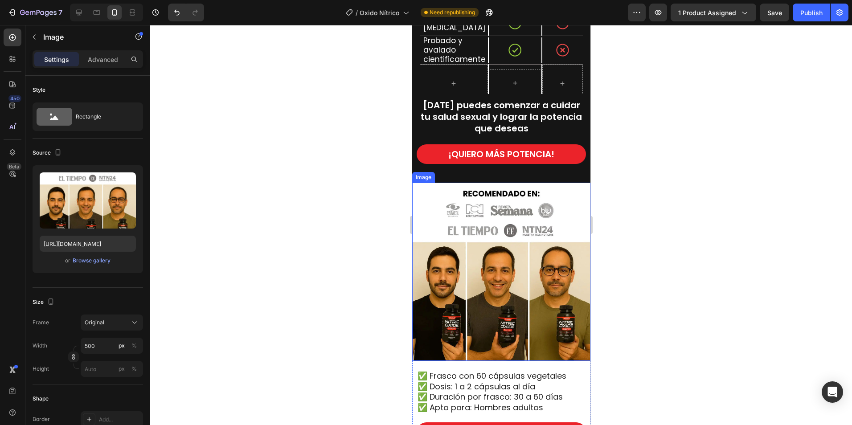
click at [477, 251] on img at bounding box center [501, 272] width 178 height 178
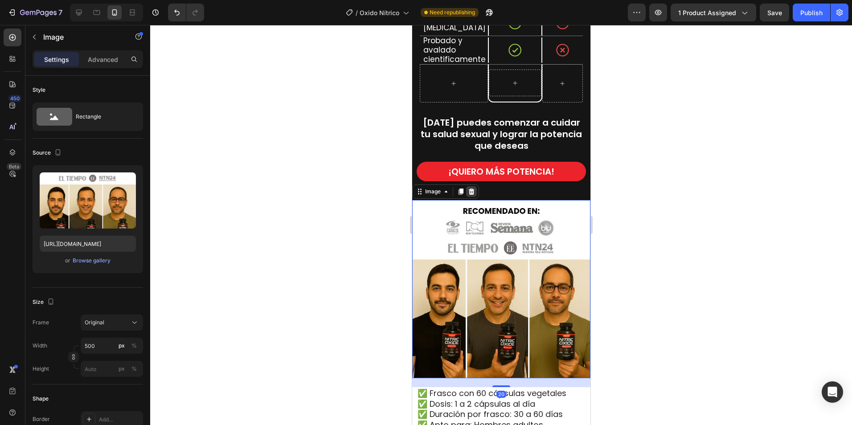
click at [469, 189] on icon at bounding box center [472, 192] width 6 height 6
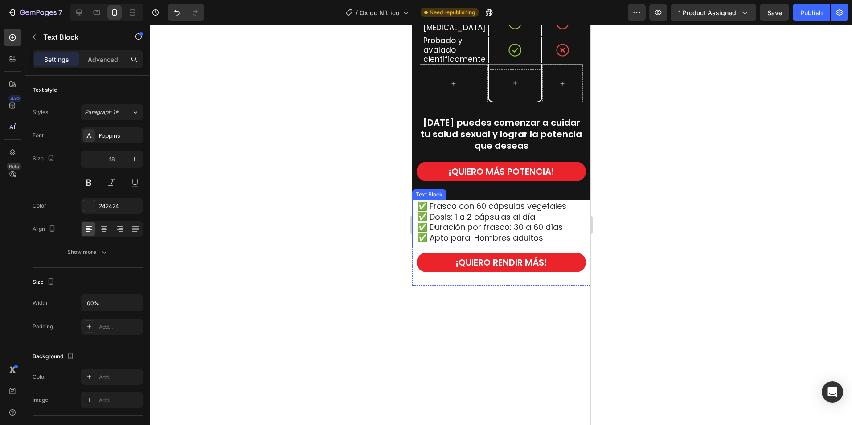
click at [473, 201] on span "✅ Frasco con 60 cápsulas vegetales" at bounding box center [491, 206] width 149 height 11
click at [480, 189] on icon at bounding box center [483, 192] width 6 height 6
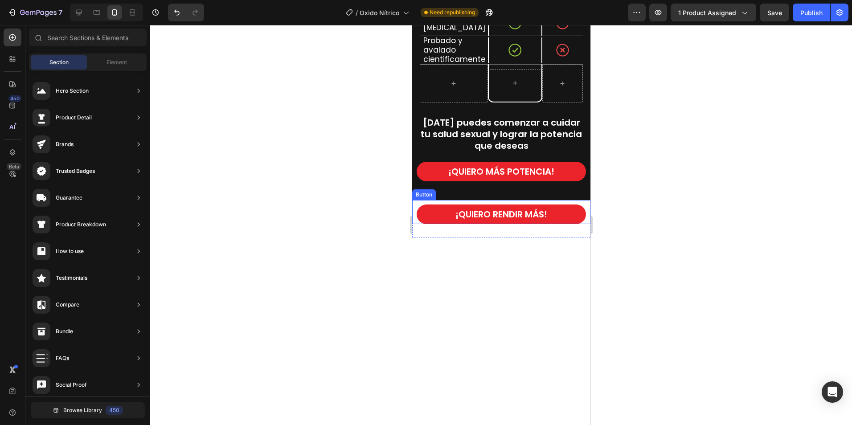
click at [423, 200] on div "¡QUIERO RENDIR MÁS! Button" at bounding box center [501, 212] width 178 height 24
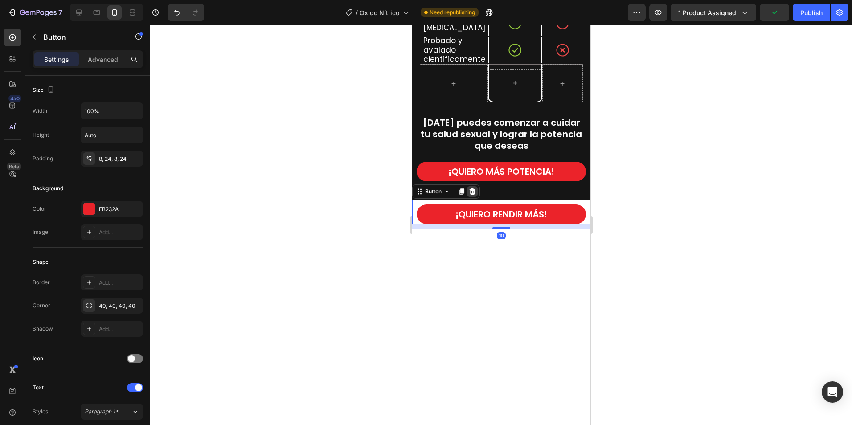
click at [469, 186] on div at bounding box center [472, 191] width 11 height 11
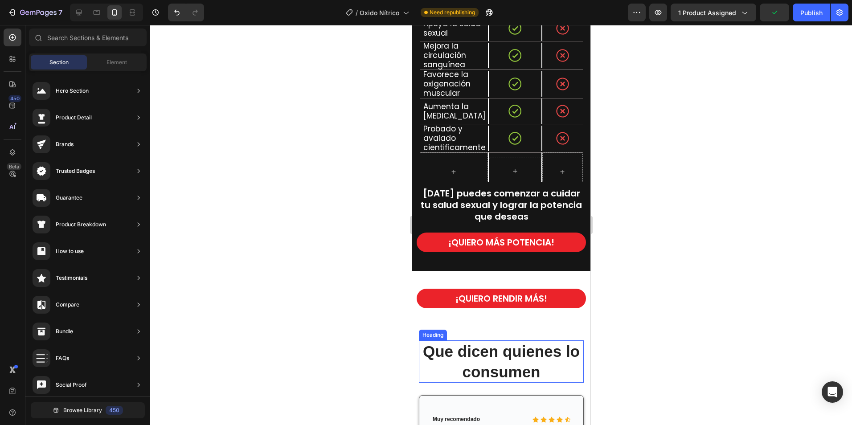
scroll to position [2199, 0]
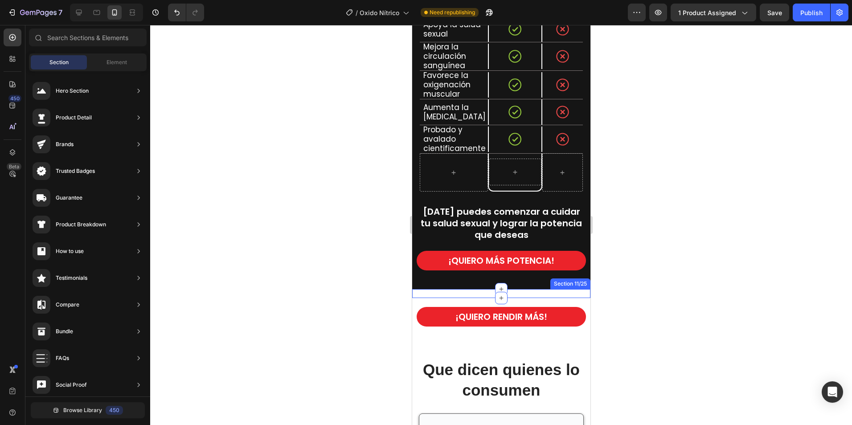
click at [527, 289] on div "Image Section 11/25" at bounding box center [501, 293] width 178 height 9
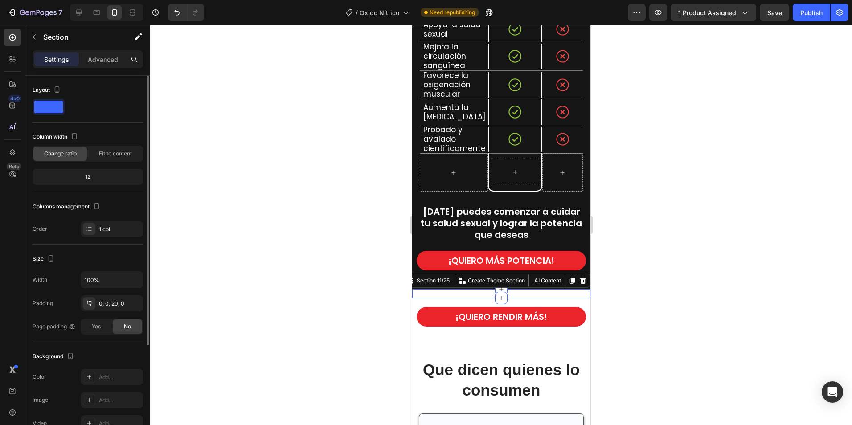
click at [97, 62] on p "Advanced" at bounding box center [103, 59] width 30 height 9
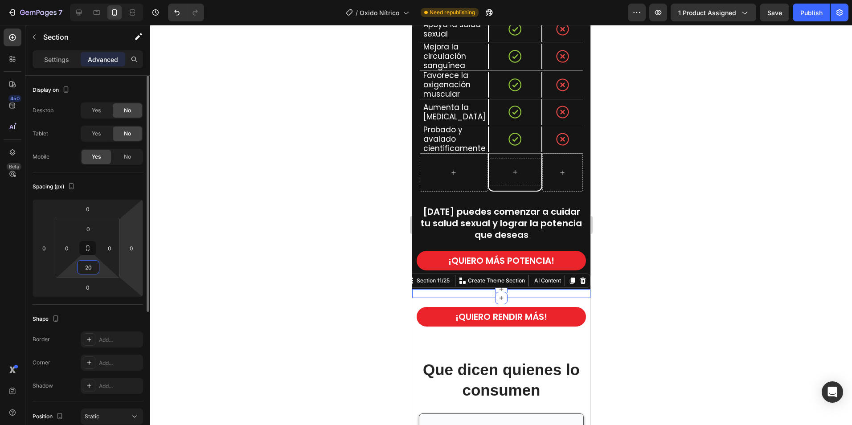
type input "0"
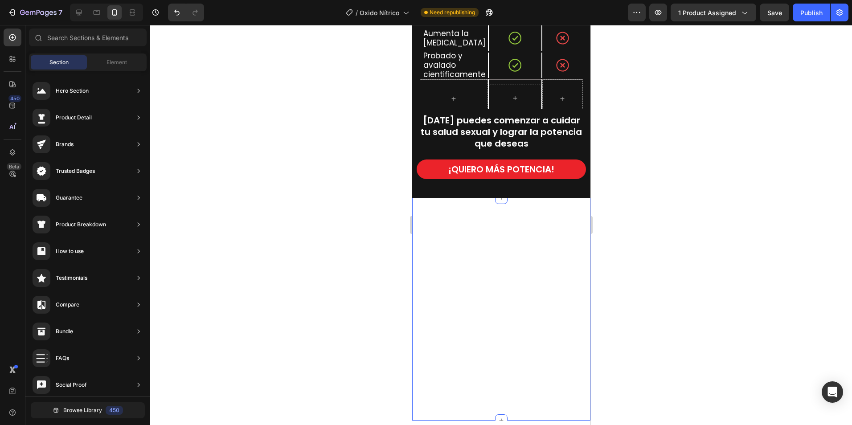
scroll to position [2237, 0]
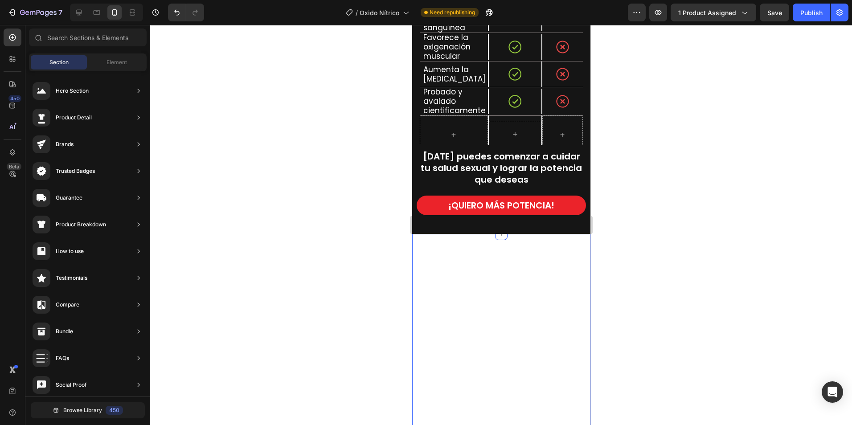
click at [710, 273] on div at bounding box center [501, 225] width 702 height 400
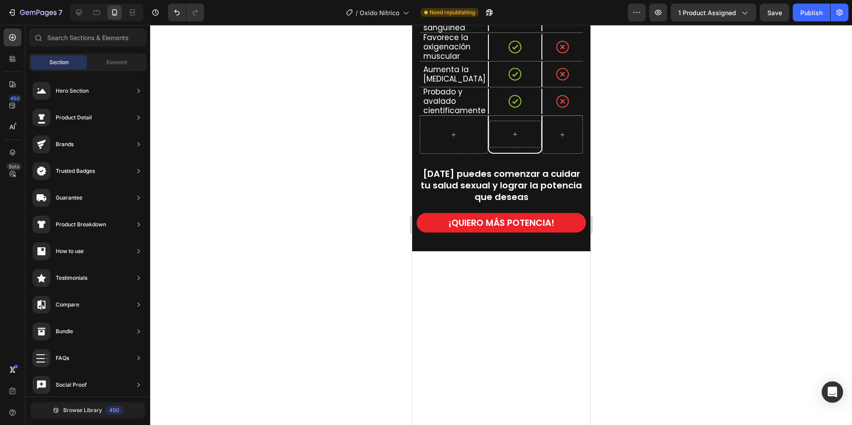
click at [566, 251] on div at bounding box center [501, 272] width 178 height 42
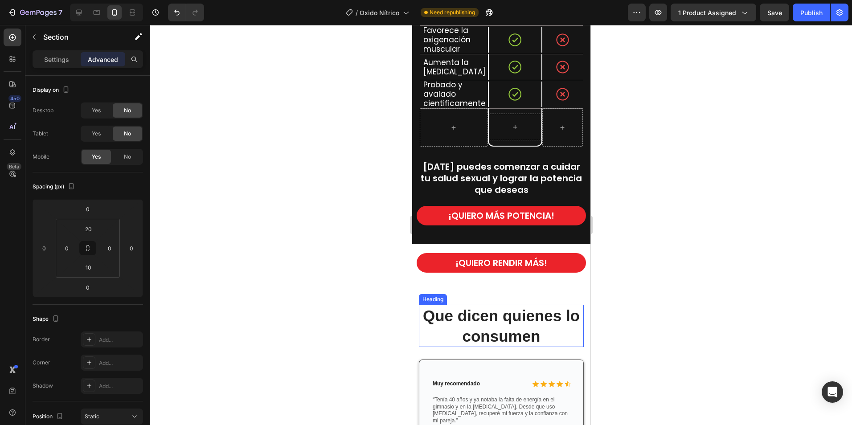
scroll to position [2371, 0]
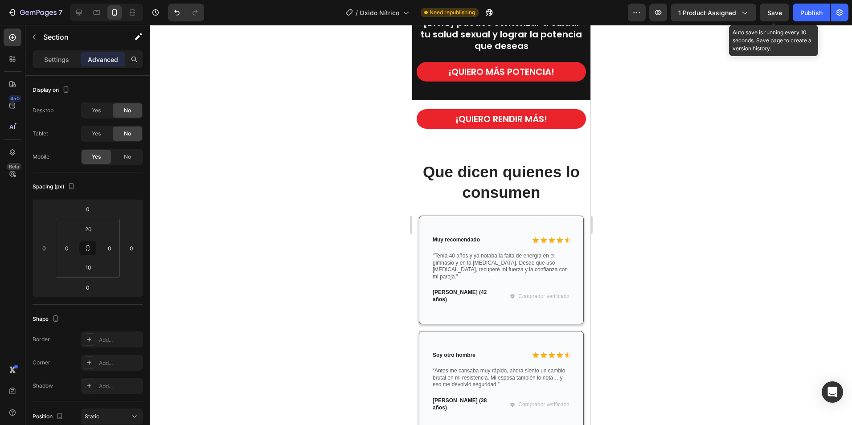
drag, startPoint x: 780, startPoint y: 14, endPoint x: 728, endPoint y: 74, distance: 78.7
click at [779, 14] on span "Save" at bounding box center [775, 13] width 15 height 8
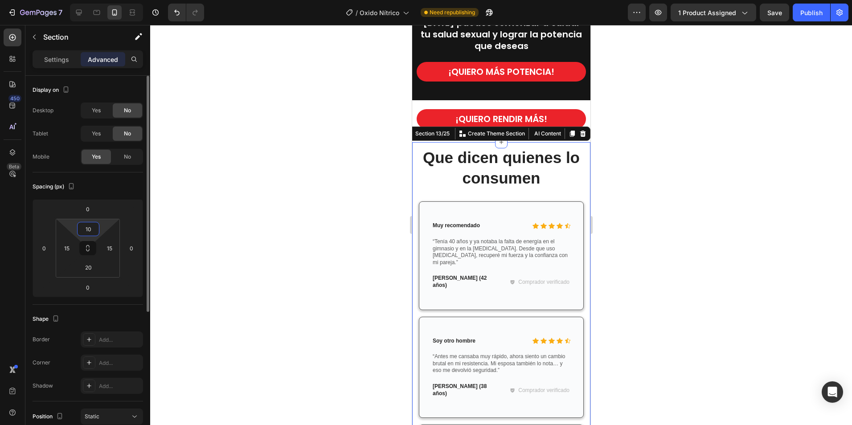
drag, startPoint x: 93, startPoint y: 230, endPoint x: 75, endPoint y: 231, distance: 18.3
click at [75, 231] on div "10 15 20 15" at bounding box center [88, 248] width 64 height 59
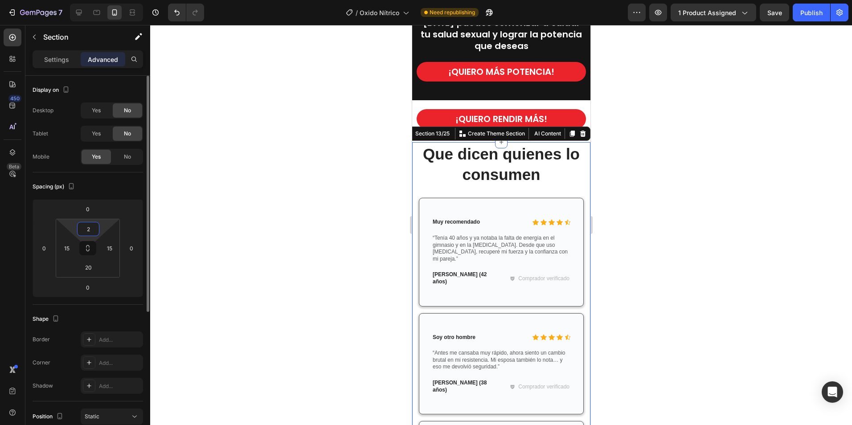
type input "20"
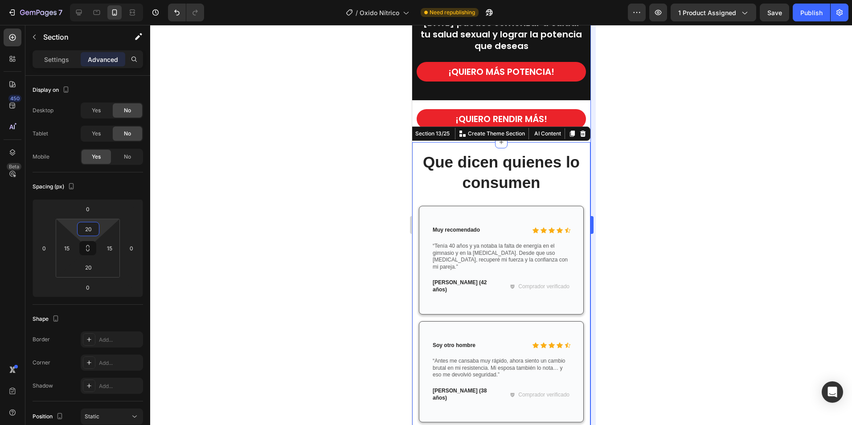
click at [713, 187] on div at bounding box center [501, 225] width 702 height 400
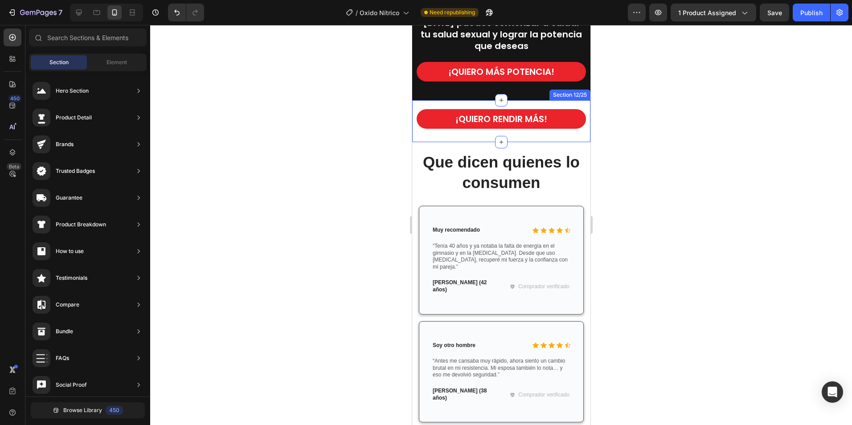
click at [447, 138] on div "¡QUIERO RENDIR MÁS! Button" at bounding box center [501, 123] width 178 height 29
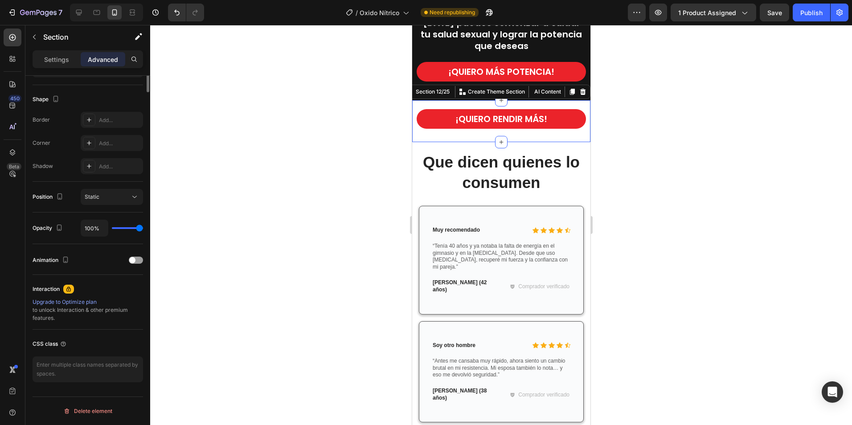
scroll to position [0, 0]
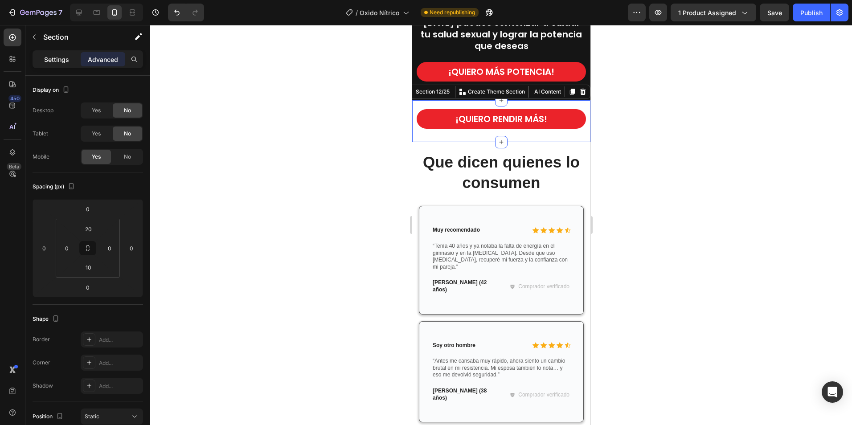
click at [58, 62] on p "Settings" at bounding box center [56, 59] width 25 height 9
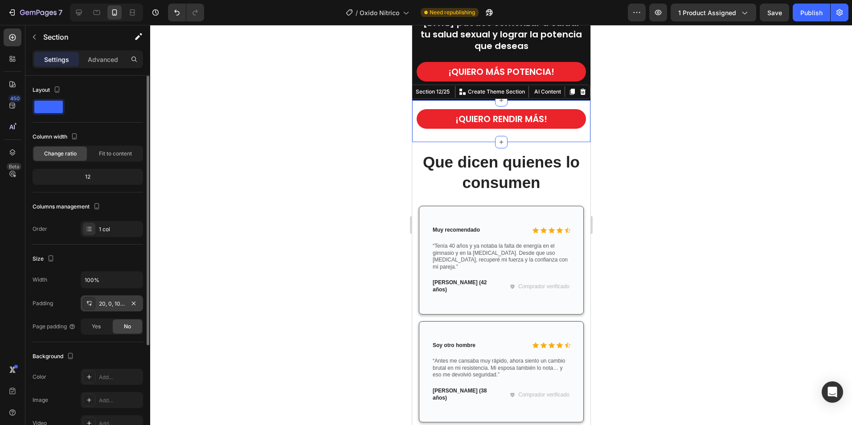
scroll to position [134, 0]
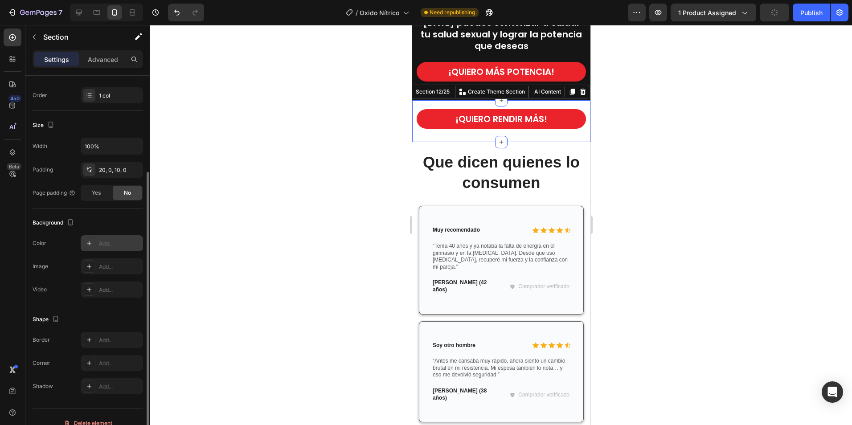
drag, startPoint x: 86, startPoint y: 243, endPoint x: 102, endPoint y: 249, distance: 16.8
click at [87, 243] on icon at bounding box center [89, 243] width 7 height 7
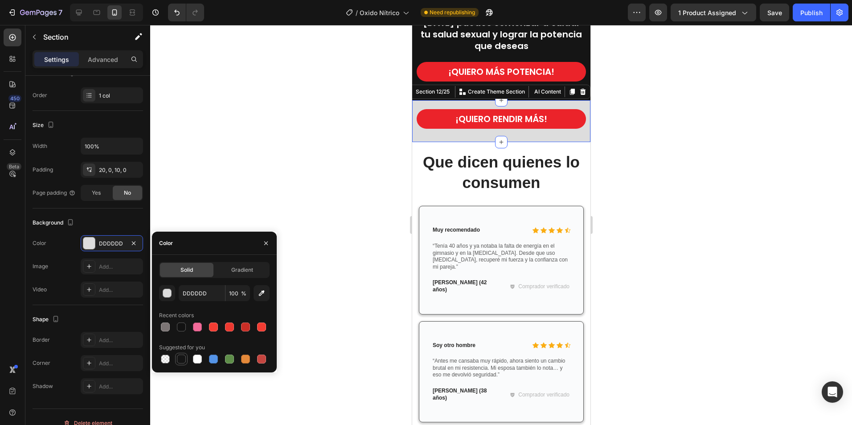
click at [185, 359] on div at bounding box center [181, 359] width 9 height 9
type input "151515"
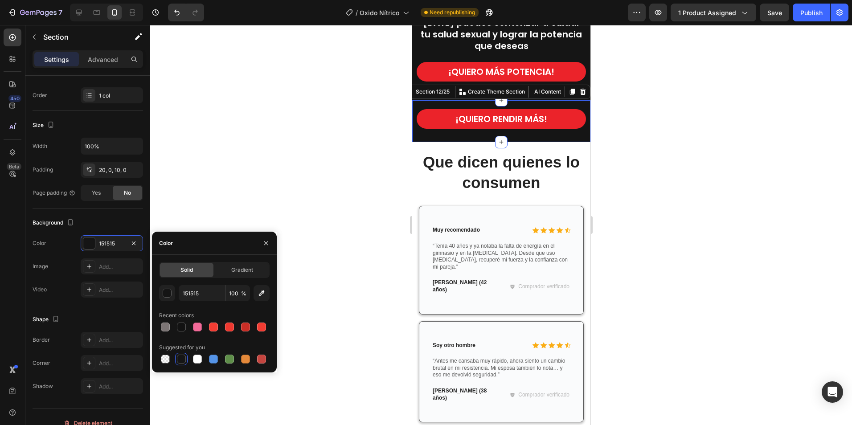
click at [379, 189] on div at bounding box center [501, 225] width 702 height 400
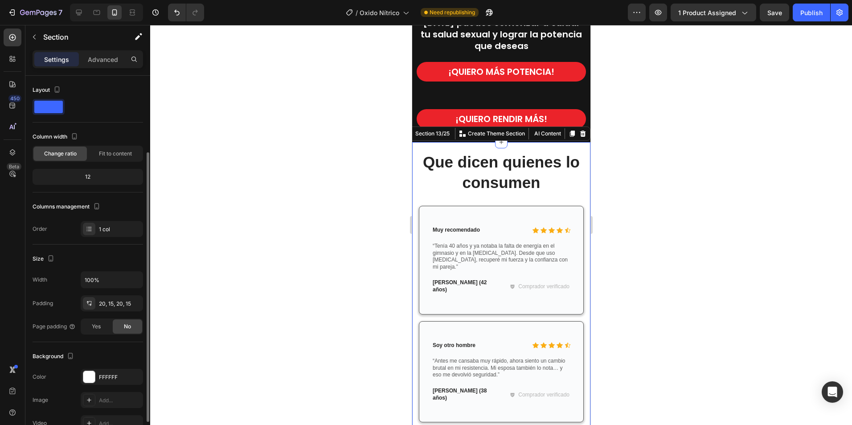
click at [260, 226] on div at bounding box center [501, 225] width 702 height 400
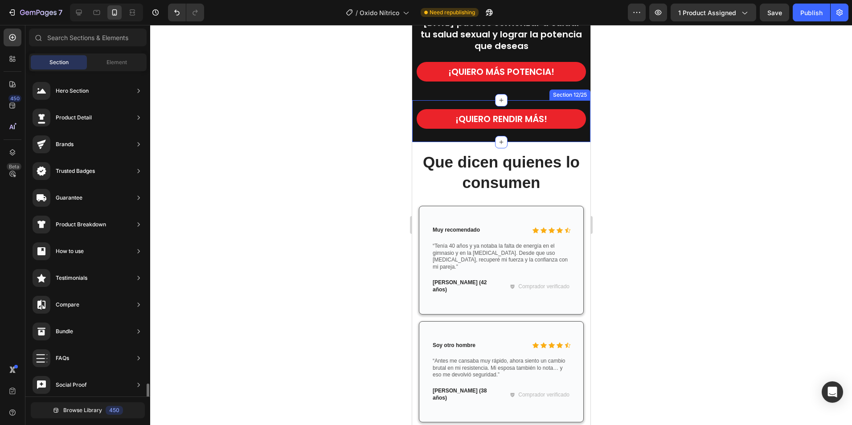
scroll to position [192, 0]
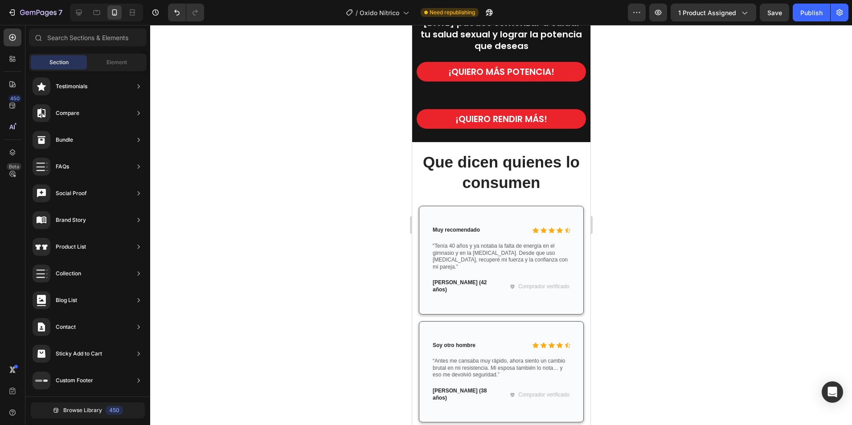
click at [733, 137] on div at bounding box center [501, 225] width 702 height 400
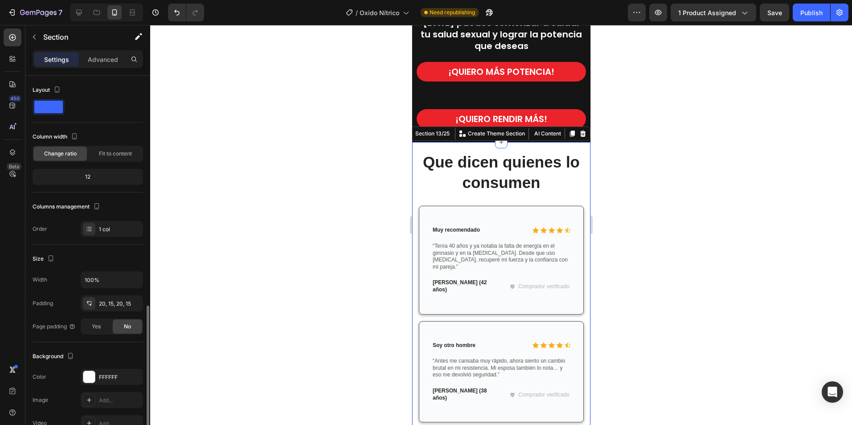
scroll to position [134, 0]
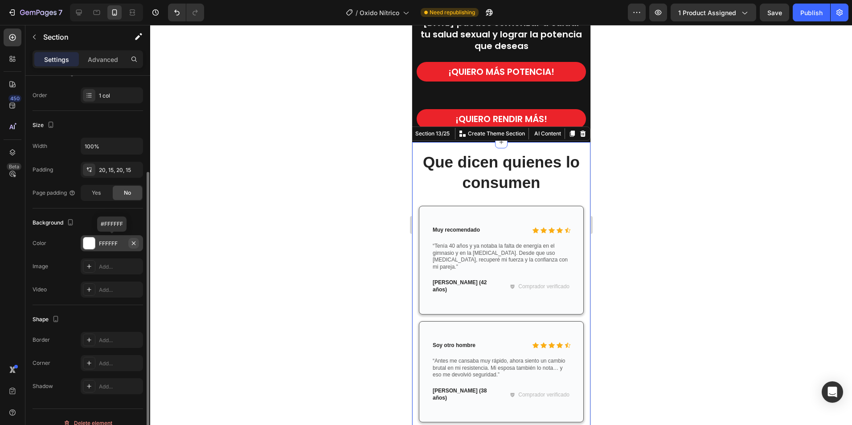
click at [133, 244] on icon "button" at bounding box center [134, 243] width 4 height 4
click at [99, 244] on div "Add..." at bounding box center [120, 244] width 42 height 8
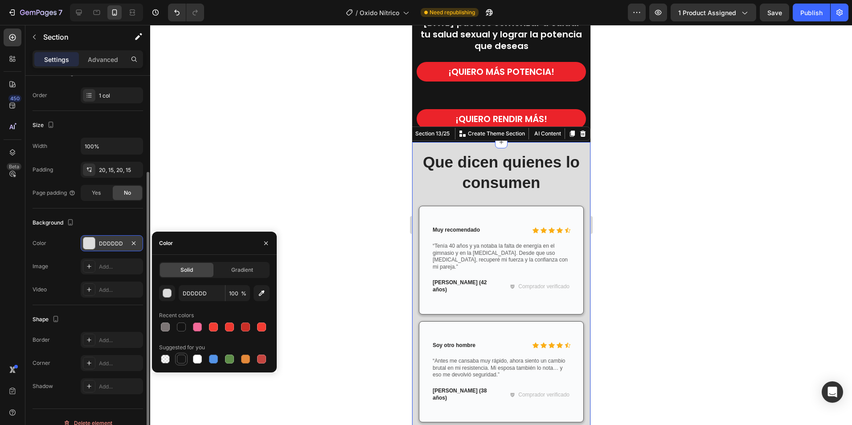
click at [179, 361] on div at bounding box center [181, 359] width 9 height 9
type input "151515"
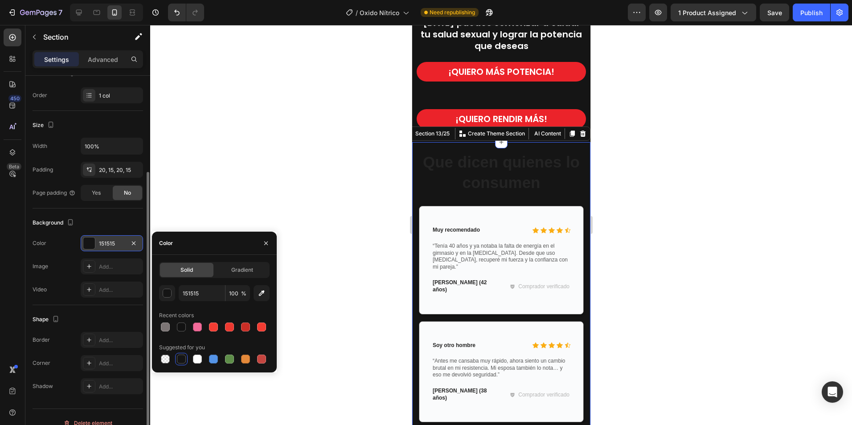
drag, startPoint x: 765, startPoint y: 197, endPoint x: 597, endPoint y: 156, distance: 172.5
click at [762, 195] on div at bounding box center [501, 225] width 702 height 400
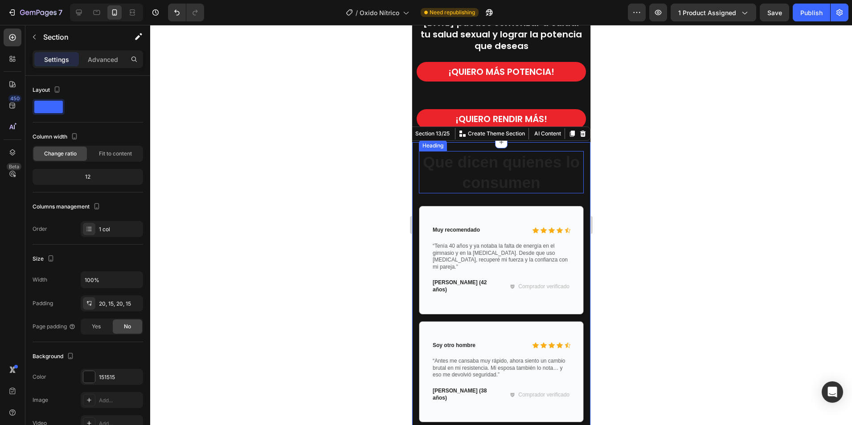
click at [526, 180] on h2 "Que dicen quienes lo consumen" at bounding box center [501, 172] width 165 height 42
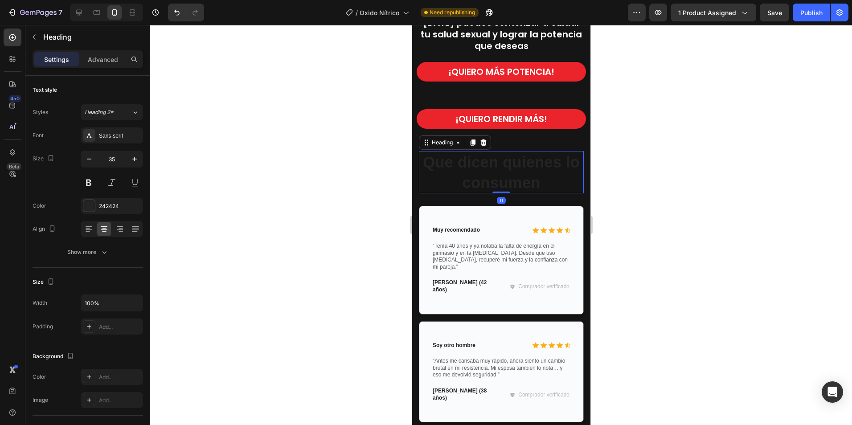
click at [552, 188] on h2 "Que dicen quienes lo consumen" at bounding box center [501, 172] width 165 height 42
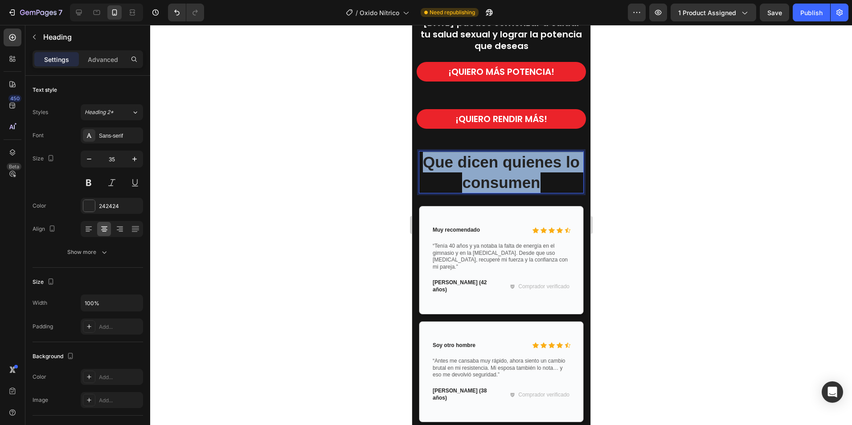
drag, startPoint x: 548, startPoint y: 185, endPoint x: 429, endPoint y: 159, distance: 122.0
click at [427, 159] on p "Que dicen quienes lo consumen" at bounding box center [501, 172] width 163 height 41
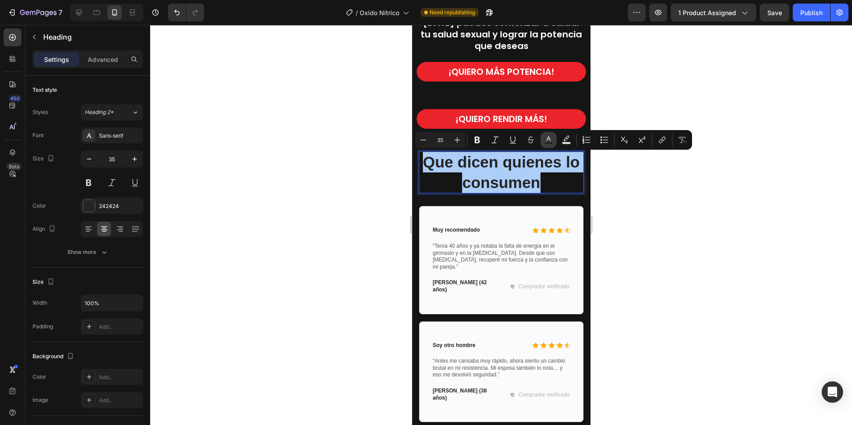
click at [545, 136] on icon "Editor contextual toolbar" at bounding box center [548, 140] width 9 height 9
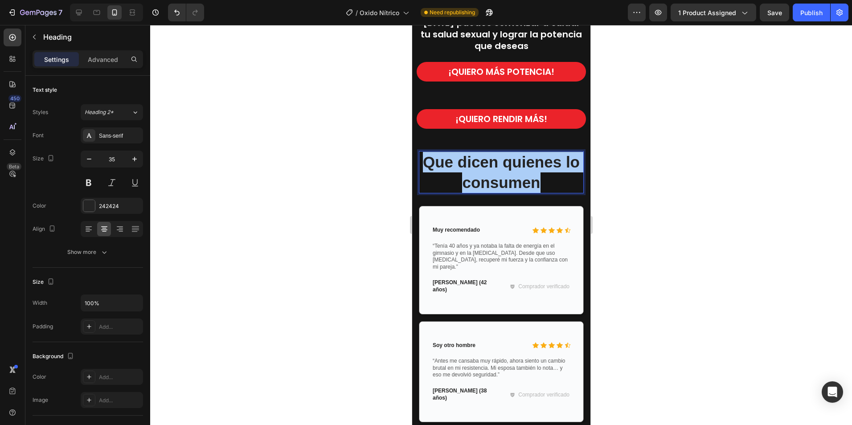
drag, startPoint x: 900, startPoint y: 305, endPoint x: 489, endPoint y: 278, distance: 412.4
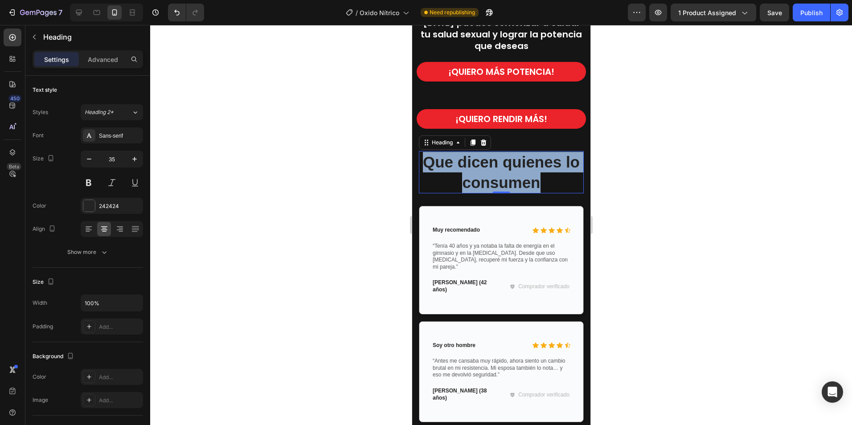
click at [553, 174] on p "Que dicen quienes lo consumen" at bounding box center [501, 172] width 163 height 41
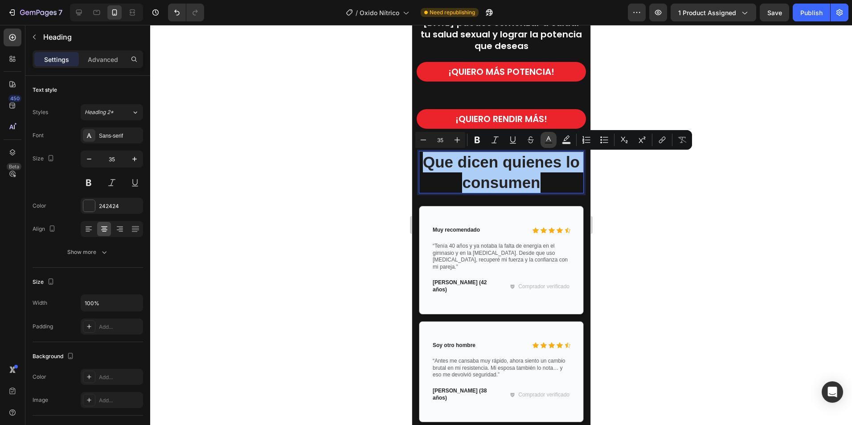
click at [546, 139] on icon "Editor contextual toolbar" at bounding box center [548, 140] width 9 height 9
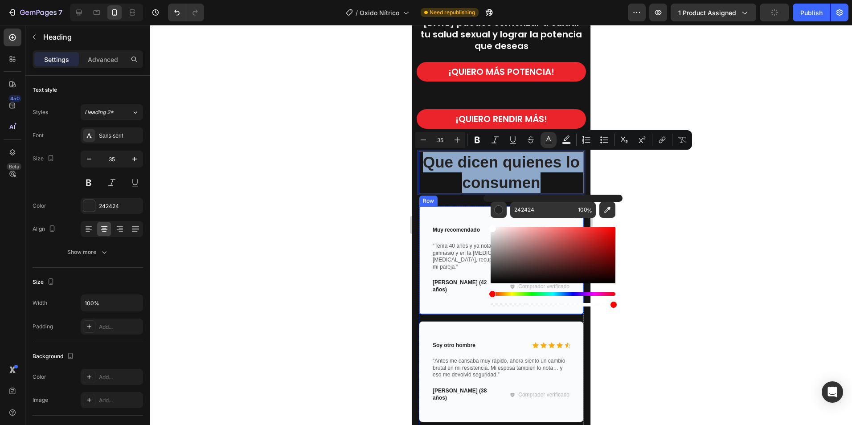
drag, startPoint x: 906, startPoint y: 303, endPoint x: 906, endPoint y: 234, distance: 68.7
type input "FFFFFF"
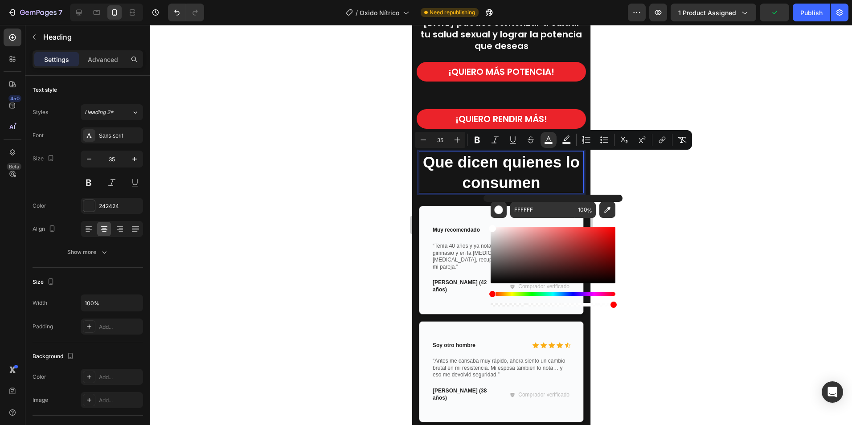
click at [709, 231] on div at bounding box center [501, 225] width 702 height 400
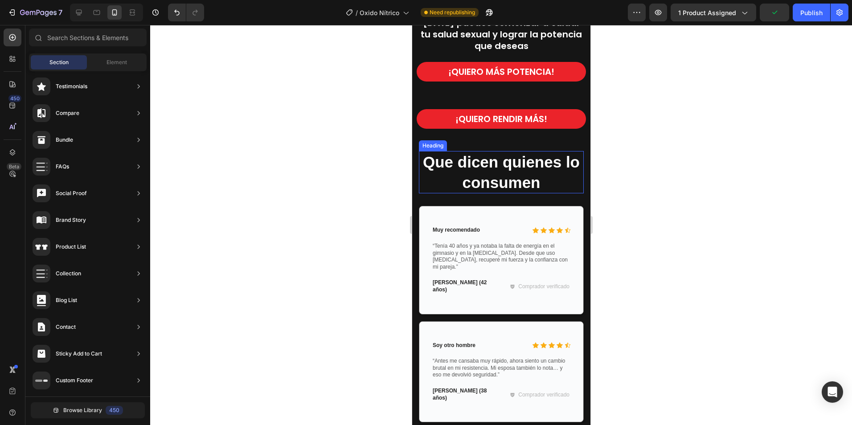
click at [482, 167] on span "Que dicen quienes lo consumen" at bounding box center [501, 172] width 157 height 38
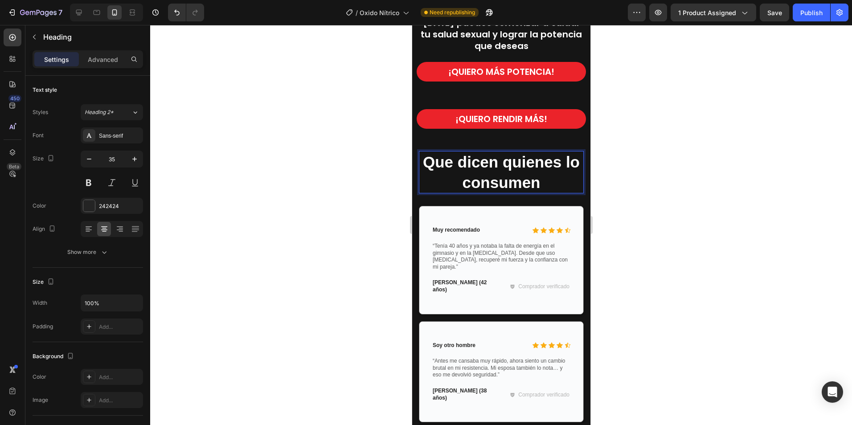
click at [541, 179] on span "Que dicen quienes lo consumen" at bounding box center [501, 172] width 157 height 38
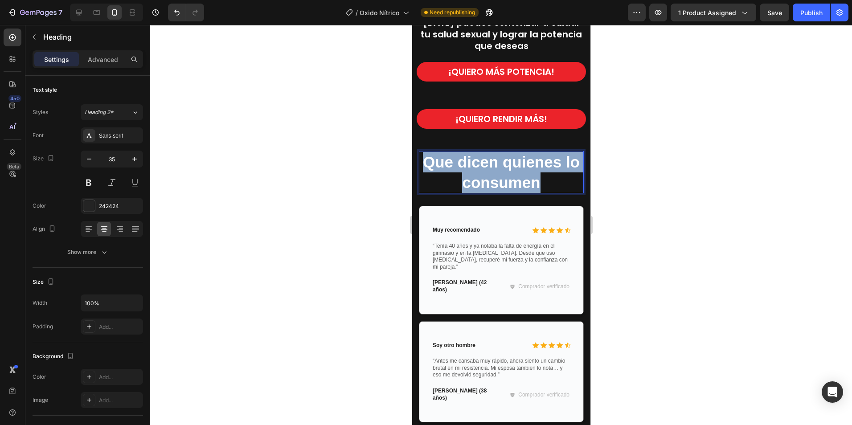
drag, startPoint x: 548, startPoint y: 183, endPoint x: 429, endPoint y: 153, distance: 121.9
click at [426, 152] on p "Que dicen quienes lo consumen" at bounding box center [501, 172] width 163 height 41
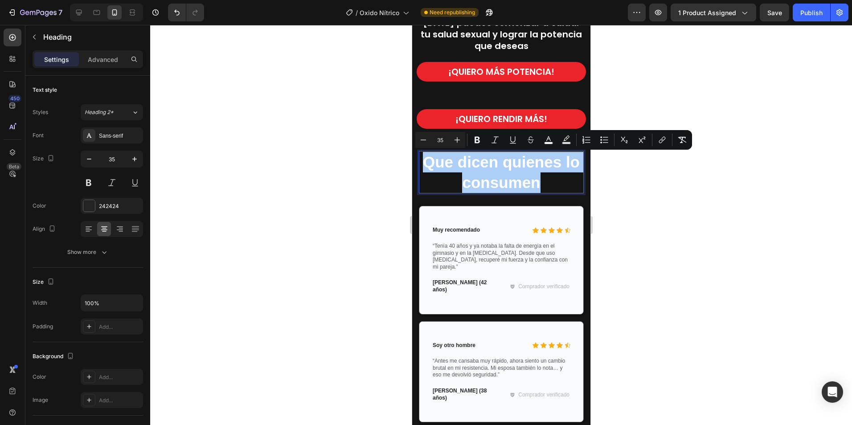
click at [312, 202] on div at bounding box center [501, 225] width 702 height 400
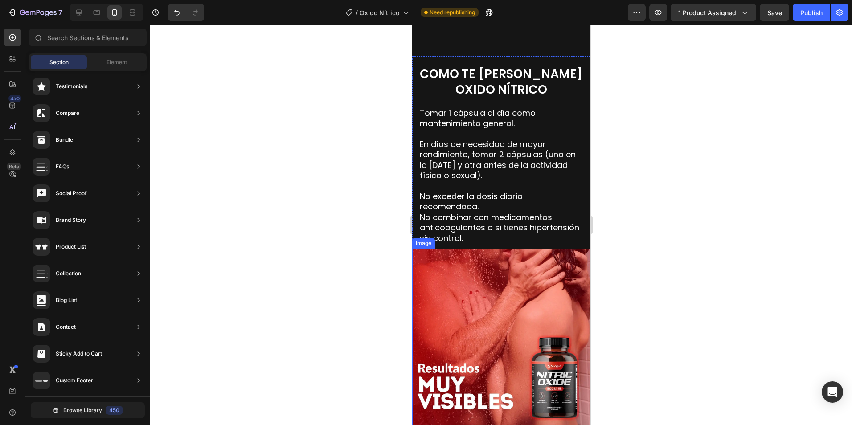
scroll to position [1881, 0]
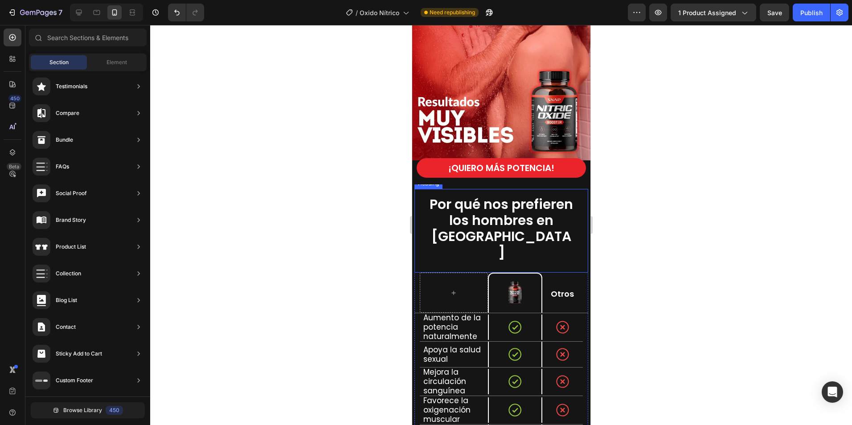
click at [444, 200] on span "Por qué nos prefieren los hombres en [GEOGRAPHIC_DATA]" at bounding box center [501, 228] width 144 height 67
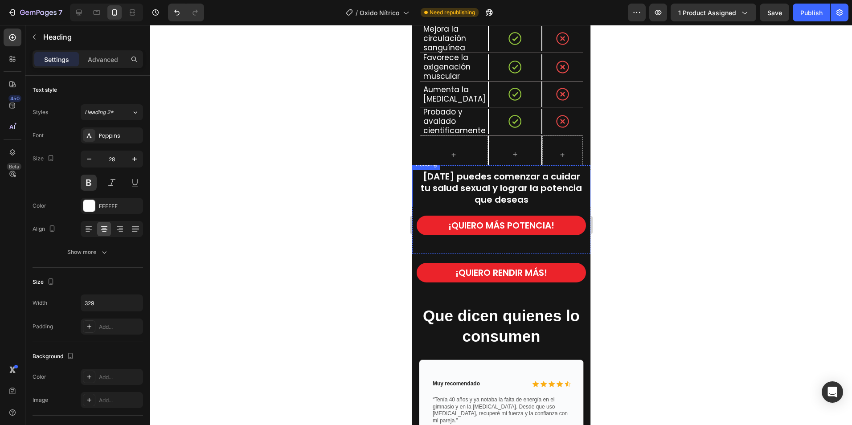
scroll to position [1816, 0]
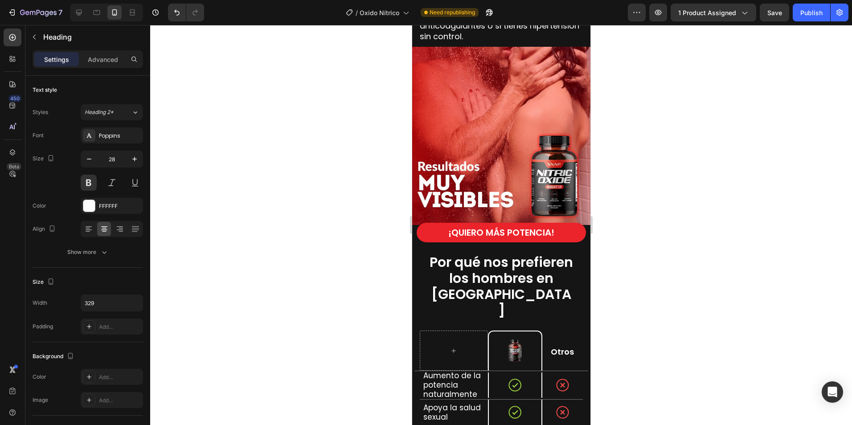
click at [474, 268] on span "Por qué nos prefieren los hombres en [GEOGRAPHIC_DATA]" at bounding box center [501, 286] width 144 height 67
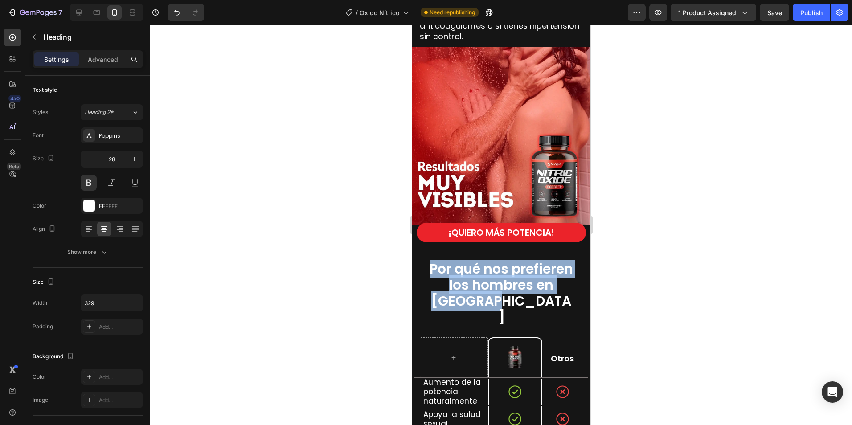
drag, startPoint x: 429, startPoint y: 264, endPoint x: 530, endPoint y: 295, distance: 105.7
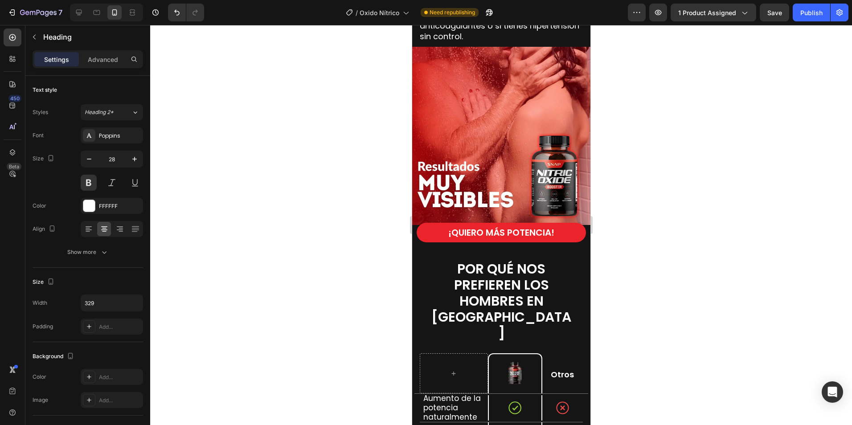
click at [545, 306] on p "POR QUÉ NOS PREFIEREN LOS HOMBRES EN COLOMBIA" at bounding box center [501, 301] width 145 height 80
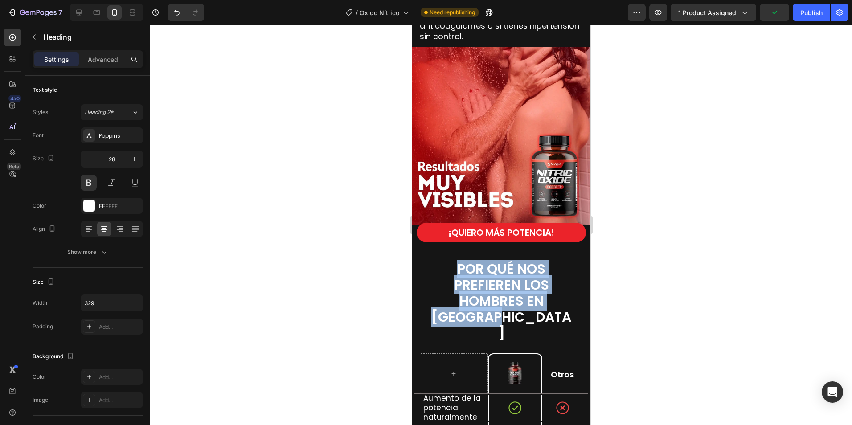
drag, startPoint x: 541, startPoint y: 312, endPoint x: 448, endPoint y: 258, distance: 107.5
click at [448, 261] on p "POR QUÉ NOS PREFIEREN LOS HOMBRES EN COLOMBIA" at bounding box center [501, 301] width 145 height 80
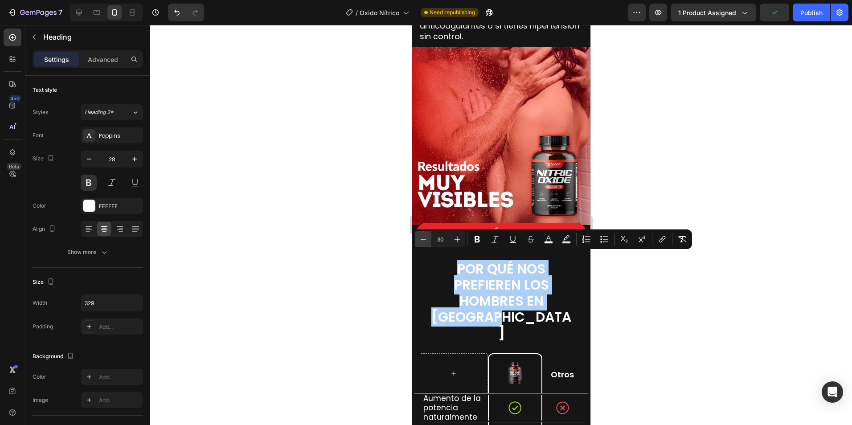
click at [422, 238] on icon "Editor contextual toolbar" at bounding box center [423, 239] width 9 height 9
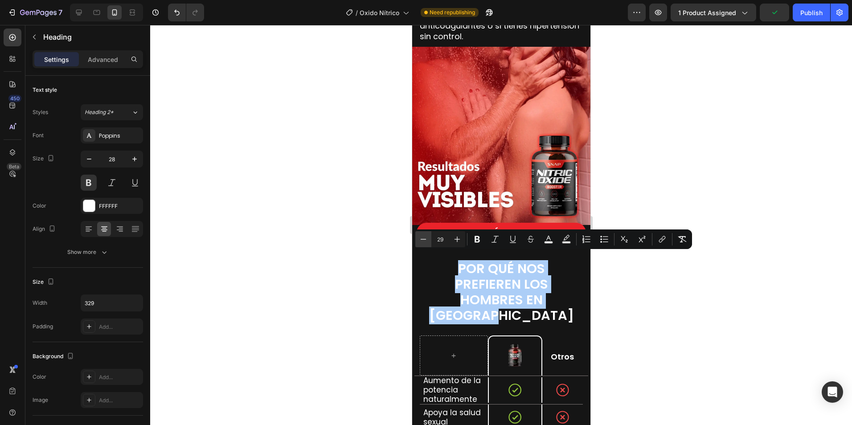
click at [422, 239] on icon "Editor contextual toolbar" at bounding box center [423, 239] width 9 height 9
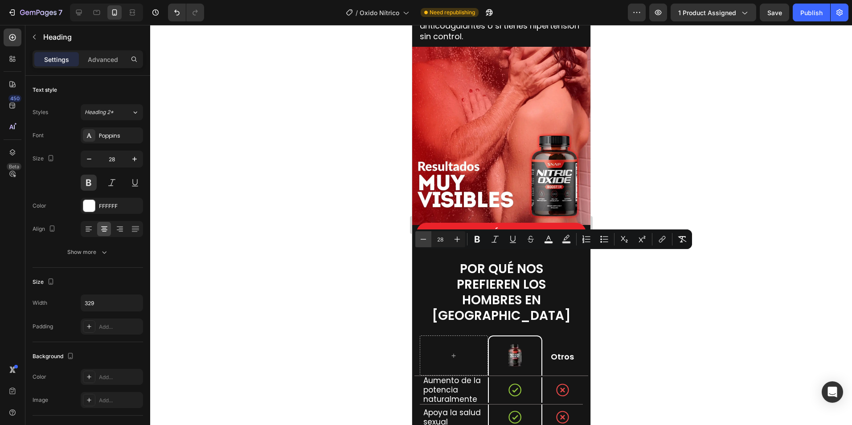
click at [423, 239] on icon "Editor contextual toolbar" at bounding box center [423, 239] width 9 height 9
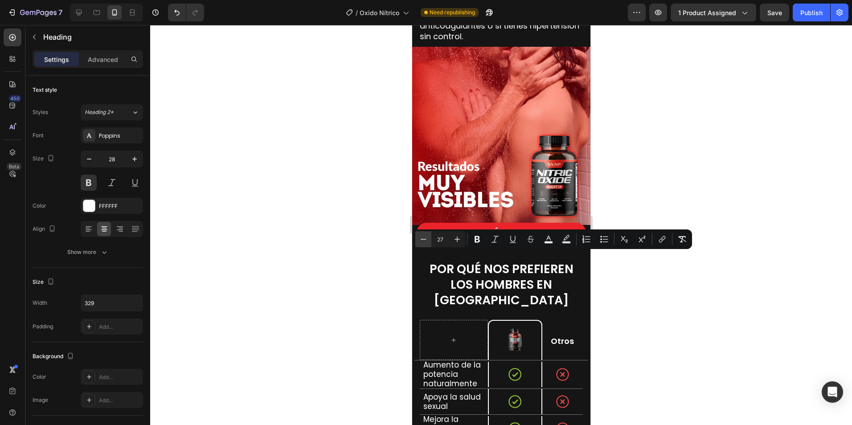
click at [423, 239] on icon "Editor contextual toolbar" at bounding box center [423, 239] width 9 height 9
type input "26"
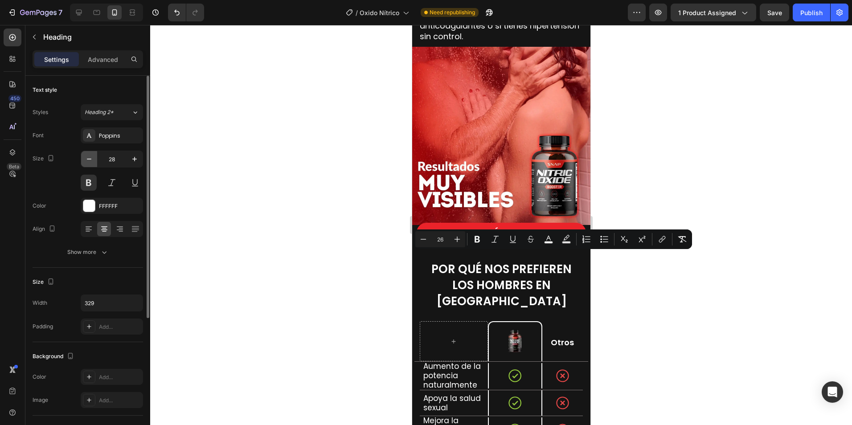
click at [90, 161] on icon "button" at bounding box center [89, 159] width 9 height 9
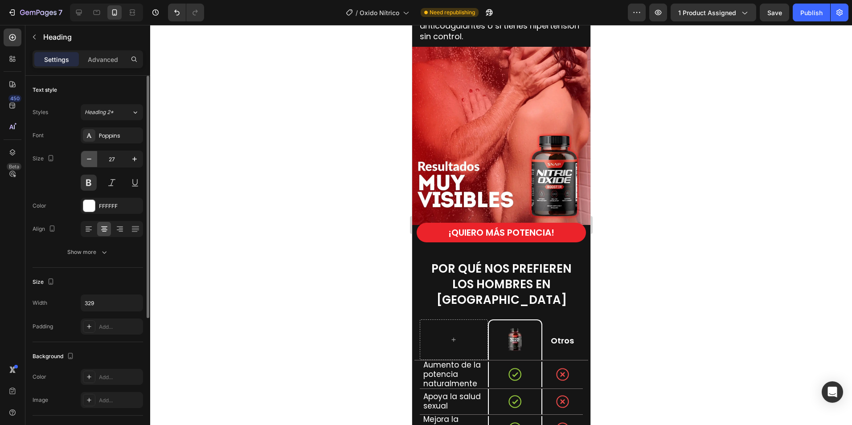
click at [90, 161] on icon "button" at bounding box center [89, 159] width 9 height 9
type input "26"
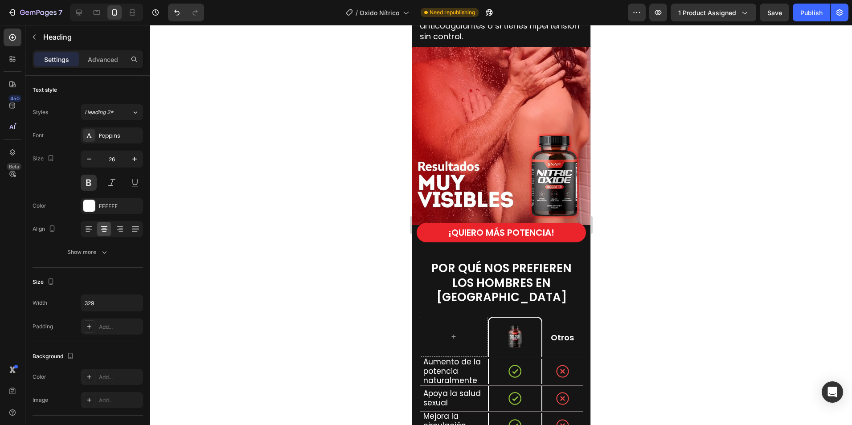
click at [736, 269] on div at bounding box center [501, 225] width 702 height 400
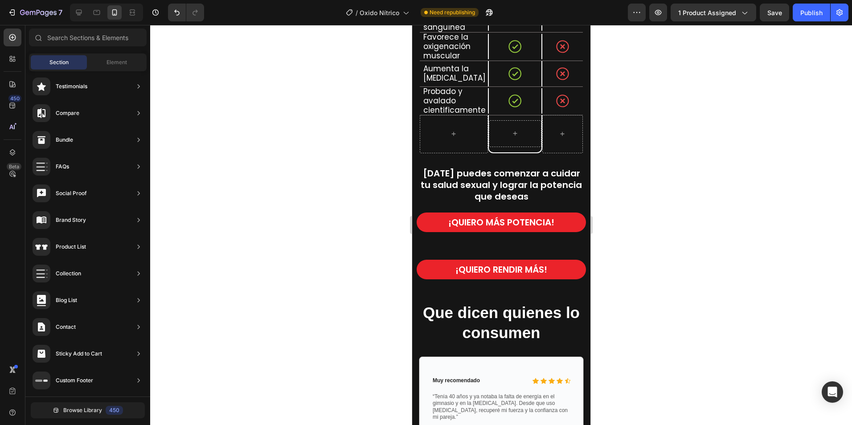
scroll to position [2351, 0]
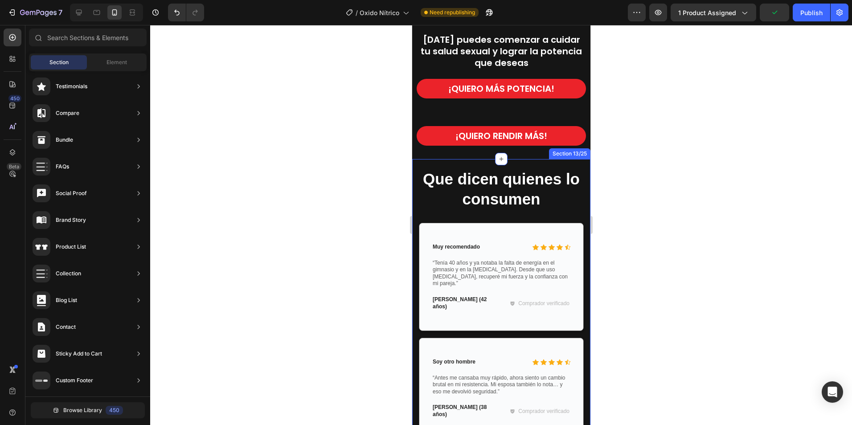
click at [519, 190] on span "Que dicen quienes lo consumen" at bounding box center [501, 189] width 157 height 38
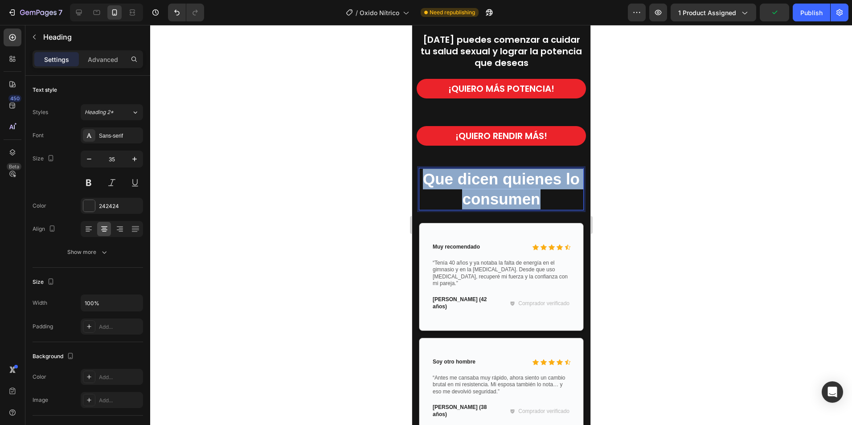
drag, startPoint x: 551, startPoint y: 199, endPoint x: 430, endPoint y: 177, distance: 123.1
click at [430, 177] on p "Que dicen quienes lo consumen" at bounding box center [501, 189] width 163 height 41
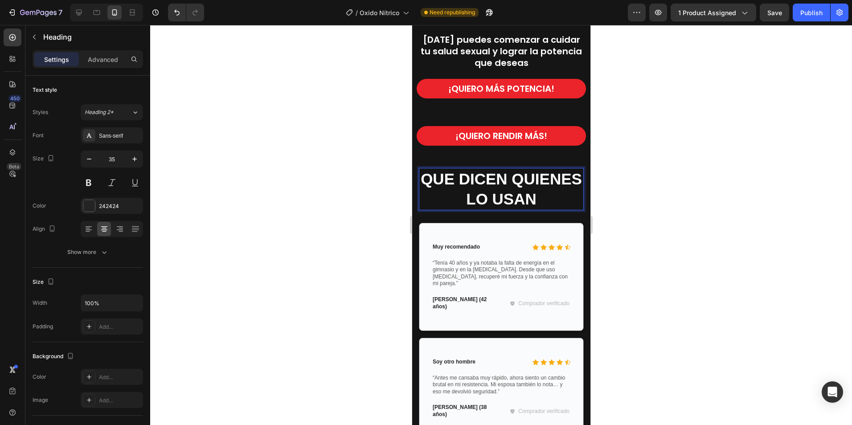
click at [682, 235] on div at bounding box center [501, 225] width 702 height 400
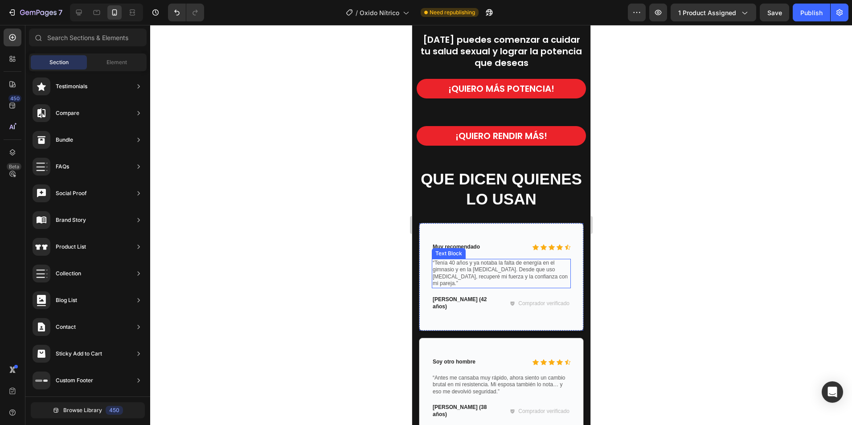
click at [467, 272] on p "“Tenía 40 años y ya notaba la falta de energía en el gimnasio y en la [MEDICAL_…" at bounding box center [500, 274] width 137 height 28
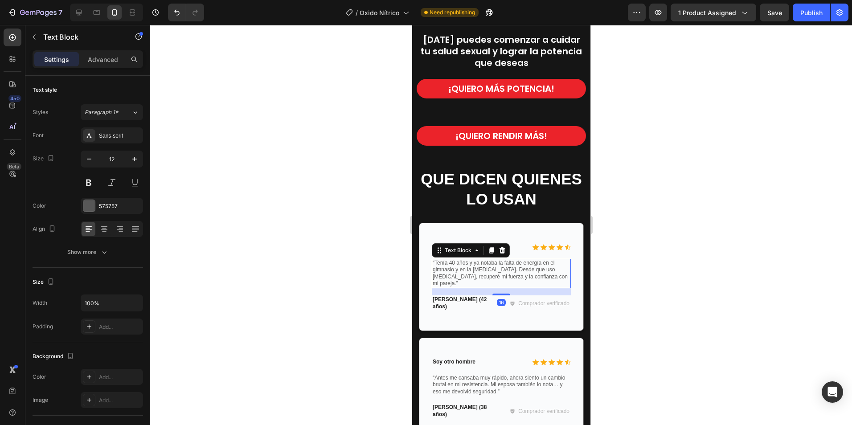
drag, startPoint x: 481, startPoint y: 274, endPoint x: 469, endPoint y: 268, distance: 14.0
click at [480, 273] on p "“Tenía 40 años y ya notaba la falta de energía en el gimnasio y en la [MEDICAL_…" at bounding box center [500, 274] width 137 height 28
click at [443, 266] on p "“Tenía 40 años y ya notaba la falta de energía en el gimnasio y en la [MEDICAL_…" at bounding box center [500, 274] width 137 height 28
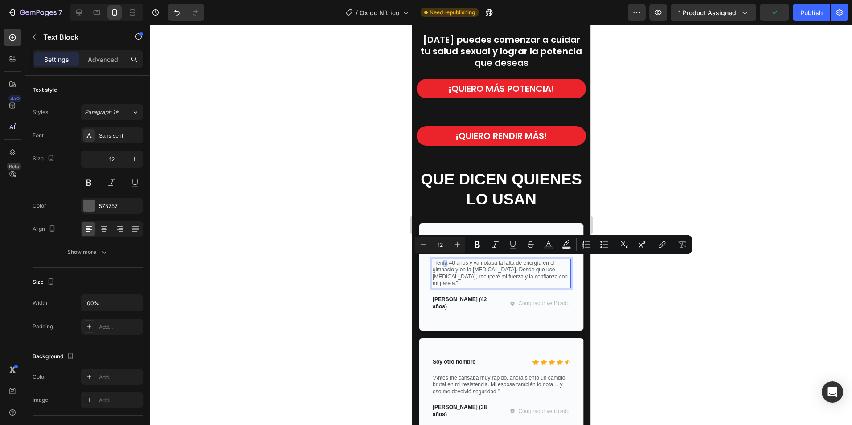
drag, startPoint x: 447, startPoint y: 261, endPoint x: 442, endPoint y: 264, distance: 5.8
click at [442, 264] on p "“Tenía 40 años y ya notaba la falta de energía en el gimnasio y en la [MEDICAL_…" at bounding box center [500, 274] width 137 height 28
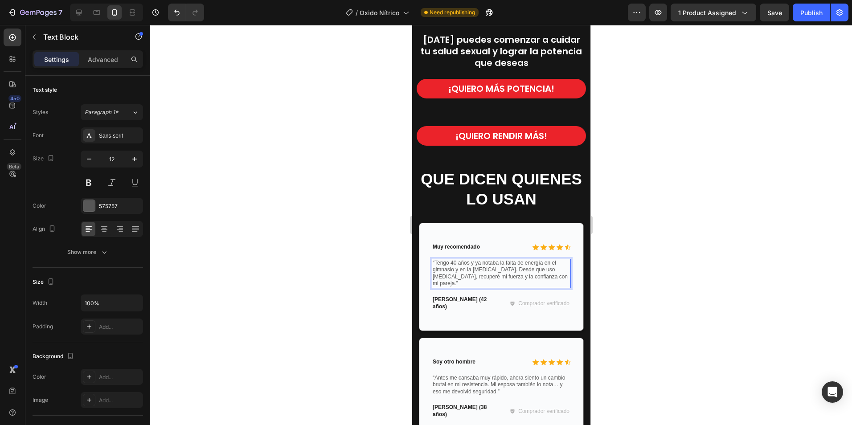
click at [662, 289] on div at bounding box center [501, 225] width 702 height 400
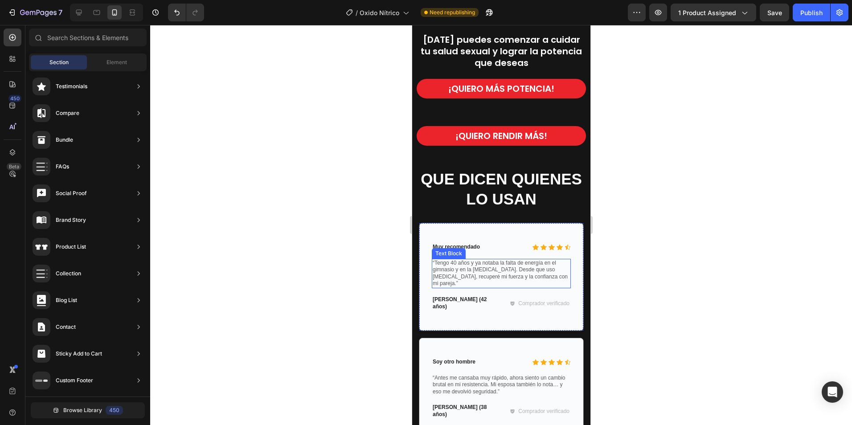
click at [530, 273] on p "“Tengo 40 años y ya notaba la falta de energía en el gimnasio y en la intimidad…" at bounding box center [500, 274] width 137 height 28
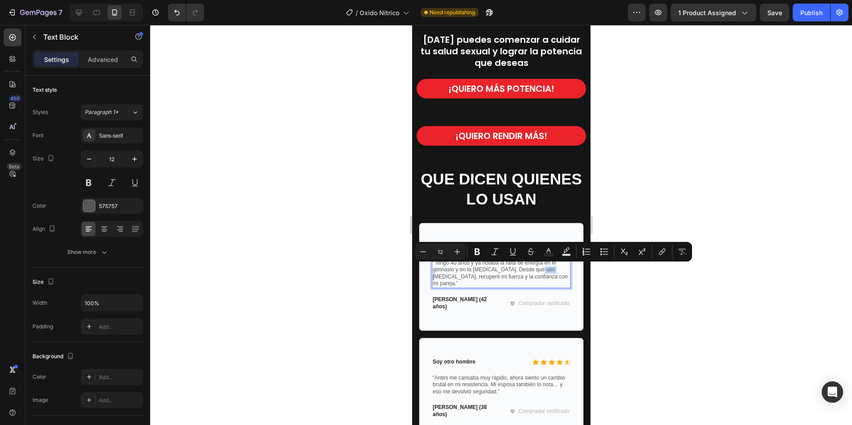
drag, startPoint x: 549, startPoint y: 267, endPoint x: 536, endPoint y: 268, distance: 12.5
click at [536, 268] on p "“Tengo 40 años y ya notaba la falta de energía en el gimnasio y en la intimidad…" at bounding box center [500, 274] width 137 height 28
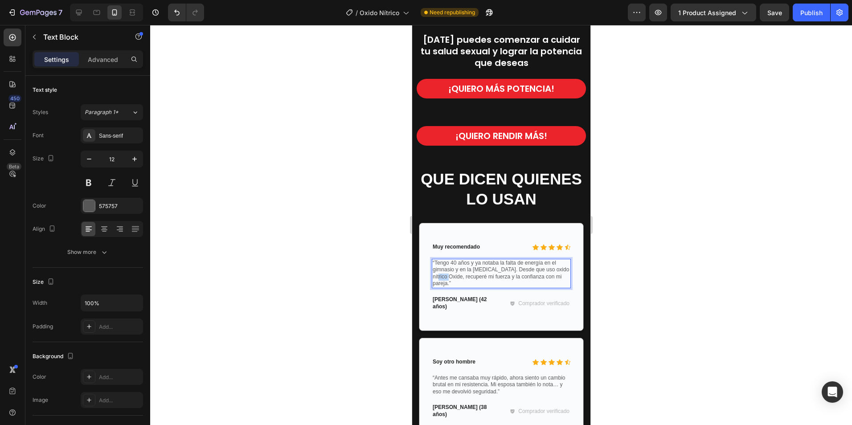
drag, startPoint x: 461, startPoint y: 275, endPoint x: 449, endPoint y: 275, distance: 12.9
click at [449, 275] on p "“Tengo 40 años y ya notaba la falta de energía en el gimnasio y en la intimidad…" at bounding box center [500, 274] width 137 height 28
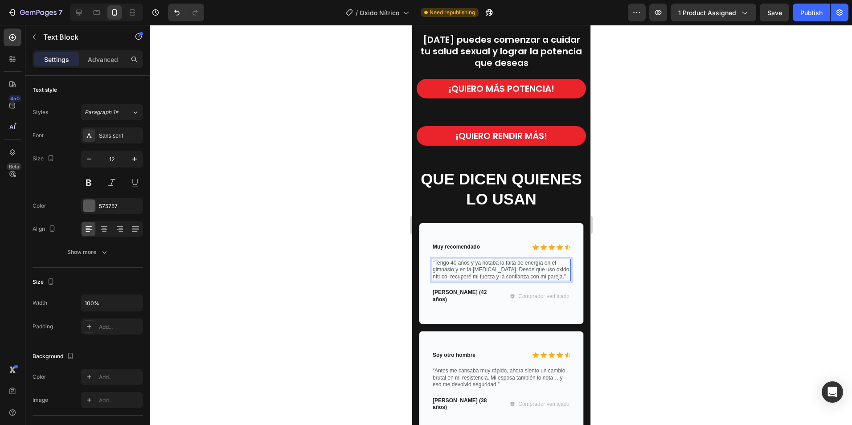
click at [538, 269] on p "“Tengo 40 años y ya notaba la falta de energía en el gimnasio y en la intimidad…" at bounding box center [500, 270] width 137 height 21
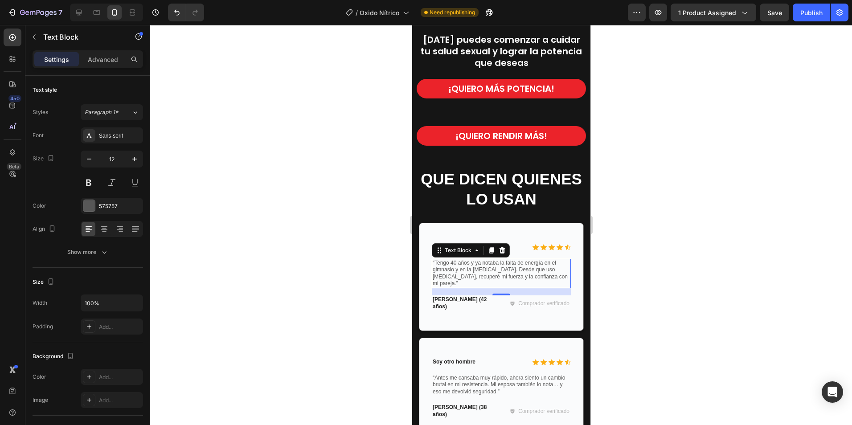
drag, startPoint x: 701, startPoint y: 243, endPoint x: 694, endPoint y: 243, distance: 7.1
click at [700, 243] on div at bounding box center [501, 225] width 702 height 400
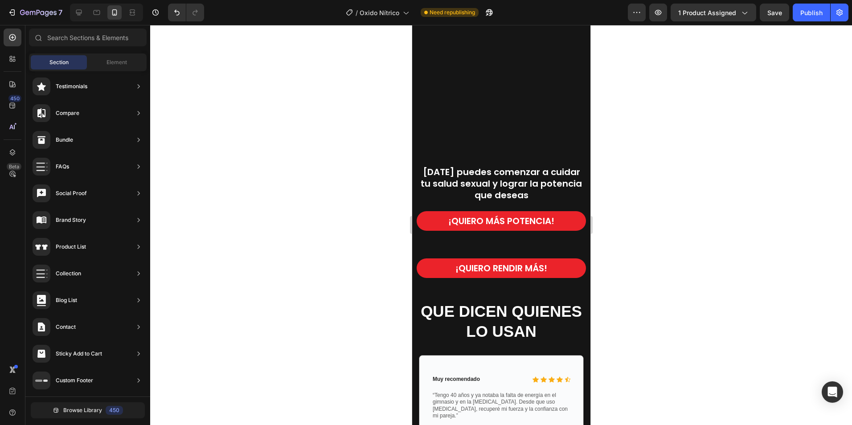
scroll to position [2396, 0]
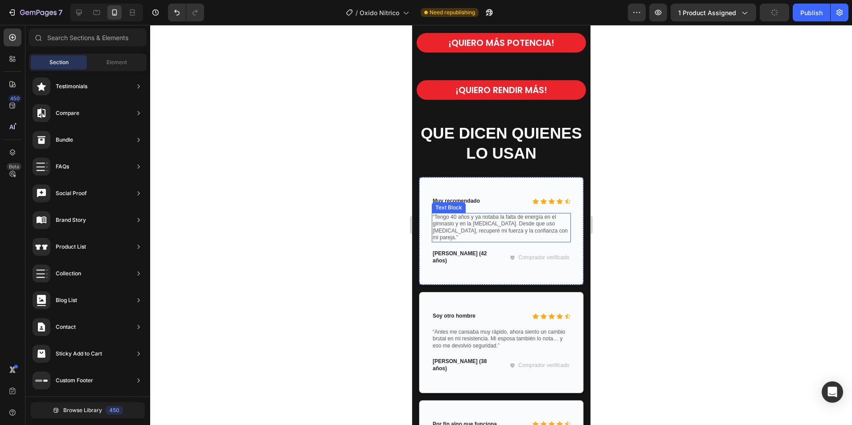
click at [450, 228] on p "“Tengo 40 años y ya notaba la falta de energía en el gimnasio y en la intimidad…" at bounding box center [500, 228] width 137 height 28
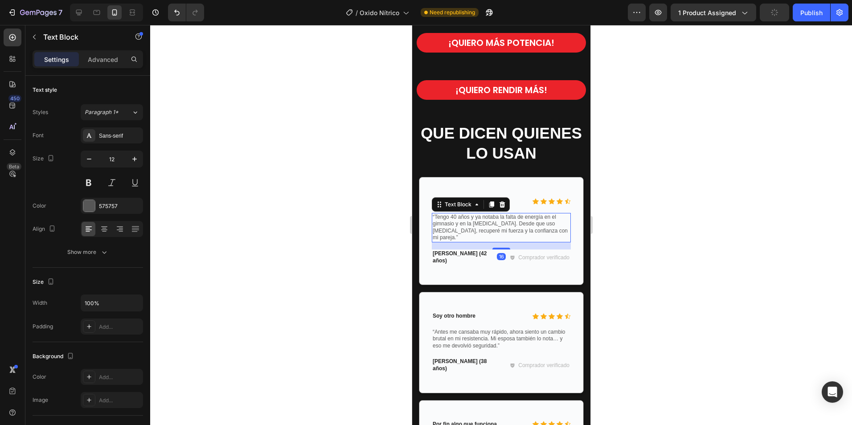
click at [441, 217] on p "“Tengo 40 años y ya notaba la falta de energía en el gimnasio y en la intimidad…" at bounding box center [500, 228] width 137 height 28
drag, startPoint x: 448, startPoint y: 217, endPoint x: 469, endPoint y: 198, distance: 28.1
click at [449, 217] on p "“Tengo 40 años y ya notaba la falta de energía en el gimnasio y en la intimidad…" at bounding box center [500, 228] width 137 height 28
click at [679, 210] on div at bounding box center [501, 225] width 702 height 400
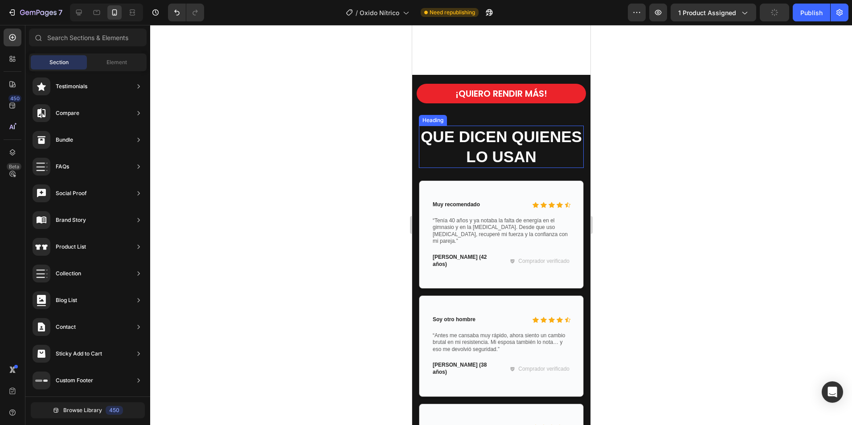
scroll to position [2485, 0]
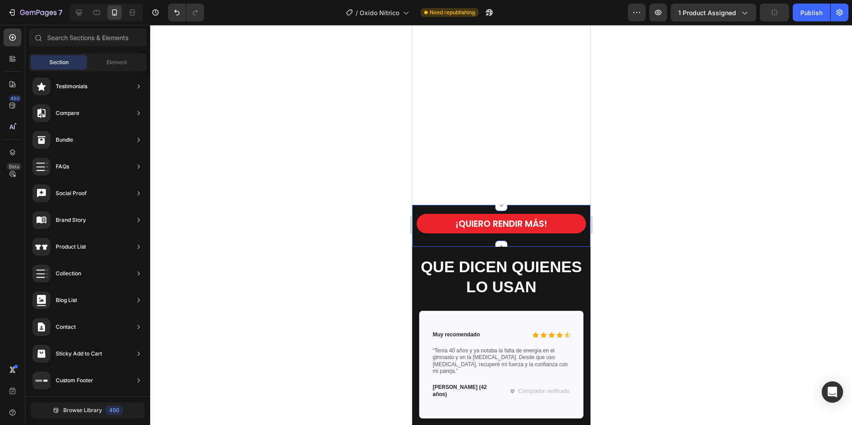
click at [576, 207] on div "¡QUIERO RENDIR MÁS! Button Section 12/25" at bounding box center [501, 226] width 178 height 42
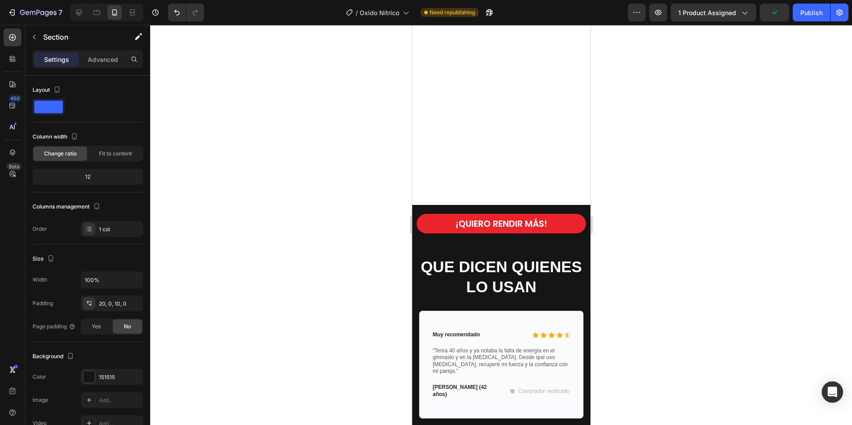
click at [556, 207] on div "¡QUIERO RENDIR MÁS! Button Section 12/25" at bounding box center [501, 226] width 178 height 42
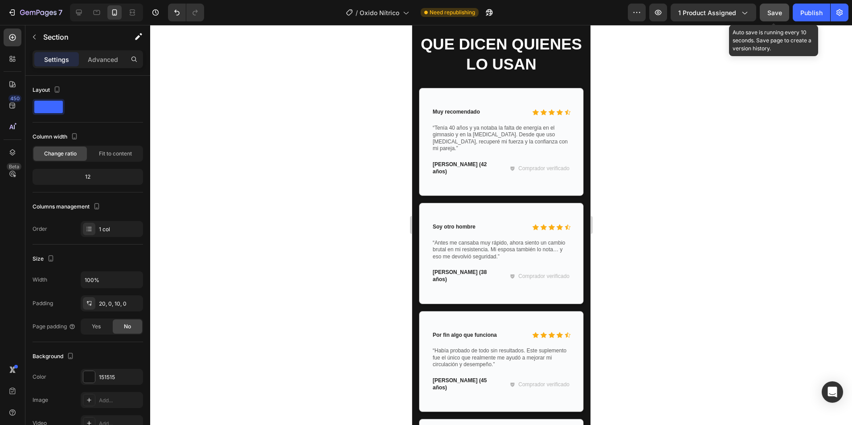
click at [780, 16] on div "Save" at bounding box center [775, 12] width 15 height 9
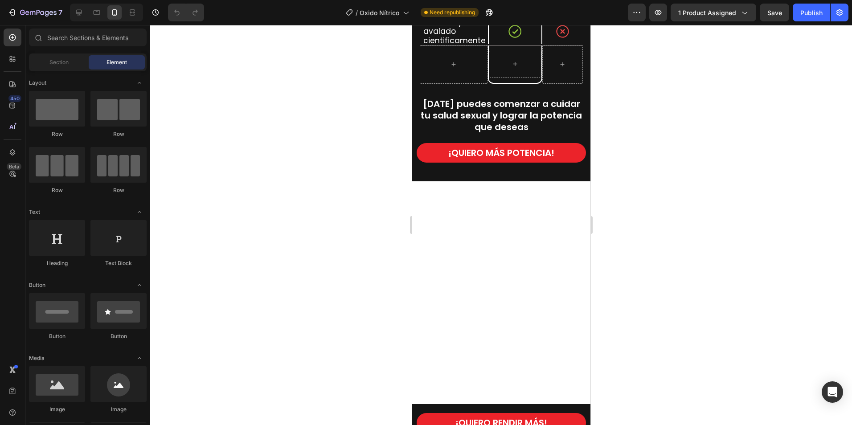
scroll to position [2274, 0]
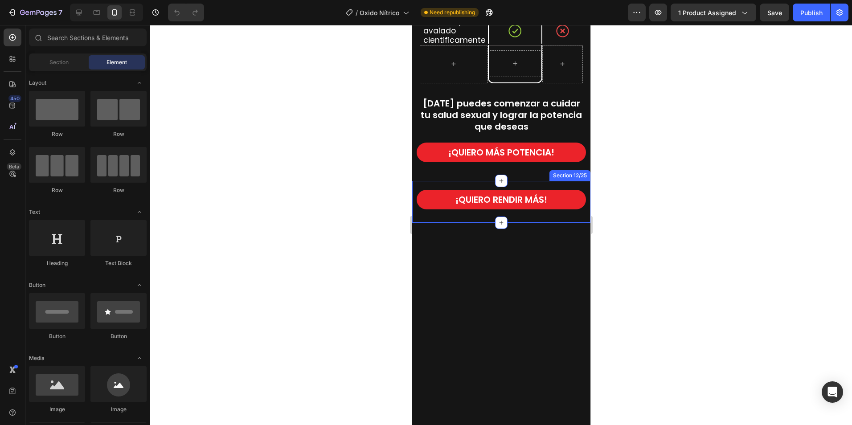
click at [536, 196] on div "¡QUIERO RENDIR MÁS! Button Section 12/25" at bounding box center [501, 202] width 178 height 42
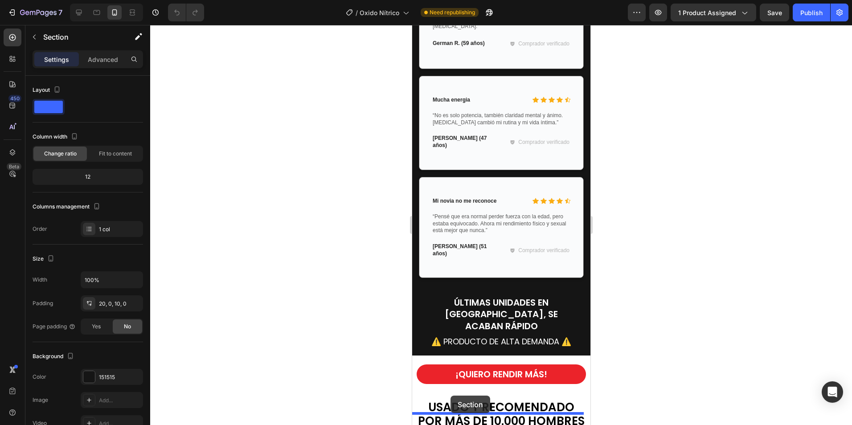
scroll to position [3158, 0]
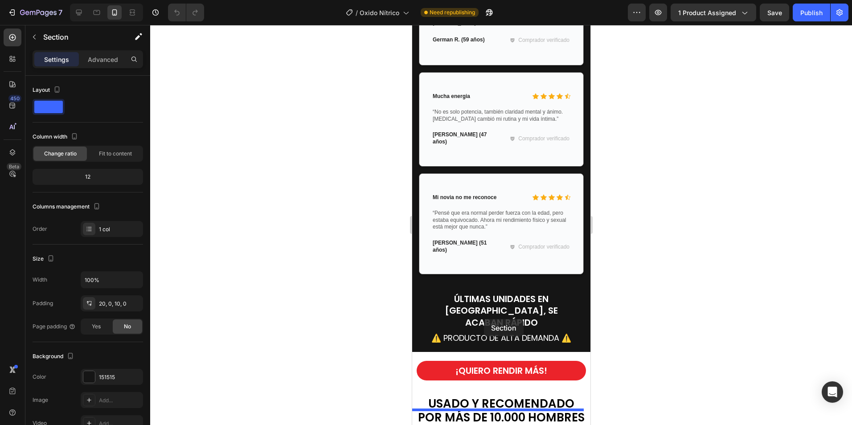
drag, startPoint x: 419, startPoint y: 186, endPoint x: 484, endPoint y: 319, distance: 147.8
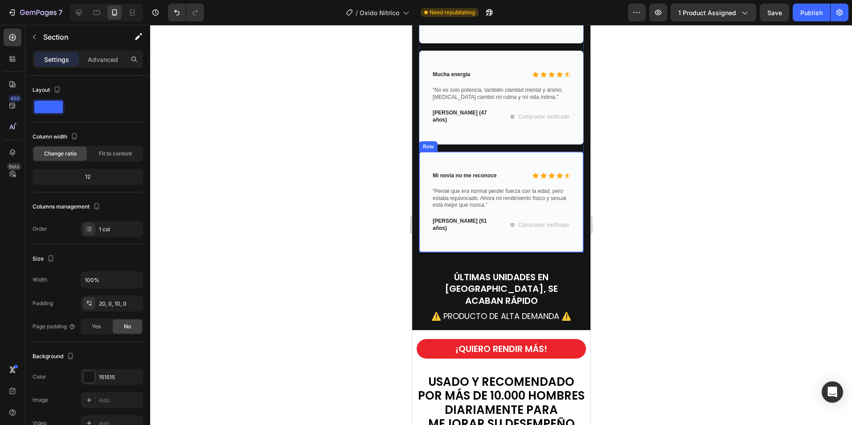
scroll to position [3250, 0]
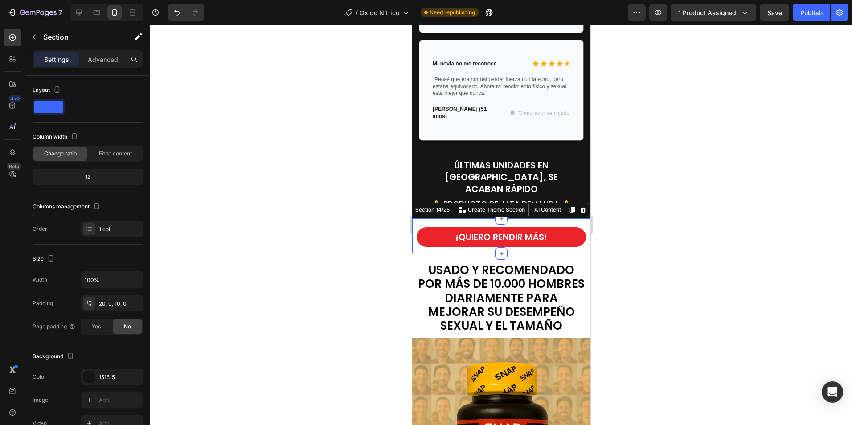
click at [576, 218] on div "¡QUIERO RENDIR MÁS! Button Section 14/25 Create Theme Section AI Content Write …" at bounding box center [501, 235] width 178 height 35
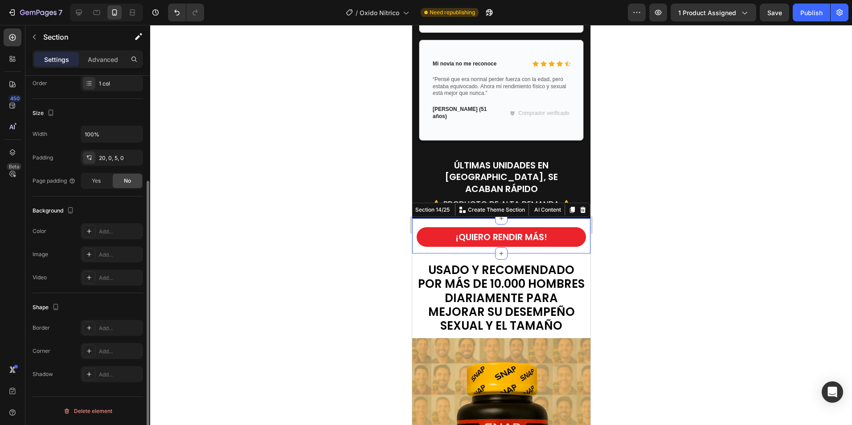
scroll to position [0, 0]
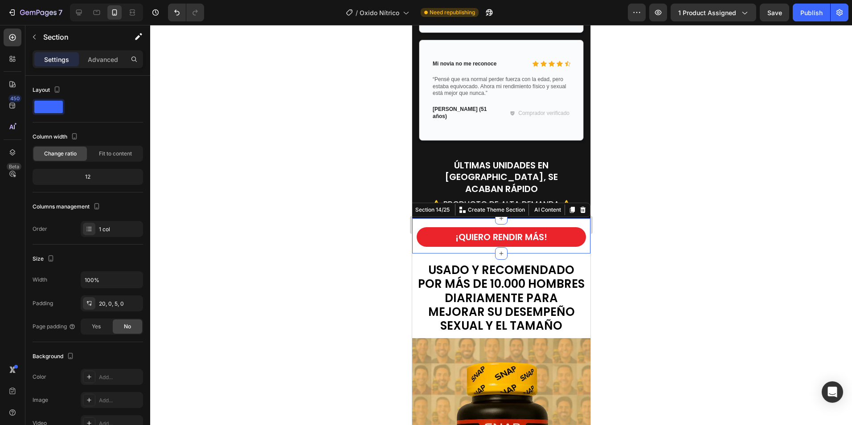
click at [581, 218] on div "¡QUIERO RENDIR MÁS! Button Section 14/25 Create Theme Section AI Content Write …" at bounding box center [501, 235] width 178 height 35
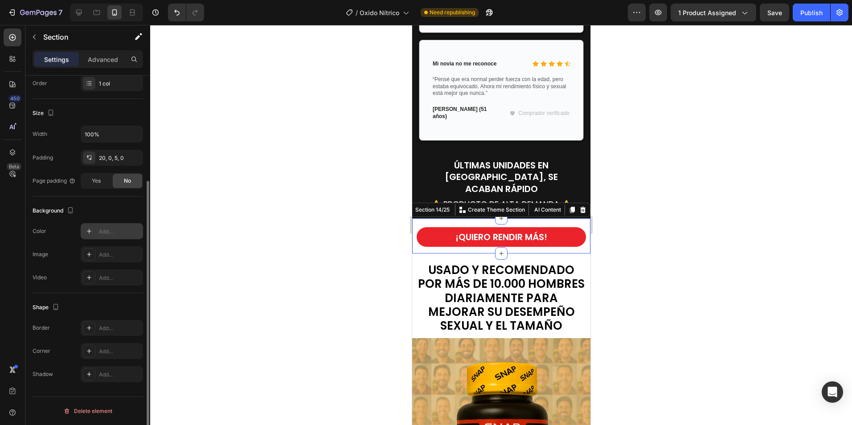
click at [102, 235] on div "Add..." at bounding box center [120, 232] width 42 height 8
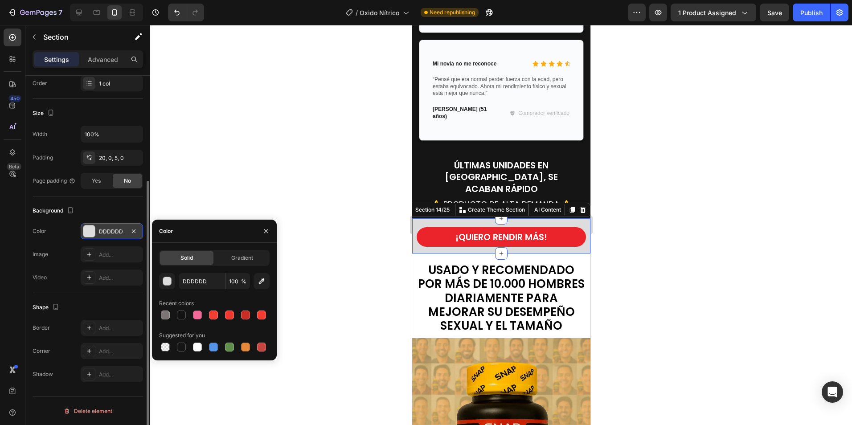
drag, startPoint x: 180, startPoint y: 347, endPoint x: 306, endPoint y: 316, distance: 130.4
click at [181, 347] on div at bounding box center [181, 347] width 9 height 9
type input "151515"
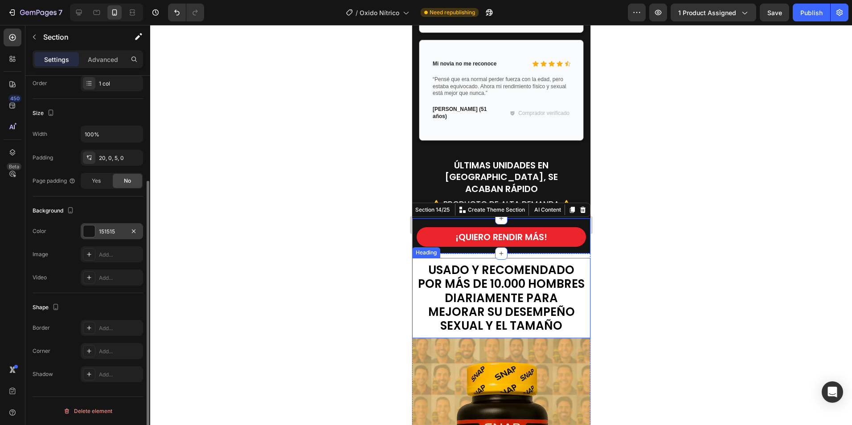
click at [688, 190] on div at bounding box center [501, 225] width 702 height 400
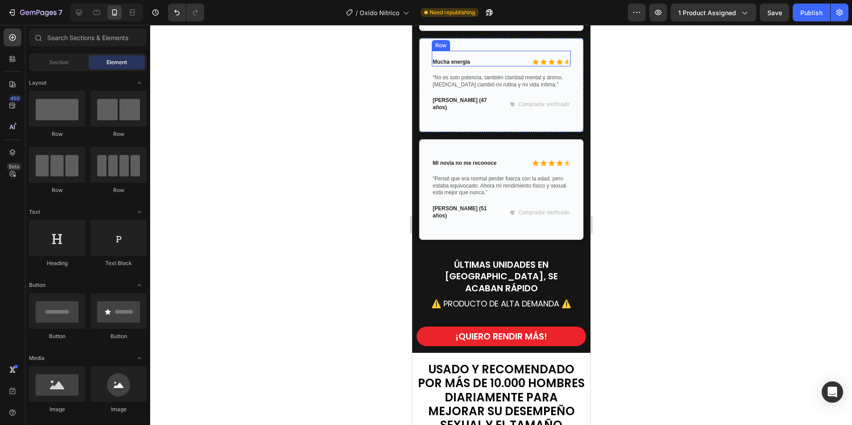
scroll to position [3161, 0]
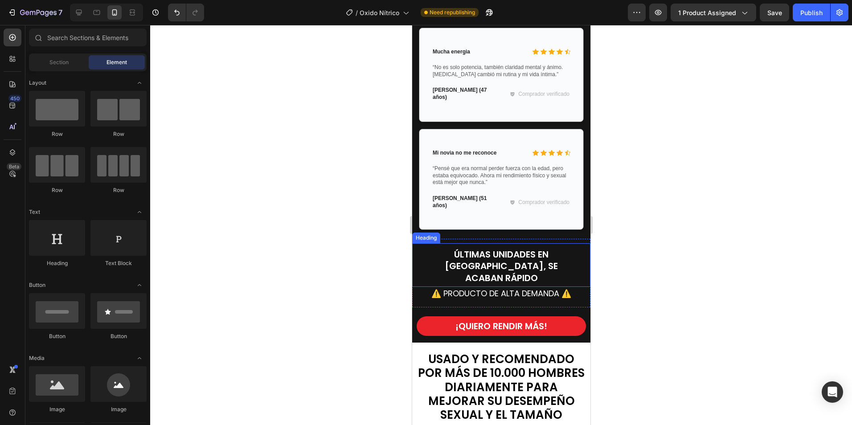
click at [463, 243] on div "ÚLTIMAS UNIDADES EN COLOMBIA, SE ACABAN RÁPIDO Heading" at bounding box center [501, 265] width 178 height 44
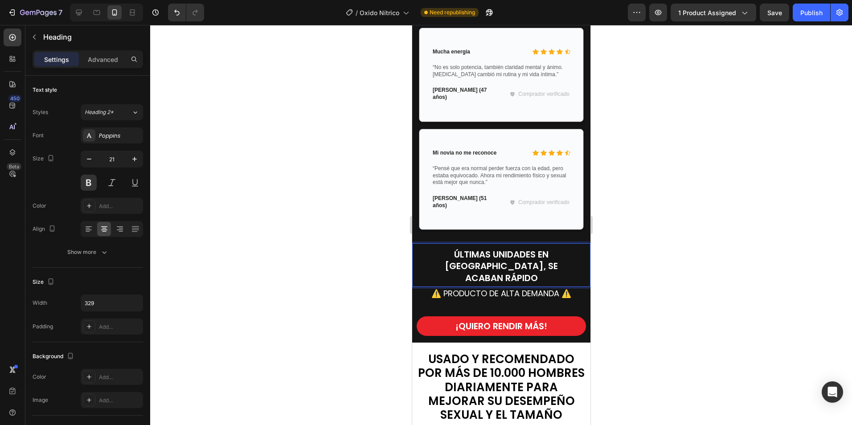
click at [488, 248] on span "ÚLTIMAS UNIDADES EN [GEOGRAPHIC_DATA], SE ACABAN RÁPIDO" at bounding box center [501, 266] width 113 height 36
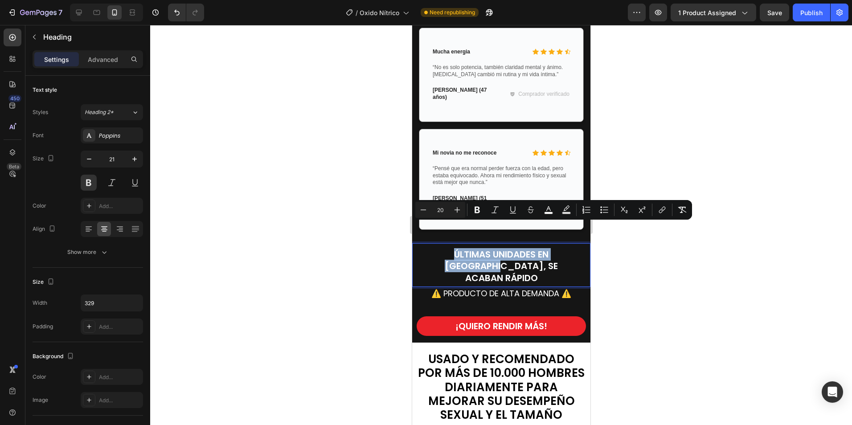
drag, startPoint x: 481, startPoint y: 241, endPoint x: 442, endPoint y: 223, distance: 42.5
click at [442, 248] on h2 "ÚLTIMAS UNIDADES EN [GEOGRAPHIC_DATA], SE ACABAN RÁPIDO" at bounding box center [501, 266] width 147 height 37
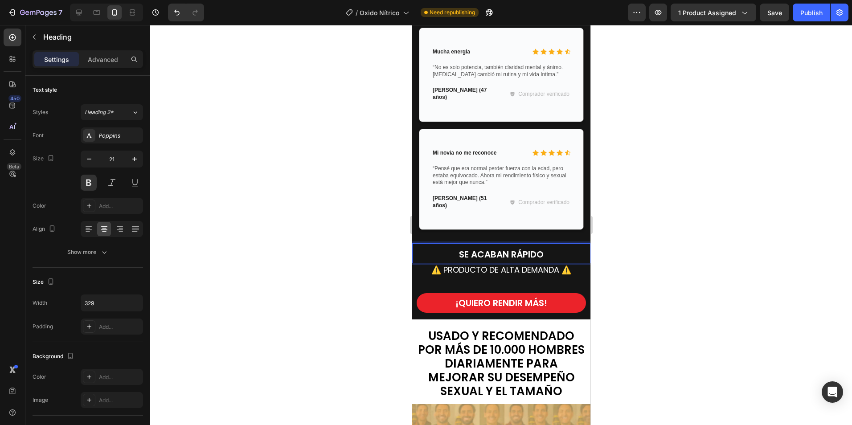
click at [551, 249] on p "SE ACABAN RÁPIDO" at bounding box center [501, 255] width 145 height 12
click at [470, 264] on span "⚠️ PRODUCTO DE ALTA DEMANDA ⚠️" at bounding box center [501, 269] width 140 height 11
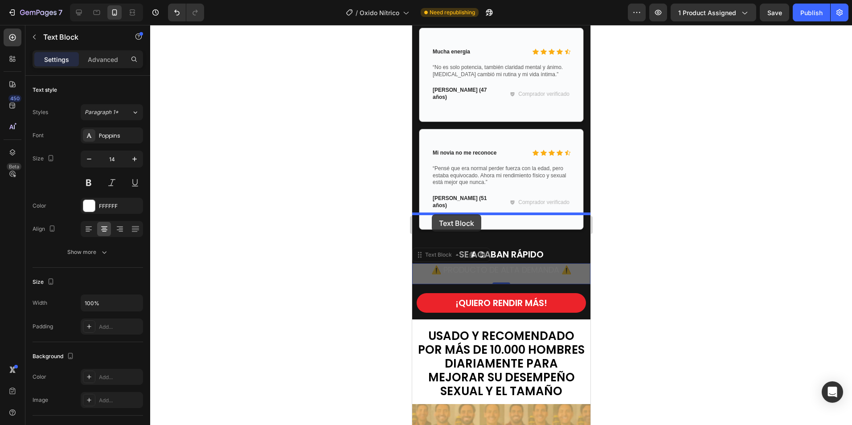
drag, startPoint x: 419, startPoint y: 231, endPoint x: 432, endPoint y: 215, distance: 20.6
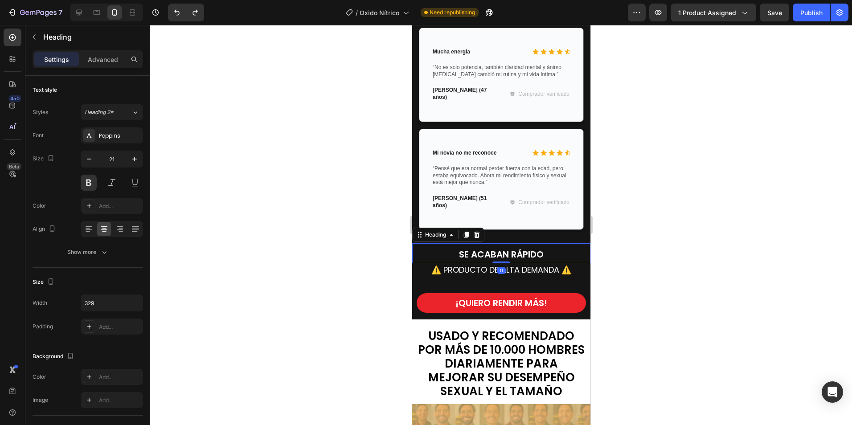
click at [467, 248] on span "SE ACABAN RÁPIDO" at bounding box center [501, 254] width 85 height 12
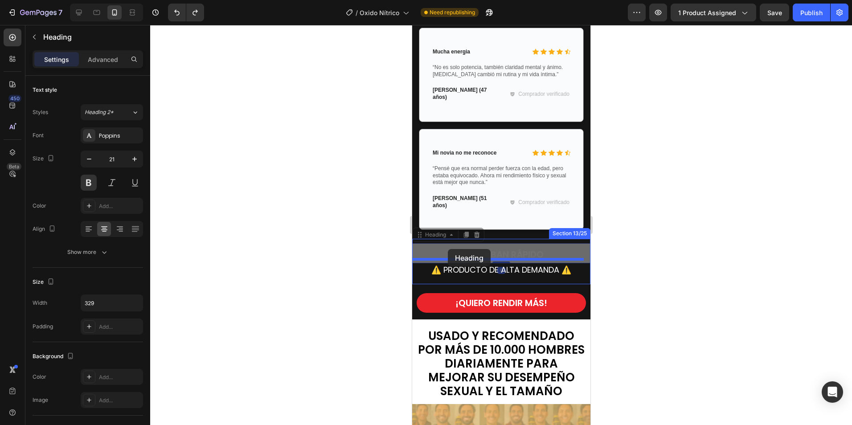
drag, startPoint x: 429, startPoint y: 212, endPoint x: 448, endPoint y: 249, distance: 41.7
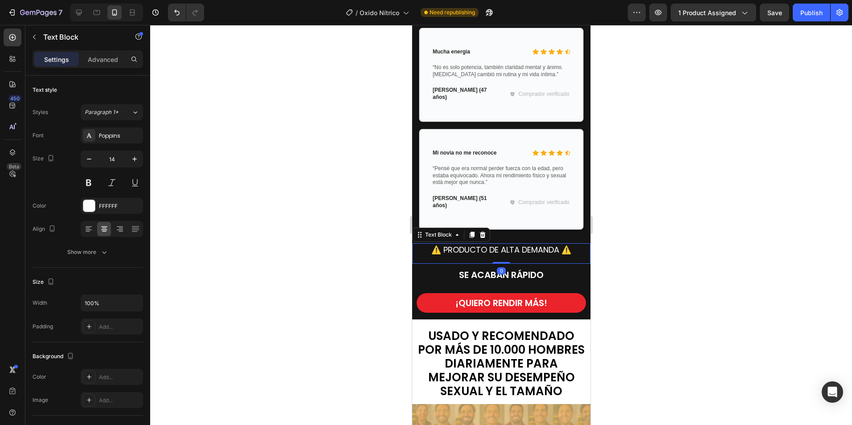
click at [526, 244] on span "⚠️ PRODUCTO DE ALTA DEMANDA ⚠️" at bounding box center [501, 249] width 140 height 11
click at [94, 59] on p "Advanced" at bounding box center [103, 59] width 30 height 9
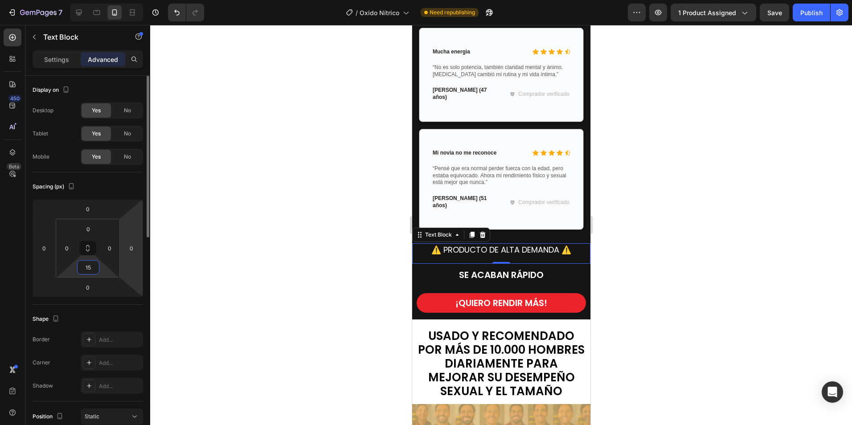
drag, startPoint x: 93, startPoint y: 266, endPoint x: 131, endPoint y: 227, distance: 54.9
click at [95, 264] on input "15" at bounding box center [88, 267] width 18 height 13
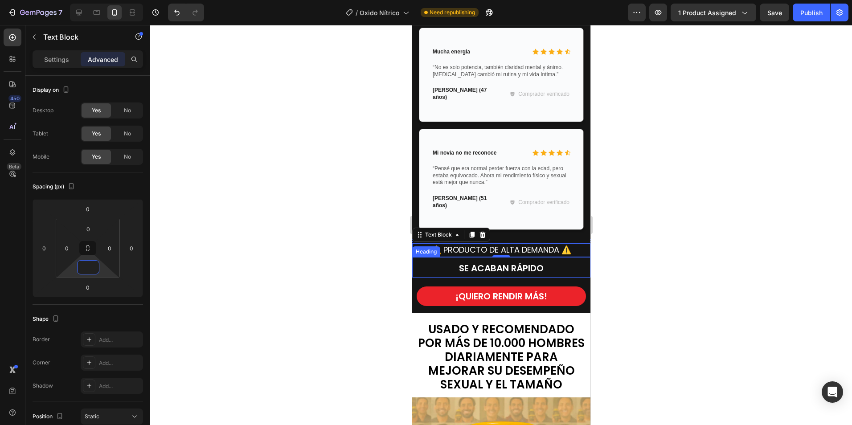
click at [516, 262] on span "SE ACABAN RÁPIDO" at bounding box center [501, 268] width 85 height 12
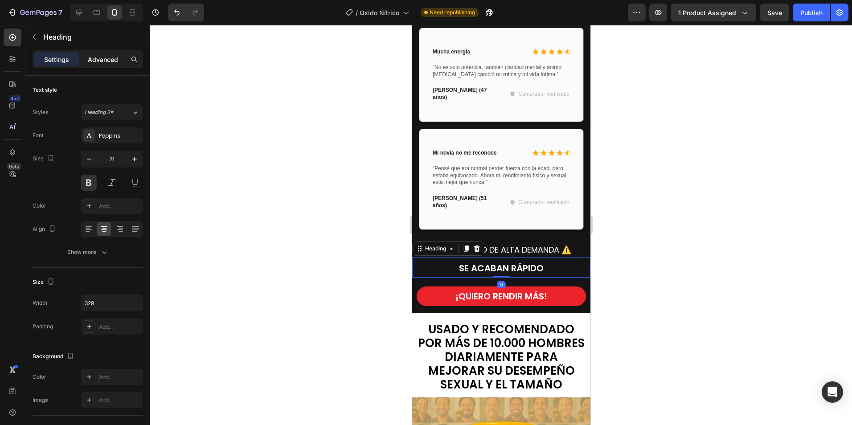
click at [106, 61] on p "Advanced" at bounding box center [103, 59] width 30 height 9
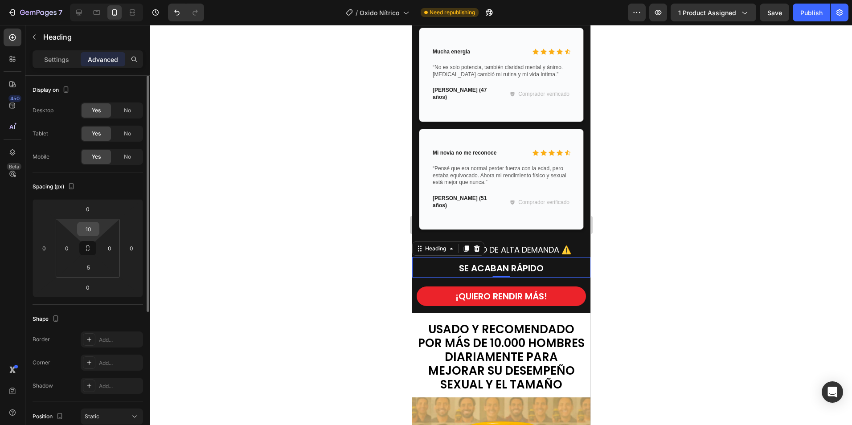
drag, startPoint x: 94, startPoint y: 227, endPoint x: 188, endPoint y: 217, distance: 95.1
click at [95, 227] on input "10" at bounding box center [88, 228] width 18 height 13
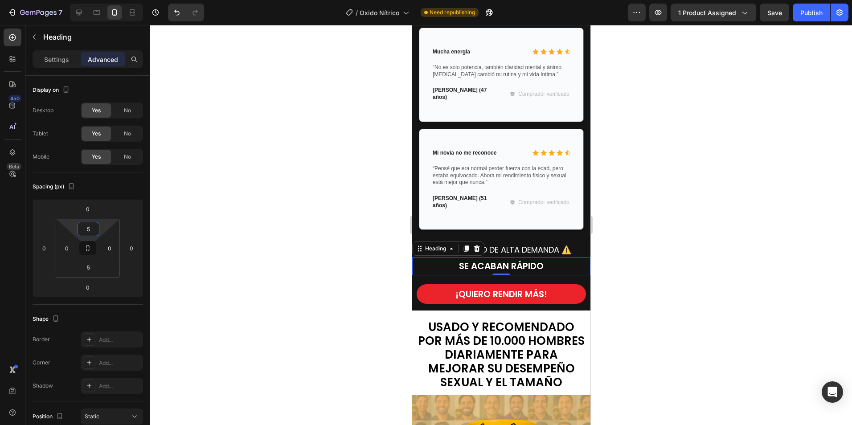
type input "5"
click at [704, 182] on div at bounding box center [501, 225] width 702 height 400
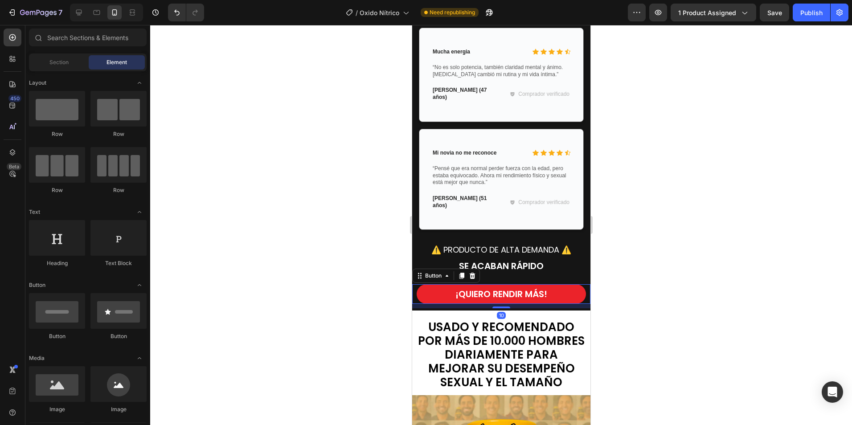
click at [450, 284] on button "¡QUIERO RENDIR MÁS!" at bounding box center [500, 294] width 169 height 20
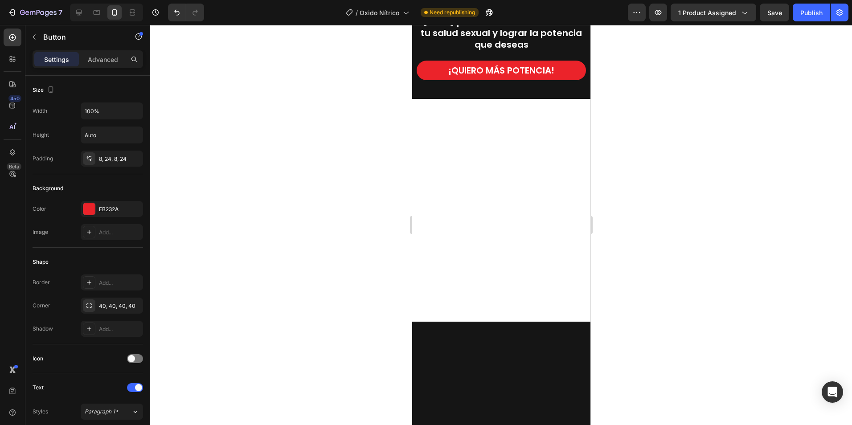
scroll to position [2237, 0]
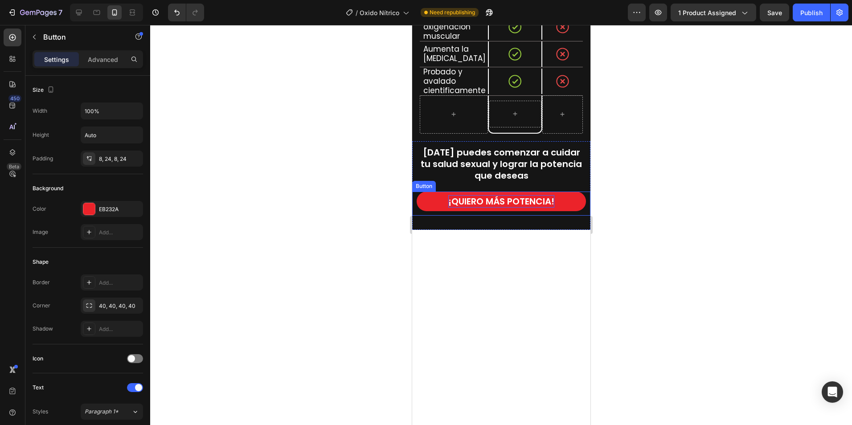
click at [522, 202] on strong "¡QUIERO MÁS POTENCIA!" at bounding box center [501, 201] width 106 height 12
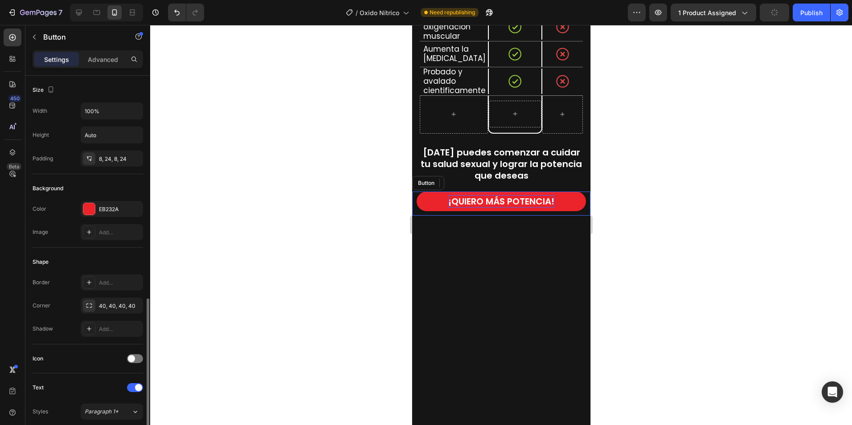
scroll to position [146, 0]
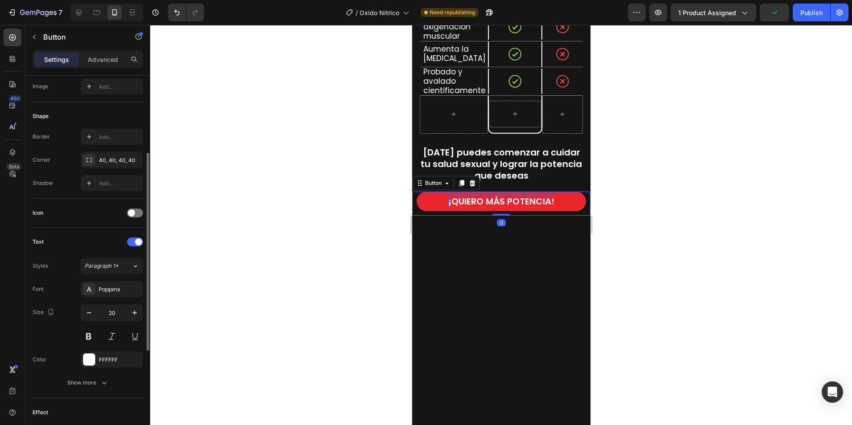
click at [538, 202] on strong "¡QUIERO MÁS POTENCIA!" at bounding box center [501, 201] width 106 height 12
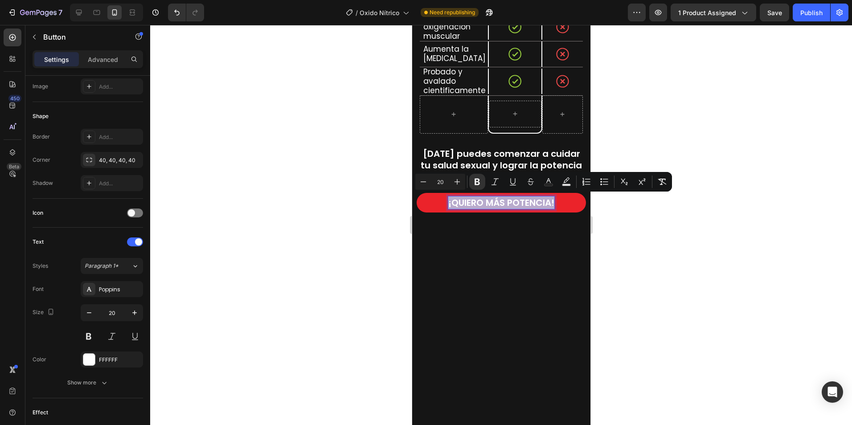
drag, startPoint x: 551, startPoint y: 201, endPoint x: 427, endPoint y: 203, distance: 123.5
click at [427, 203] on button "¡QUIERO MÁS POTENCIA!" at bounding box center [500, 203] width 169 height 20
copy strong "¡QUIERO MÁS POTENCIA!"
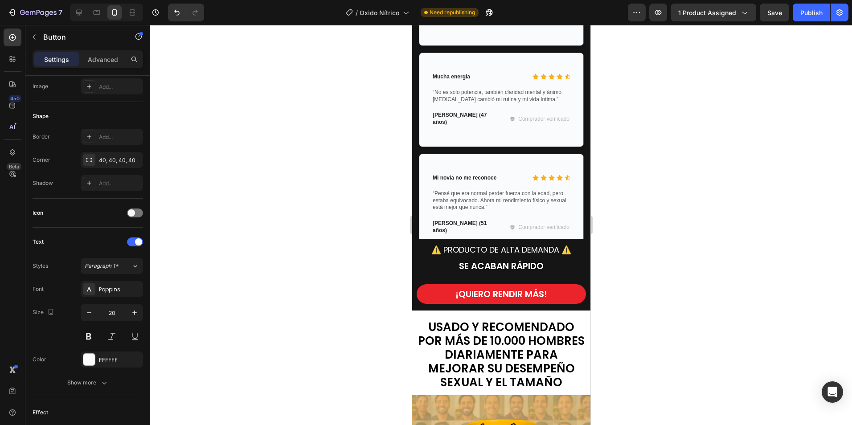
scroll to position [3218, 0]
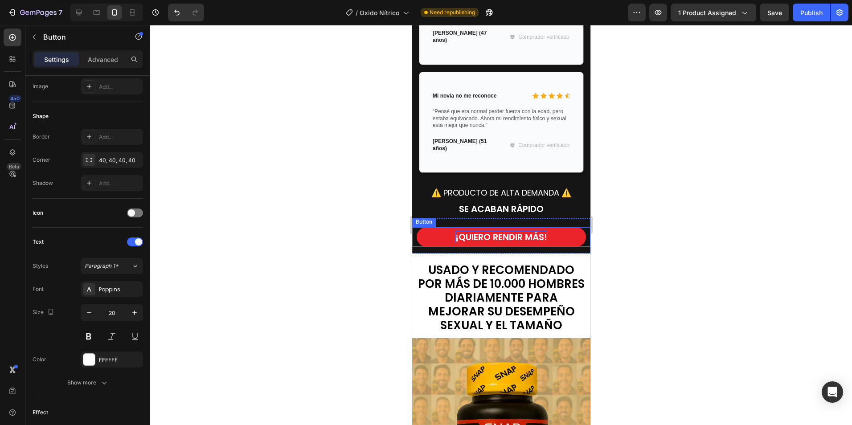
click at [524, 231] on strong "¡QUIERO RENDIR MÁS!" at bounding box center [501, 237] width 92 height 12
click at [533, 231] on strong "¡QUIERO RENDIR MÁS!" at bounding box center [501, 237] width 92 height 12
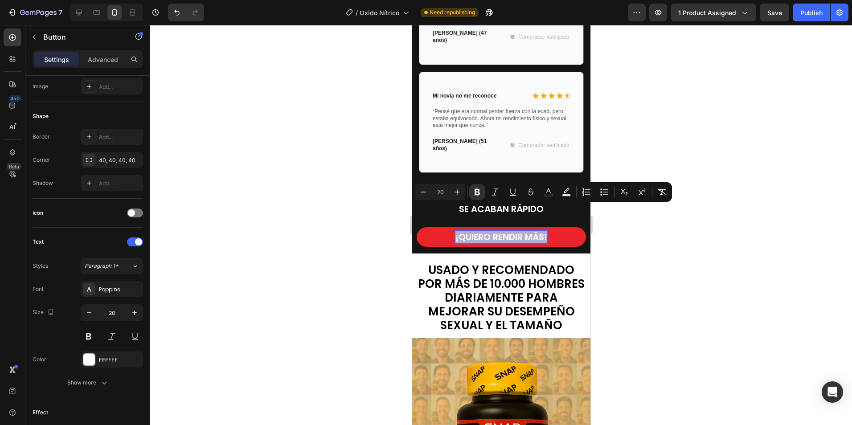
drag, startPoint x: 544, startPoint y: 210, endPoint x: 448, endPoint y: 212, distance: 96.3
click at [448, 227] on button "¡QUIERO RENDIR MÁS!" at bounding box center [500, 237] width 169 height 20
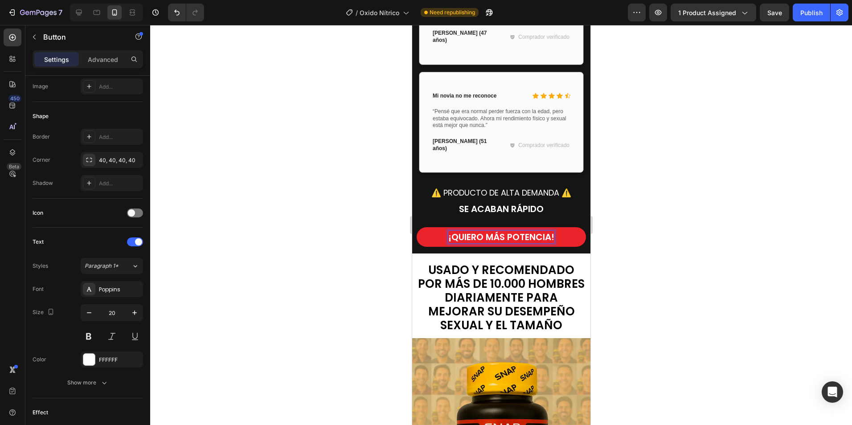
click at [656, 198] on div at bounding box center [501, 225] width 702 height 400
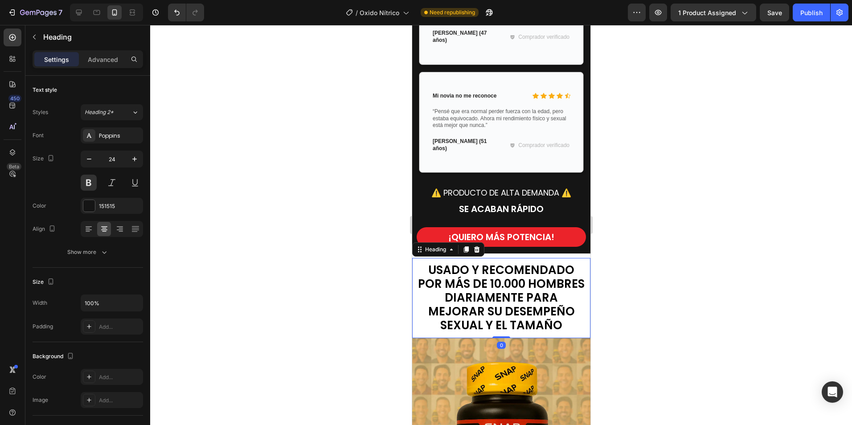
click at [549, 258] on div "USADO Y RECOMENDADO POR MÁS DE 10.000 HOMBRES DIARIAMENTE PARA MEJORAR SU DESEM…" at bounding box center [501, 298] width 178 height 80
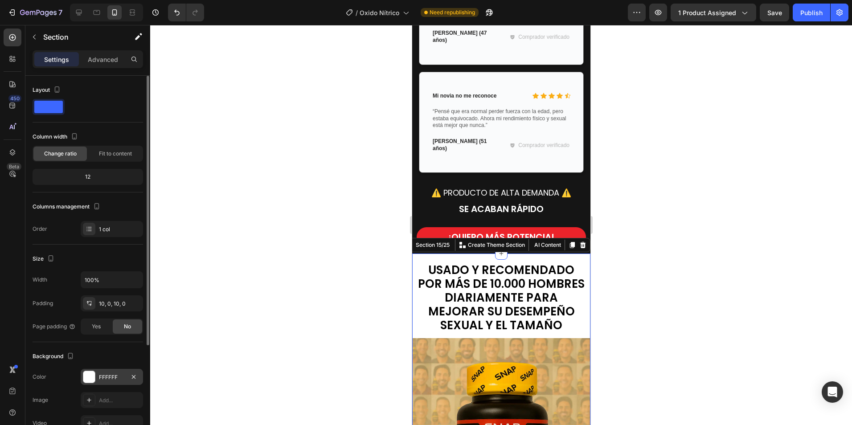
drag, startPoint x: 106, startPoint y: 377, endPoint x: 125, endPoint y: 375, distance: 19.3
click at [107, 377] on div "FFFFFF" at bounding box center [112, 378] width 26 height 8
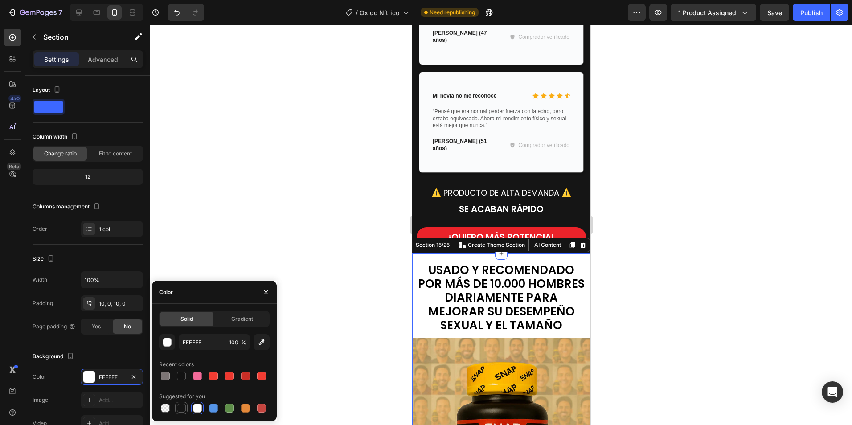
click at [183, 408] on div at bounding box center [181, 408] width 9 height 9
type input "151515"
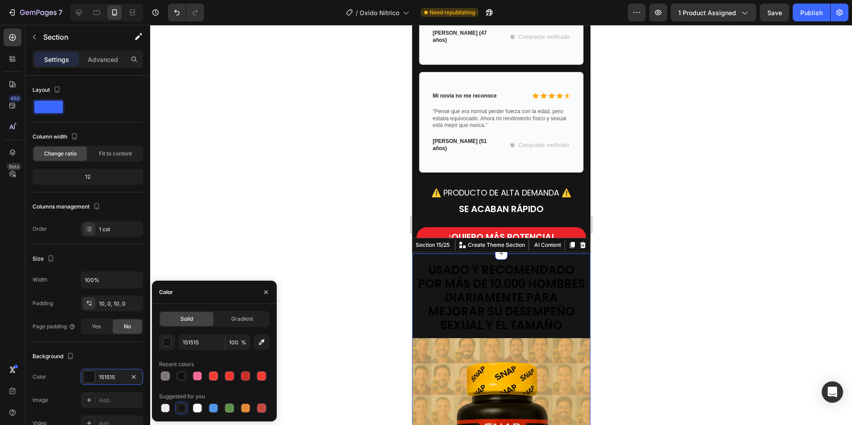
click at [302, 252] on div at bounding box center [501, 225] width 702 height 400
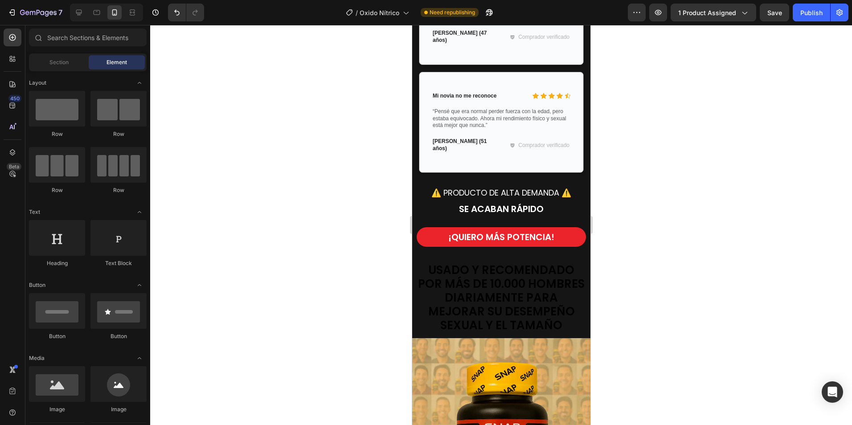
click at [477, 262] on strong "USADO Y RECOMENDADO POR MÁS DE 10.000 HOMBRES DIARIAMENTE PARA MEJORAR SU DESEM…" at bounding box center [501, 298] width 167 height 72
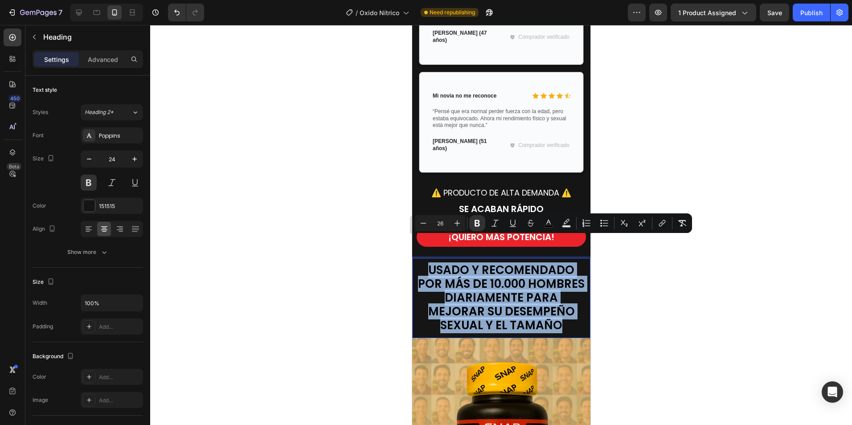
drag, startPoint x: 525, startPoint y: 316, endPoint x: 475, endPoint y: 251, distance: 81.7
click at [426, 264] on p "USADO Y RECOMENDADO POR MÁS DE 10.000 HOMBRES DIARIAMENTE PARA MEJORAR SU DESEM…" at bounding box center [501, 299] width 172 height 70
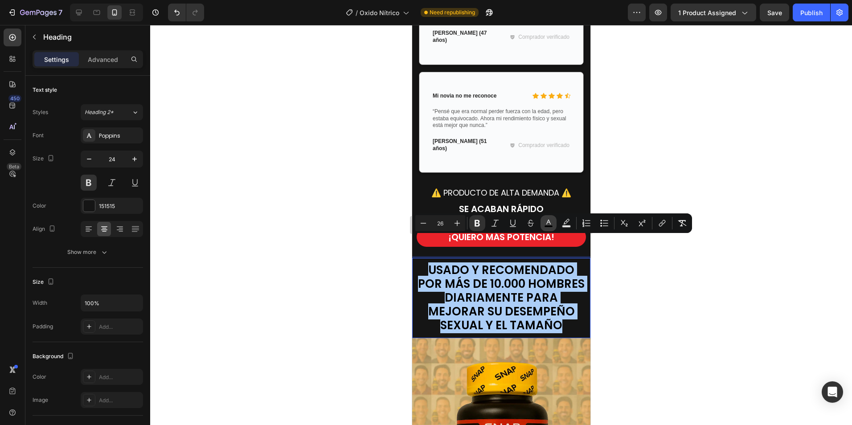
click at [548, 227] on rect "Editor contextual toolbar" at bounding box center [549, 227] width 8 height 2
type input "000000"
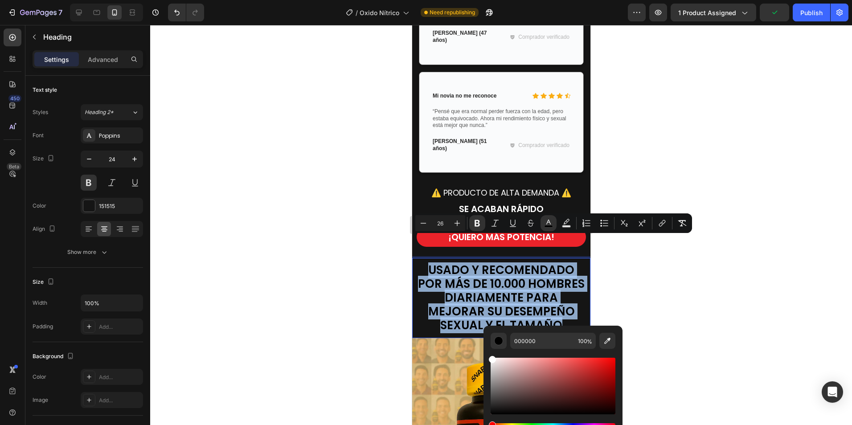
drag, startPoint x: 492, startPoint y: 413, endPoint x: 485, endPoint y: 338, distance: 75.3
click at [485, 338] on div "000000 100 %" at bounding box center [553, 383] width 139 height 114
type input "FFFFFF"
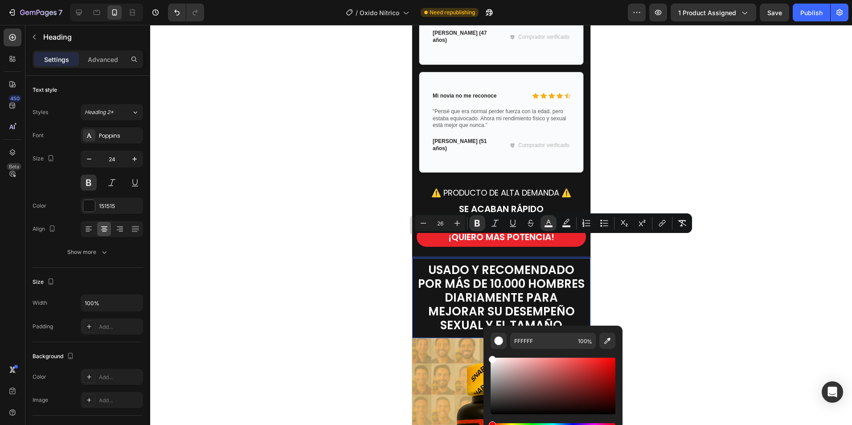
click at [712, 296] on div at bounding box center [501, 225] width 702 height 400
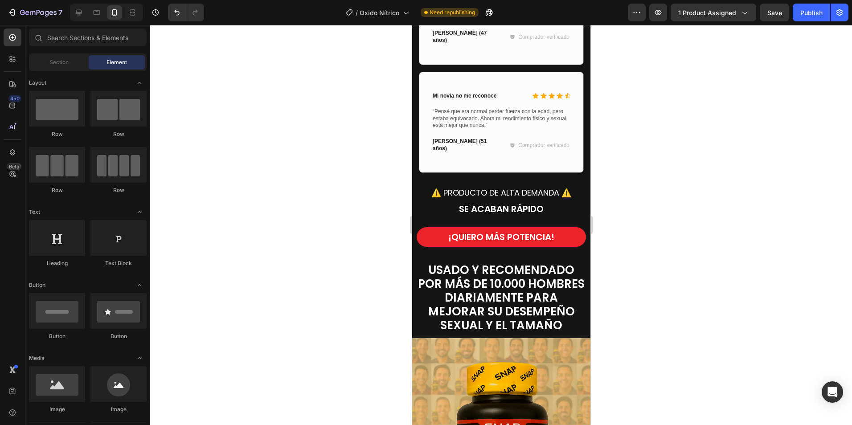
click at [712, 296] on div at bounding box center [501, 225] width 702 height 400
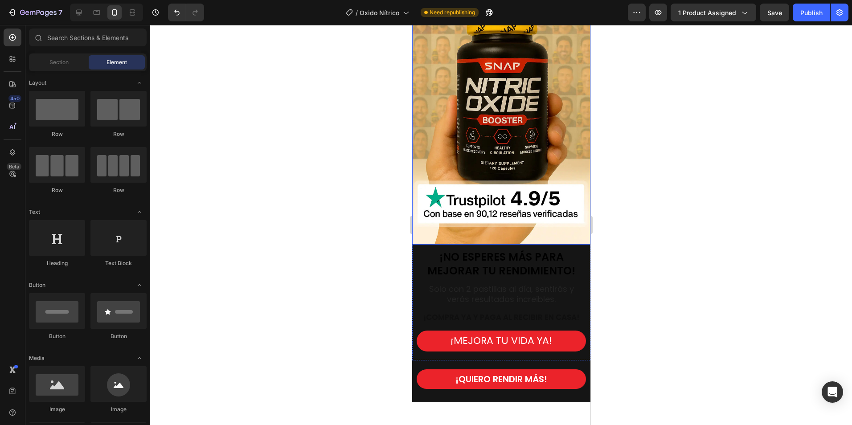
scroll to position [3575, 0]
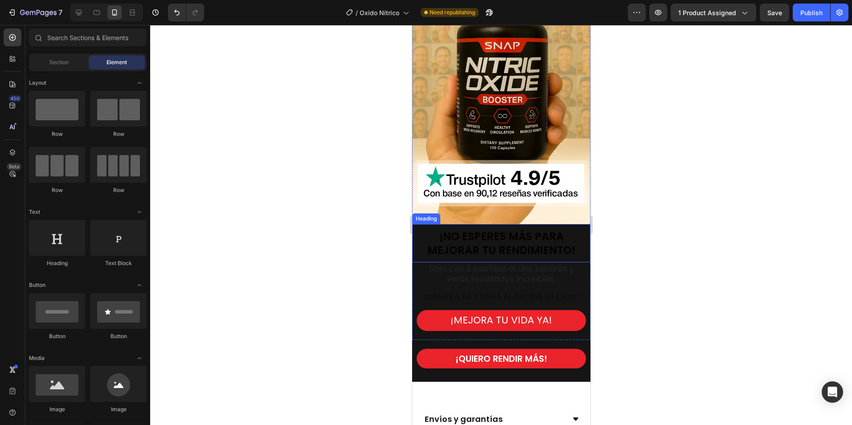
click at [474, 241] on span "¡NO ESPERES MÁS PARA MEJORAR TU RENDIMIENTO!" at bounding box center [501, 243] width 148 height 29
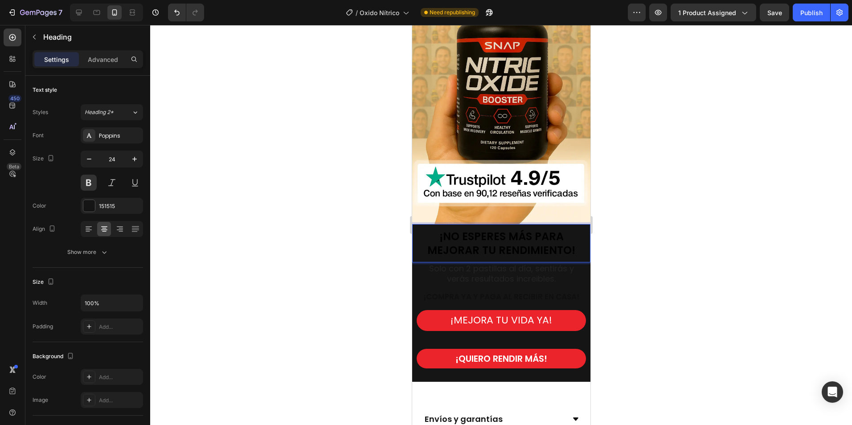
click at [553, 252] on span "¡NO ESPERES MÁS PARA MEJORAR TU RENDIMIENTO!" at bounding box center [501, 243] width 148 height 29
click at [570, 255] on span "¡NO ESPERES MÁS PARA MEJORAR TU RENDIMIENTO!" at bounding box center [501, 243] width 148 height 29
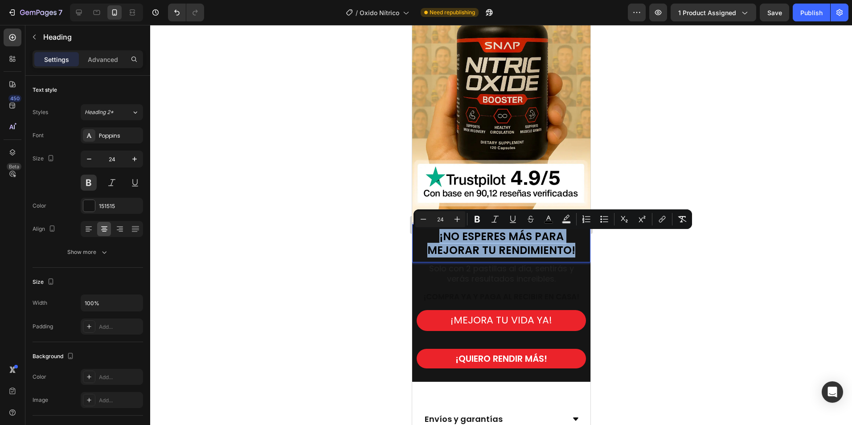
drag, startPoint x: 575, startPoint y: 256, endPoint x: 416, endPoint y: 234, distance: 160.3
click at [416, 234] on p "¡NO ESPERES MÁS PARA MEJORAR TU RENDIMIENTO!" at bounding box center [501, 244] width 177 height 28
click at [545, 221] on icon "Editor contextual toolbar" at bounding box center [548, 219] width 9 height 9
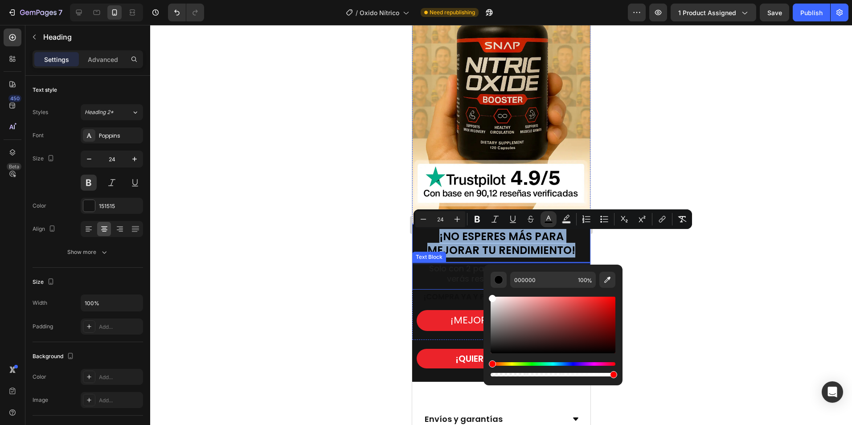
type input "FFFFFF"
drag, startPoint x: 905, startPoint y: 376, endPoint x: 479, endPoint y: 276, distance: 438.0
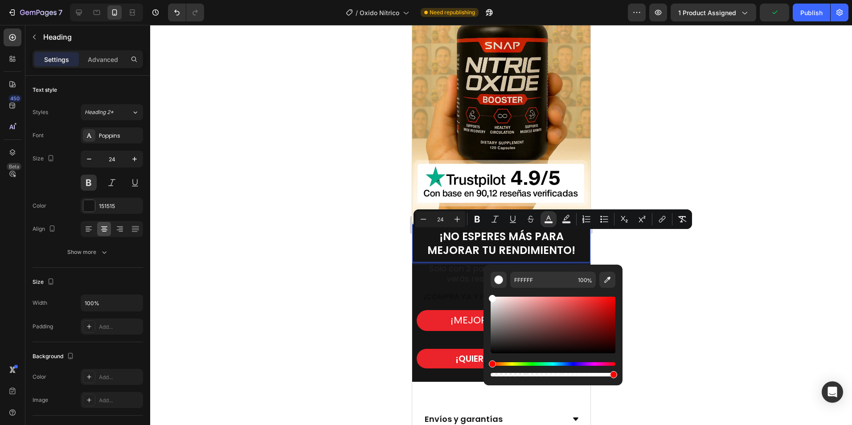
drag, startPoint x: 722, startPoint y: 283, endPoint x: 713, endPoint y: 279, distance: 9.6
click at [722, 282] on div at bounding box center [501, 225] width 702 height 400
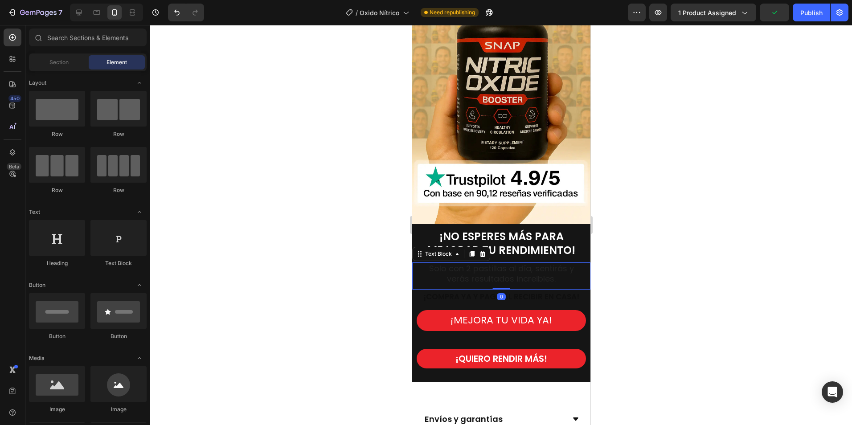
click at [453, 284] on p "Solo con 2 pastillas al día, sentirás y verás resultados increibles." at bounding box center [501, 274] width 168 height 21
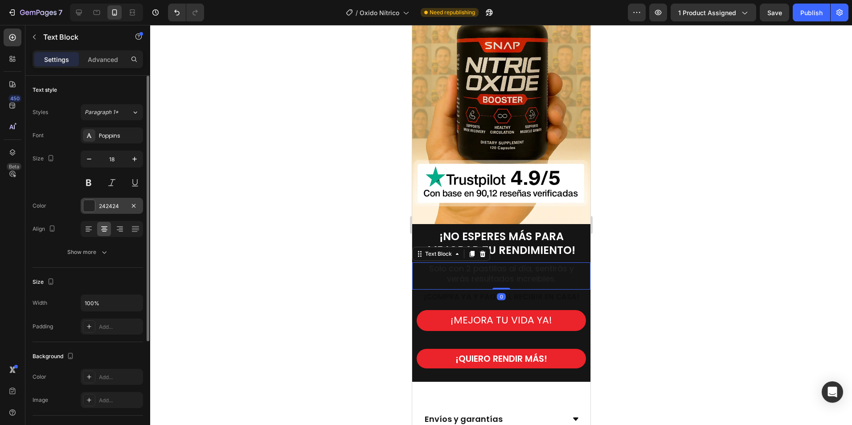
click at [111, 206] on div "242424" at bounding box center [112, 206] width 26 height 8
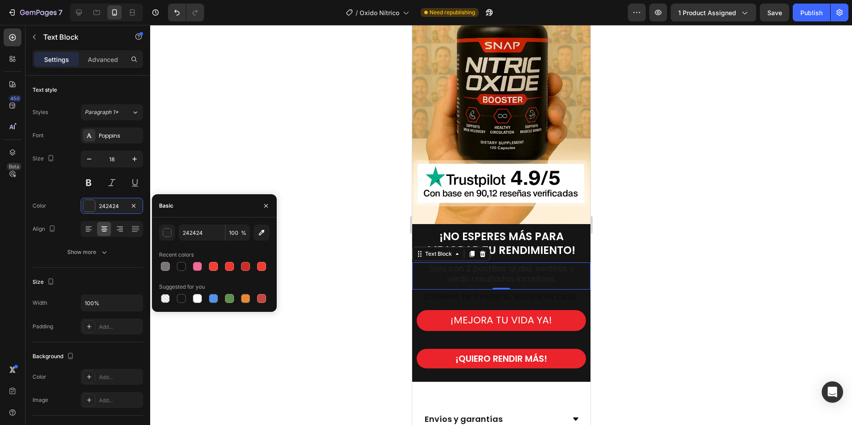
drag, startPoint x: 199, startPoint y: 300, endPoint x: 396, endPoint y: 314, distance: 197.6
click at [199, 300] on div at bounding box center [197, 298] width 9 height 9
type input "FFFFFF"
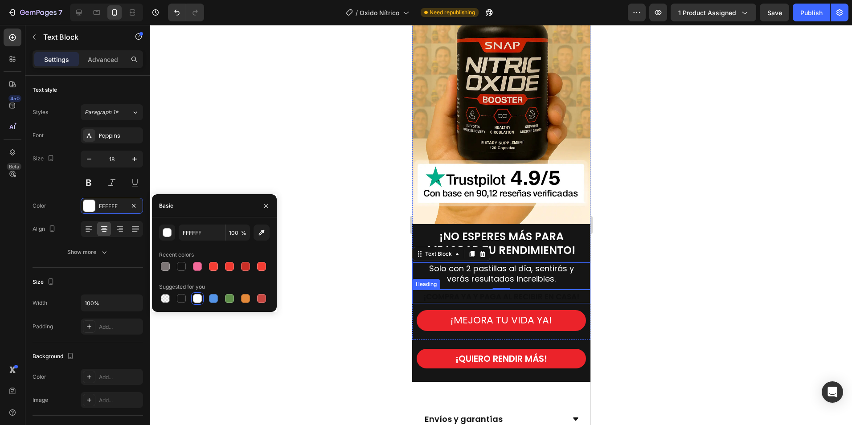
click at [543, 302] on span "¡COMPRA YA Y PAGA AL RECIBIR EN CASA!" at bounding box center [501, 297] width 156 height 11
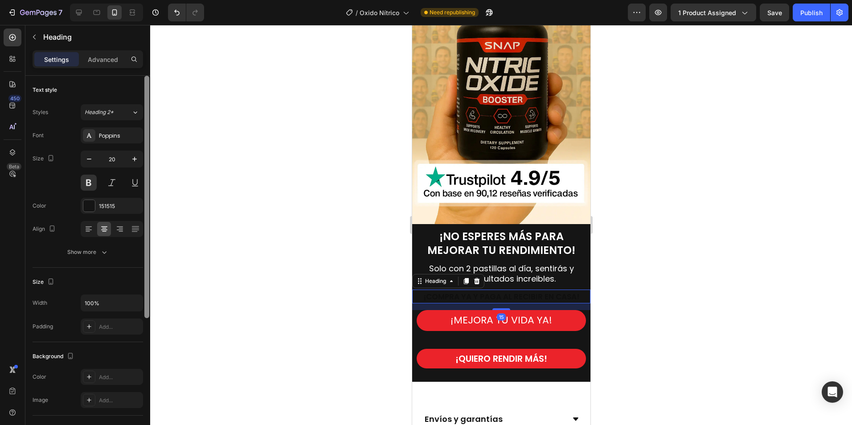
drag, startPoint x: 101, startPoint y: 204, endPoint x: 146, endPoint y: 226, distance: 49.8
click at [102, 204] on div "151515" at bounding box center [120, 206] width 42 height 8
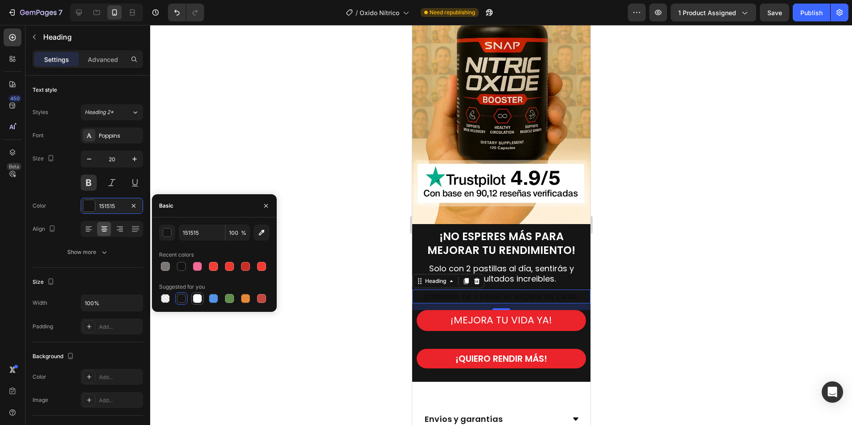
click at [198, 298] on div at bounding box center [197, 298] width 9 height 9
type input "FFFFFF"
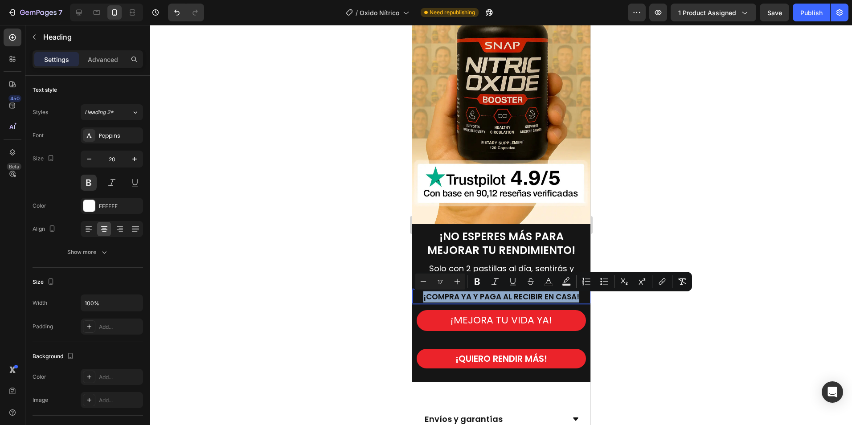
drag, startPoint x: 579, startPoint y: 300, endPoint x: 380, endPoint y: 284, distance: 200.0
click at [551, 279] on icon "Editor contextual toolbar" at bounding box center [548, 281] width 9 height 9
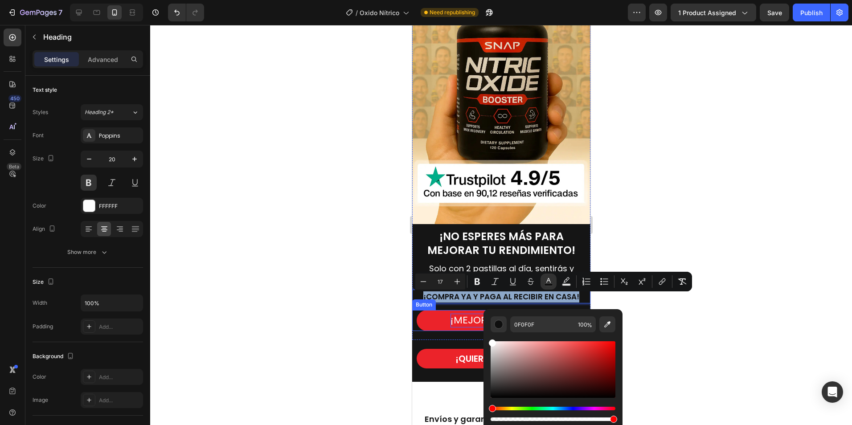
type input "FFFFFF"
drag, startPoint x: 904, startPoint y: 422, endPoint x: 470, endPoint y: 326, distance: 443.8
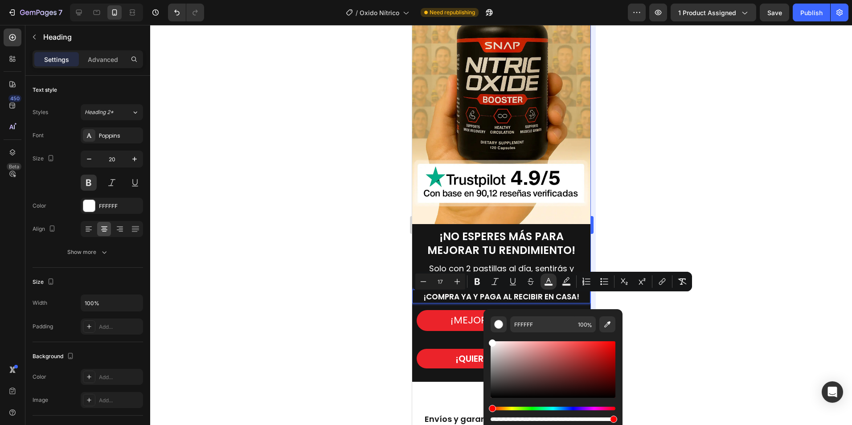
drag, startPoint x: 719, startPoint y: 315, endPoint x: 590, endPoint y: 335, distance: 130.5
click at [720, 315] on div at bounding box center [501, 225] width 702 height 400
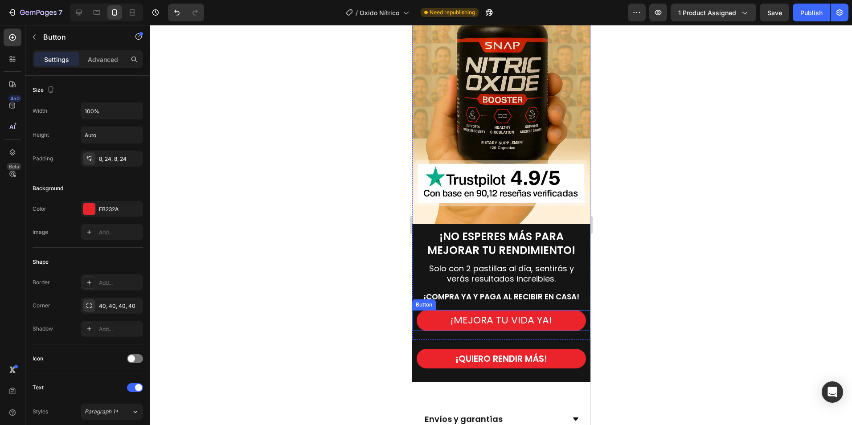
click at [561, 323] on button "¡MEJORA TU VIDA YA!" at bounding box center [500, 320] width 169 height 21
click at [473, 305] on icon at bounding box center [472, 302] width 6 height 6
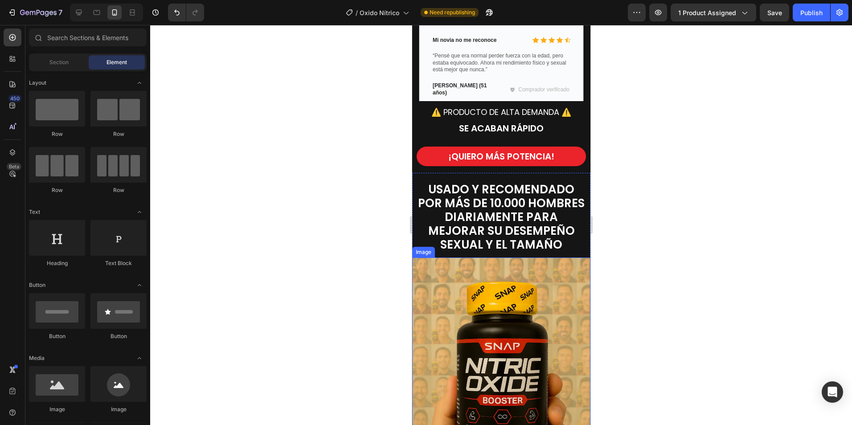
scroll to position [3218, 0]
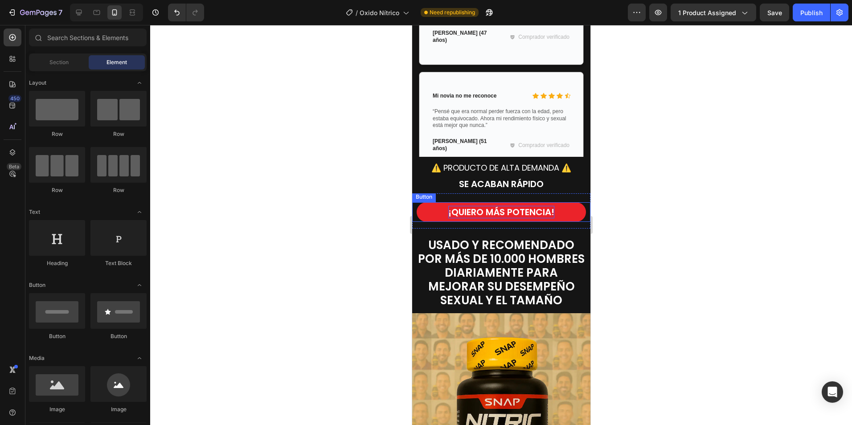
click at [512, 211] on strong "¡QUIERO MÁS POTENCIA!" at bounding box center [501, 212] width 106 height 12
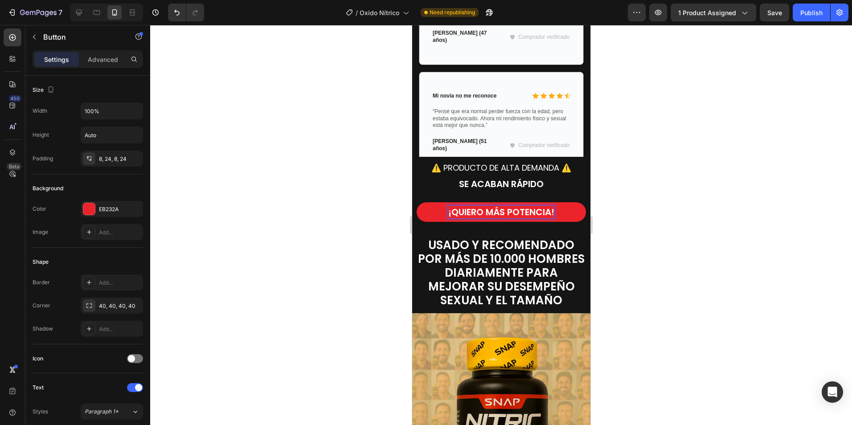
click at [540, 214] on strong "¡QUIERO MÁS POTENCIA!" at bounding box center [501, 212] width 106 height 12
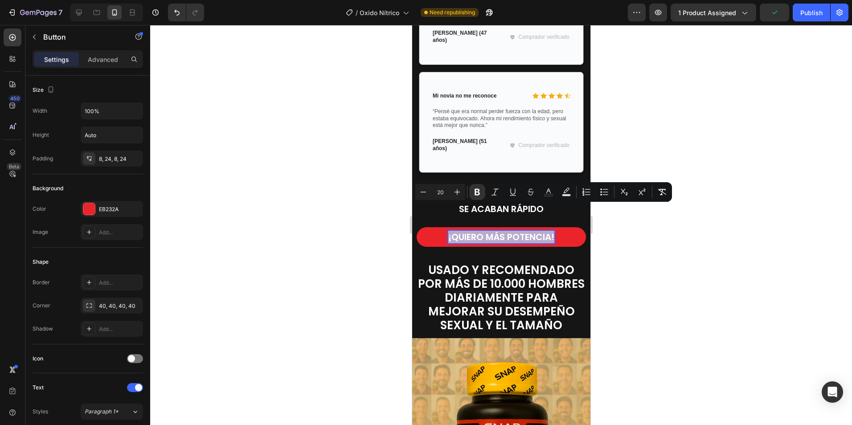
drag, startPoint x: 550, startPoint y: 212, endPoint x: 439, endPoint y: 215, distance: 111.1
click at [439, 227] on button "¡QUIERO MÁS POTENCIA!" at bounding box center [500, 237] width 169 height 20
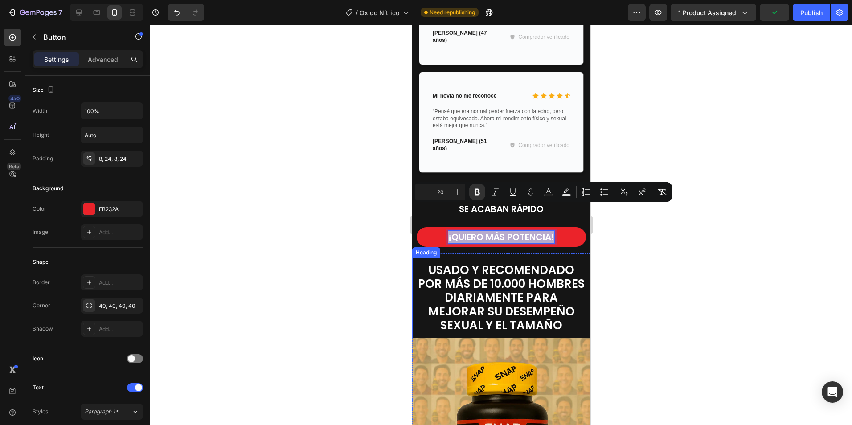
copy strong "¡QUIERO MÁS POTENCIA!"
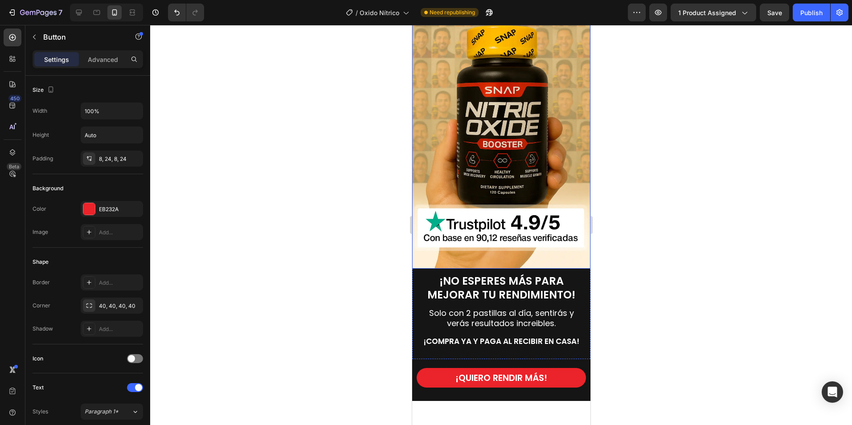
scroll to position [3664, 0]
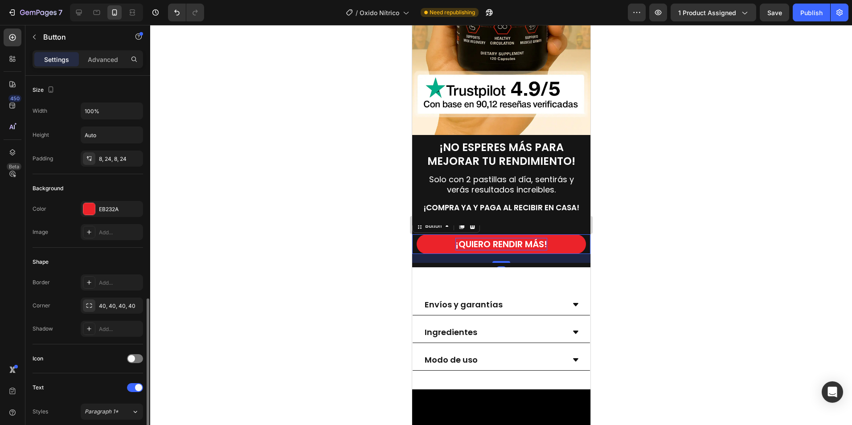
click at [513, 249] on strong "¡QUIERO RENDIR MÁS!" at bounding box center [501, 244] width 92 height 12
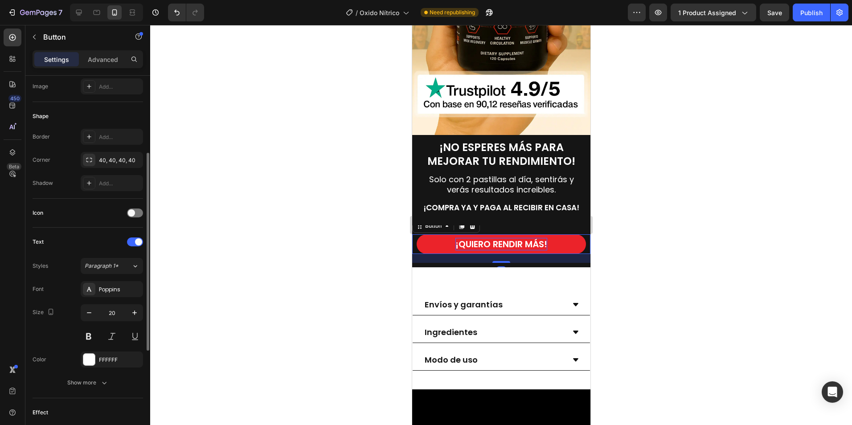
click at [529, 247] on strong "¡QUIERO RENDIR MÁS!" at bounding box center [501, 244] width 92 height 12
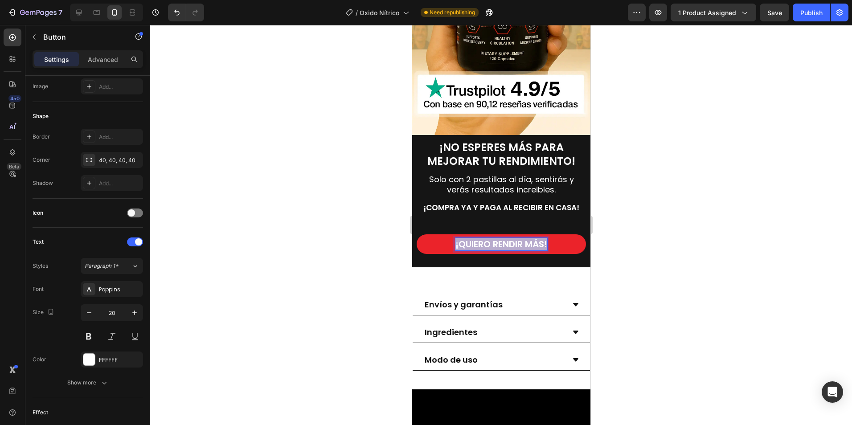
drag, startPoint x: 544, startPoint y: 249, endPoint x: 446, endPoint y: 253, distance: 98.6
click at [446, 253] on button "¡QUIERO RENDIR MÁS!" at bounding box center [500, 245] width 169 height 20
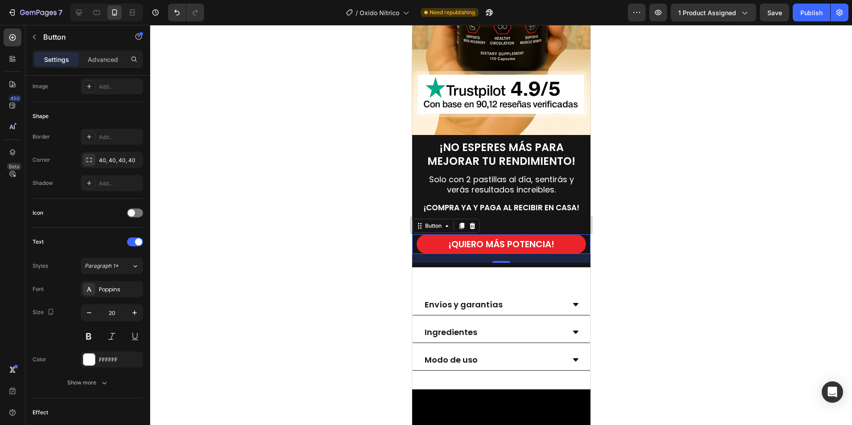
drag, startPoint x: 698, startPoint y: 293, endPoint x: 658, endPoint y: 272, distance: 45.9
click at [694, 291] on div at bounding box center [501, 225] width 702 height 400
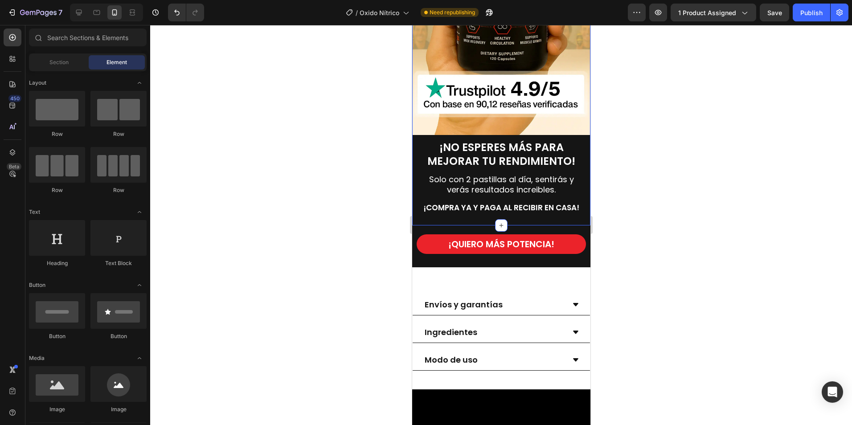
click at [519, 214] on div "⁠⁠⁠⁠⁠⁠⁠ ¡COMPRA YA Y PAGA AL RECIBIR EN CASA! Heading" at bounding box center [501, 208] width 178 height 14
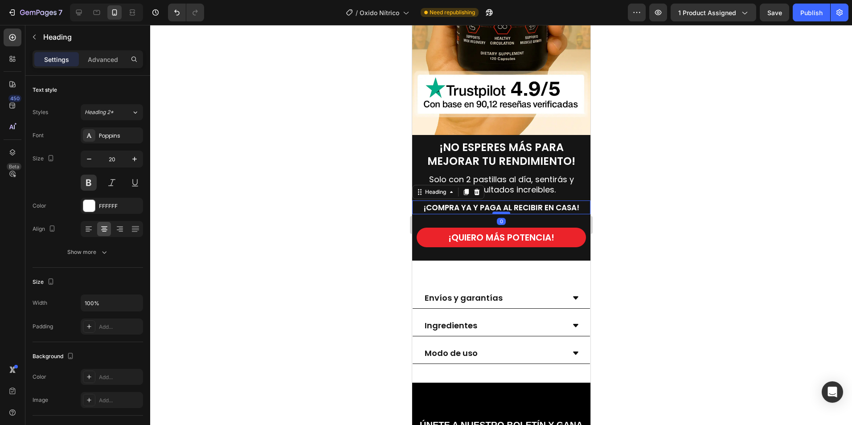
drag, startPoint x: 493, startPoint y: 224, endPoint x: 499, endPoint y: 216, distance: 9.8
click at [499, 214] on div at bounding box center [501, 213] width 18 height 3
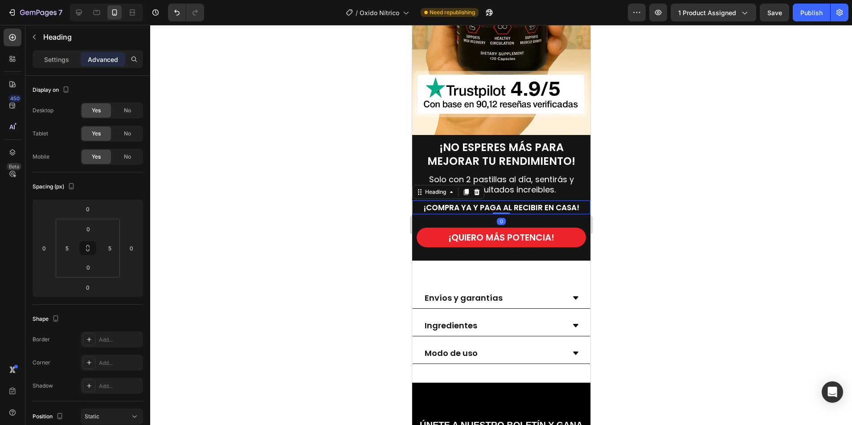
click at [661, 243] on div at bounding box center [501, 225] width 702 height 400
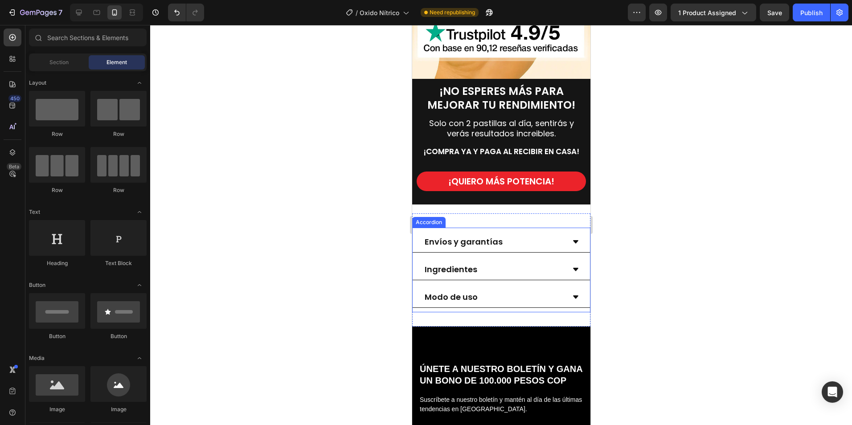
scroll to position [3708, 0]
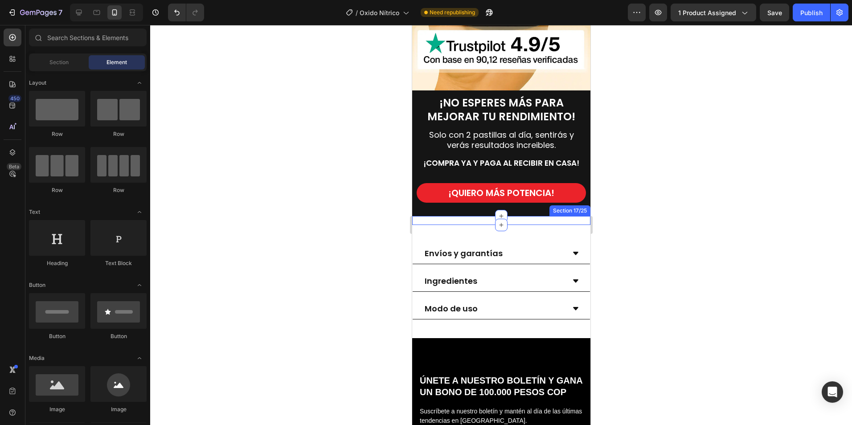
click at [540, 225] on div "Preguntas frecuentes Heading ¿Cuántas capsulas debo tomar al día? ¿Cuándo empie…" at bounding box center [501, 220] width 178 height 9
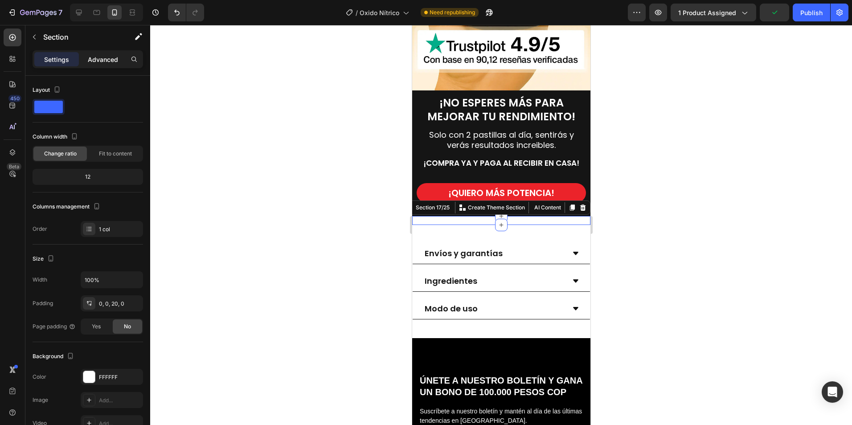
click at [102, 62] on p "Advanced" at bounding box center [103, 59] width 30 height 9
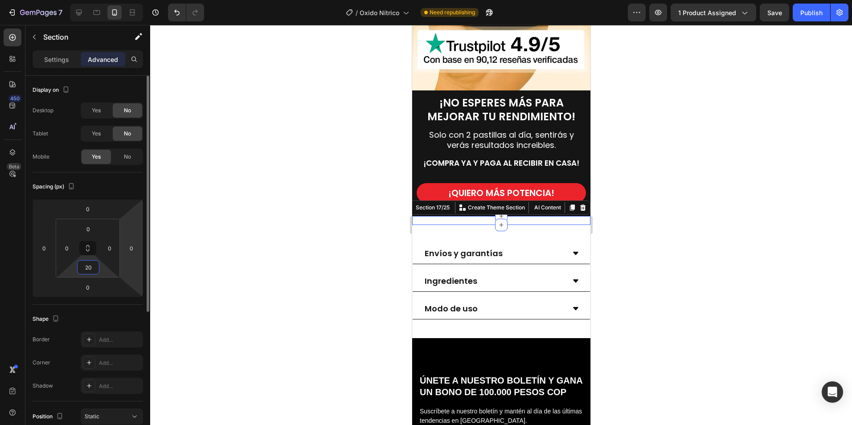
type input "0"
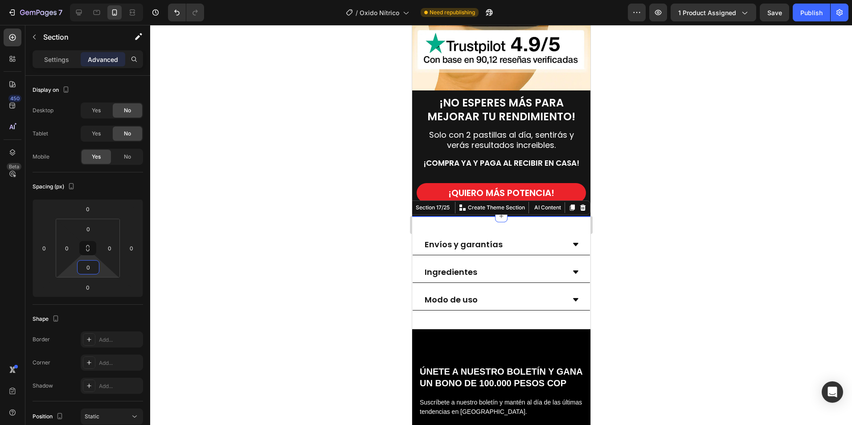
click at [658, 280] on div at bounding box center [501, 225] width 702 height 400
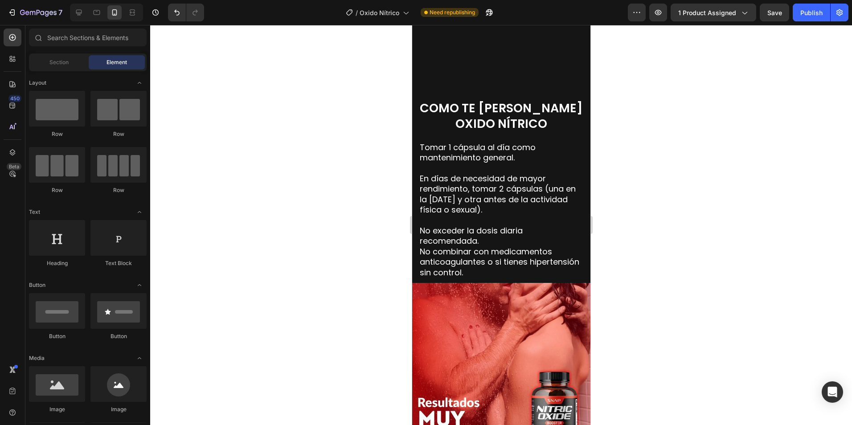
scroll to position [1573, 0]
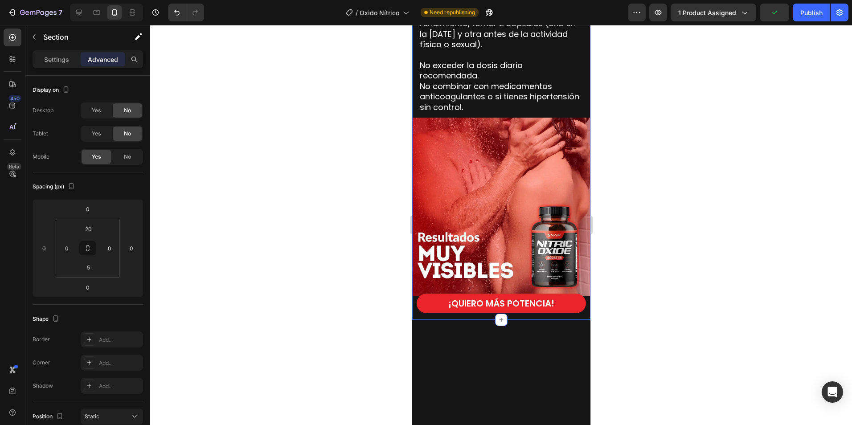
click at [482, 98] on div "COMO TE TOMAS EL OXIDO NÍTRICO Heading Tomar 1 cápsula al día como mantenimient…" at bounding box center [501, 122] width 178 height 395
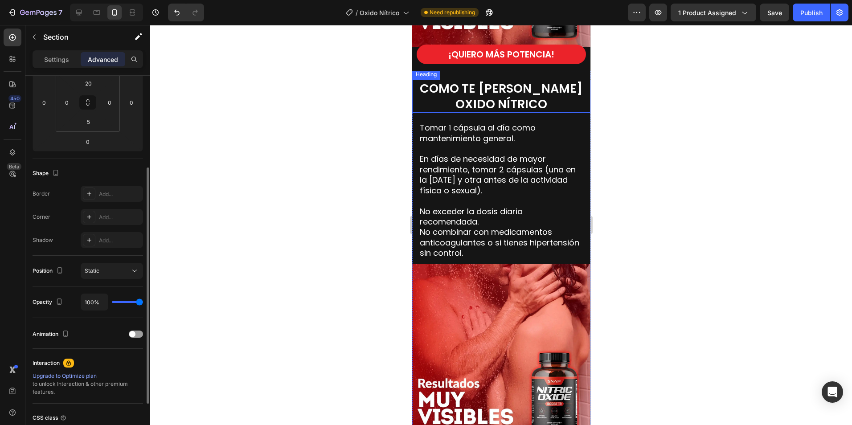
scroll to position [2002, 0]
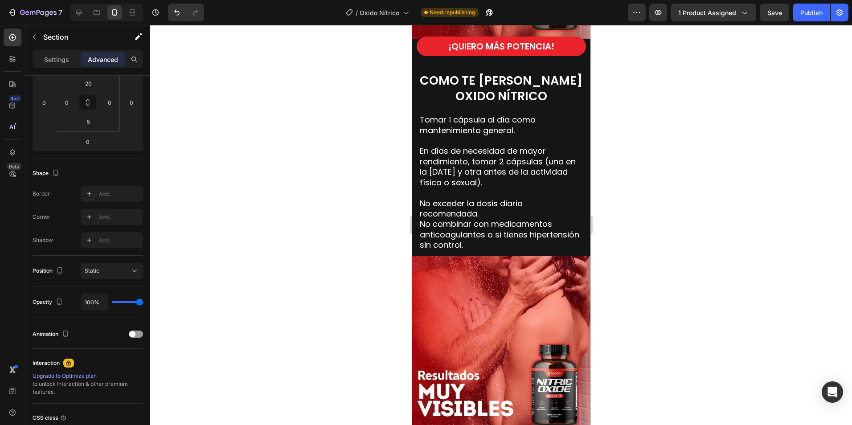
click at [445, 63] on div "COMO TE TOMAS EL OXIDO NÍTRICO Heading Tomar 1 cápsula al día como mantenimient…" at bounding box center [501, 260] width 178 height 395
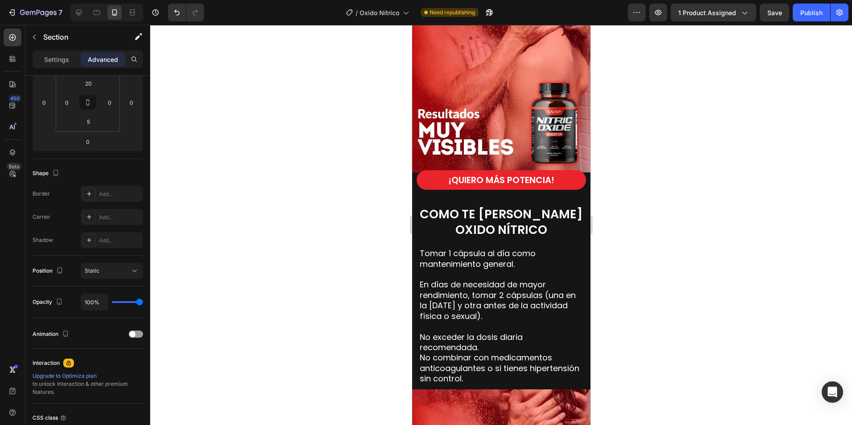
click at [575, 197] on div "COMO TE TOMAS EL OXIDO NÍTRICO Heading Tomar 1 cápsula al día como mantenimient…" at bounding box center [501, 394] width 178 height 395
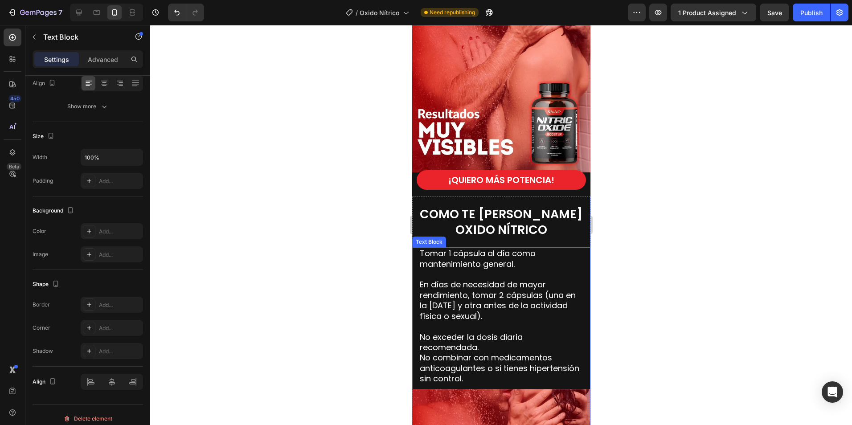
click at [487, 274] on p "En días de necesidad de mayor rendimiento, tomar 2 cápsulas (una en la [DATE] y…" at bounding box center [501, 295] width 163 height 52
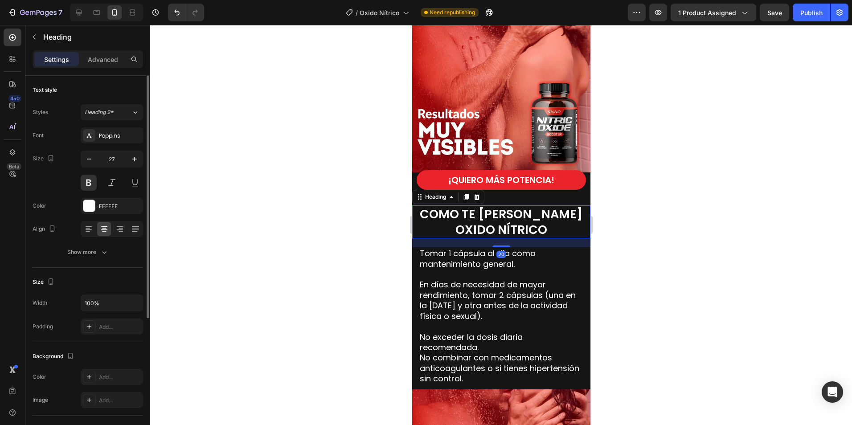
click at [464, 211] on span "COMO TE [PERSON_NAME]" at bounding box center [501, 214] width 163 height 16
click at [499, 193] on icon at bounding box center [501, 196] width 7 height 7
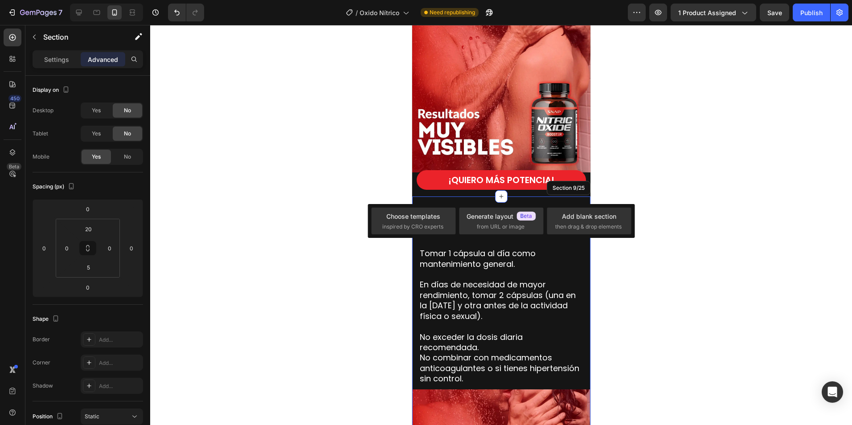
click at [519, 197] on div "COMO TE TOMAS EL OXIDO NÍTRICO Heading 20 Tomar 1 cápsula al día como mantenimi…" at bounding box center [501, 394] width 178 height 395
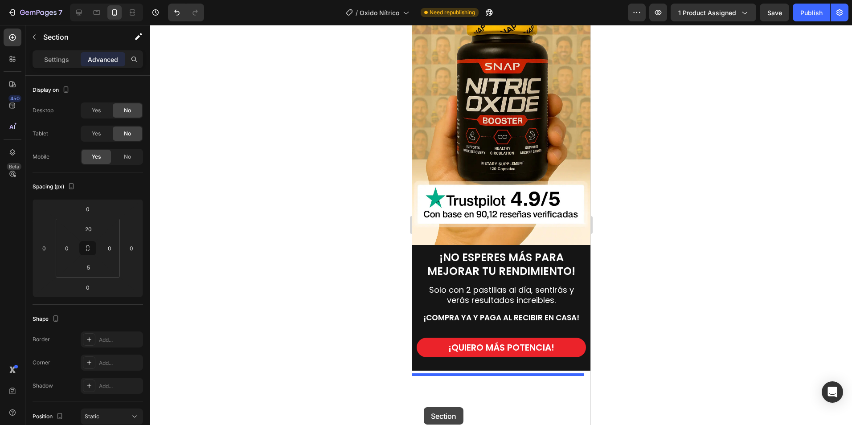
scroll to position [3947, 0]
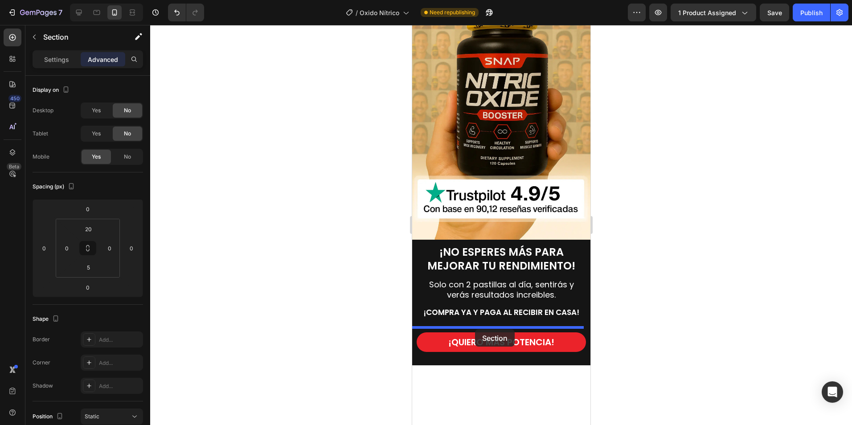
drag, startPoint x: 429, startPoint y: 181, endPoint x: 475, endPoint y: 329, distance: 155.4
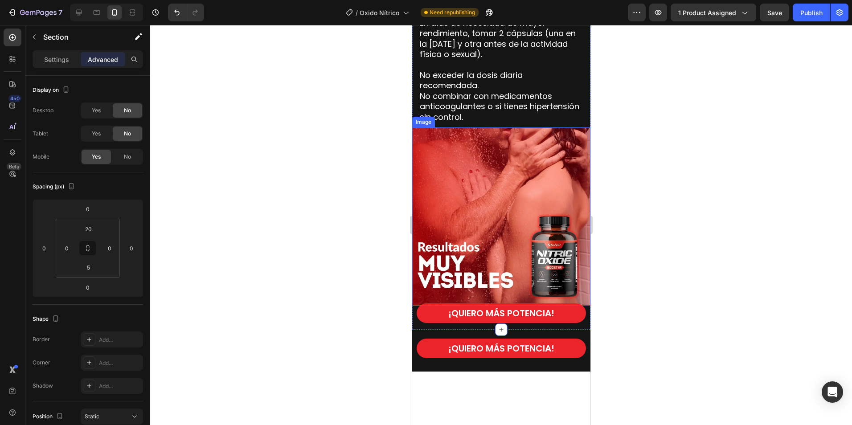
scroll to position [3916, 0]
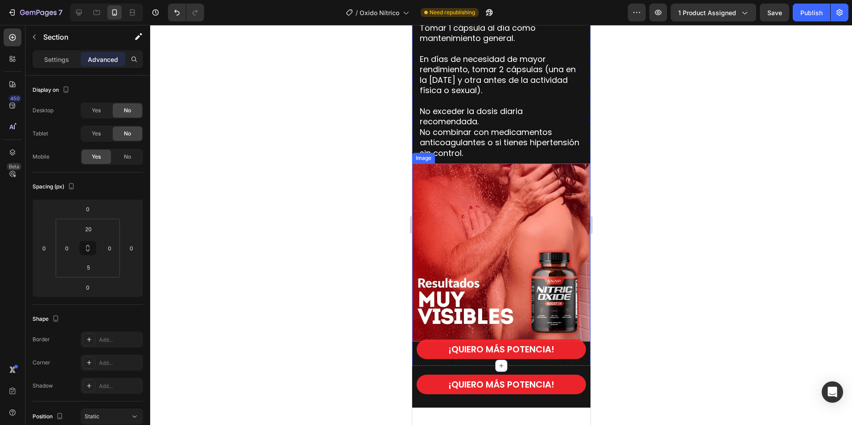
click at [513, 278] on img at bounding box center [501, 253] width 178 height 178
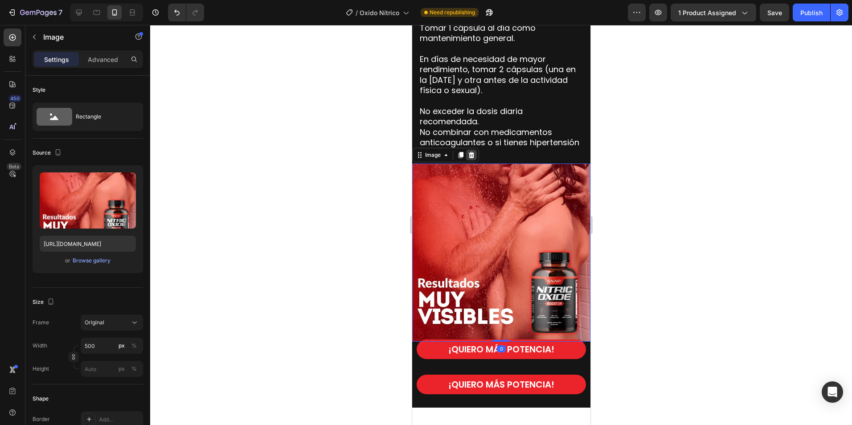
click at [471, 153] on icon at bounding box center [472, 155] width 6 height 6
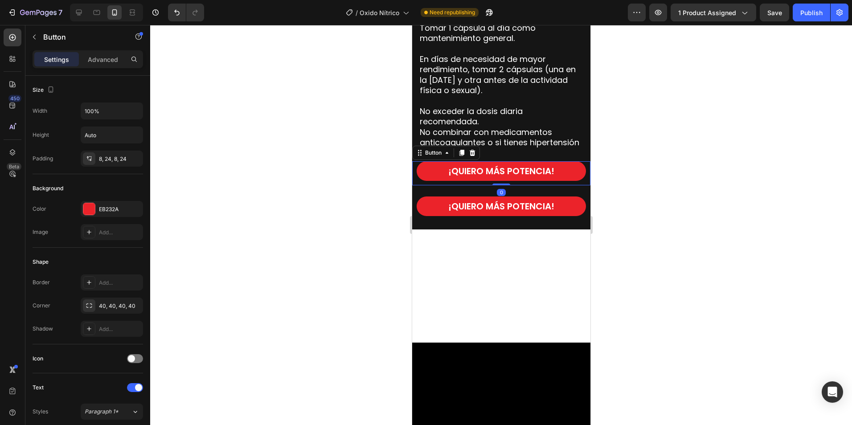
click at [432, 184] on div "¡QUIERO MÁS POTENCIA! Button 0" at bounding box center [501, 173] width 178 height 24
click at [470, 152] on icon at bounding box center [472, 152] width 7 height 7
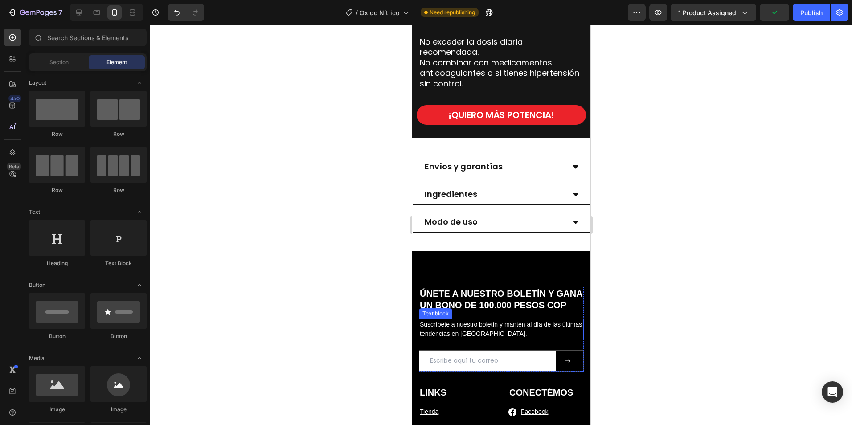
scroll to position [3960, 0]
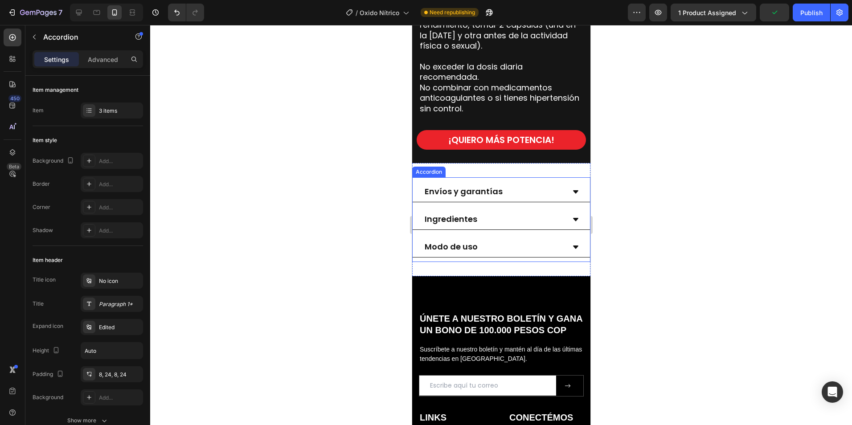
drag, startPoint x: 474, startPoint y: 194, endPoint x: 486, endPoint y: 194, distance: 12.0
click at [474, 194] on strong "Envíos y garantías" at bounding box center [463, 191] width 78 height 11
click at [492, 194] on strong "Envíos y garantías" at bounding box center [463, 191] width 78 height 11
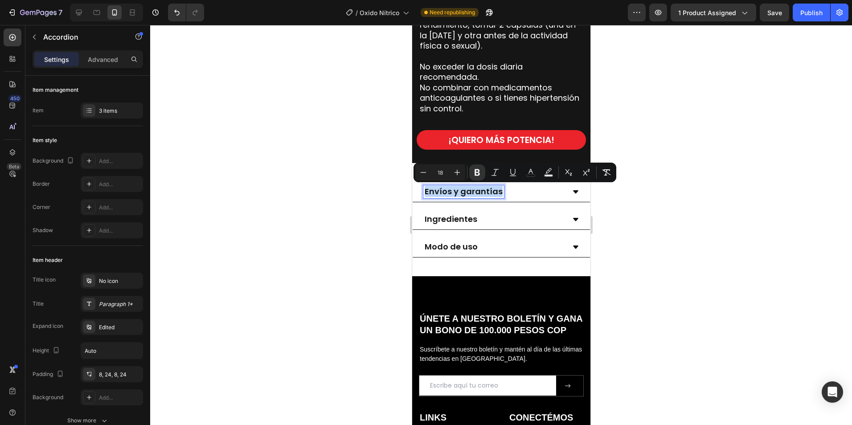
drag, startPoint x: 500, startPoint y: 191, endPoint x: 426, endPoint y: 192, distance: 74.0
click at [426, 192] on div "Envíos y garantías" at bounding box center [463, 191] width 81 height 13
copy strong "Envíos y garantías"
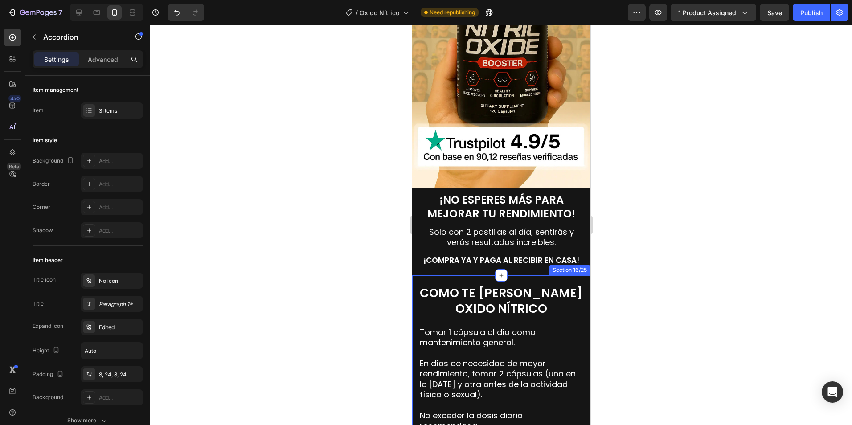
scroll to position [3693, 0]
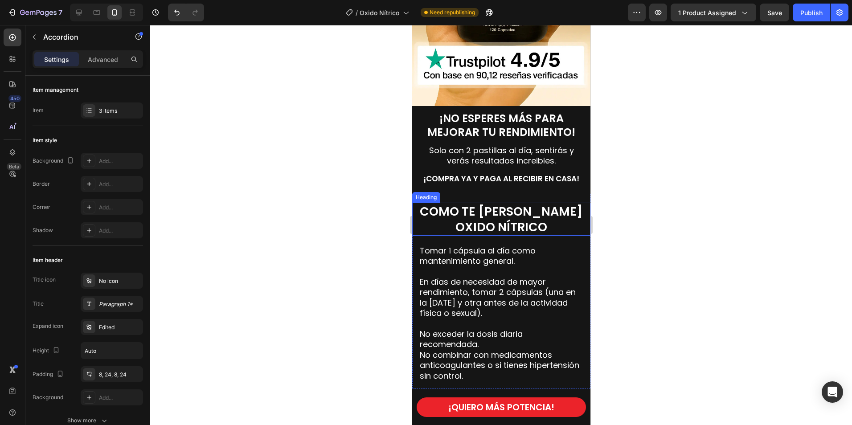
click at [498, 205] on span "COMO TE [PERSON_NAME]" at bounding box center [501, 211] width 163 height 16
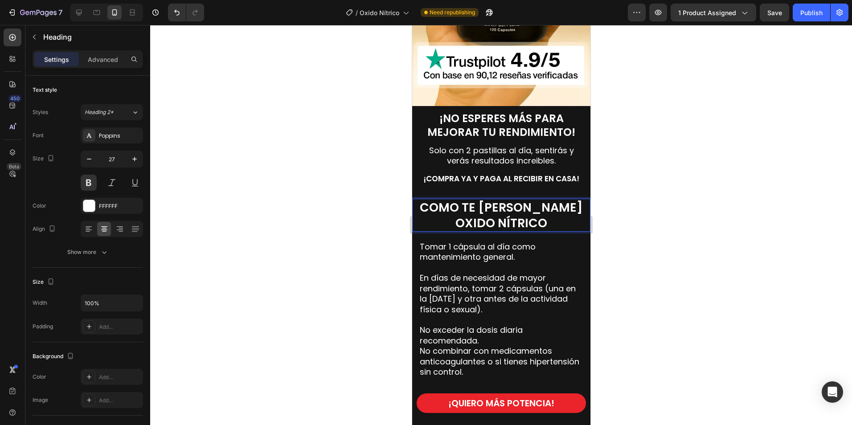
drag, startPoint x: 533, startPoint y: 227, endPoint x: 544, endPoint y: 227, distance: 10.3
click at [534, 227] on span "OXIDO NÍTRICO" at bounding box center [501, 223] width 92 height 16
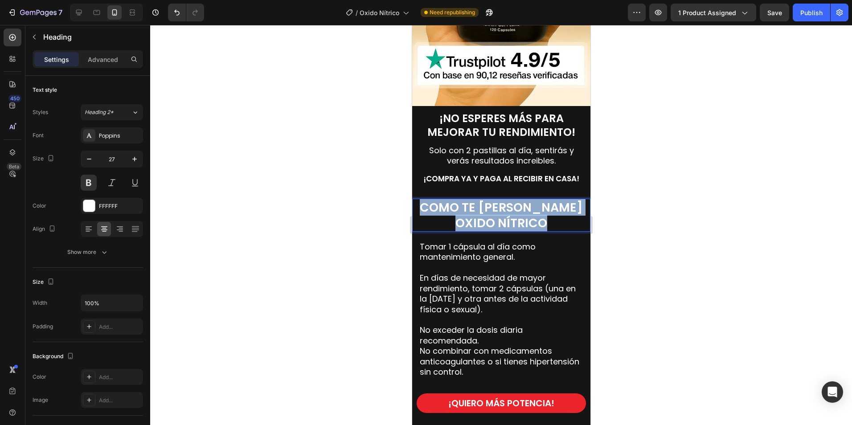
drag, startPoint x: 542, startPoint y: 226, endPoint x: 434, endPoint y: 202, distance: 110.8
click at [434, 202] on h2 "COMO TE TOMAS EL OXIDO NÍTRICO" at bounding box center [501, 215] width 174 height 33
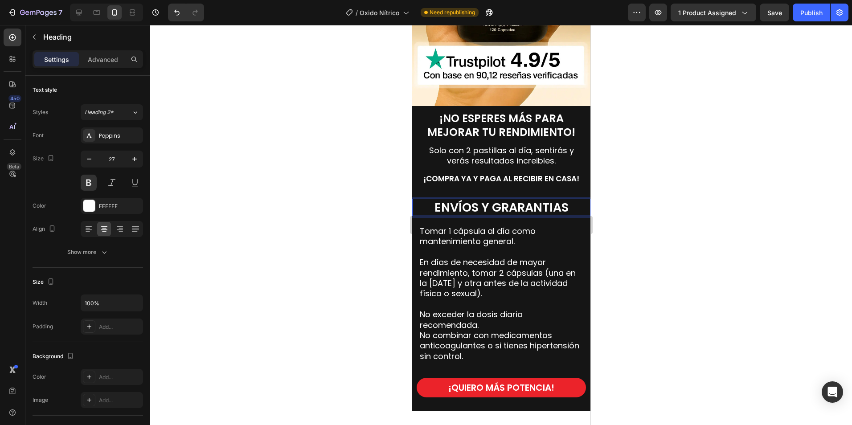
drag, startPoint x: 642, startPoint y: 246, endPoint x: 605, endPoint y: 233, distance: 39.2
click at [642, 246] on div at bounding box center [501, 225] width 702 height 400
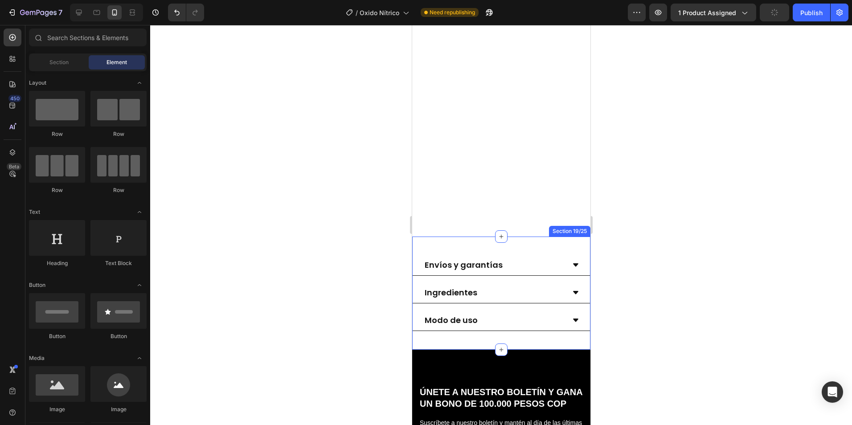
scroll to position [4139, 0]
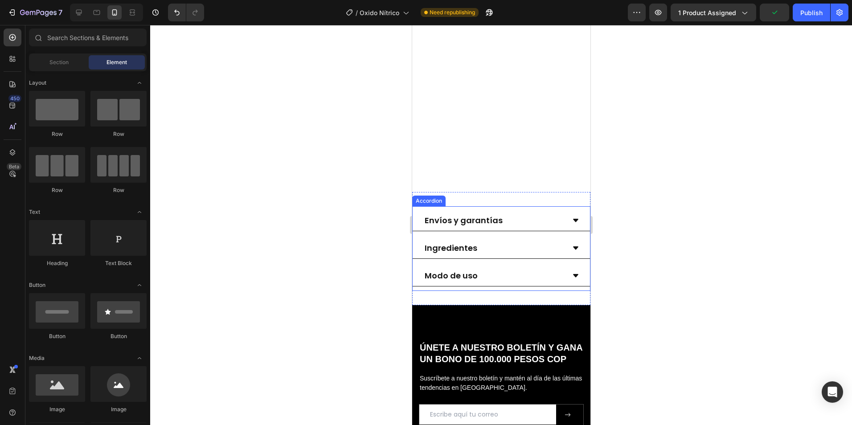
click at [572, 221] on icon at bounding box center [575, 220] width 7 height 7
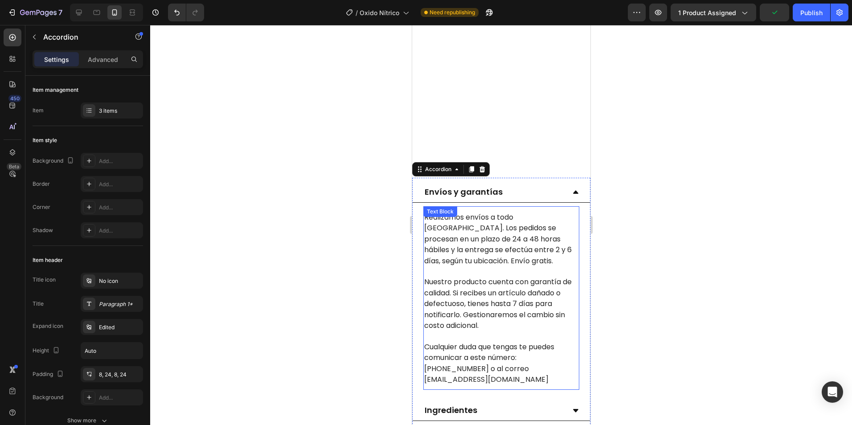
scroll to position [4183, 0]
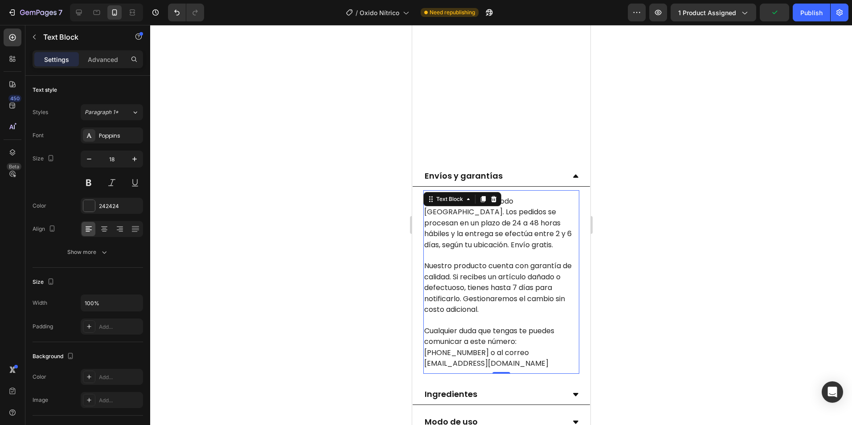
drag, startPoint x: 485, startPoint y: 351, endPoint x: 529, endPoint y: 368, distance: 47.3
click at [486, 350] on span "Cualquier duda que tengas te puedes comunicar a este número: +573106215953 o al…" at bounding box center [489, 347] width 130 height 43
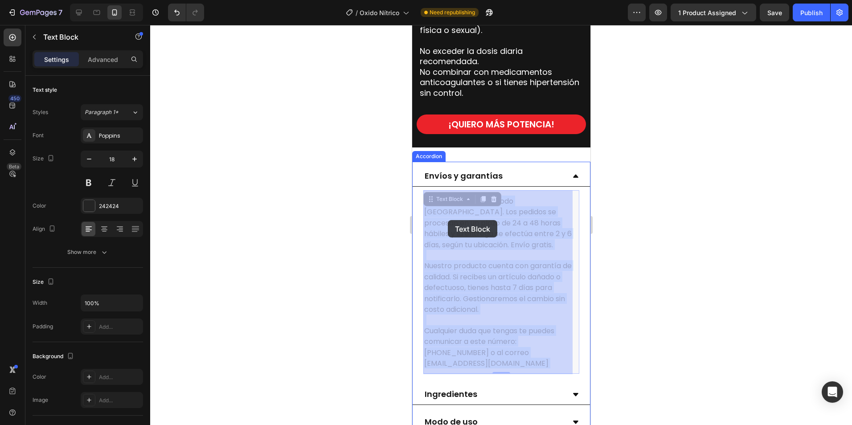
drag, startPoint x: 560, startPoint y: 363, endPoint x: 446, endPoint y: 219, distance: 184.0
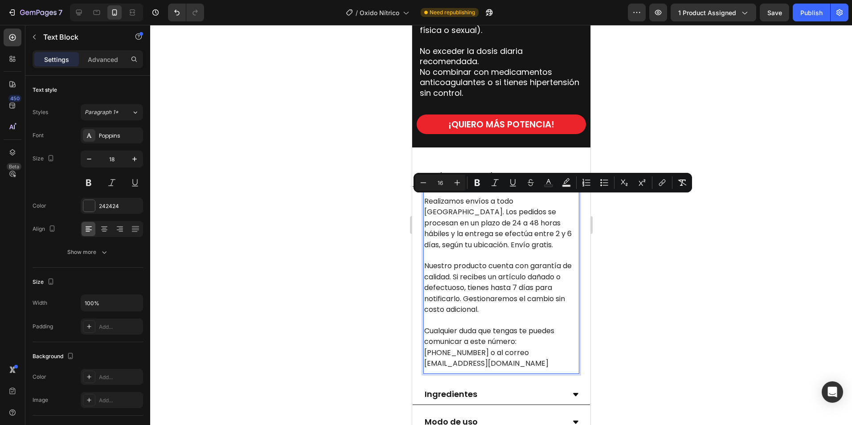
copy div "Realizamos envíos a todo Colombia. Los pedidos se procesan en un plazo de 24 a …"
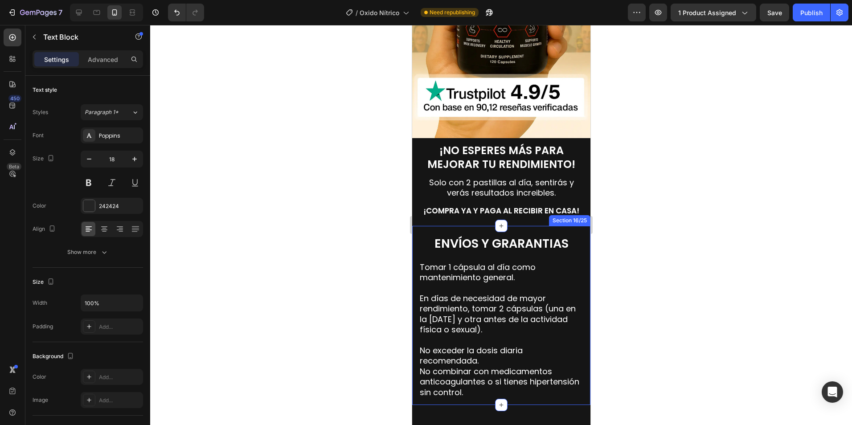
scroll to position [3737, 0]
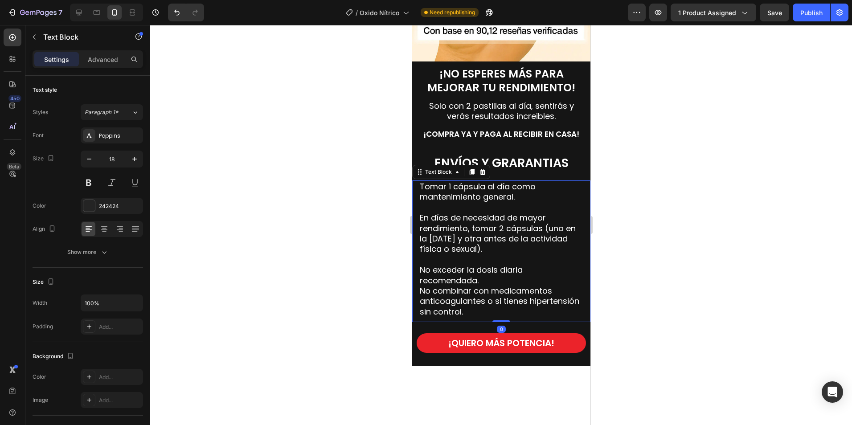
click at [466, 241] on p "En días de necesidad de mayor rendimiento, tomar 2 cápsulas (una en la [DATE] y…" at bounding box center [501, 228] width 163 height 52
click at [512, 253] on p "En días de necesidad de mayor rendimiento, tomar 2 cápsulas (una en la [DATE] y…" at bounding box center [501, 228] width 163 height 52
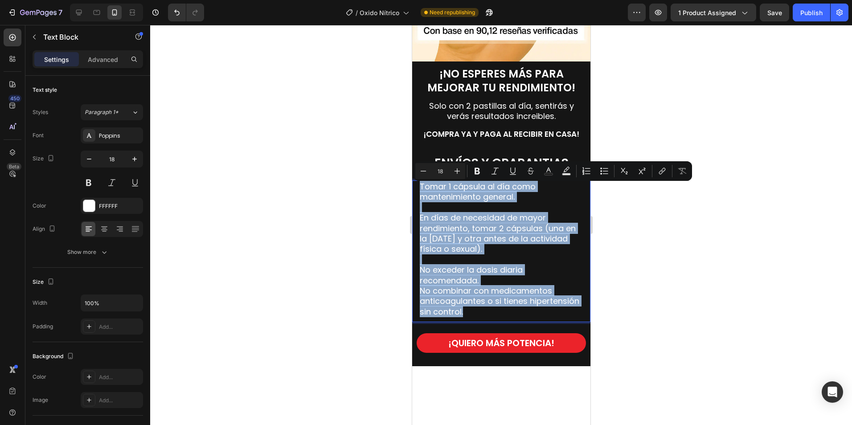
drag, startPoint x: 493, startPoint y: 289, endPoint x: 418, endPoint y: 191, distance: 123.8
click at [419, 191] on div "Tomar 1 cápsula al día como mantenimiento general. En días de necesidad de mayo…" at bounding box center [501, 249] width 165 height 137
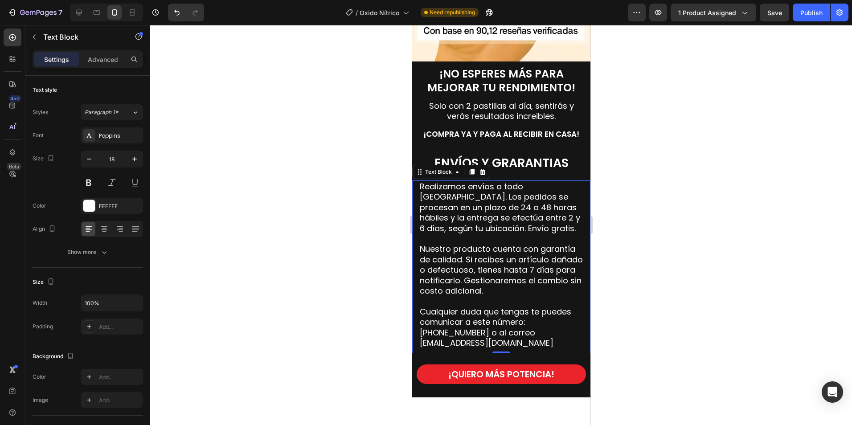
click at [662, 210] on div at bounding box center [501, 225] width 702 height 400
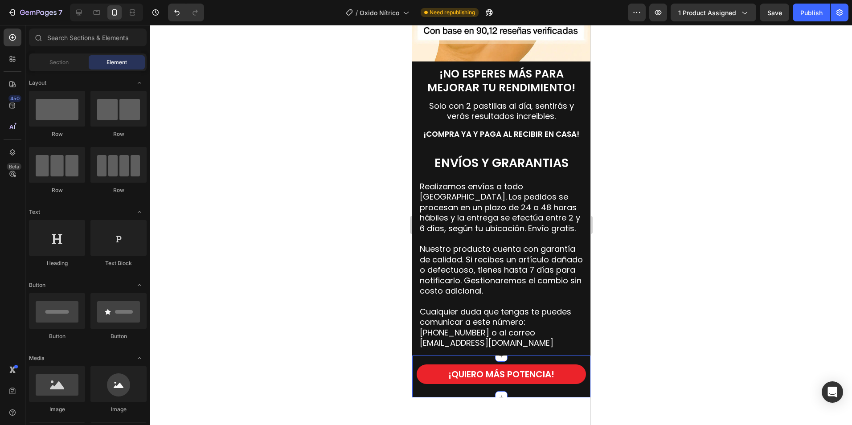
click at [575, 366] on div "¡QUIERO MÁS POTENCIA! Button Section 17/25 Create Theme Section AI Content Writ…" at bounding box center [501, 377] width 178 height 42
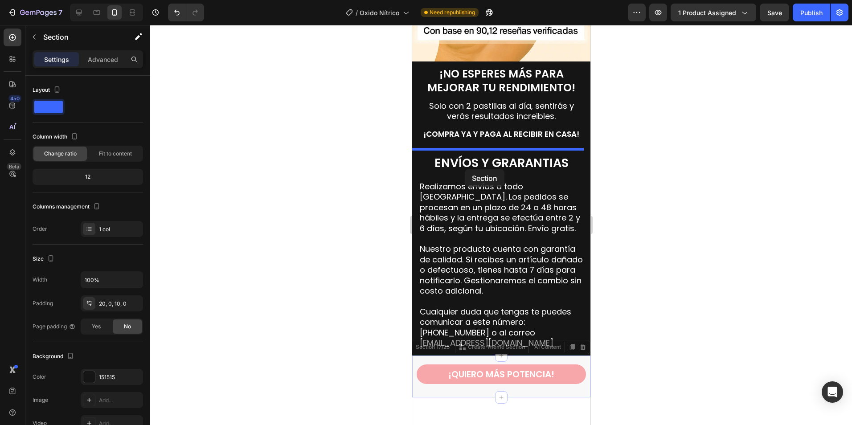
drag, startPoint x: 427, startPoint y: 355, endPoint x: 465, endPoint y: 169, distance: 189.3
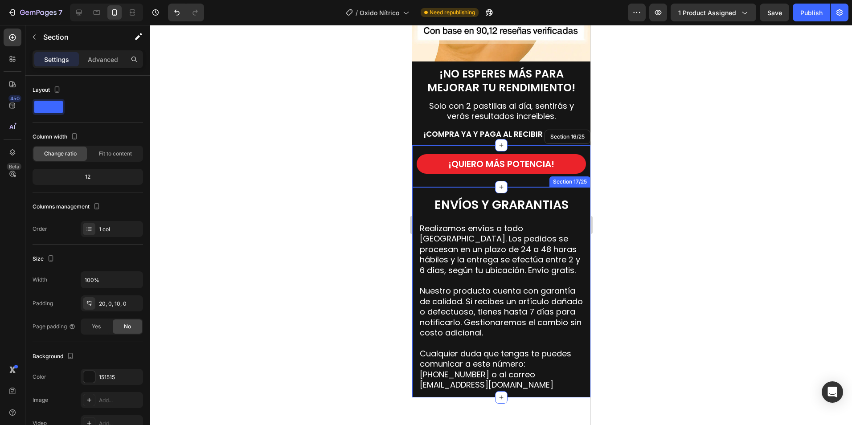
drag, startPoint x: 668, startPoint y: 252, endPoint x: 173, endPoint y: 232, distance: 494.9
click at [668, 252] on div at bounding box center [501, 225] width 702 height 400
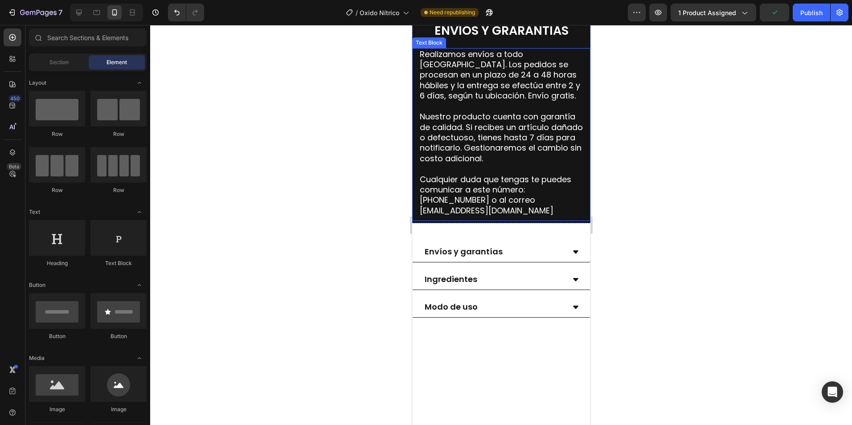
scroll to position [4049, 0]
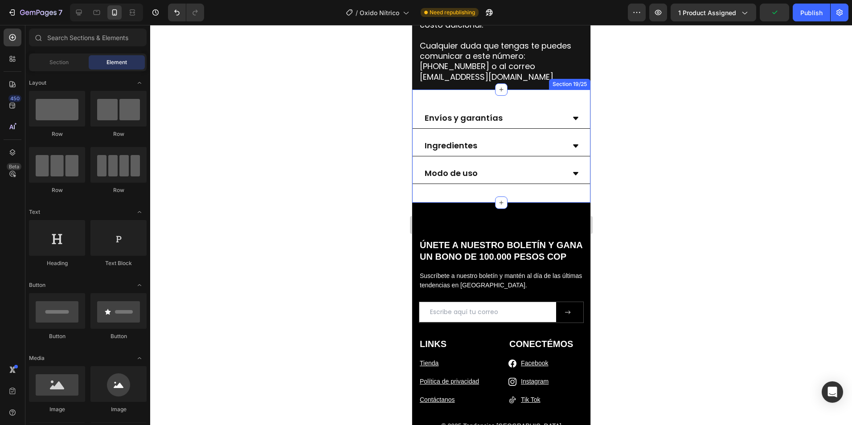
click at [512, 95] on div "Envíos y garantías Ingredientes Modo de uso Accordion Section 19/25" at bounding box center [501, 146] width 178 height 113
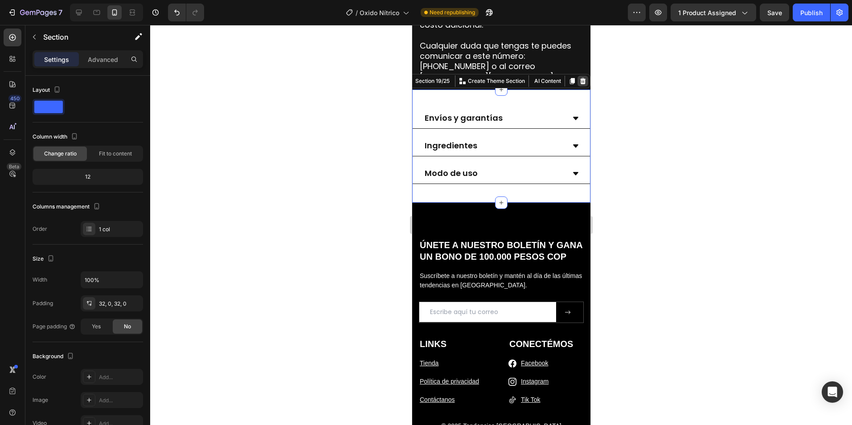
click at [580, 82] on icon at bounding box center [583, 81] width 6 height 6
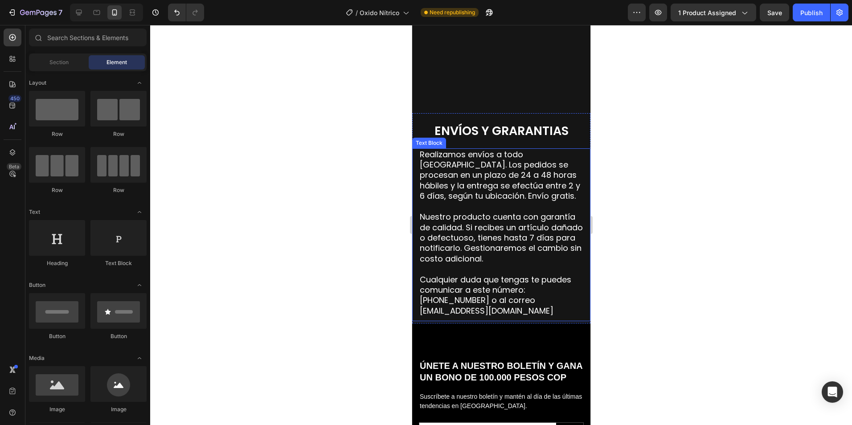
scroll to position [3916, 0]
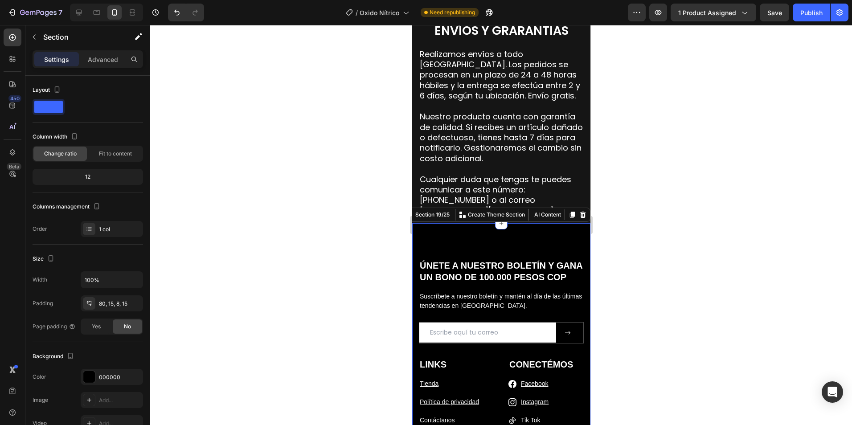
click at [420, 227] on div "ÚNETE A NUESTRO BOLETÍN Y GANA UN BONO DE 100.000 PESOS COP Heading Suscríbete …" at bounding box center [501, 340] width 178 height 234
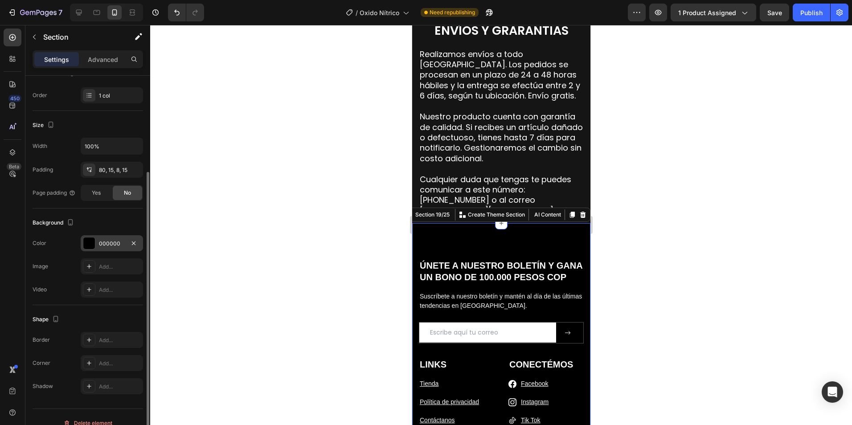
click at [115, 238] on div "000000" at bounding box center [112, 243] width 62 height 16
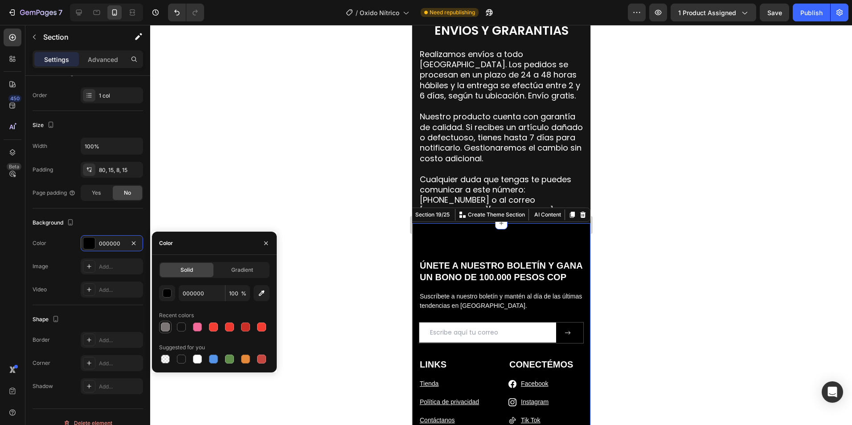
click at [166, 331] on div at bounding box center [165, 327] width 11 height 11
type input "7C7575"
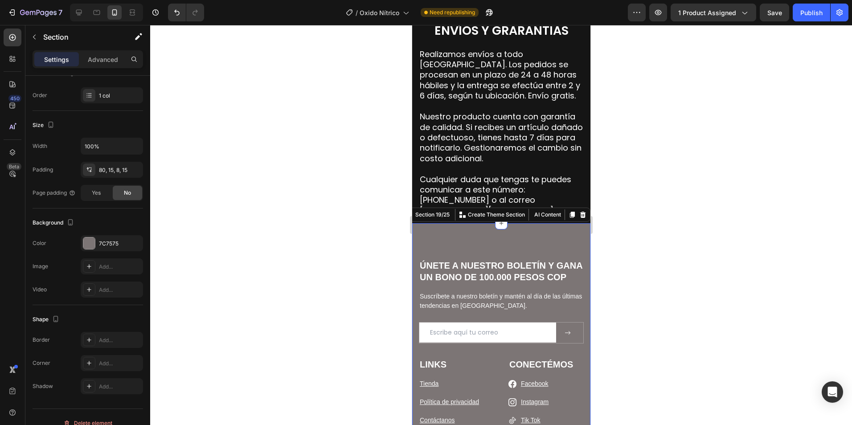
click at [619, 297] on div at bounding box center [501, 225] width 702 height 400
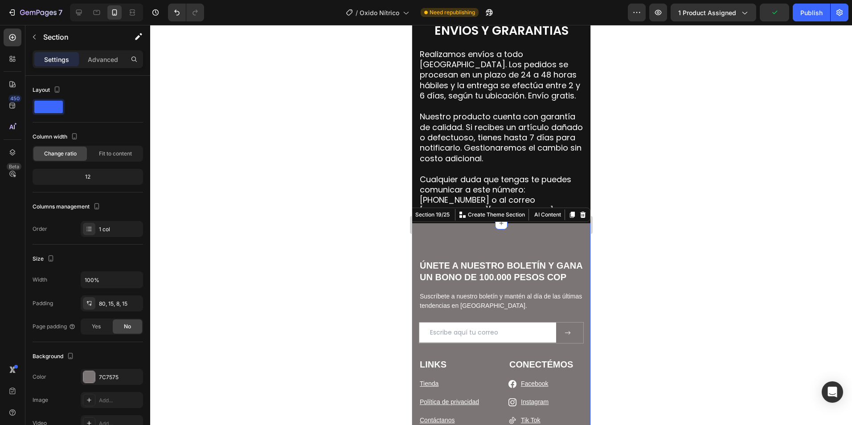
click at [490, 233] on div "ÚNETE A NUESTRO BOLETÍN Y GANA UN BONO DE 100.000 PESOS COP Heading Suscríbete …" at bounding box center [501, 340] width 178 height 234
click at [102, 58] on p "Advanced" at bounding box center [103, 59] width 30 height 9
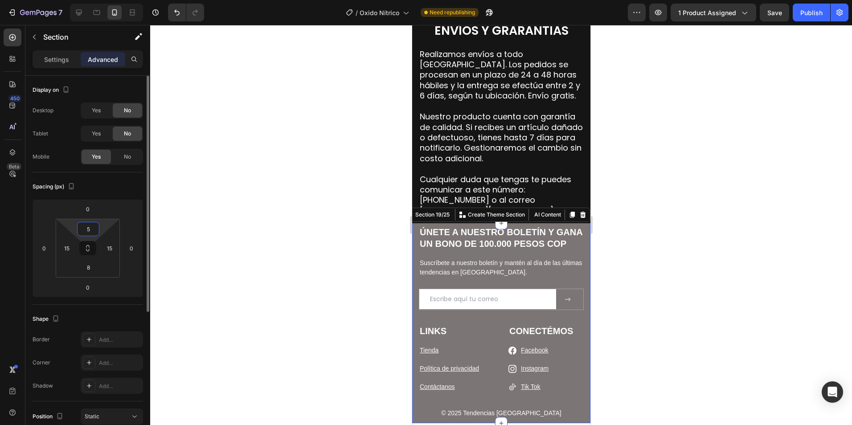
type input "50"
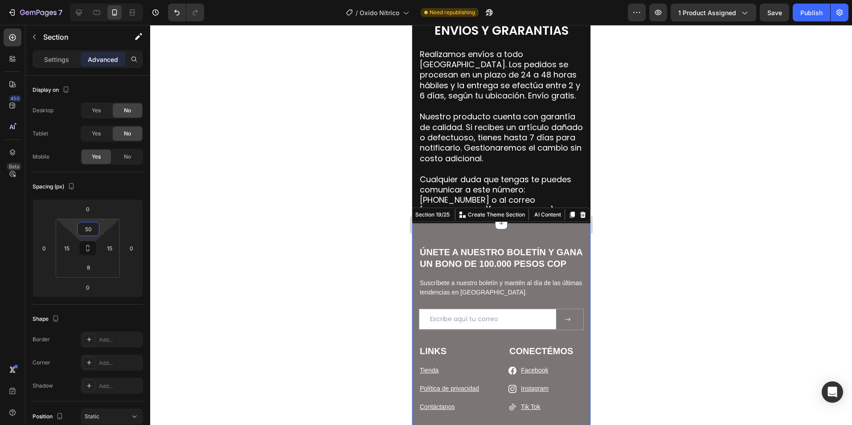
click at [671, 231] on div at bounding box center [501, 225] width 702 height 400
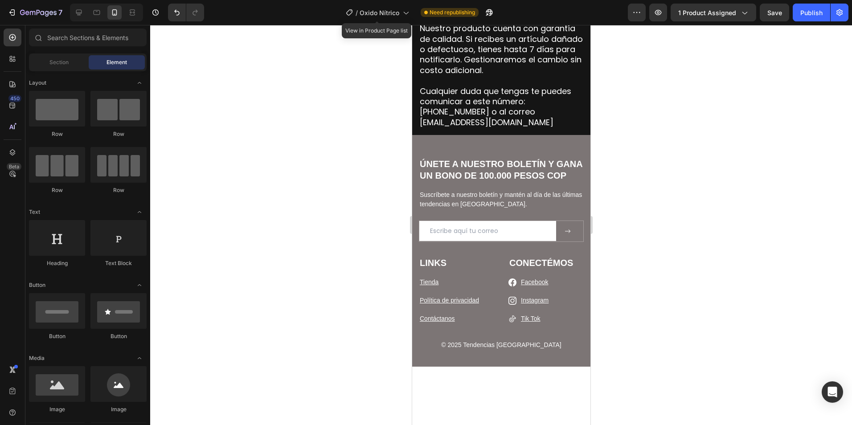
scroll to position [4005, 0]
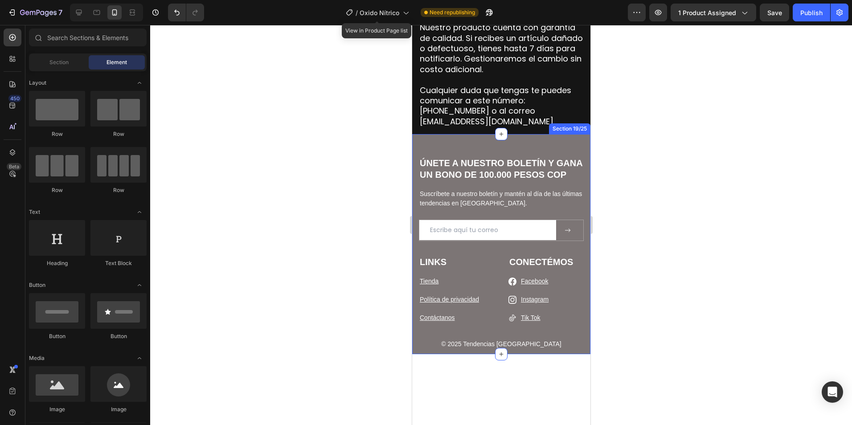
click at [467, 141] on div "ÚNETE A NUESTRO BOLETÍN Y GANA UN BONO DE 100.000 PESOS COP Heading Suscríbete …" at bounding box center [501, 244] width 178 height 220
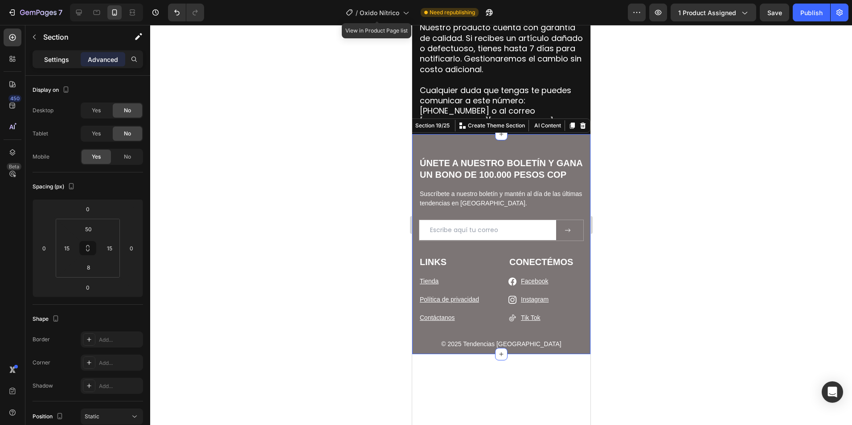
click at [53, 55] on p "Settings" at bounding box center [56, 59] width 25 height 9
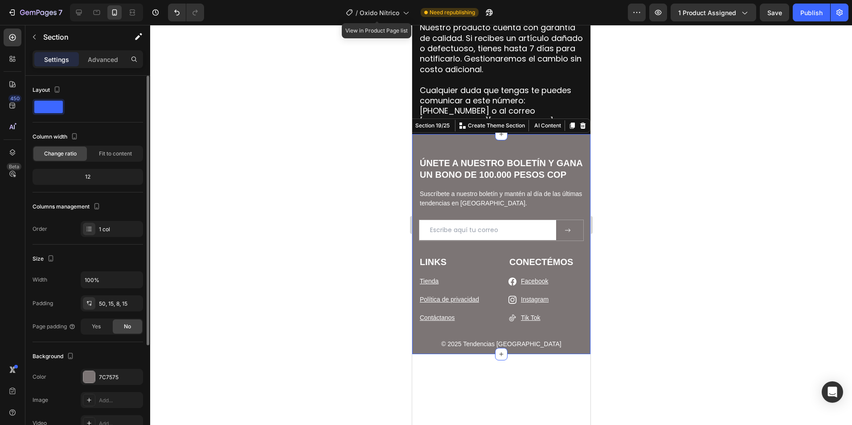
scroll to position [134, 0]
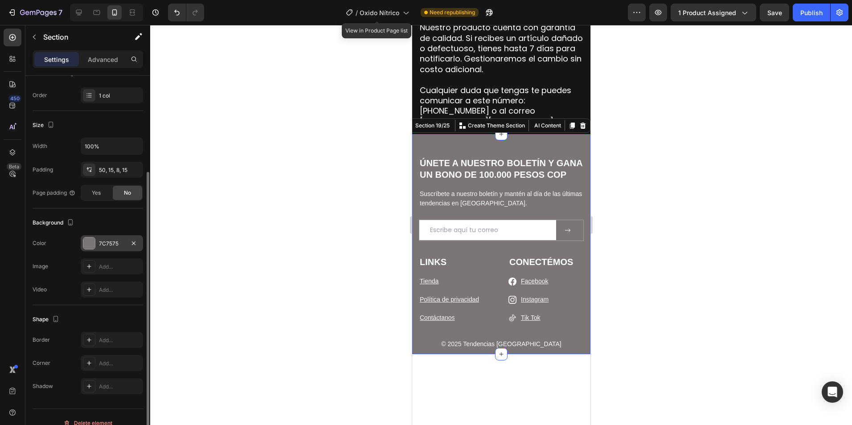
click at [105, 238] on div "7C7575" at bounding box center [112, 243] width 62 height 16
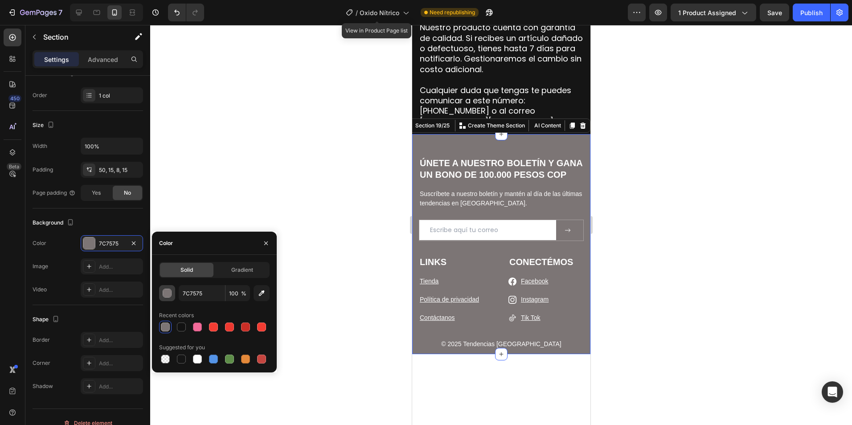
click at [168, 295] on div "button" at bounding box center [167, 293] width 9 height 9
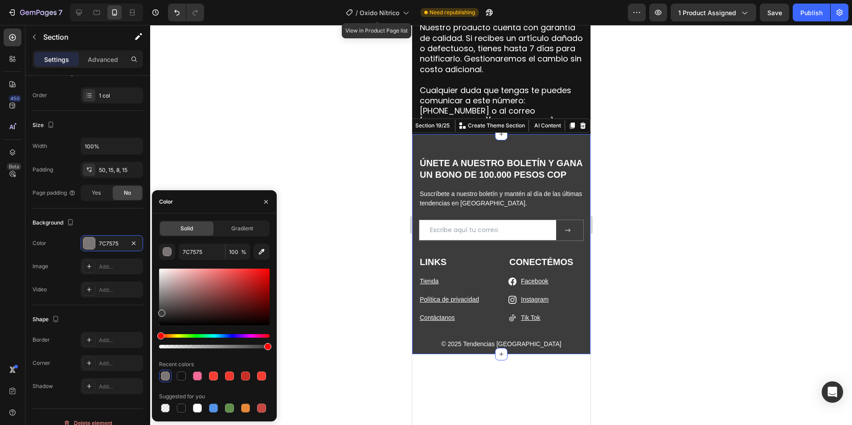
drag, startPoint x: 165, startPoint y: 298, endPoint x: 161, endPoint y: 312, distance: 14.1
click at [161, 312] on div at bounding box center [161, 313] width 7 height 7
type input "3D3C3C"
click at [375, 198] on div at bounding box center [501, 225] width 702 height 400
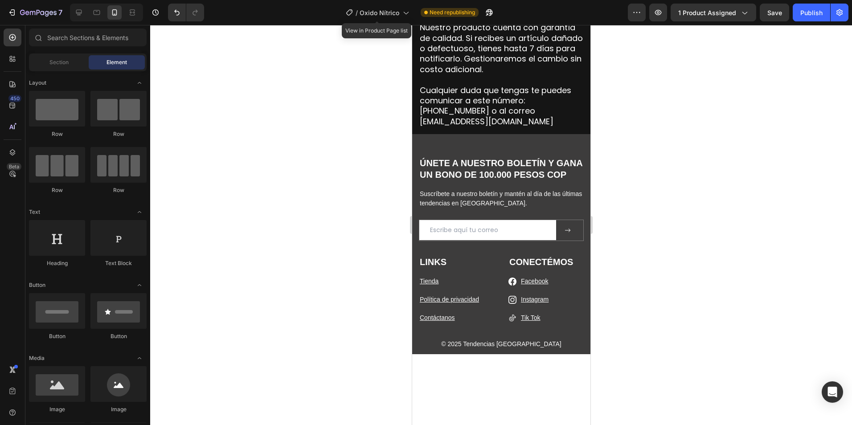
click at [691, 270] on div at bounding box center [501, 225] width 702 height 400
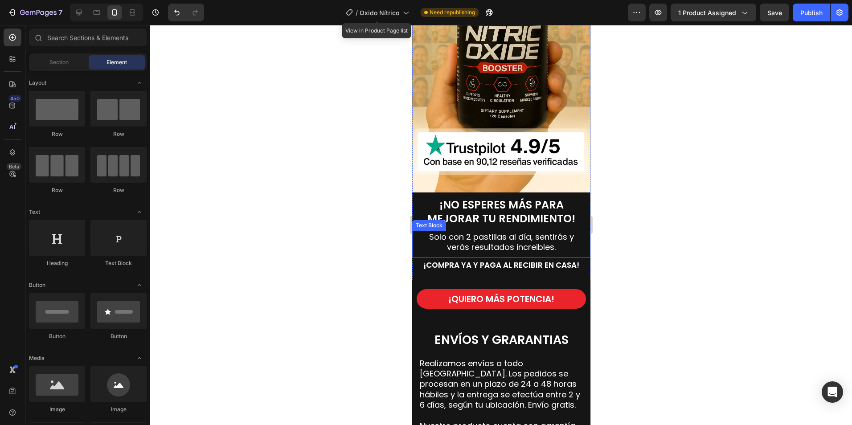
scroll to position [3604, 0]
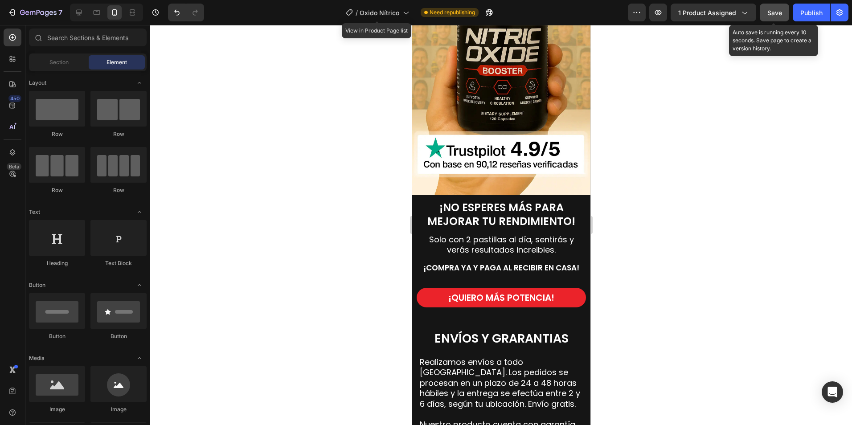
click at [769, 9] on span "Save" at bounding box center [775, 13] width 15 height 8
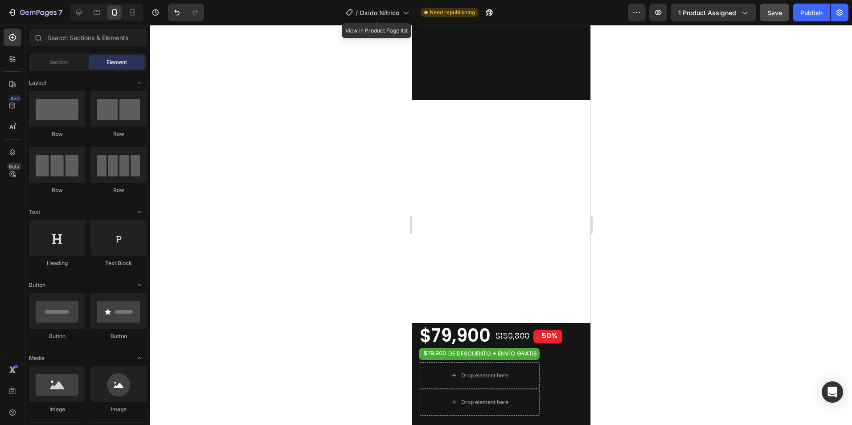
scroll to position [0, 0]
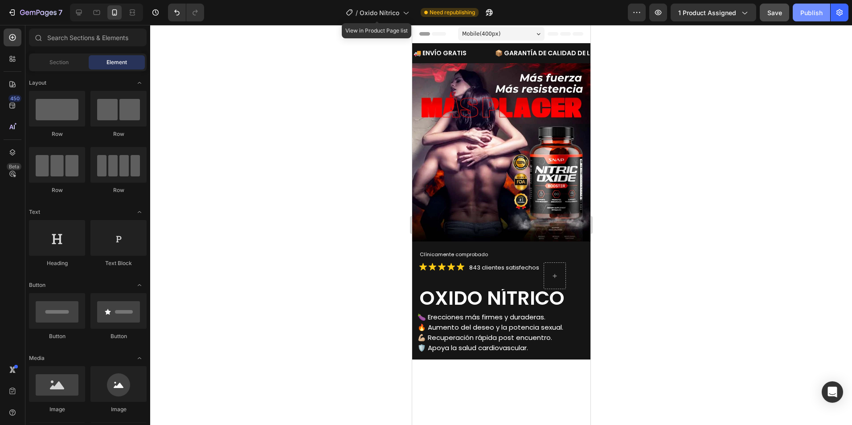
click at [812, 12] on div "Publish" at bounding box center [812, 12] width 22 height 9
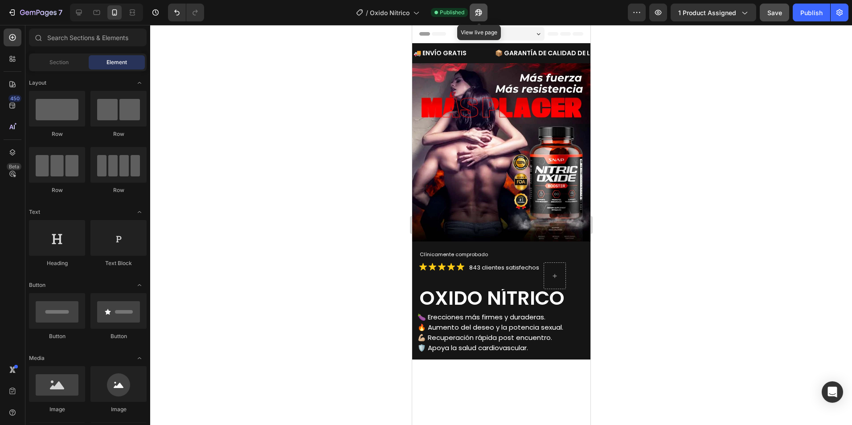
click at [477, 10] on icon "button" at bounding box center [478, 12] width 9 height 9
click at [492, 276] on div "843 clientes satisfechos Text Block" at bounding box center [504, 276] width 72 height 27
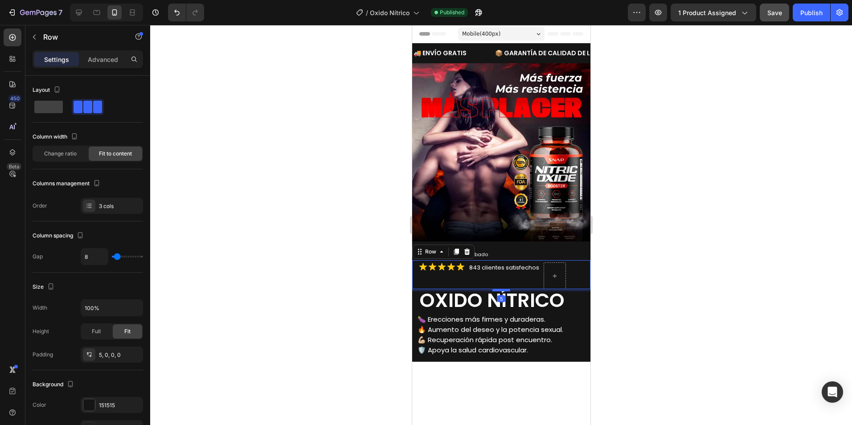
click at [499, 289] on div at bounding box center [501, 290] width 18 height 3
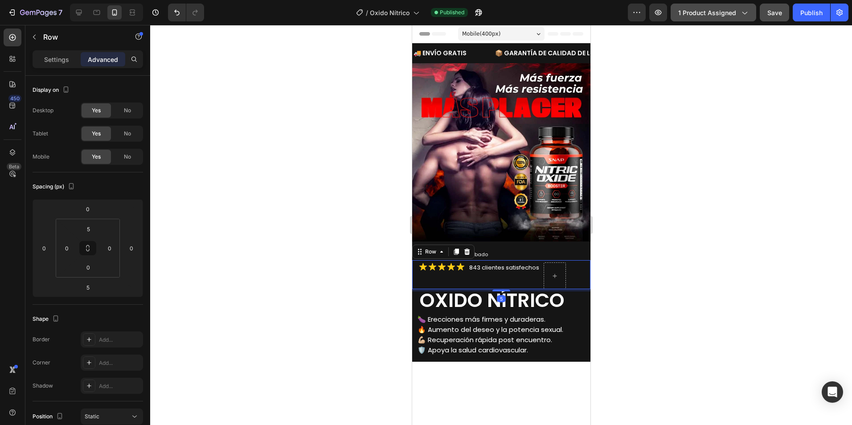
click at [807, 16] on div "Publish" at bounding box center [812, 12] width 22 height 9
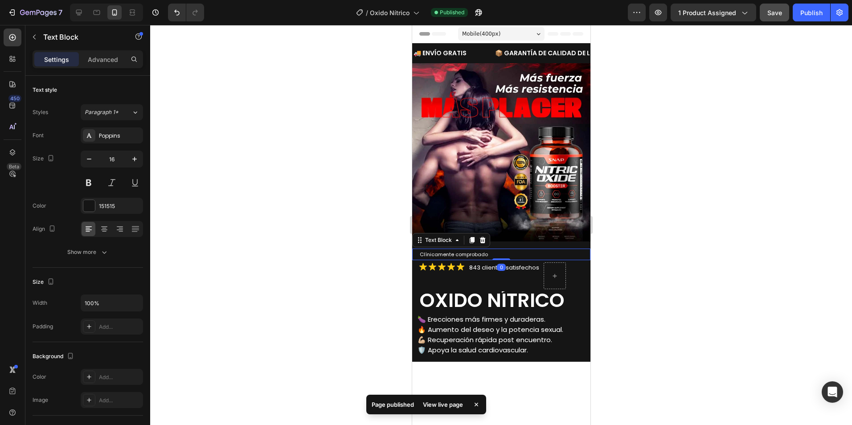
click at [504, 250] on p "Clínicamente comprobado" at bounding box center [505, 255] width 170 height 10
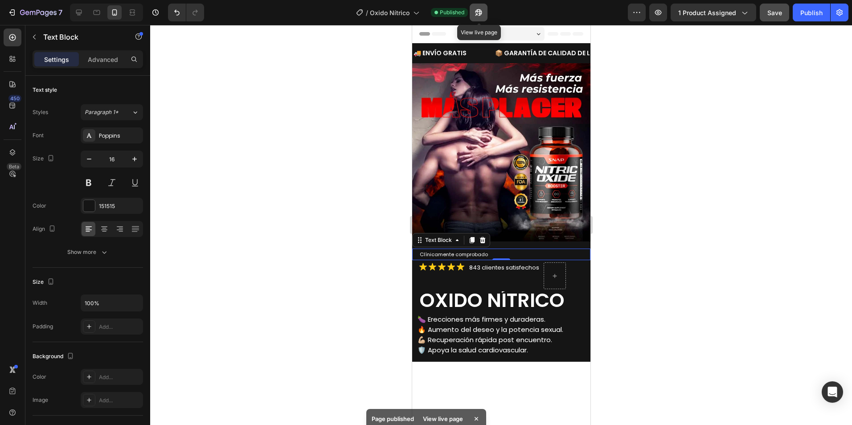
click at [481, 16] on icon "button" at bounding box center [479, 12] width 7 height 7
click at [502, 258] on div at bounding box center [501, 259] width 18 height 3
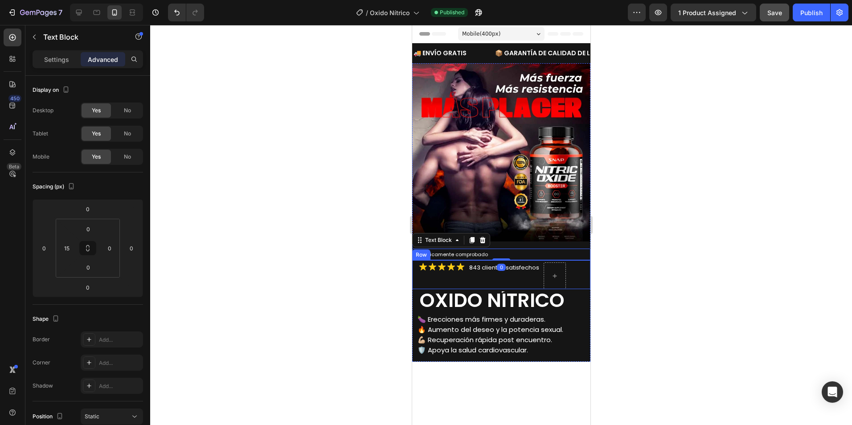
click at [504, 276] on div "843 clientes satisfechos Text Block" at bounding box center [504, 276] width 72 height 27
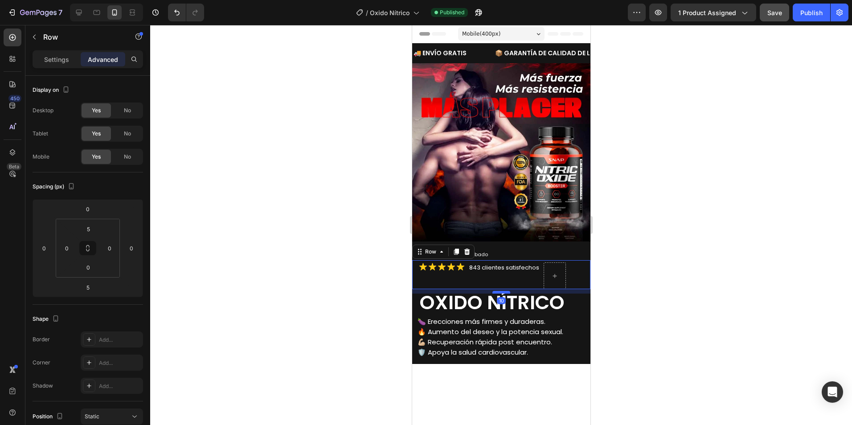
click at [505, 291] on div at bounding box center [501, 292] width 18 height 3
type input "10"
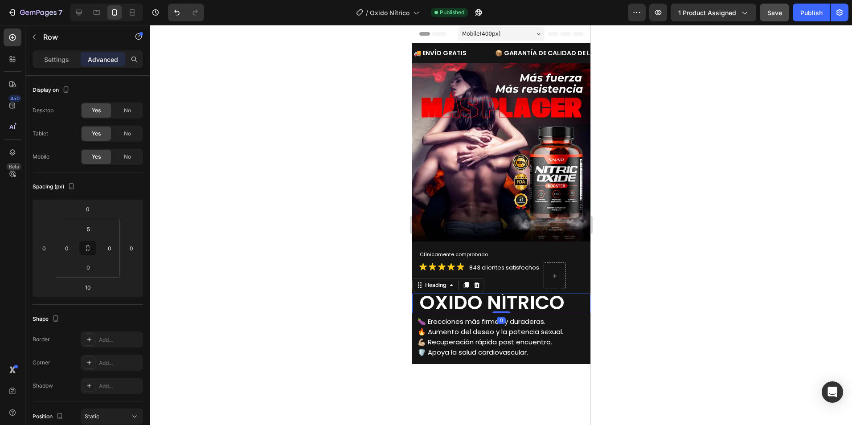
click at [521, 298] on span "OXIDO NÍTRICO" at bounding box center [492, 302] width 145 height 27
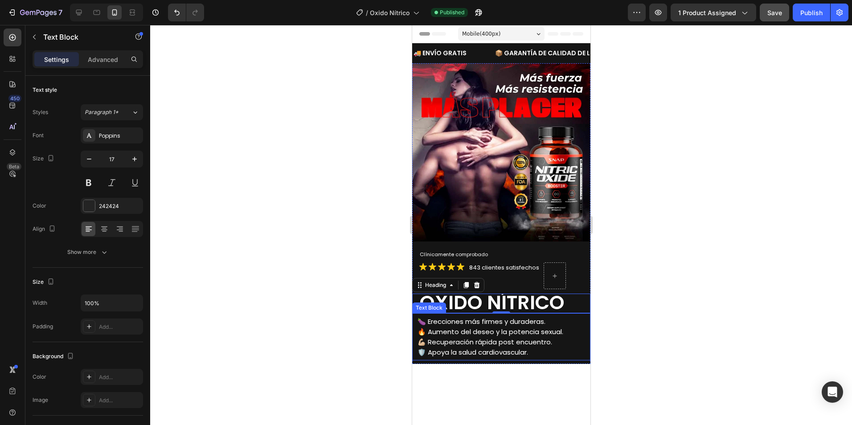
click at [516, 313] on div "🍆 Erecciones más firmes y duraderas. 🔥 Aumento del deseo y la potencia sexual. …" at bounding box center [501, 336] width 178 height 47
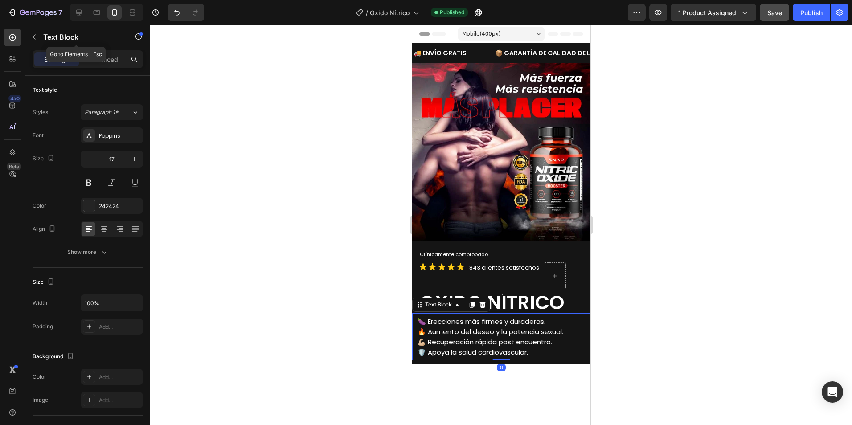
click at [115, 50] on div "Text Block" at bounding box center [76, 37] width 102 height 25
click at [112, 58] on p "Advanced" at bounding box center [103, 59] width 30 height 9
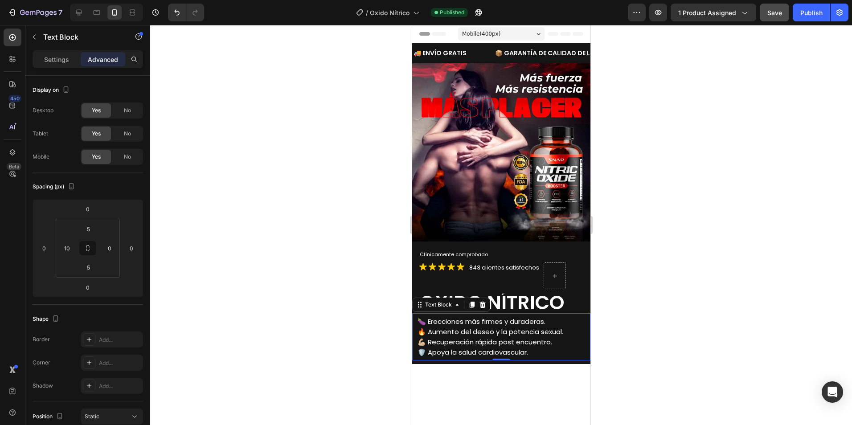
click at [289, 241] on div at bounding box center [501, 225] width 702 height 400
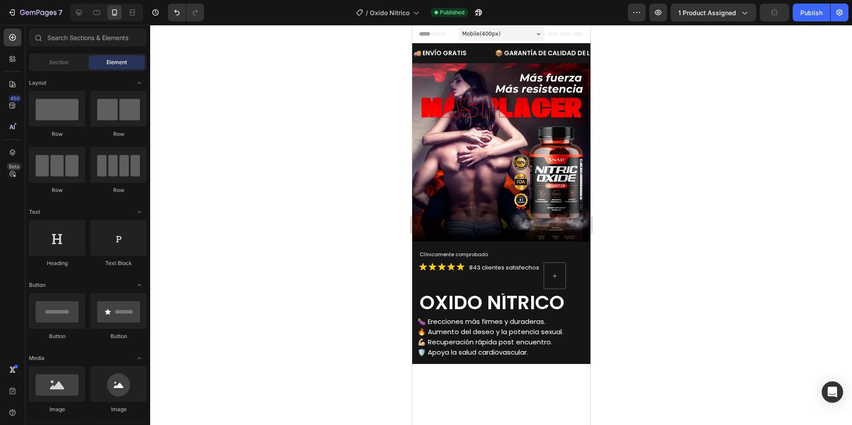
click at [622, 286] on div at bounding box center [501, 225] width 702 height 400
click at [811, 13] on div "Publish" at bounding box center [812, 12] width 22 height 9
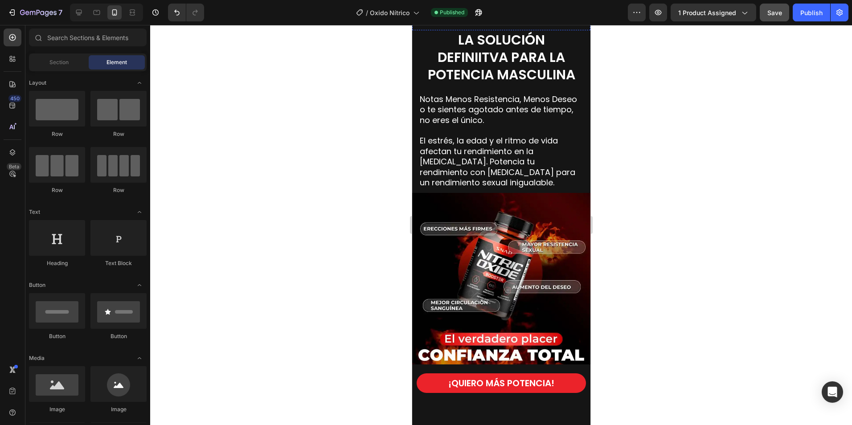
scroll to position [892, 0]
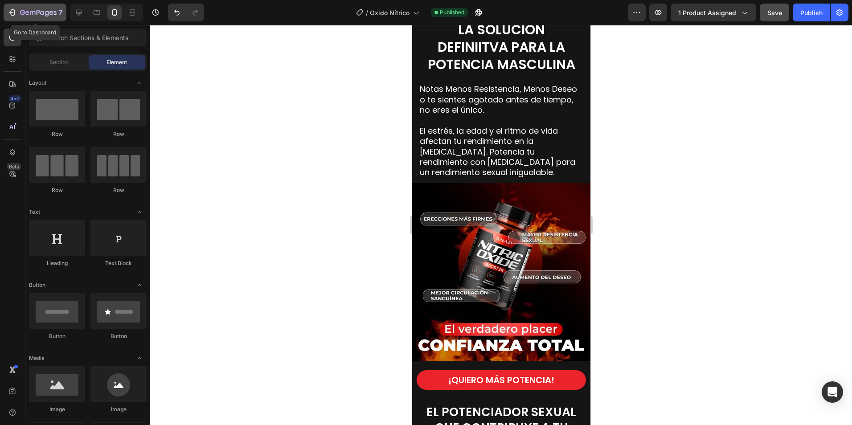
click at [37, 8] on div "7" at bounding box center [41, 12] width 42 height 11
